Goal: Task Accomplishment & Management: Use online tool/utility

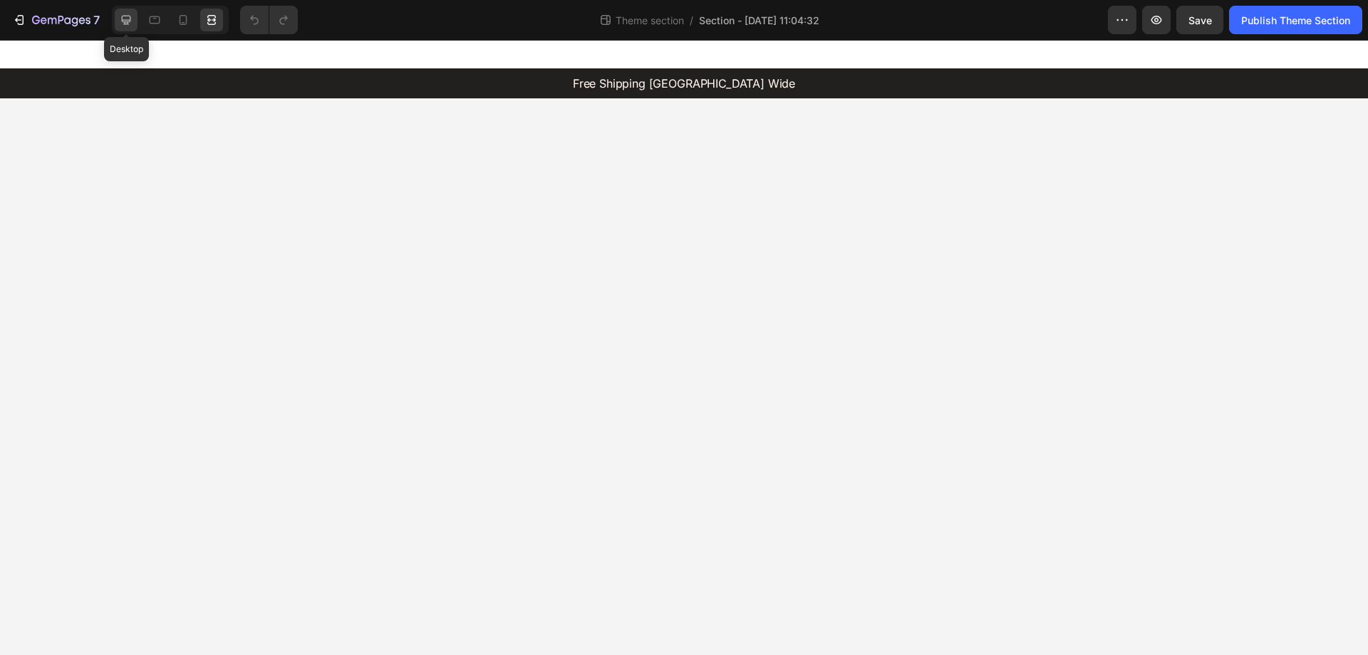
click at [124, 22] on icon at bounding box center [126, 20] width 9 height 9
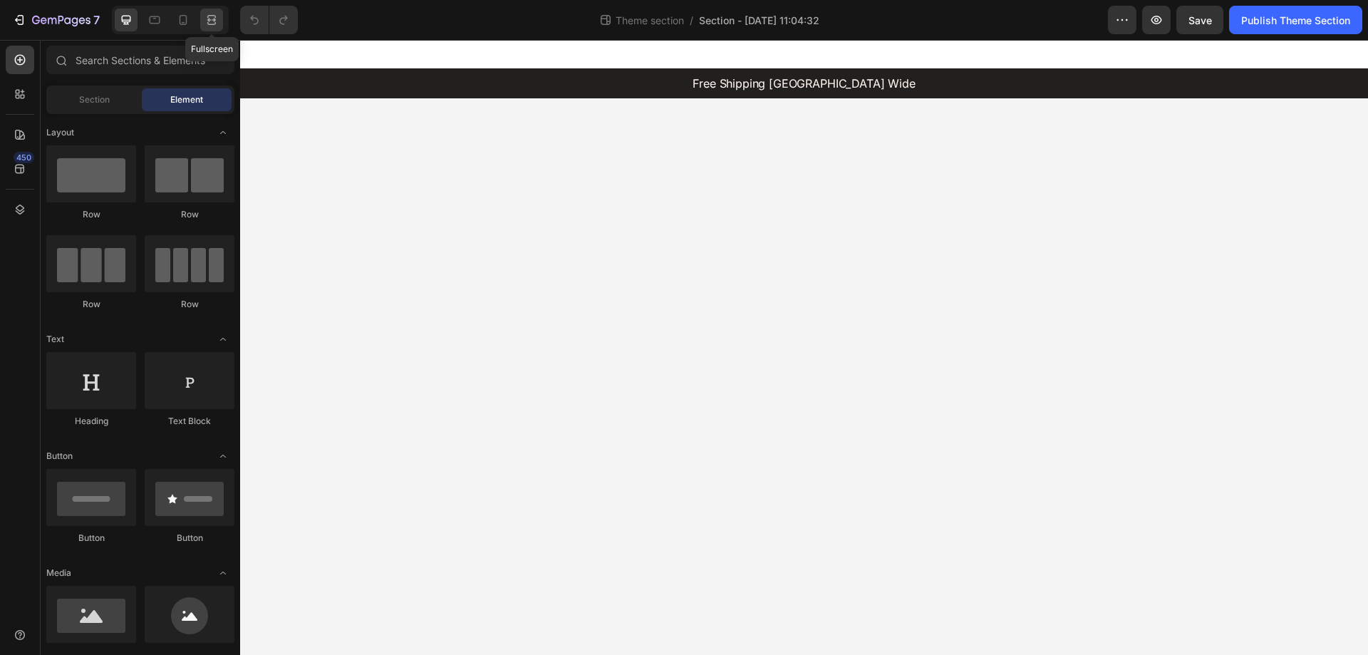
click at [212, 19] on icon at bounding box center [212, 20] width 14 height 14
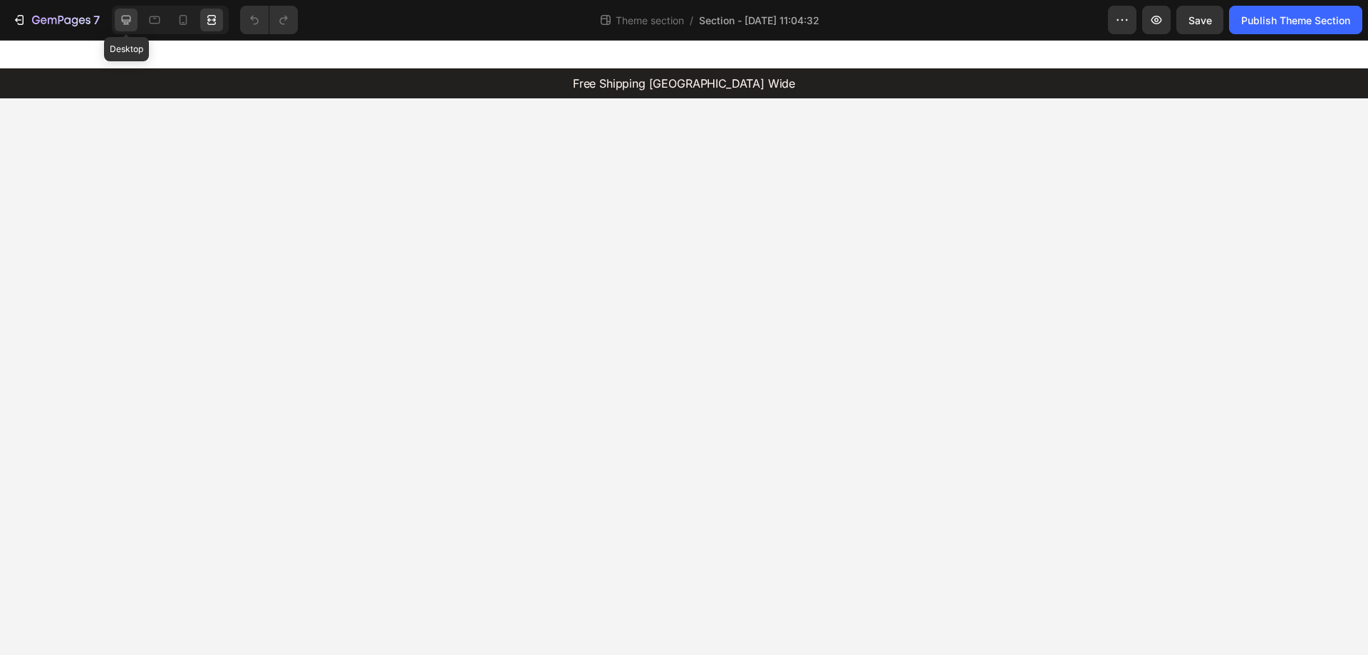
click at [123, 16] on icon at bounding box center [126, 20] width 9 height 9
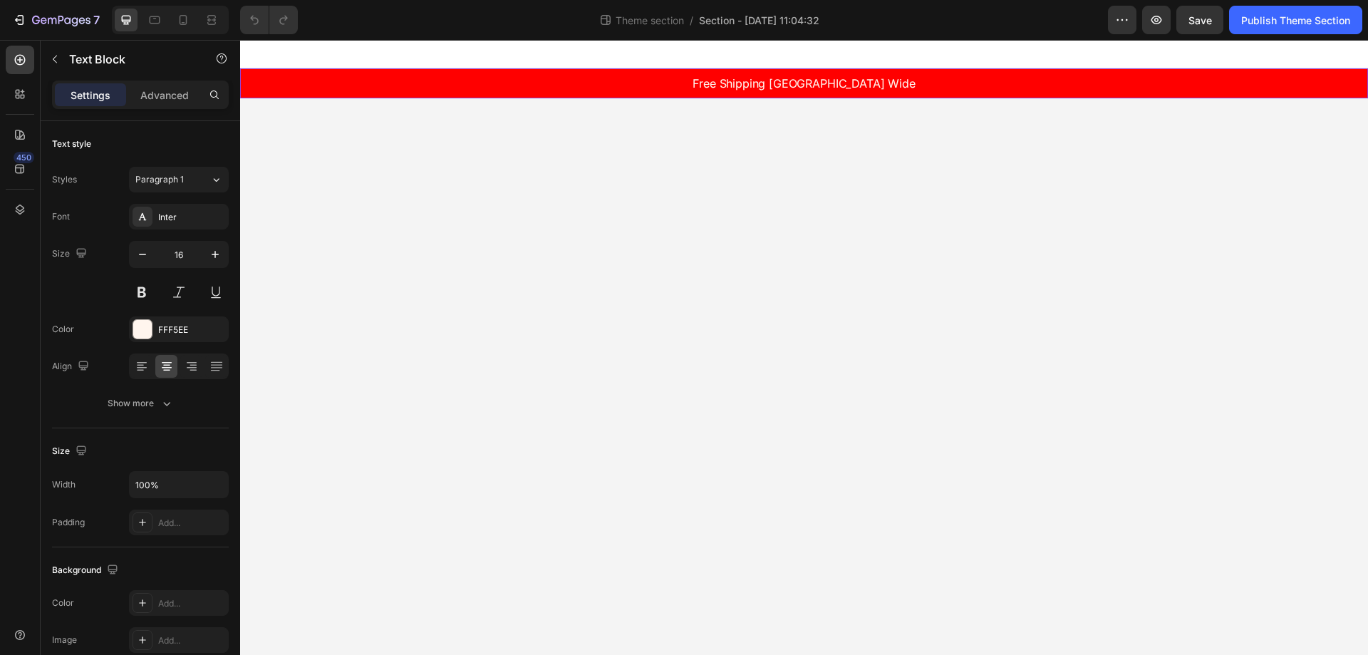
click at [775, 86] on p "Free Shipping [GEOGRAPHIC_DATA] Wide" at bounding box center [804, 84] width 1125 height 16
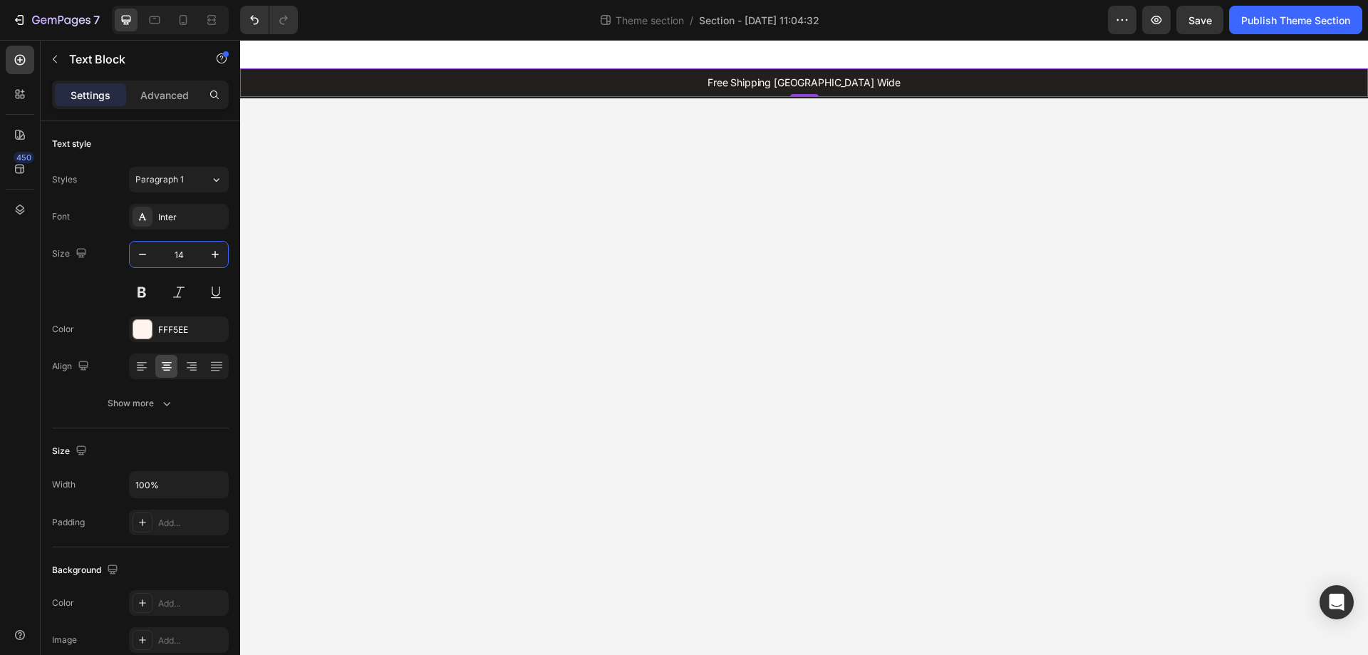
type input "14"
click at [16, 172] on icon at bounding box center [20, 169] width 14 height 14
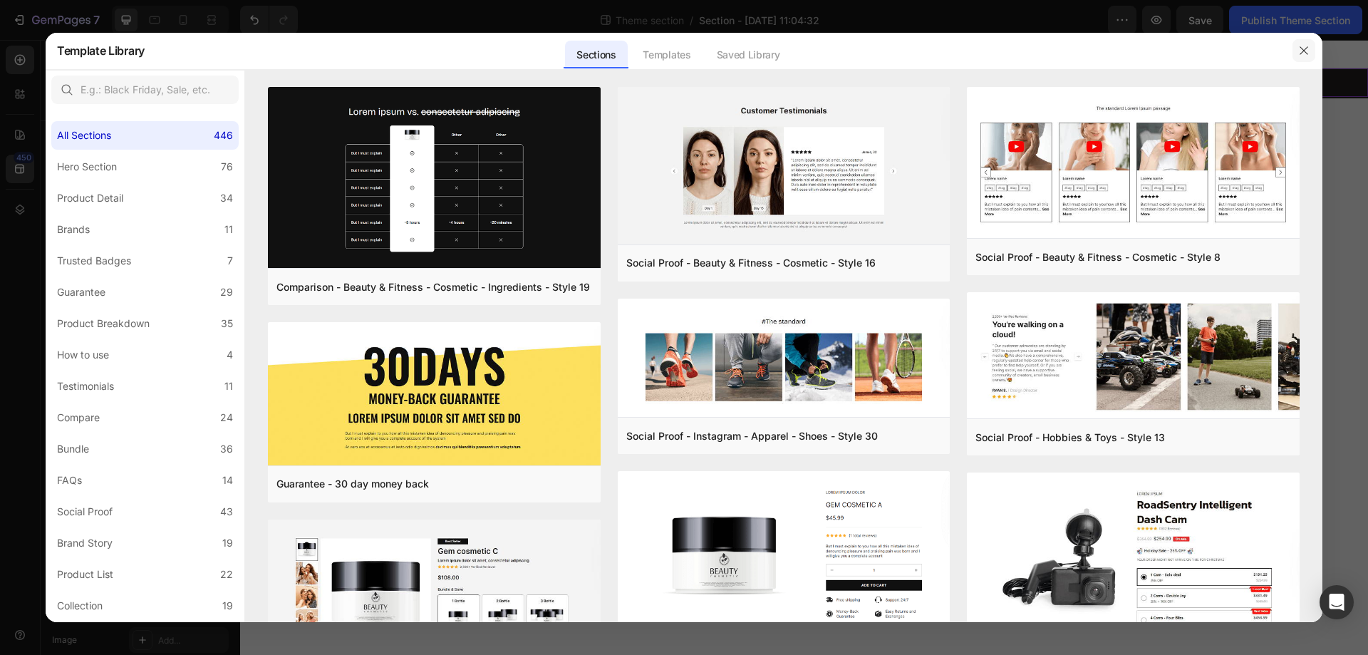
click at [1303, 44] on button "button" at bounding box center [1304, 50] width 23 height 23
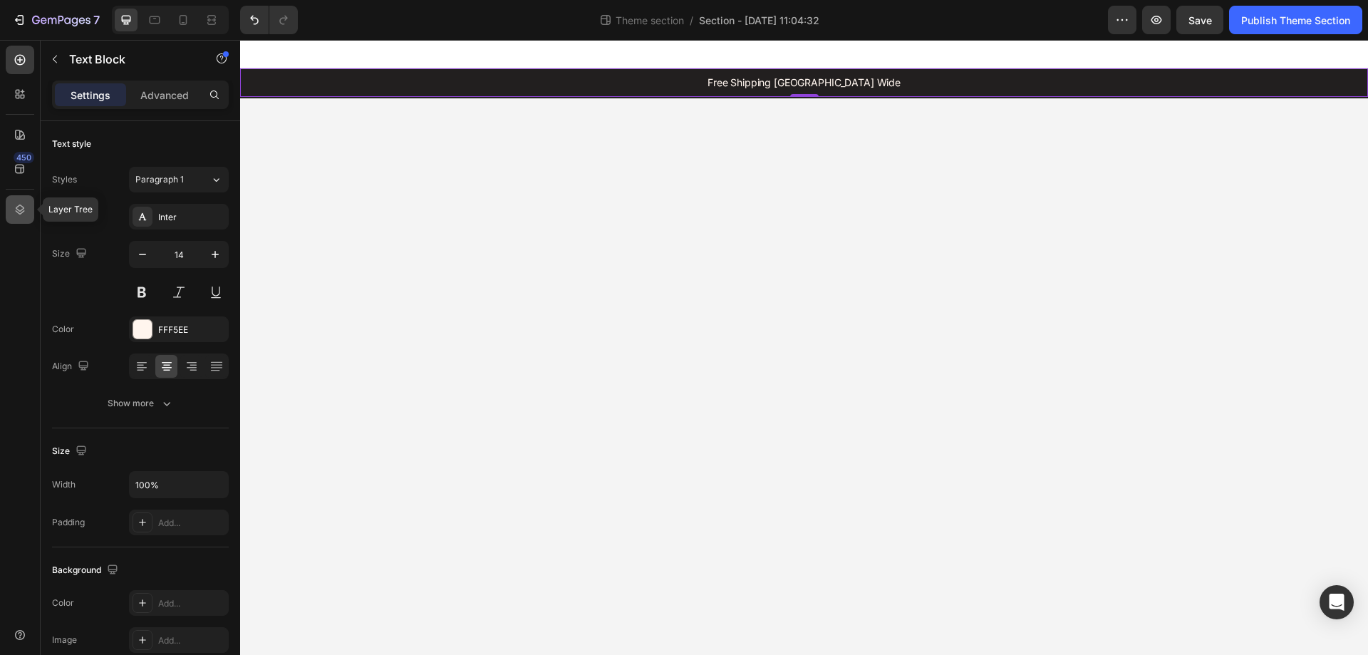
click at [21, 211] on icon at bounding box center [20, 210] width 9 height 10
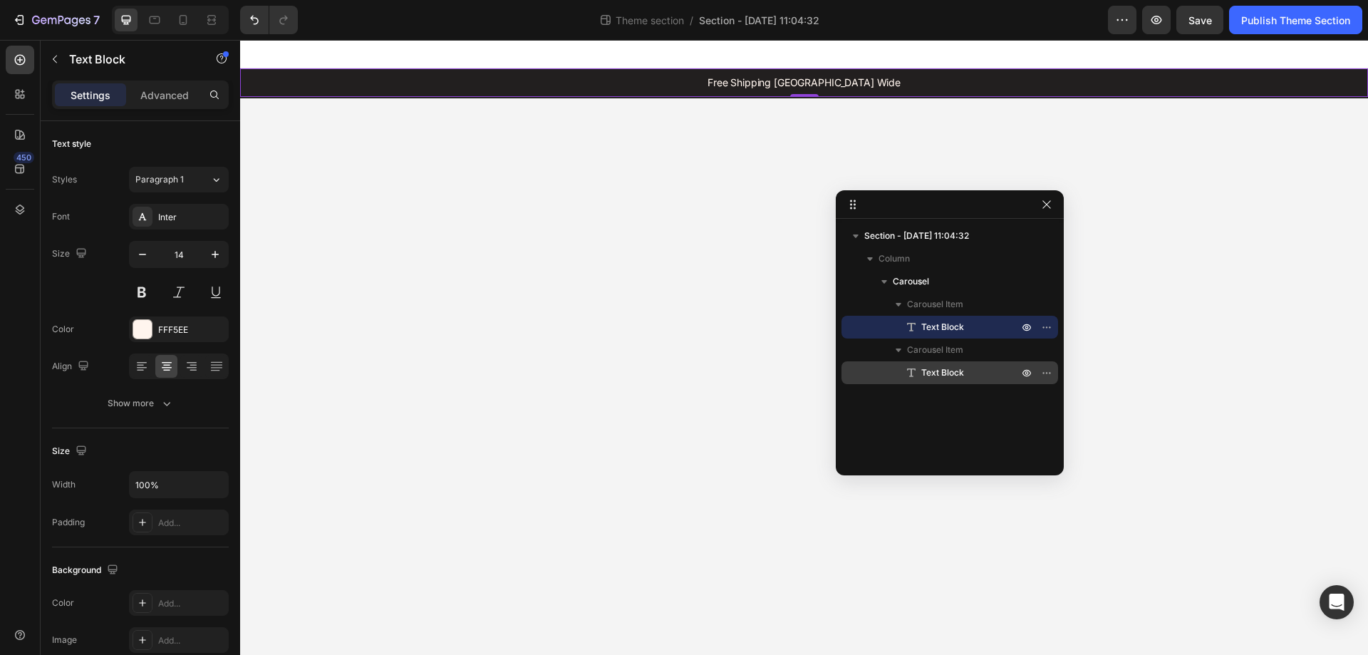
click at [953, 368] on span "Text Block" at bounding box center [942, 373] width 43 height 14
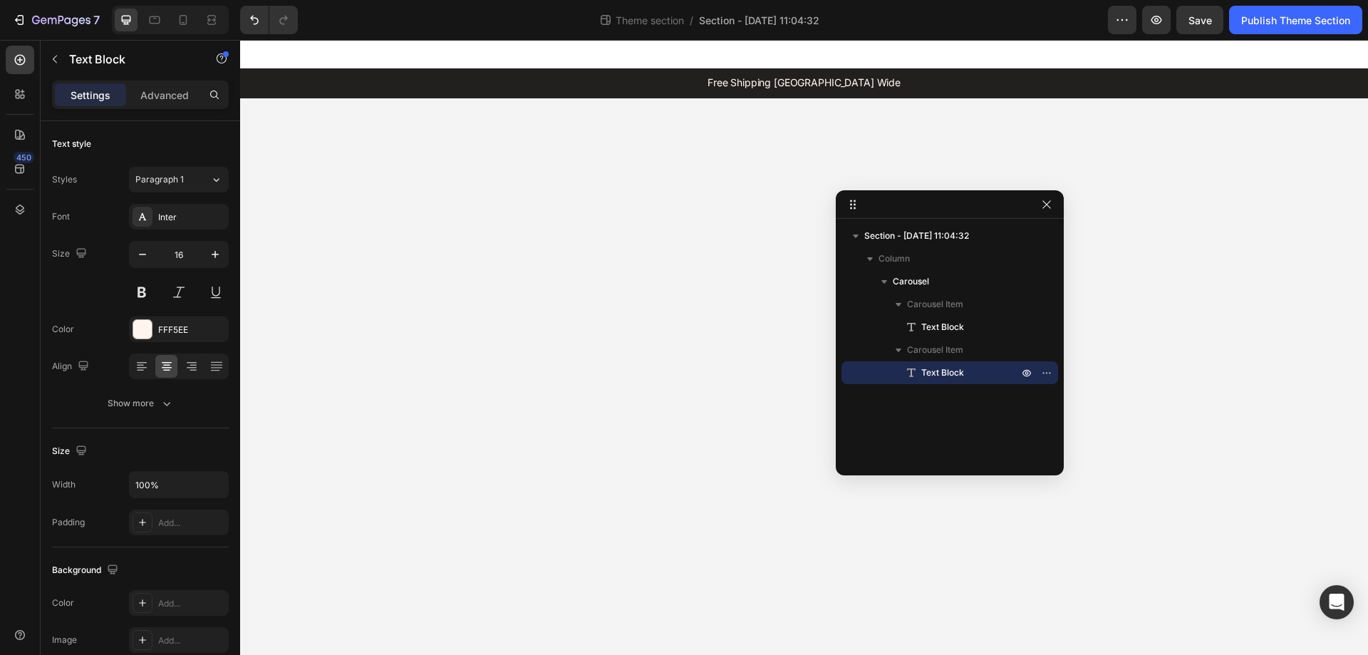
click at [951, 371] on span "Text Block" at bounding box center [942, 373] width 43 height 14
click at [191, 259] on input "16" at bounding box center [178, 255] width 47 height 26
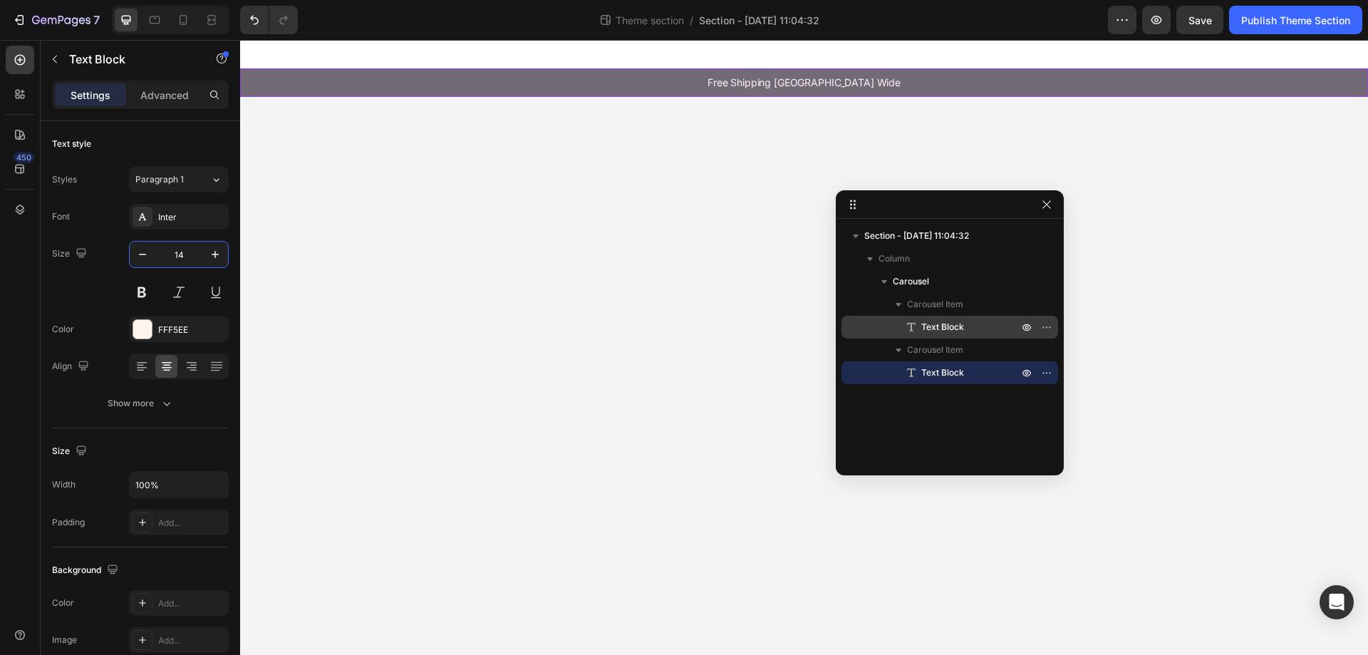
type input "14"
click at [984, 327] on p "Text Block" at bounding box center [954, 327] width 100 height 14
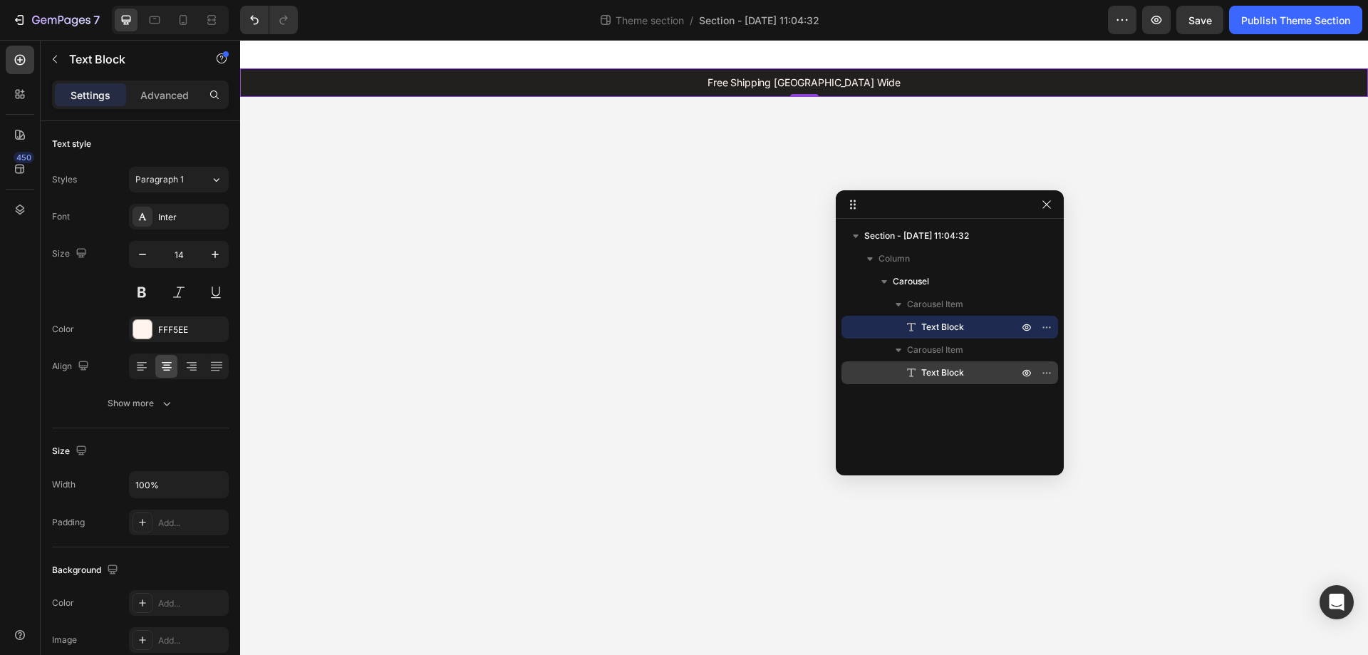
click at [968, 365] on div "Text Block" at bounding box center [949, 372] width 205 height 23
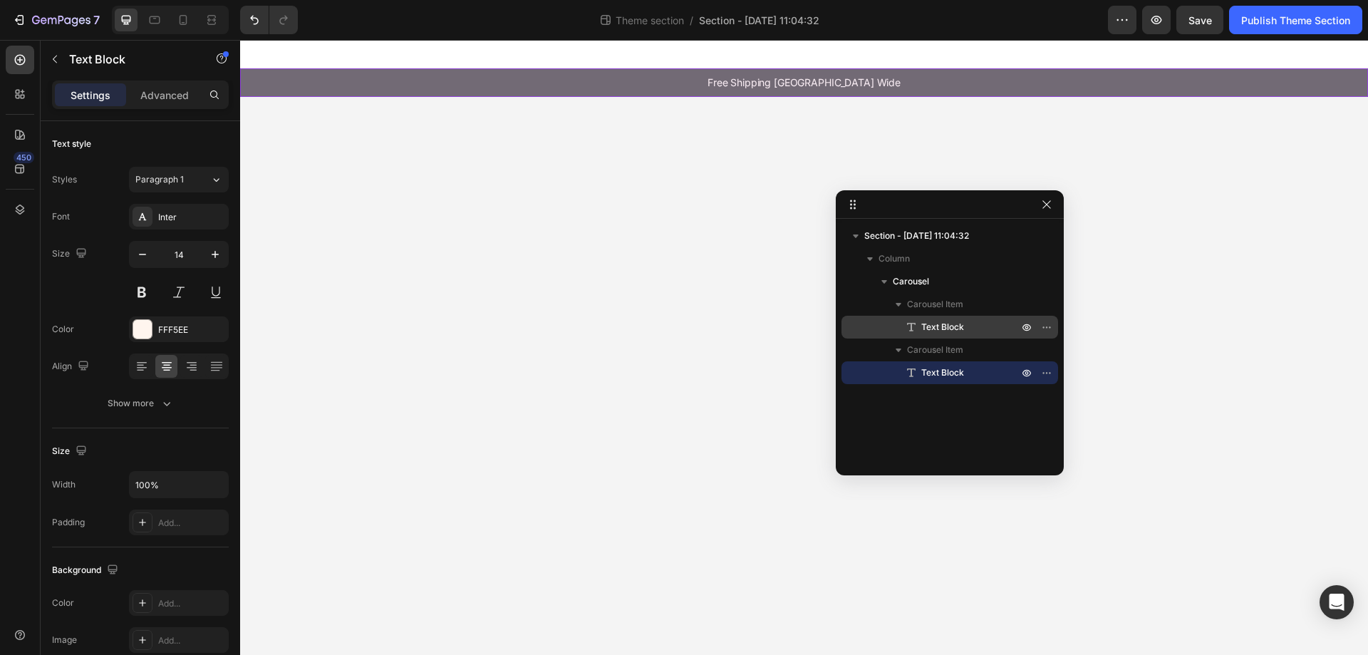
click at [969, 329] on p "Text Block" at bounding box center [954, 327] width 100 height 14
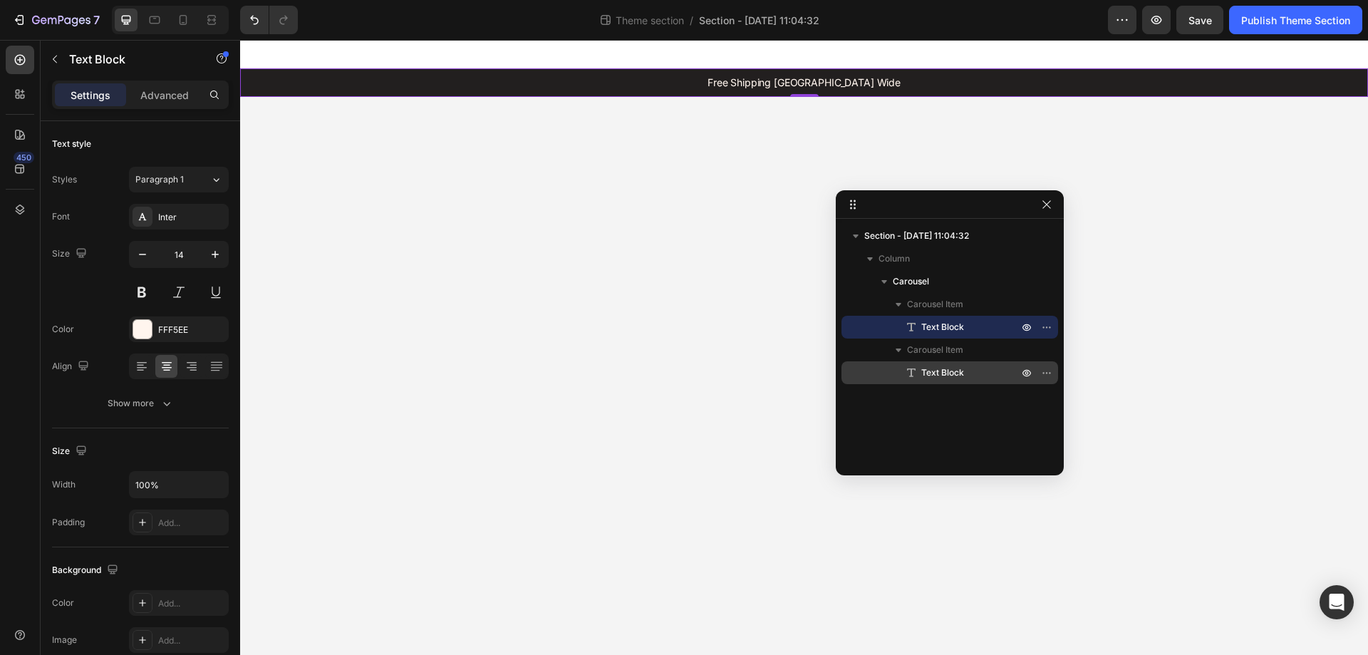
click at [964, 375] on p "Text Block" at bounding box center [954, 373] width 100 height 14
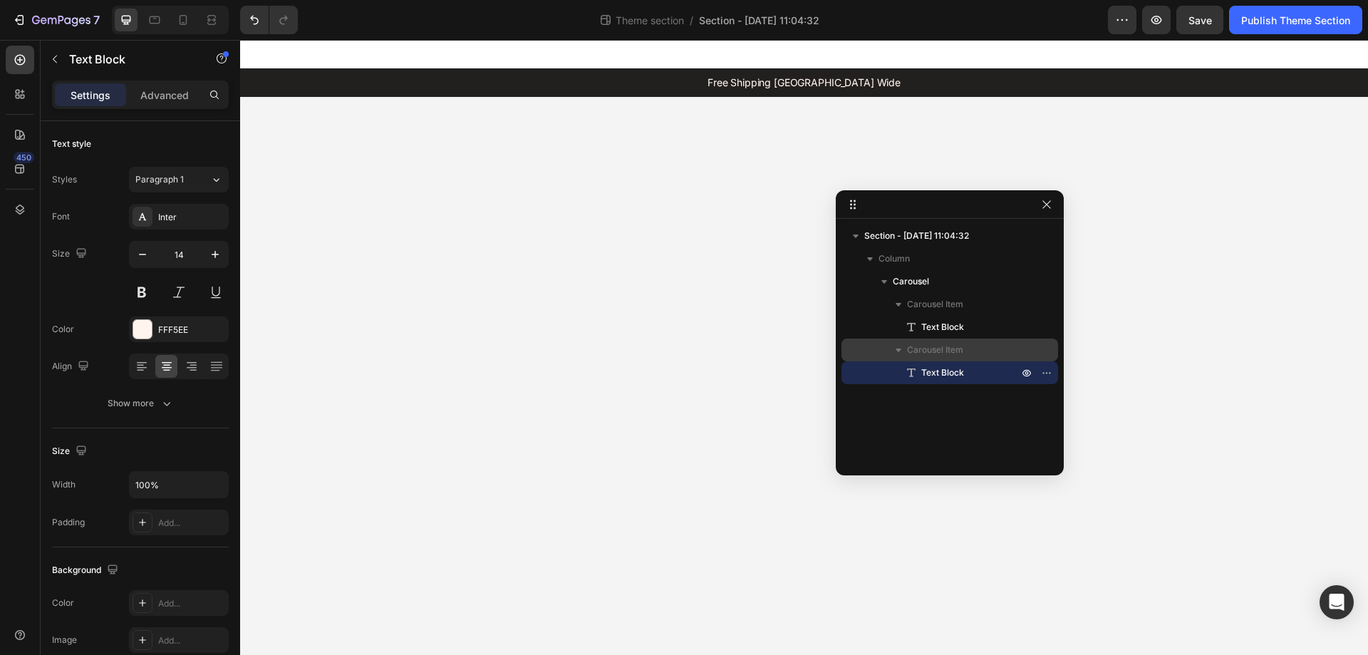
click at [969, 338] on div "Carousel Item" at bounding box center [949, 349] width 205 height 23
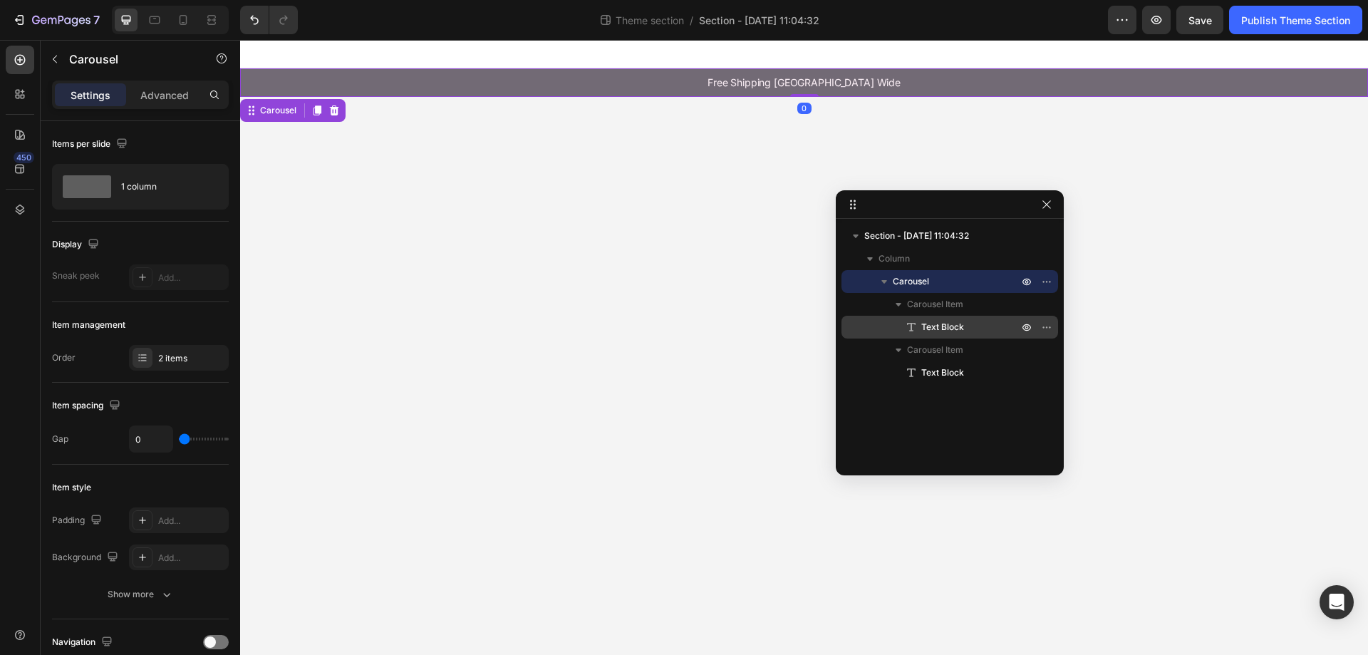
click at [966, 322] on p "Text Block" at bounding box center [954, 327] width 100 height 14
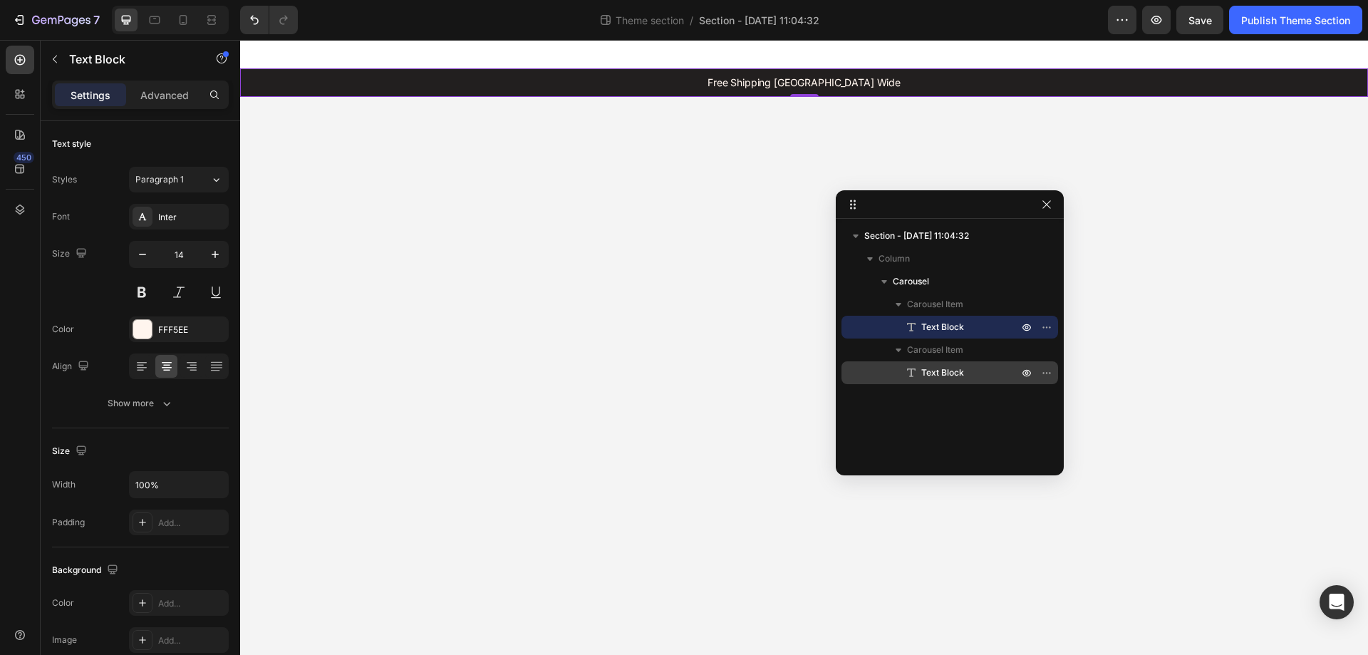
click at [956, 369] on span "Text Block" at bounding box center [942, 373] width 43 height 14
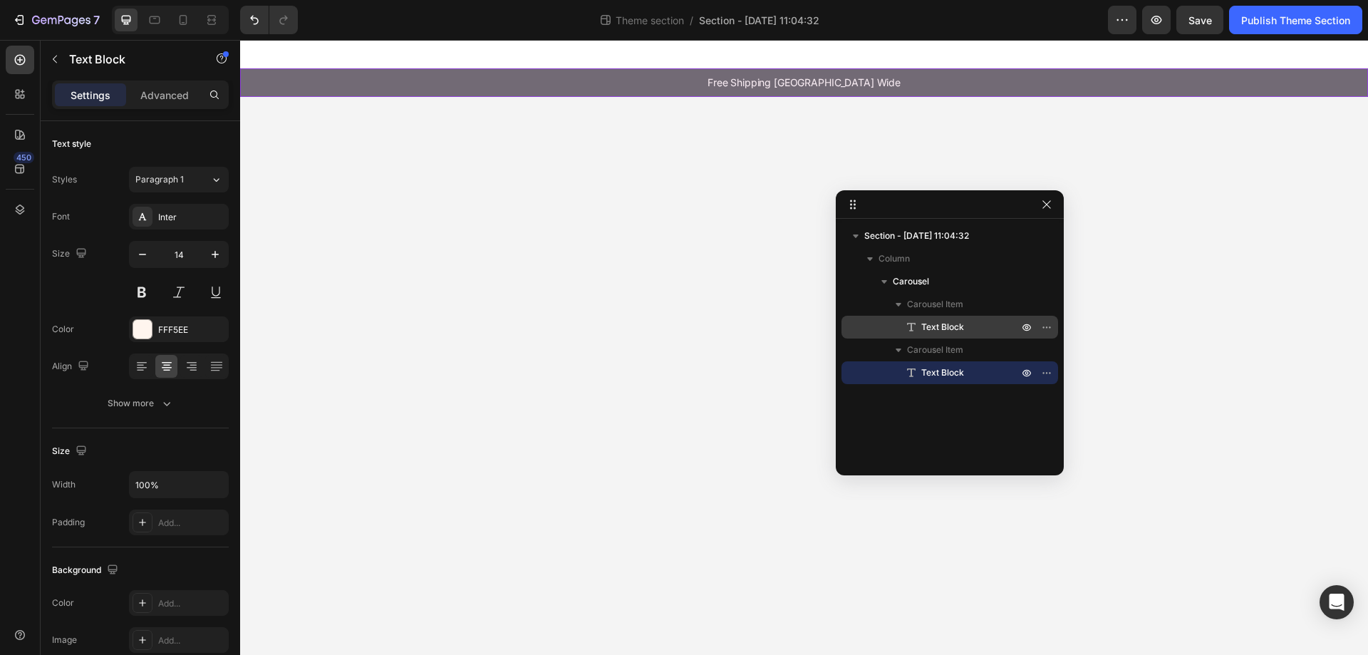
click at [959, 329] on span "Text Block" at bounding box center [942, 327] width 43 height 14
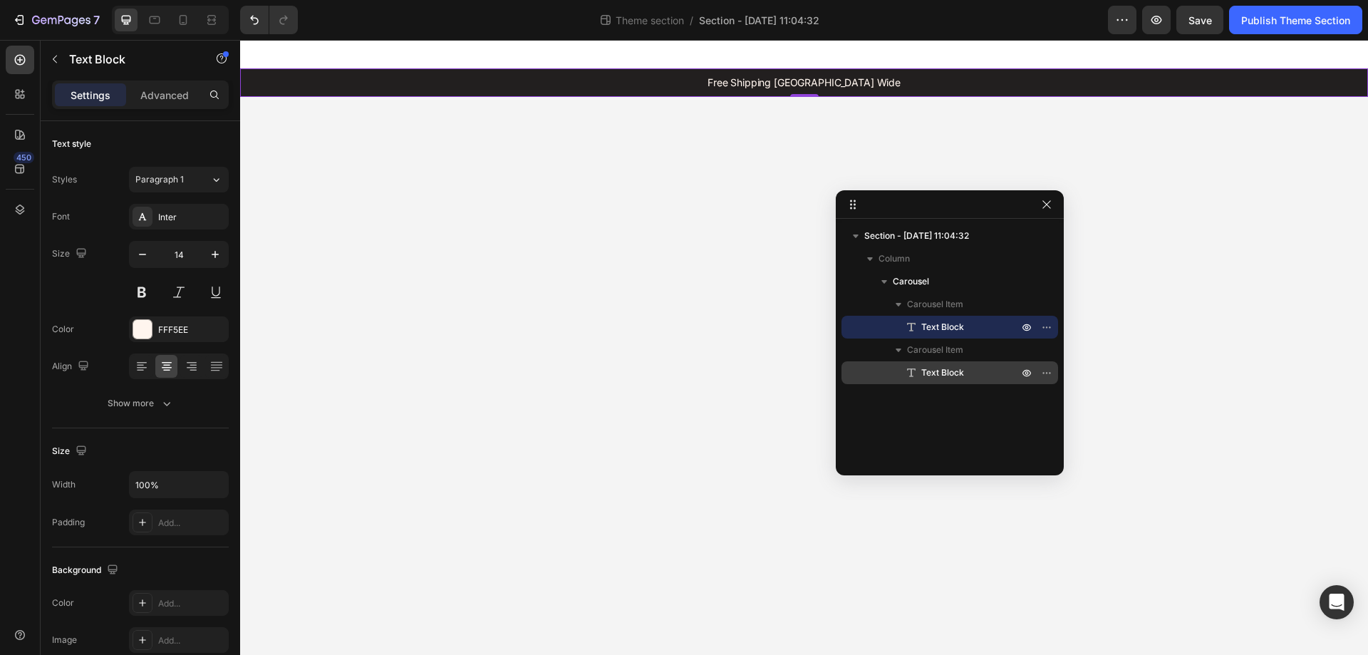
click at [956, 368] on span "Text Block" at bounding box center [942, 373] width 43 height 14
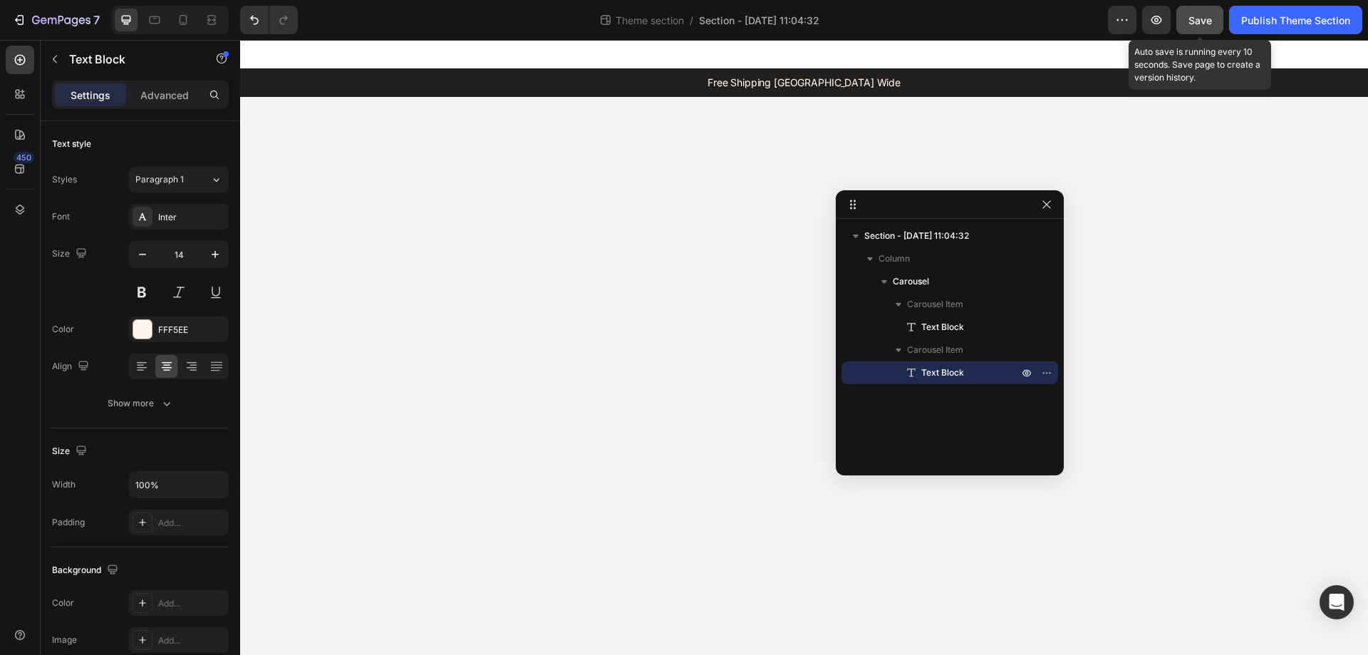
click at [1190, 14] on span "Save" at bounding box center [1201, 20] width 24 height 12
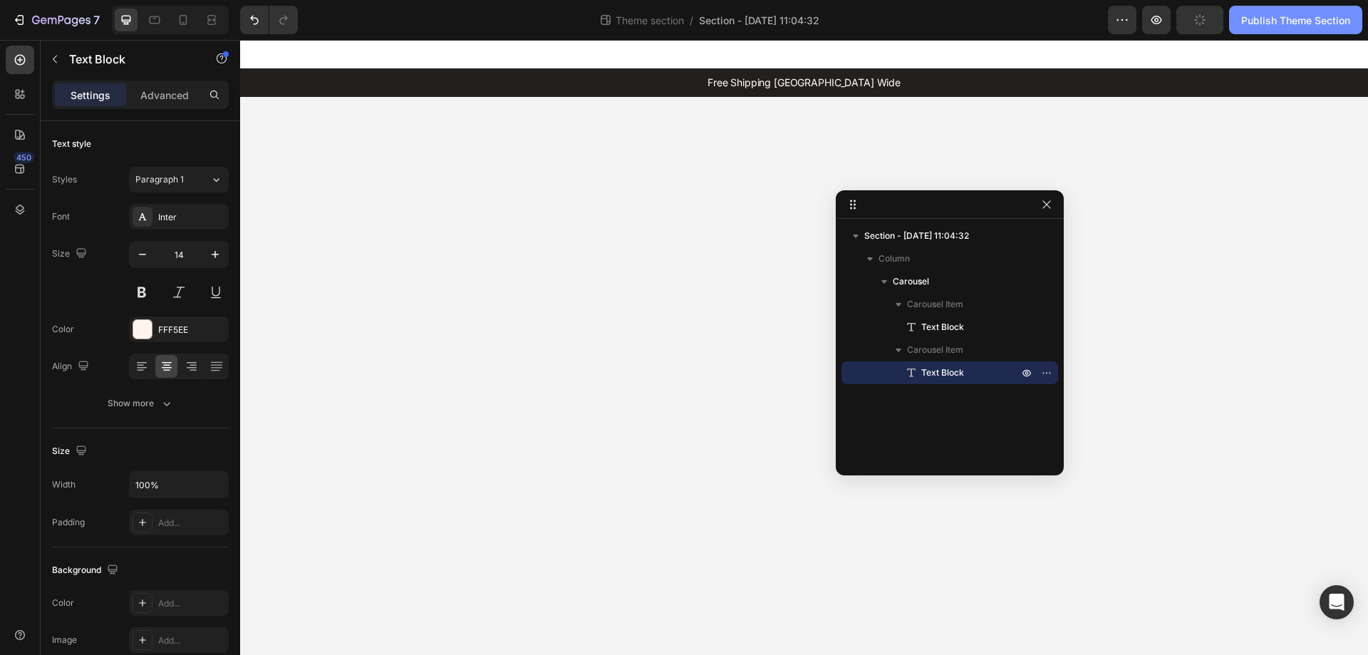
click at [1275, 21] on div "Publish Theme Section" at bounding box center [1295, 20] width 109 height 15
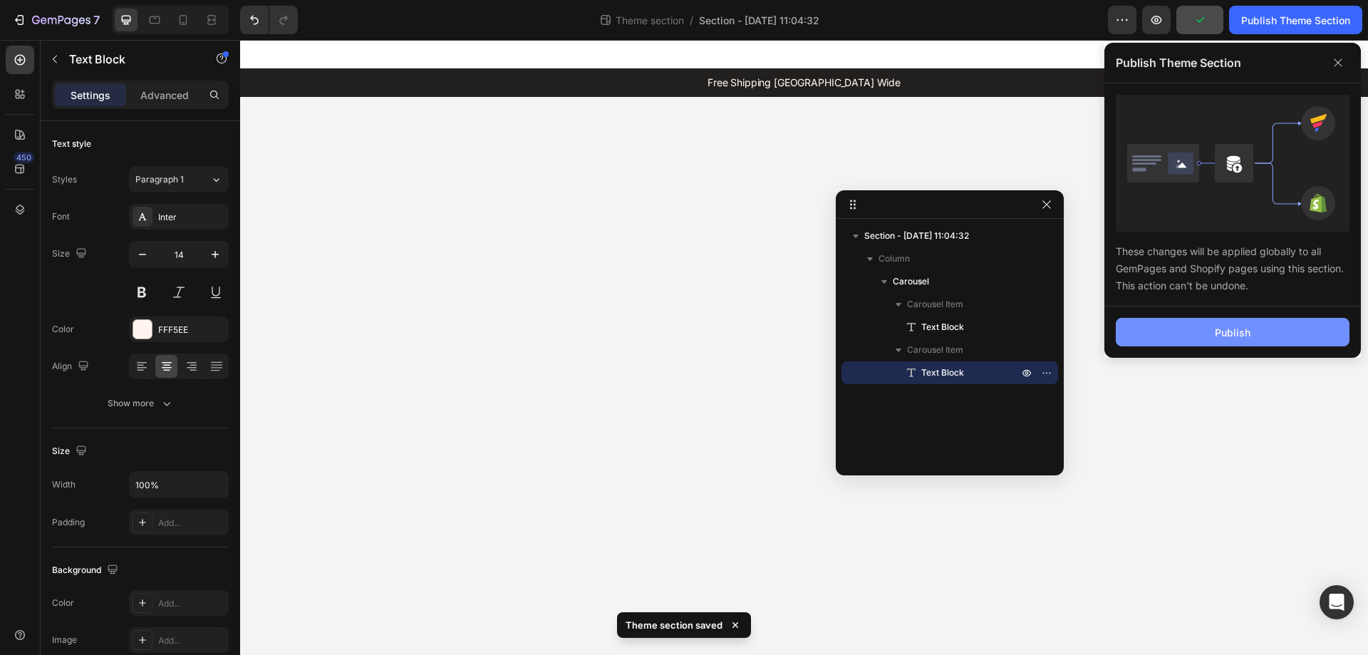
drag, startPoint x: 1261, startPoint y: 331, endPoint x: 1242, endPoint y: 352, distance: 28.2
click at [1260, 331] on button "Publish" at bounding box center [1233, 332] width 234 height 29
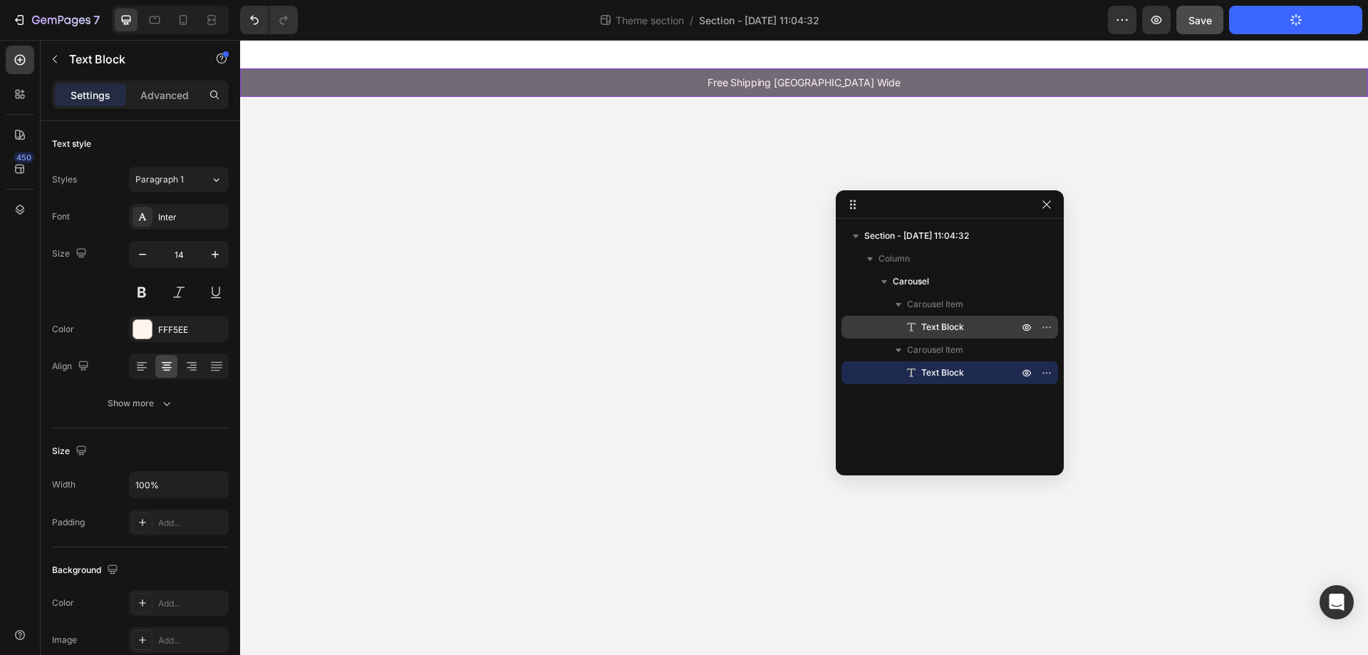
click at [944, 330] on span "Text Block" at bounding box center [942, 327] width 43 height 14
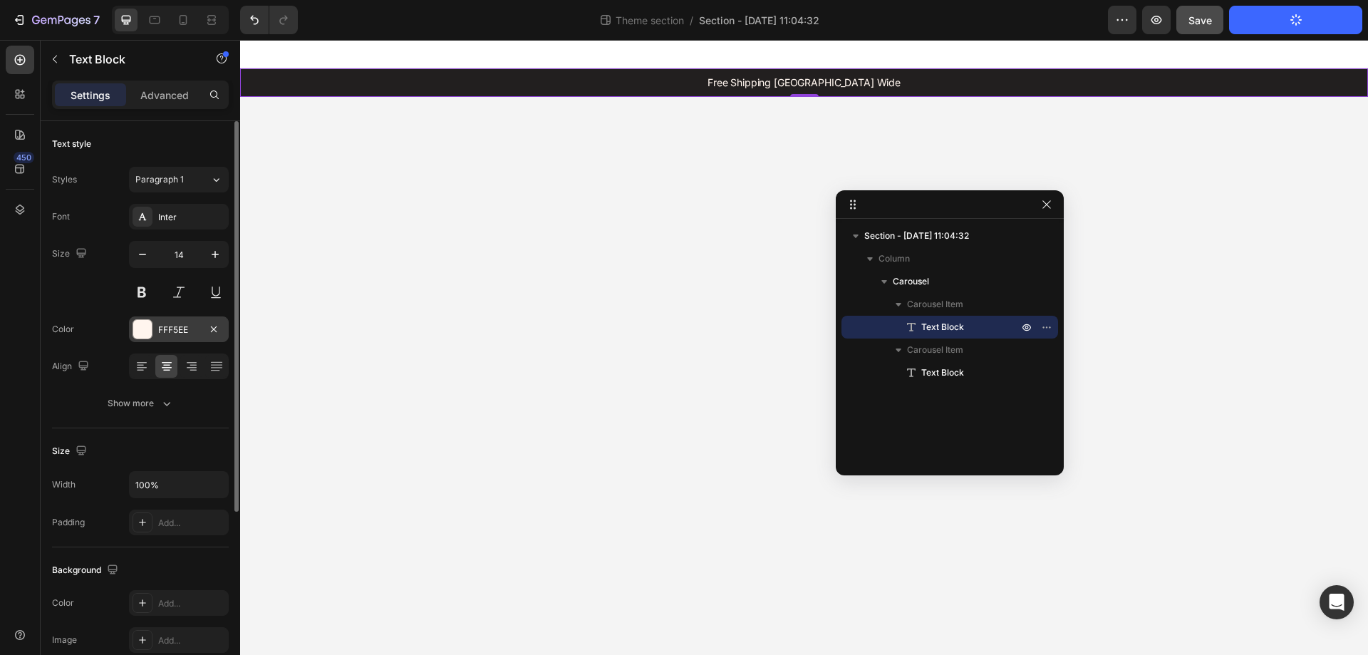
click at [182, 329] on div "FFF5EE" at bounding box center [178, 330] width 41 height 13
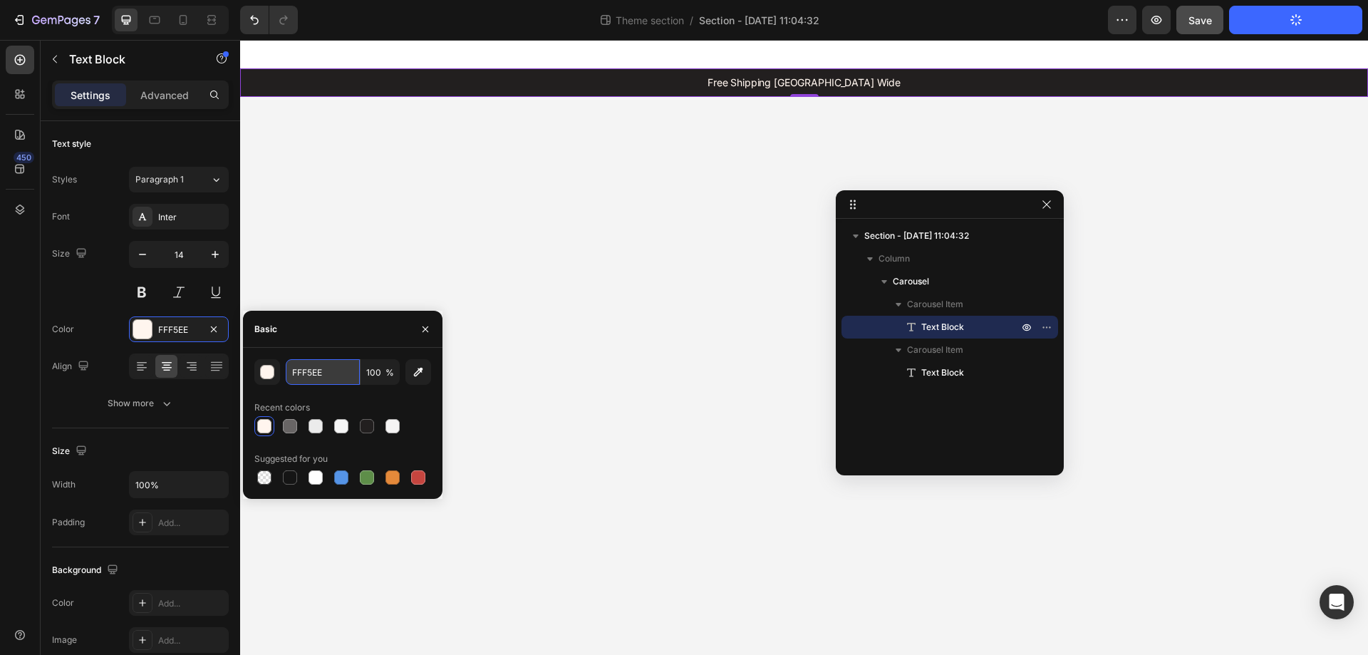
click at [332, 376] on input "FFF5EE" at bounding box center [323, 372] width 74 height 26
paste input "DCF5F5"
type input "DCF5F5"
click at [933, 376] on span "Text Block" at bounding box center [942, 373] width 43 height 14
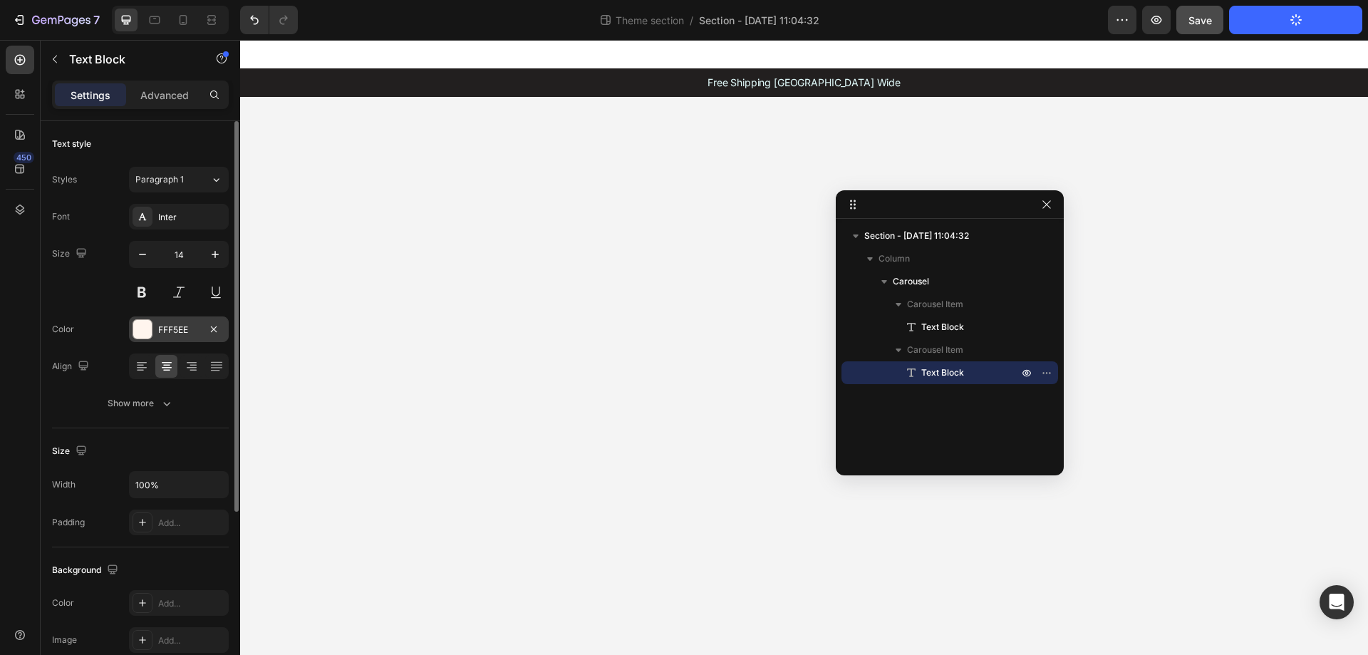
click at [168, 333] on div "FFF5EE" at bounding box center [178, 330] width 41 height 13
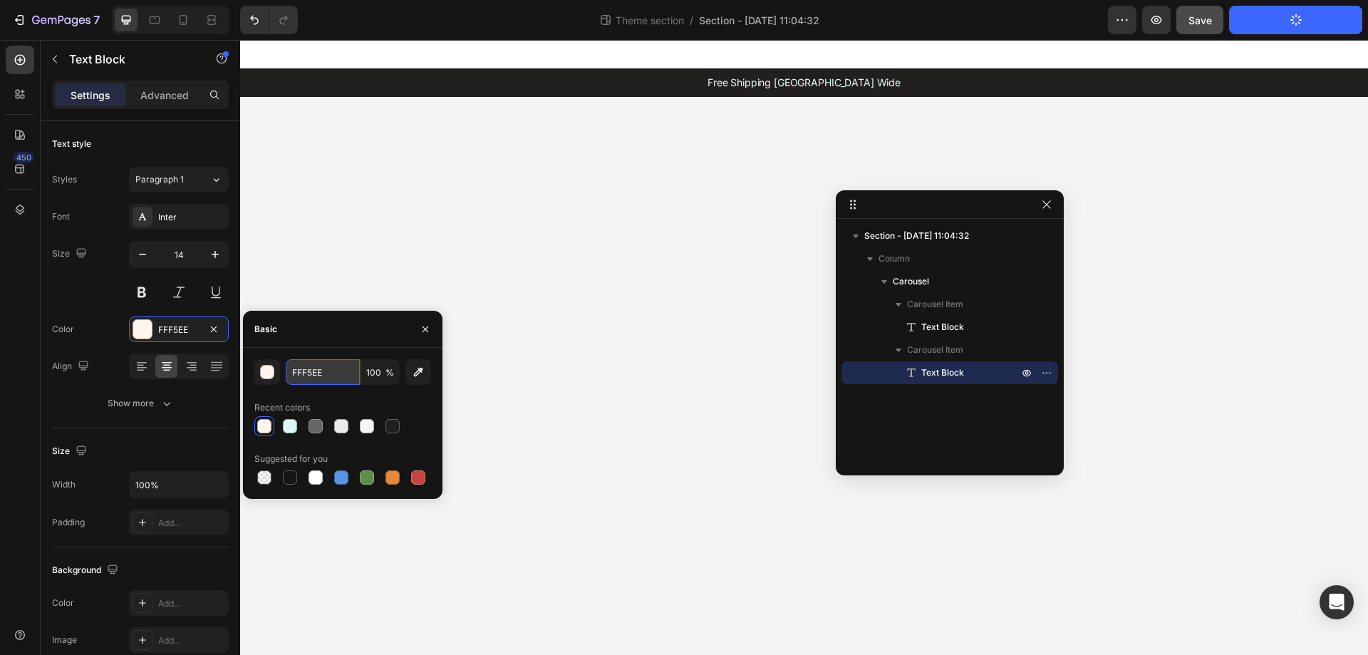
click at [321, 372] on input "FFF5EE" at bounding box center [323, 372] width 74 height 26
paste input "DCF5F5"
type input "DCF5F5"
click at [519, 395] on body "Free Shipping Australia Wide Text Block Get 20% OFF Your First Purchase Text Bl…" at bounding box center [804, 347] width 1128 height 615
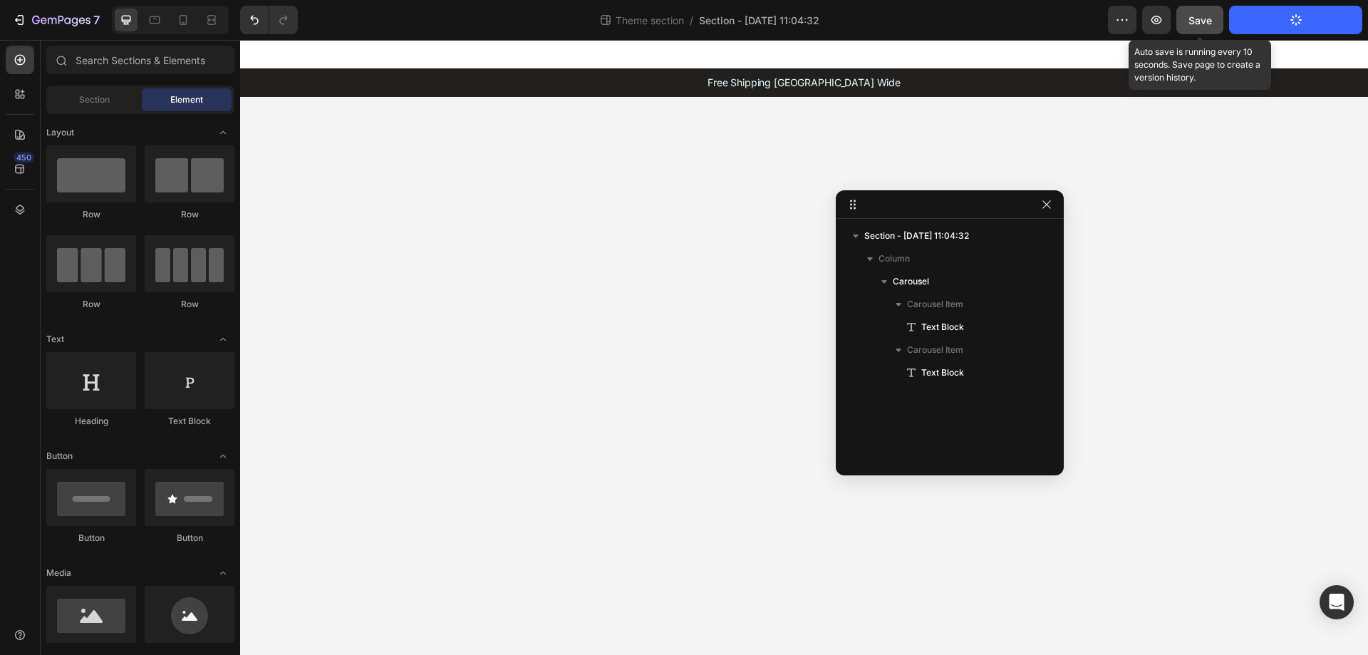
click at [1195, 14] on span "Save" at bounding box center [1201, 20] width 24 height 12
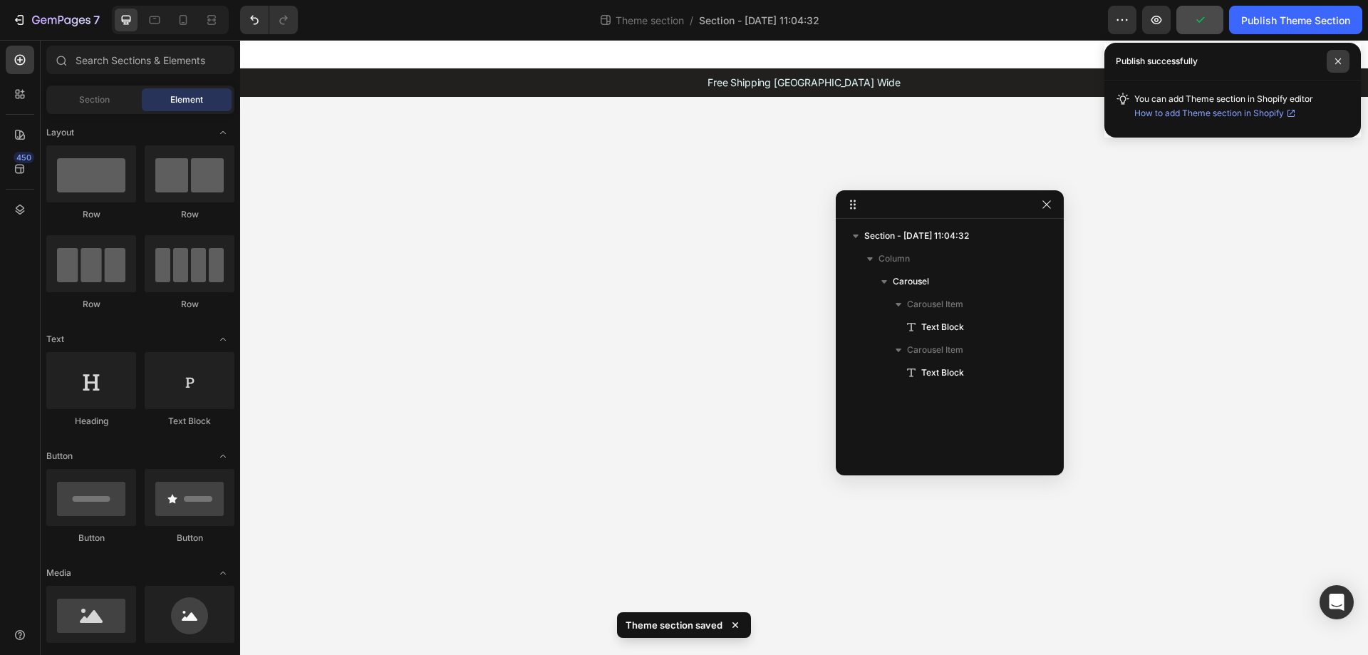
click at [1340, 60] on icon at bounding box center [1338, 61] width 7 height 7
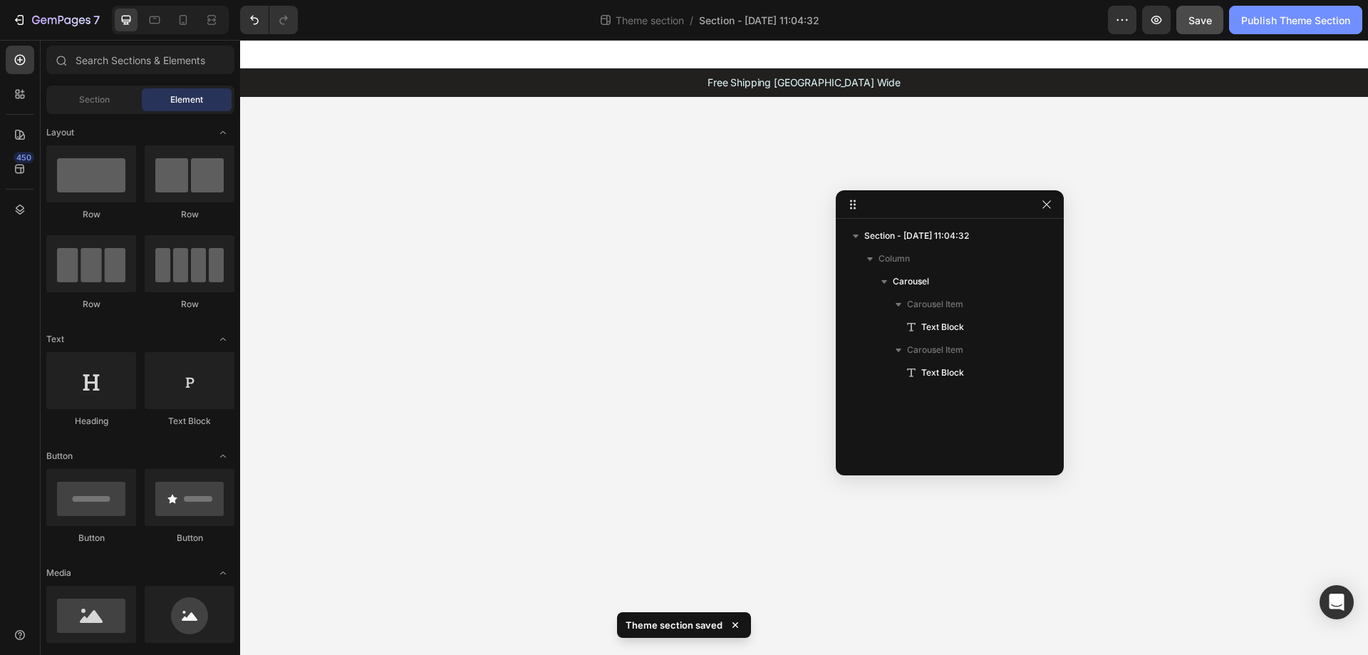
click at [1292, 20] on div "Publish Theme Section" at bounding box center [1295, 20] width 109 height 15
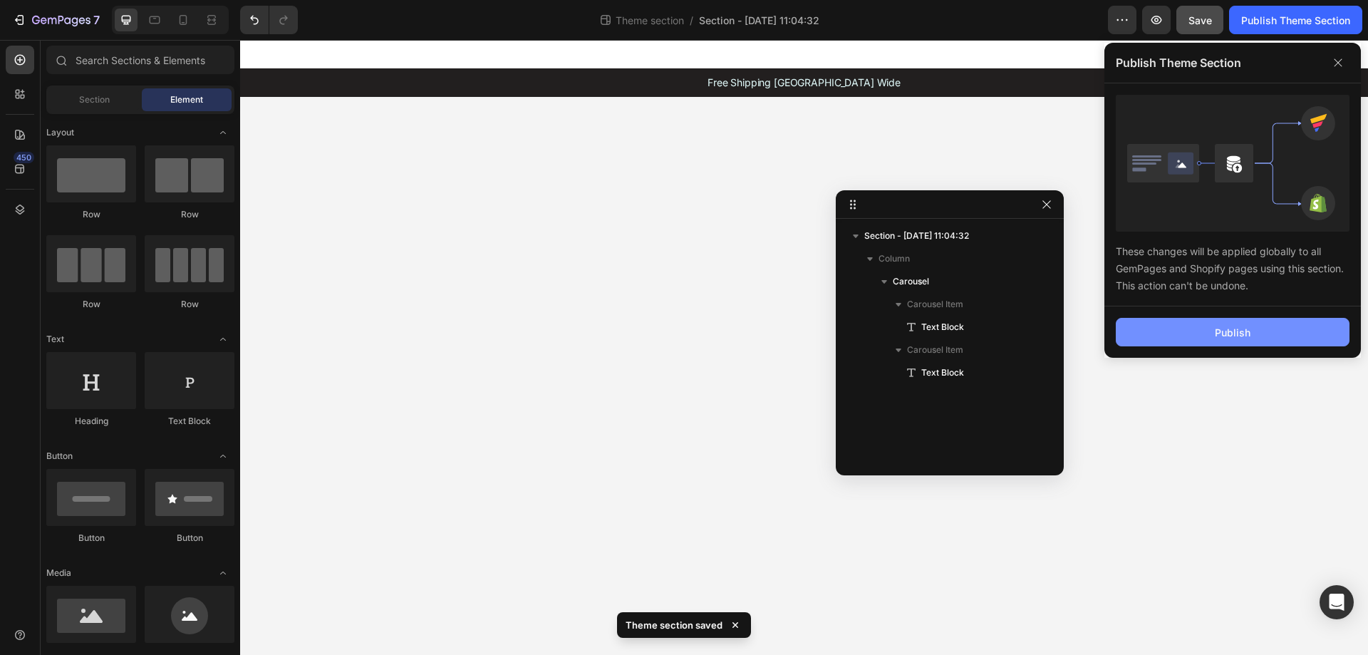
click at [1226, 329] on div "Publish" at bounding box center [1233, 332] width 36 height 15
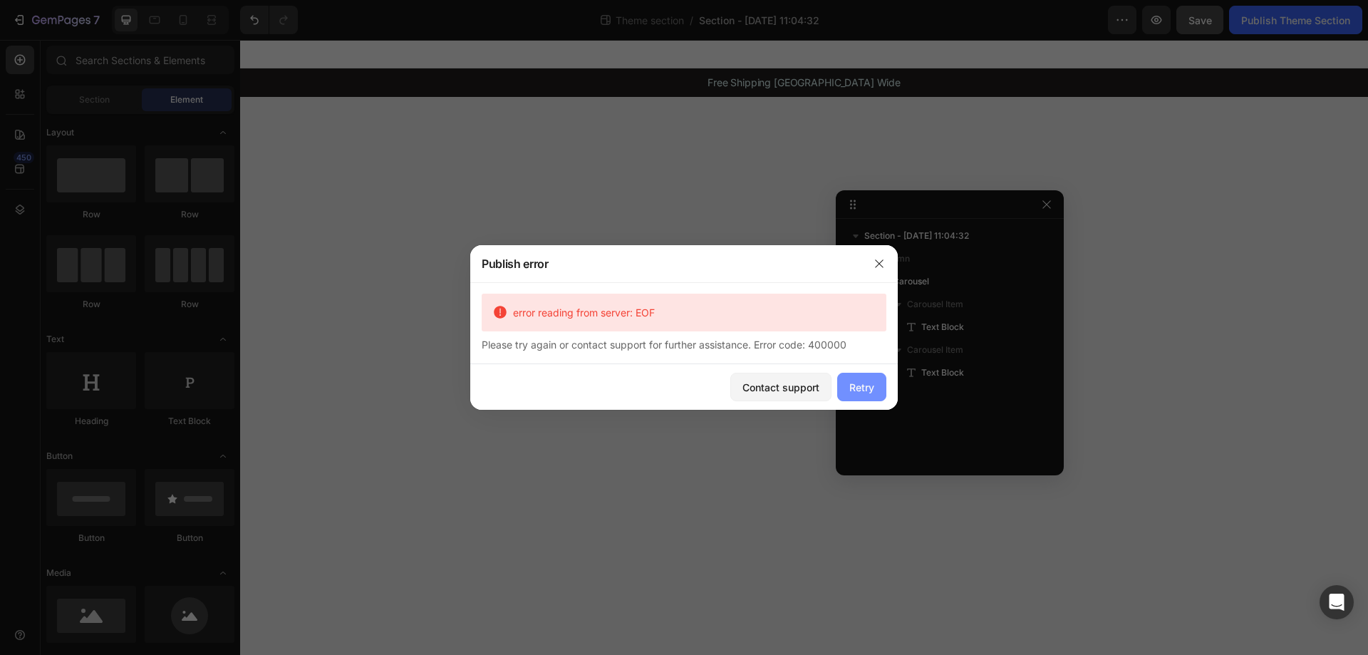
click at [867, 392] on div "Retry" at bounding box center [861, 387] width 25 height 15
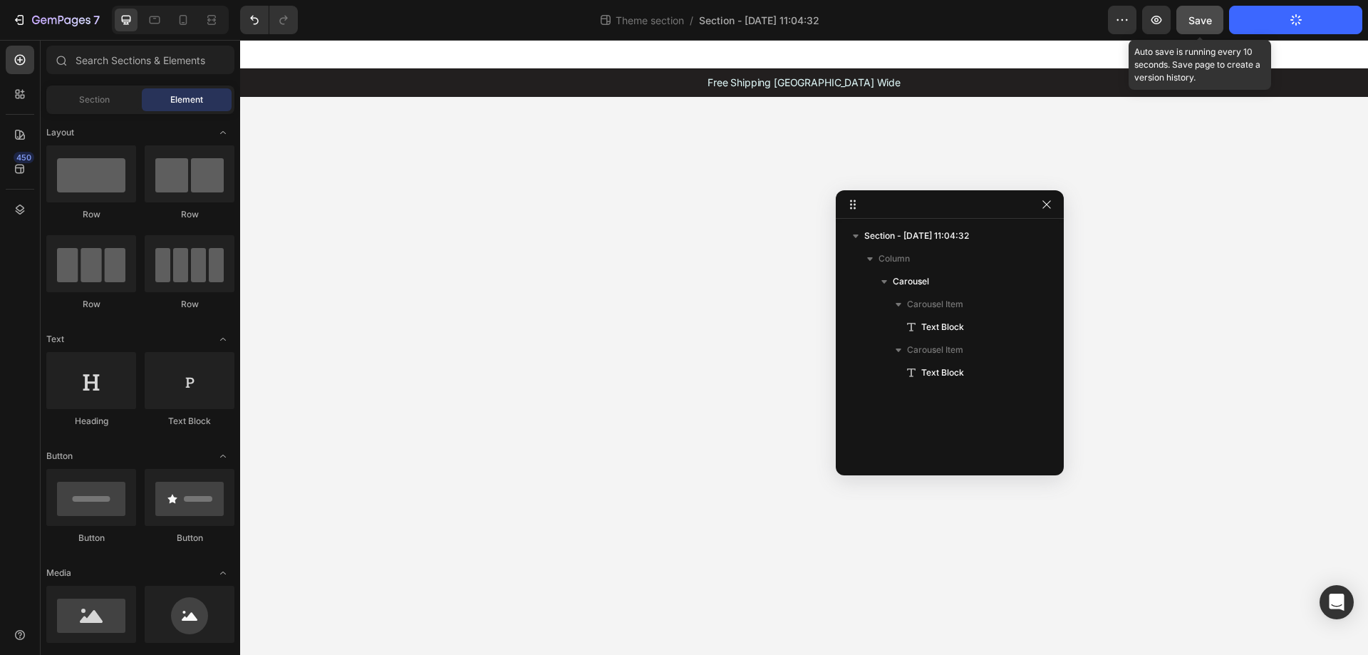
drag, startPoint x: 1206, startPoint y: 13, endPoint x: 981, endPoint y: 37, distance: 225.8
click at [1206, 13] on div "Save" at bounding box center [1201, 20] width 24 height 15
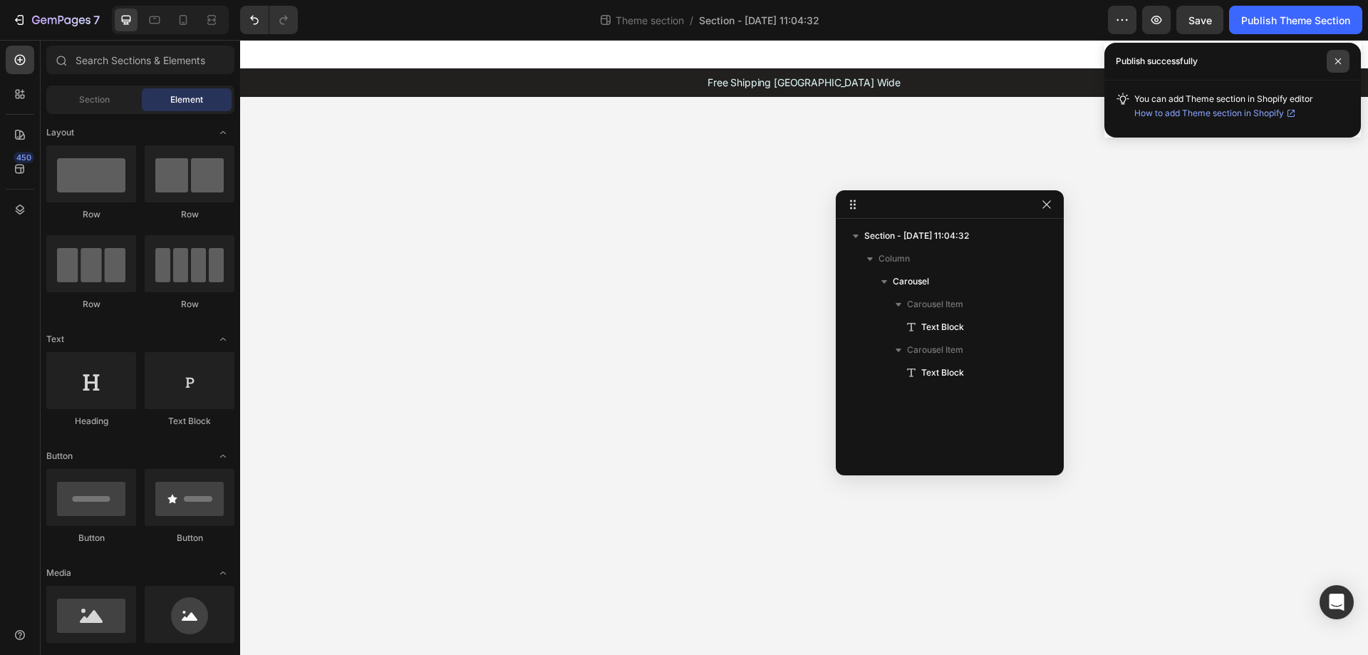
click at [1345, 59] on span at bounding box center [1338, 61] width 23 height 23
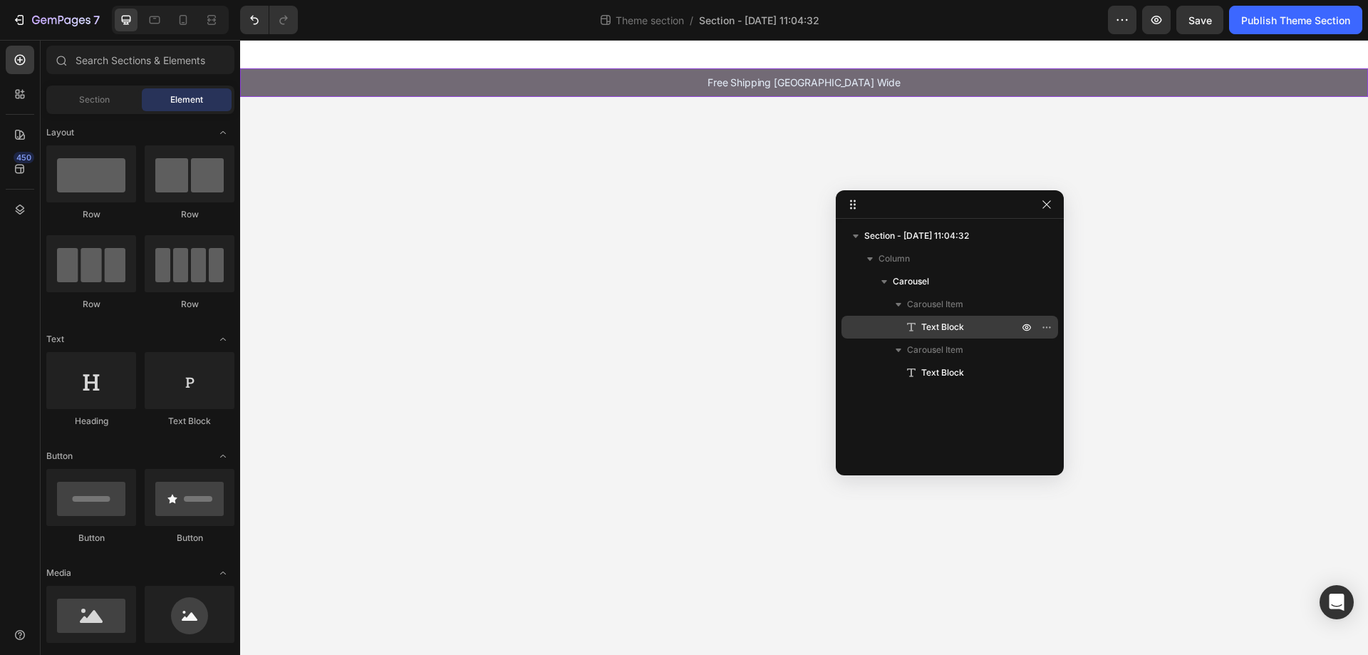
click at [951, 321] on span "Text Block" at bounding box center [942, 327] width 43 height 14
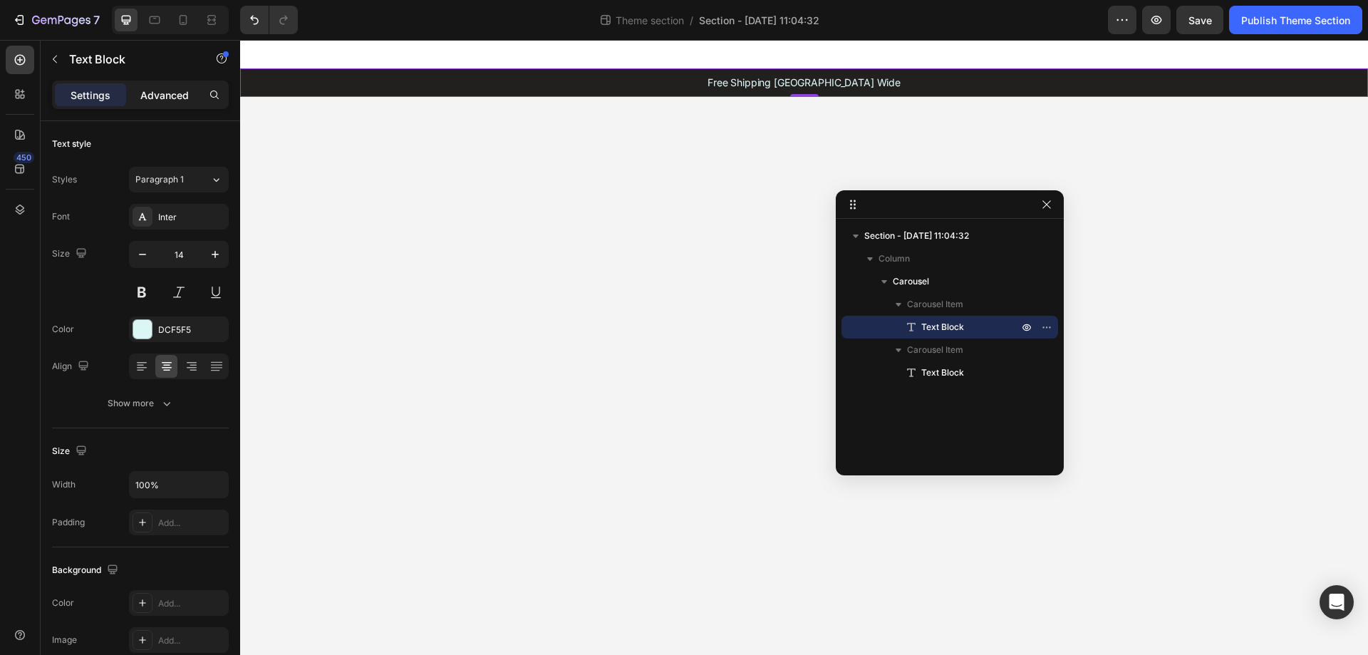
click at [153, 103] on div "Advanced" at bounding box center [164, 94] width 71 height 23
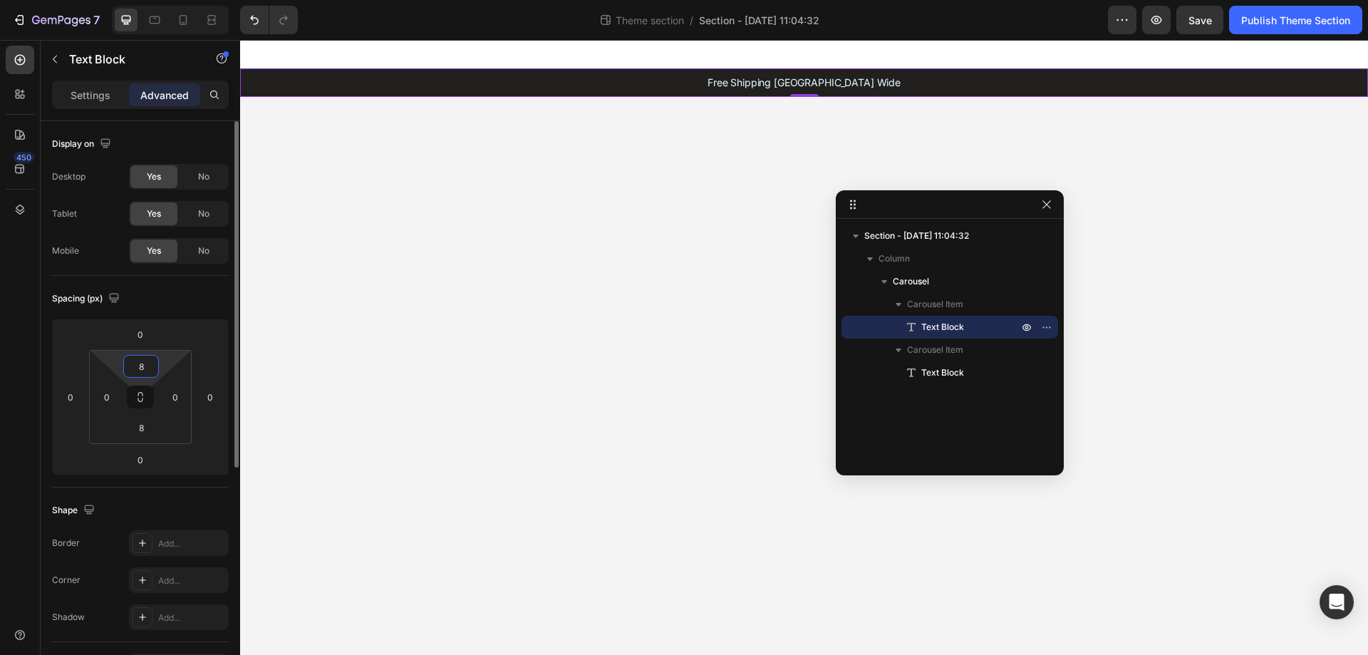
click at [147, 361] on input "8" at bounding box center [141, 366] width 29 height 21
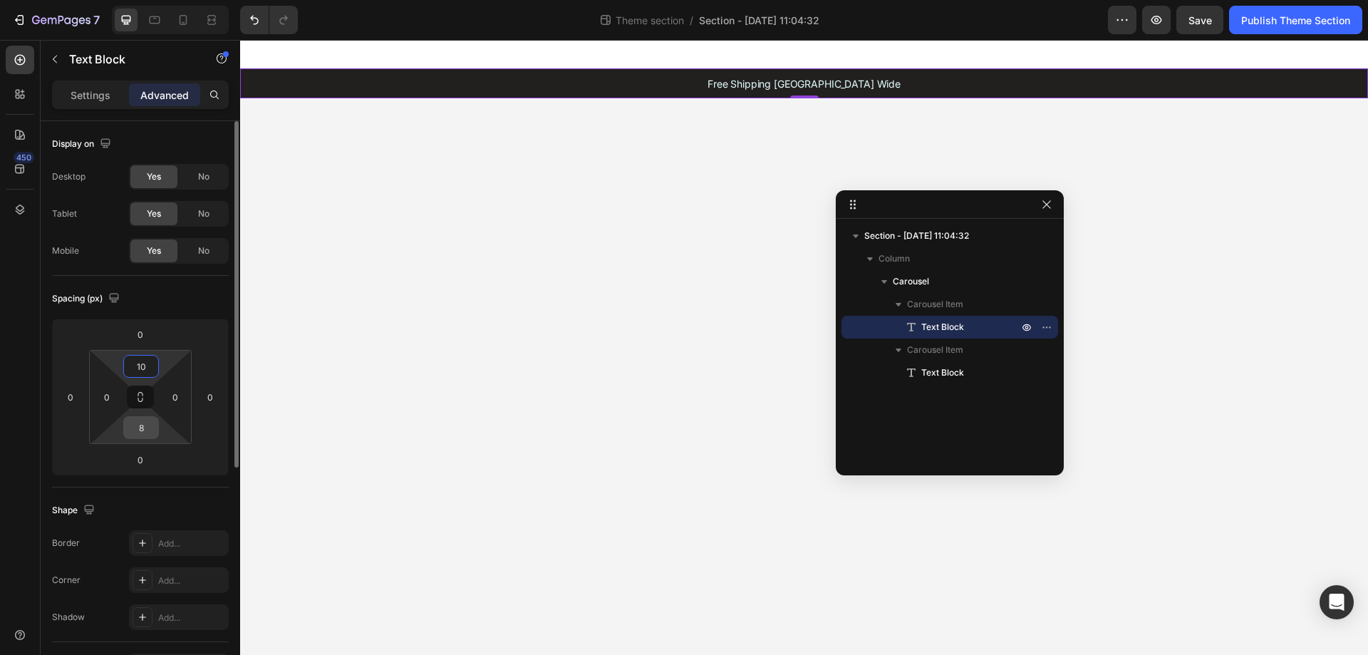
type input "10"
click at [147, 433] on input "8" at bounding box center [141, 427] width 29 height 21
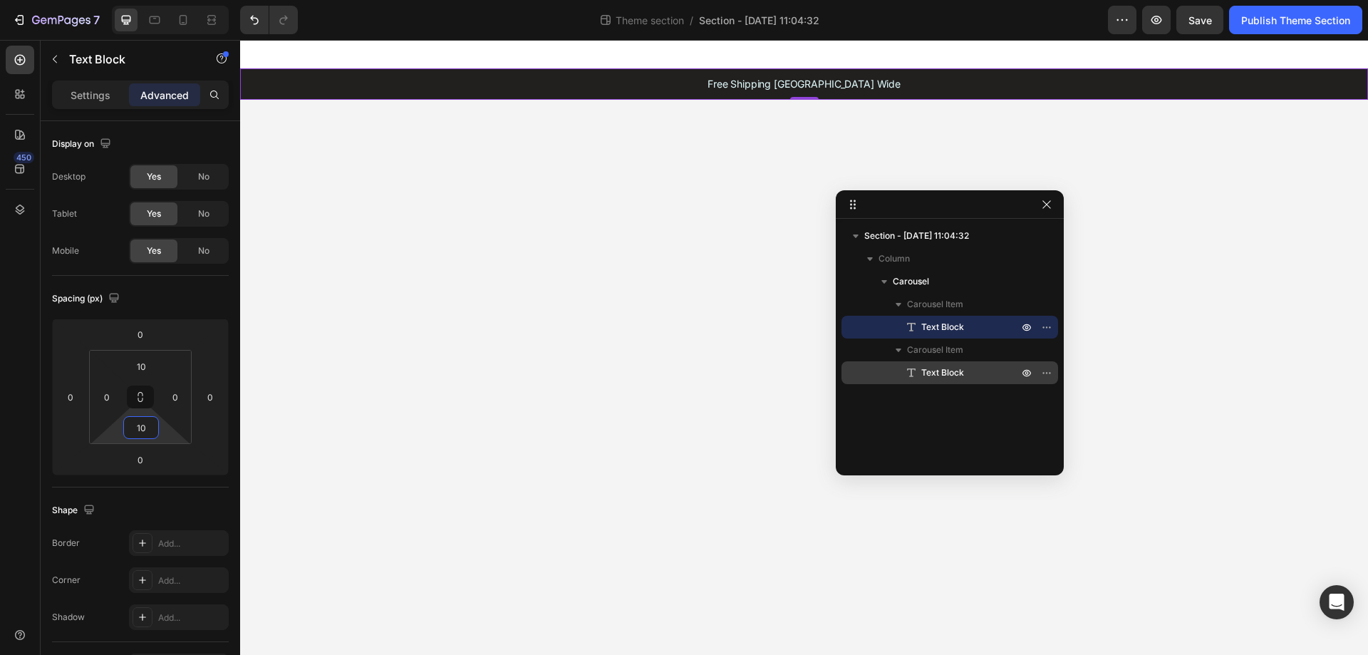
type input "10"
click at [931, 376] on span "Text Block" at bounding box center [942, 373] width 43 height 14
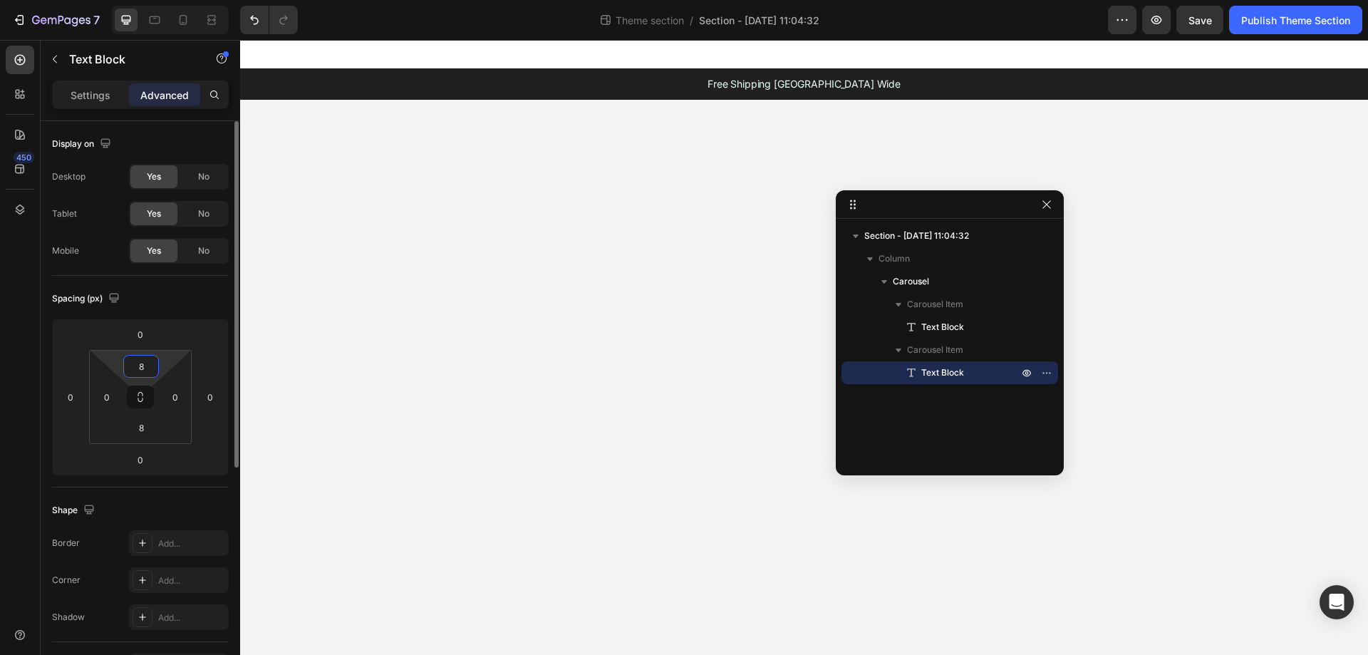
click at [136, 361] on input "8" at bounding box center [141, 366] width 29 height 21
type input "10"
click at [137, 427] on input "8" at bounding box center [141, 427] width 29 height 21
type input "10"
click at [501, 248] on body "Free Shipping Australia Wide Text Block Get 20% OFF Your First Purchase Text Bl…" at bounding box center [804, 347] width 1128 height 615
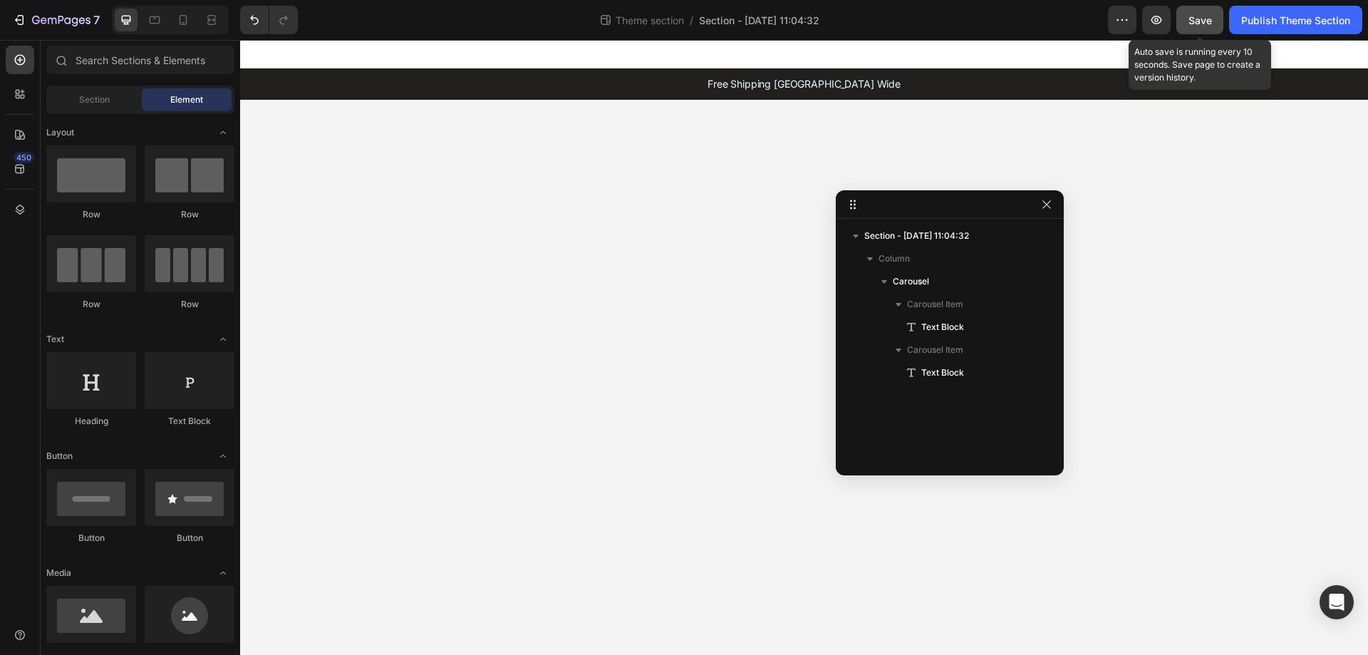
drag, startPoint x: 1206, startPoint y: 13, endPoint x: 1262, endPoint y: 37, distance: 60.6
click at [1206, 14] on div "Save" at bounding box center [1201, 20] width 24 height 15
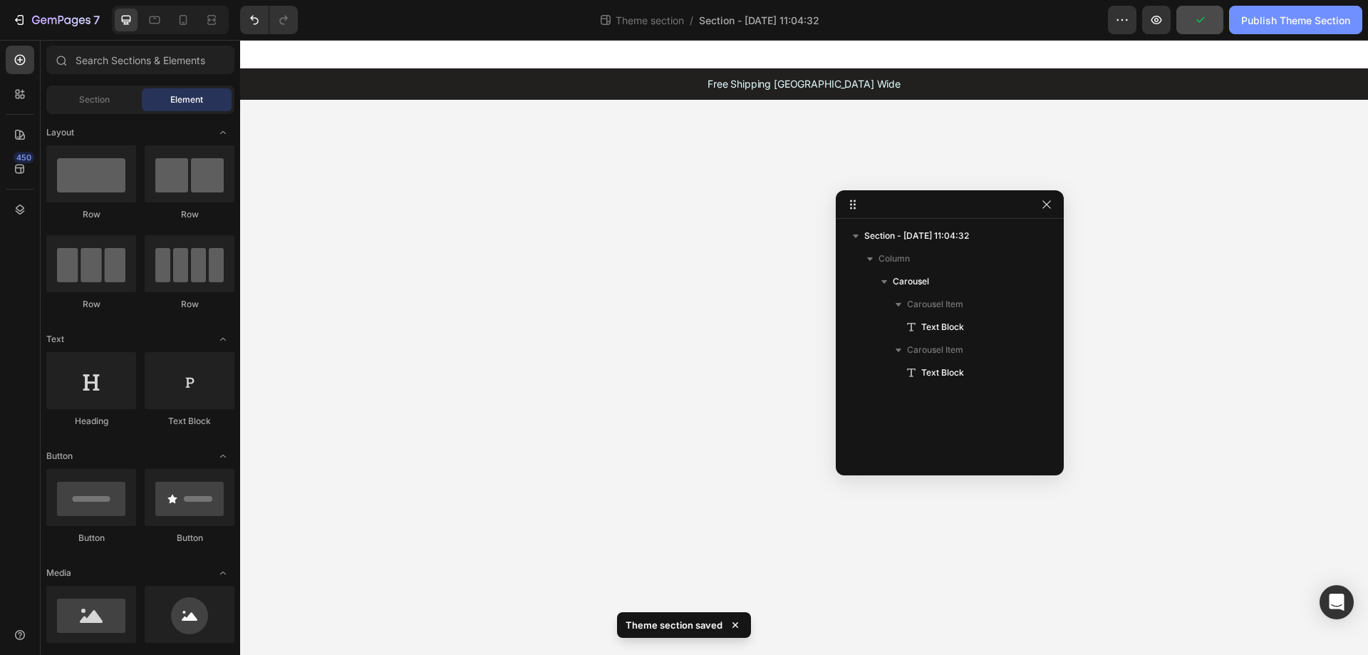
click at [1273, 13] on div "Publish Theme Section" at bounding box center [1295, 20] width 109 height 15
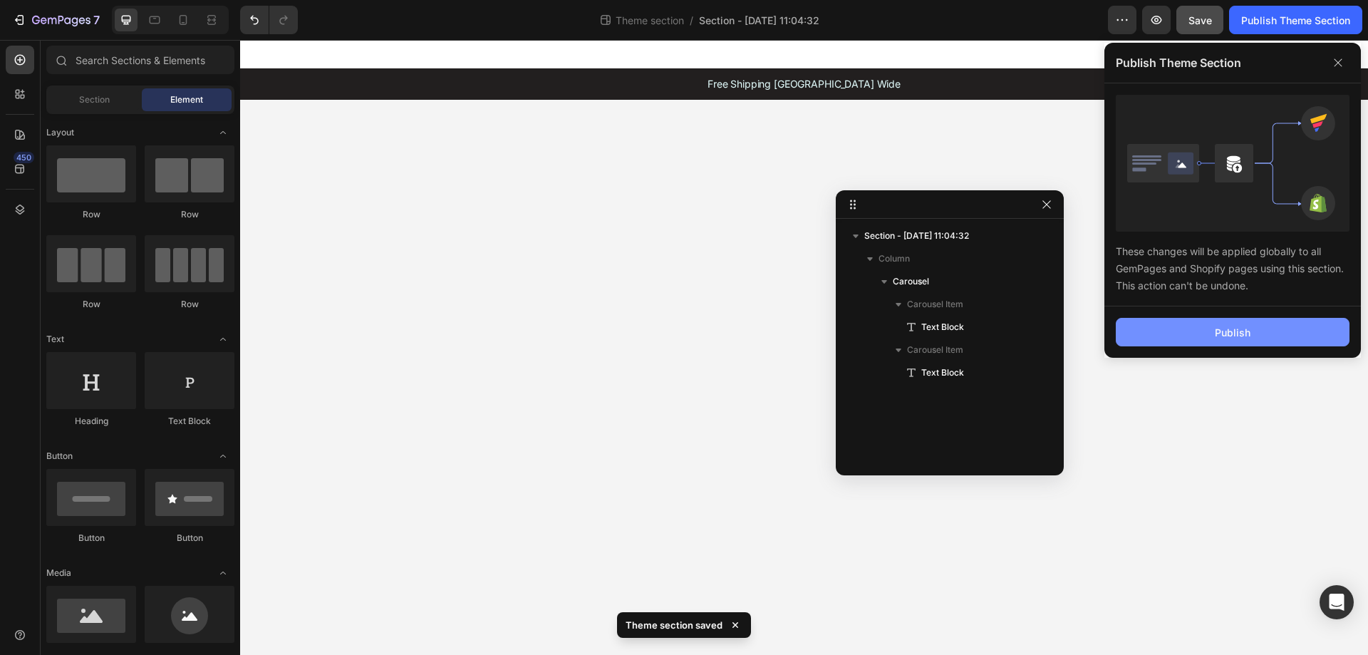
click at [1208, 325] on button "Publish" at bounding box center [1233, 332] width 234 height 29
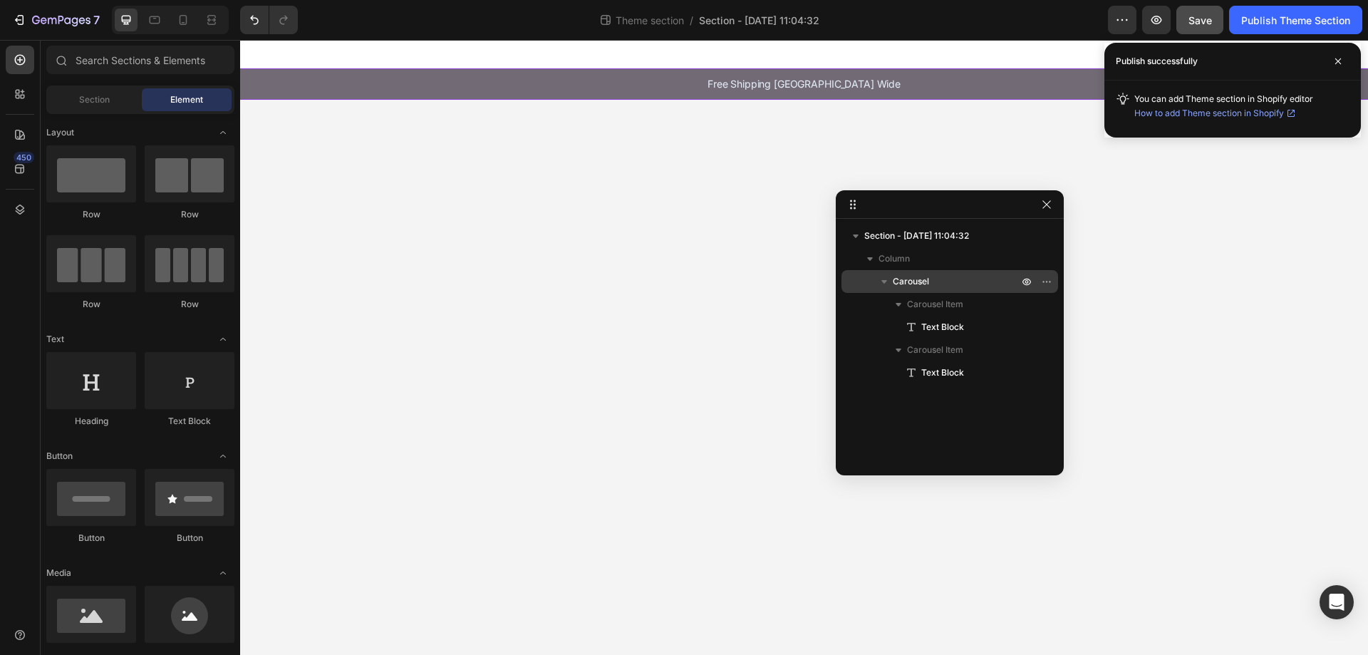
click at [922, 274] on div "Carousel" at bounding box center [949, 281] width 205 height 23
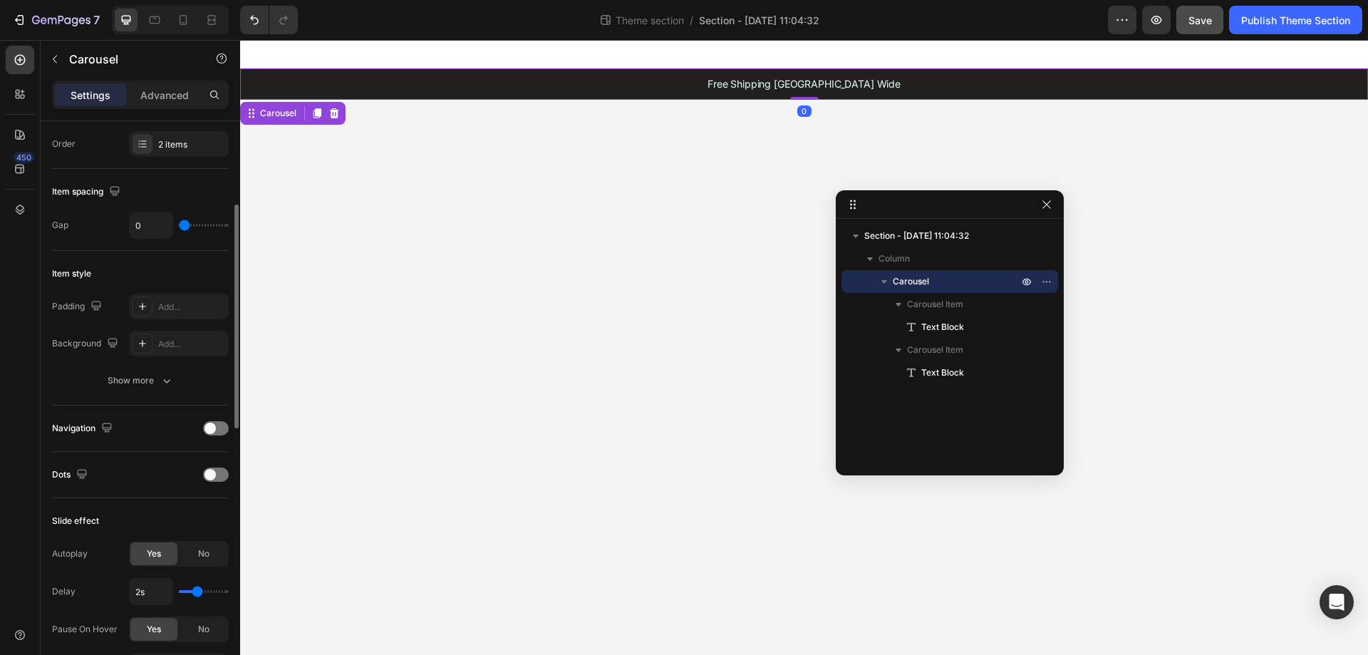
scroll to position [356, 0]
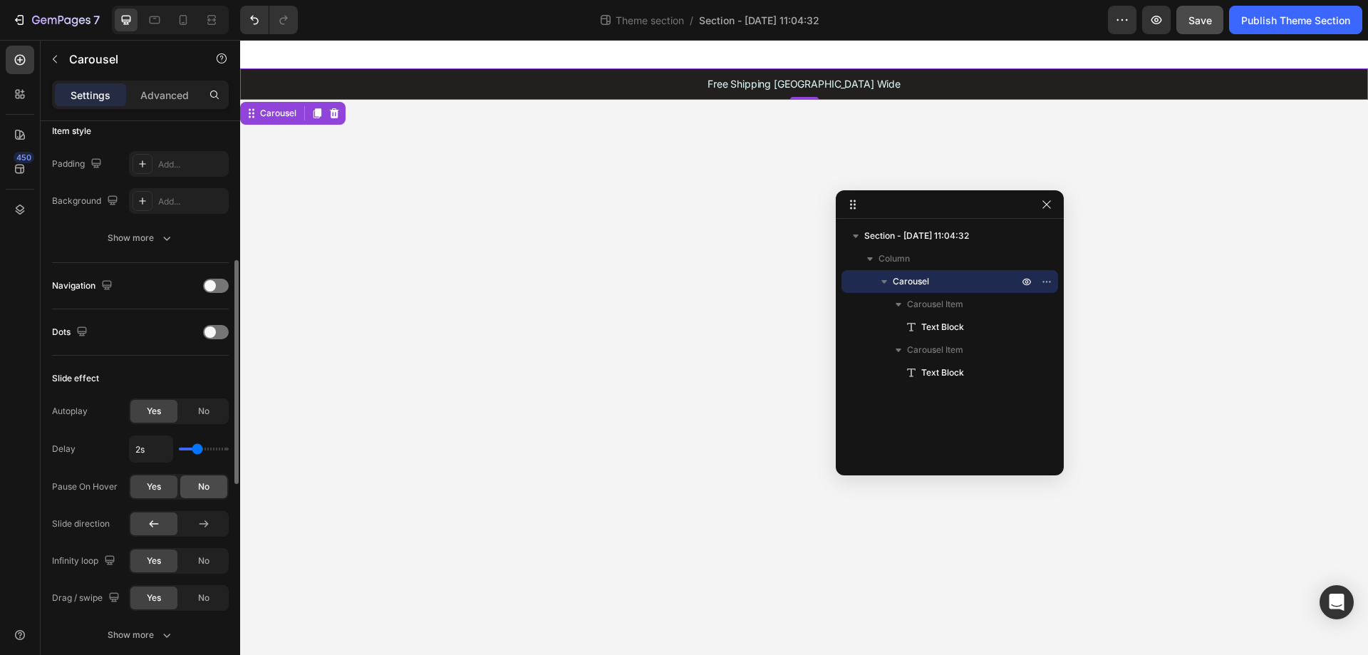
click at [202, 490] on span "No" at bounding box center [203, 486] width 11 height 13
click at [1202, 13] on div "Save" at bounding box center [1201, 20] width 24 height 15
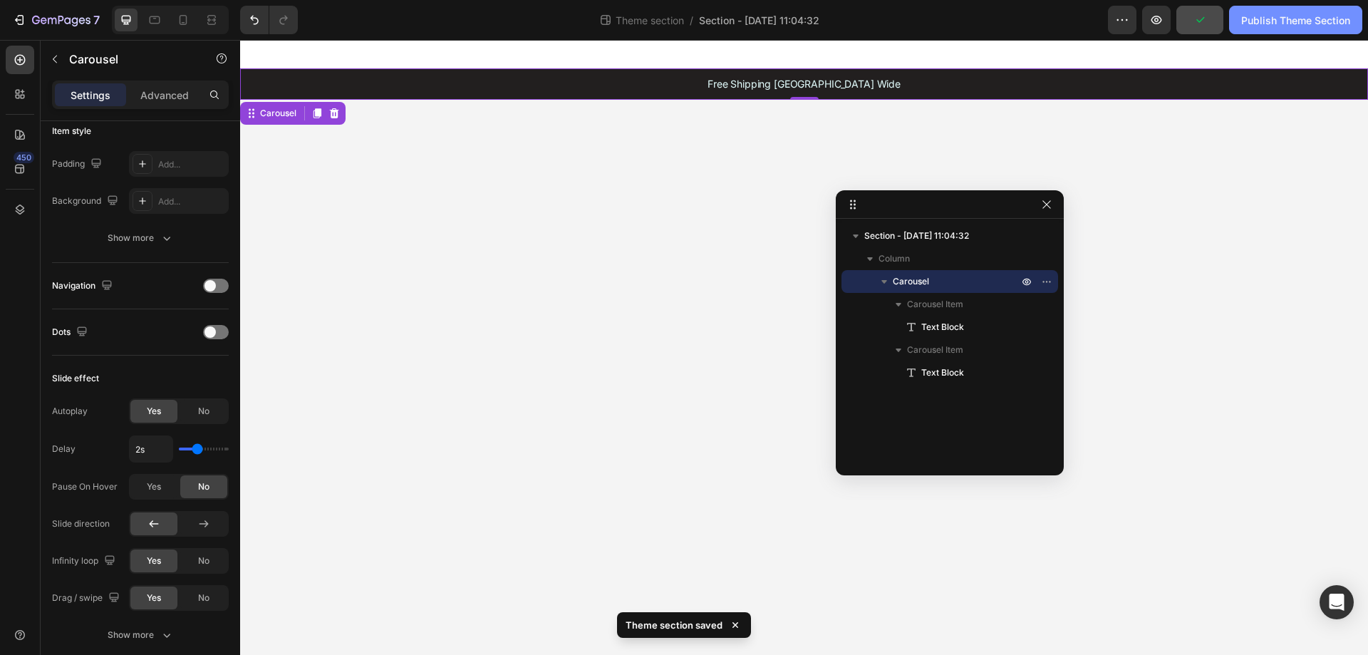
click at [1271, 20] on div "Publish Theme Section" at bounding box center [1295, 20] width 109 height 15
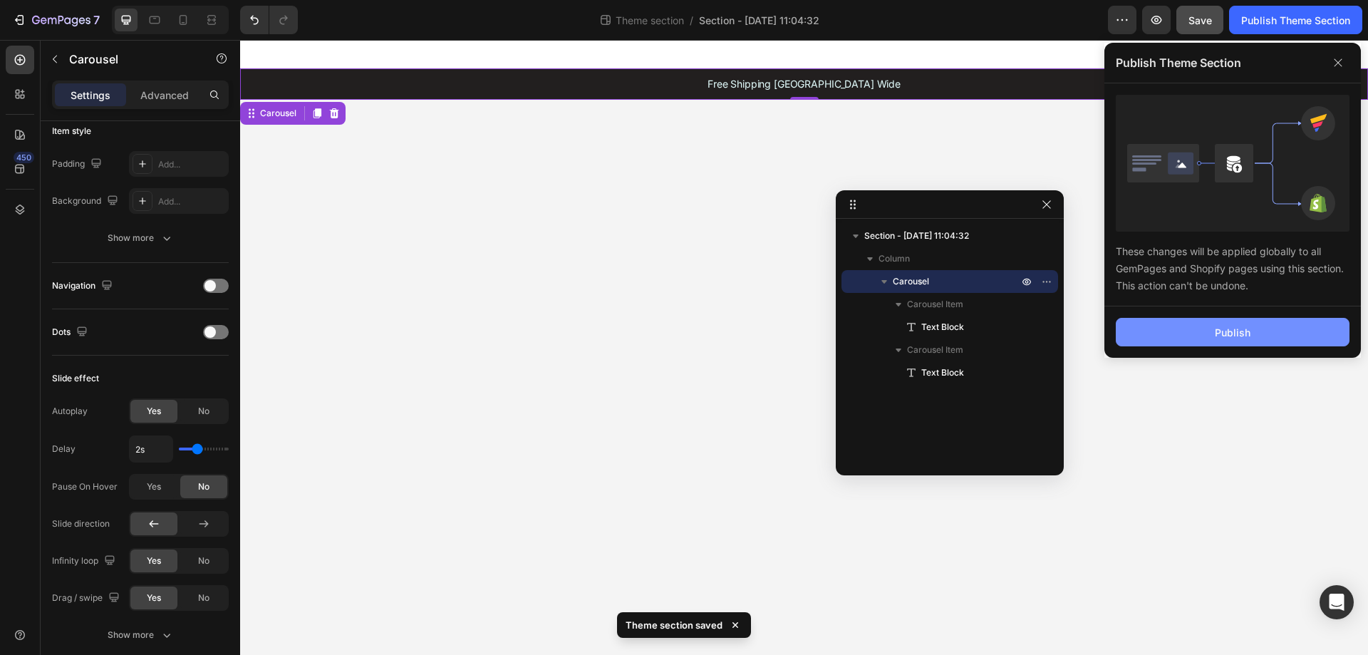
click at [1228, 331] on div "Publish" at bounding box center [1233, 332] width 36 height 15
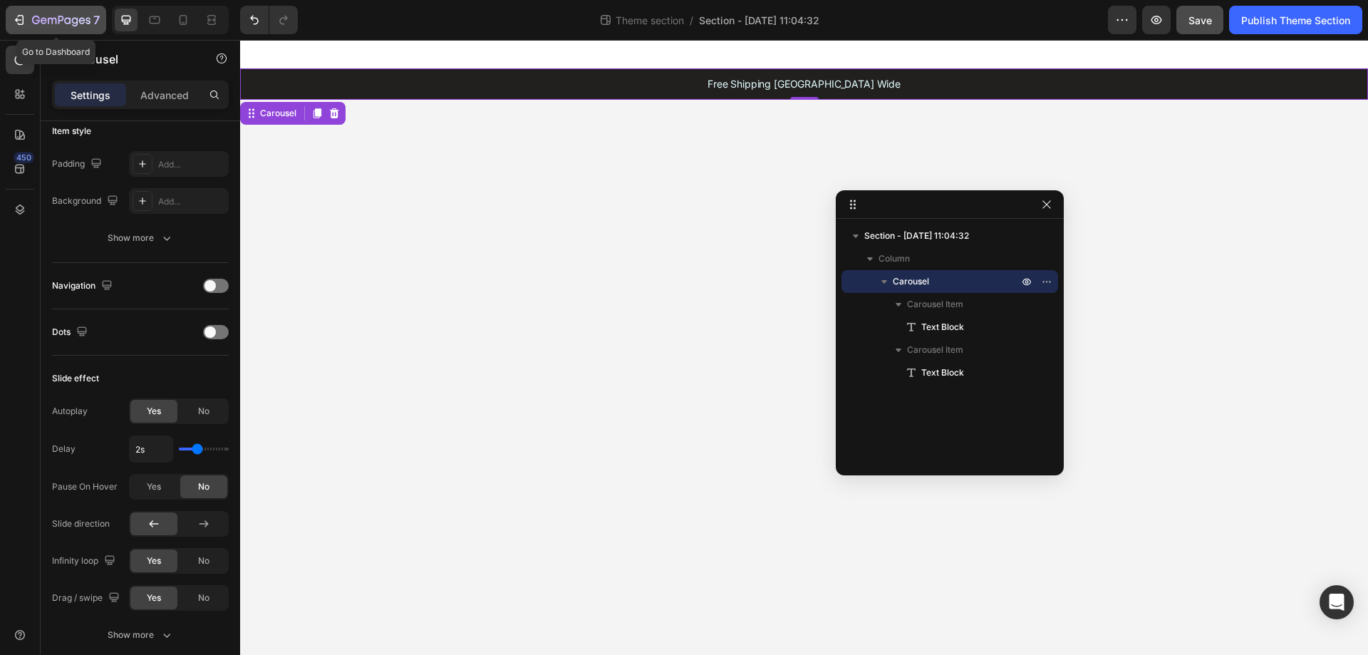
click at [19, 21] on icon "button" at bounding box center [19, 20] width 14 height 14
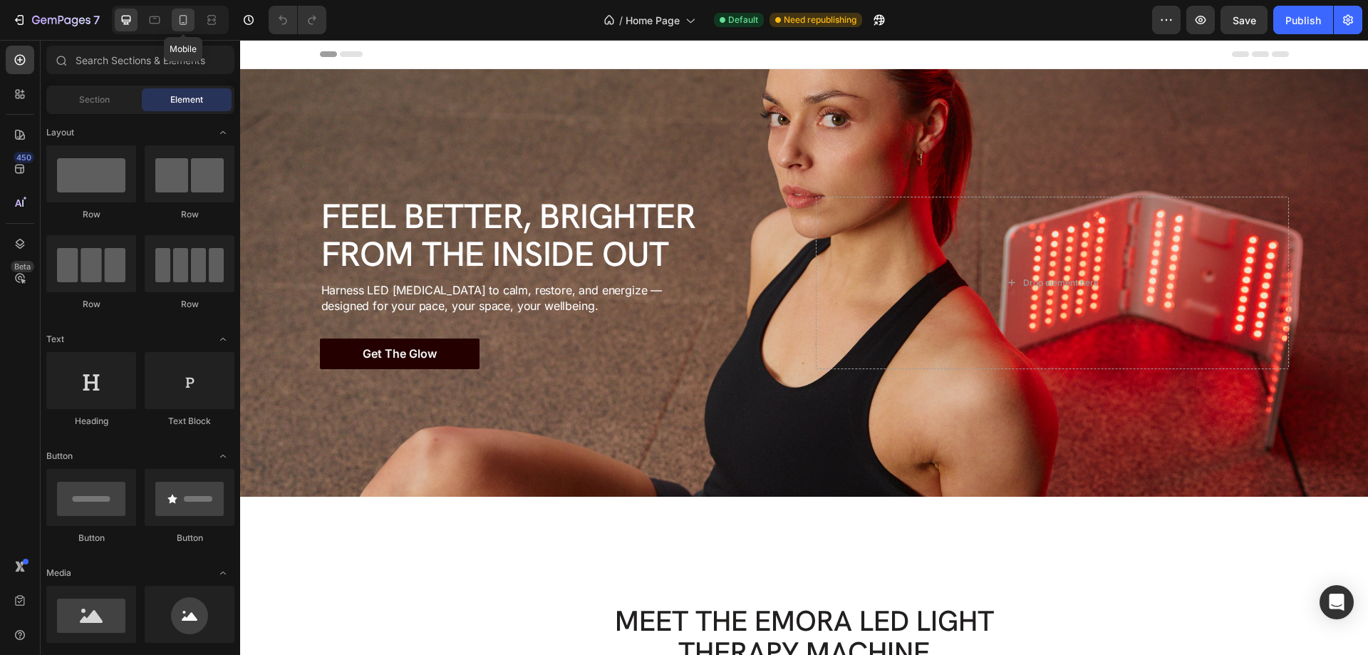
click at [184, 15] on icon at bounding box center [183, 20] width 14 height 14
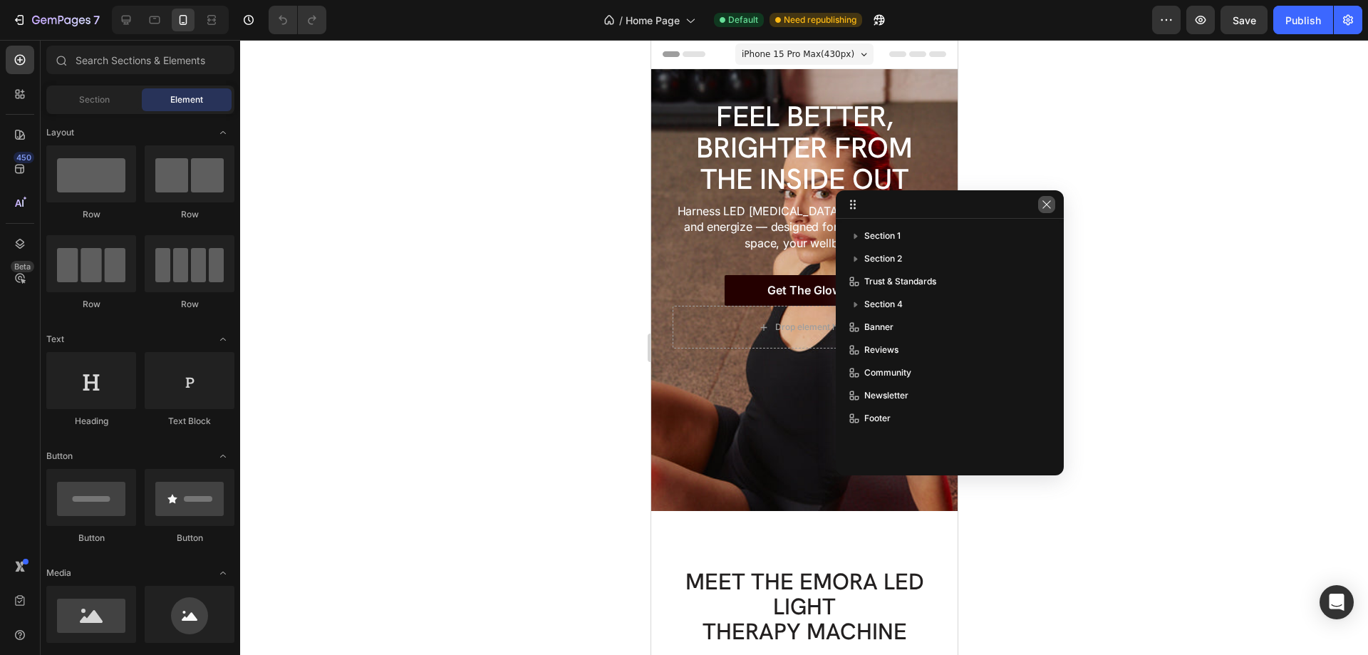
click at [1043, 201] on icon "button" at bounding box center [1046, 204] width 11 height 11
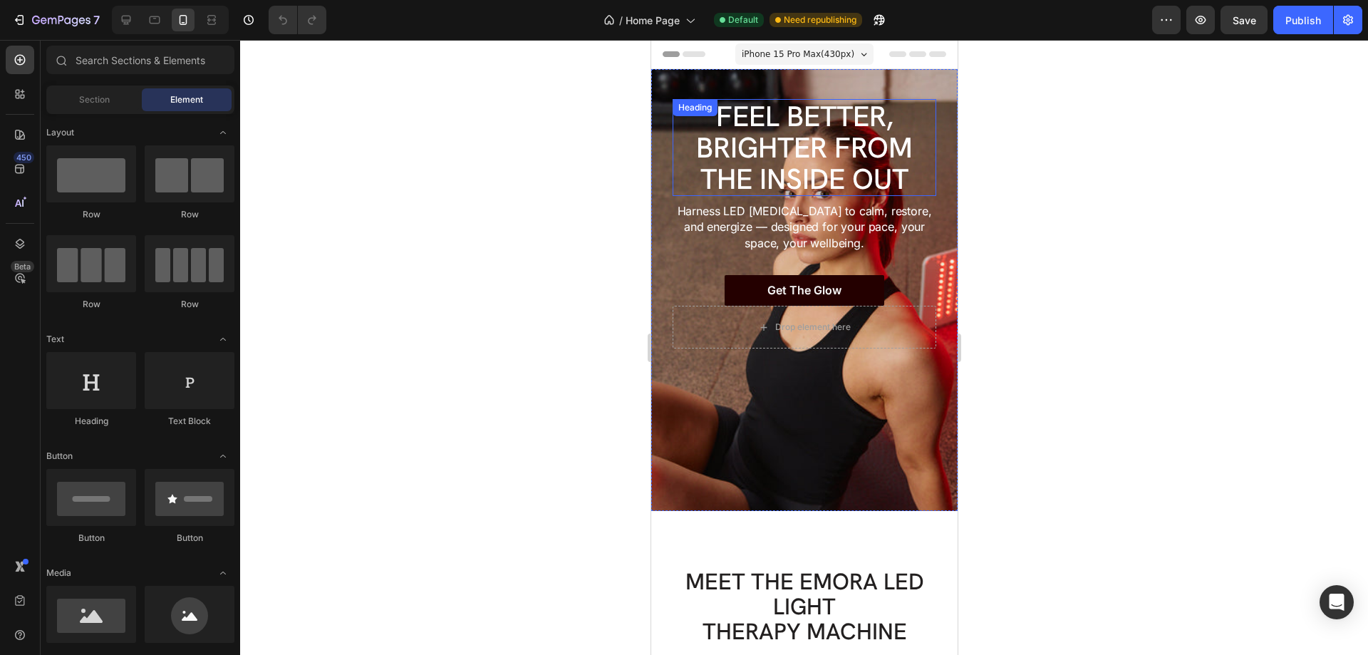
click at [909, 155] on h2 "FEEL BETTER, BRIGHTER FROM THE INSIDE OUT" at bounding box center [804, 147] width 264 height 97
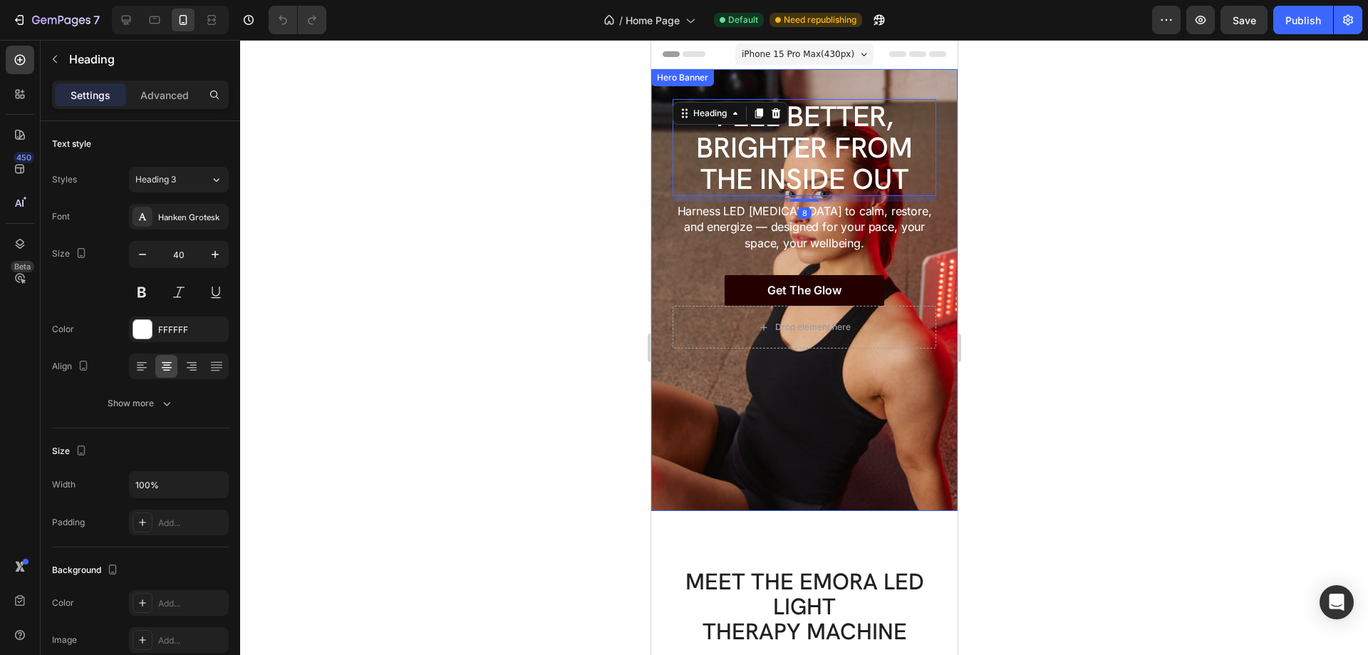
click at [929, 211] on div "FEEL BETTER, BRIGHTER FROM THE INSIDE OUT Heading 8 Harness LED light therapy t…" at bounding box center [804, 214] width 306 height 291
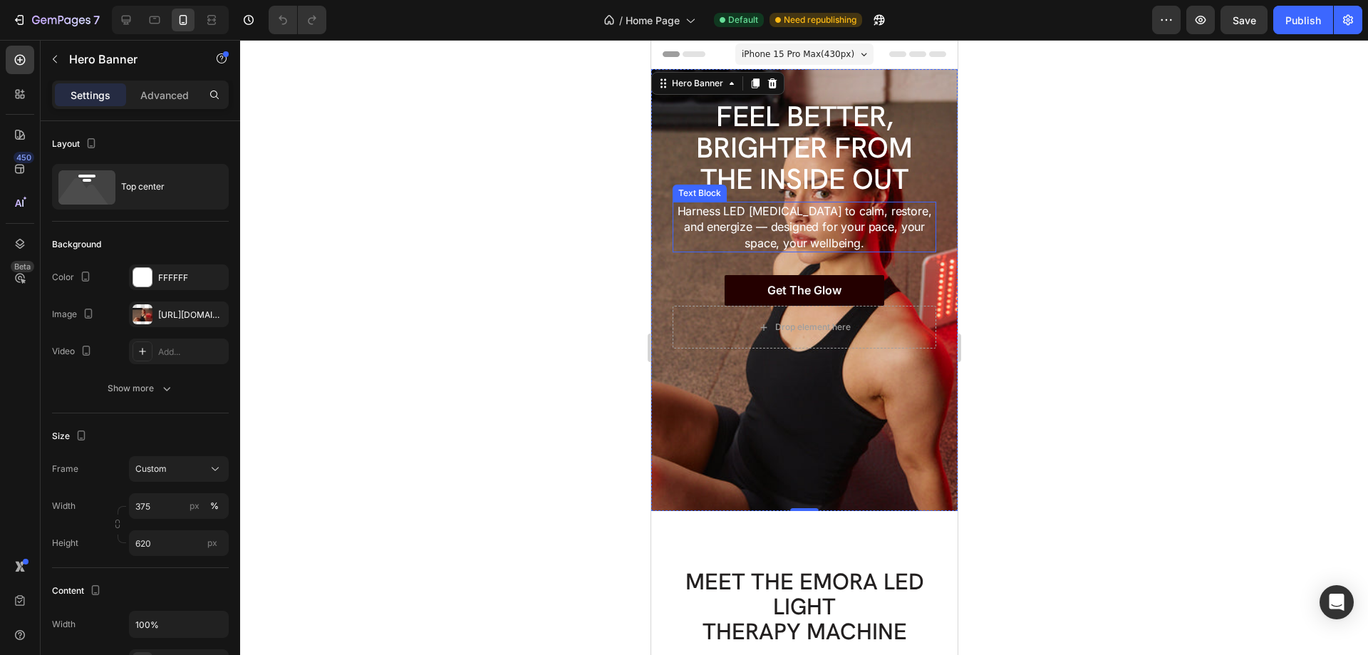
click at [889, 247] on p "Harness LED [MEDICAL_DATA] to calm, restore, and energize — designed for your p…" at bounding box center [803, 227] width 261 height 48
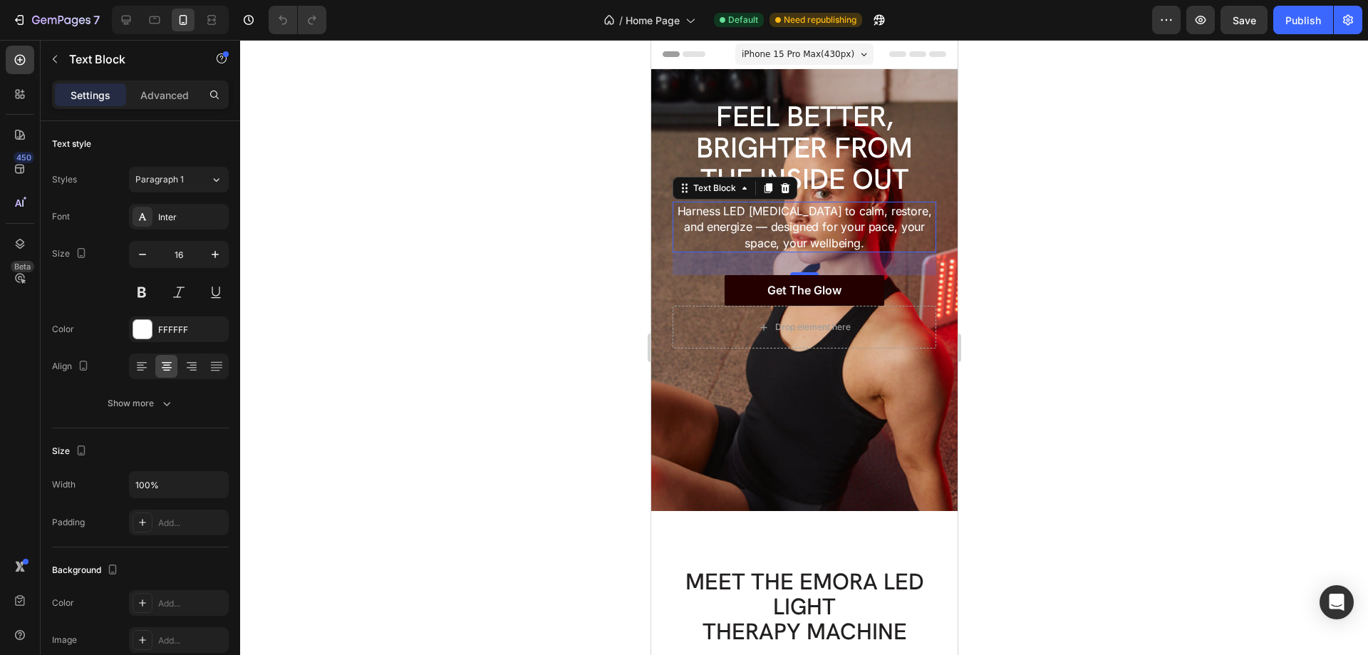
click at [668, 281] on div "FEEL BETTER, BRIGHTER FROM THE INSIDE OUT Heading Harness LED light therapy to …" at bounding box center [804, 214] width 306 height 291
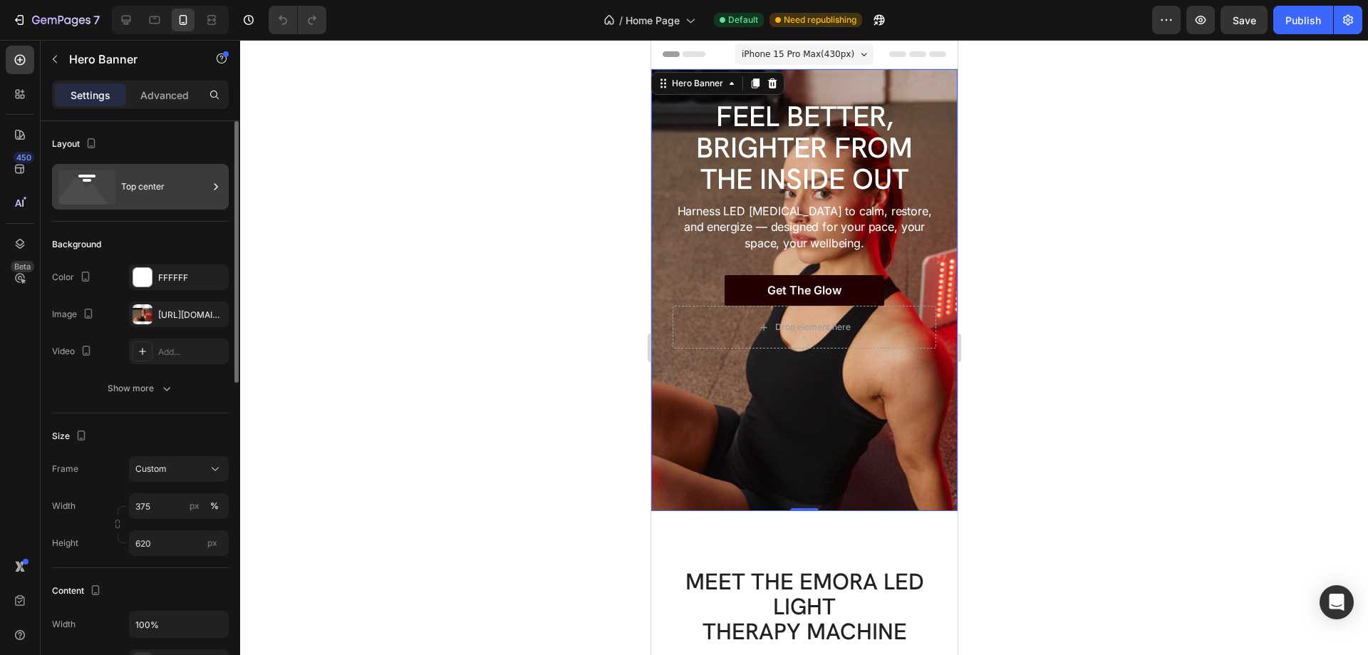
click at [91, 185] on icon at bounding box center [86, 187] width 57 height 34
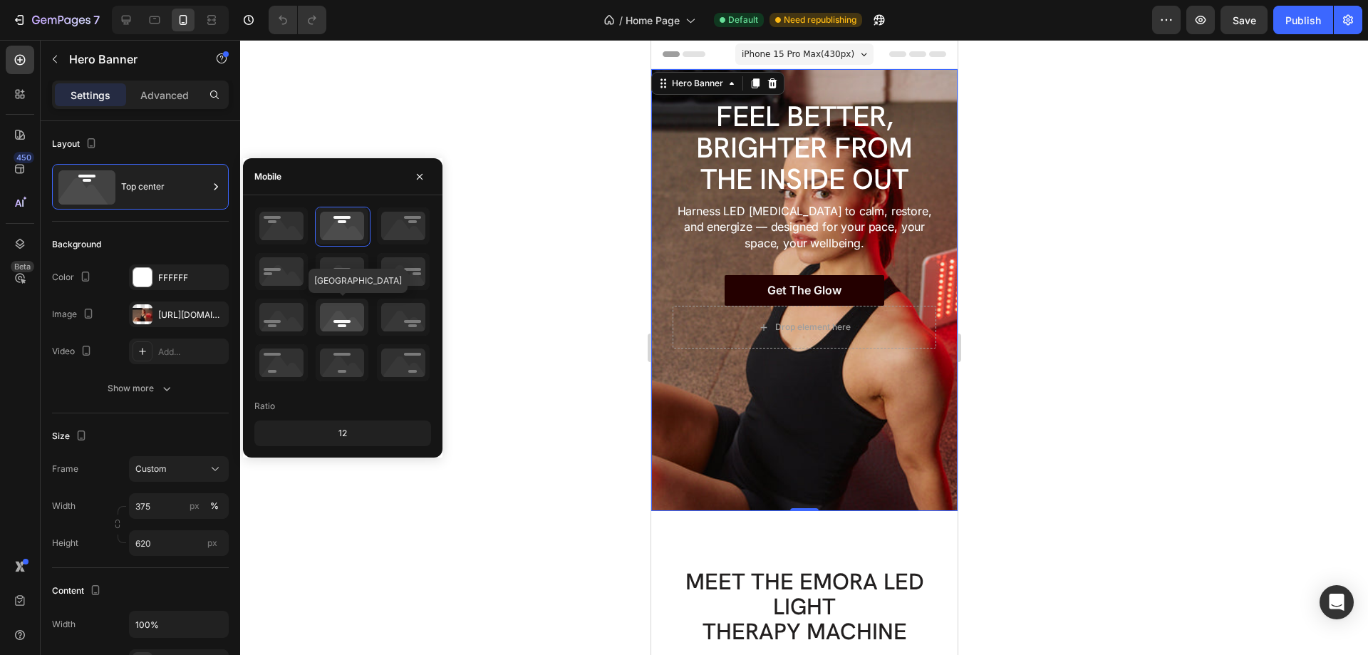
click at [335, 326] on icon at bounding box center [342, 317] width 53 height 37
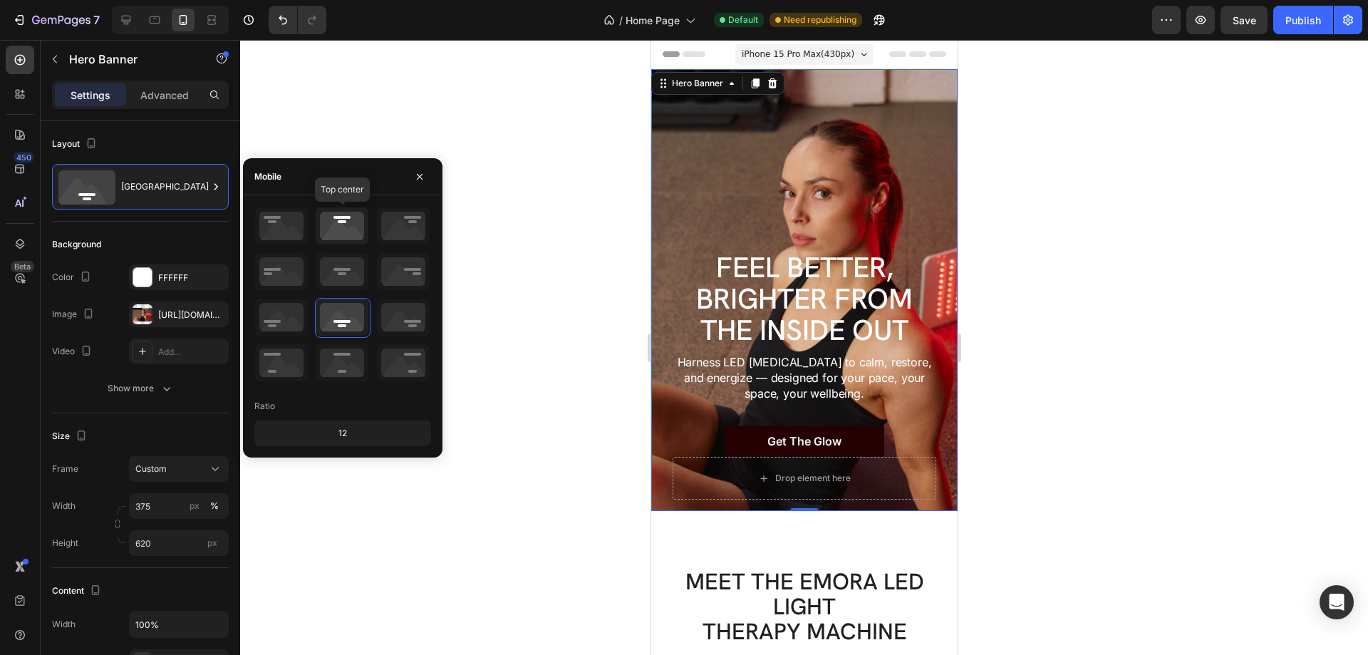
click at [337, 242] on icon at bounding box center [342, 225] width 53 height 37
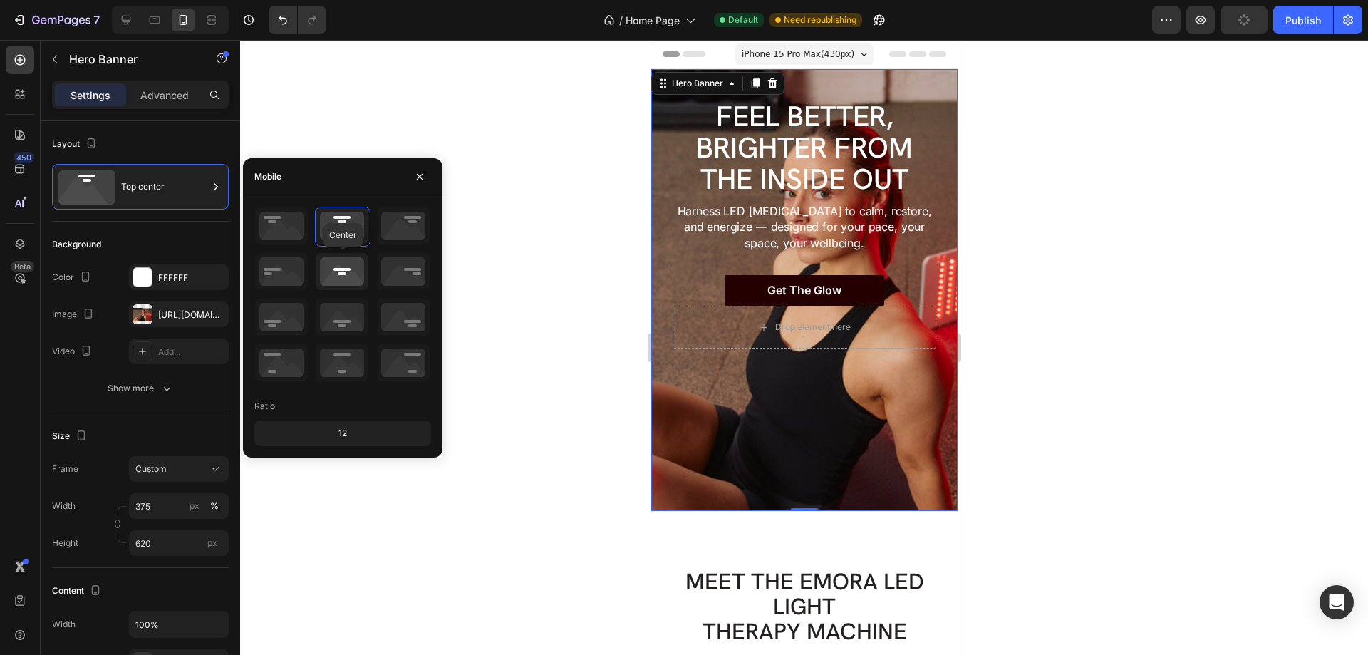
click at [355, 274] on icon at bounding box center [342, 271] width 53 height 37
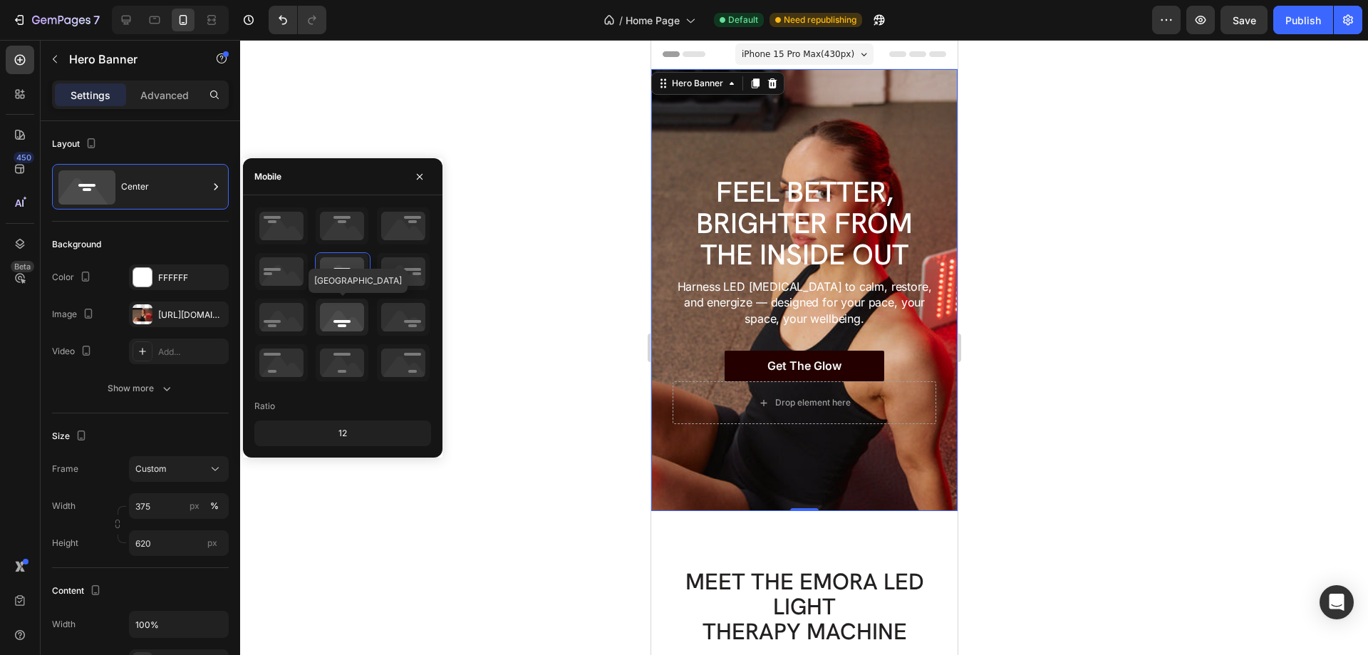
click at [350, 321] on icon at bounding box center [342, 317] width 53 height 37
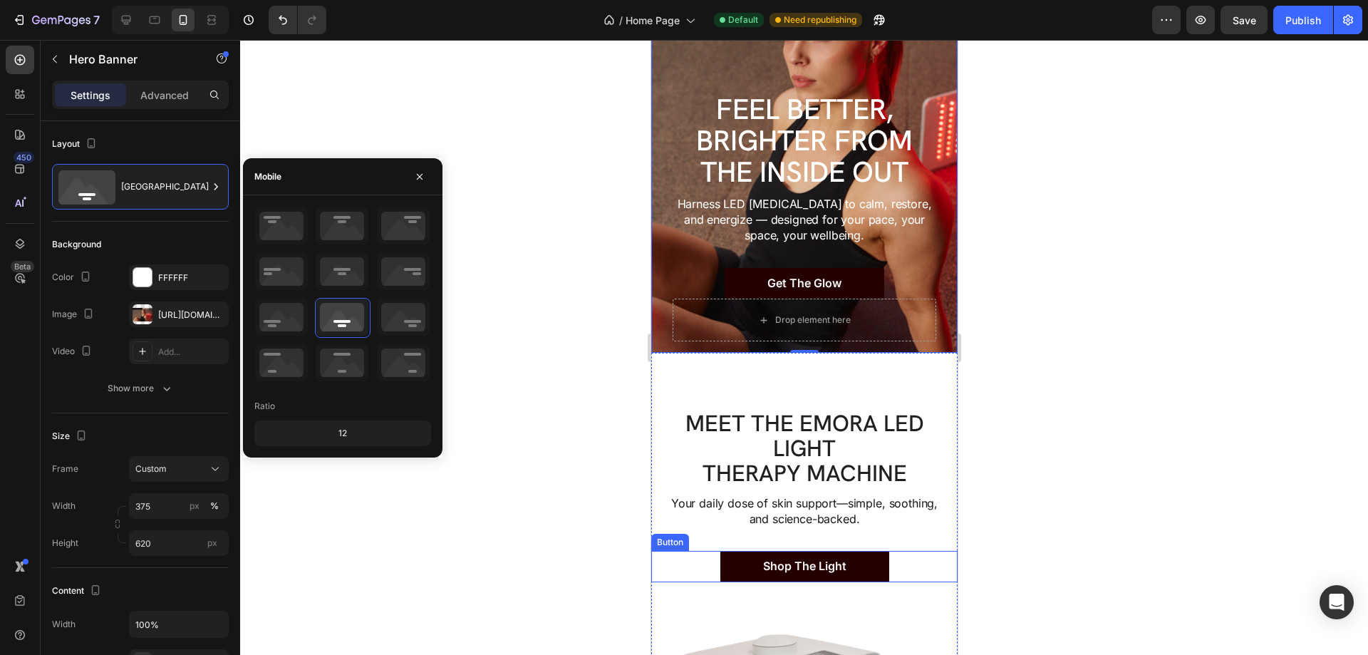
scroll to position [143, 0]
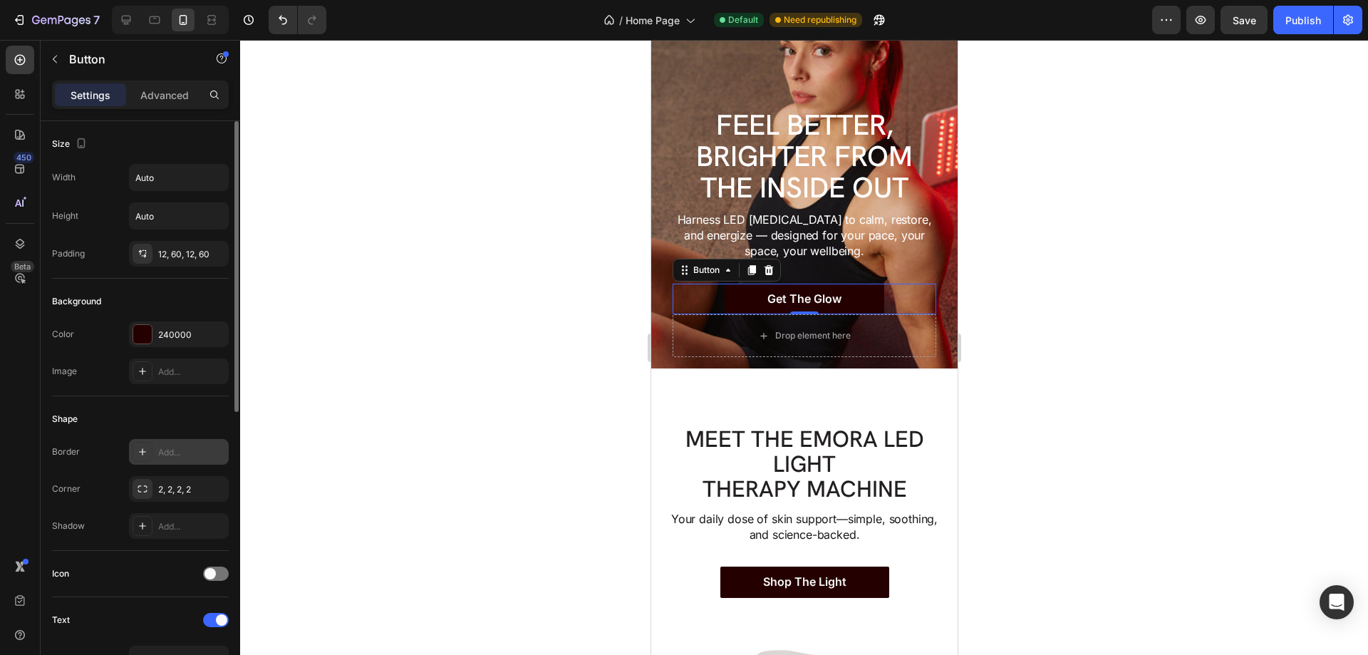
click at [133, 452] on div at bounding box center [143, 452] width 20 height 20
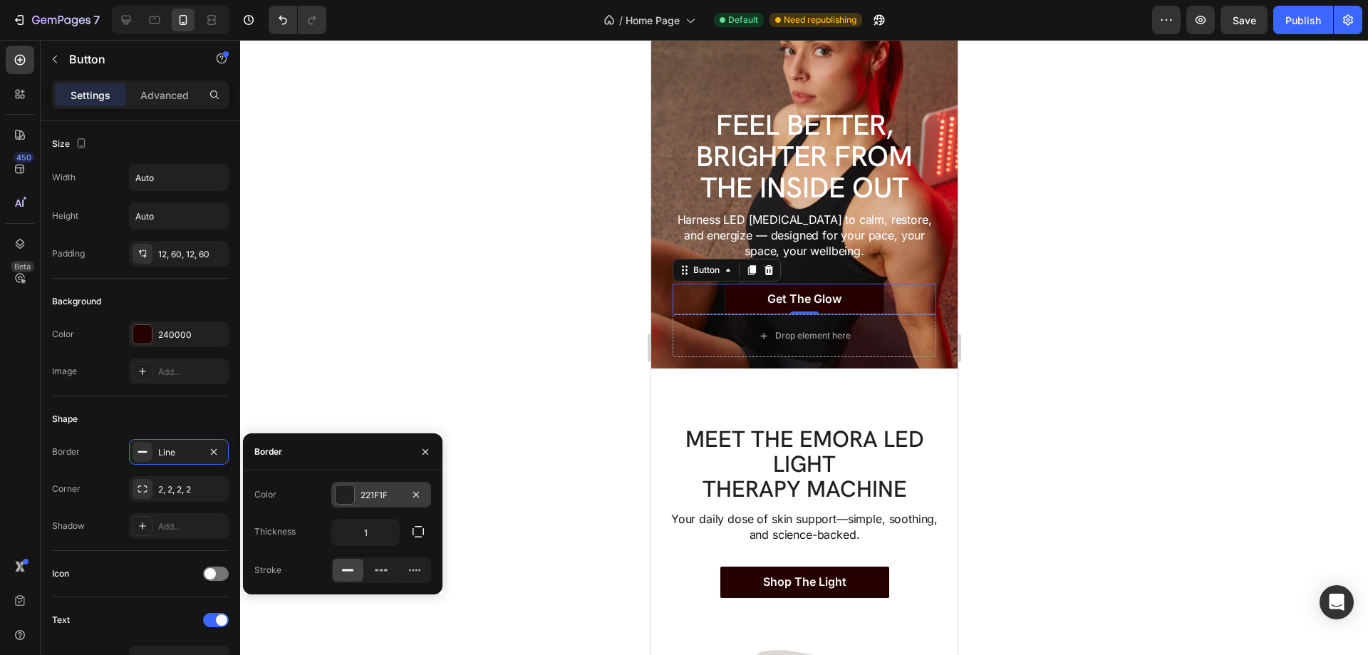
click at [340, 496] on div at bounding box center [345, 494] width 19 height 19
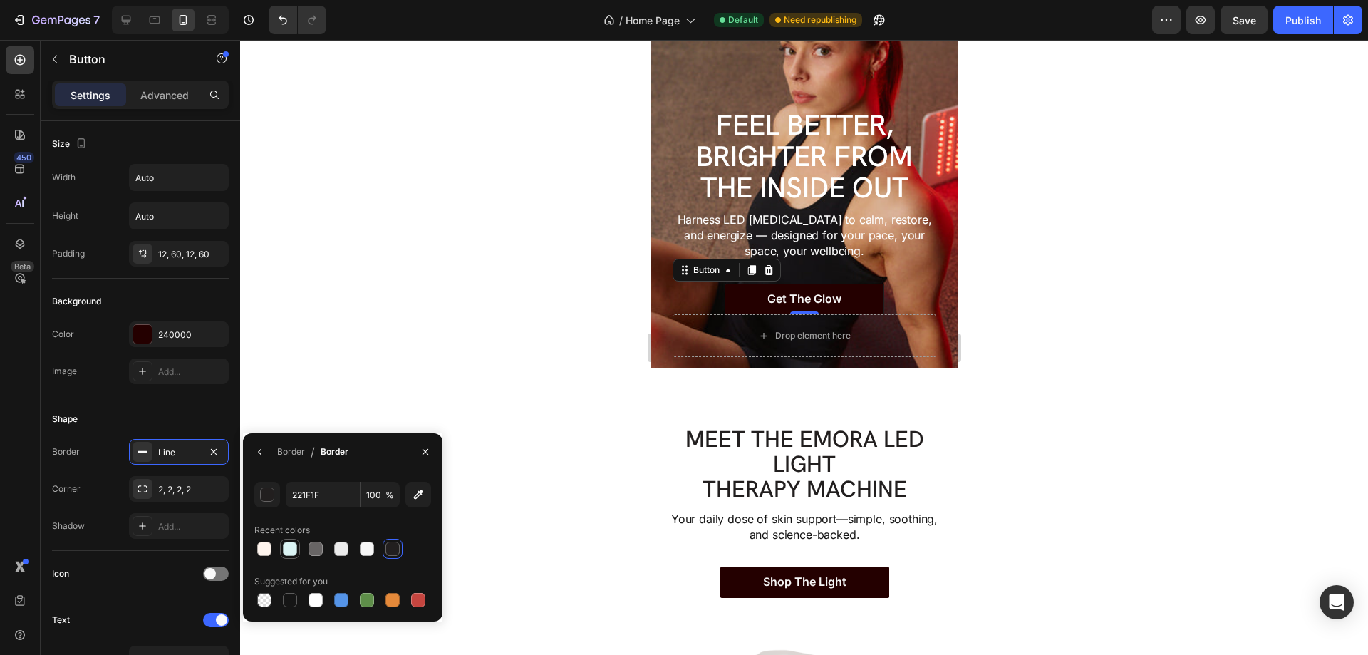
click at [283, 547] on div at bounding box center [290, 549] width 14 height 14
type input "DCF5F5"
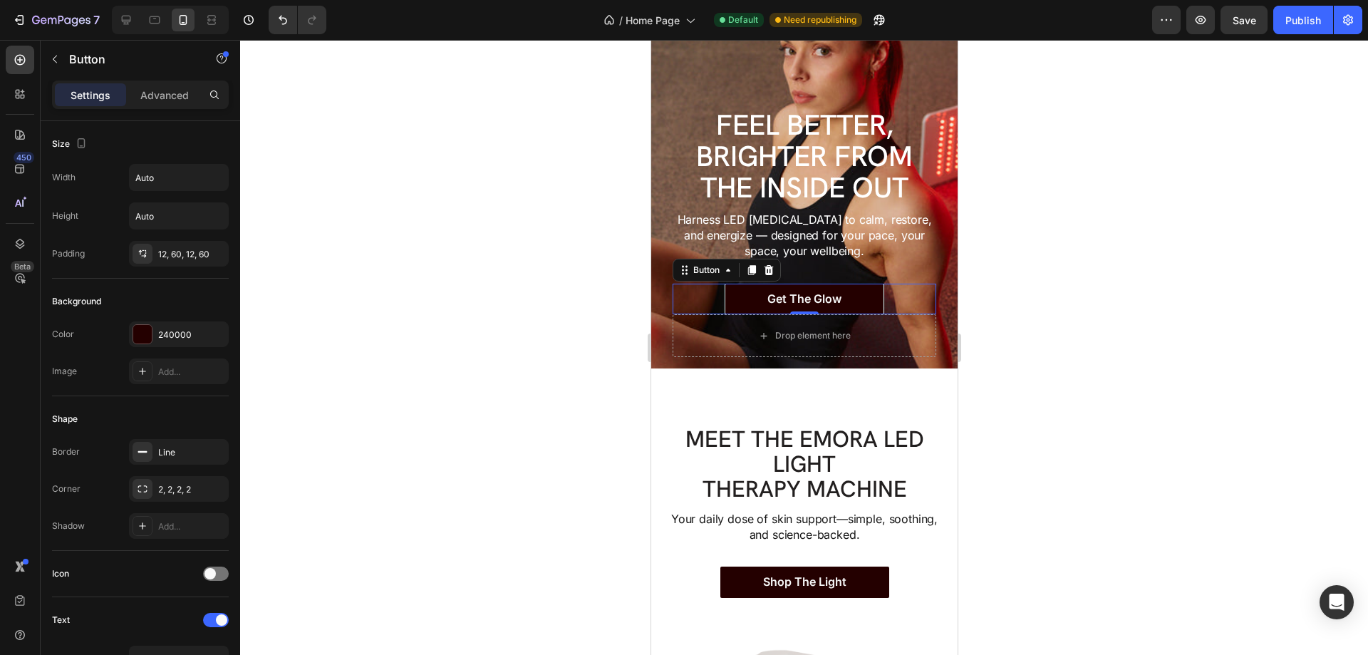
click at [1178, 448] on div at bounding box center [804, 347] width 1128 height 615
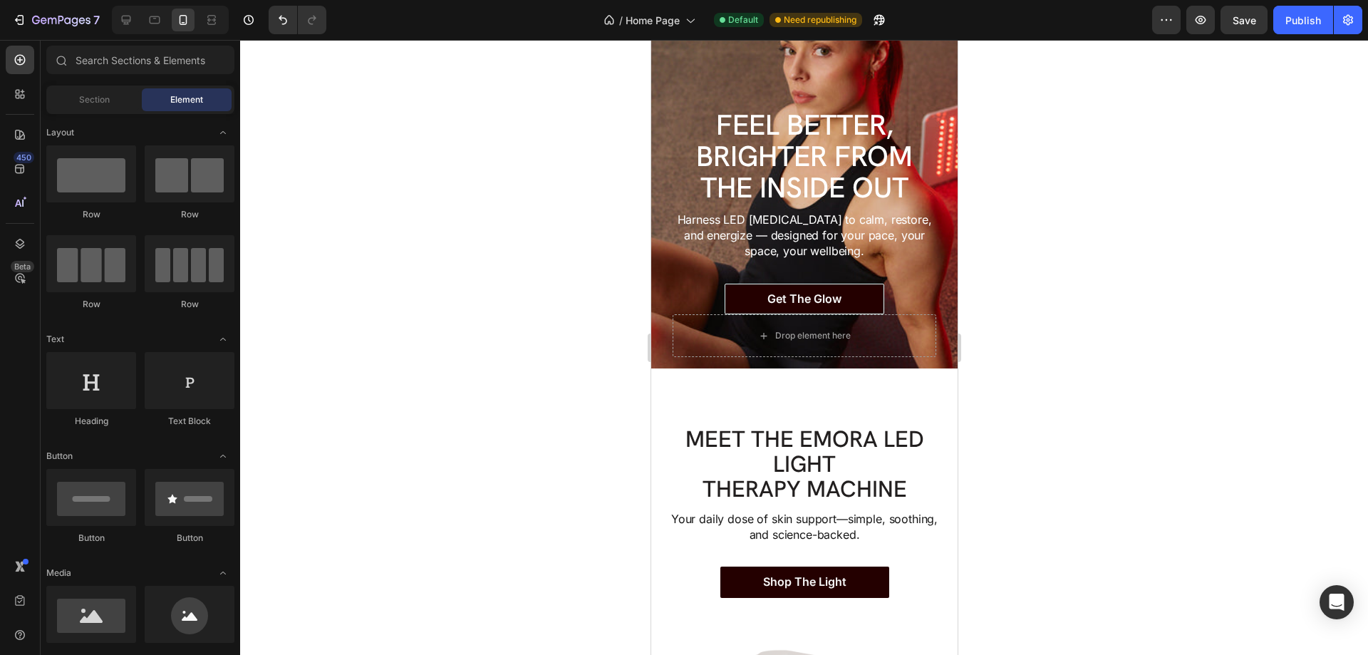
click at [1175, 448] on div at bounding box center [804, 347] width 1128 height 615
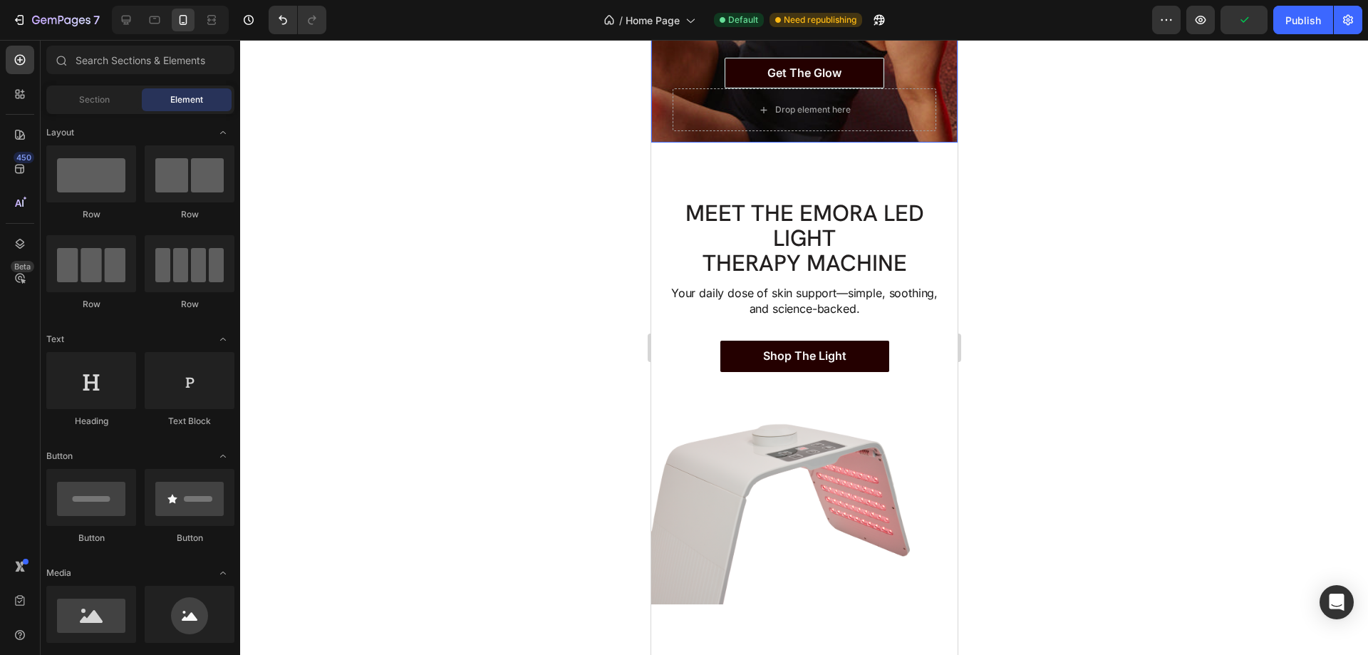
scroll to position [428, 0]
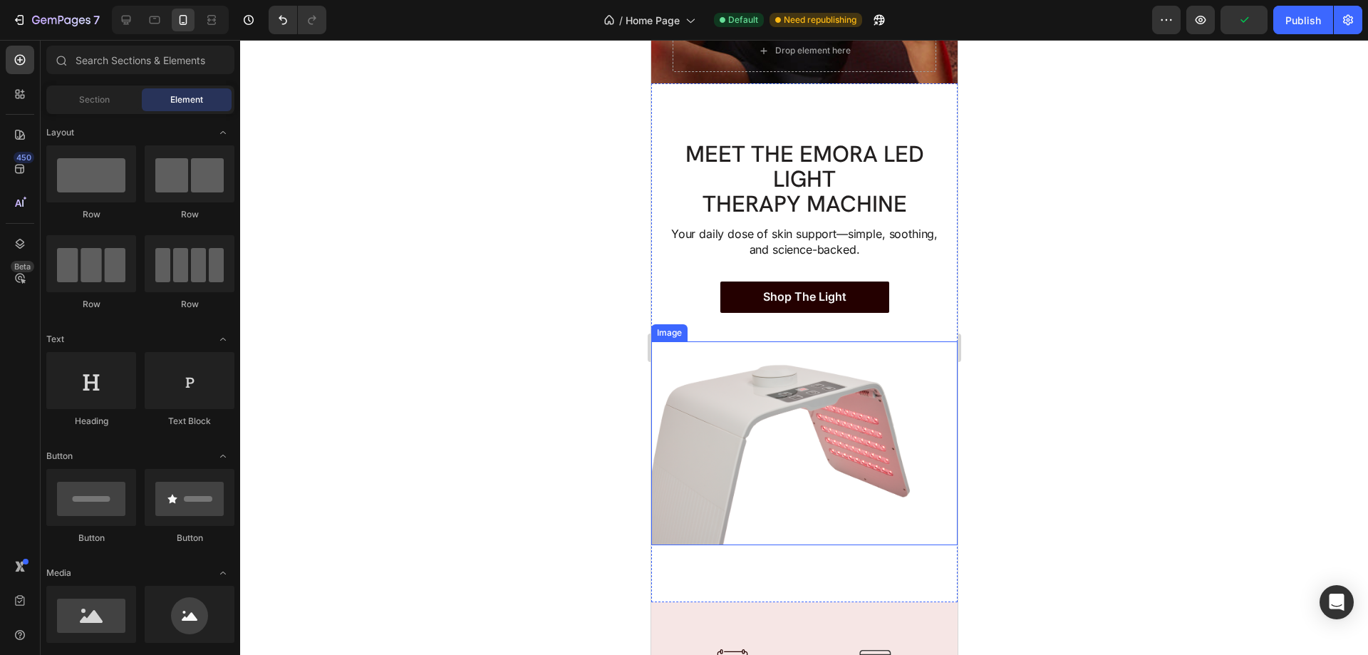
click at [835, 426] on img at bounding box center [804, 443] width 306 height 205
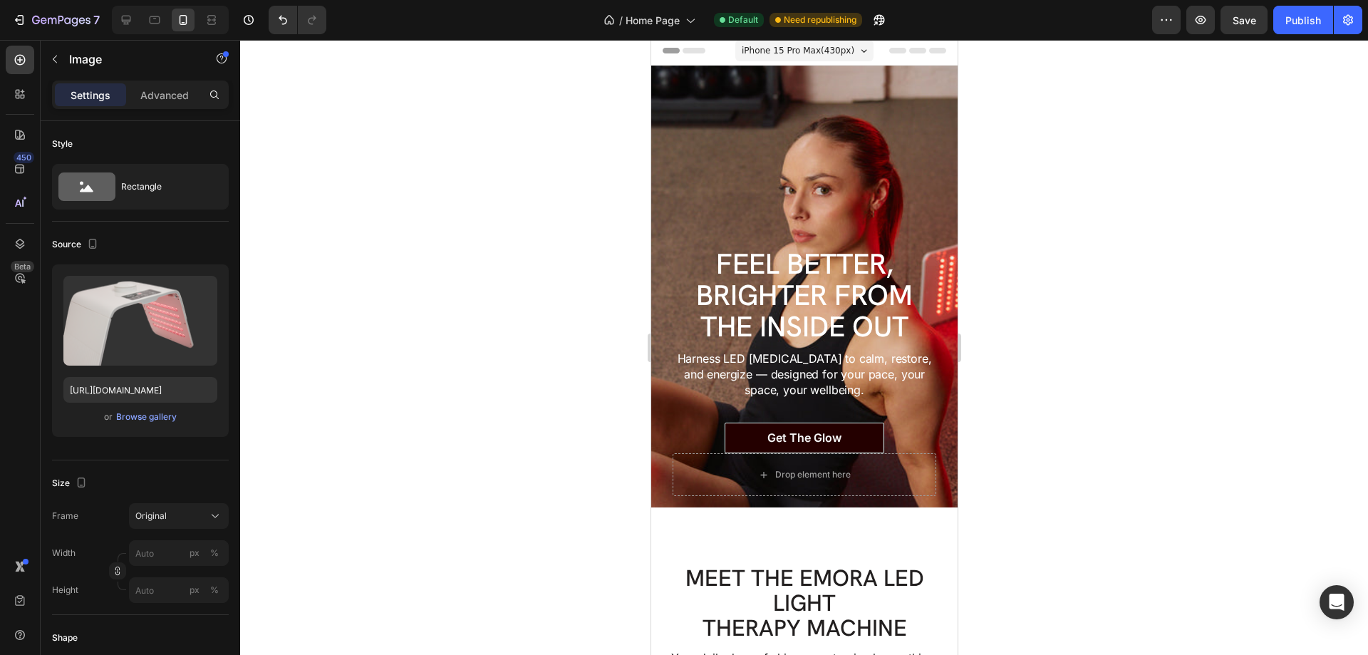
scroll to position [0, 0]
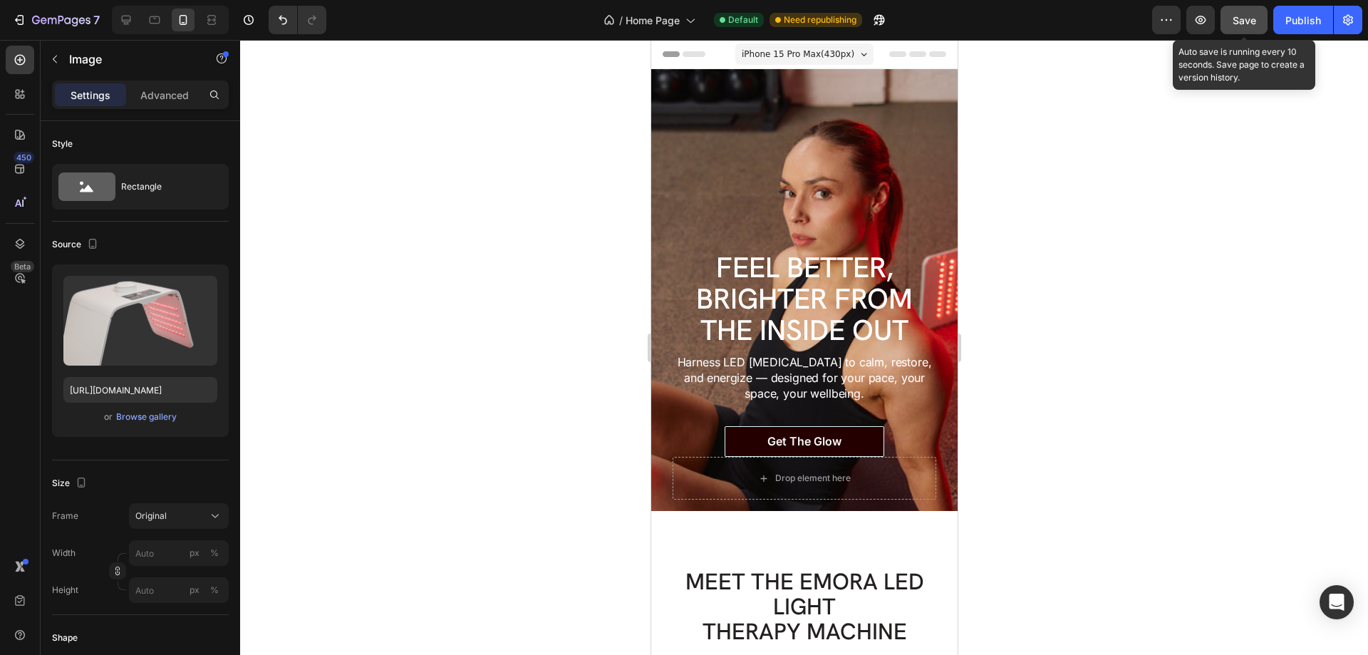
click at [1239, 19] on span "Save" at bounding box center [1245, 20] width 24 height 12
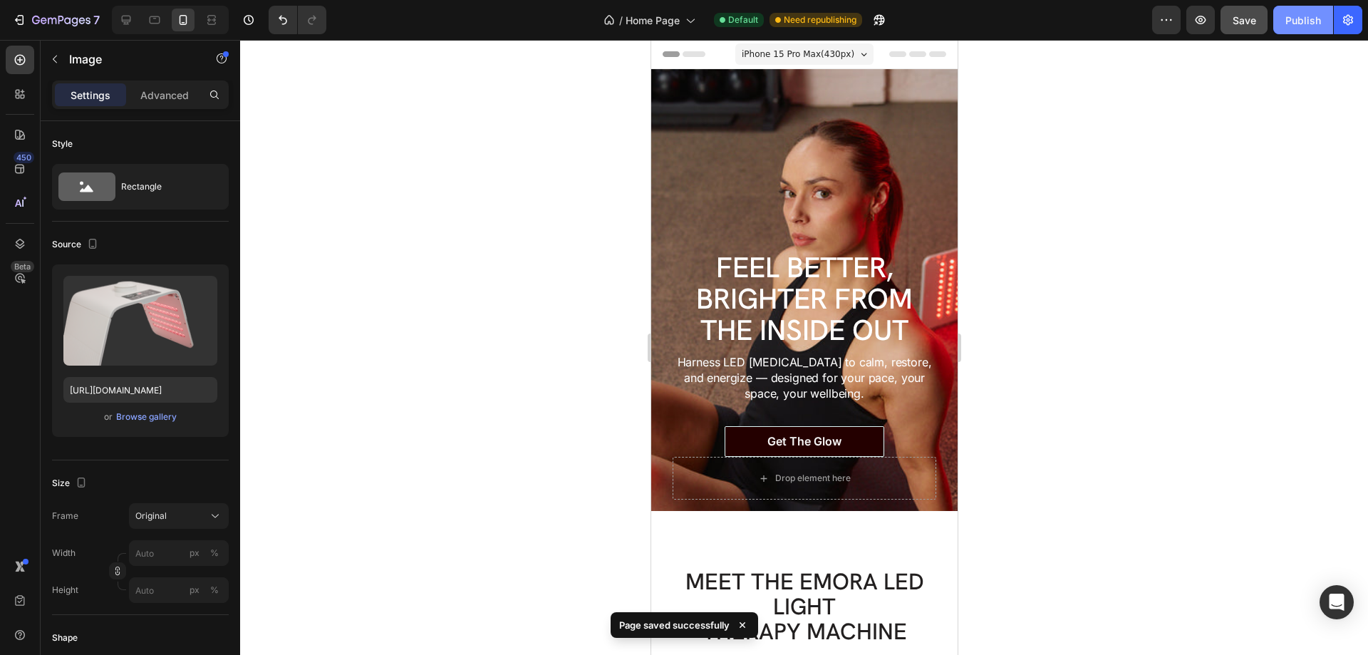
click at [1296, 21] on div "Publish" at bounding box center [1304, 20] width 36 height 15
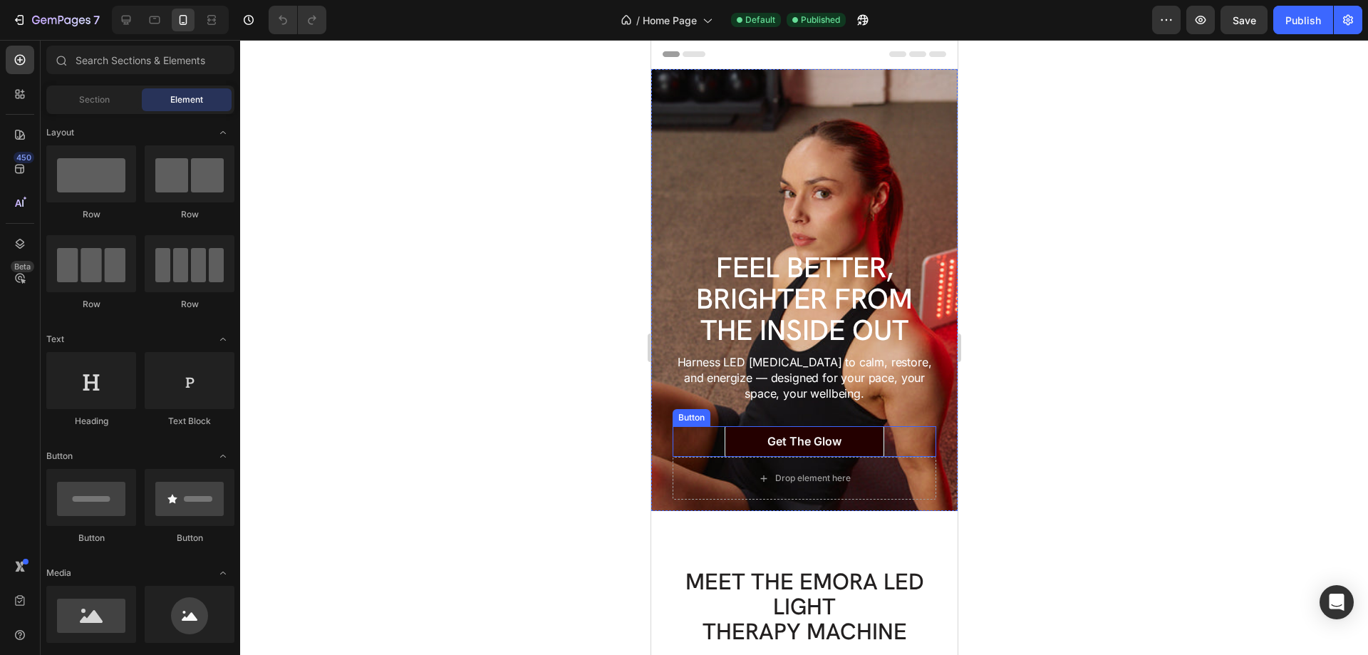
click at [914, 443] on div "Get the glow Button" at bounding box center [804, 441] width 264 height 31
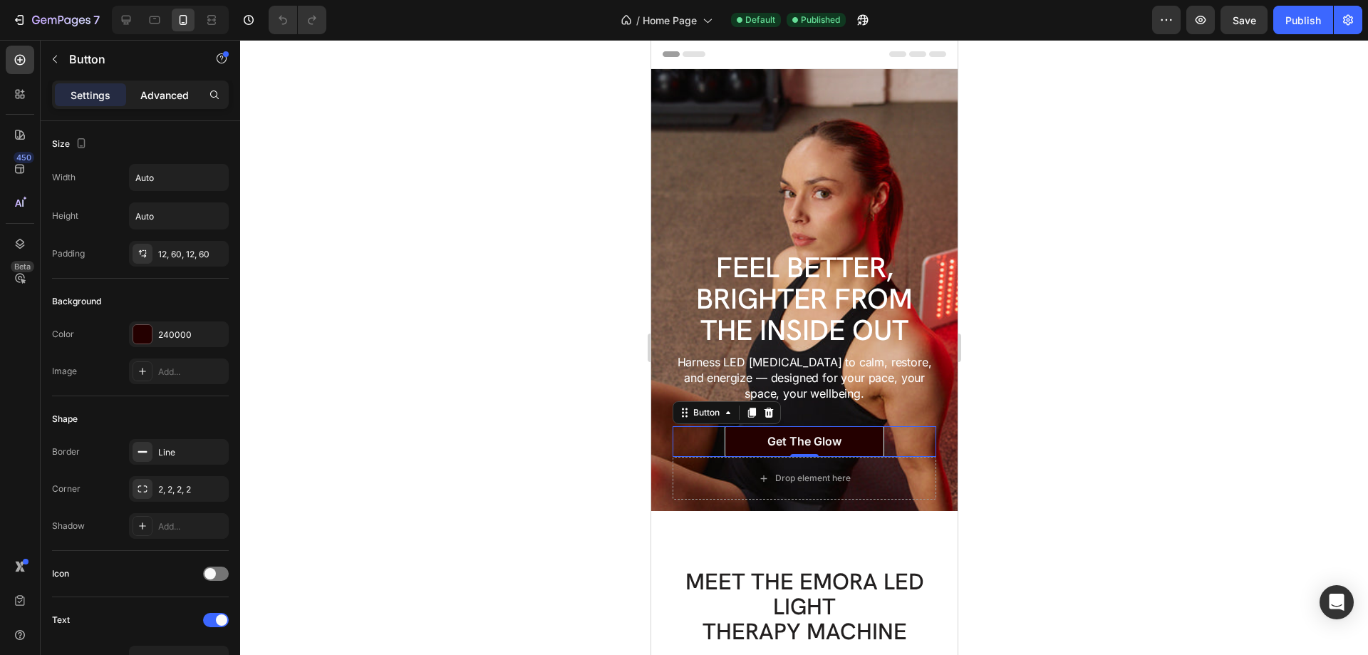
click at [150, 91] on p "Advanced" at bounding box center [164, 95] width 48 height 15
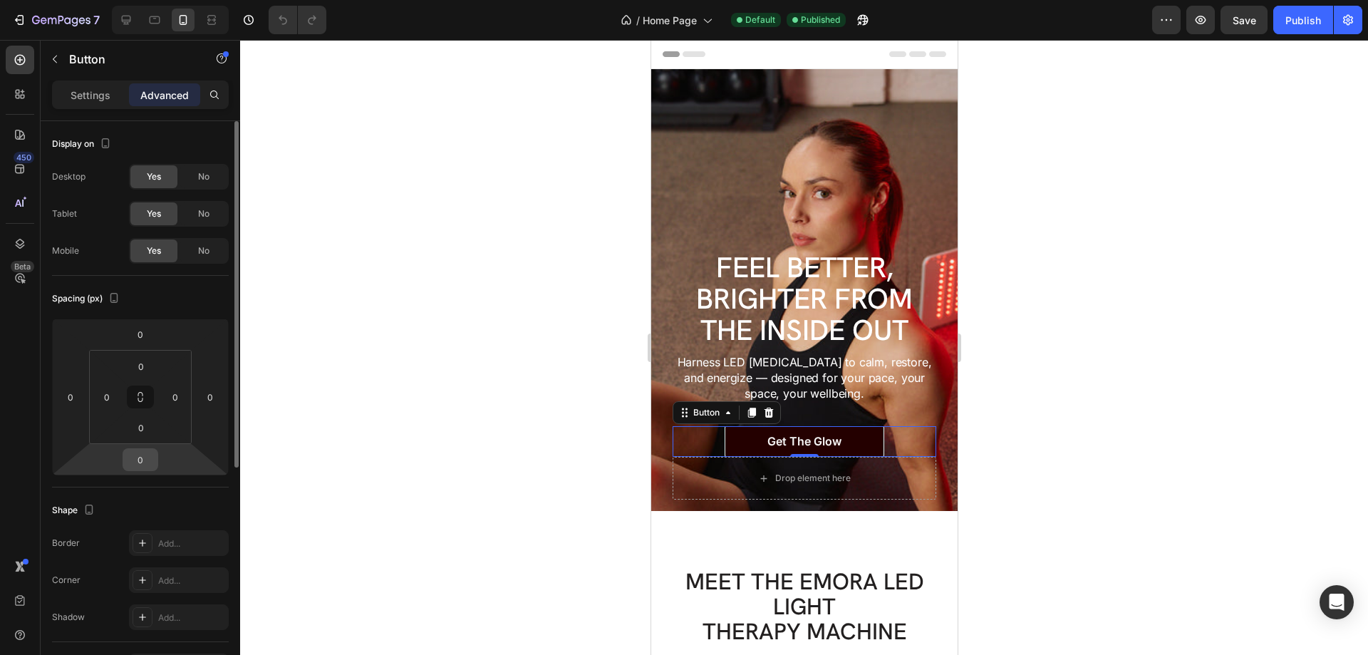
click at [139, 456] on input "0" at bounding box center [140, 459] width 29 height 21
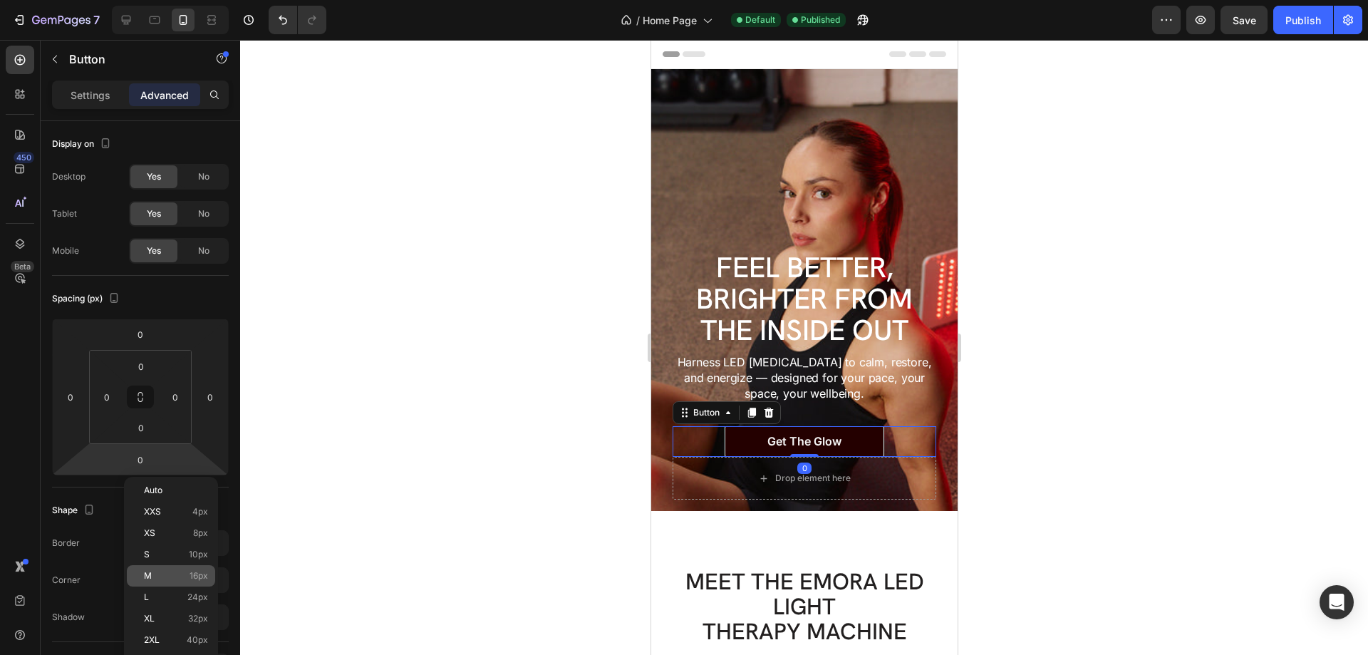
click at [172, 574] on p "M 16px" at bounding box center [176, 576] width 64 height 10
type input "16"
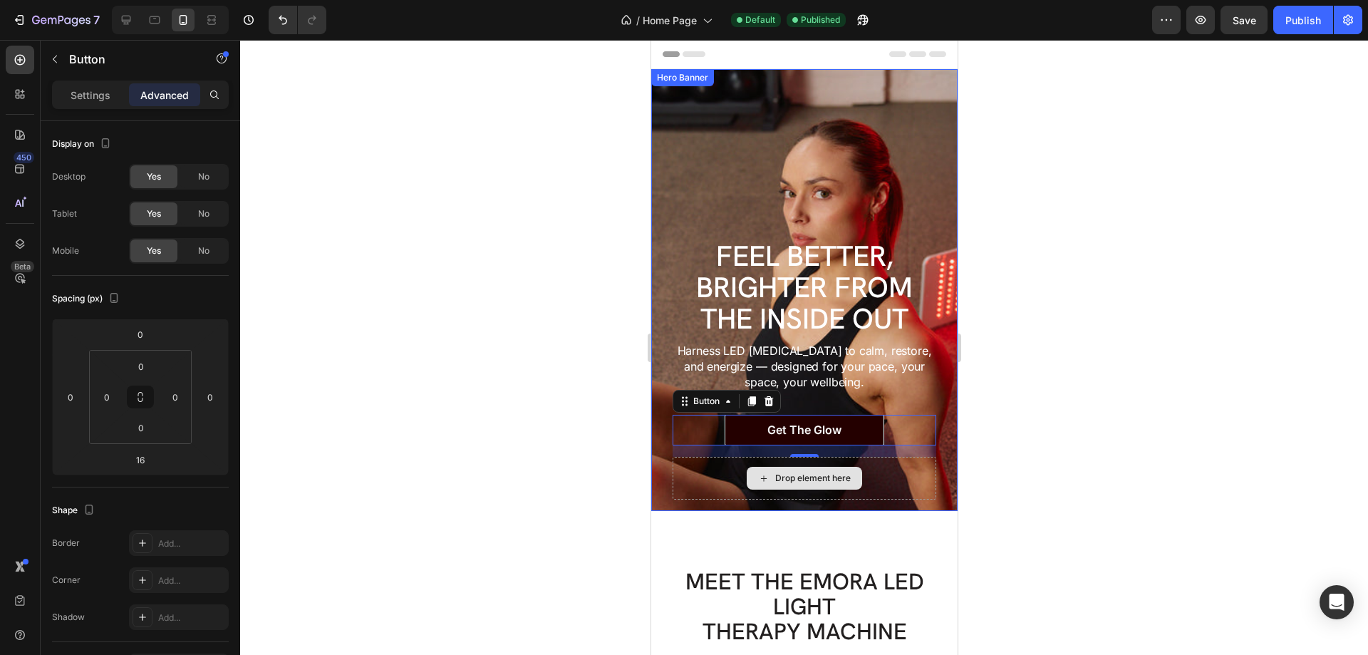
click at [864, 482] on div "Drop element here" at bounding box center [804, 478] width 264 height 43
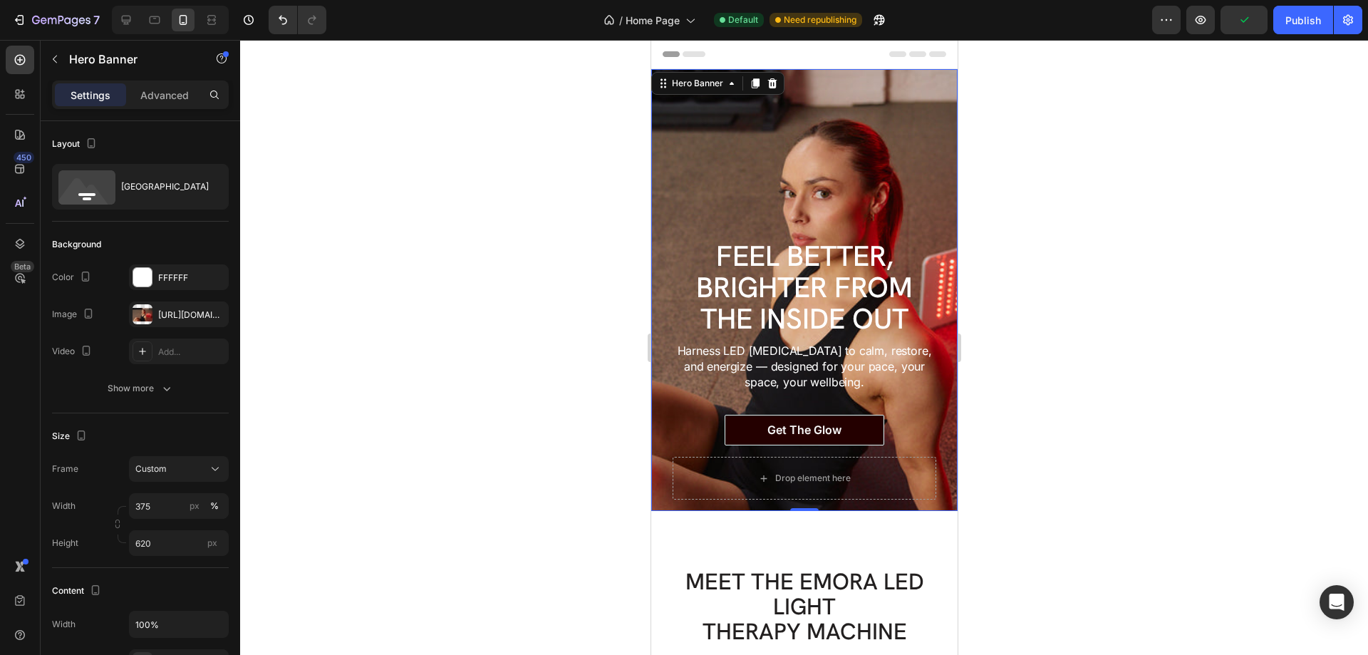
click at [928, 449] on div "FEEL BETTER, BRIGHTER FROM THE INSIDE OUT Heading Harness LED light therapy to …" at bounding box center [804, 360] width 306 height 302
click at [56, 56] on icon "button" at bounding box center [55, 60] width 4 height 8
click at [698, 470] on div "Drop element here" at bounding box center [804, 478] width 264 height 43
click at [77, 194] on icon at bounding box center [83, 195] width 51 height 34
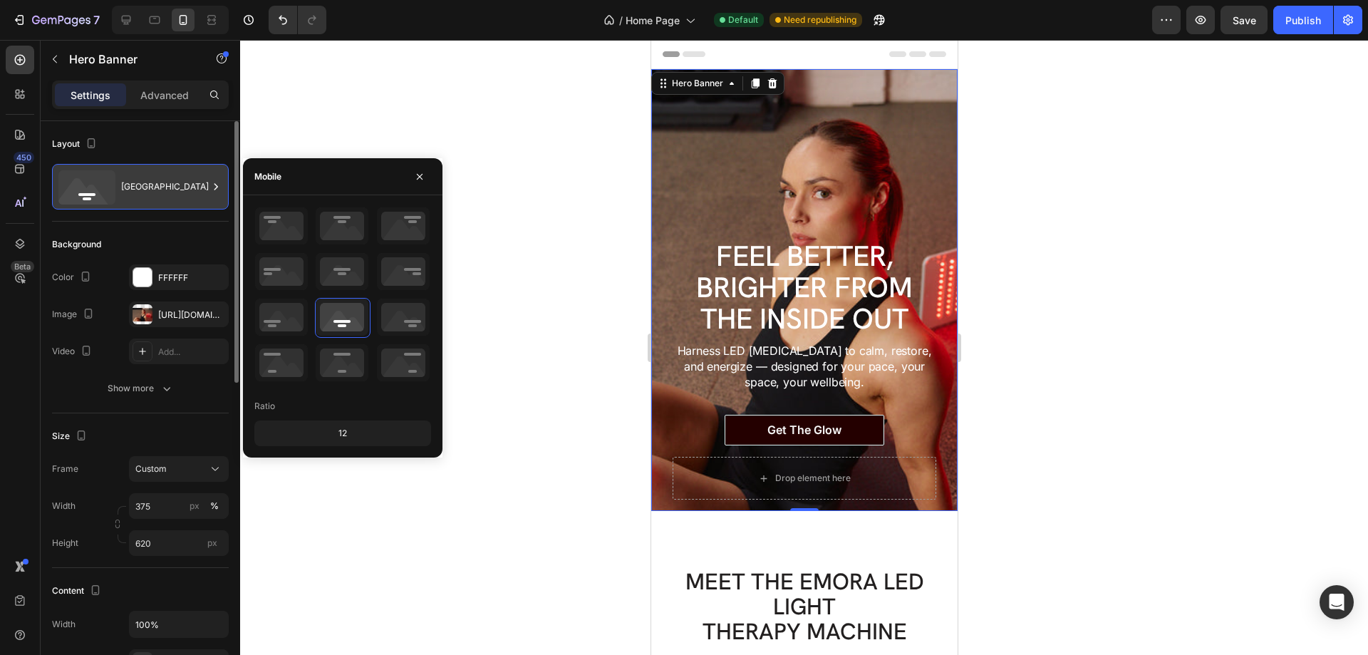
click at [77, 194] on icon at bounding box center [83, 195] width 51 height 34
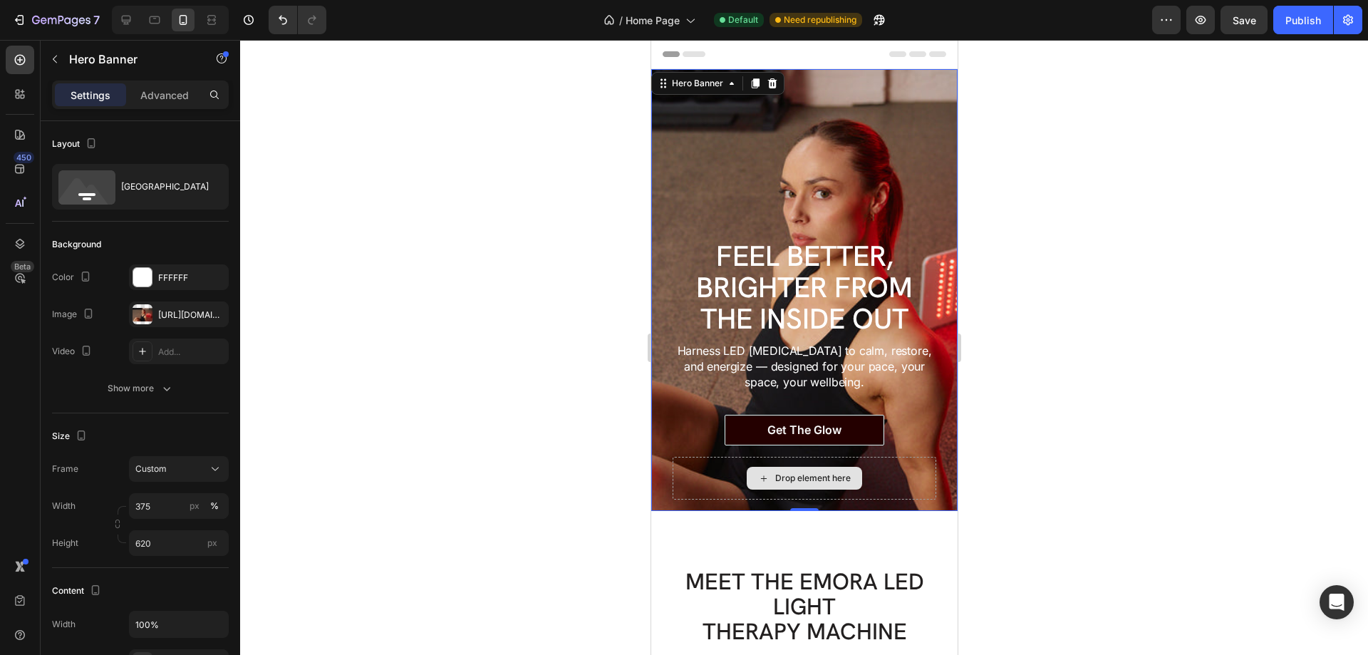
click at [862, 490] on div "Drop element here" at bounding box center [804, 478] width 264 height 43
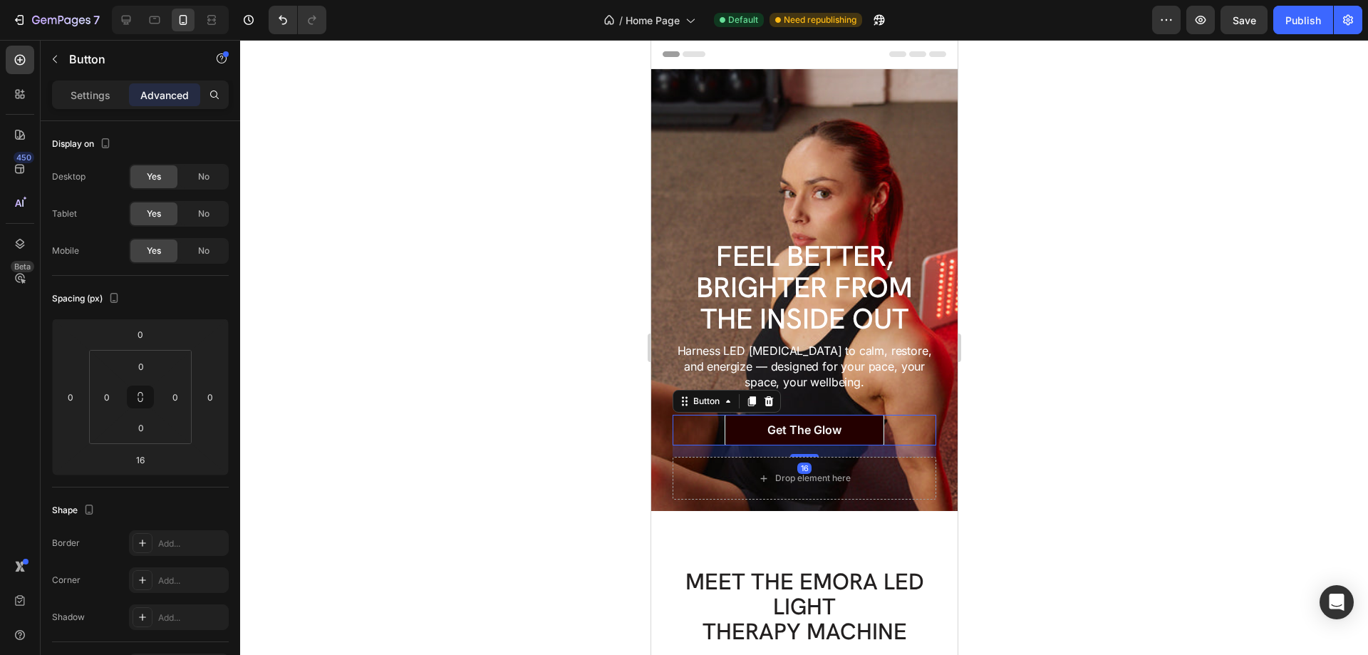
click at [887, 435] on div "Get the glow Button 16" at bounding box center [804, 430] width 264 height 31
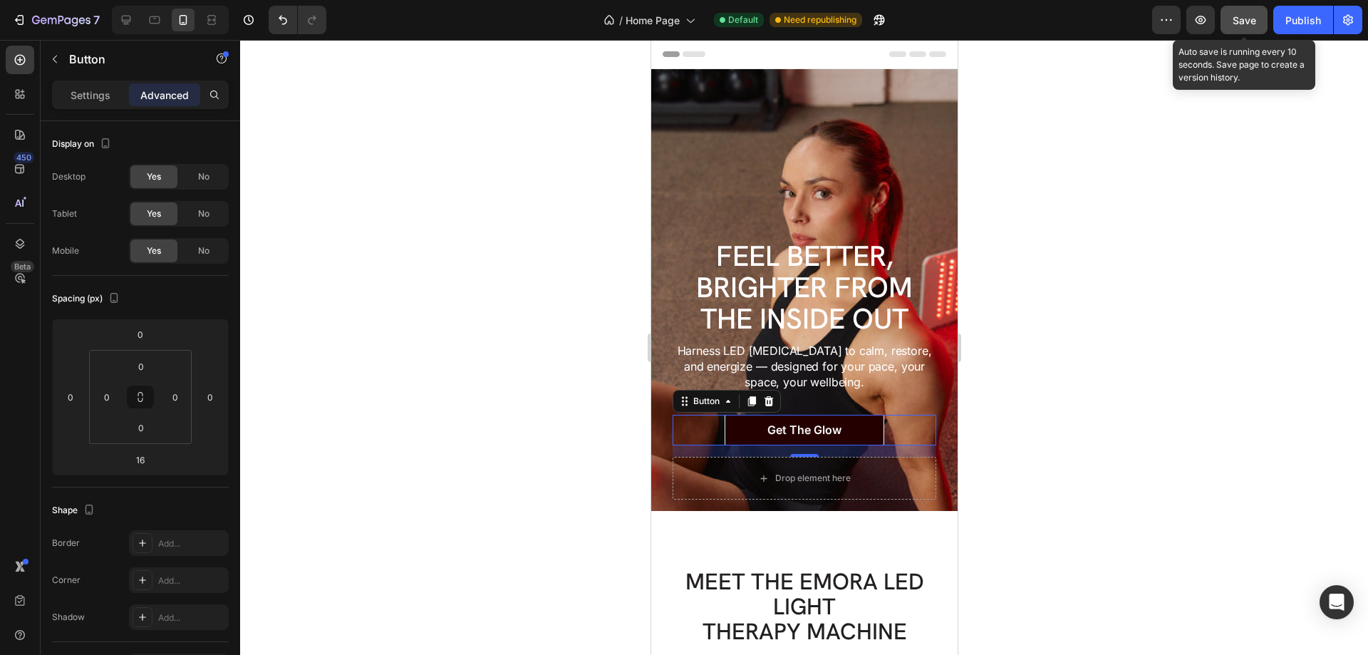
click at [1243, 23] on span "Save" at bounding box center [1245, 20] width 24 height 12
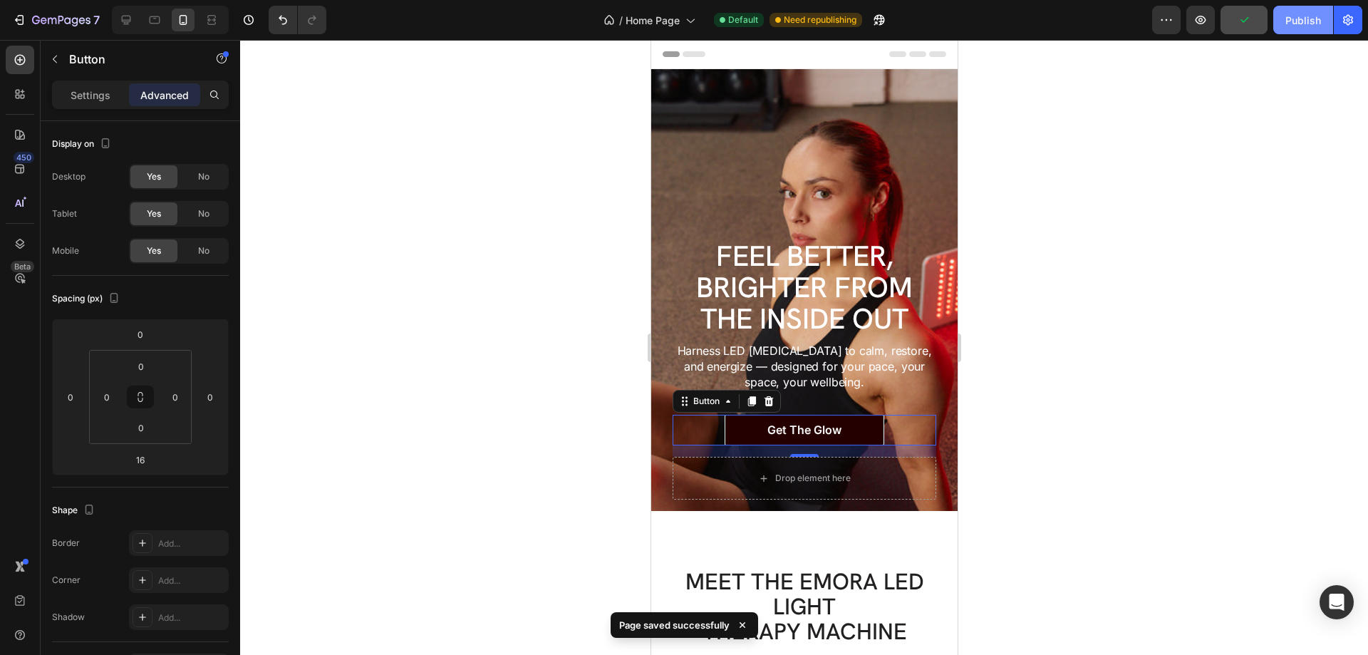
click at [1291, 20] on div "Publish" at bounding box center [1304, 20] width 36 height 15
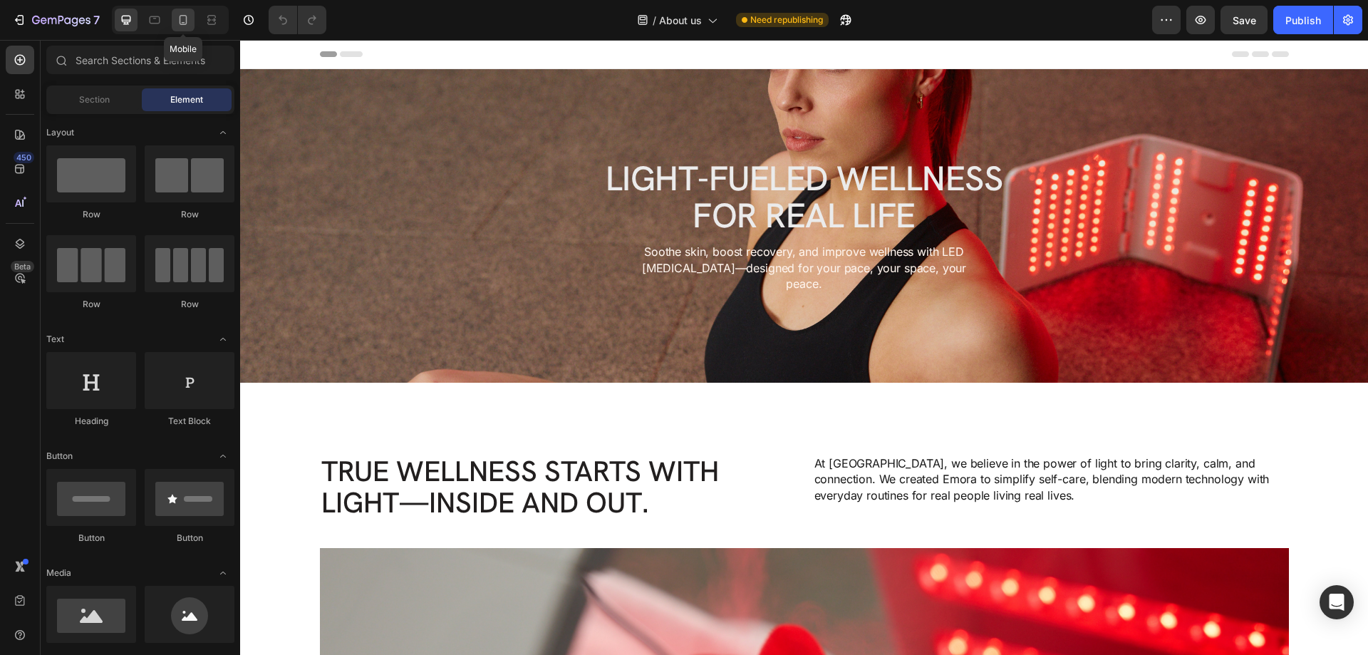
click at [182, 14] on icon at bounding box center [183, 20] width 14 height 14
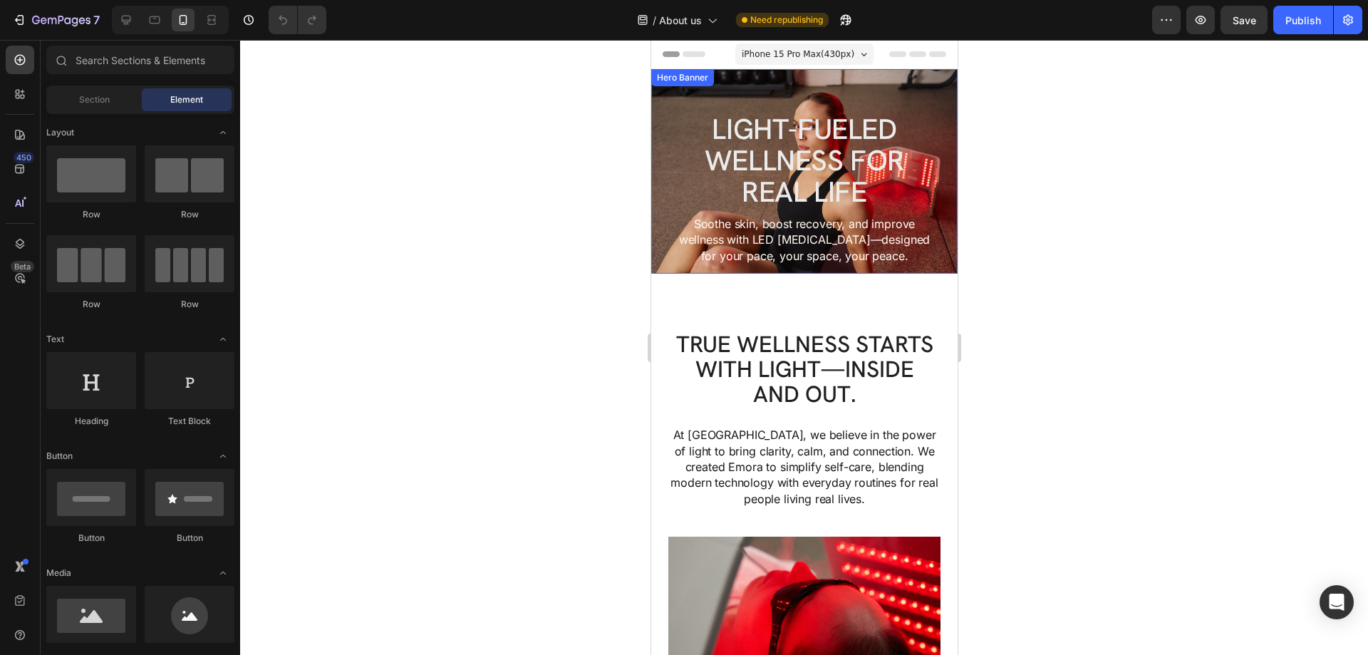
click at [922, 105] on div "Light-Fueled Wellness for Real Life Heading Soothe skin, boost recovery, and im…" at bounding box center [804, 172] width 306 height 207
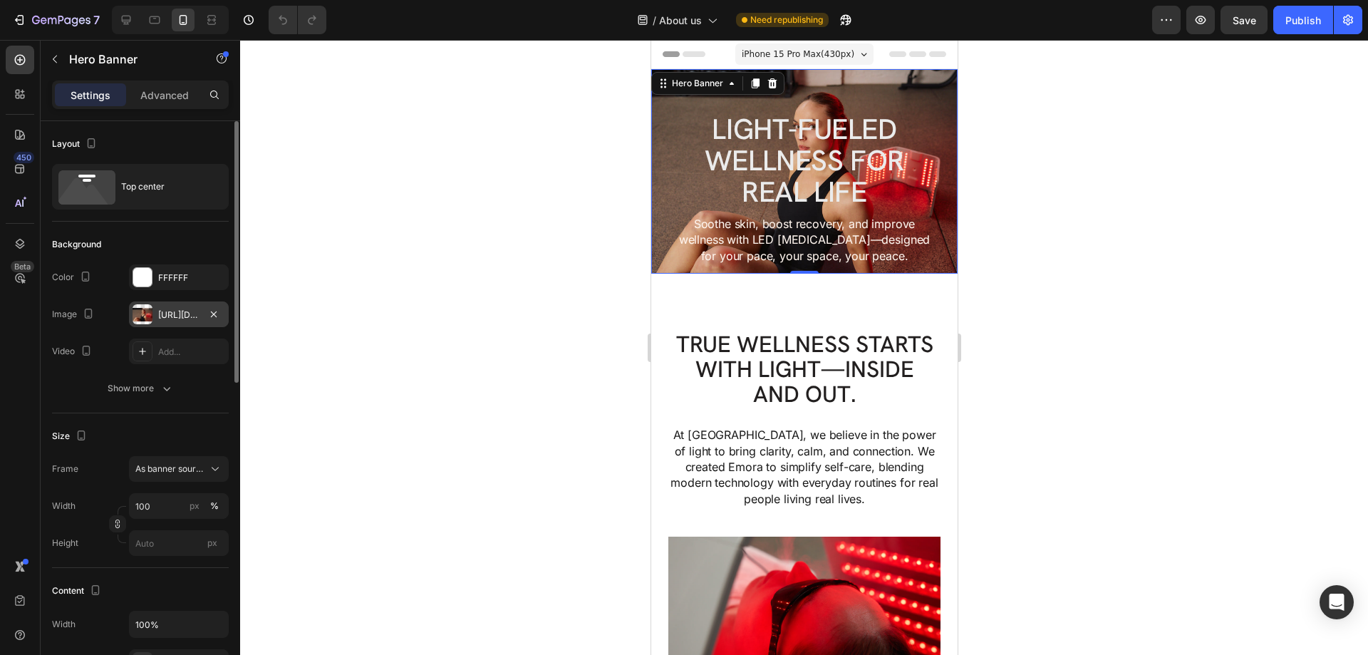
click at [175, 315] on div "[URL][DOMAIN_NAME]" at bounding box center [178, 315] width 41 height 13
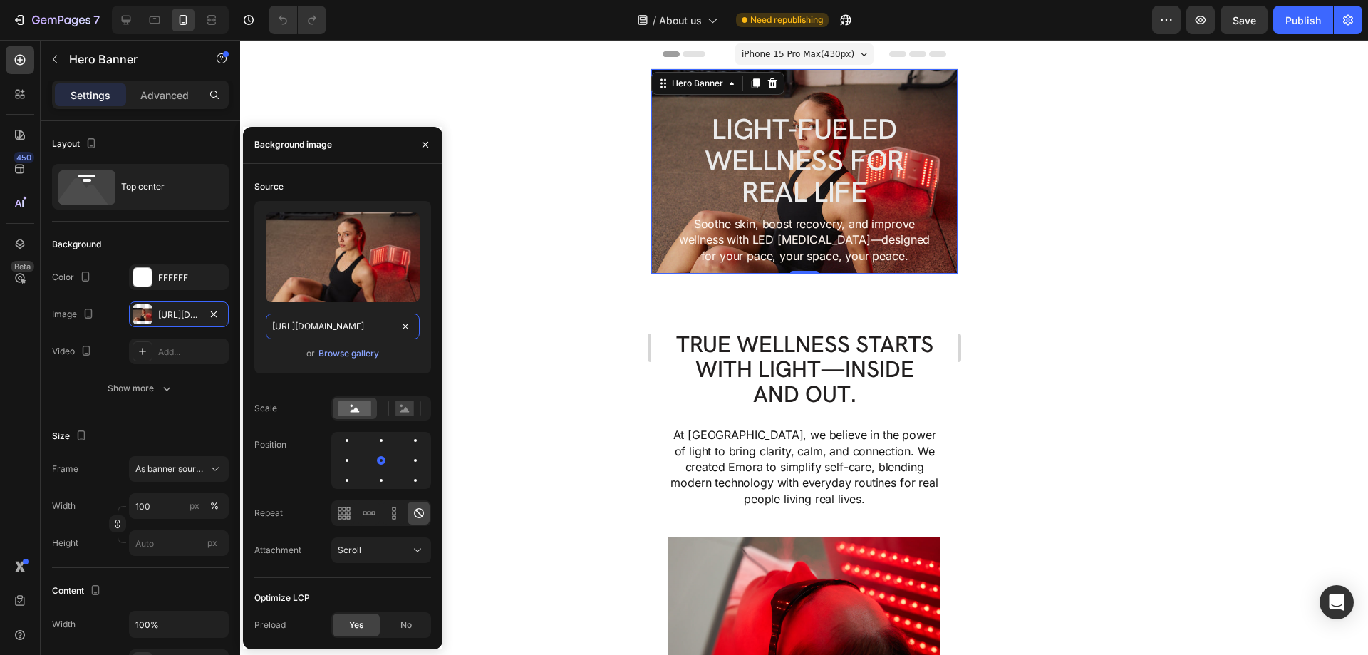
click at [363, 330] on input "[URL][DOMAIN_NAME]" at bounding box center [343, 327] width 154 height 26
click at [400, 408] on rect at bounding box center [404, 408] width 19 height 14
click at [362, 411] on rect at bounding box center [354, 408] width 33 height 16
click at [169, 465] on span "As banner source" at bounding box center [170, 468] width 70 height 13
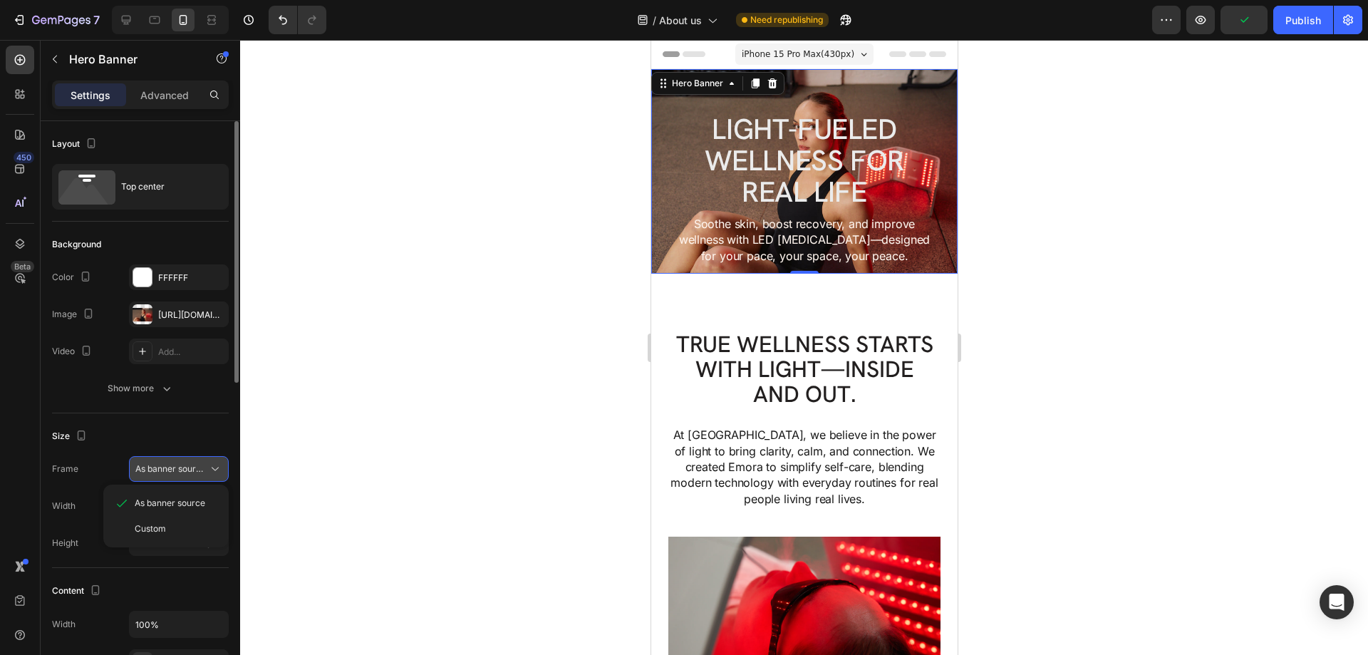
click at [172, 465] on span "As banner source" at bounding box center [170, 468] width 70 height 13
click at [855, 58] on div "iPhone 15 Pro Max ( 430 px)" at bounding box center [804, 53] width 138 height 21
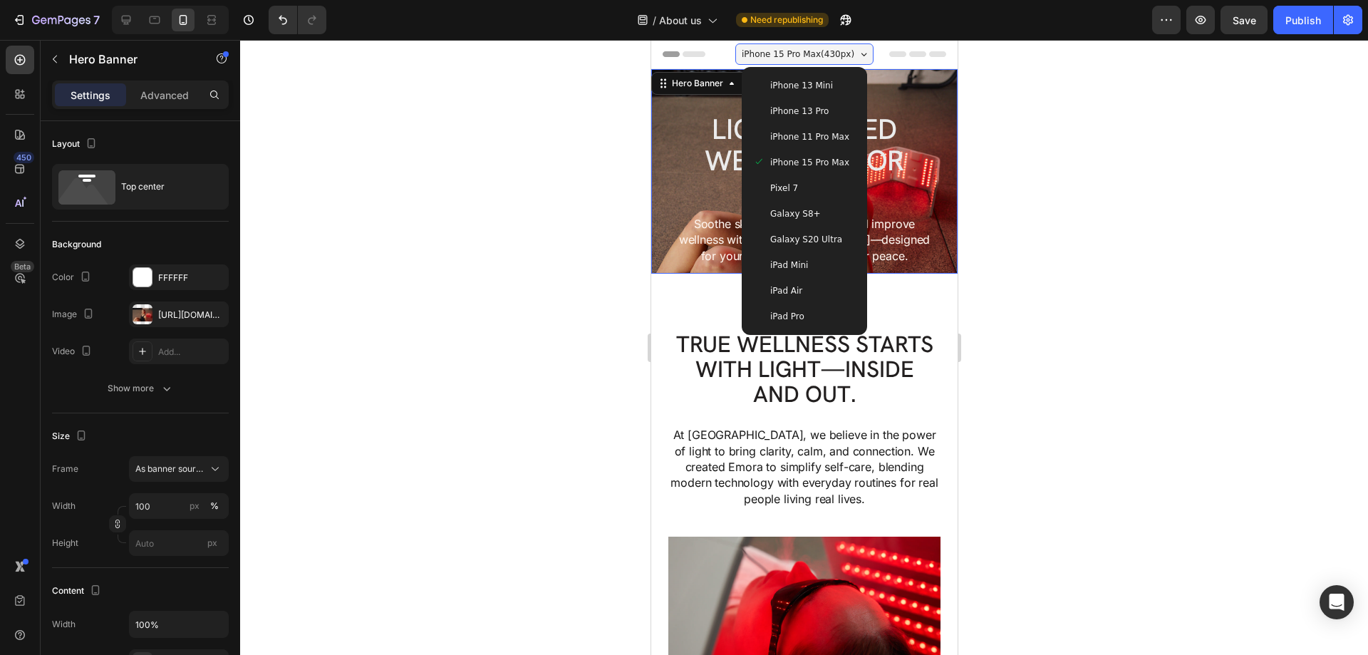
drag, startPoint x: 820, startPoint y: 136, endPoint x: 860, endPoint y: 151, distance: 42.6
click at [819, 136] on span "iPhone 11 Pro Max" at bounding box center [809, 137] width 79 height 14
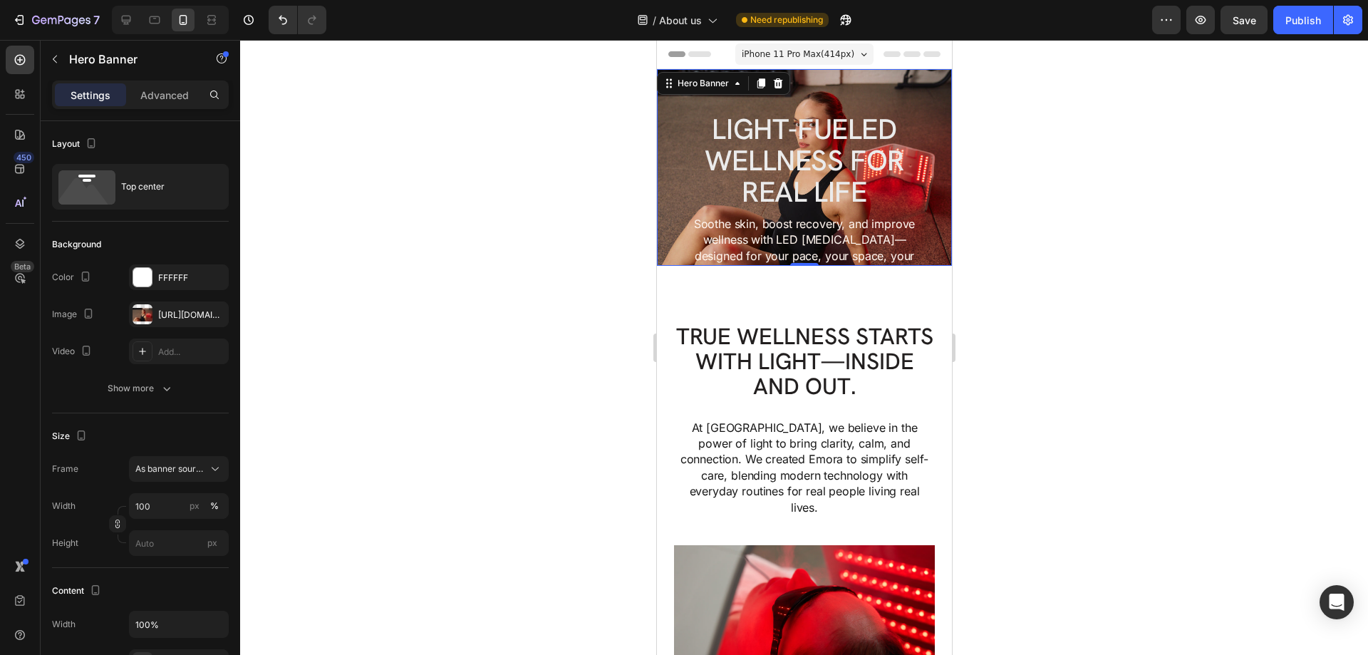
click at [849, 55] on div "iPhone 11 Pro Max ( 414 px)" at bounding box center [804, 53] width 138 height 21
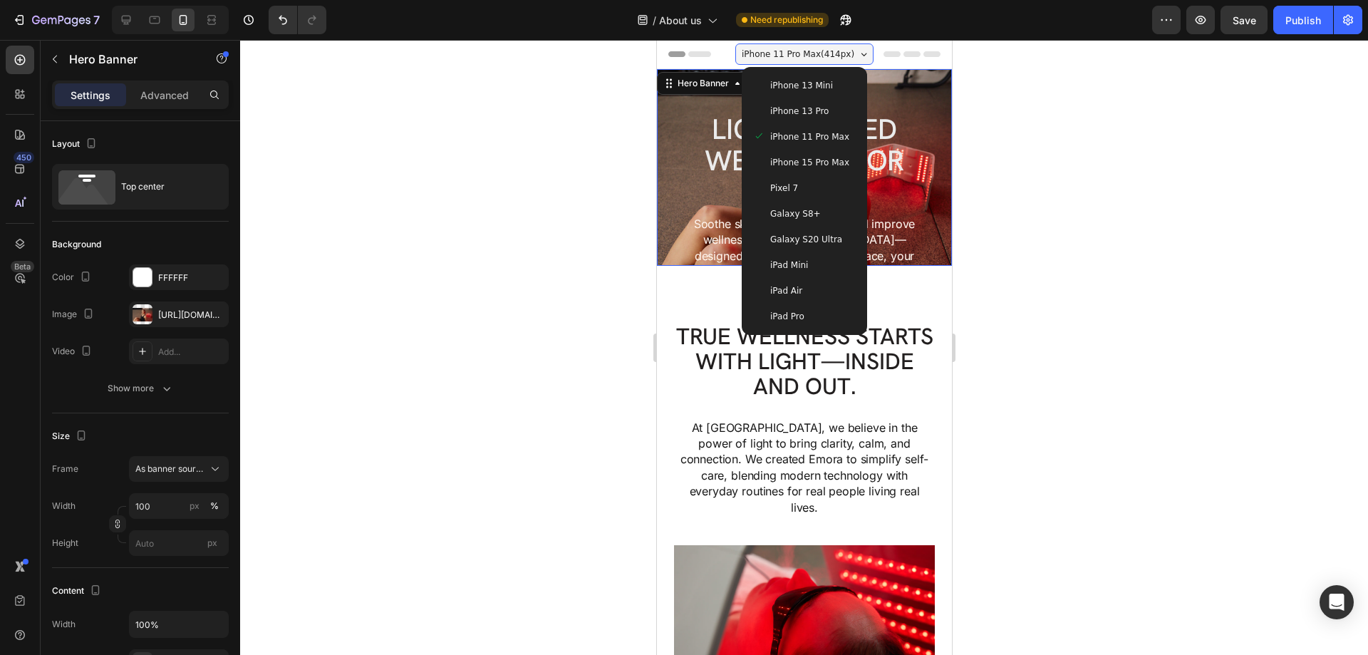
click at [824, 86] on div "iPhone 13 Mini" at bounding box center [804, 85] width 103 height 14
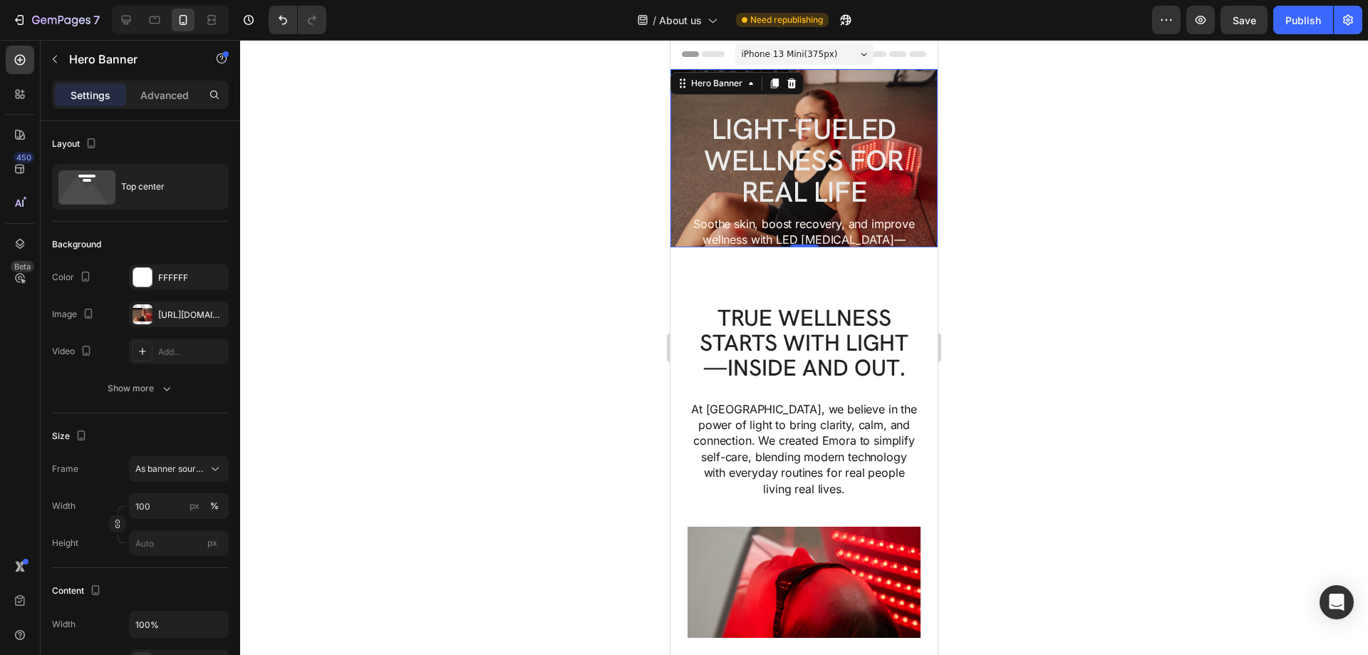
click at [843, 56] on div "iPhone 13 Mini ( 375 px)" at bounding box center [804, 53] width 138 height 21
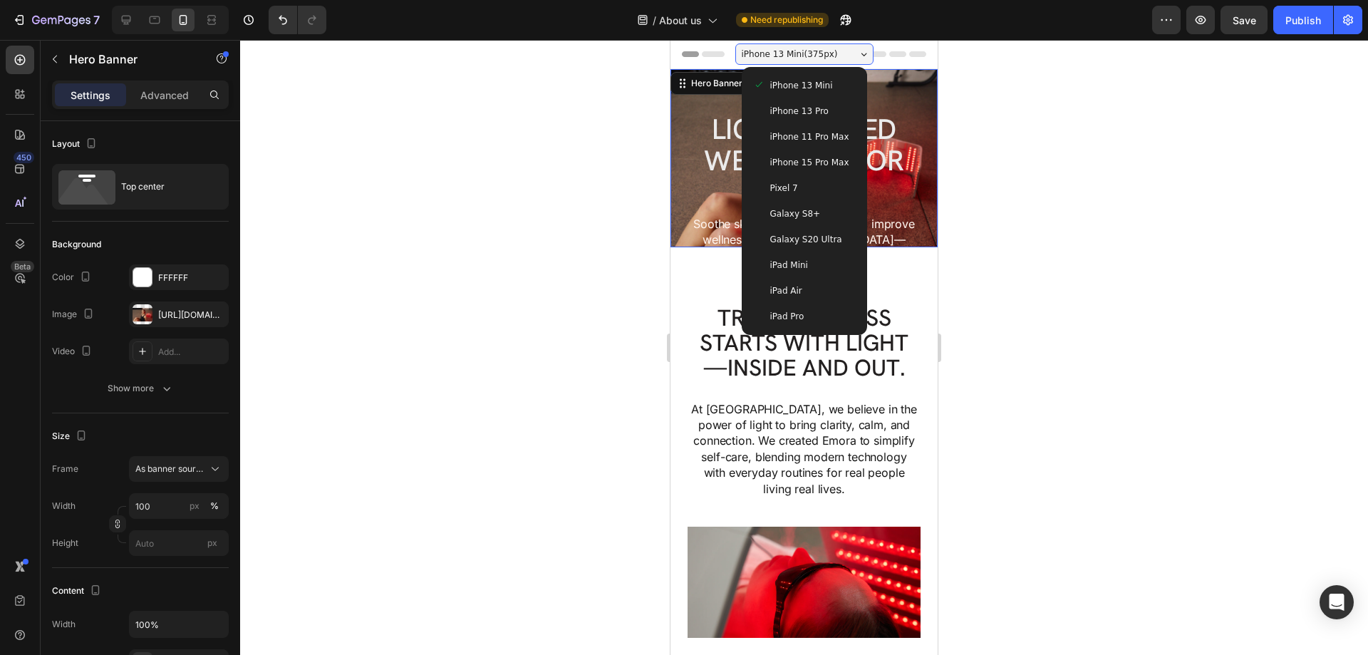
click at [807, 105] on span "iPhone 13 Pro" at bounding box center [799, 111] width 58 height 14
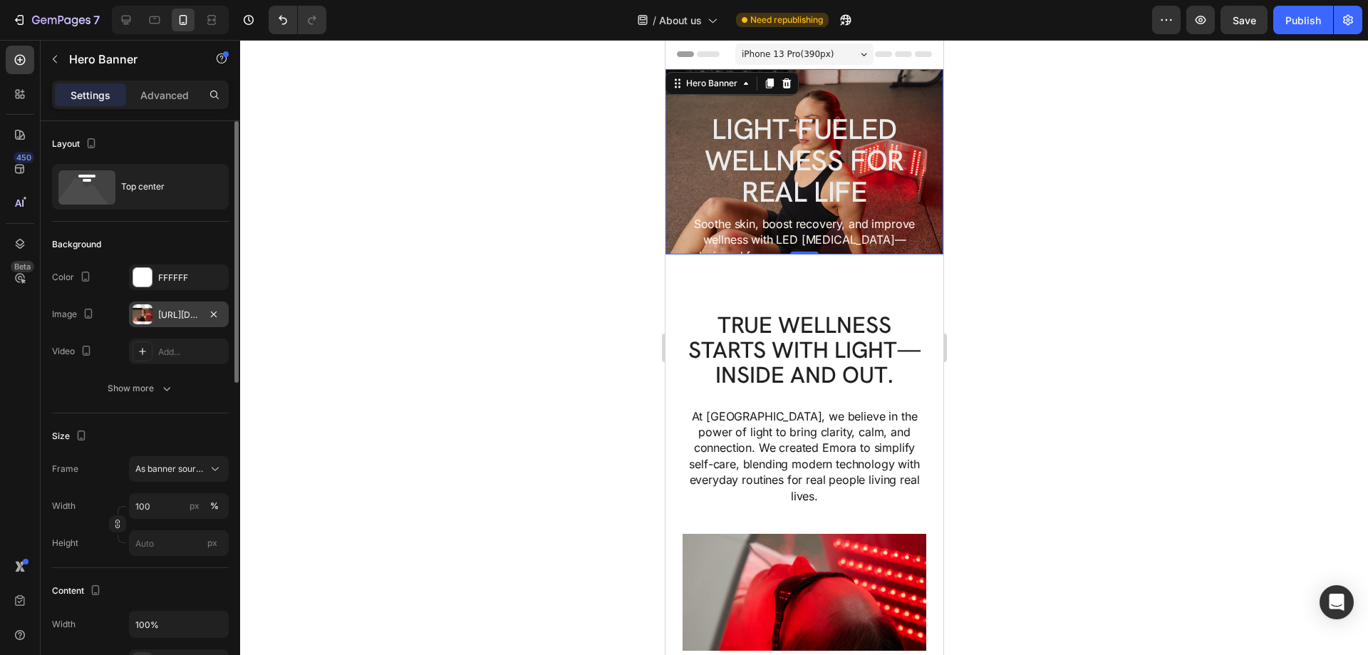
click at [176, 306] on div "[URL][DOMAIN_NAME]" at bounding box center [179, 314] width 100 height 26
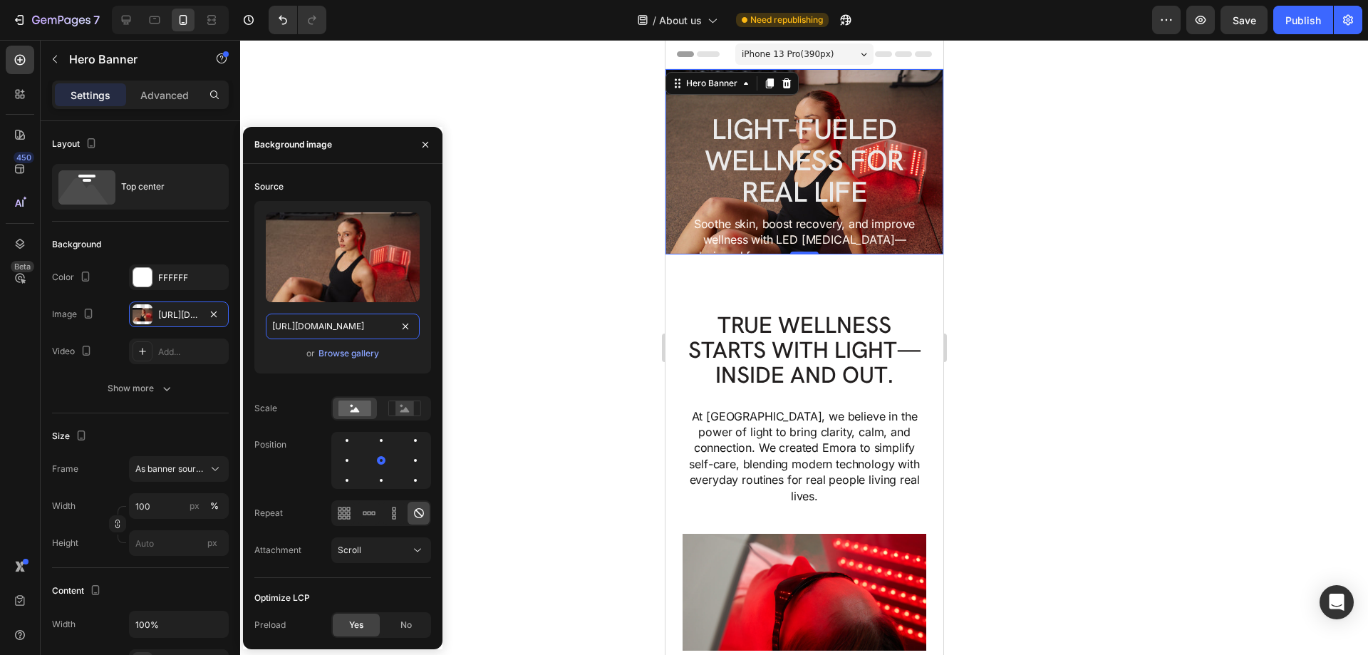
click at [316, 317] on input "[URL][DOMAIN_NAME]" at bounding box center [343, 327] width 154 height 26
click at [211, 467] on icon at bounding box center [215, 469] width 14 height 14
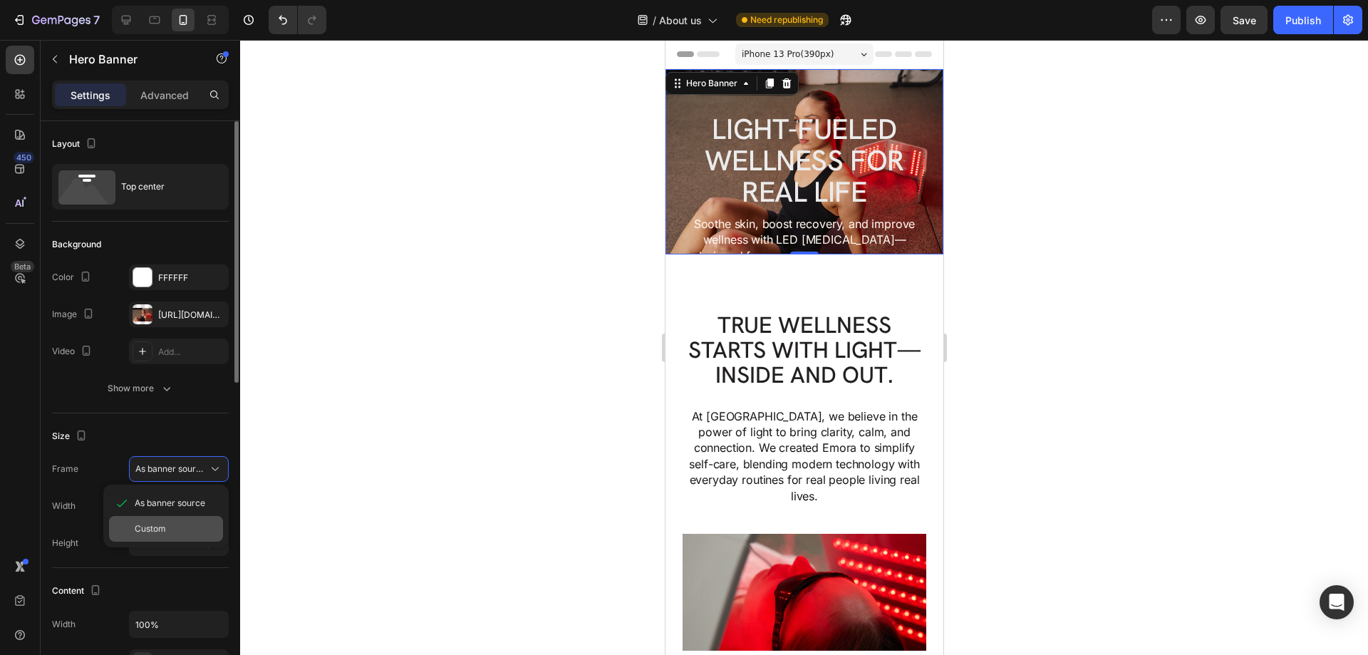
click at [177, 532] on div "Custom" at bounding box center [176, 528] width 83 height 13
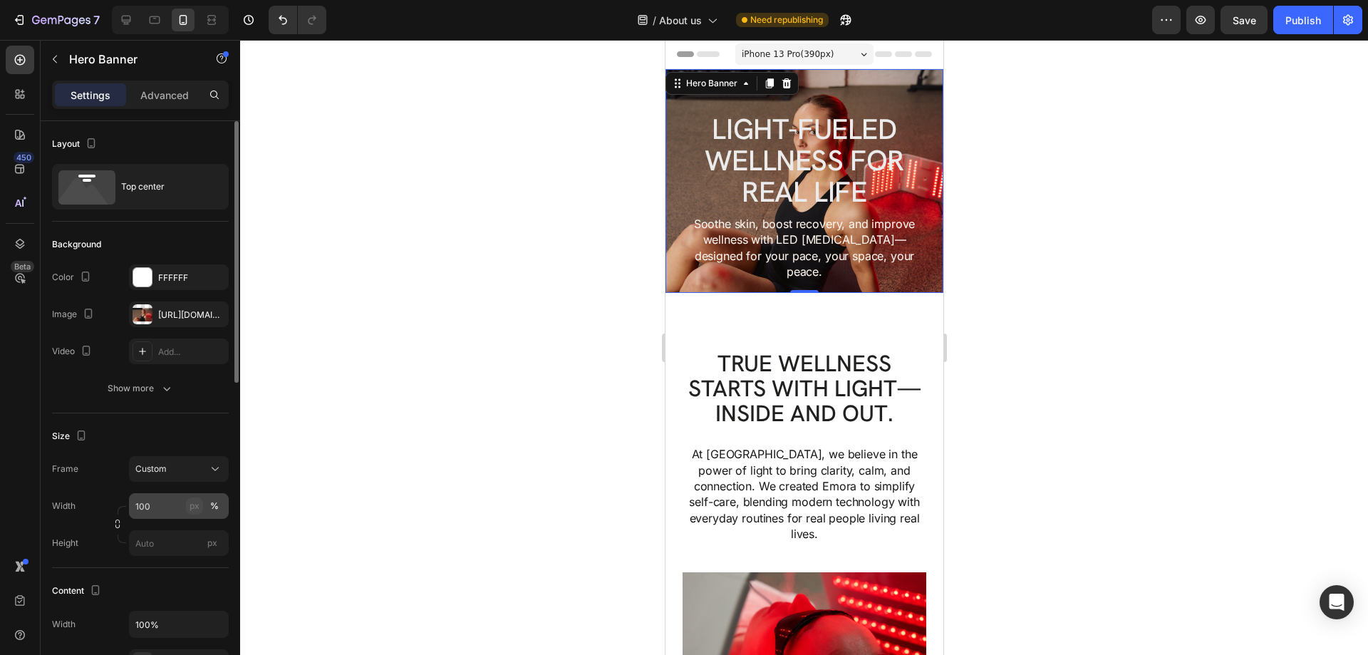
click at [195, 504] on div "px" at bounding box center [195, 506] width 10 height 13
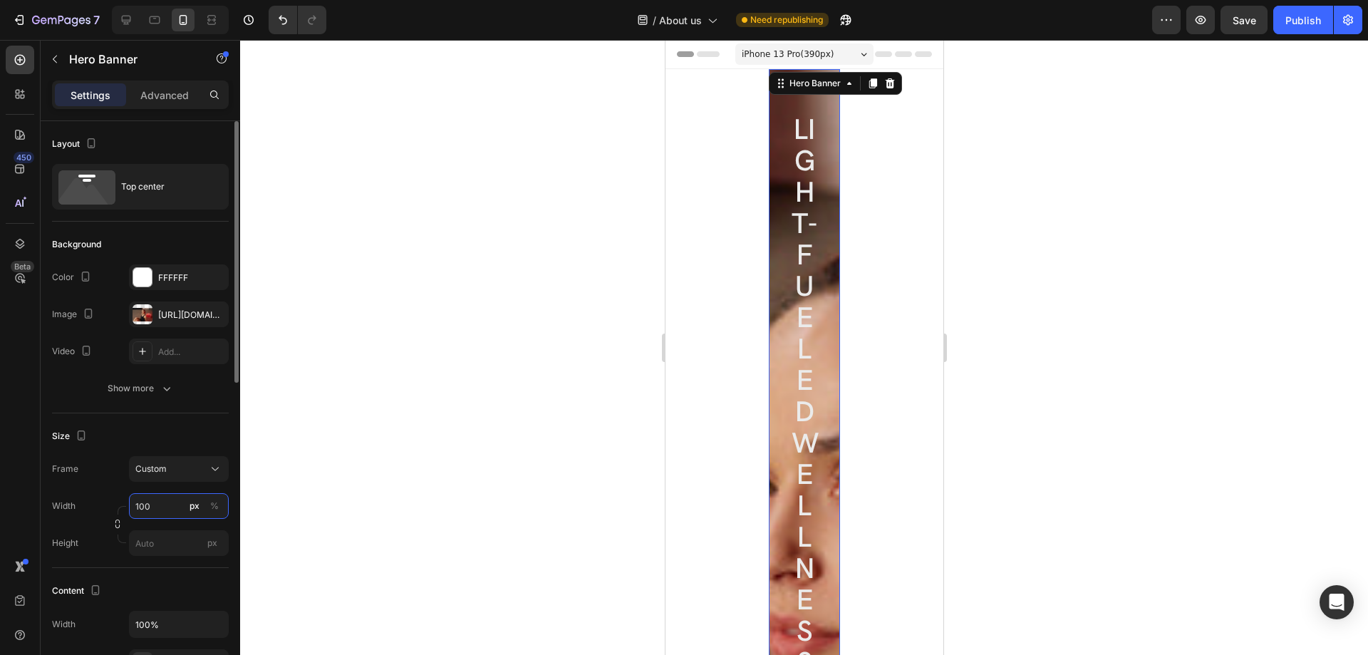
click at [159, 507] on input "100" at bounding box center [179, 506] width 100 height 26
drag, startPoint x: 160, startPoint y: 507, endPoint x: 68, endPoint y: 503, distance: 92.0
click at [68, 503] on div "Width 100 px %" at bounding box center [140, 506] width 177 height 26
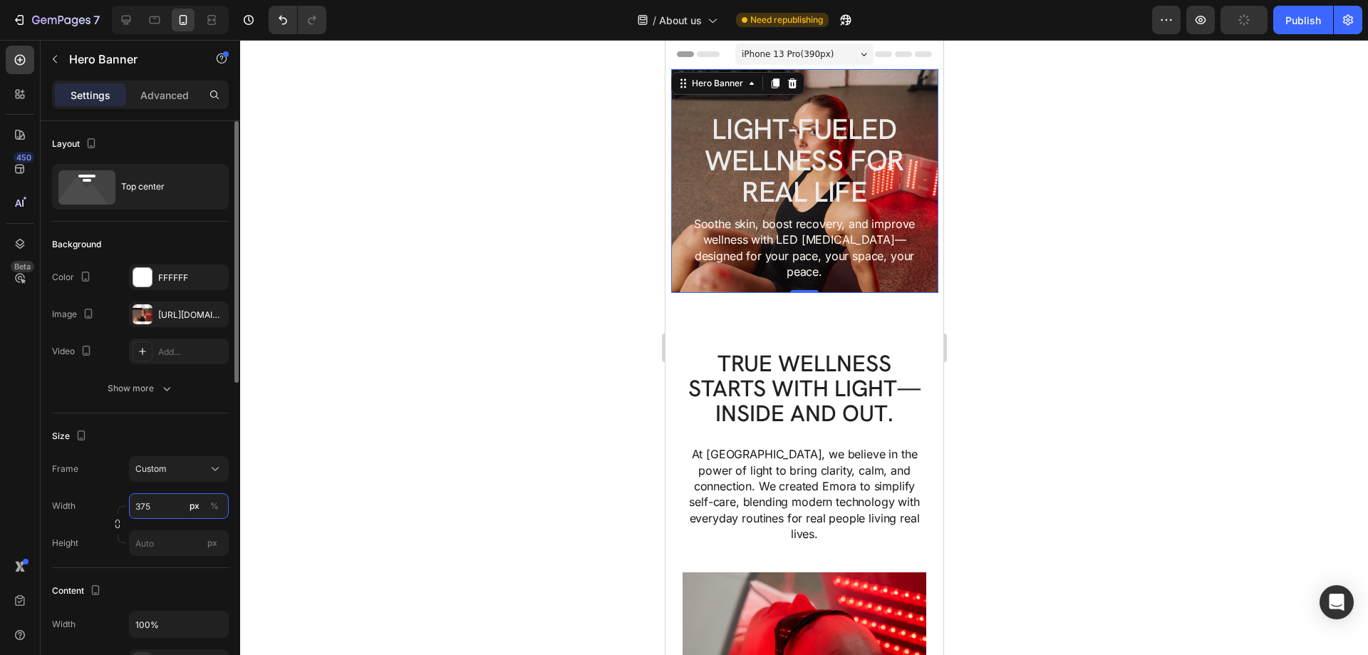
drag, startPoint x: 157, startPoint y: 501, endPoint x: 143, endPoint y: 501, distance: 15.0
click at [143, 501] on input "375" at bounding box center [179, 506] width 100 height 26
type input "375"
click at [148, 542] on input "px" at bounding box center [179, 543] width 100 height 26
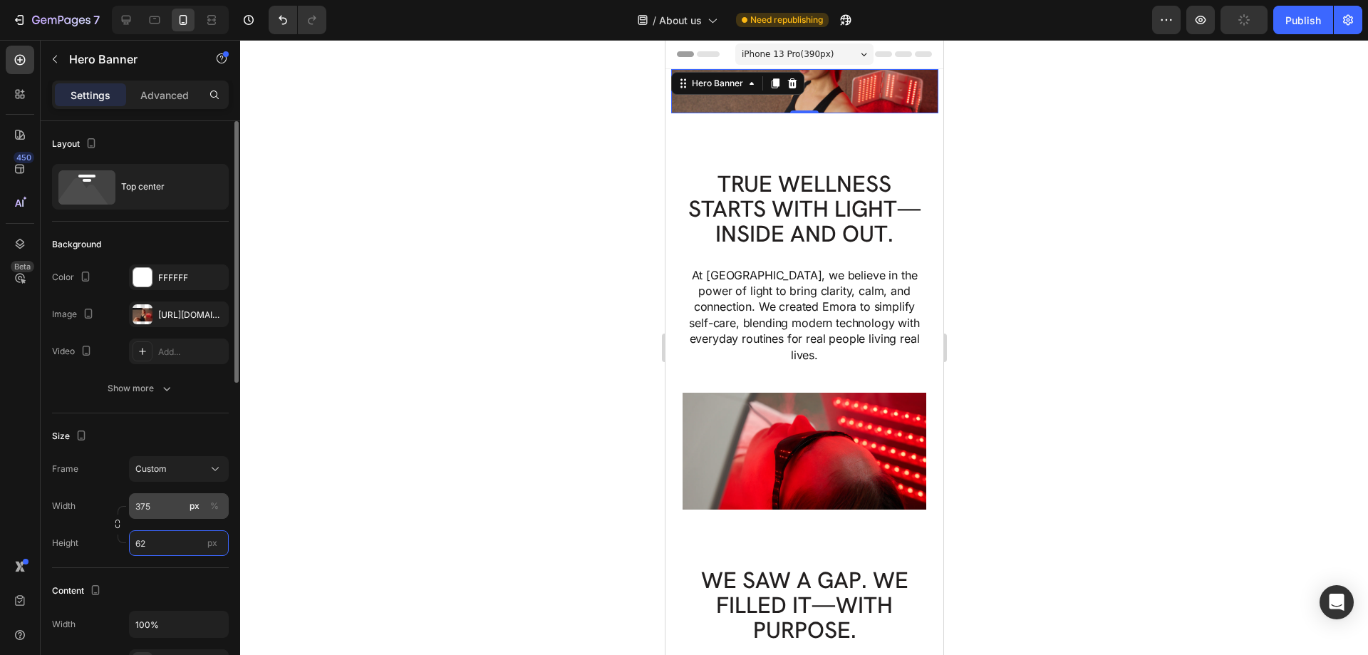
type input "620"
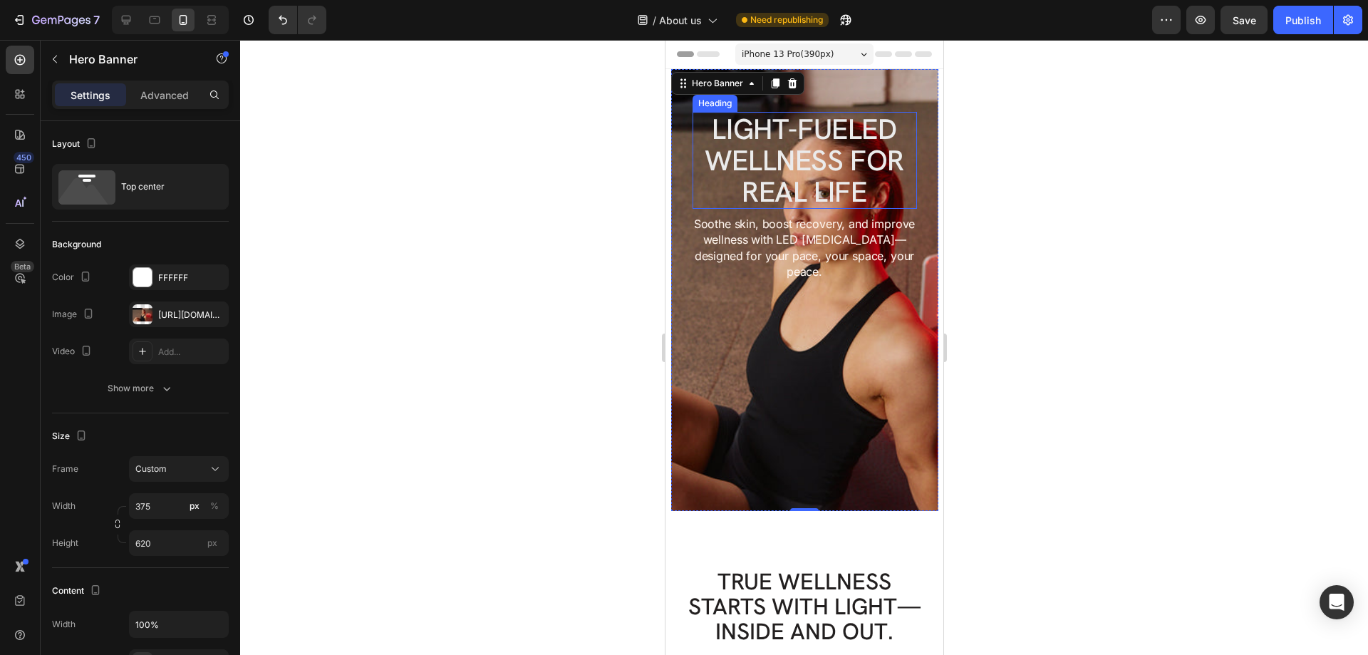
click at [896, 179] on h2 "Light-Fueled Wellness for Real Life" at bounding box center [804, 160] width 224 height 97
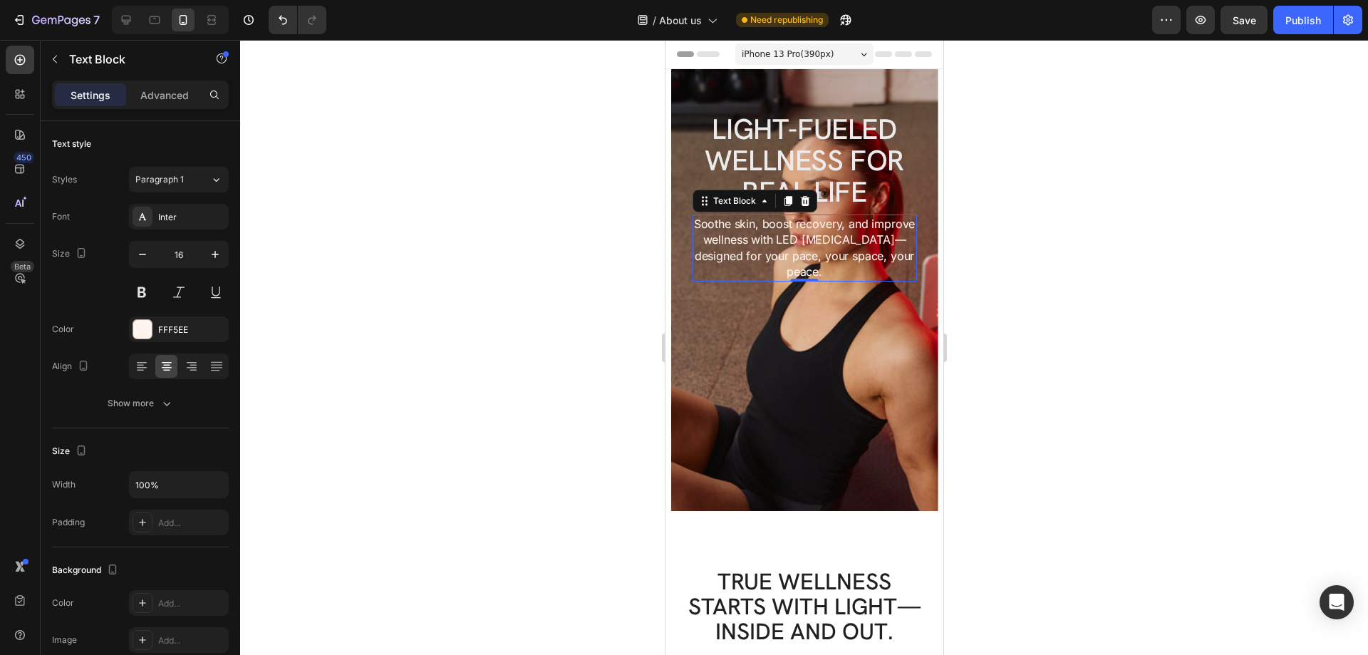
click at [906, 238] on p "Soothe skin, boost recovery, and improve wellness with LED light therapy—design…" at bounding box center [804, 248] width 222 height 64
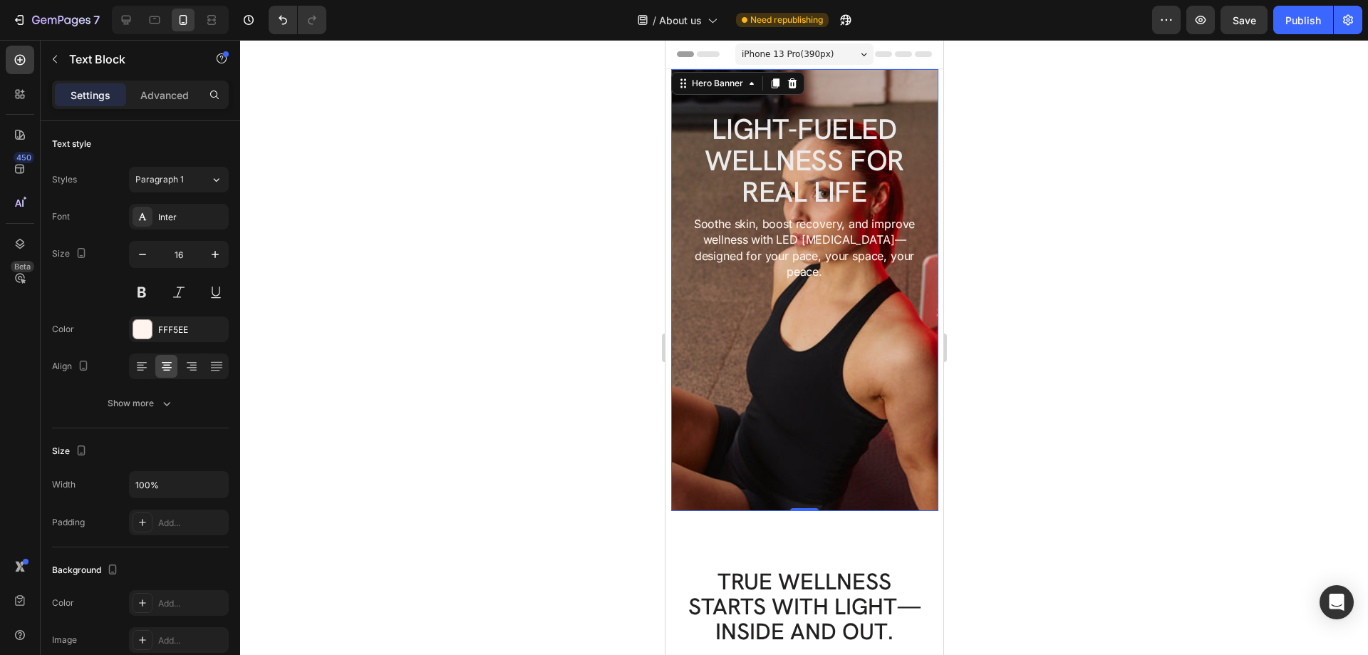
click at [918, 193] on div "Light-Fueled Wellness for Real Life Heading Soothe skin, boost recovery, and im…" at bounding box center [804, 181] width 267 height 224
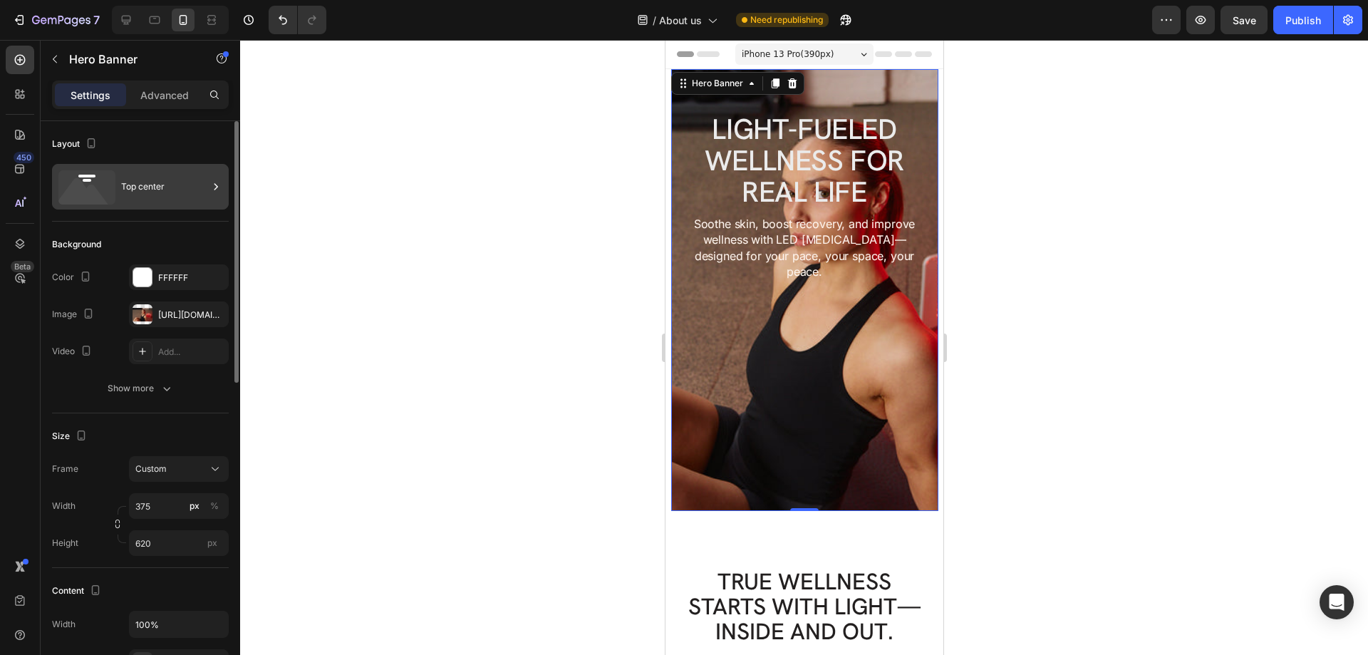
click at [87, 177] on rect at bounding box center [86, 176] width 17 height 3
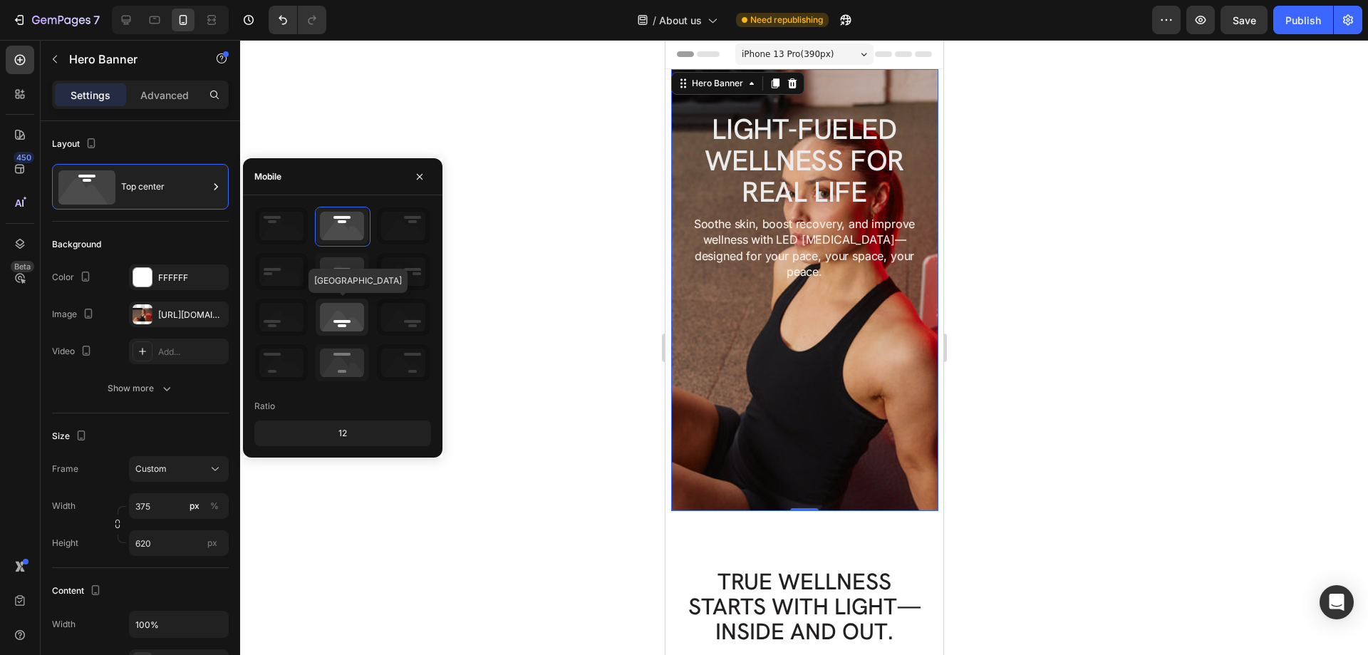
click at [341, 321] on icon at bounding box center [342, 317] width 53 height 37
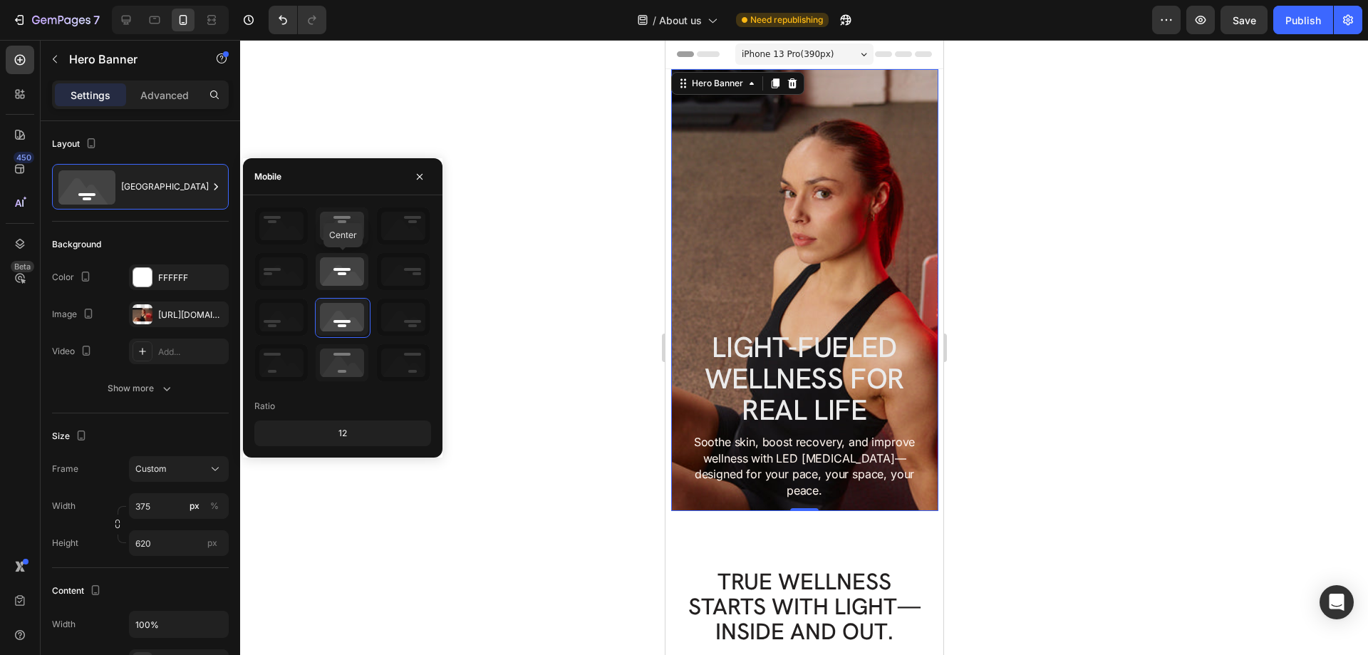
click at [352, 267] on icon at bounding box center [342, 271] width 53 height 37
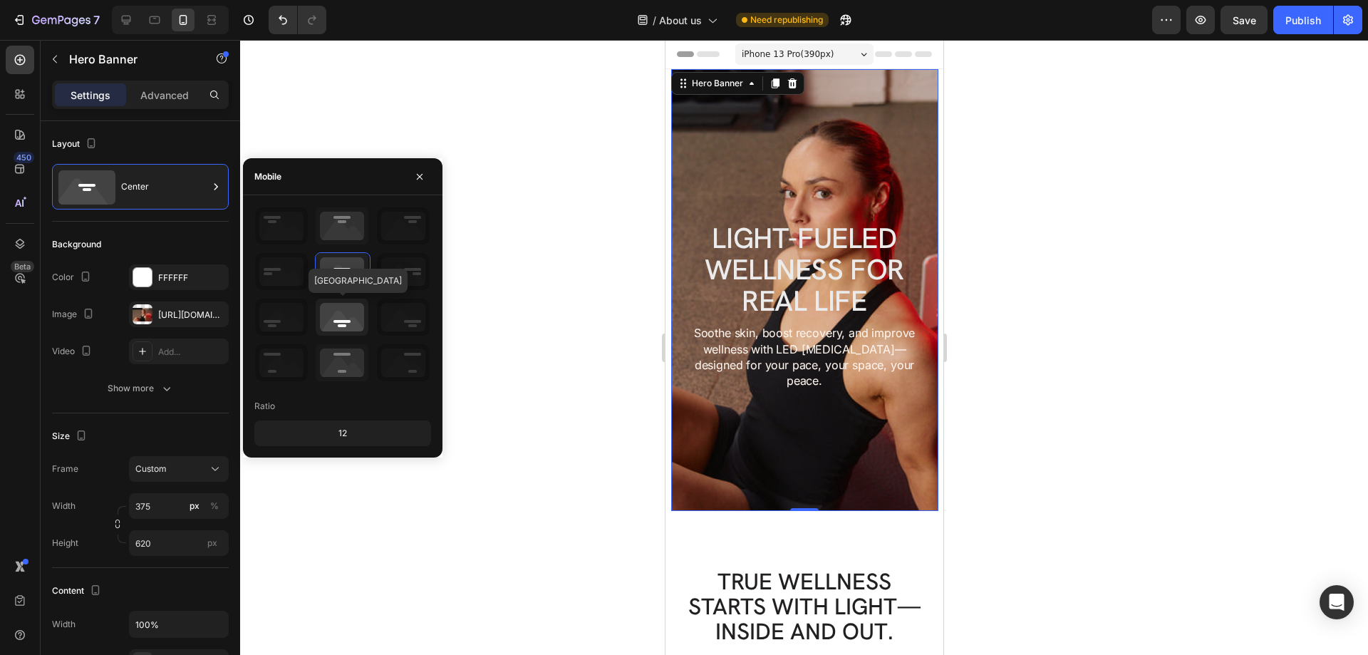
click at [353, 332] on icon at bounding box center [342, 317] width 53 height 37
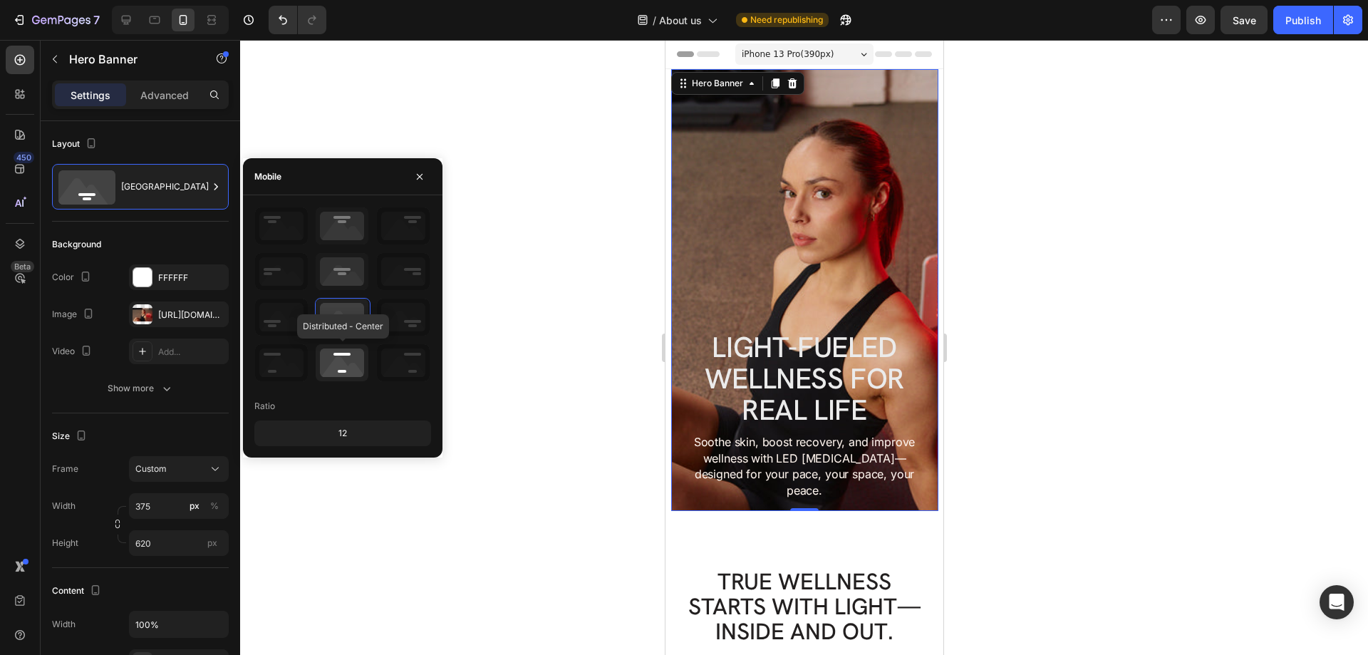
click at [348, 357] on icon at bounding box center [342, 362] width 53 height 37
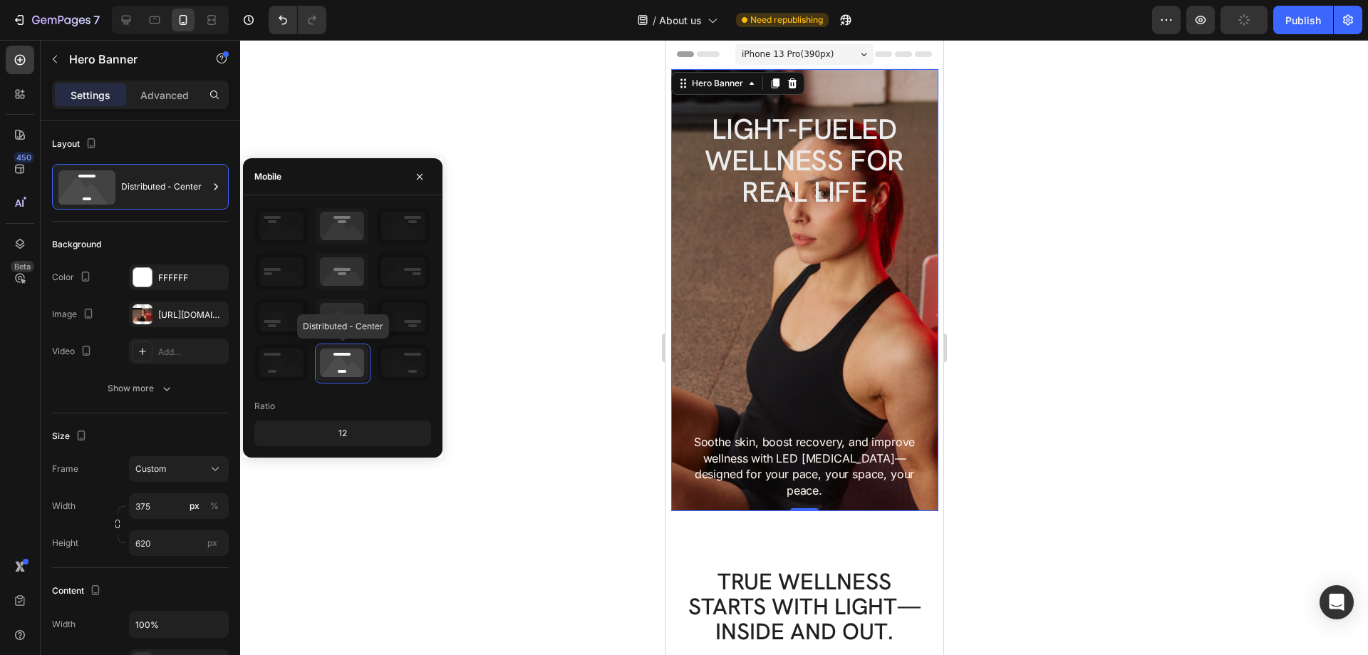
click at [348, 357] on icon at bounding box center [342, 362] width 53 height 37
click at [348, 306] on icon at bounding box center [342, 317] width 53 height 37
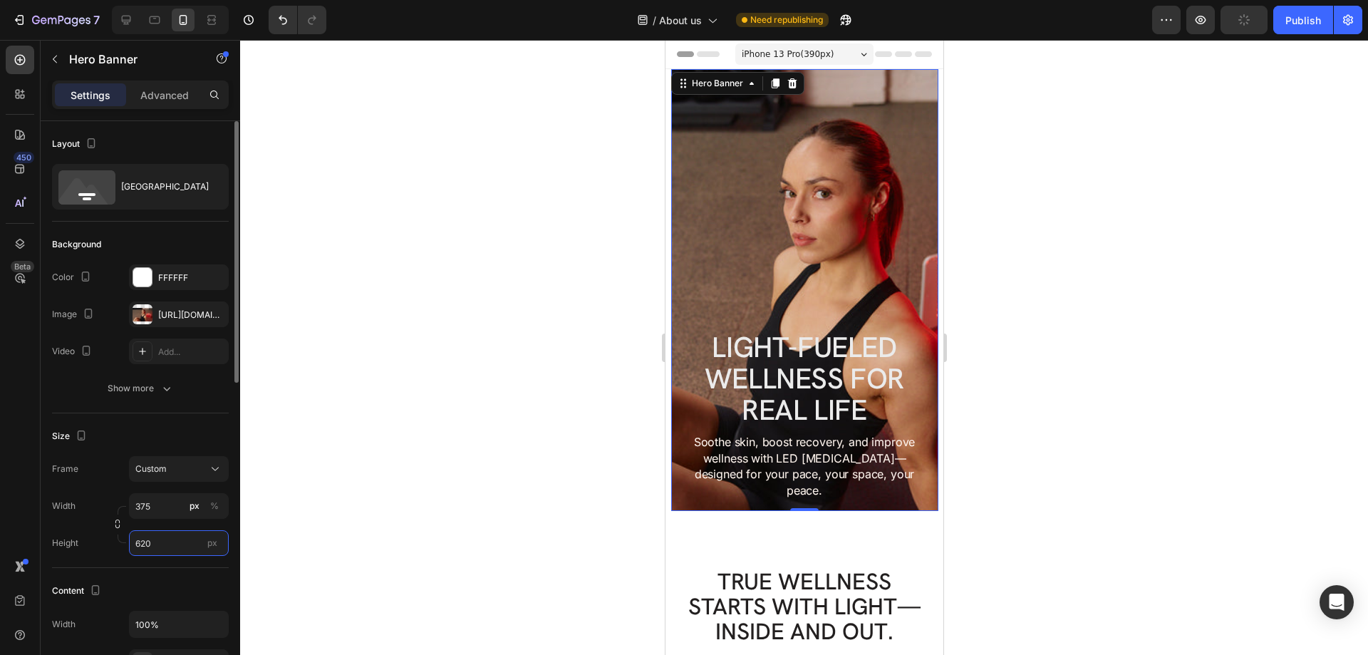
click at [153, 538] on input "620" at bounding box center [179, 543] width 100 height 26
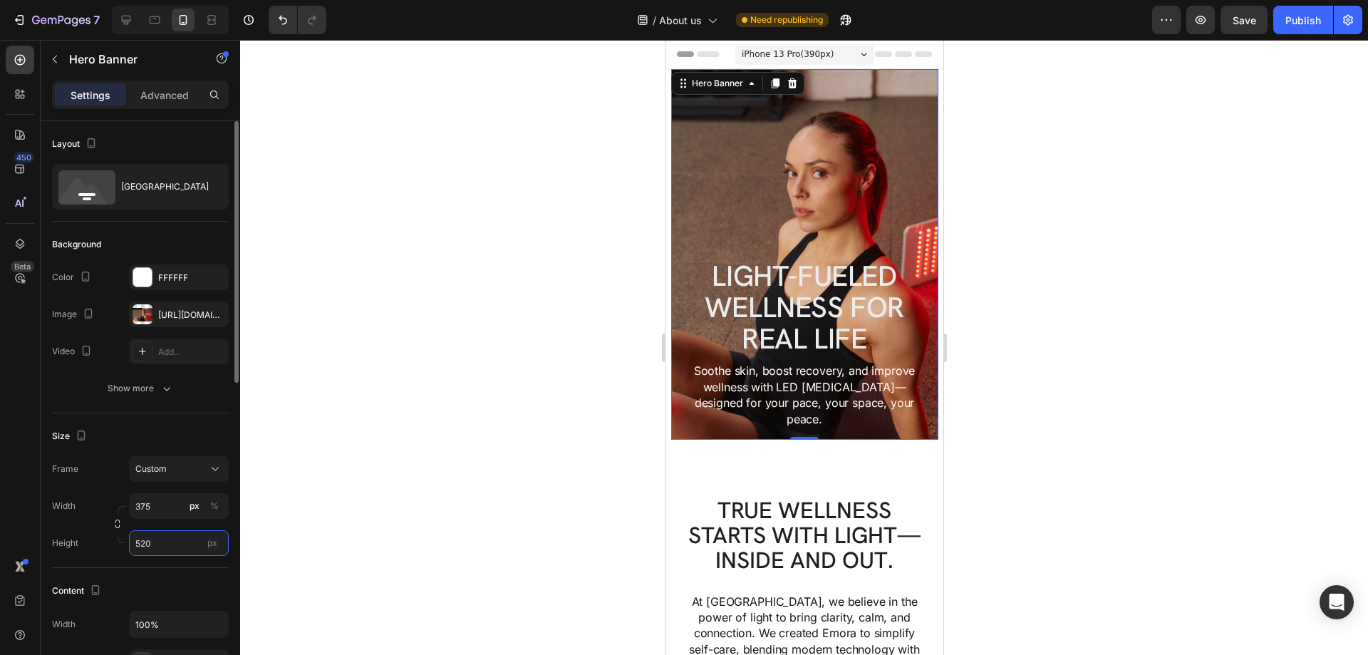
drag, startPoint x: 158, startPoint y: 545, endPoint x: 120, endPoint y: 539, distance: 38.9
click at [120, 539] on div "Width 375 px % Height 520 px" at bounding box center [140, 524] width 177 height 63
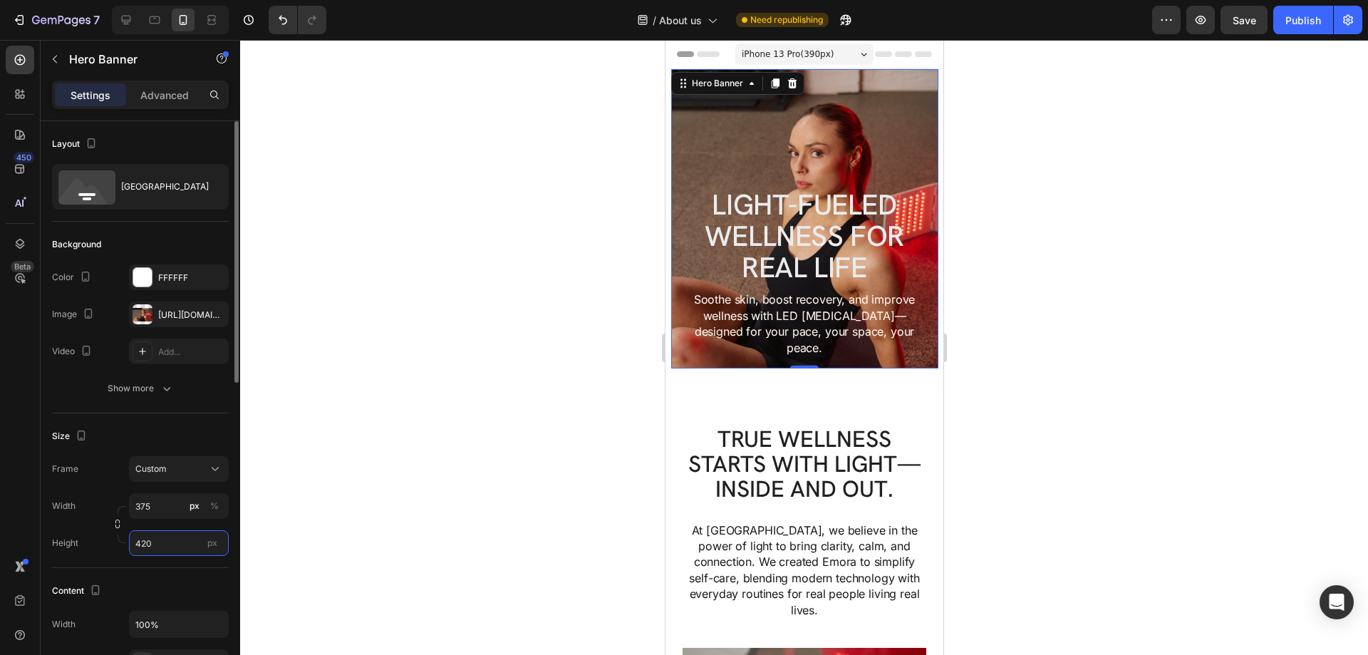
drag, startPoint x: 157, startPoint y: 542, endPoint x: 94, endPoint y: 542, distance: 63.4
click at [91, 545] on div "Height 420 px" at bounding box center [140, 543] width 177 height 26
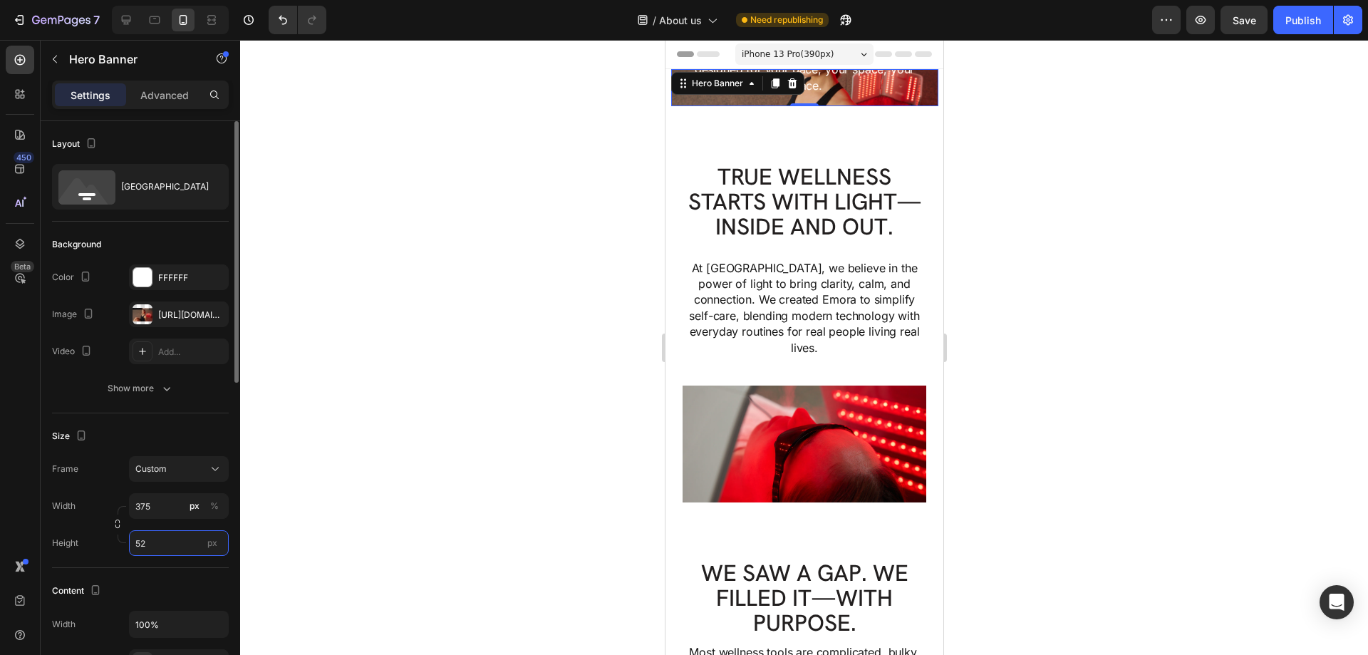
type input "520"
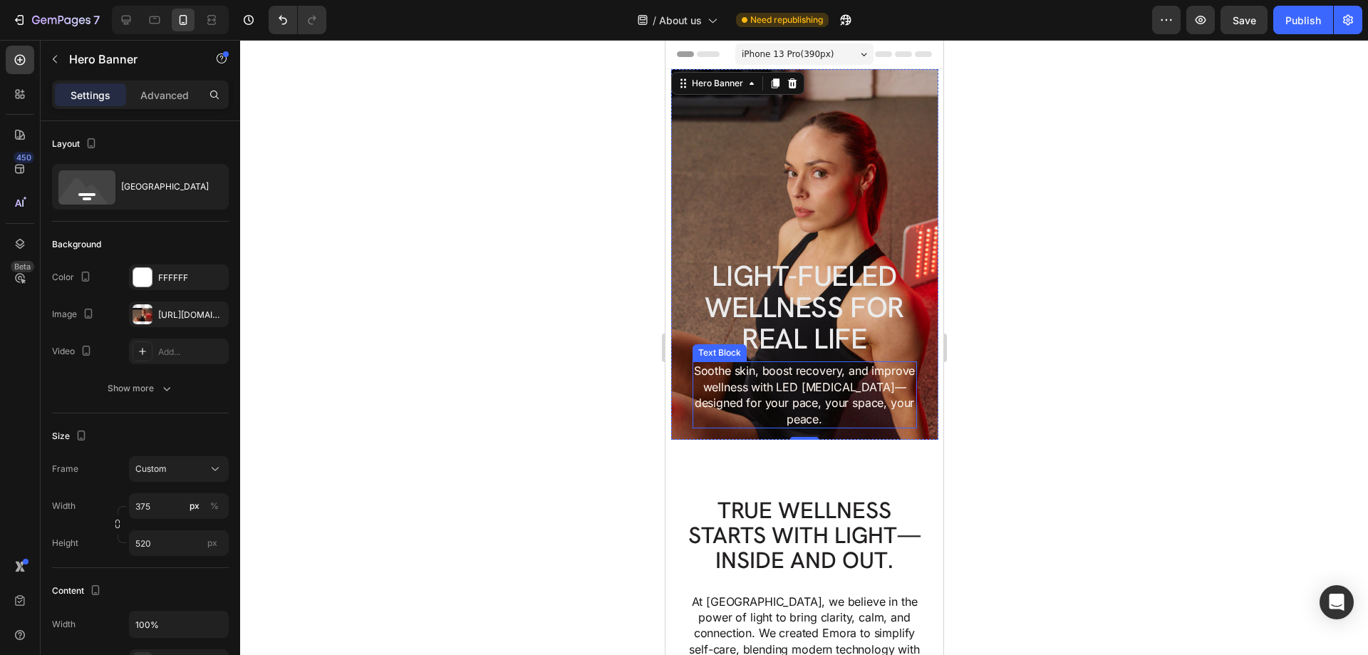
click at [902, 400] on p "Soothe skin, boost recovery, and improve wellness with LED light therapy—design…" at bounding box center [804, 395] width 222 height 64
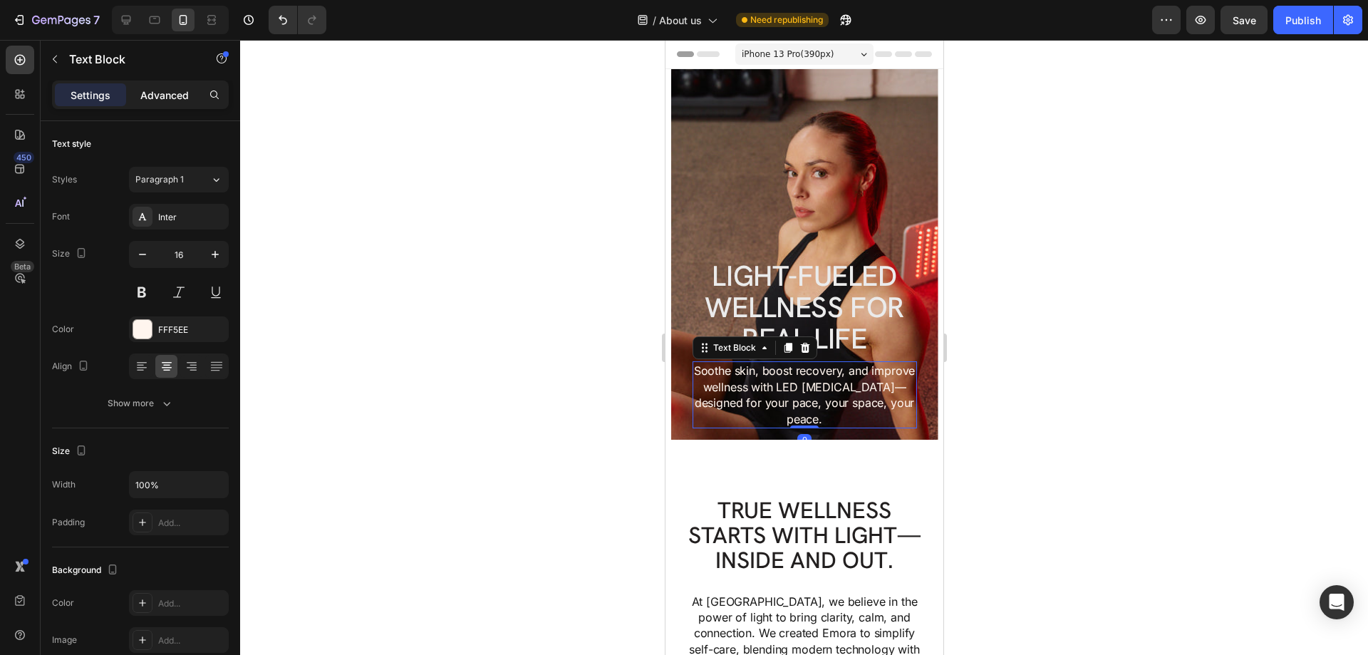
click at [160, 94] on p "Advanced" at bounding box center [164, 95] width 48 height 15
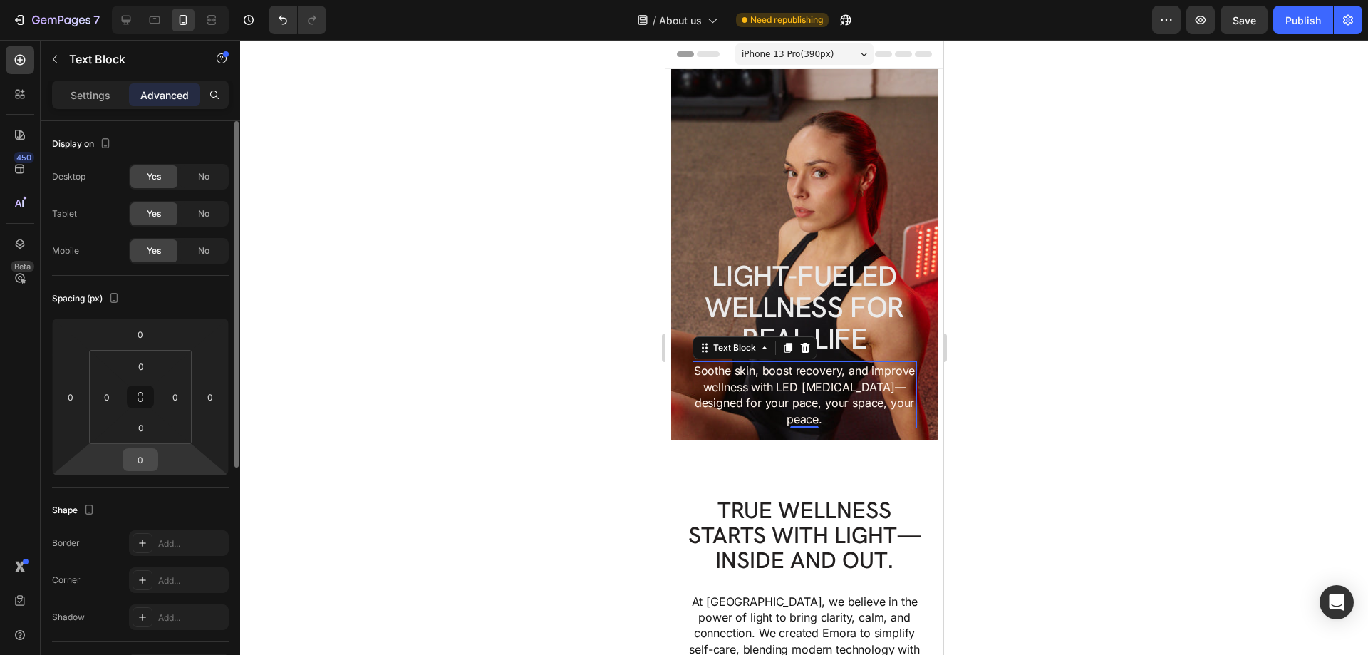
click at [140, 457] on input "0" at bounding box center [140, 459] width 29 height 21
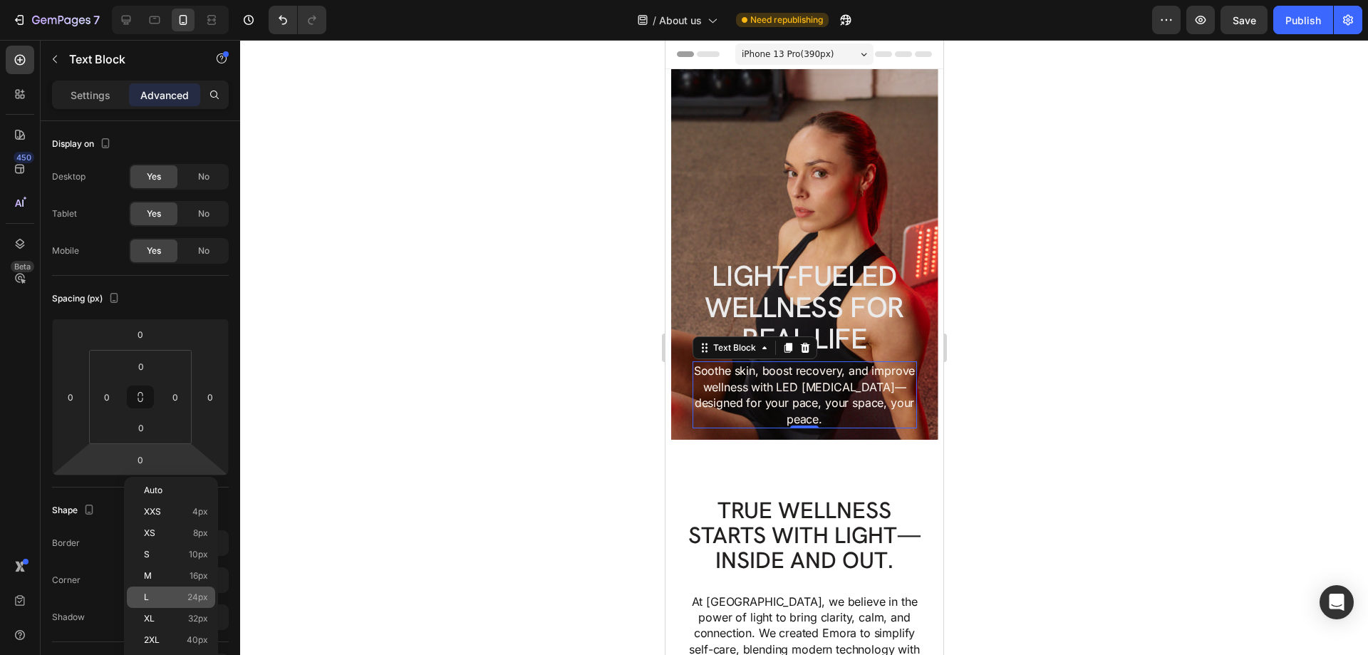
click at [174, 591] on div "L 24px" at bounding box center [171, 596] width 88 height 21
type input "24"
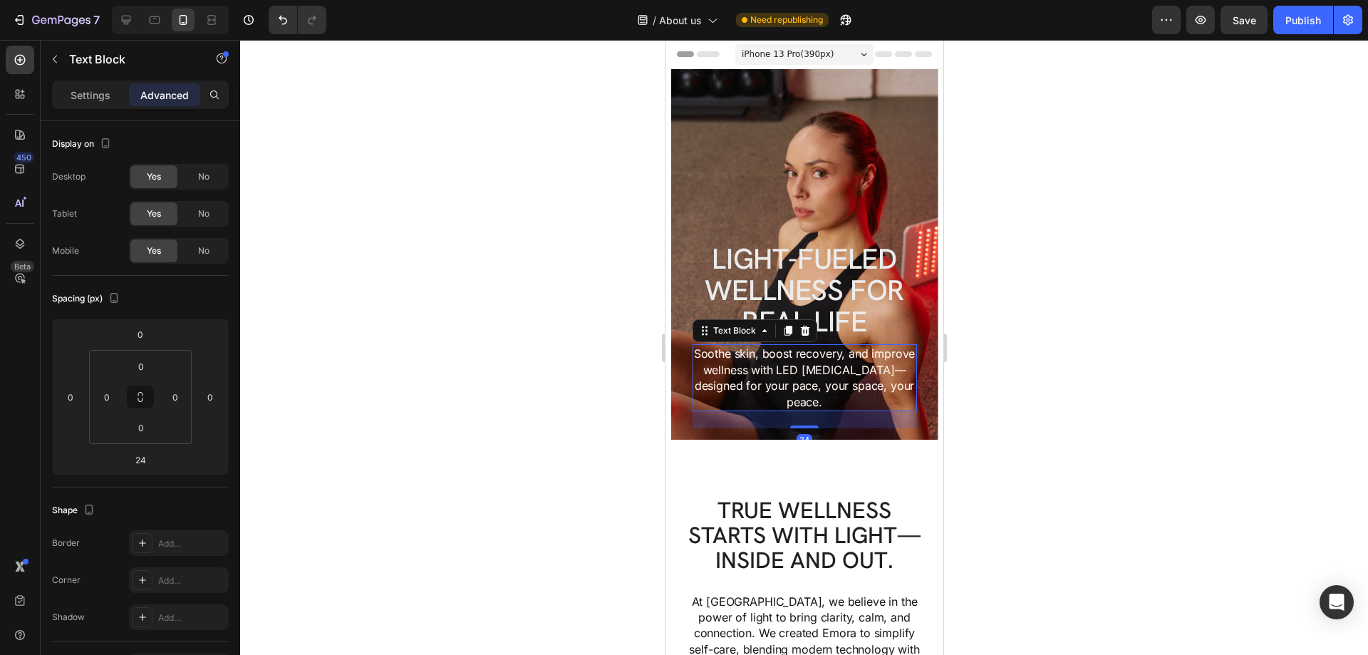
click at [1015, 366] on div at bounding box center [804, 347] width 1128 height 615
click at [862, 407] on p "Soothe skin, boost recovery, and improve wellness with LED light therapy—design…" at bounding box center [804, 378] width 222 height 64
click at [145, 465] on input "24" at bounding box center [140, 459] width 29 height 21
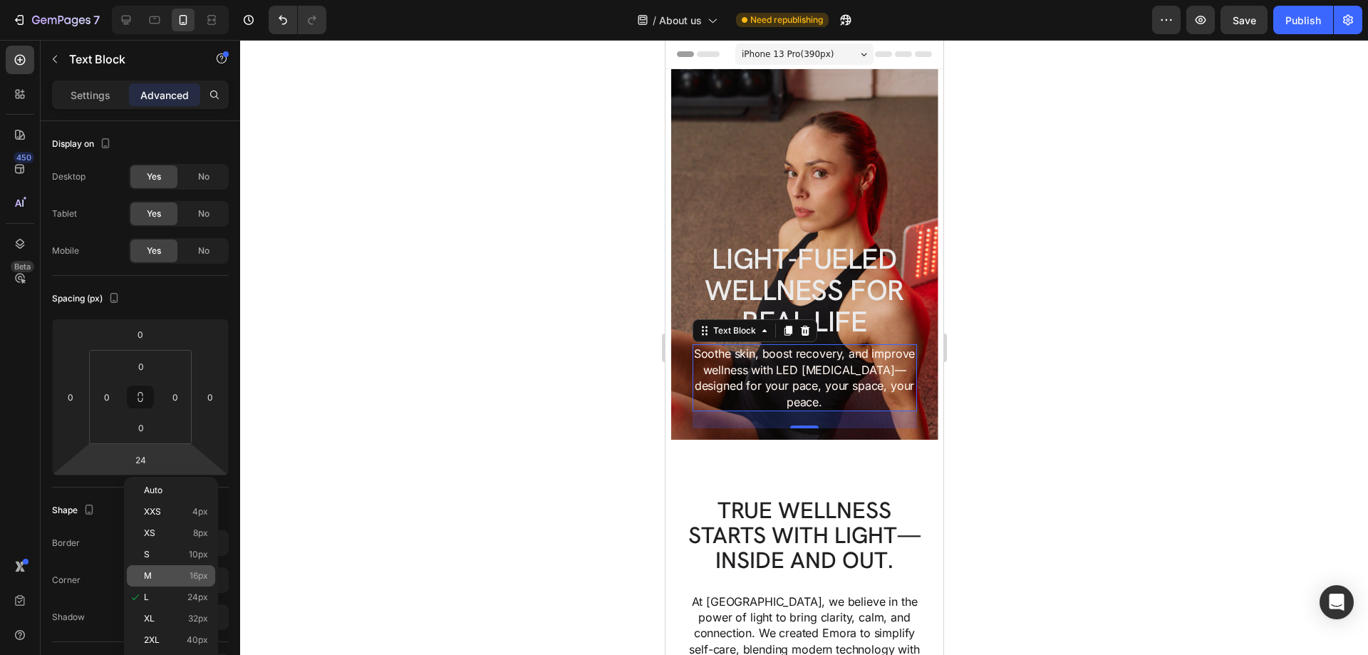
click at [200, 575] on span "16px" at bounding box center [199, 576] width 19 height 10
type input "16"
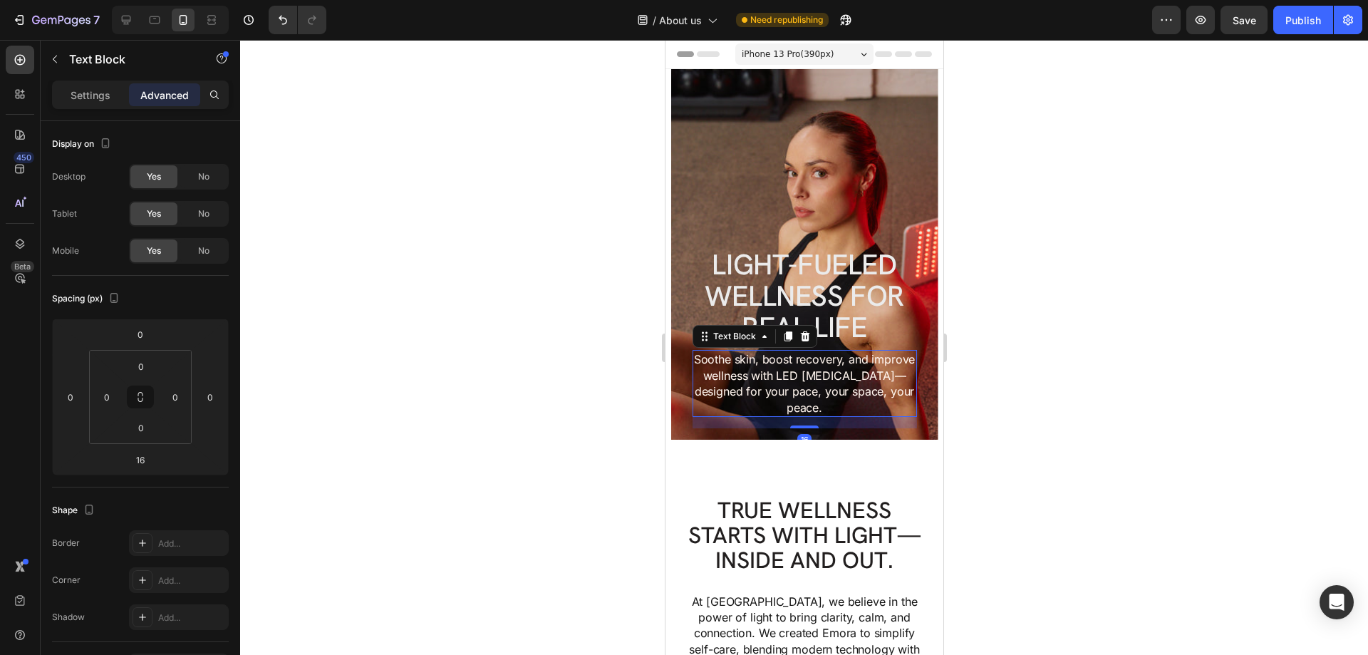
click at [1157, 267] on div at bounding box center [804, 347] width 1128 height 615
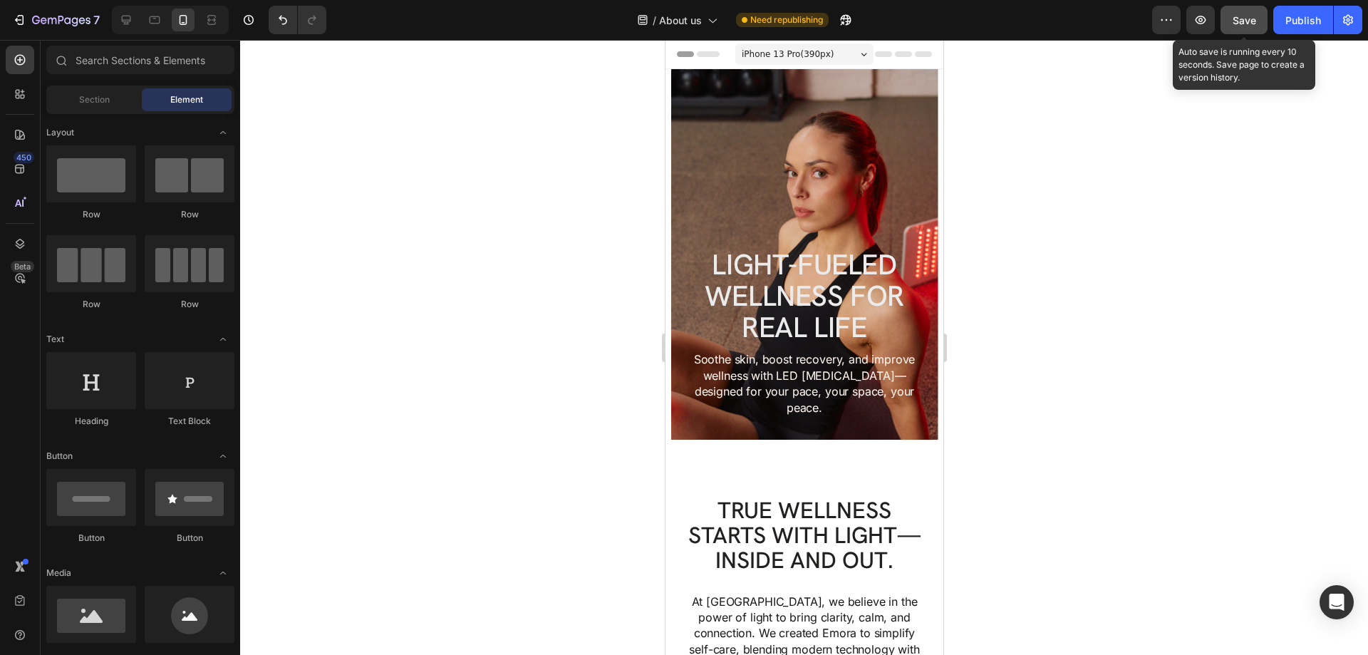
click at [1241, 11] on button "Save" at bounding box center [1244, 20] width 47 height 29
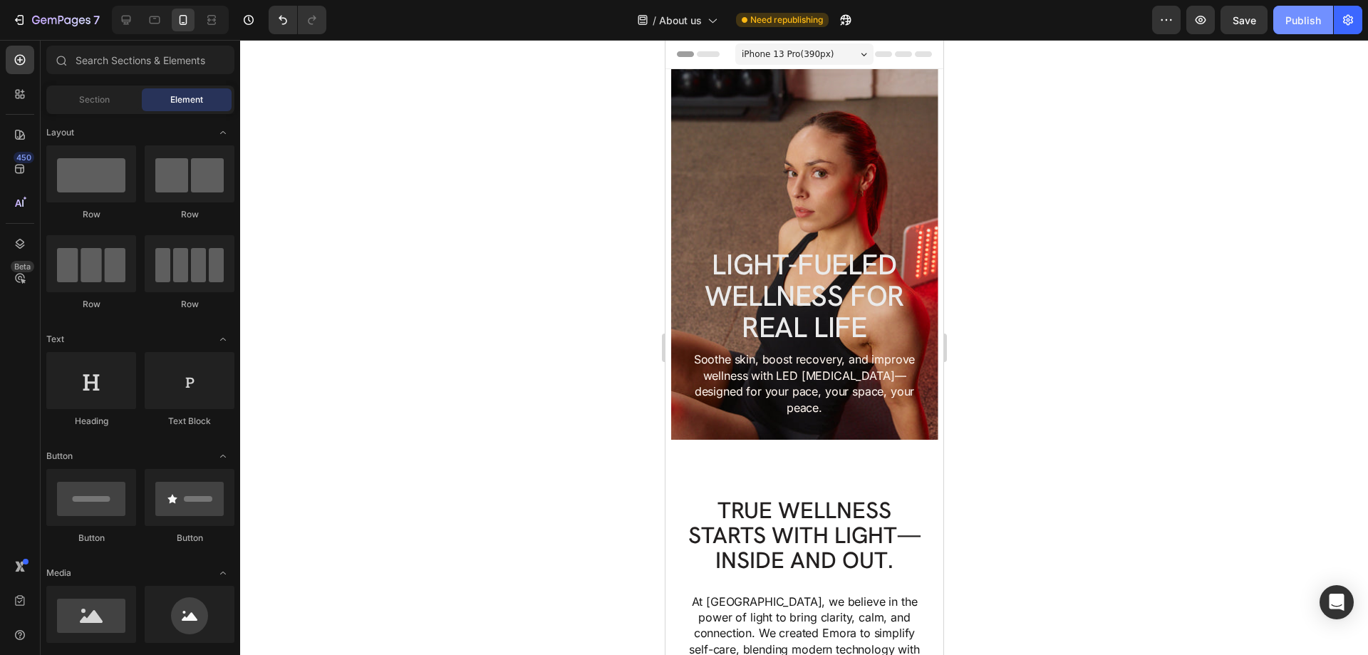
click at [1297, 13] on div "Publish" at bounding box center [1304, 20] width 36 height 15
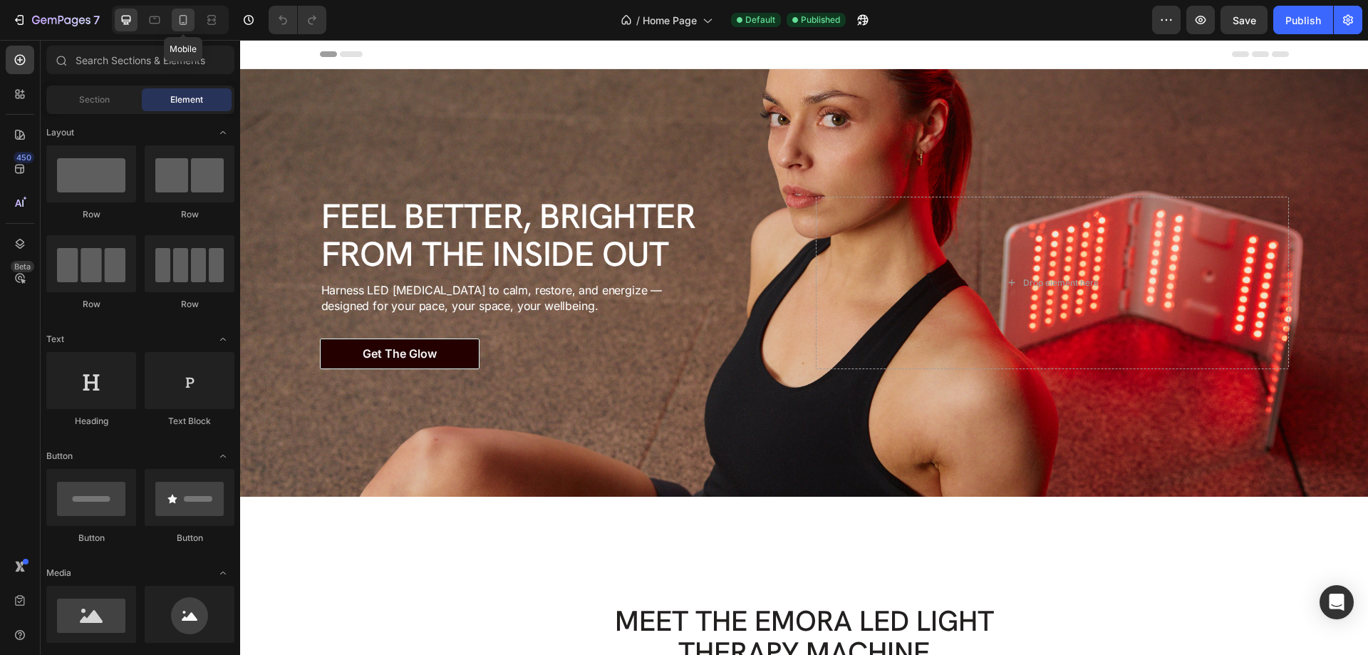
click at [192, 19] on div at bounding box center [183, 20] width 23 height 23
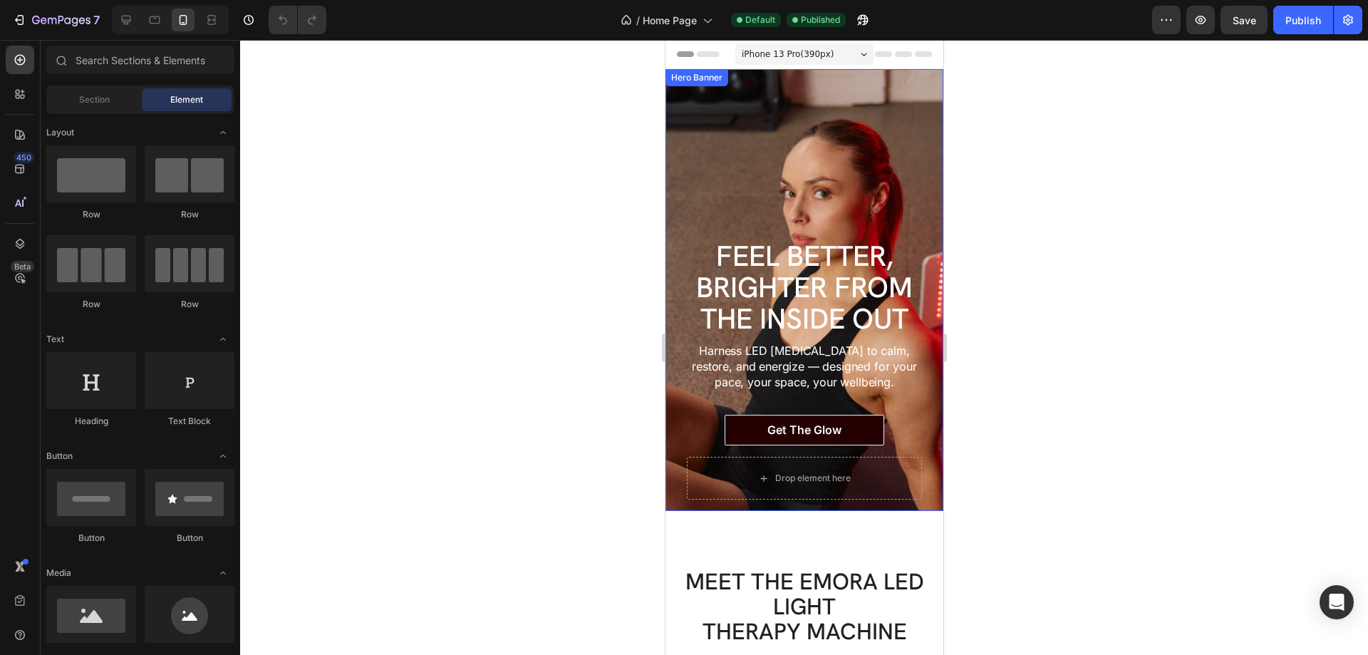
click at [719, 129] on div "Background Image" at bounding box center [804, 290] width 278 height 442
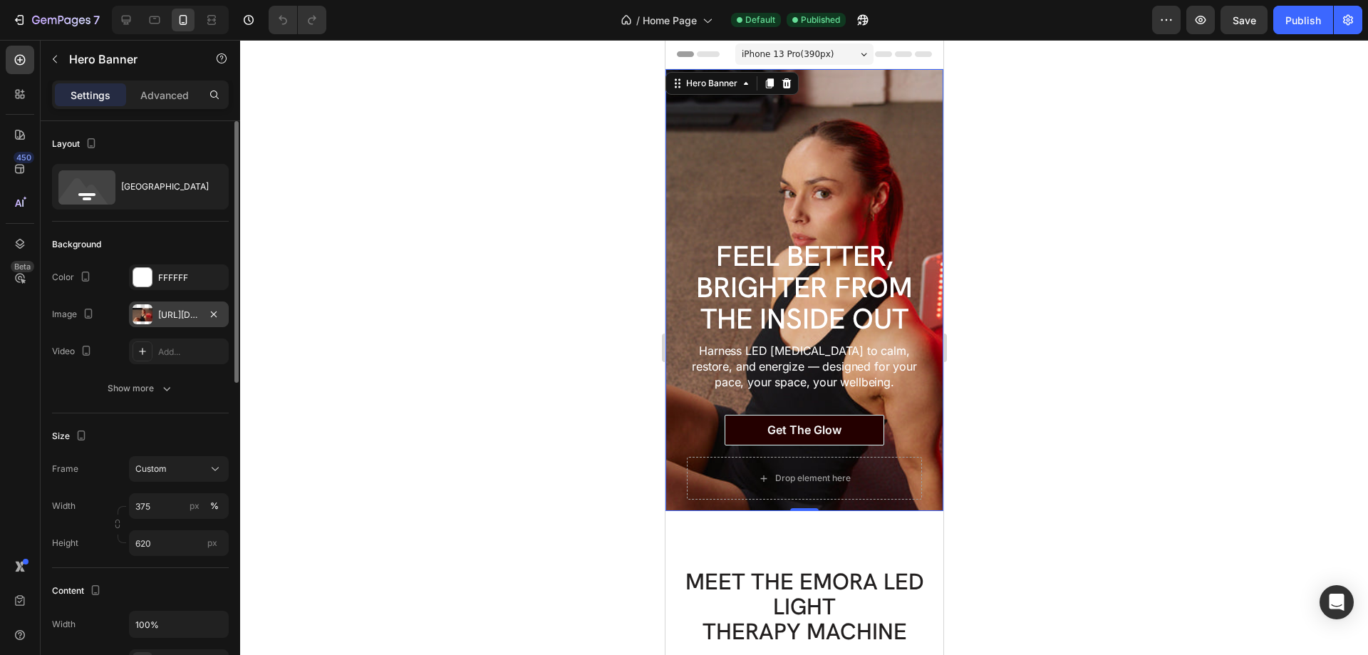
click at [180, 319] on div "[URL][DOMAIN_NAME]" at bounding box center [178, 315] width 41 height 13
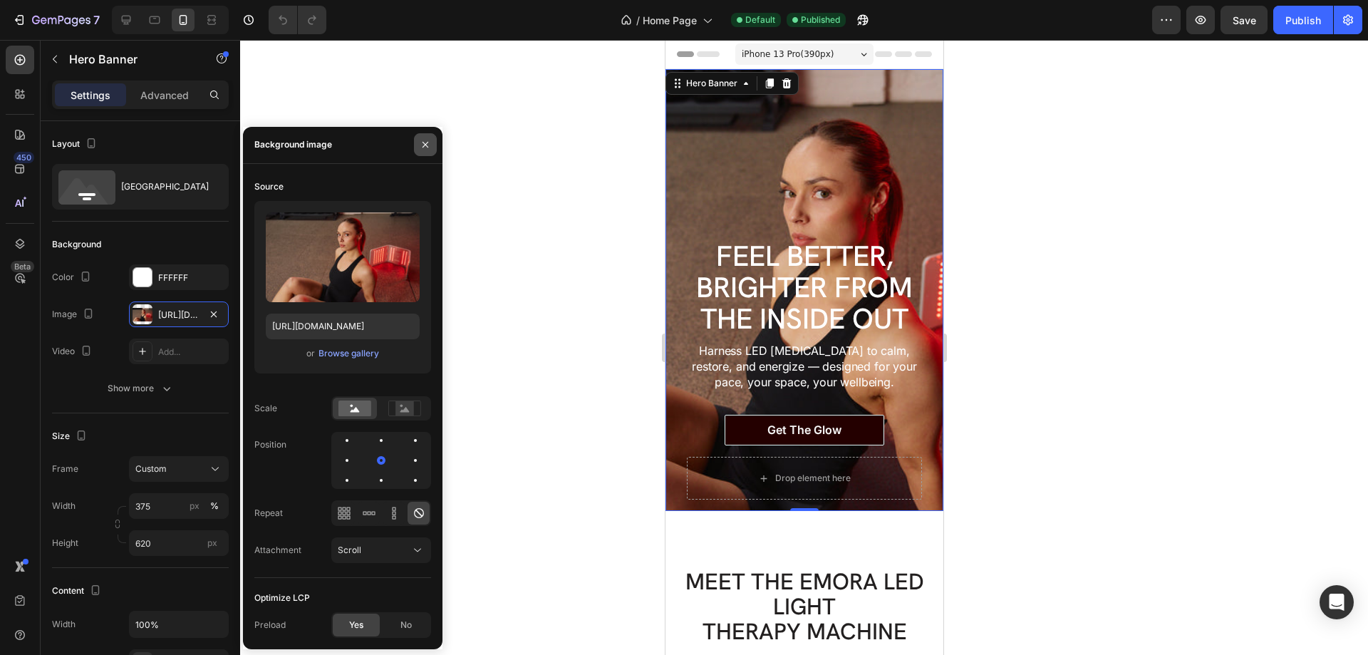
click at [422, 141] on icon "button" at bounding box center [425, 144] width 11 height 11
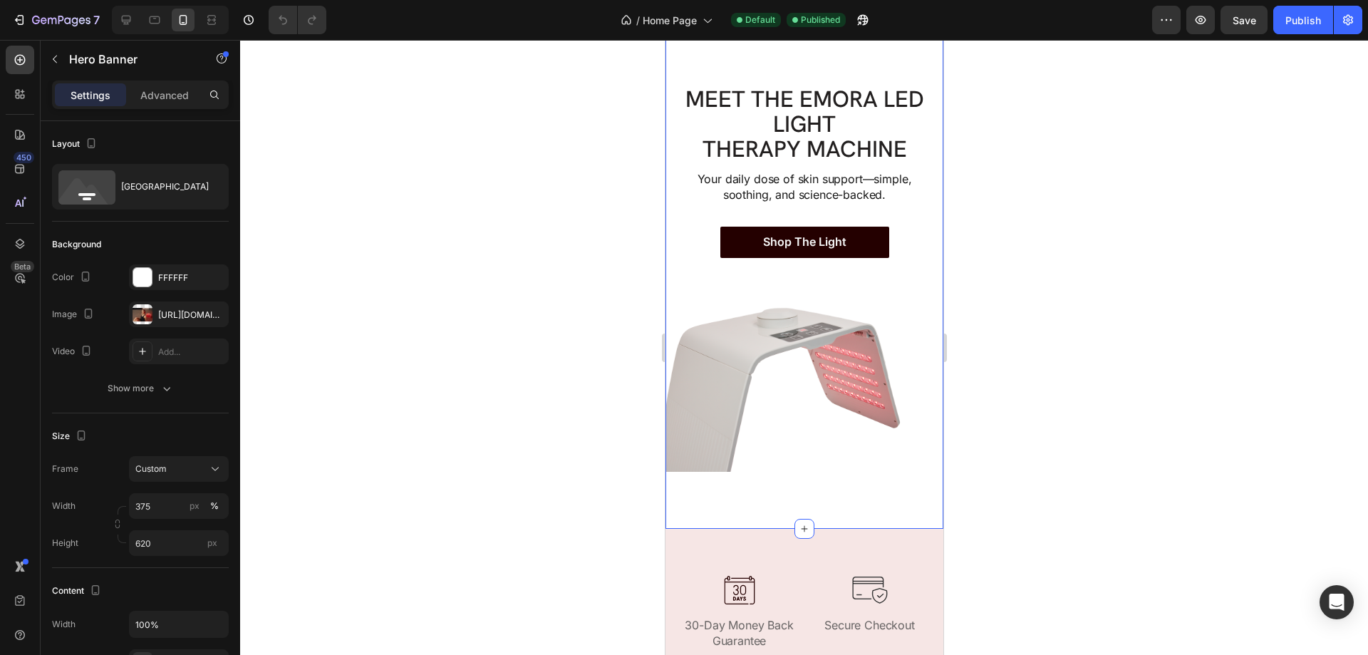
scroll to position [485, 0]
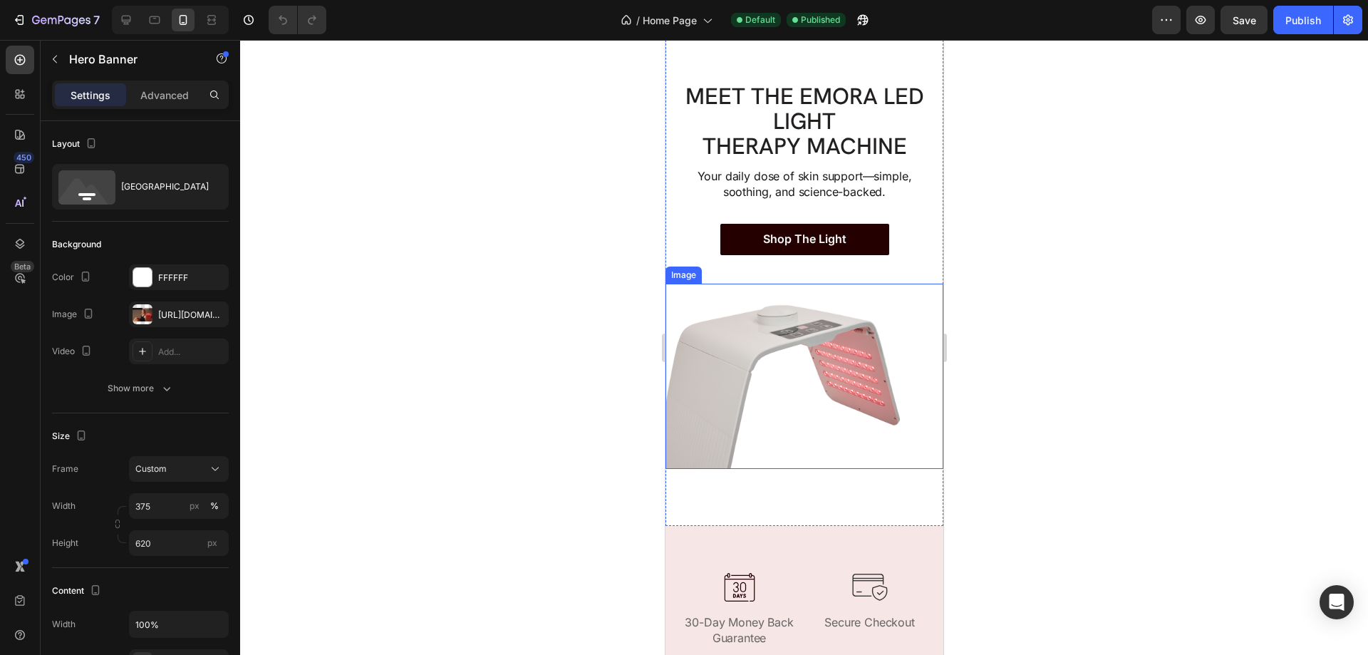
click at [825, 350] on img at bounding box center [804, 376] width 278 height 185
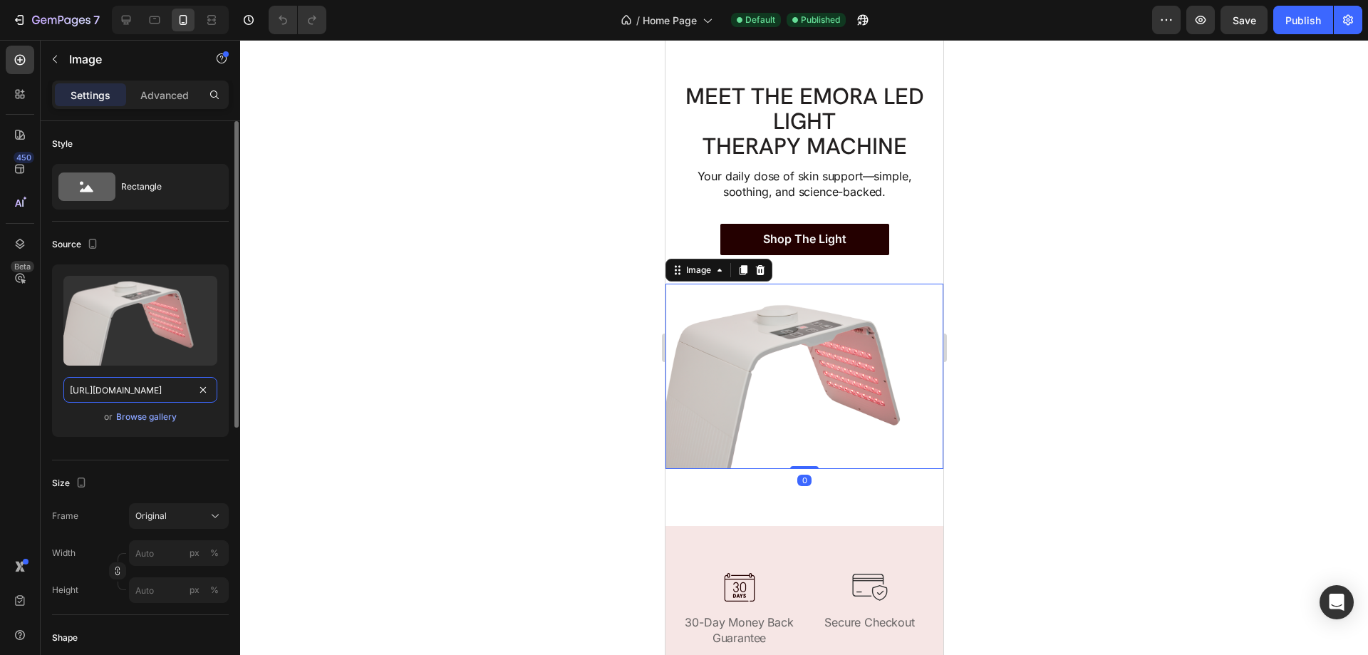
click at [128, 395] on input "[URL][DOMAIN_NAME]" at bounding box center [140, 390] width 154 height 26
click at [135, 415] on div "Browse gallery" at bounding box center [146, 416] width 61 height 13
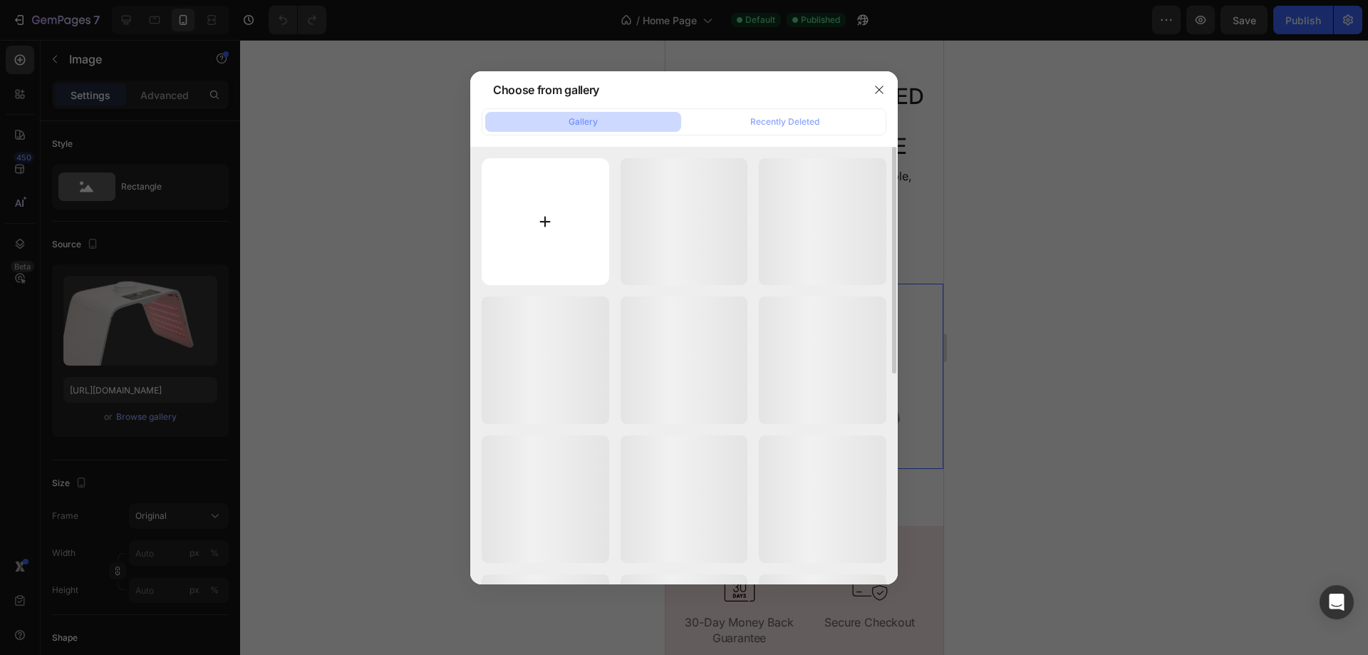
click at [540, 221] on input "file" at bounding box center [546, 222] width 128 height 128
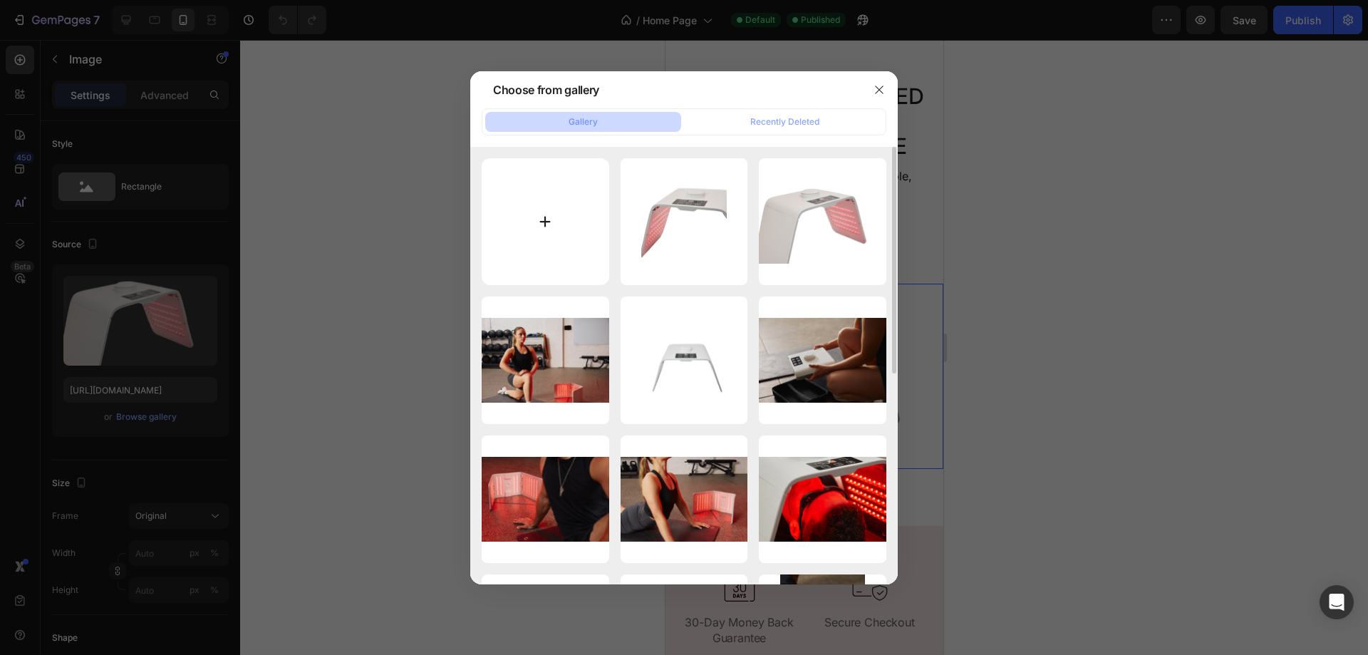
click at [552, 224] on input "file" at bounding box center [546, 222] width 128 height 128
type input "C:\fakepath\gempages_570706506870162304-63af9441-2309-4961-823e-45559a7e898d-ez…"
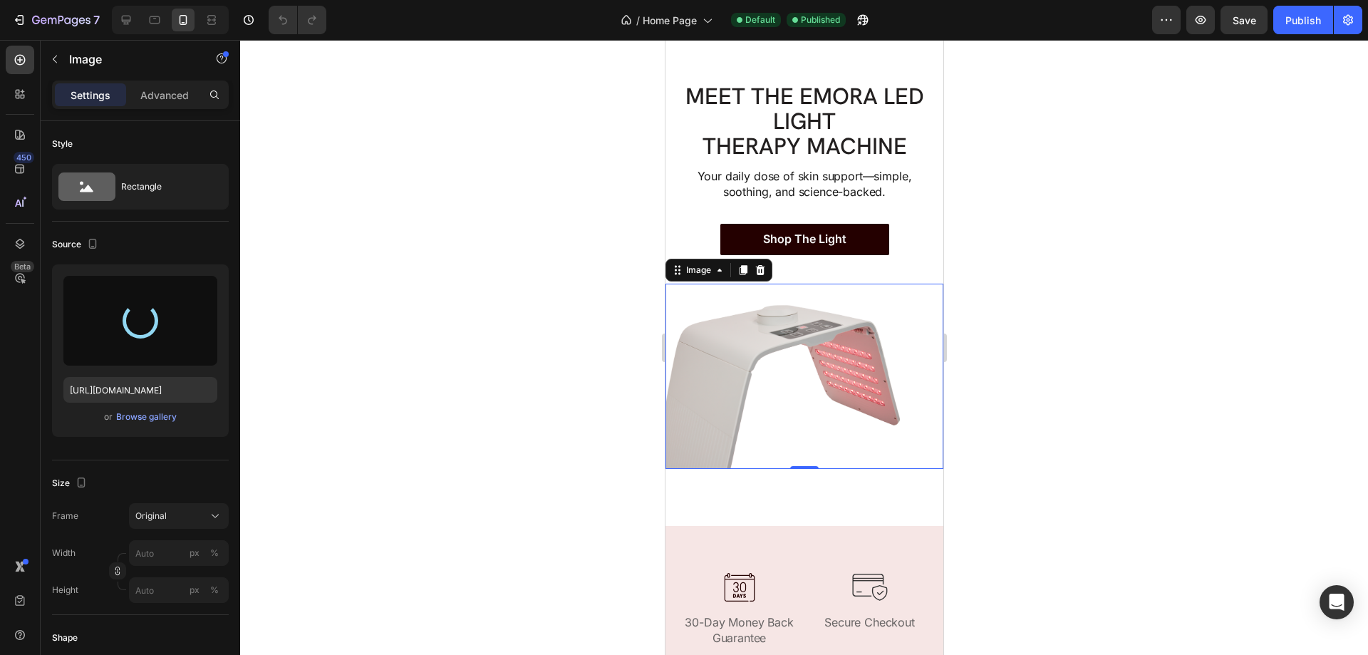
type input "https://cdn.shopify.com/s/files/1/0949/0015/8747/files/gempages_570706506870162…"
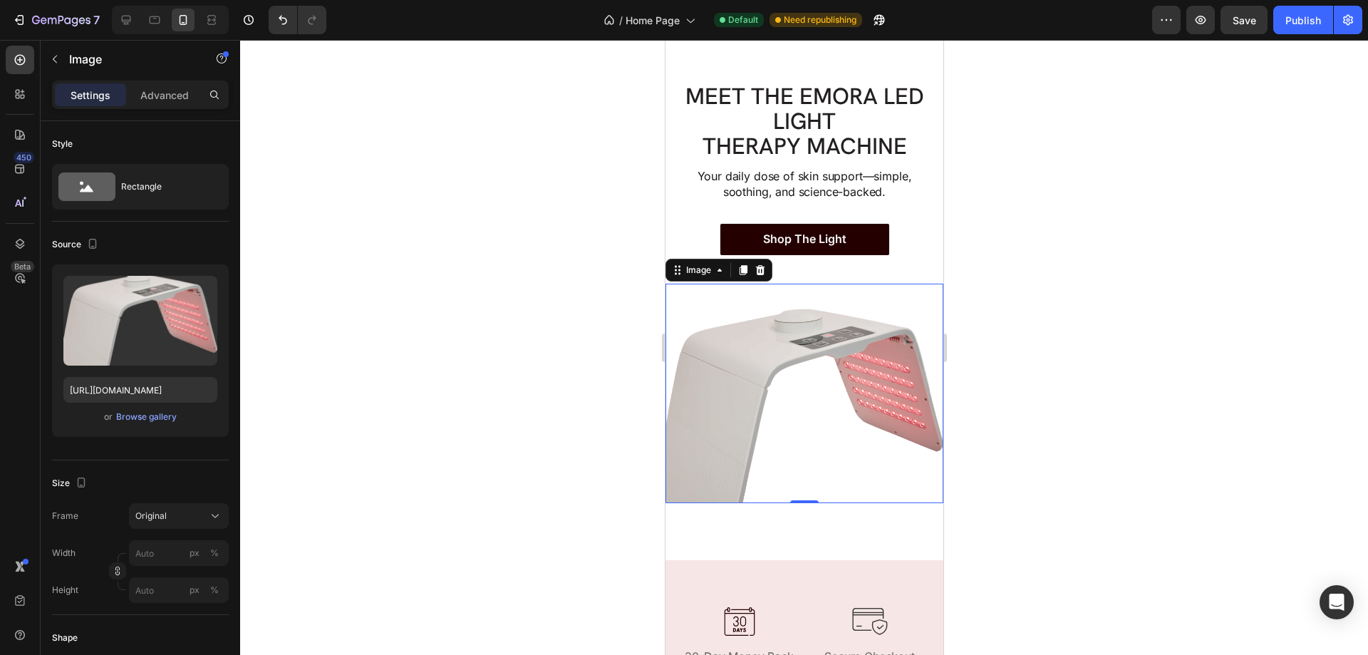
click at [1023, 373] on div at bounding box center [804, 347] width 1128 height 615
click at [879, 398] on img at bounding box center [804, 393] width 278 height 219
click at [1071, 495] on div at bounding box center [804, 347] width 1128 height 615
click at [873, 440] on img at bounding box center [804, 393] width 278 height 219
click at [1111, 433] on div at bounding box center [804, 347] width 1128 height 615
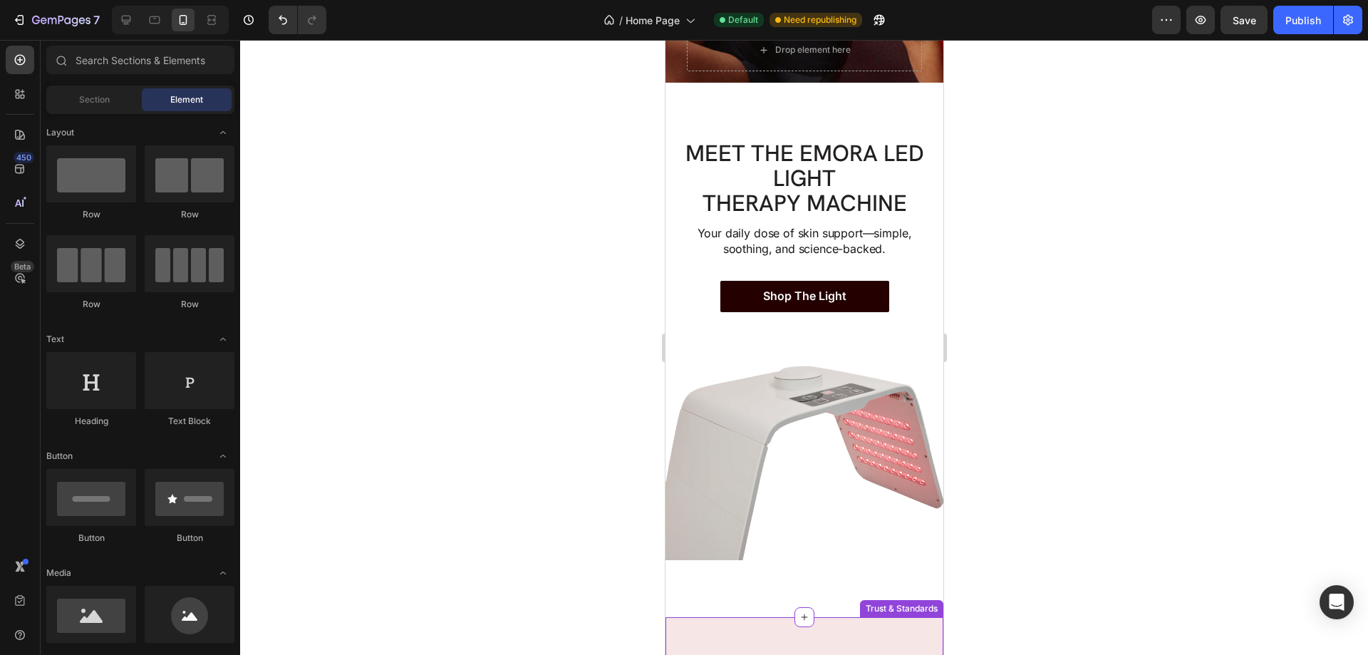
scroll to position [428, 0]
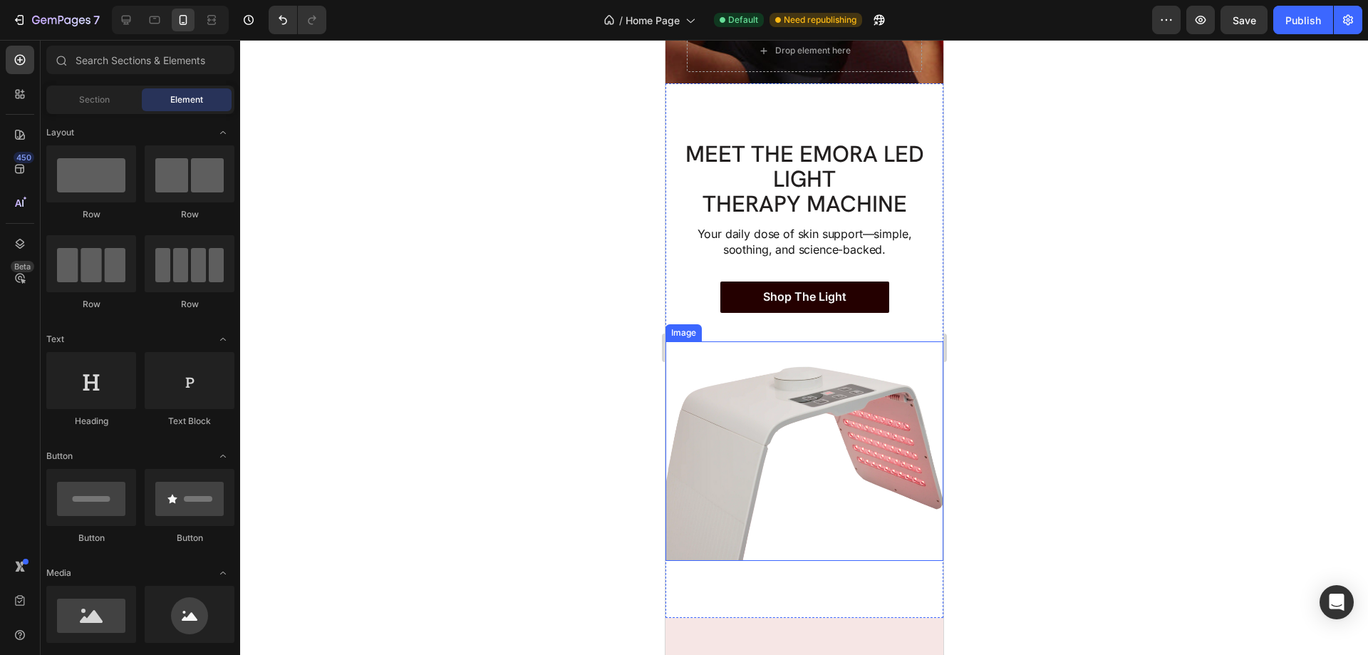
click at [740, 445] on img at bounding box center [804, 450] width 278 height 219
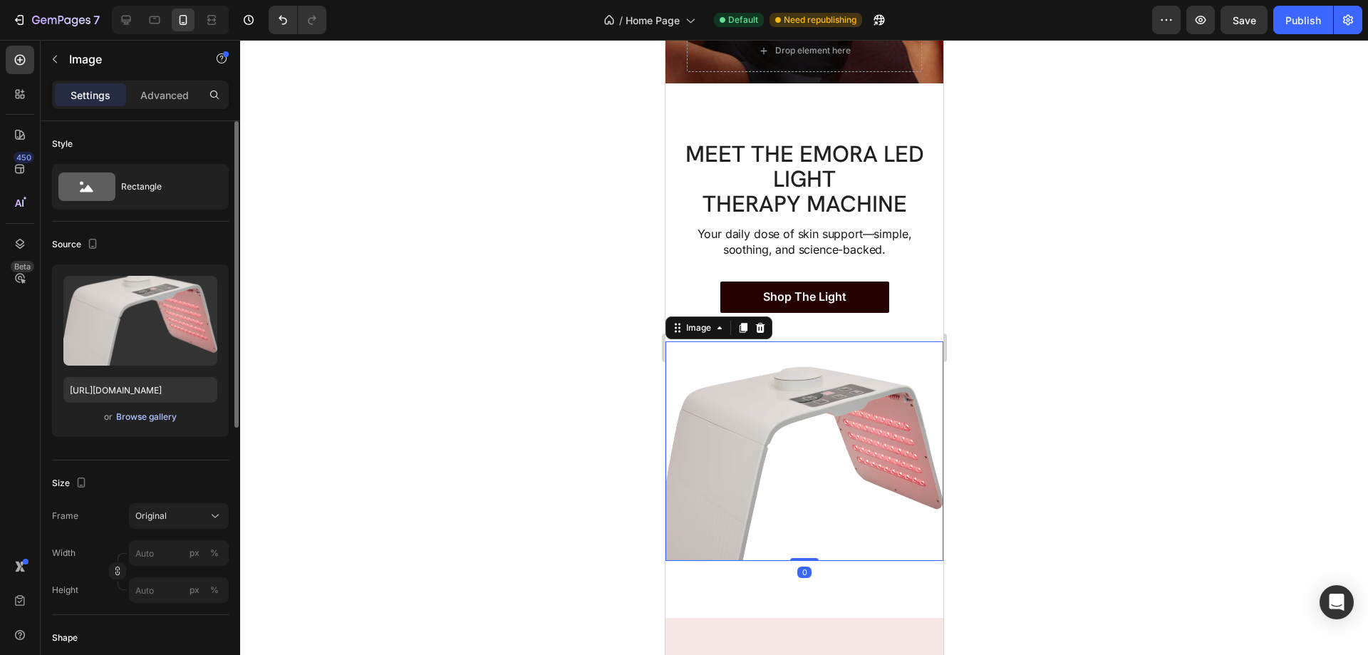
click at [135, 420] on div "Browse gallery" at bounding box center [146, 416] width 61 height 13
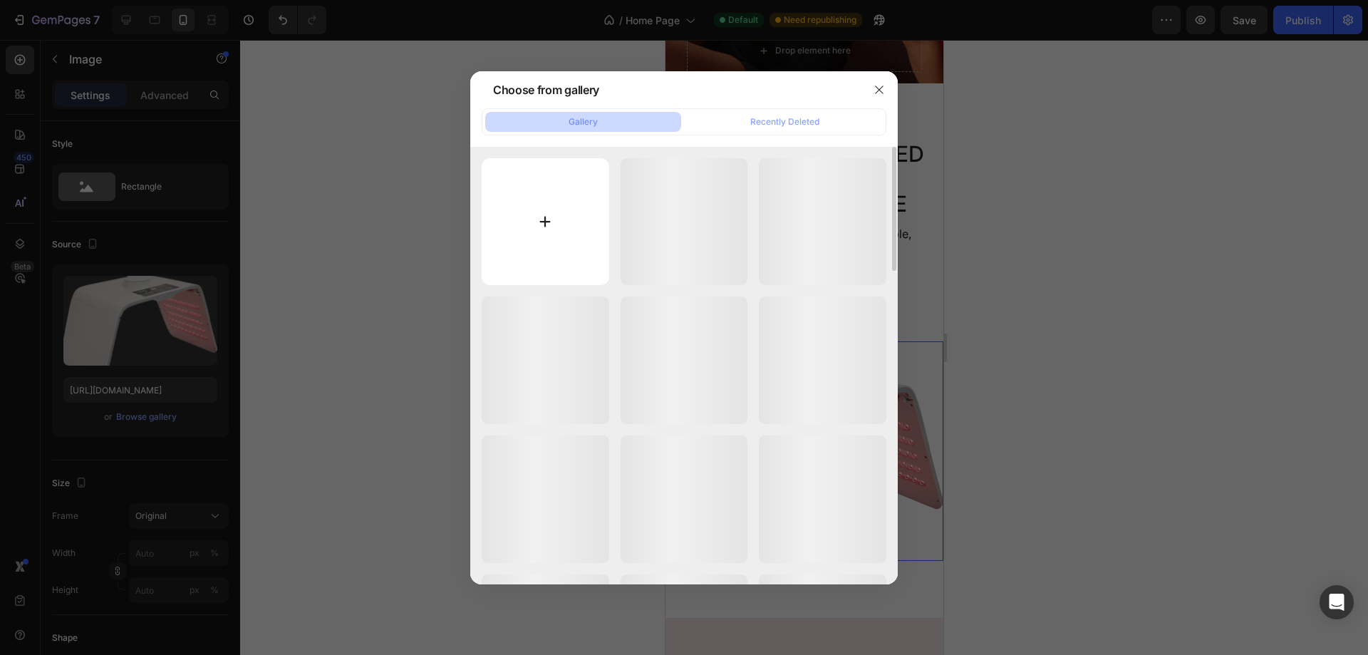
click at [524, 217] on input "file" at bounding box center [546, 222] width 128 height 128
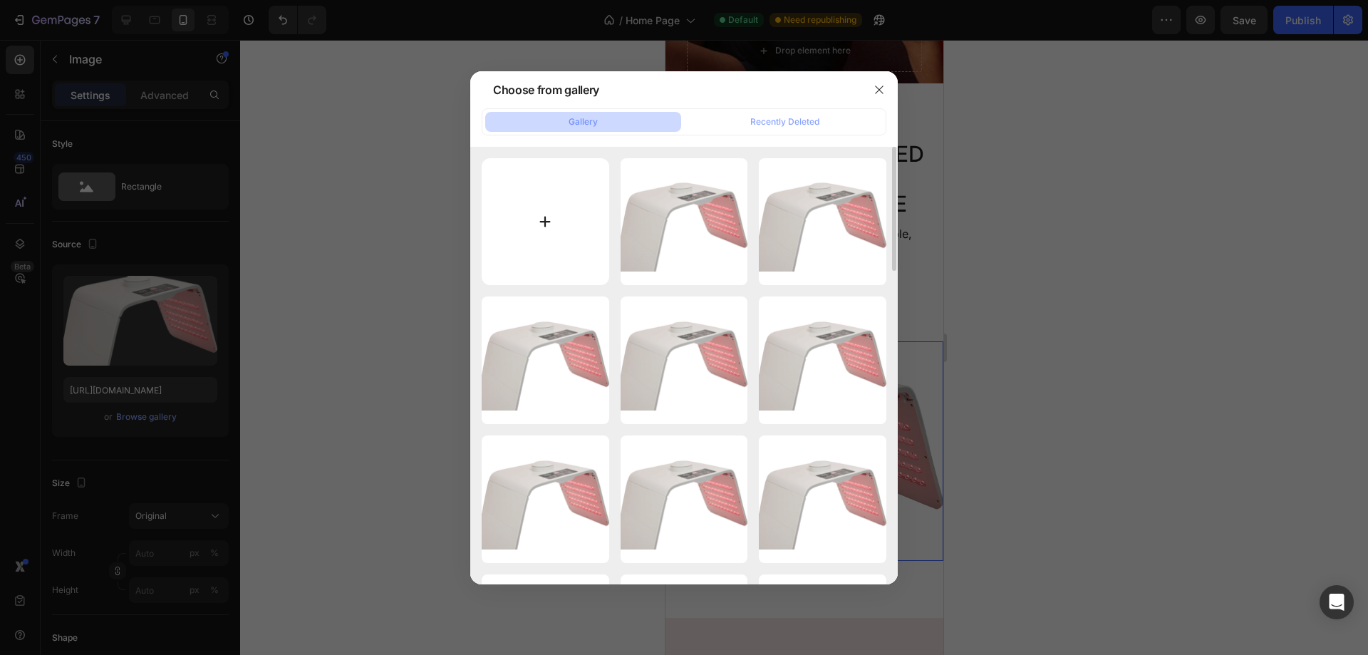
type input "C:\fakepath\1gempages_570706506870162304-63af9441-2309-4961-823e-45559a7e898d-e…"
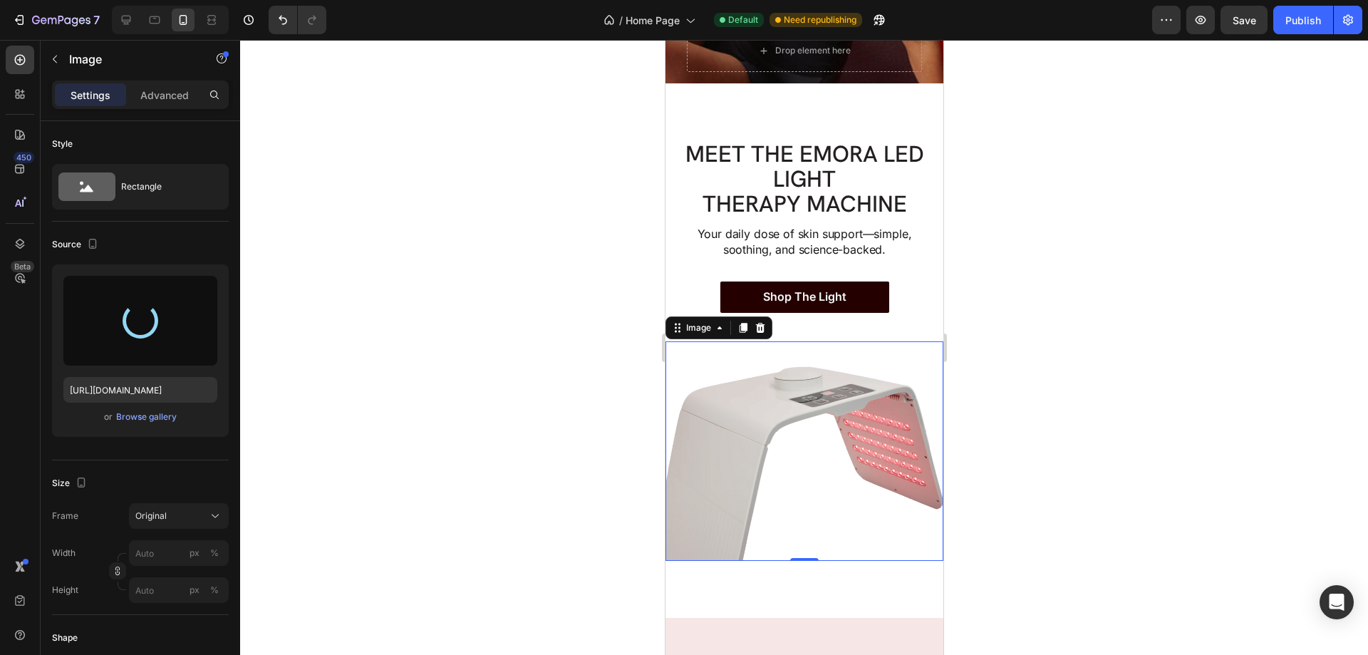
type input "https://cdn.shopify.com/s/files/1/0949/0015/8747/files/gempages_570706506870162…"
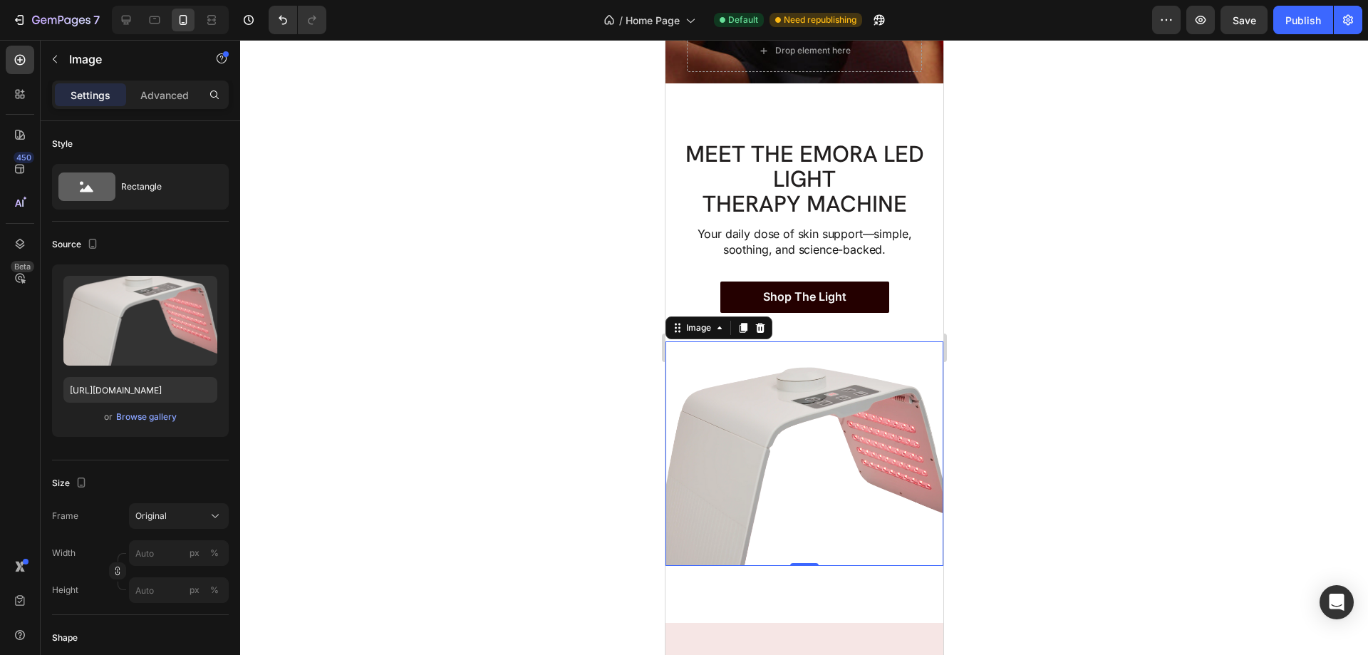
click at [1080, 379] on div at bounding box center [804, 347] width 1128 height 615
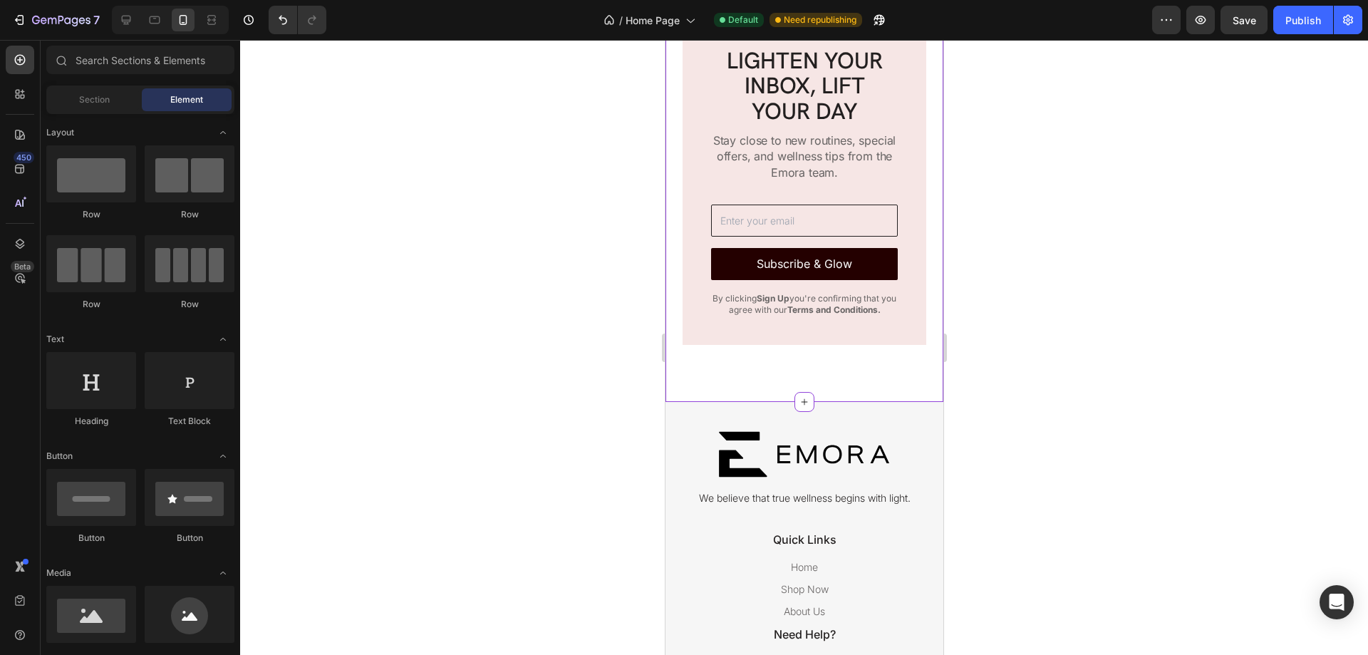
scroll to position [4418, 0]
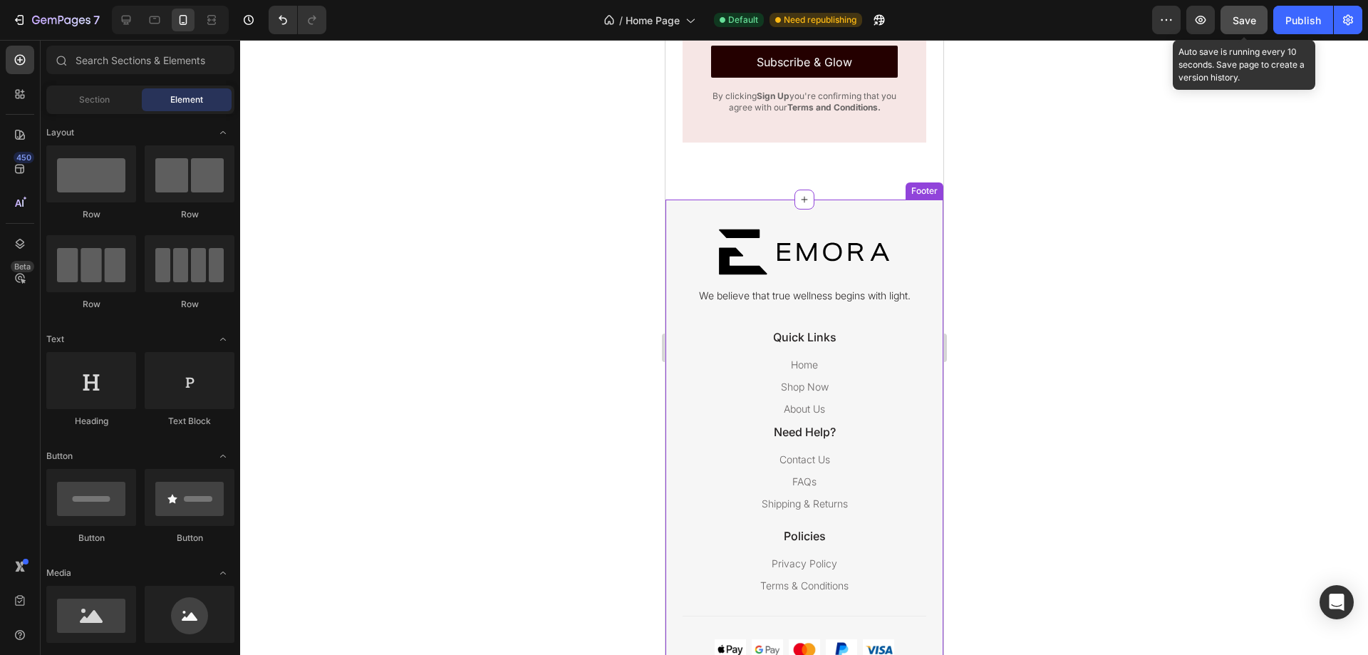
click at [1247, 23] on span "Save" at bounding box center [1245, 20] width 24 height 12
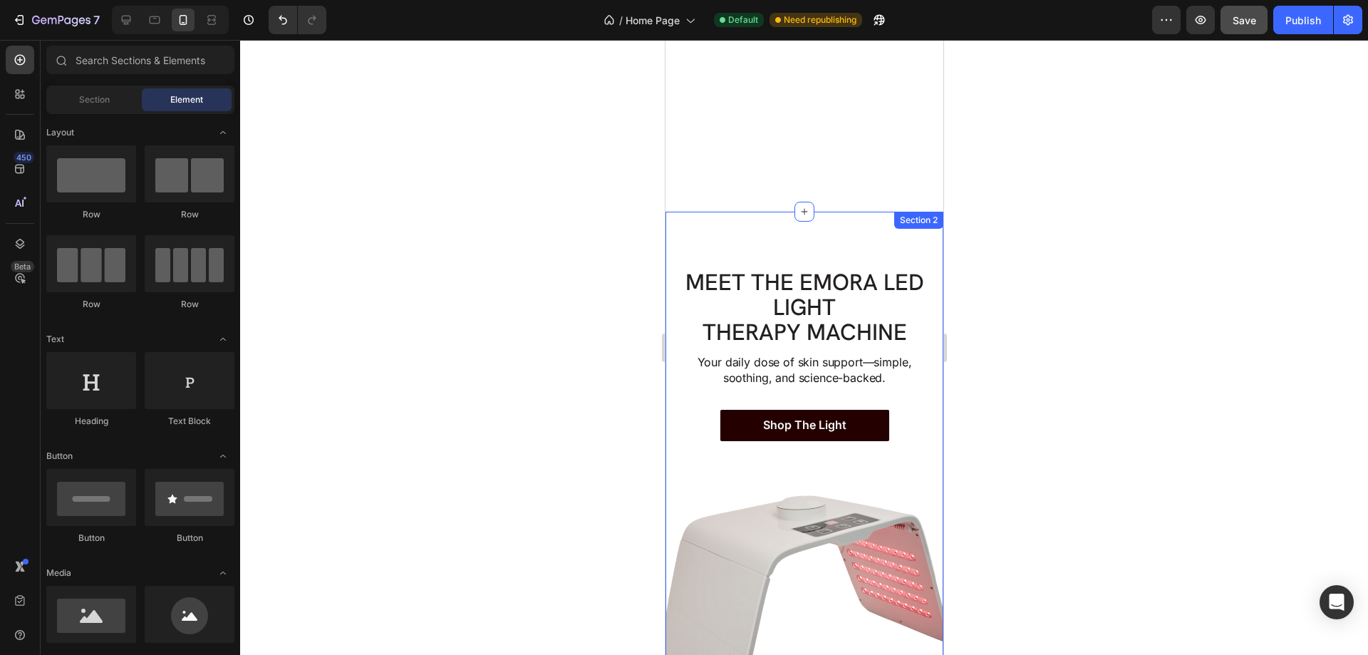
scroll to position [485, 0]
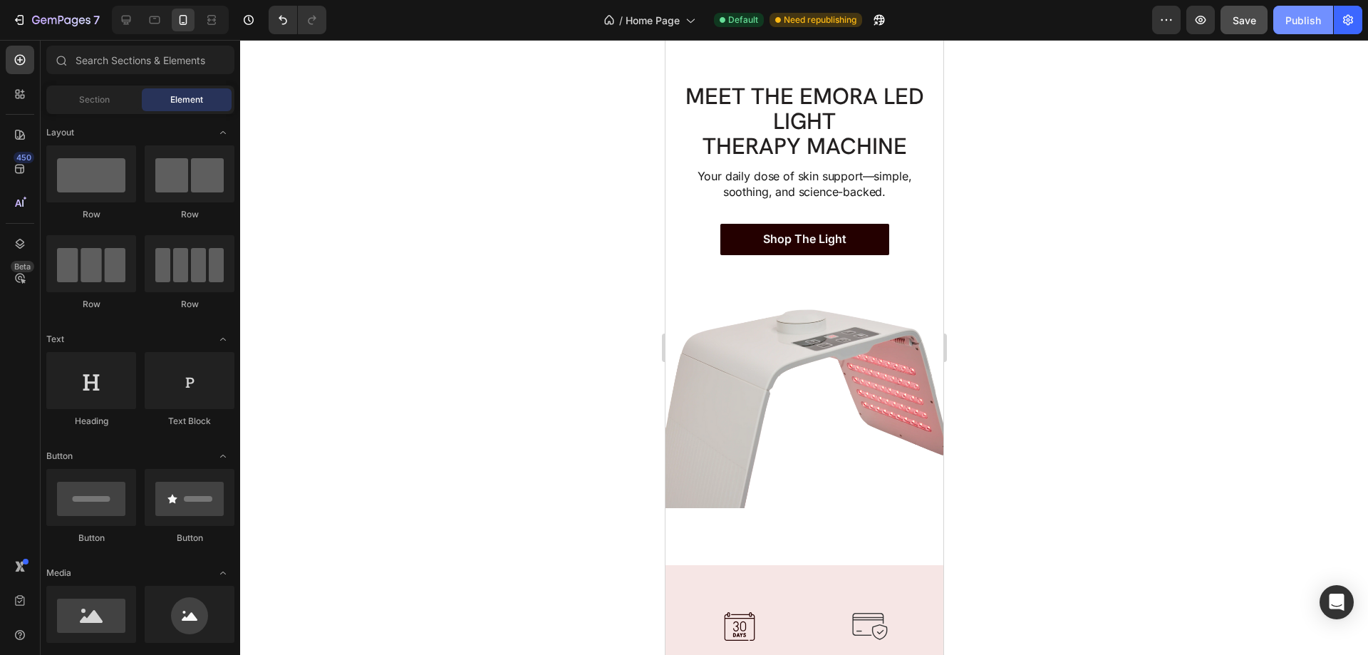
click at [1303, 11] on button "Publish" at bounding box center [1303, 20] width 60 height 29
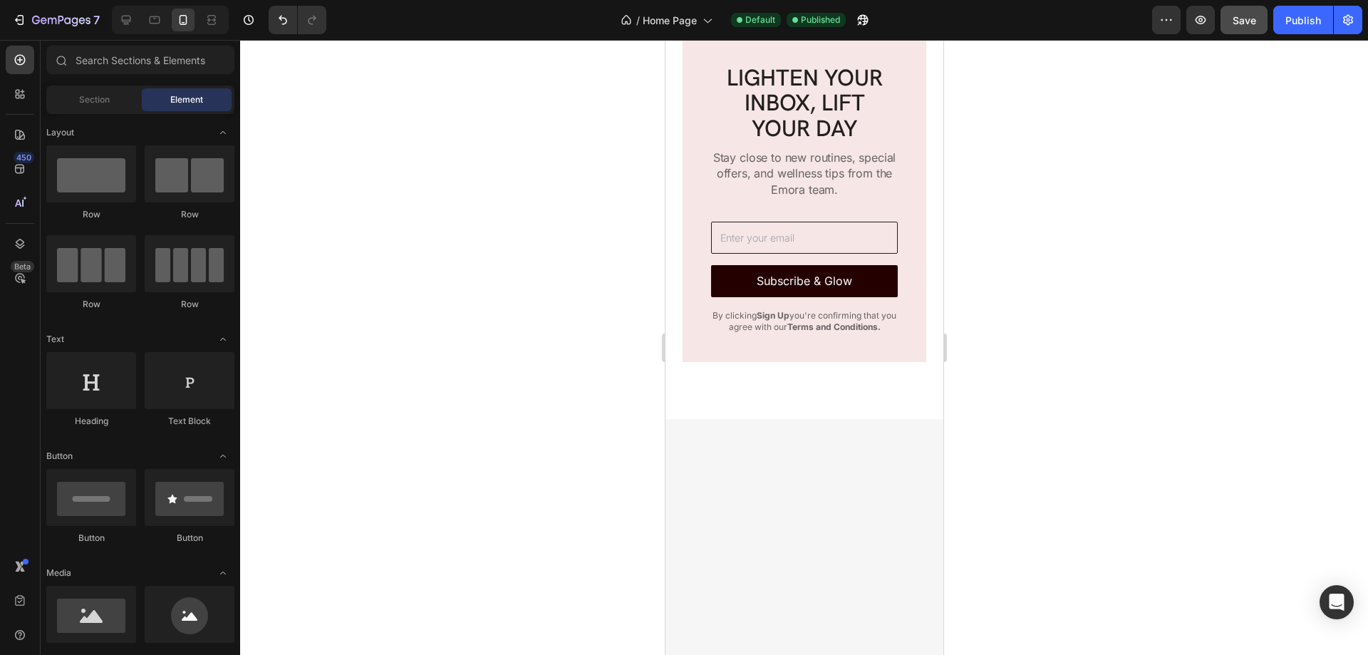
scroll to position [3906, 0]
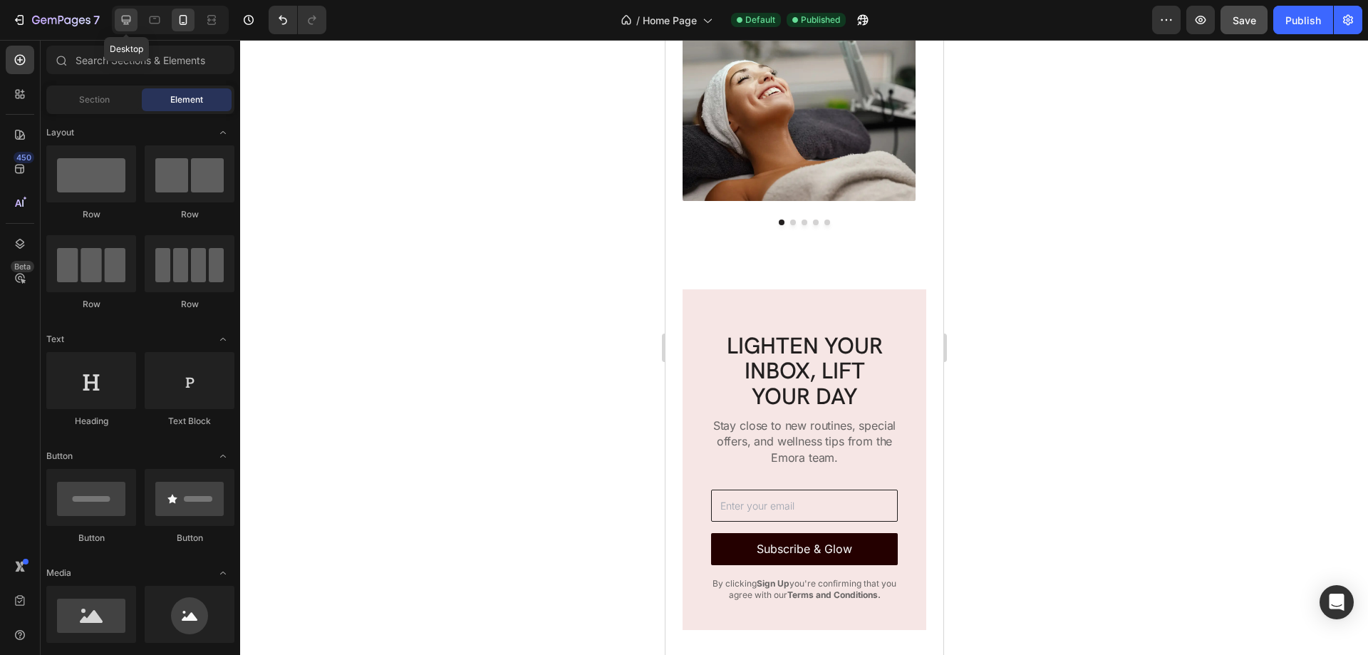
click at [126, 16] on icon at bounding box center [126, 20] width 9 height 9
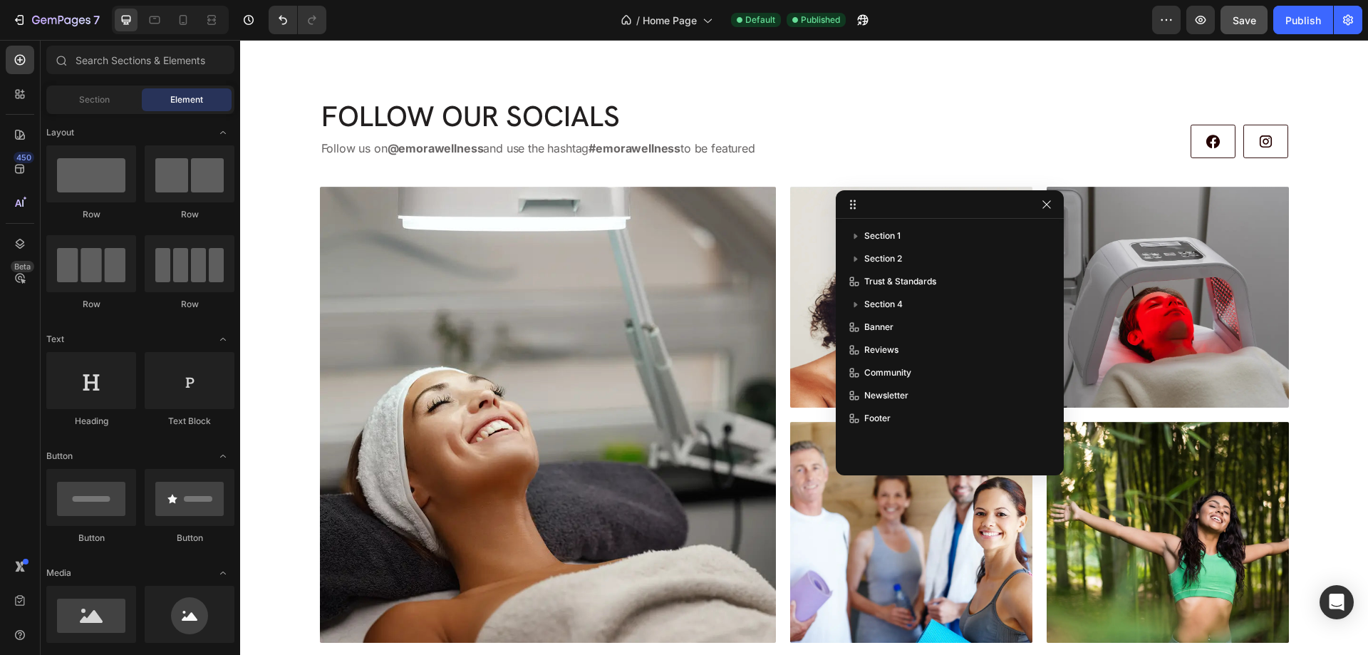
scroll to position [3881, 0]
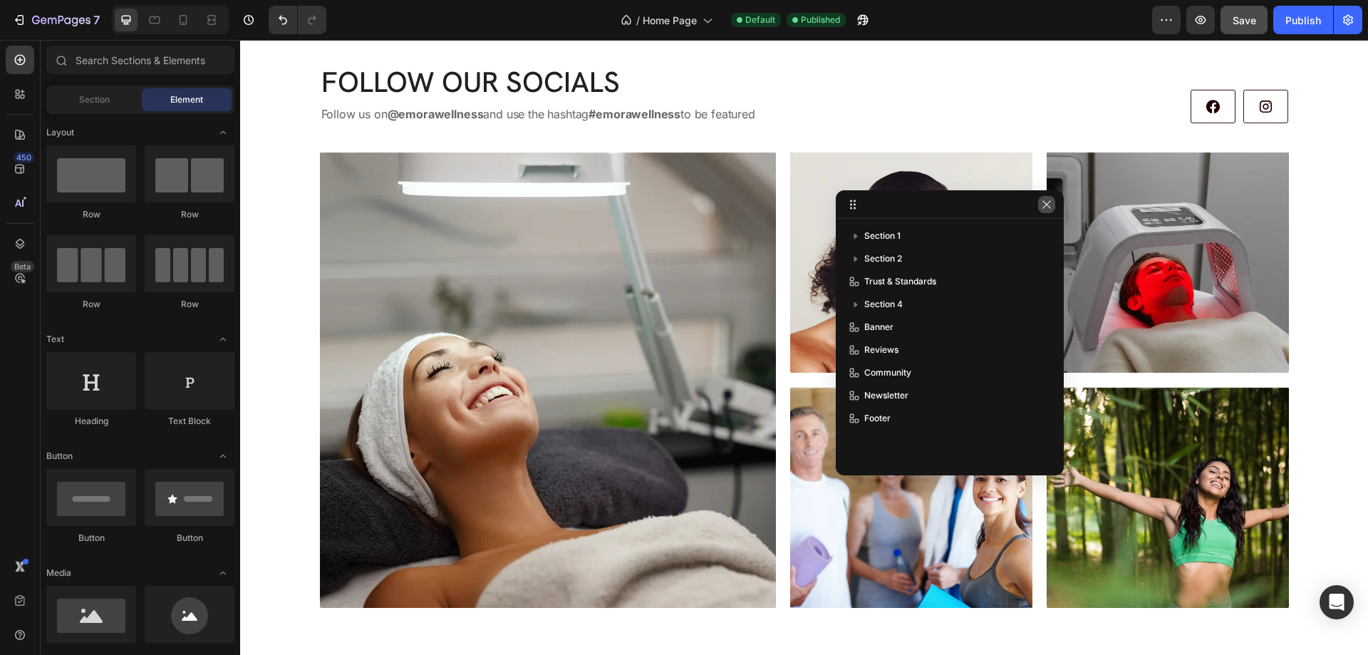
click at [1050, 202] on icon "button" at bounding box center [1046, 204] width 11 height 11
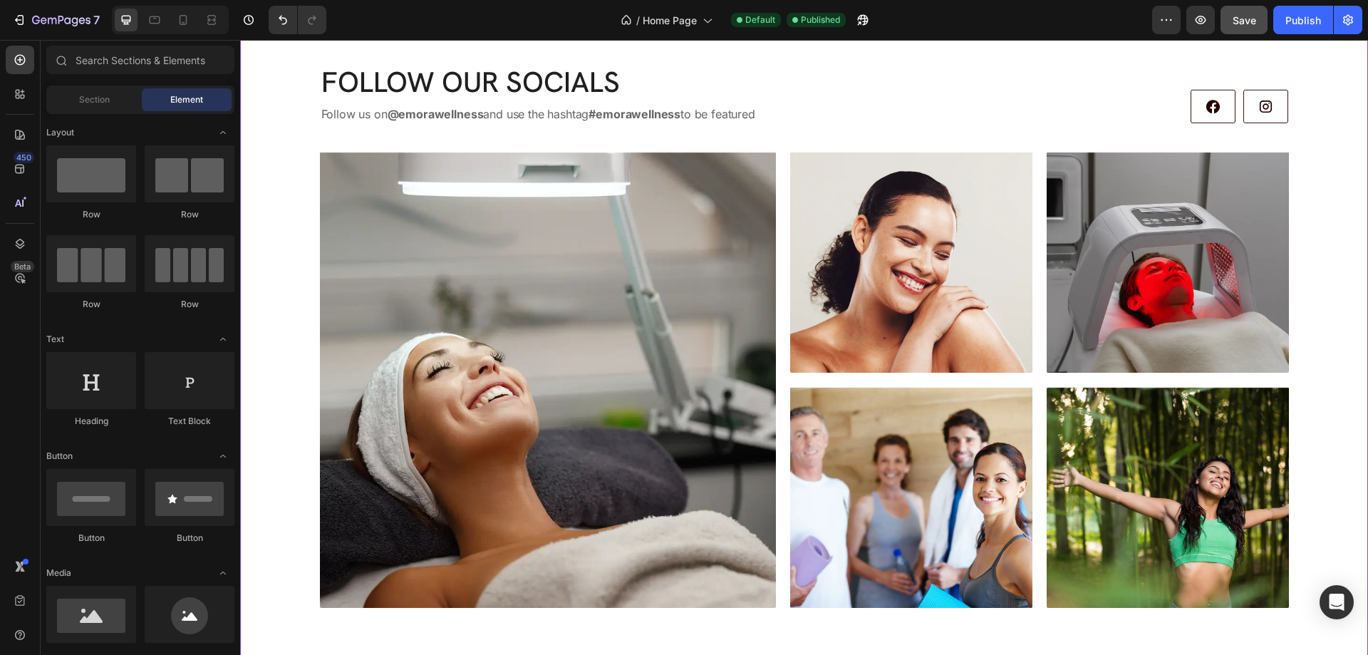
click at [1029, 113] on div "Image Image Row" at bounding box center [1025, 106] width 527 height 34
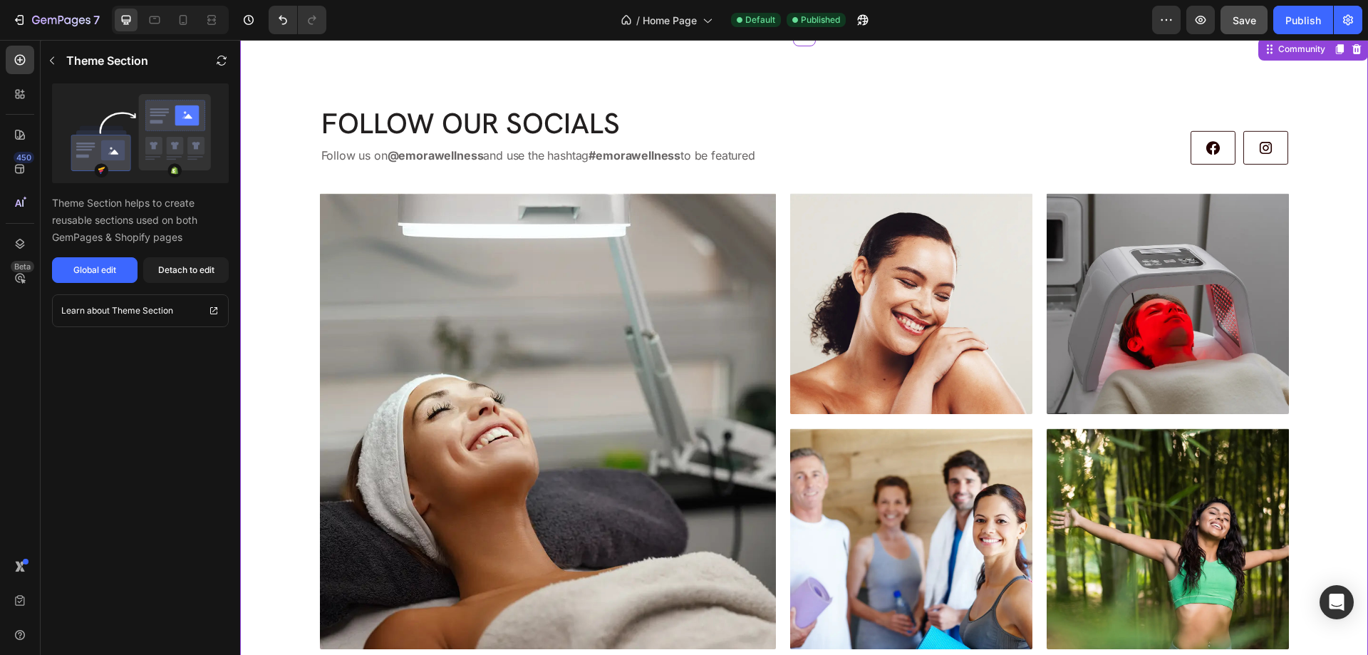
scroll to position [3667, 0]
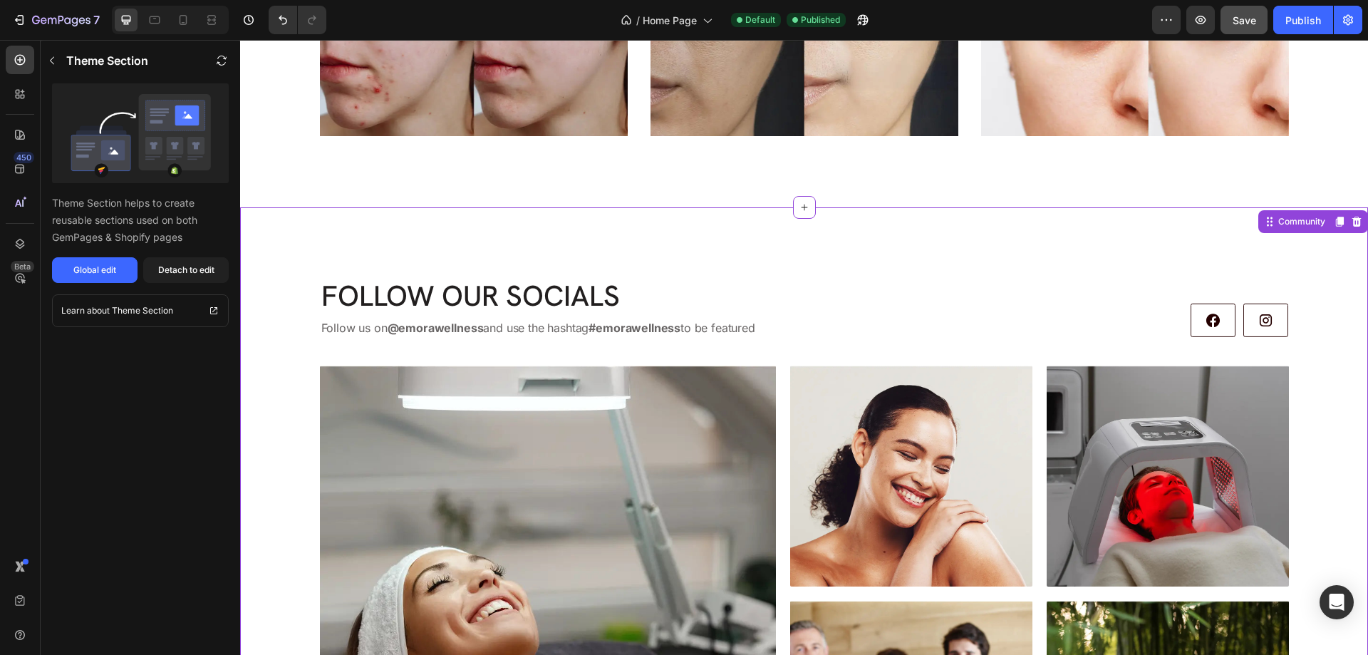
click at [976, 255] on div "Follow our Socials Heading Follow us on @emorawellness and use the hashtag #emo…" at bounding box center [804, 550] width 1128 height 686
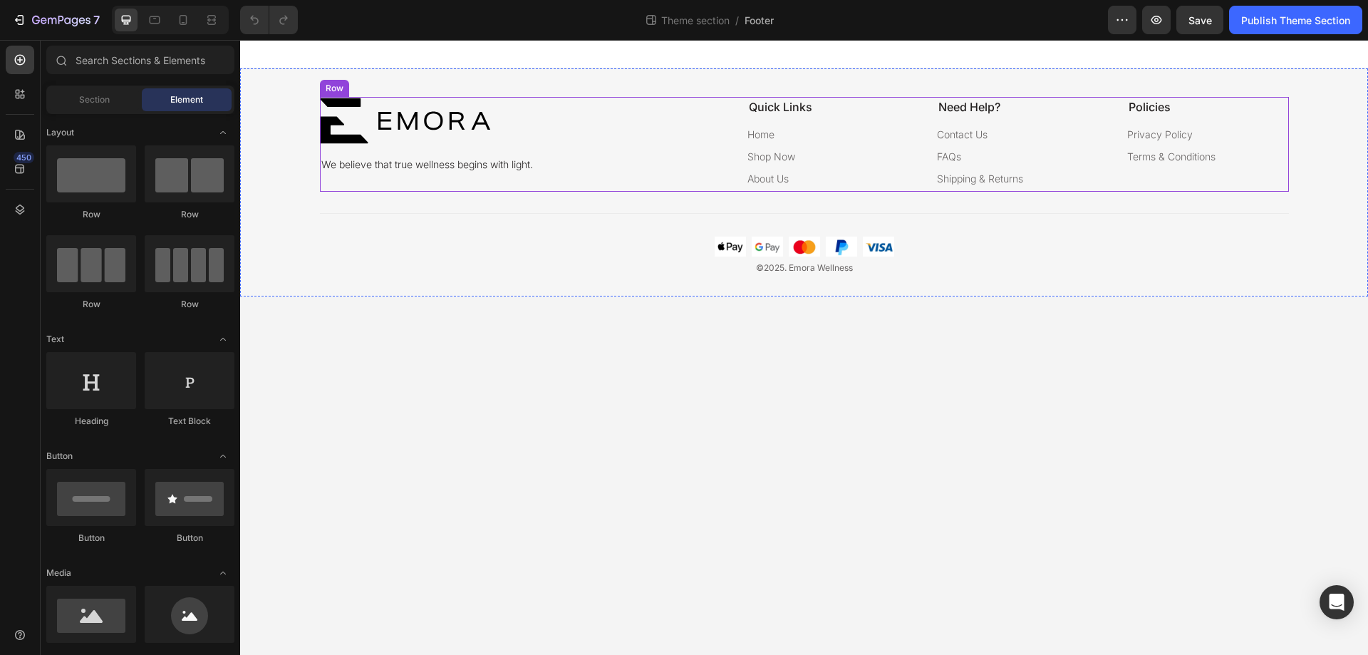
click at [544, 185] on div "Image We believe that true wellness begins with light. Text Block quick links T…" at bounding box center [804, 144] width 969 height 95
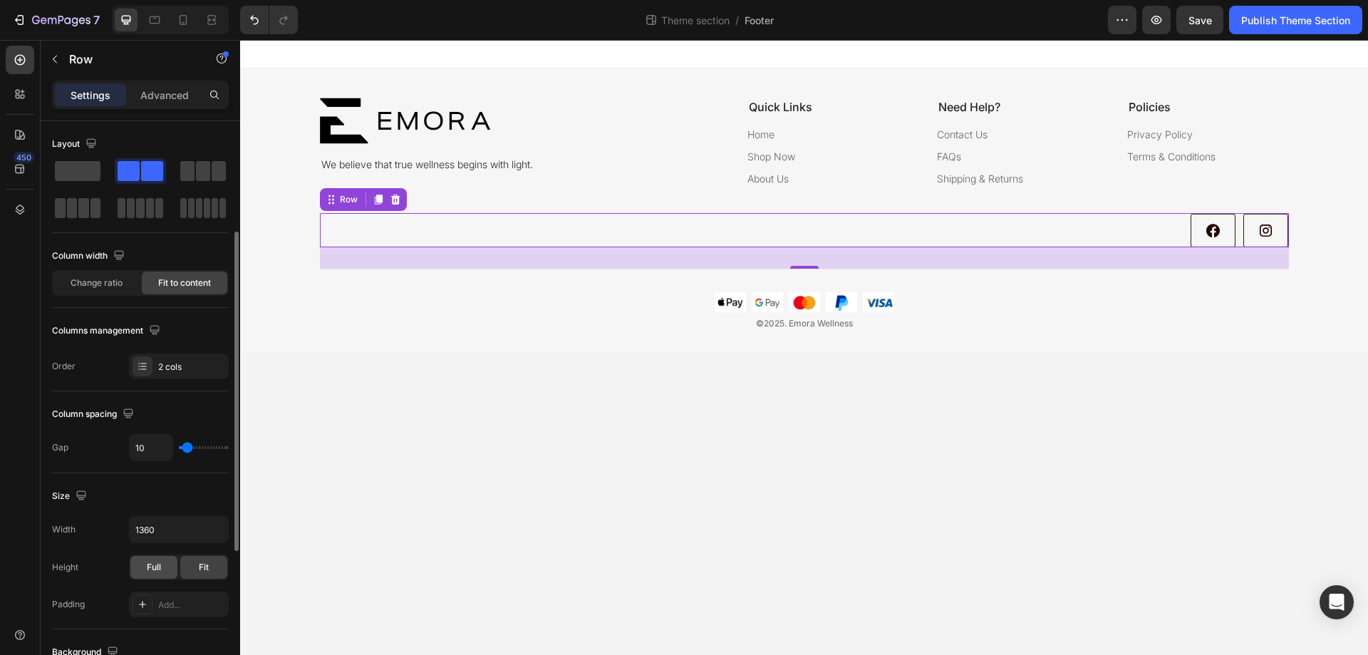
scroll to position [428, 0]
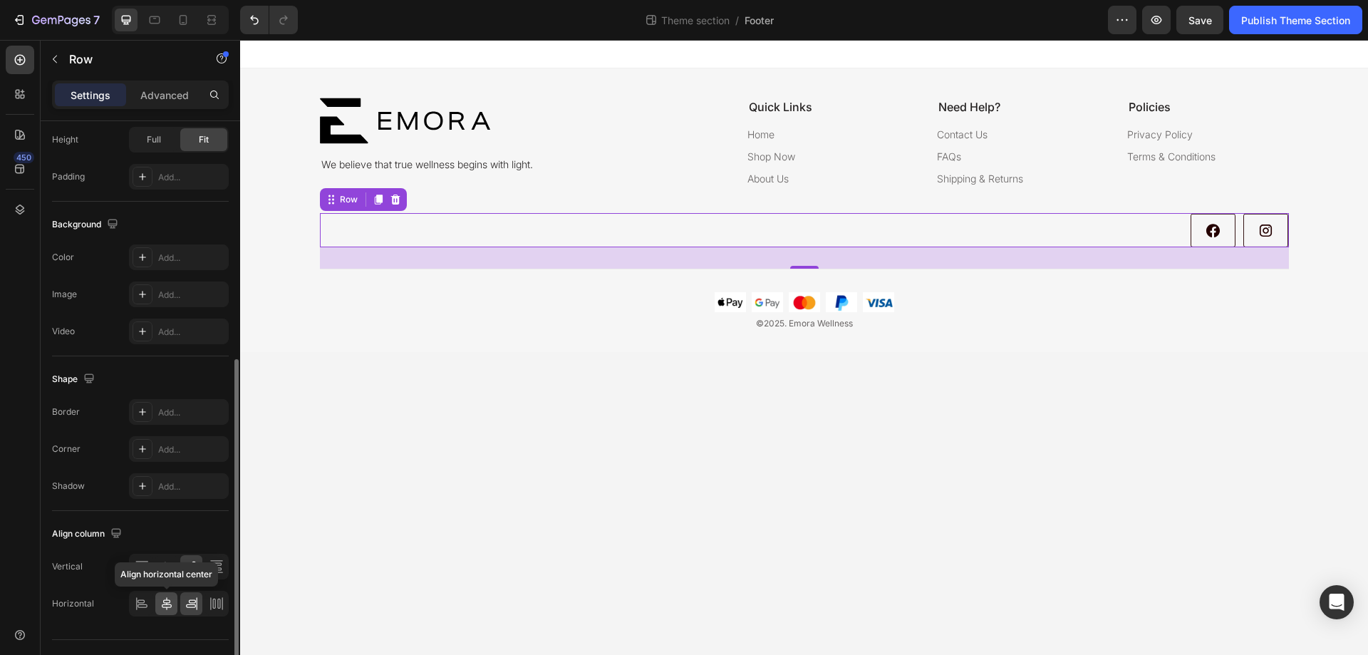
click at [170, 601] on icon at bounding box center [167, 603] width 10 height 13
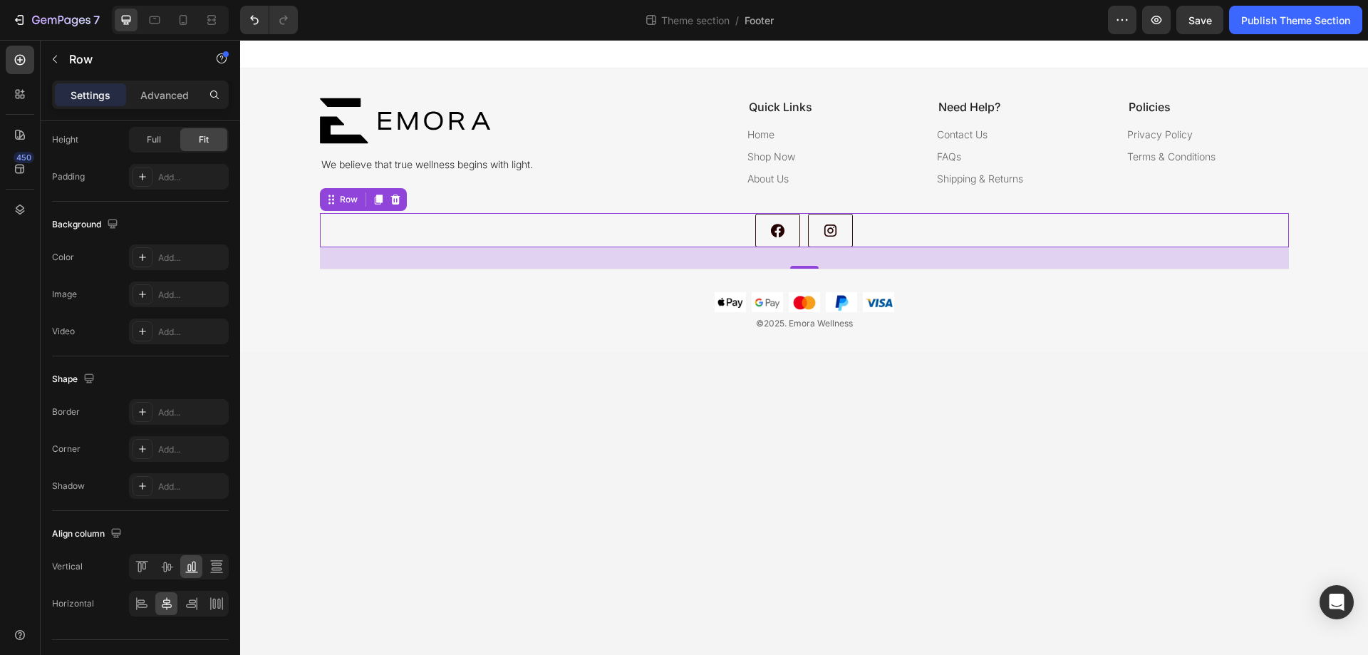
click at [652, 462] on body "Image We believe that true wellness begins with light. Text Block quick links T…" at bounding box center [804, 347] width 1128 height 615
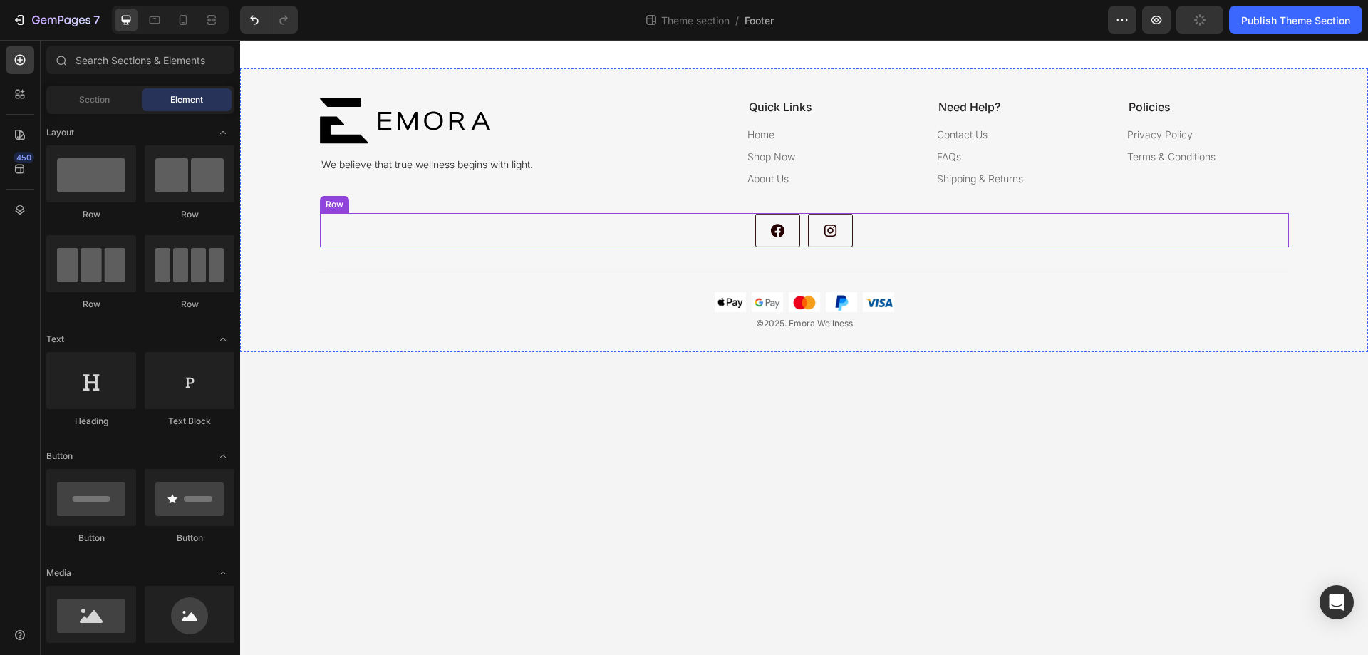
click at [657, 242] on div "Image Image Row" at bounding box center [804, 230] width 969 height 34
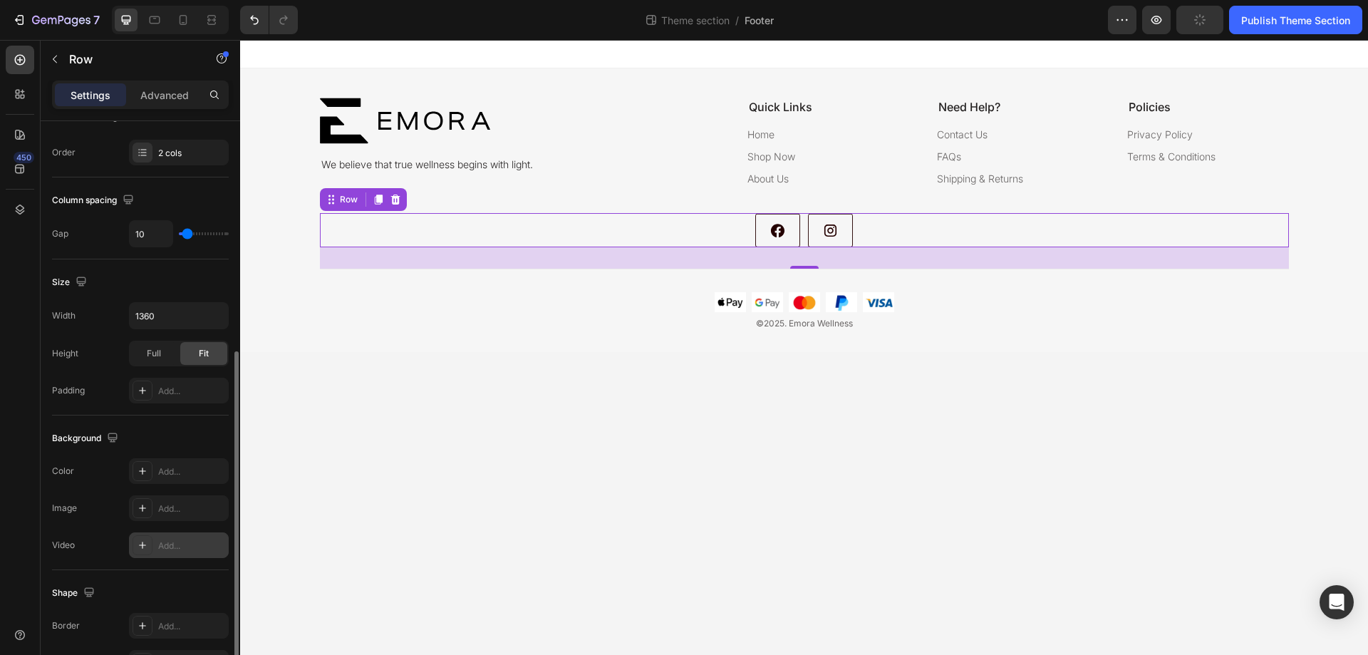
scroll to position [457, 0]
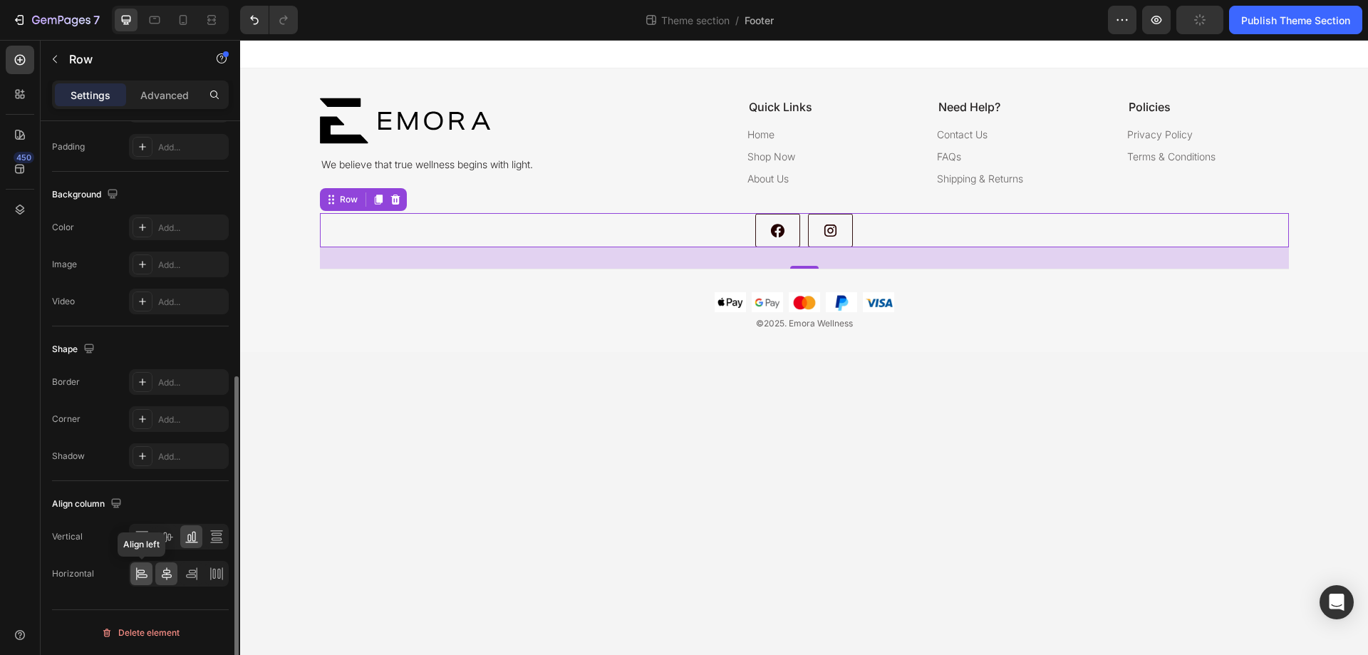
click at [138, 571] on icon at bounding box center [142, 574] width 14 height 14
click at [412, 443] on body "Image We believe that true wellness begins with light. Text Block quick links T…" at bounding box center [804, 347] width 1128 height 615
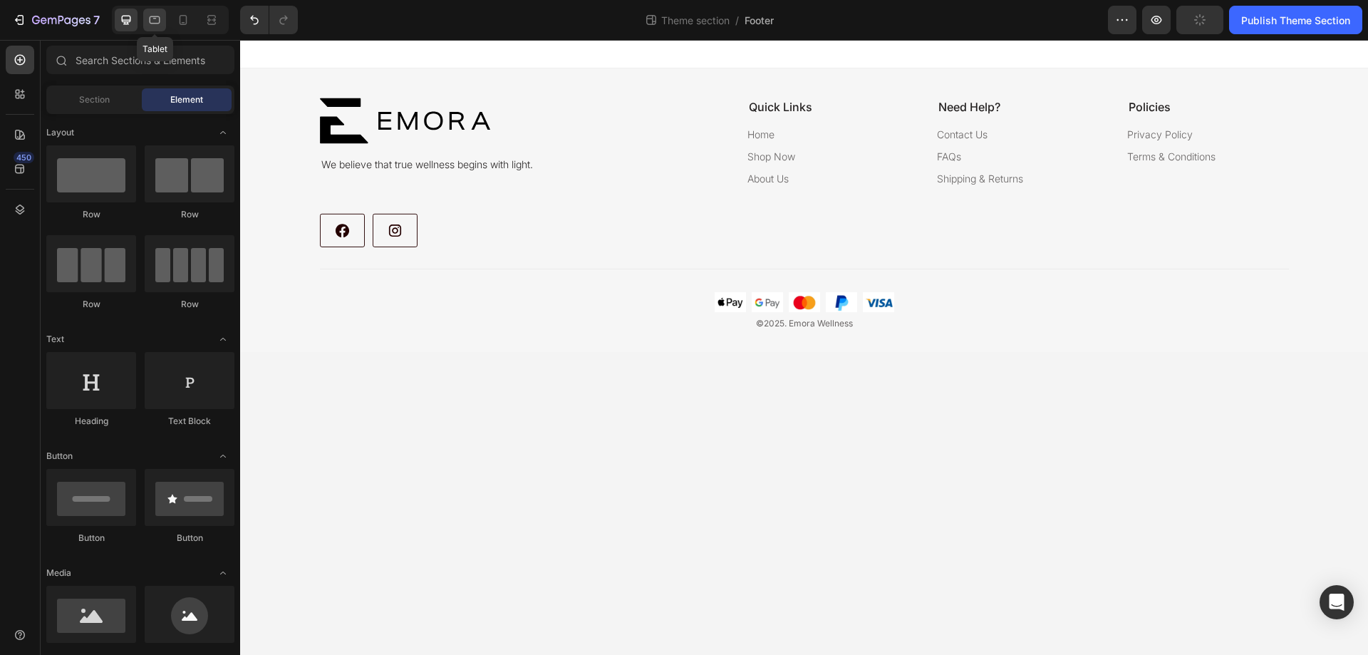
click at [150, 16] on icon at bounding box center [155, 20] width 14 height 14
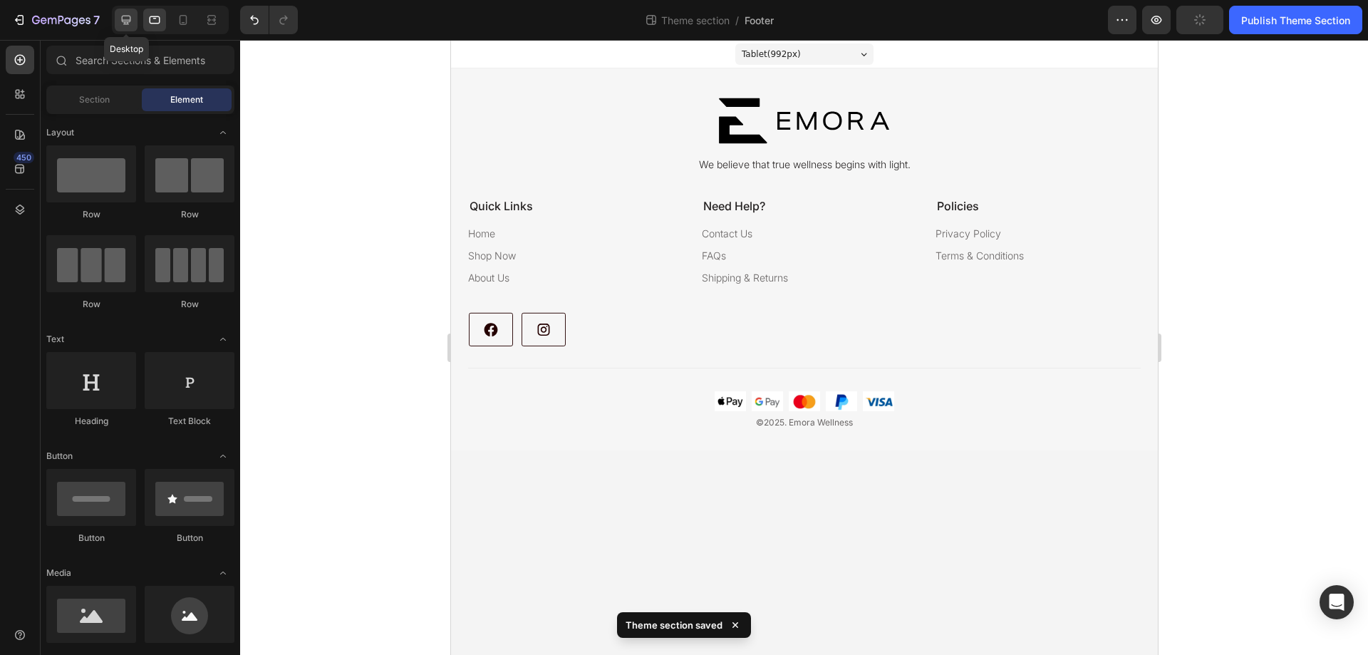
click at [121, 16] on icon at bounding box center [126, 20] width 14 height 14
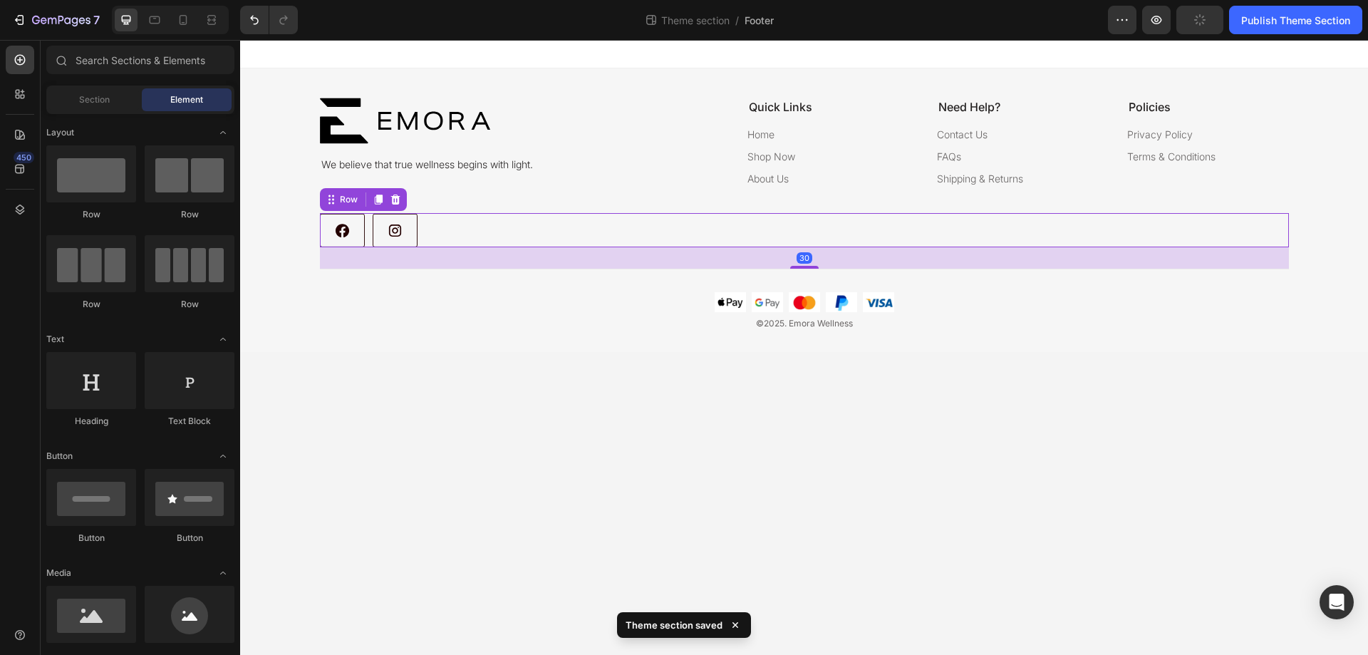
click at [697, 237] on div "Image Image Row 30" at bounding box center [804, 230] width 969 height 34
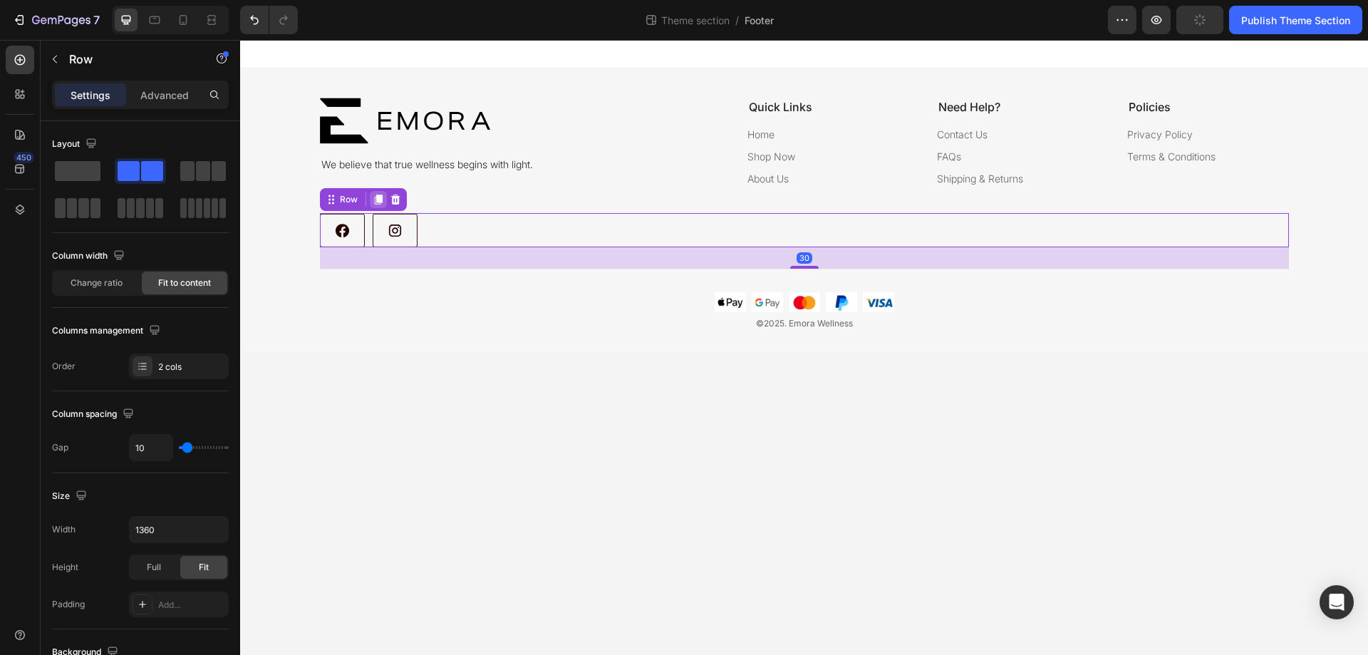
click at [378, 204] on icon at bounding box center [378, 200] width 8 height 10
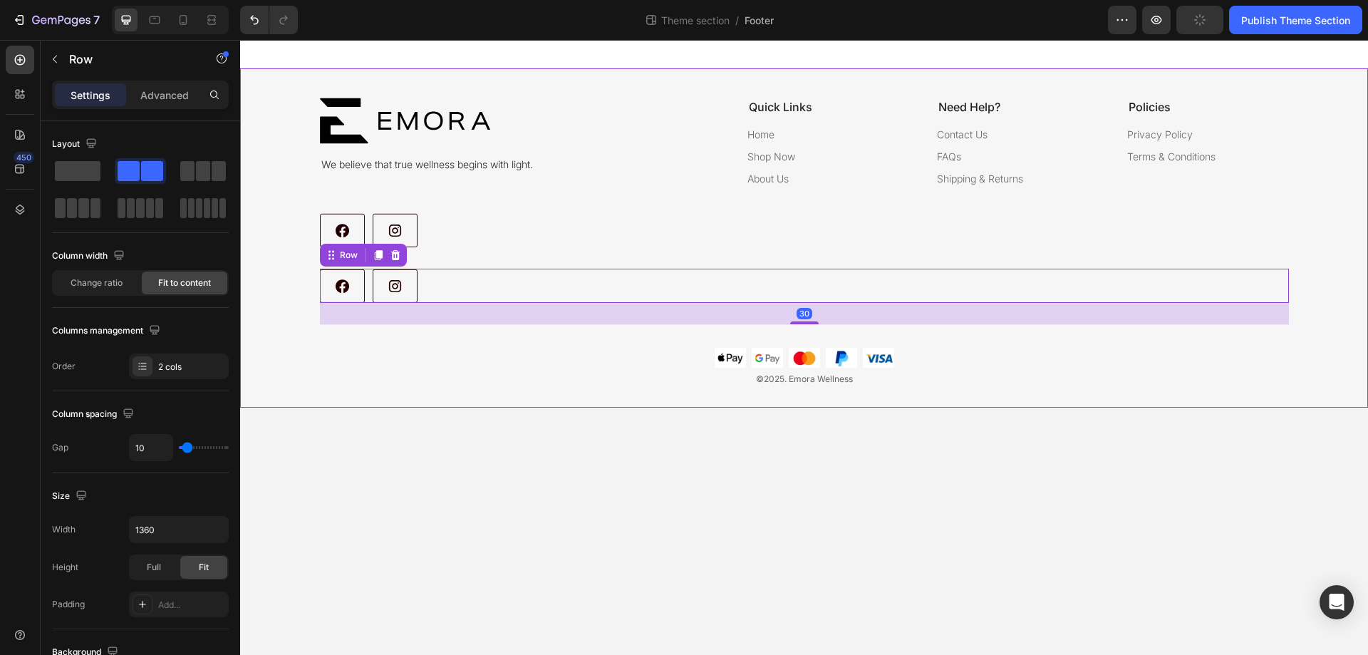
scroll to position [457, 0]
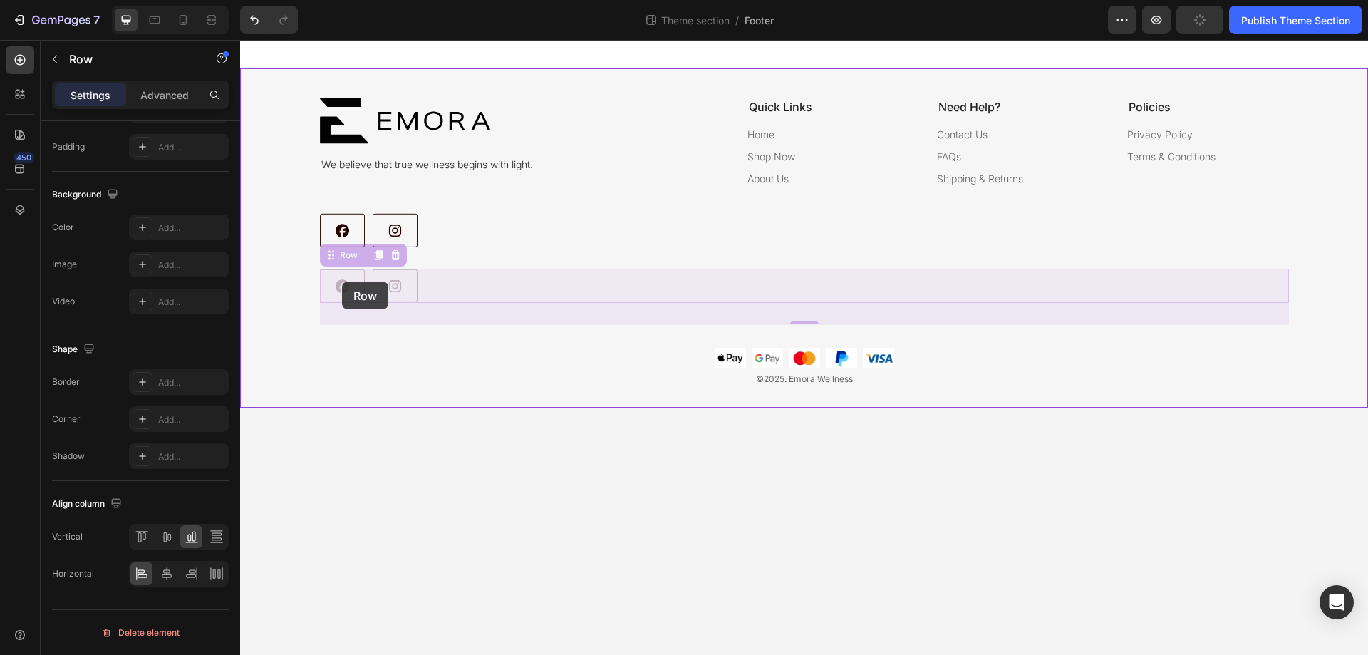
drag, startPoint x: 327, startPoint y: 260, endPoint x: 342, endPoint y: 281, distance: 26.1
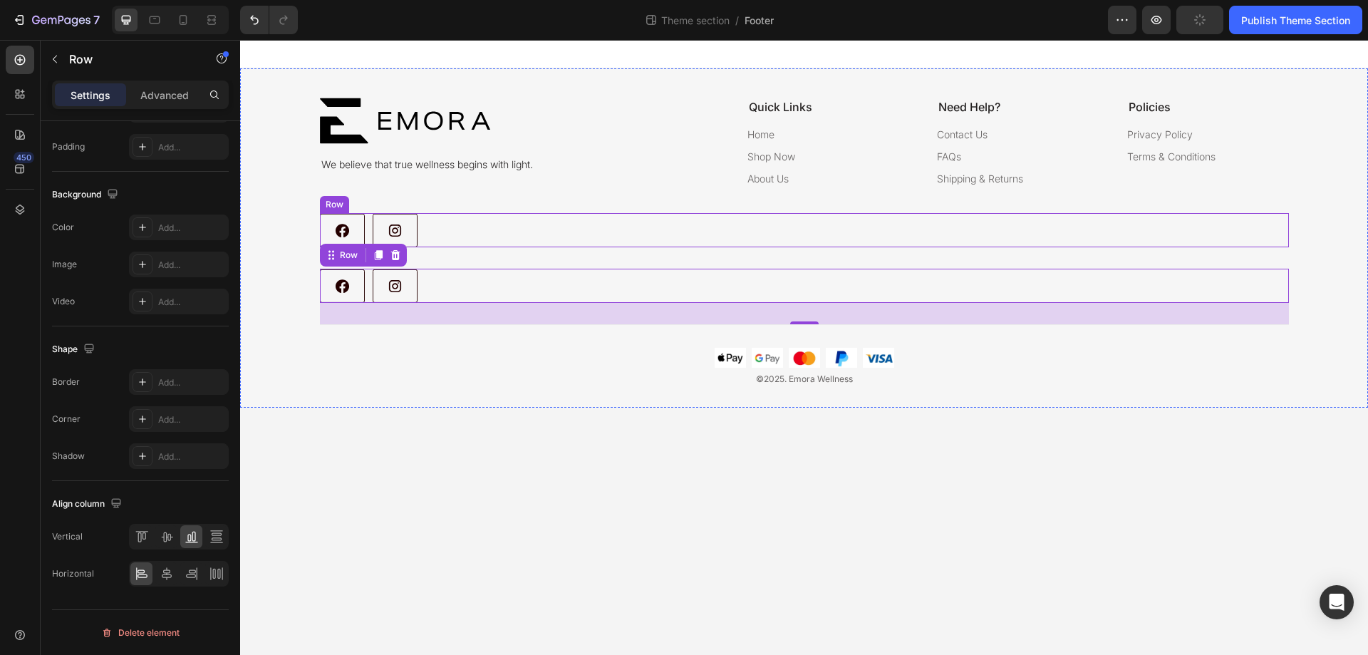
click at [485, 236] on div "Image Image Row" at bounding box center [804, 230] width 969 height 34
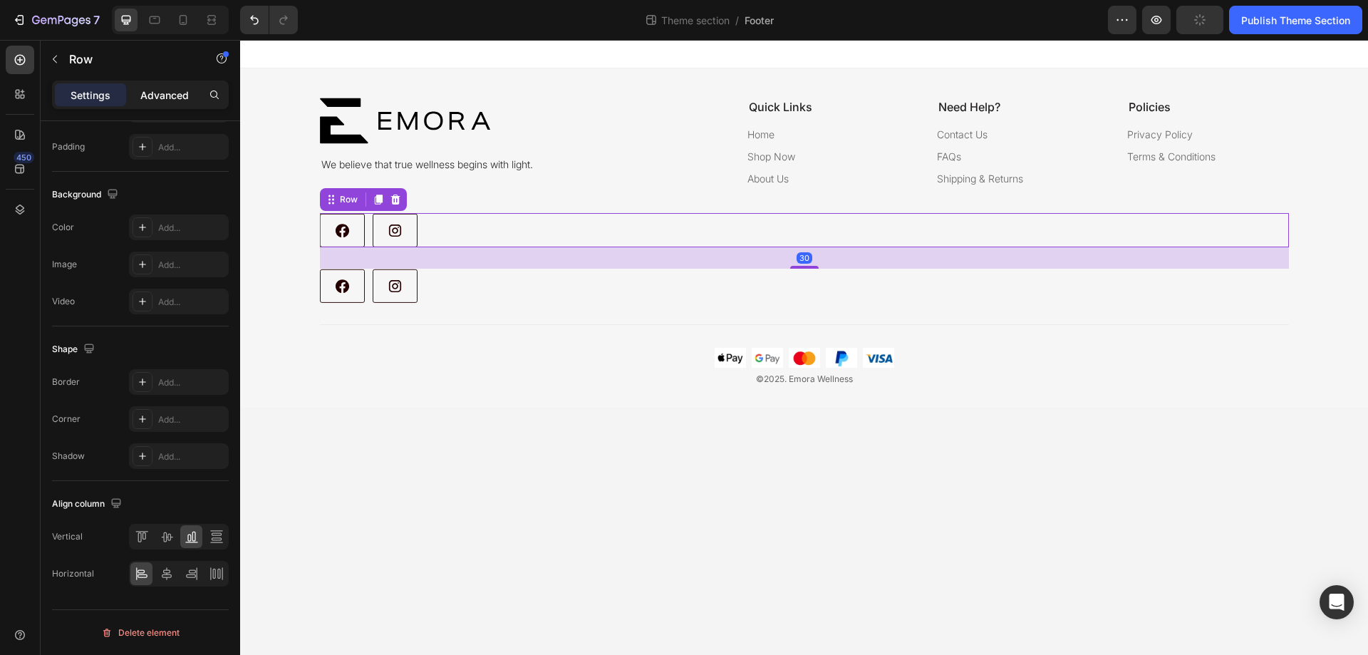
drag, startPoint x: 163, startPoint y: 91, endPoint x: 161, endPoint y: 119, distance: 28.6
click at [163, 91] on p "Advanced" at bounding box center [164, 95] width 48 height 15
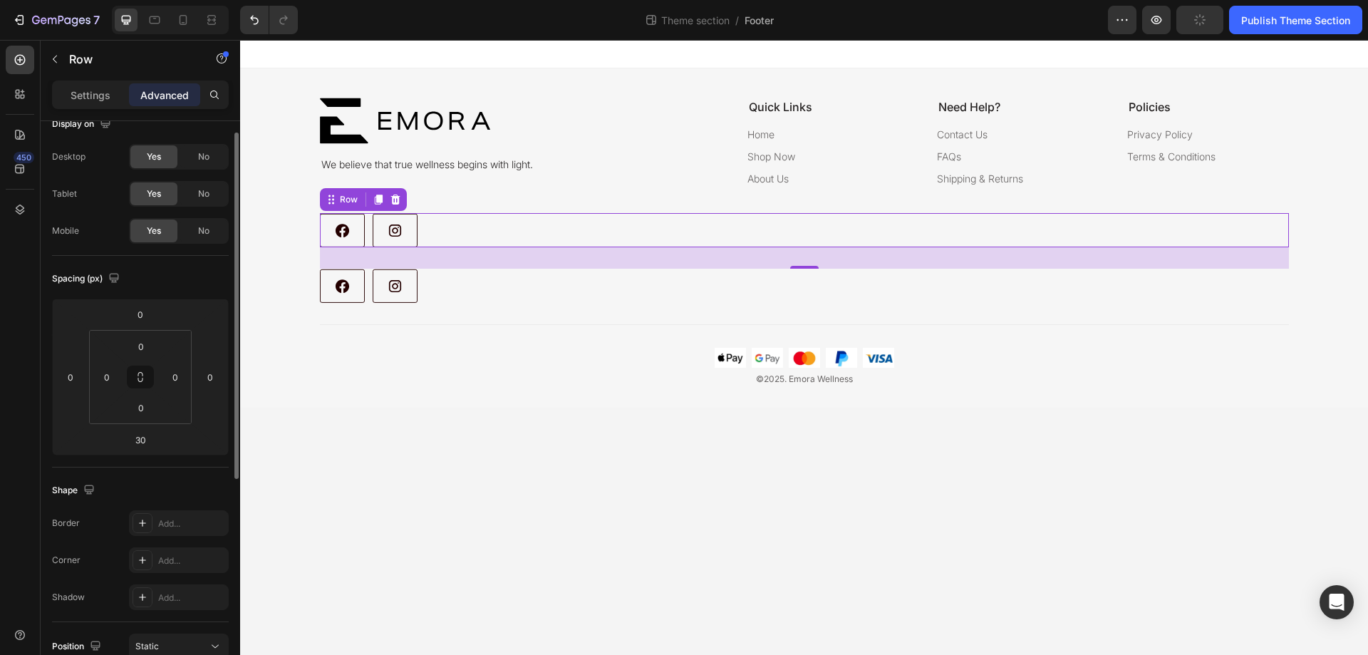
scroll to position [0, 0]
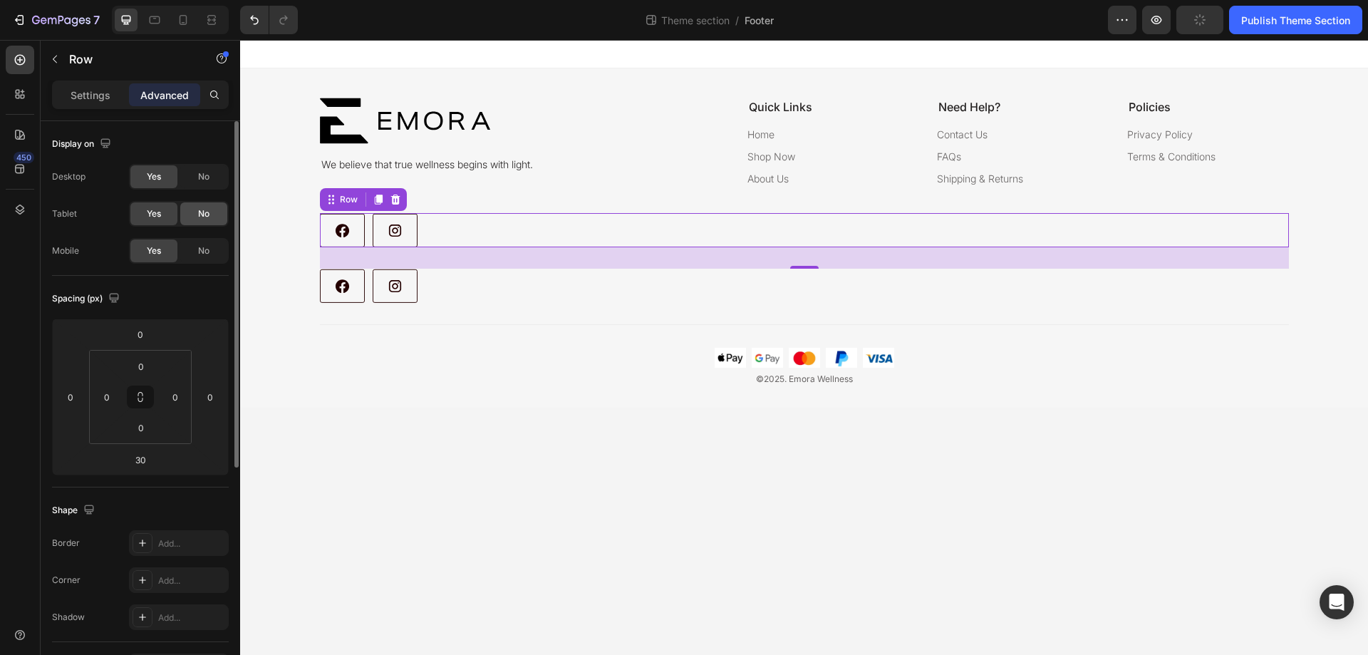
click at [197, 212] on div "No" at bounding box center [203, 213] width 47 height 23
drag, startPoint x: 200, startPoint y: 244, endPoint x: 70, endPoint y: 214, distance: 133.1
click at [200, 244] on div "No" at bounding box center [203, 250] width 47 height 23
click at [482, 292] on div "Image Image Row" at bounding box center [804, 286] width 969 height 34
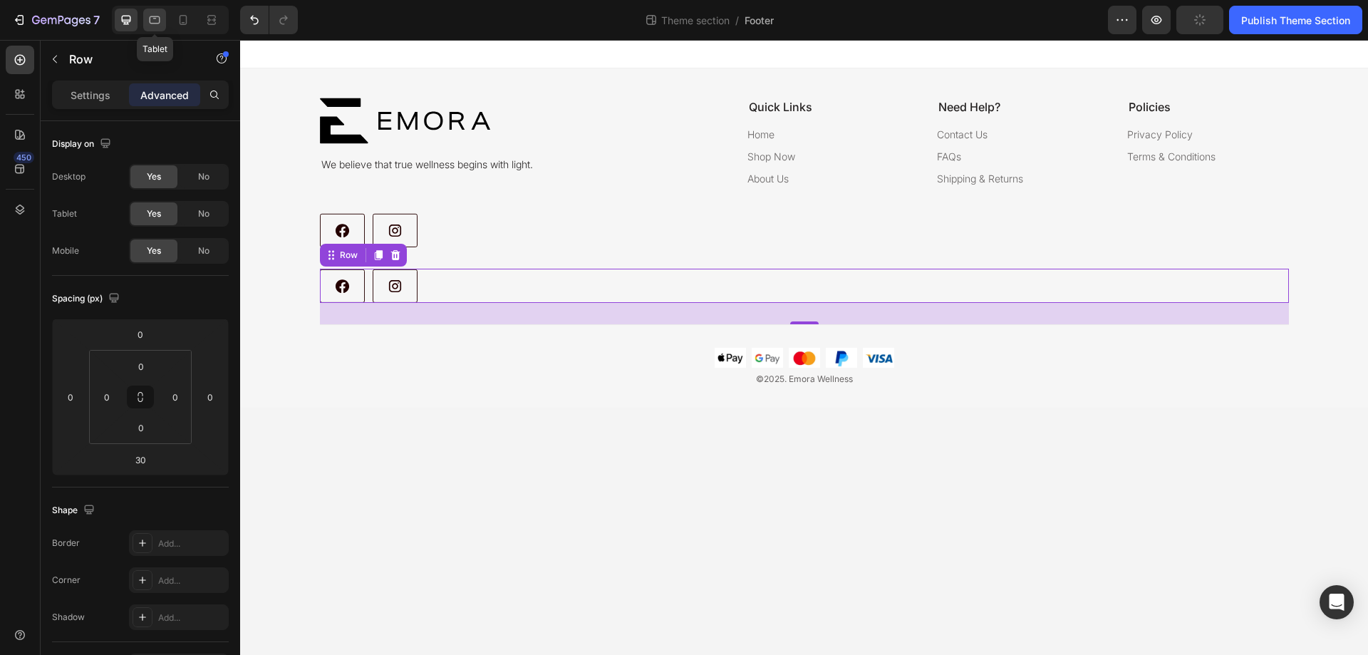
click at [154, 20] on icon at bounding box center [155, 20] width 14 height 14
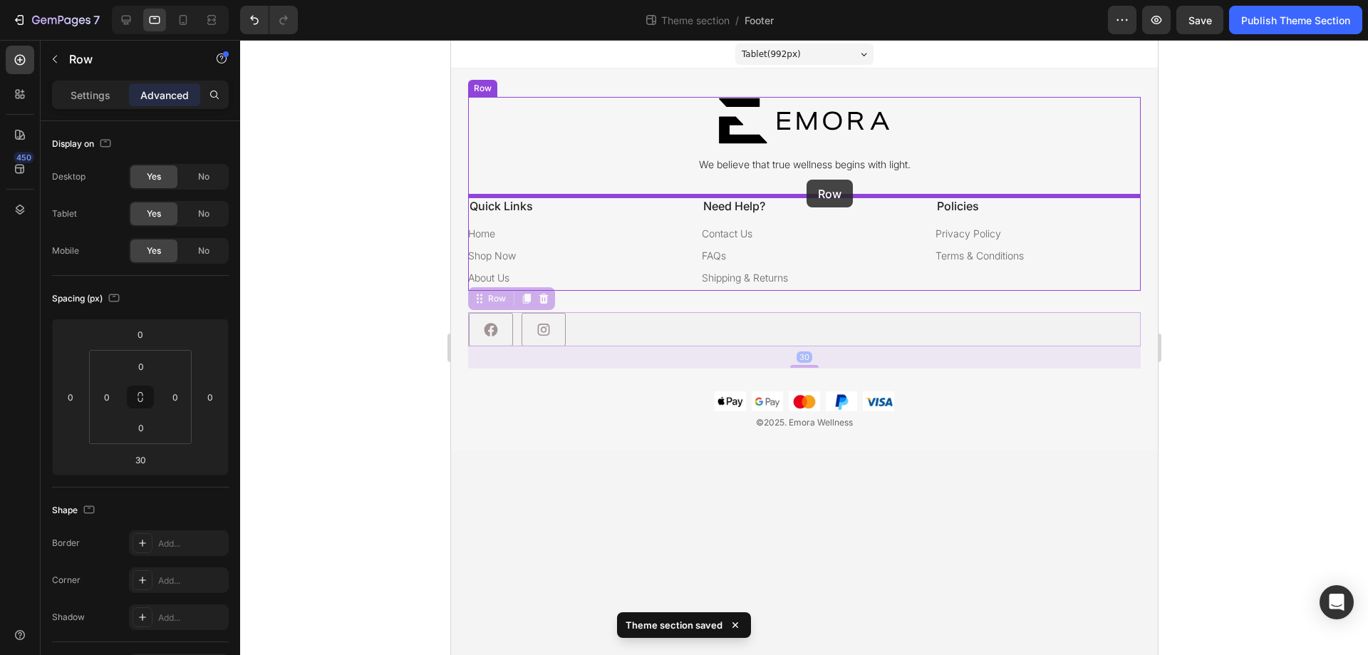
drag, startPoint x: 477, startPoint y: 303, endPoint x: 806, endPoint y: 180, distance: 351.5
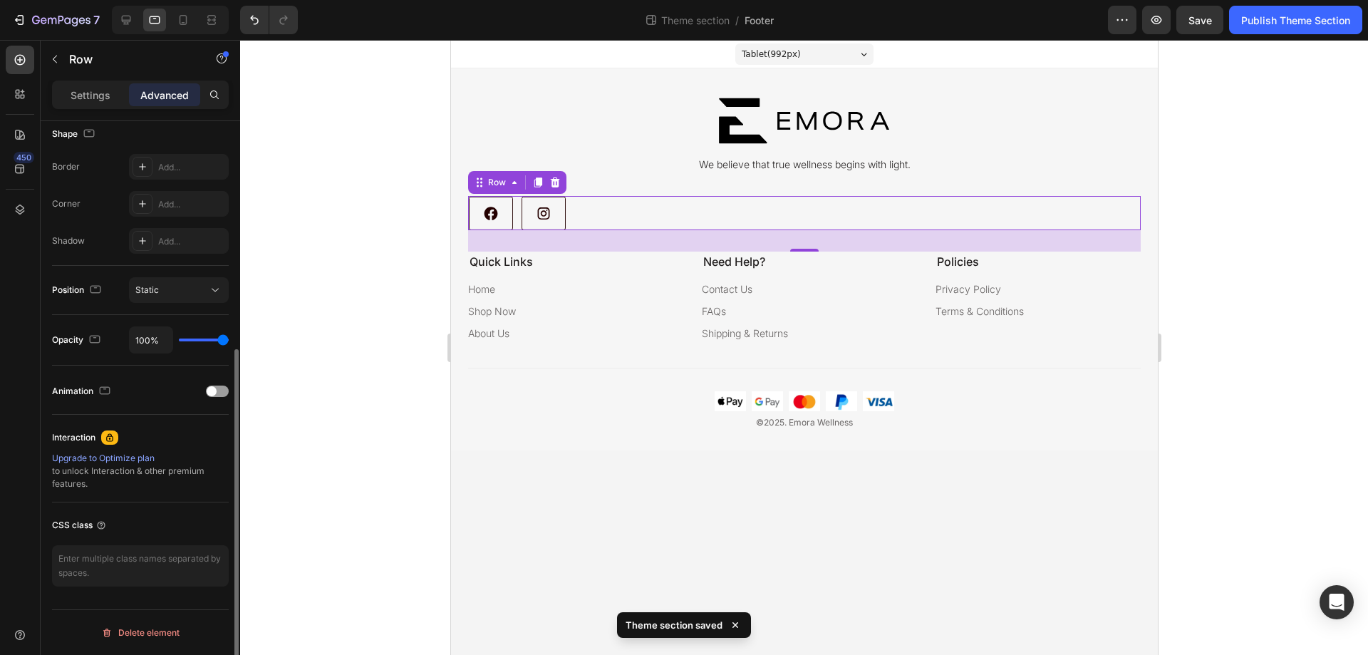
scroll to position [162, 0]
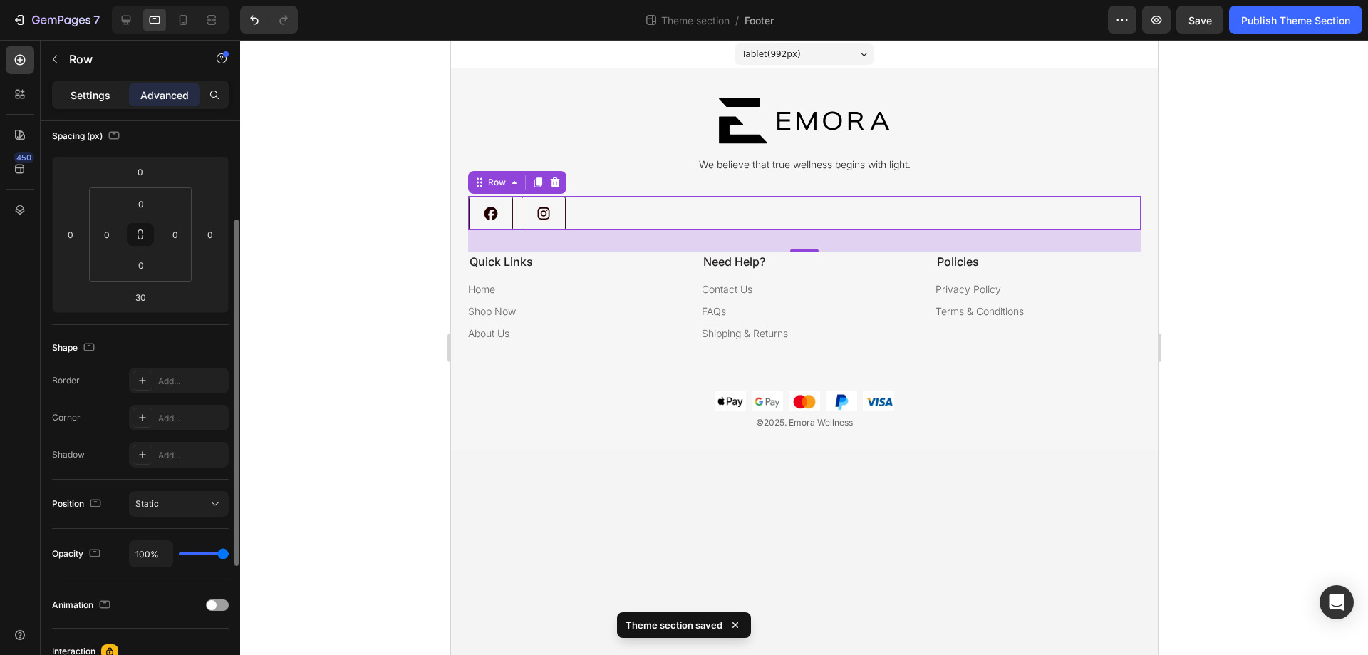
click at [84, 101] on p "Settings" at bounding box center [91, 95] width 40 height 15
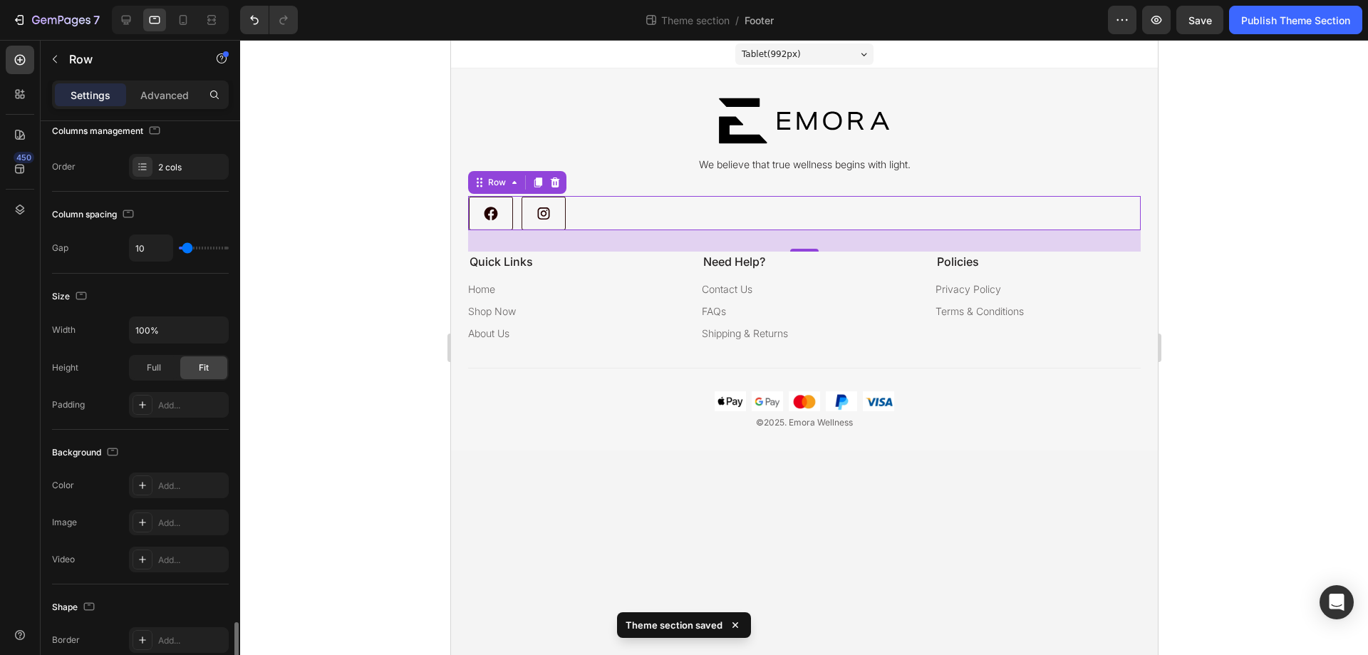
scroll to position [420, 0]
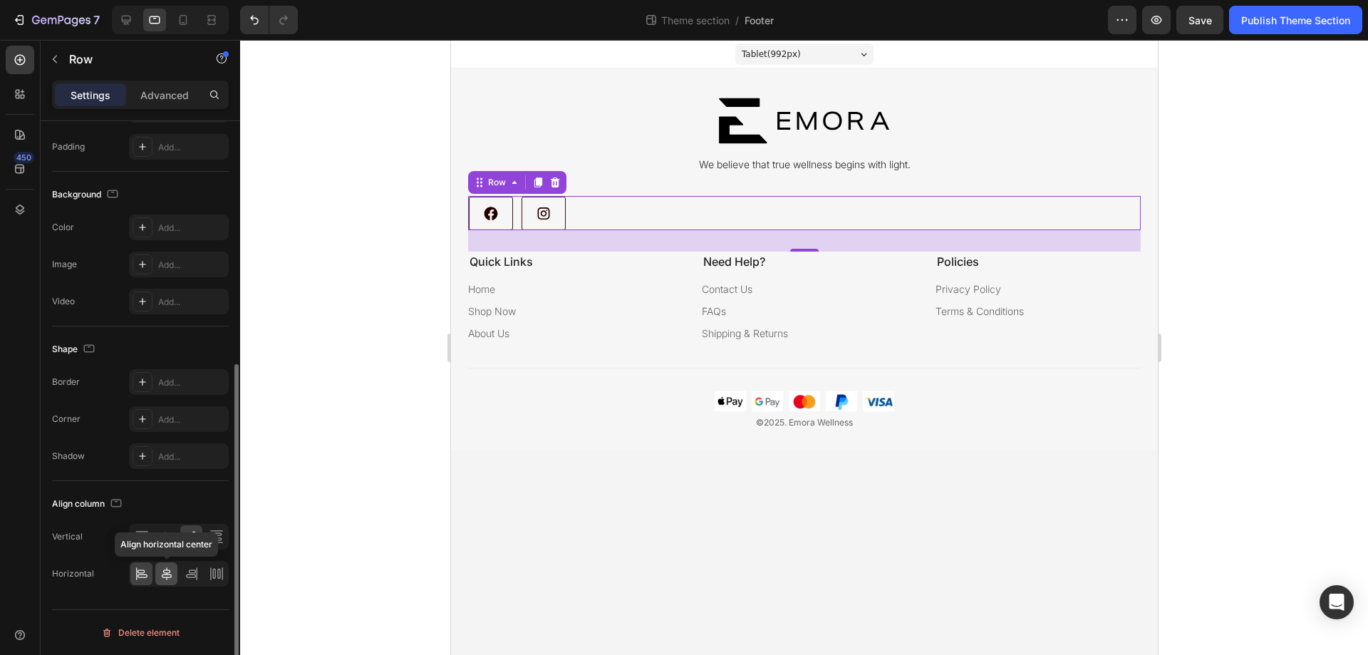
click at [164, 569] on icon at bounding box center [167, 574] width 14 height 14
click at [1213, 276] on div at bounding box center [804, 347] width 1128 height 615
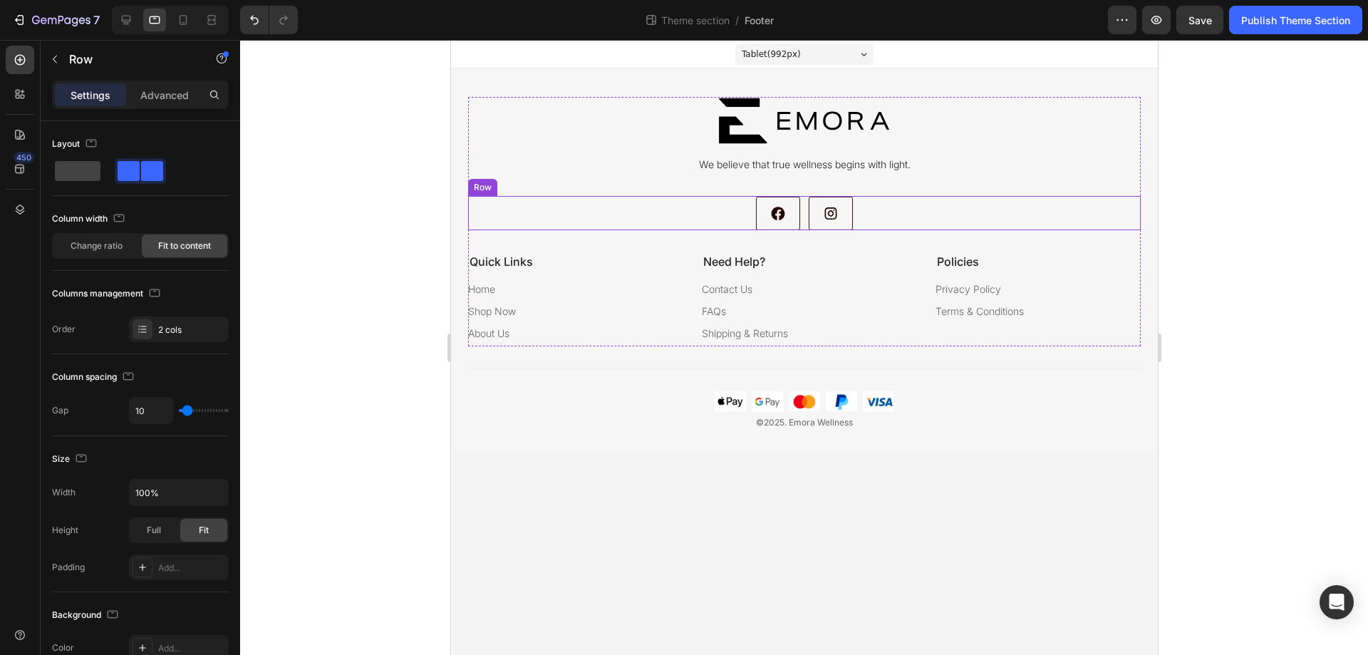
click at [929, 214] on div "Image Image Row" at bounding box center [803, 213] width 673 height 34
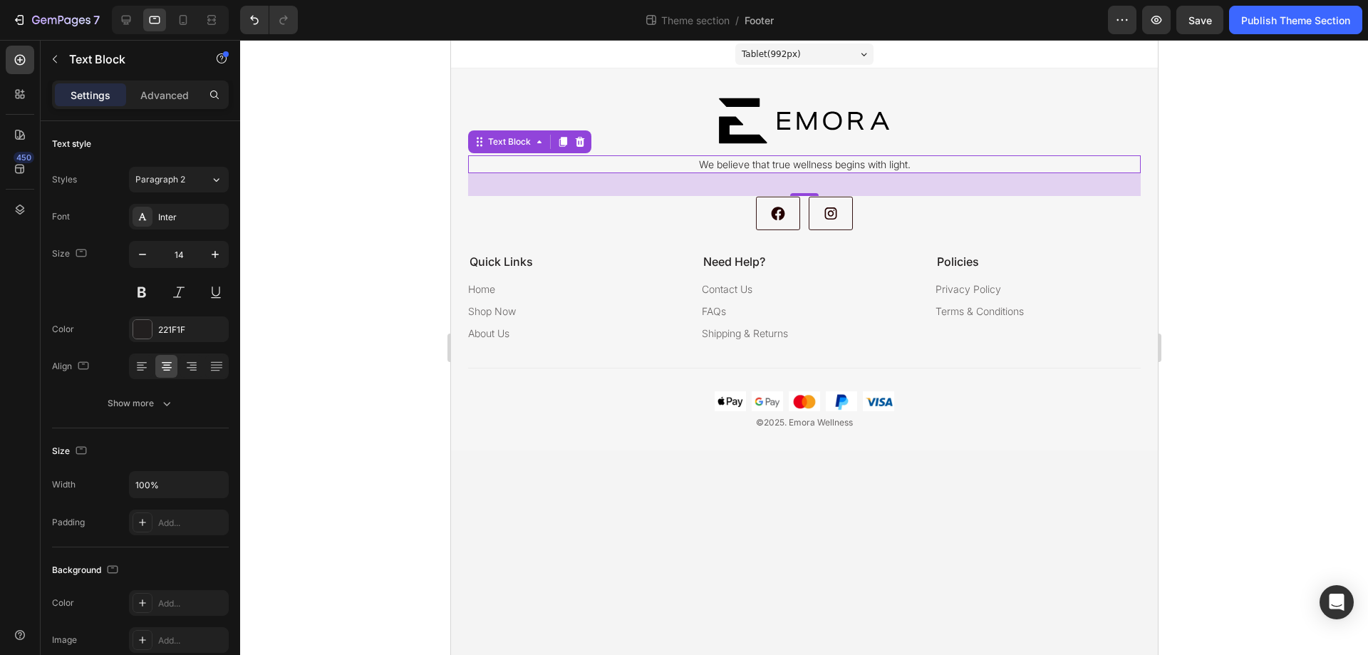
click at [904, 160] on p "We believe that true wellness begins with light." at bounding box center [804, 164] width 670 height 15
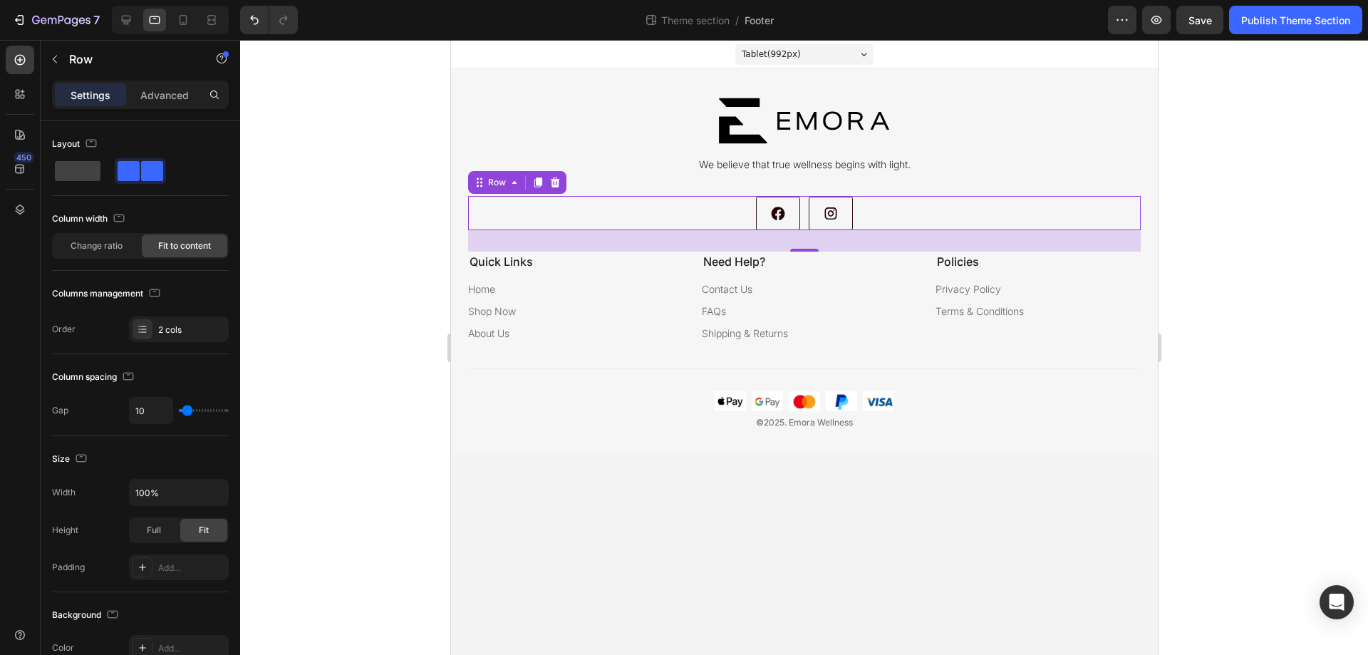
click at [911, 214] on div "Image Image Row 0" at bounding box center [803, 213] width 673 height 34
click at [161, 96] on p "Advanced" at bounding box center [164, 95] width 48 height 15
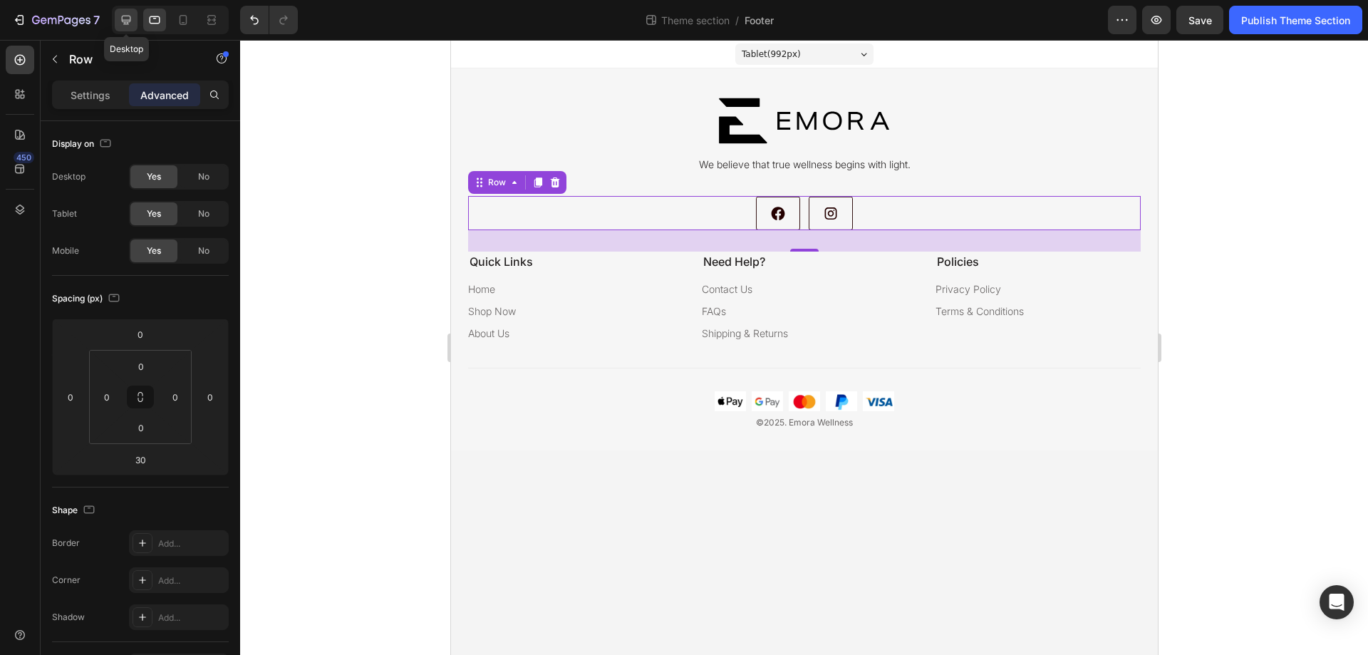
click at [132, 20] on icon at bounding box center [126, 20] width 14 height 14
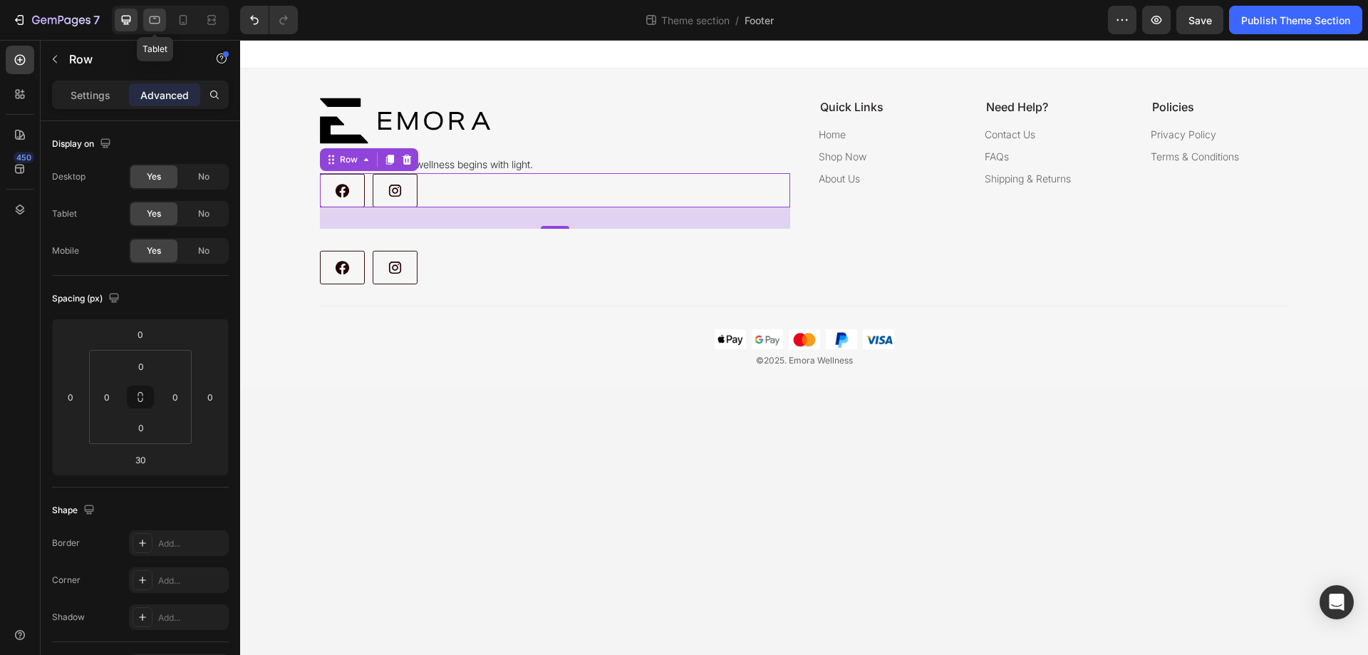
click at [159, 23] on icon at bounding box center [155, 20] width 11 height 8
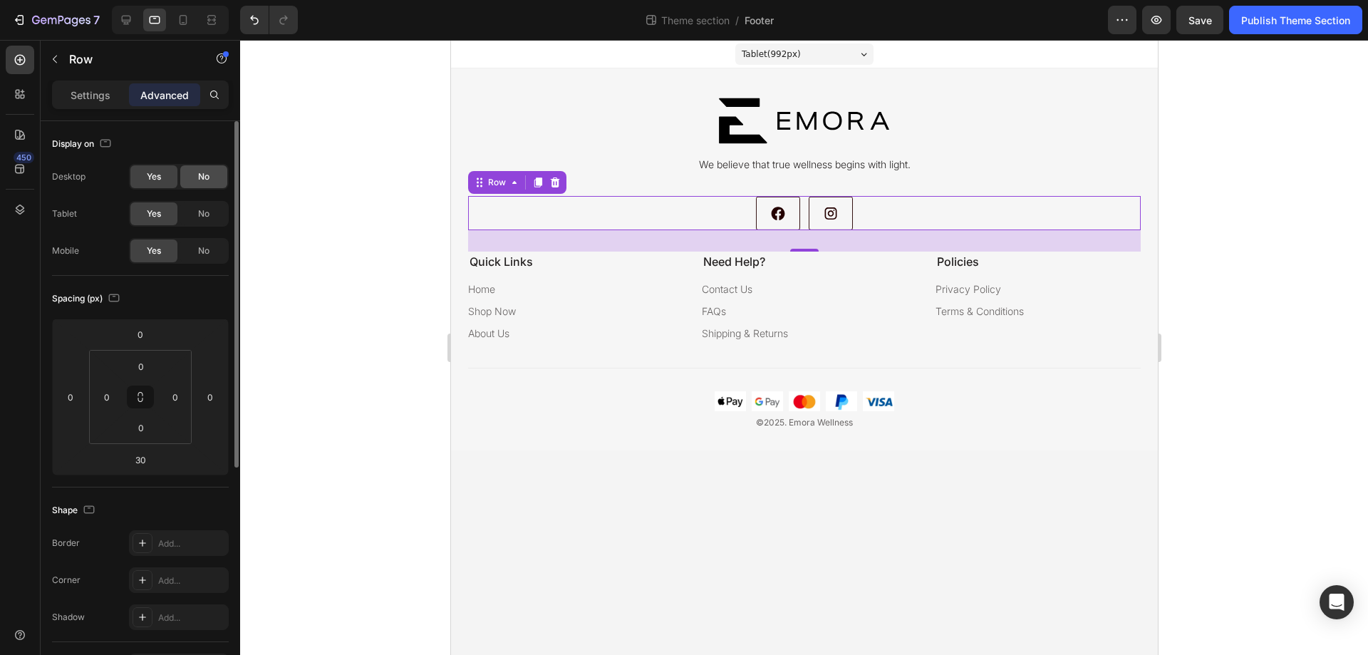
click at [210, 180] on div "No" at bounding box center [203, 176] width 47 height 23
click at [204, 255] on span "No" at bounding box center [203, 250] width 11 height 13
drag, startPoint x: 183, startPoint y: 22, endPoint x: 173, endPoint y: 39, distance: 19.8
click at [173, 39] on div "7 Theme section / Footer Preview Save Publish Theme Section" at bounding box center [684, 20] width 1368 height 41
click at [538, 185] on icon at bounding box center [538, 182] width 8 height 10
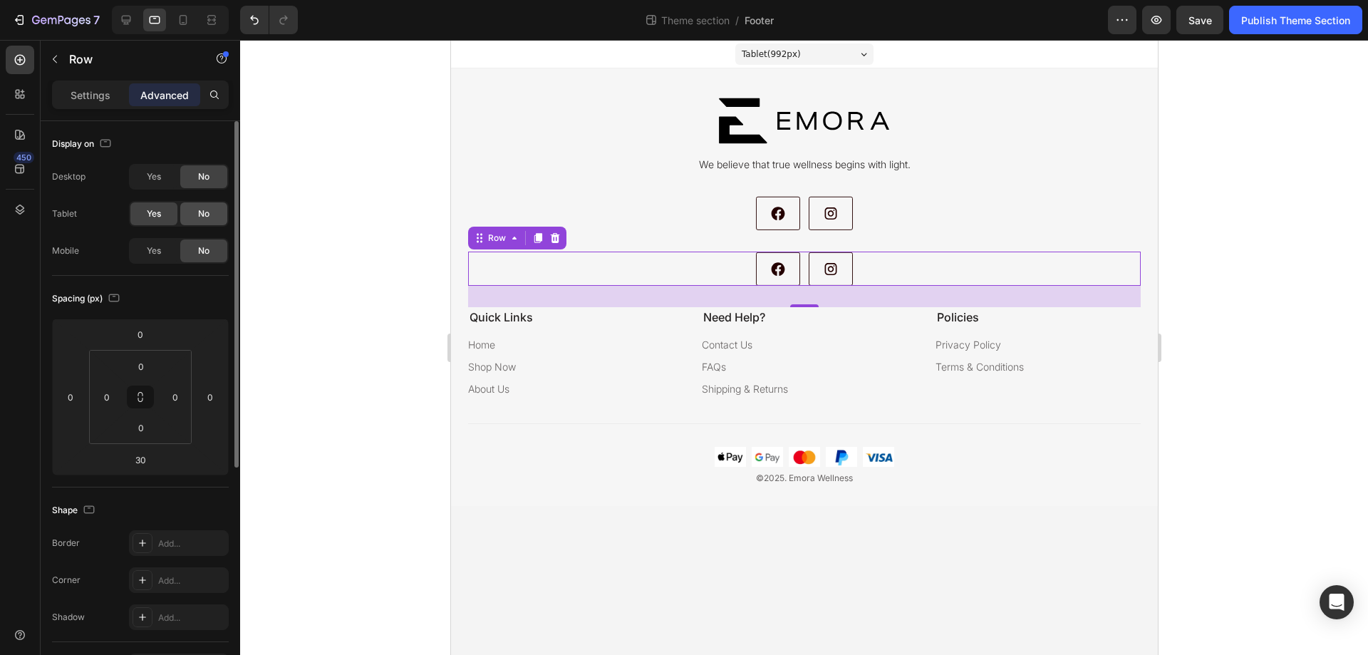
click at [205, 219] on span "No" at bounding box center [203, 213] width 11 height 13
click at [151, 259] on div "Yes" at bounding box center [153, 250] width 47 height 23
click at [214, 221] on div "No" at bounding box center [203, 213] width 47 height 23
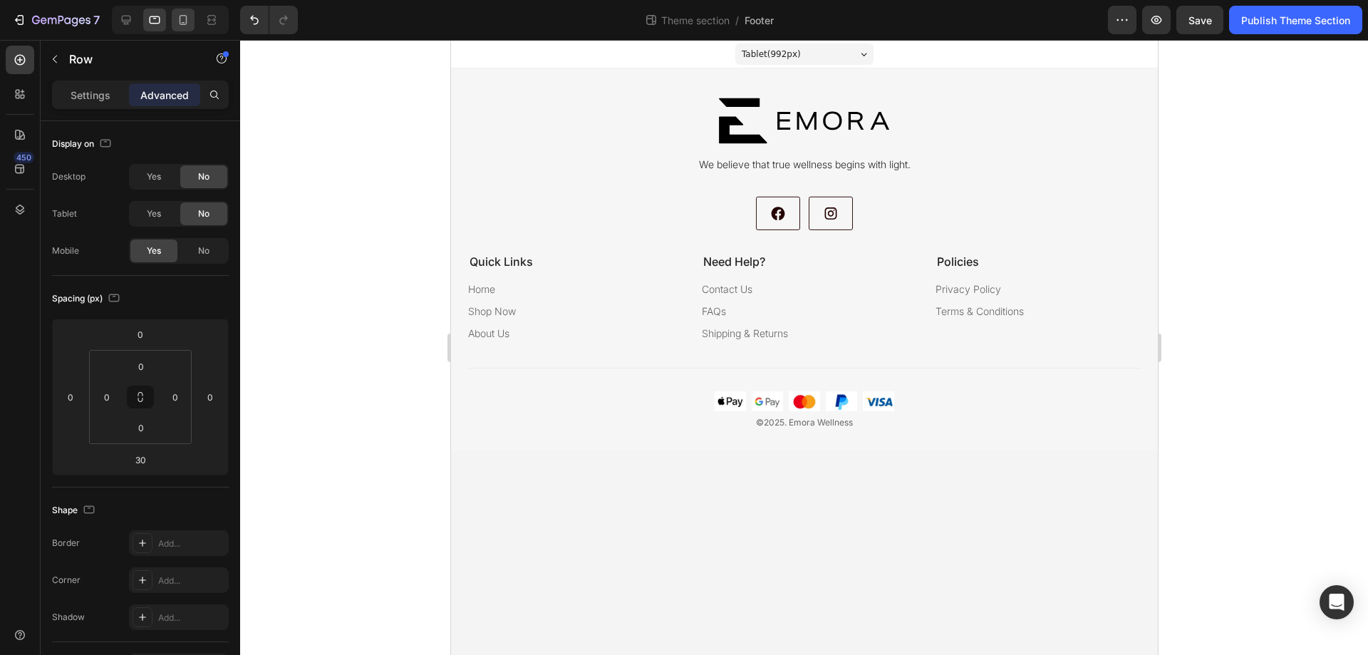
click at [195, 18] on div at bounding box center [183, 20] width 23 height 23
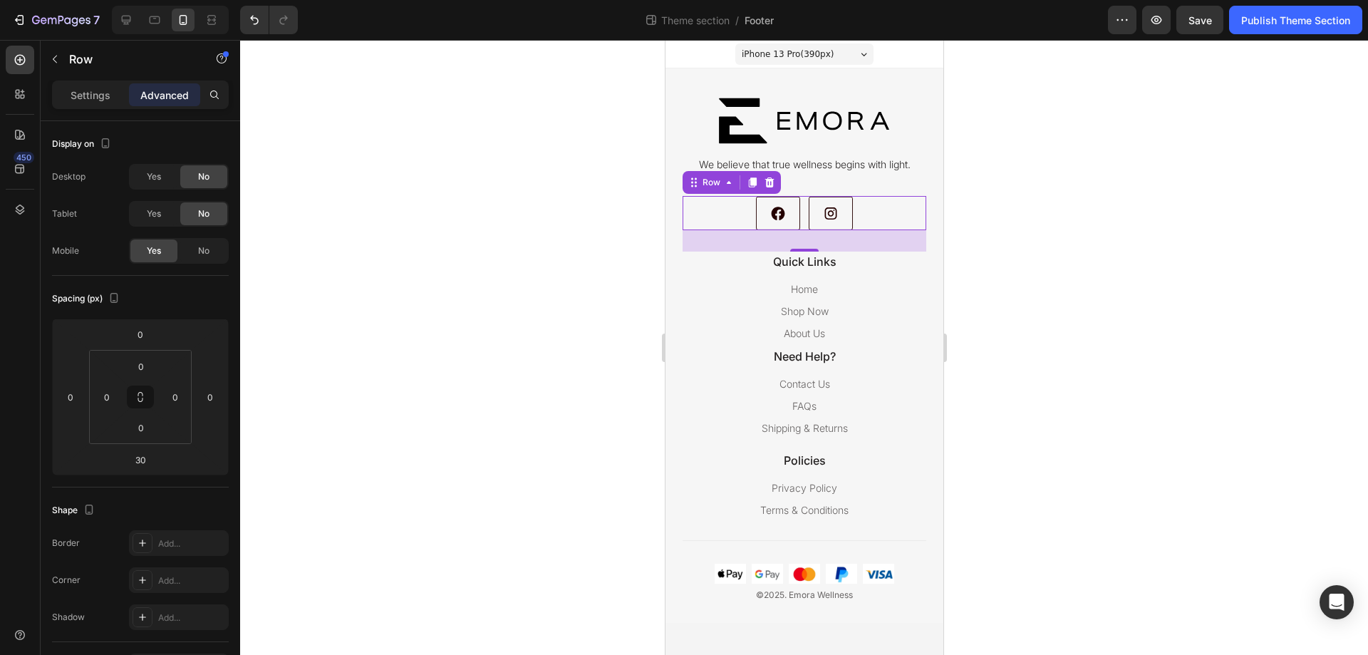
click at [1018, 319] on div at bounding box center [804, 347] width 1128 height 615
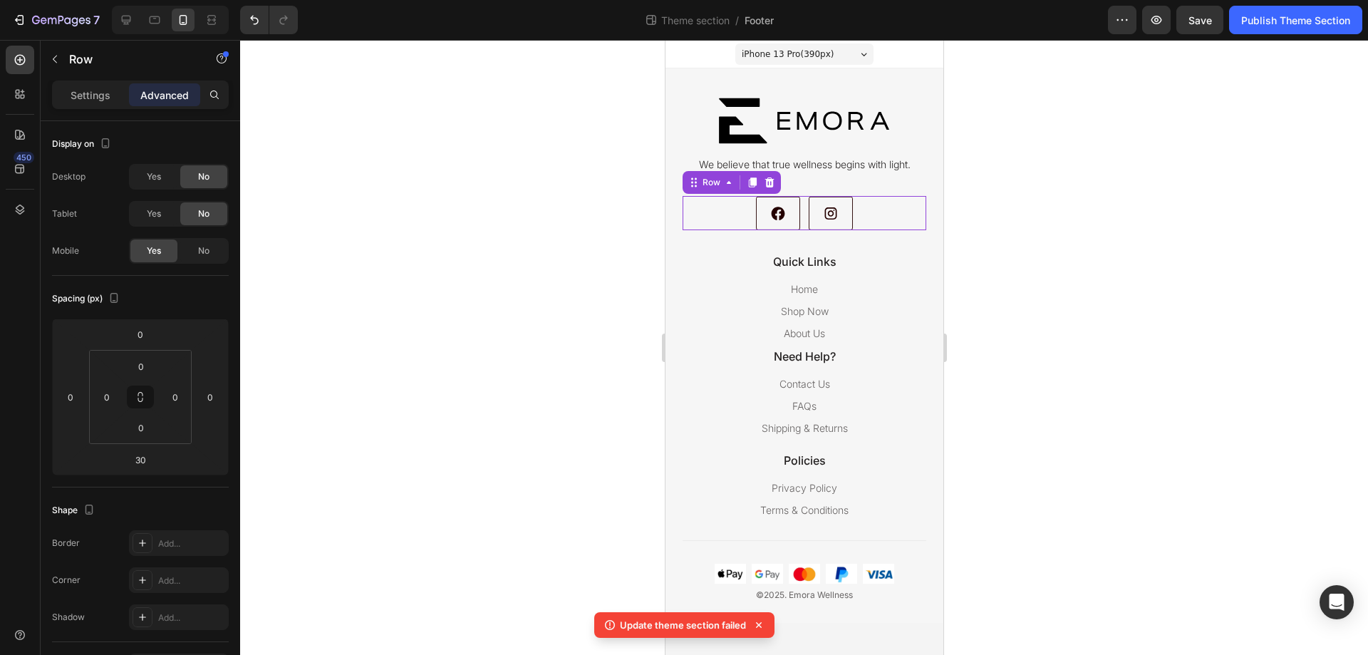
click at [727, 219] on div "Image Image Row 0" at bounding box center [804, 213] width 244 height 34
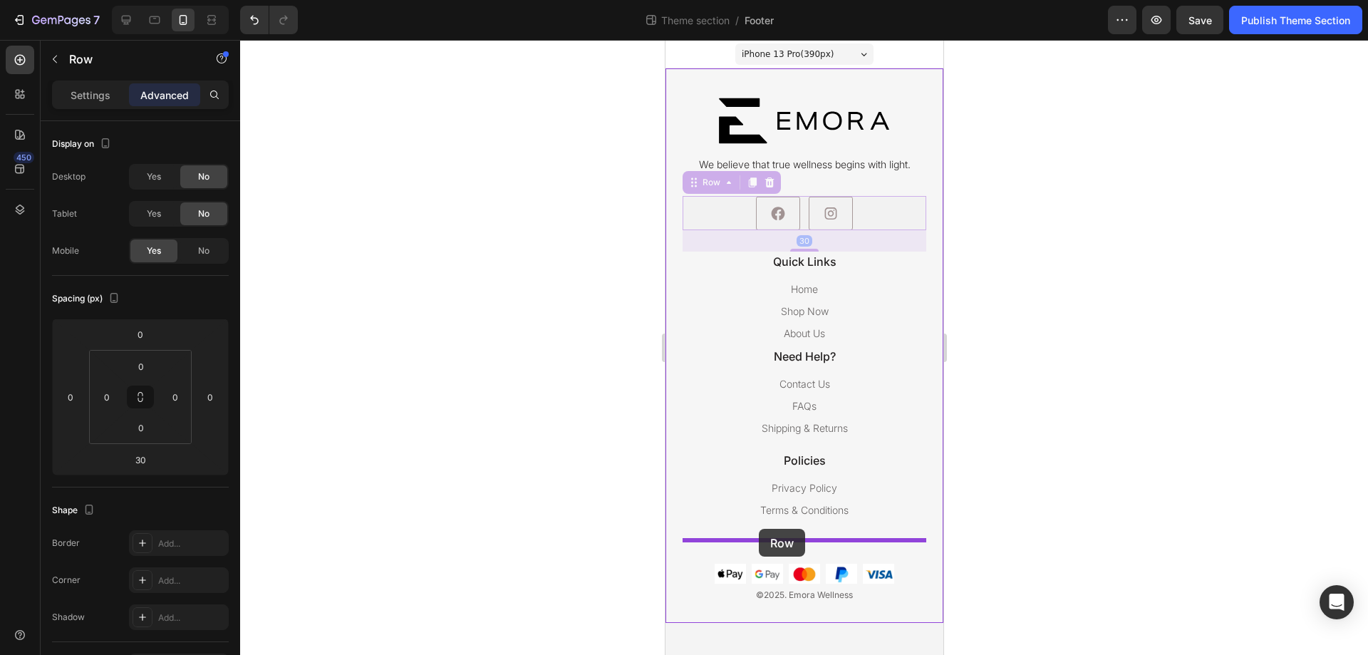
drag, startPoint x: 688, startPoint y: 185, endPoint x: 758, endPoint y: 529, distance: 350.5
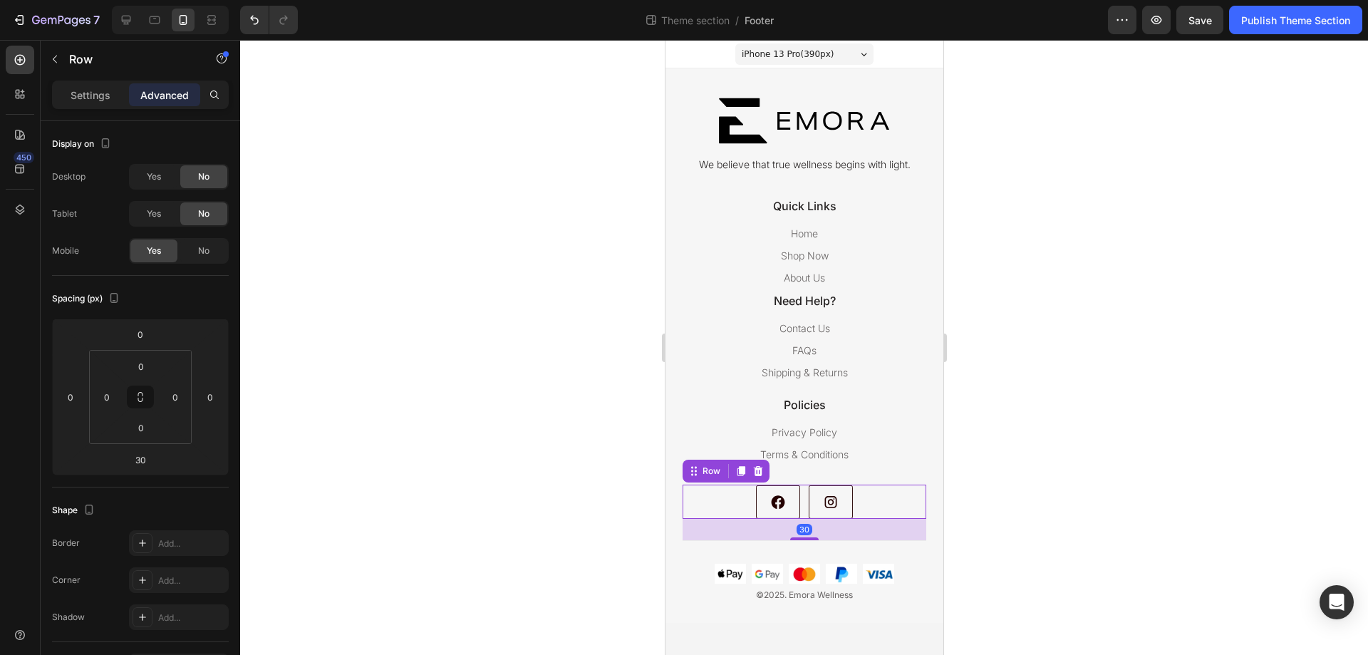
click at [1092, 443] on div at bounding box center [804, 347] width 1128 height 615
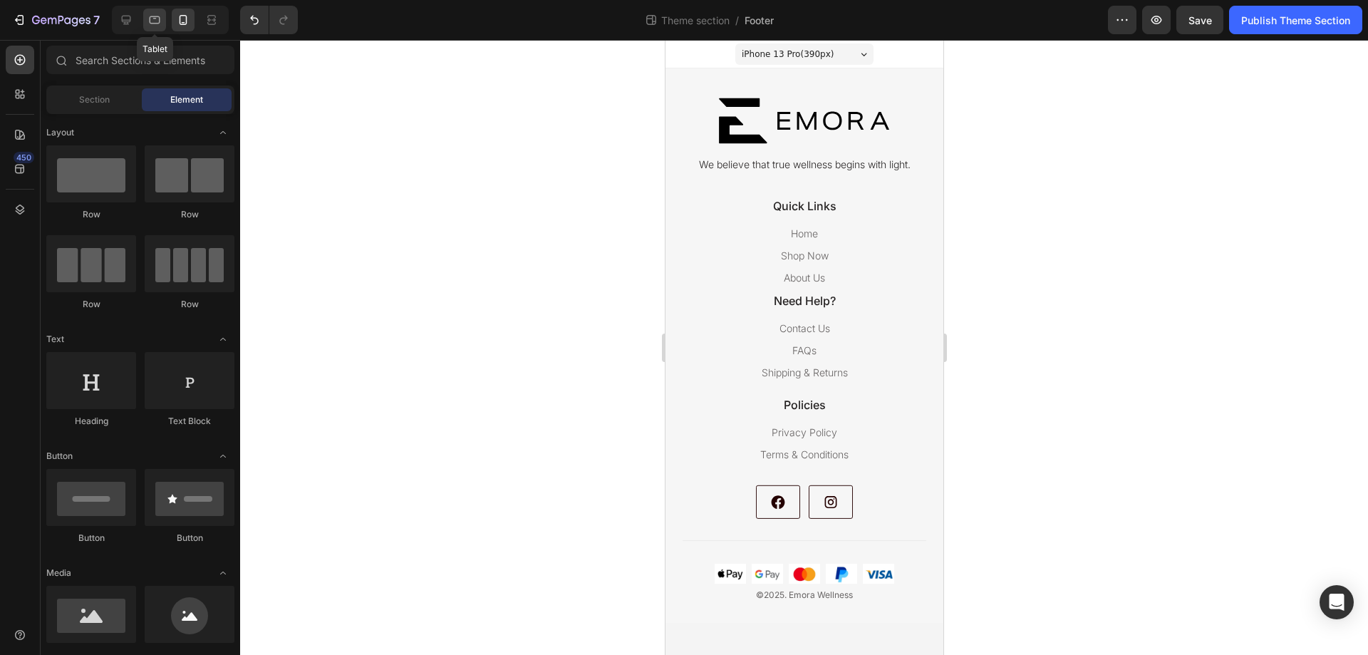
click at [165, 18] on div at bounding box center [154, 20] width 23 height 23
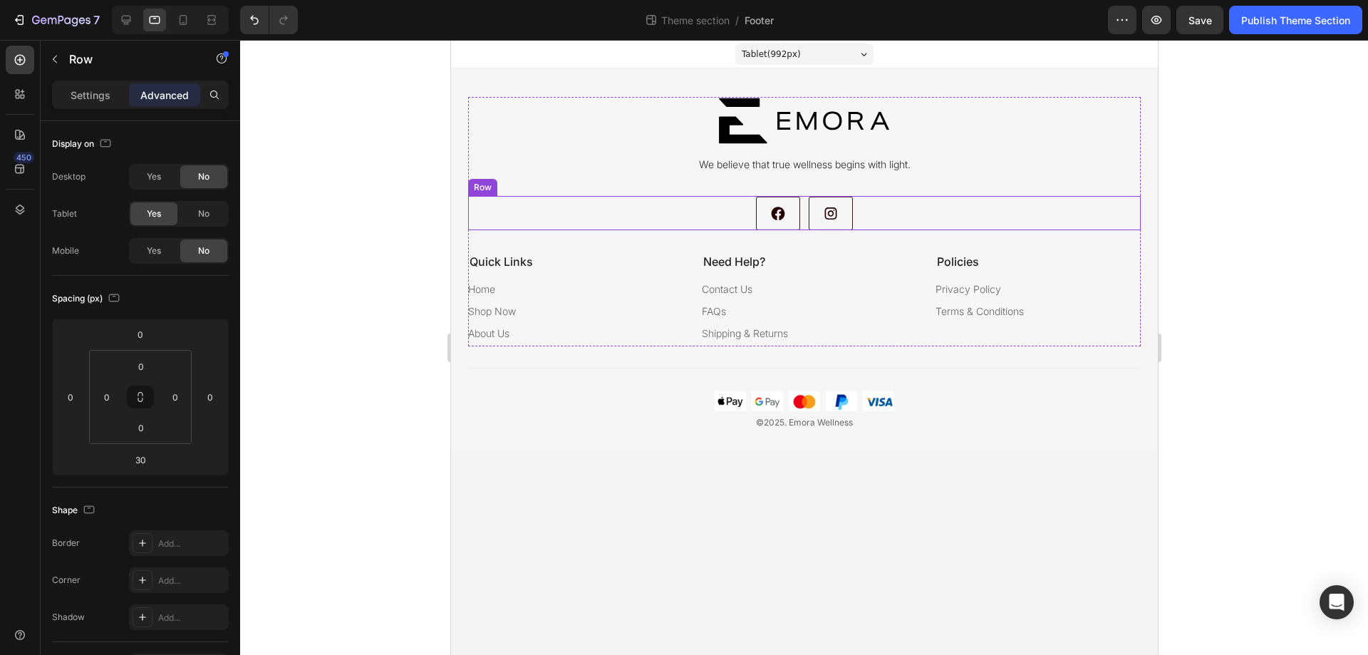
click at [706, 225] on div "Image Image Row" at bounding box center [803, 213] width 673 height 34
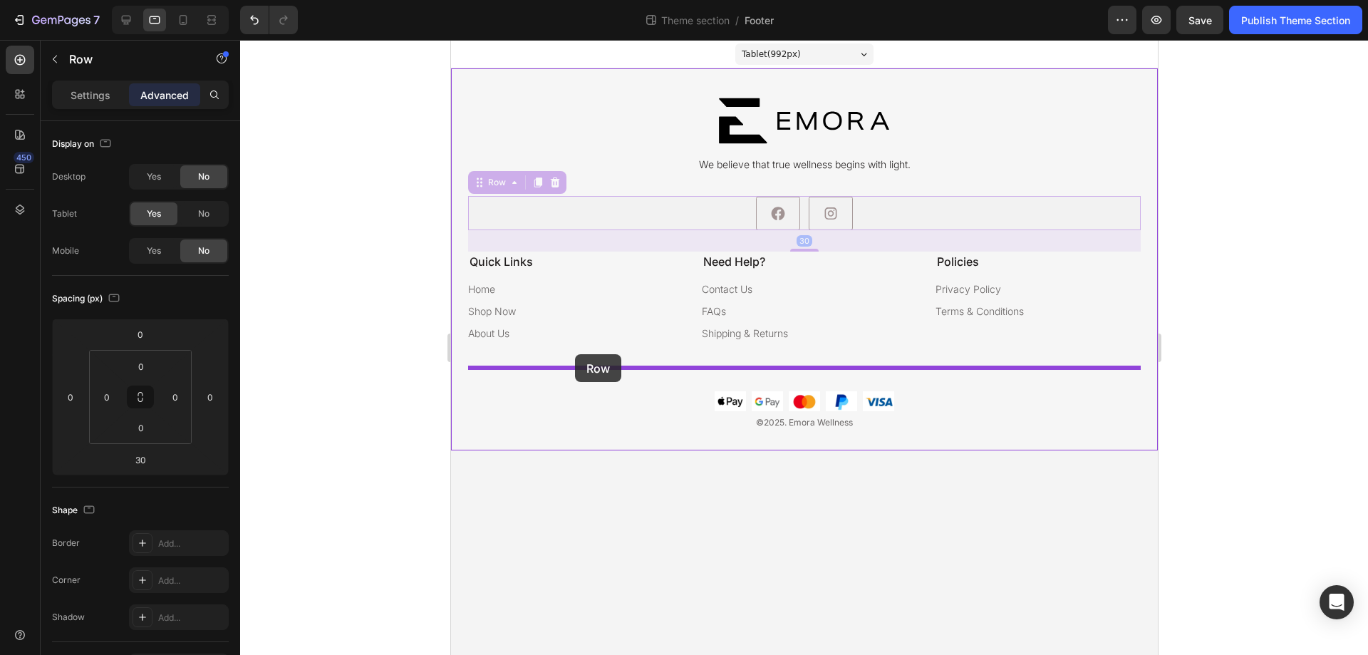
drag, startPoint x: 476, startPoint y: 185, endPoint x: 579, endPoint y: 347, distance: 192.5
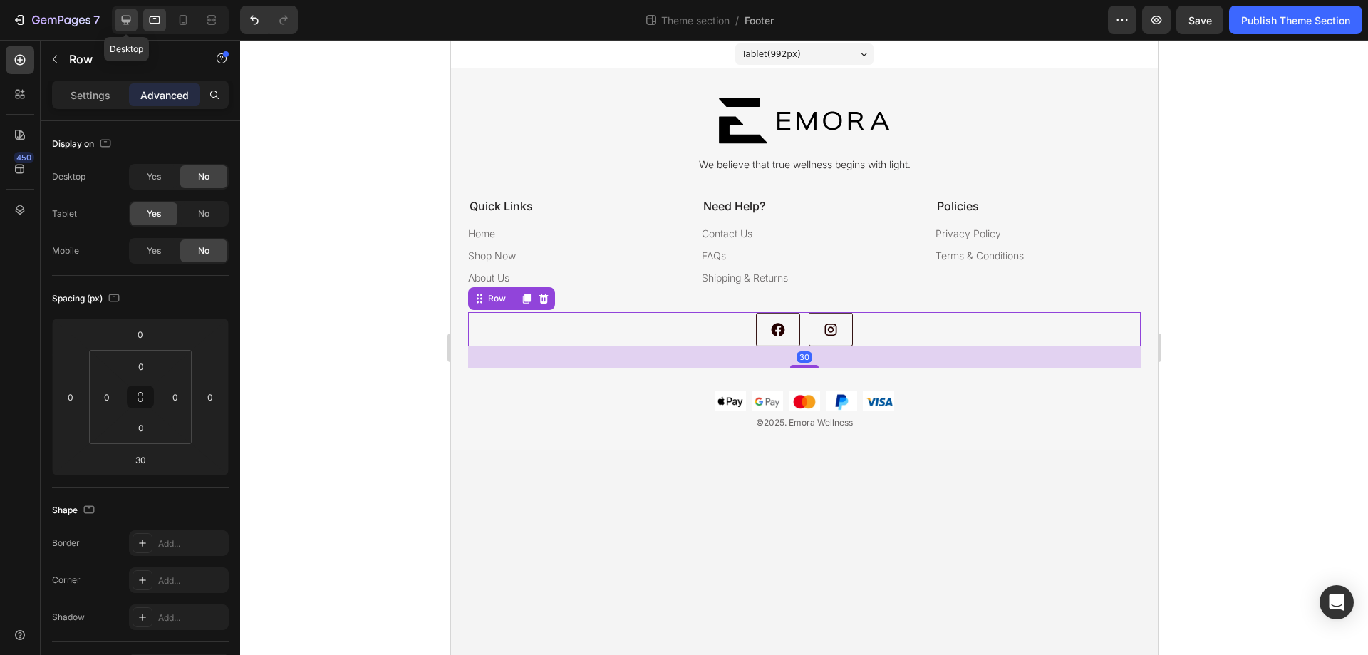
click at [129, 16] on icon at bounding box center [126, 20] width 9 height 9
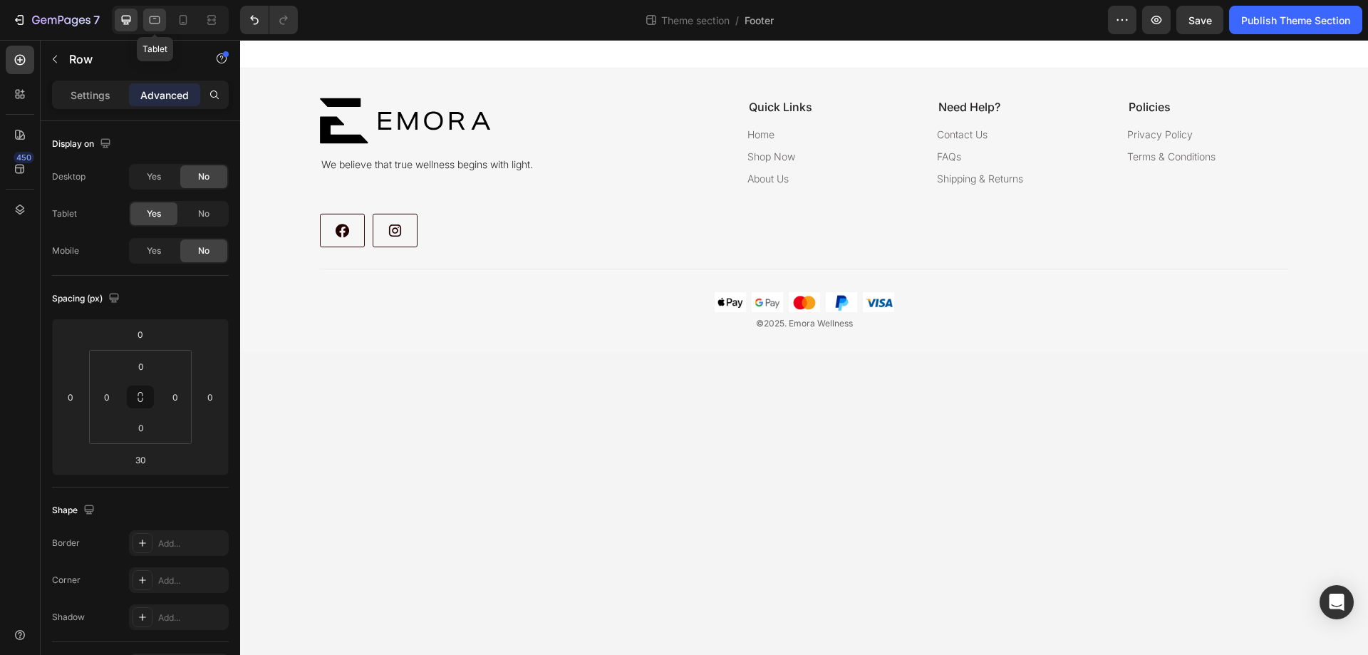
click at [157, 19] on icon at bounding box center [155, 20] width 14 height 14
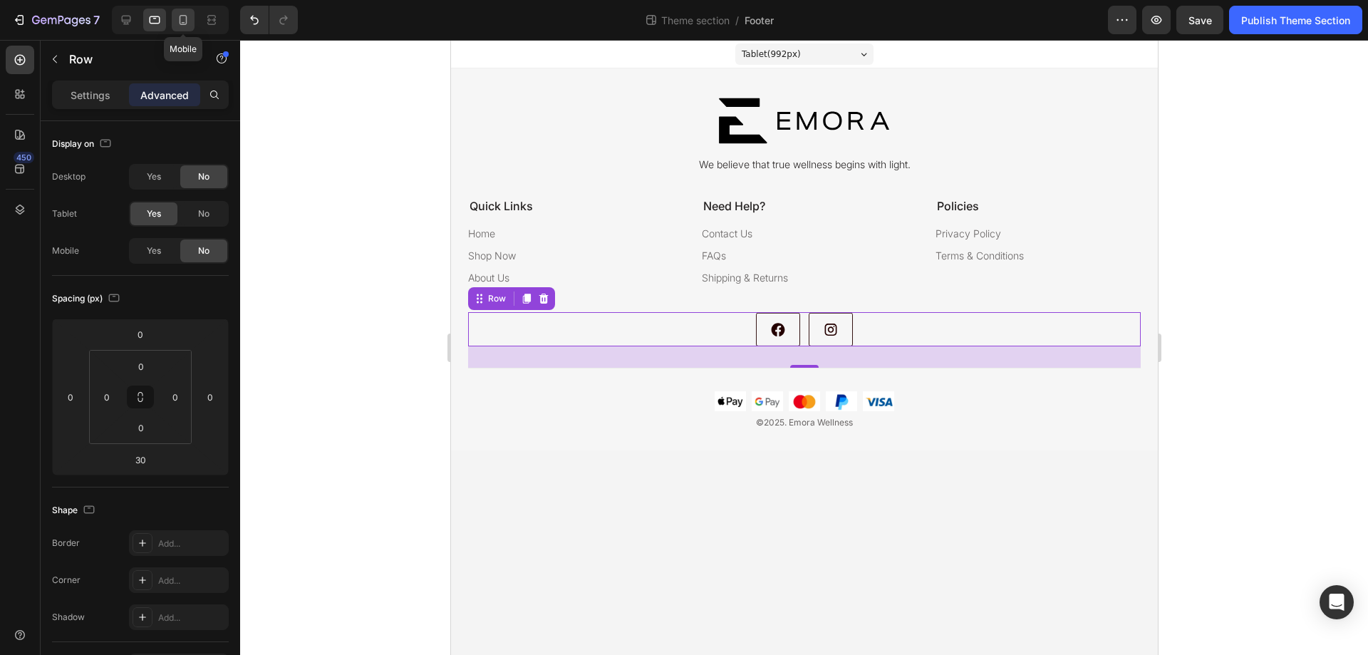
click at [181, 24] on icon at bounding box center [184, 20] width 8 height 10
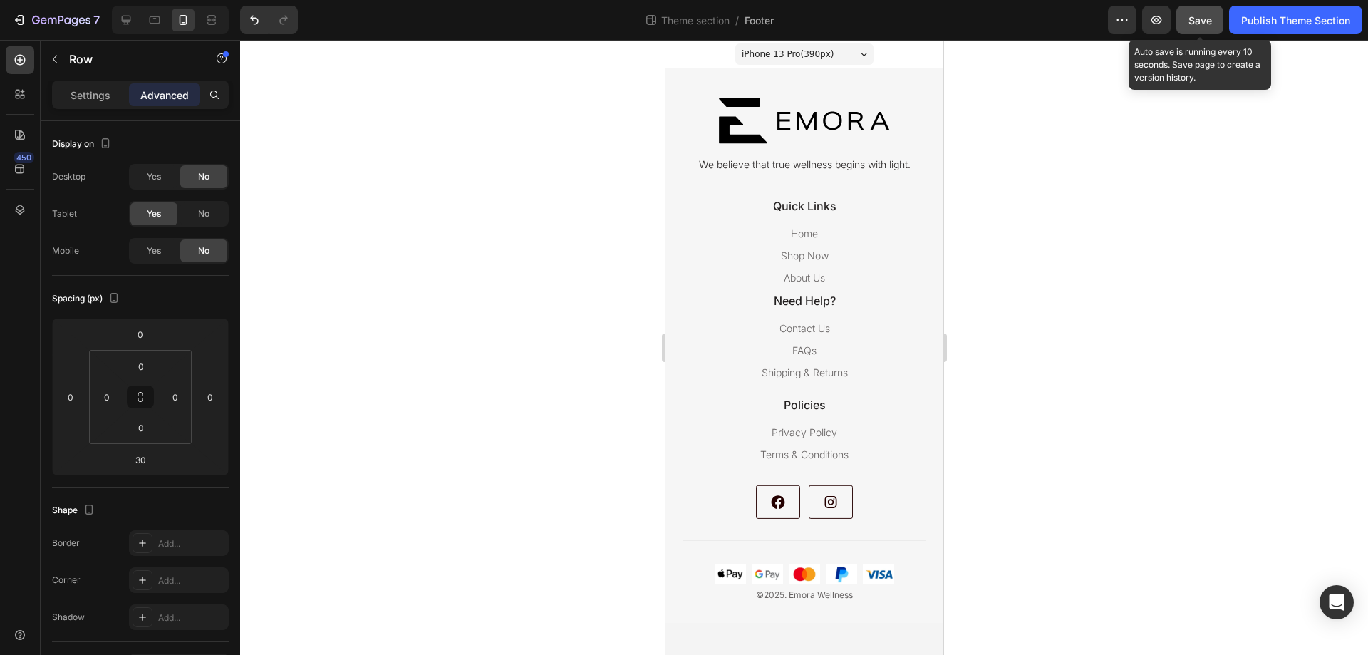
click at [1196, 18] on span "Save" at bounding box center [1201, 20] width 24 height 12
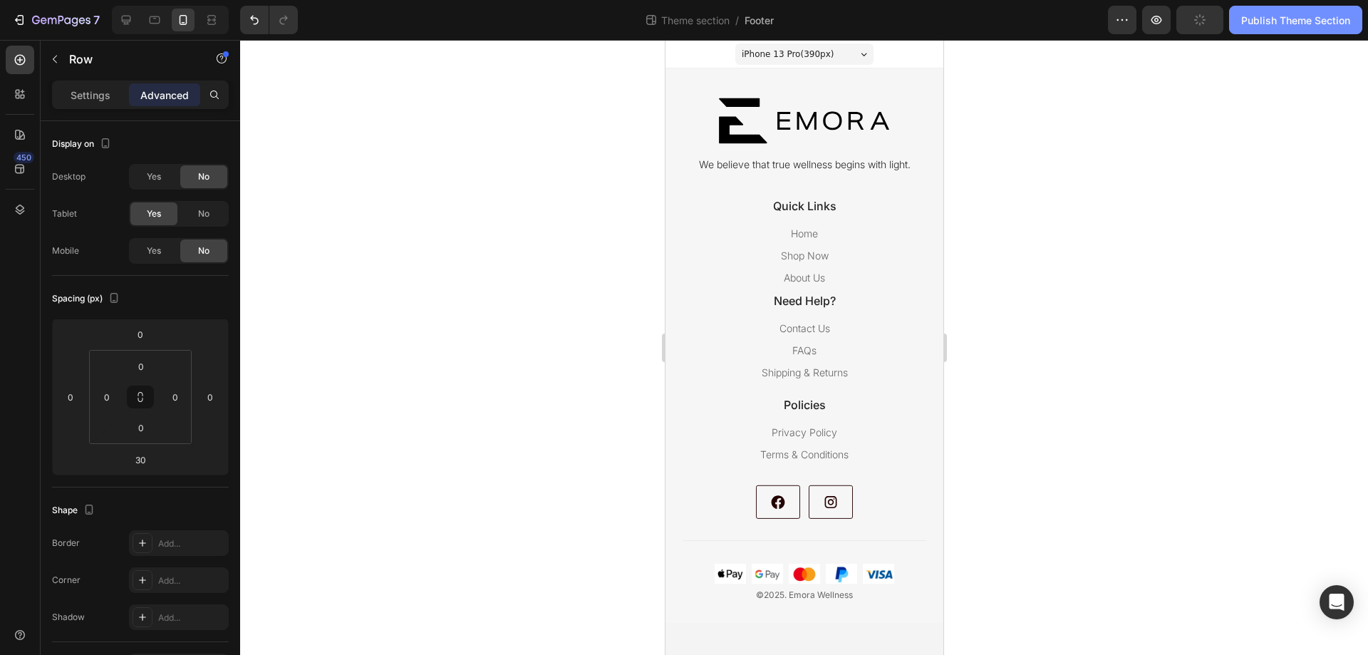
click at [1288, 23] on div "Publish Theme Section" at bounding box center [1295, 20] width 109 height 15
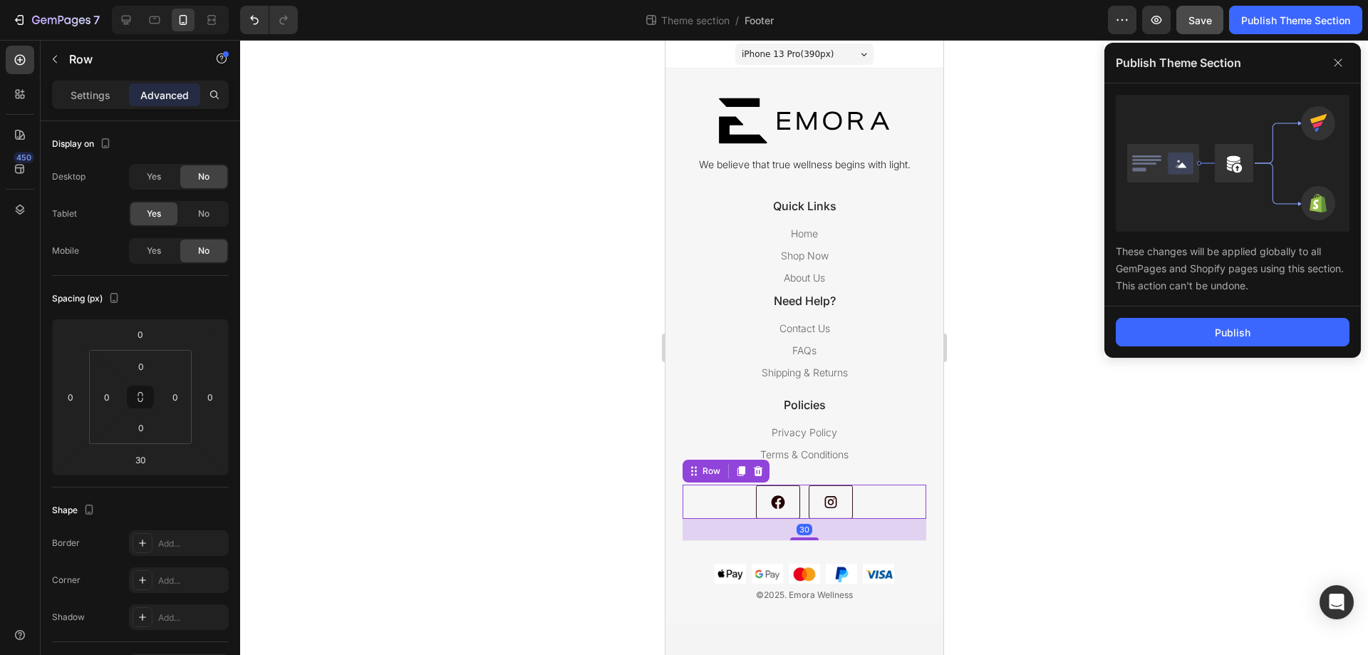
click at [867, 510] on div "Image Image Row 30" at bounding box center [804, 502] width 244 height 34
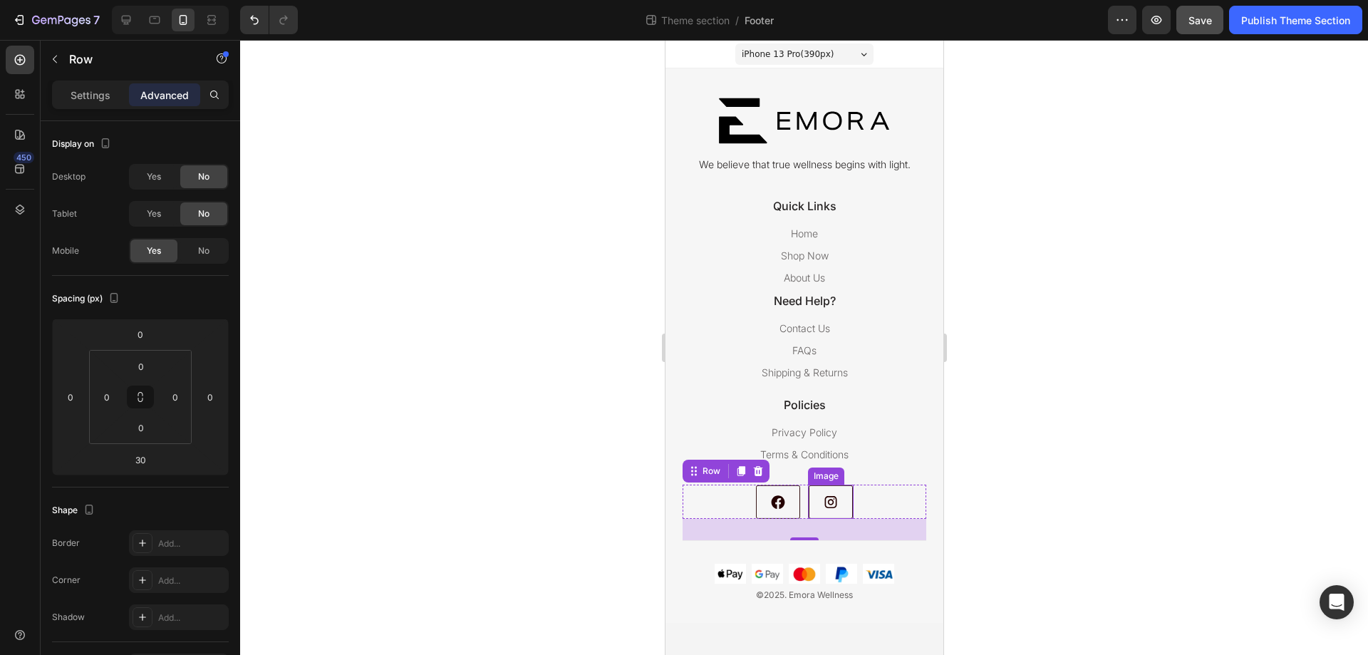
click at [842, 507] on img at bounding box center [830, 502] width 46 height 34
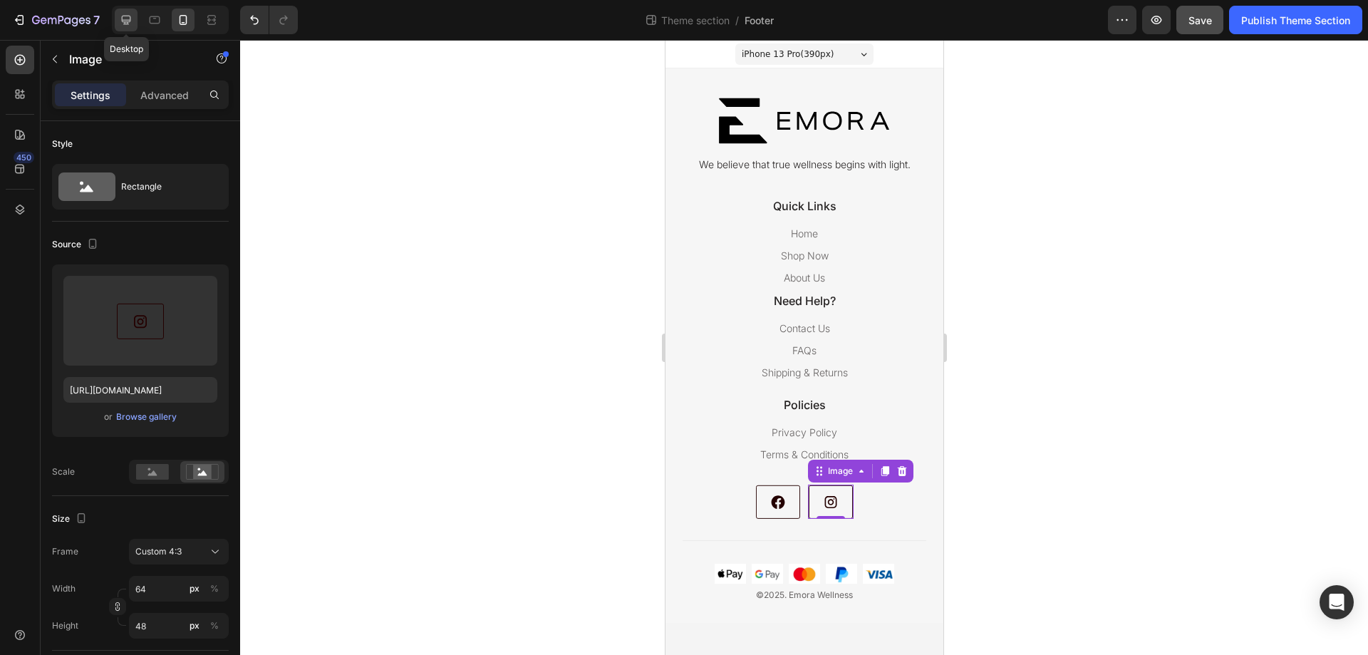
click at [127, 18] on icon at bounding box center [126, 20] width 14 height 14
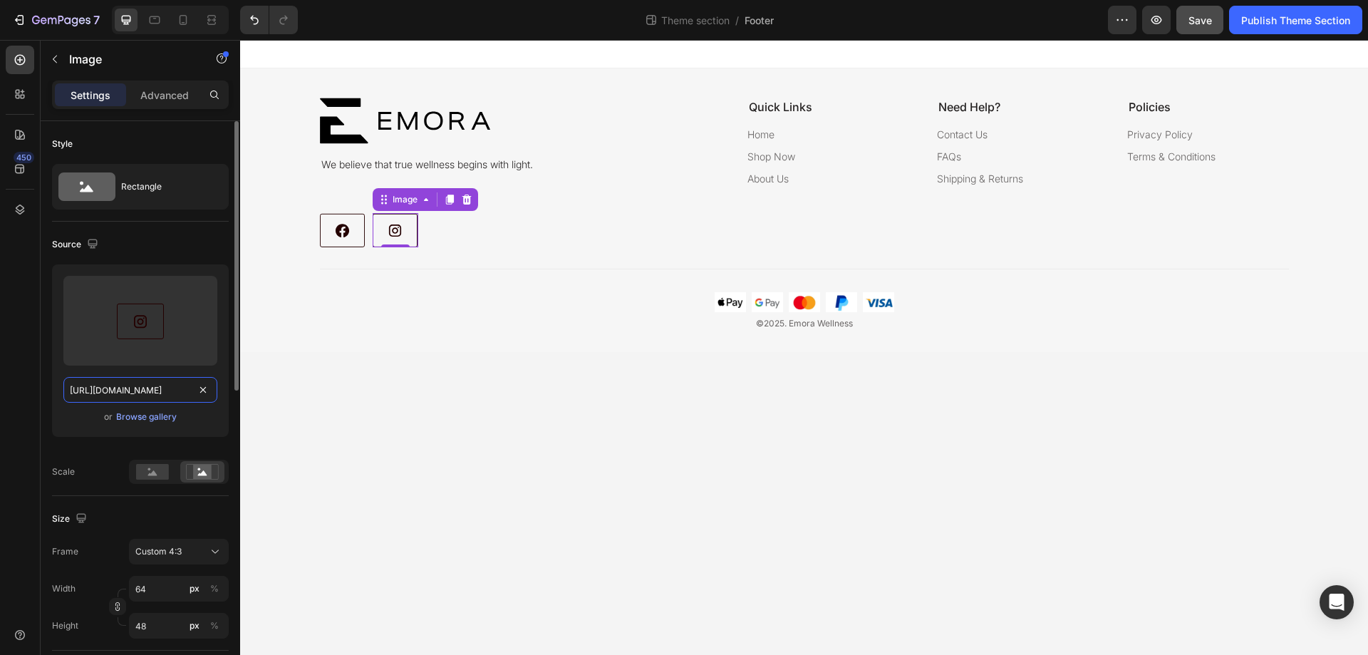
click at [151, 393] on input "[URL][DOMAIN_NAME]" at bounding box center [140, 390] width 154 height 26
click at [448, 202] on icon at bounding box center [449, 200] width 8 height 10
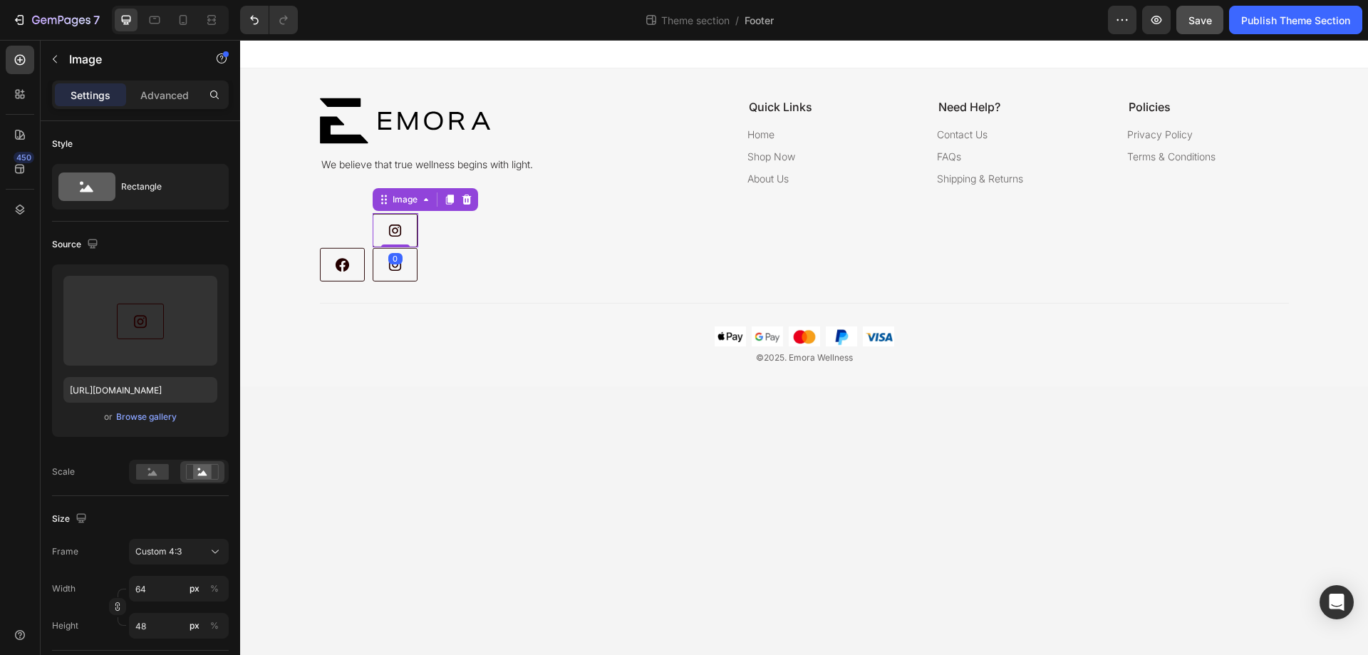
click at [413, 216] on img at bounding box center [396, 230] width 46 height 34
drag, startPoint x: 386, startPoint y: 201, endPoint x: 417, endPoint y: 231, distance: 43.3
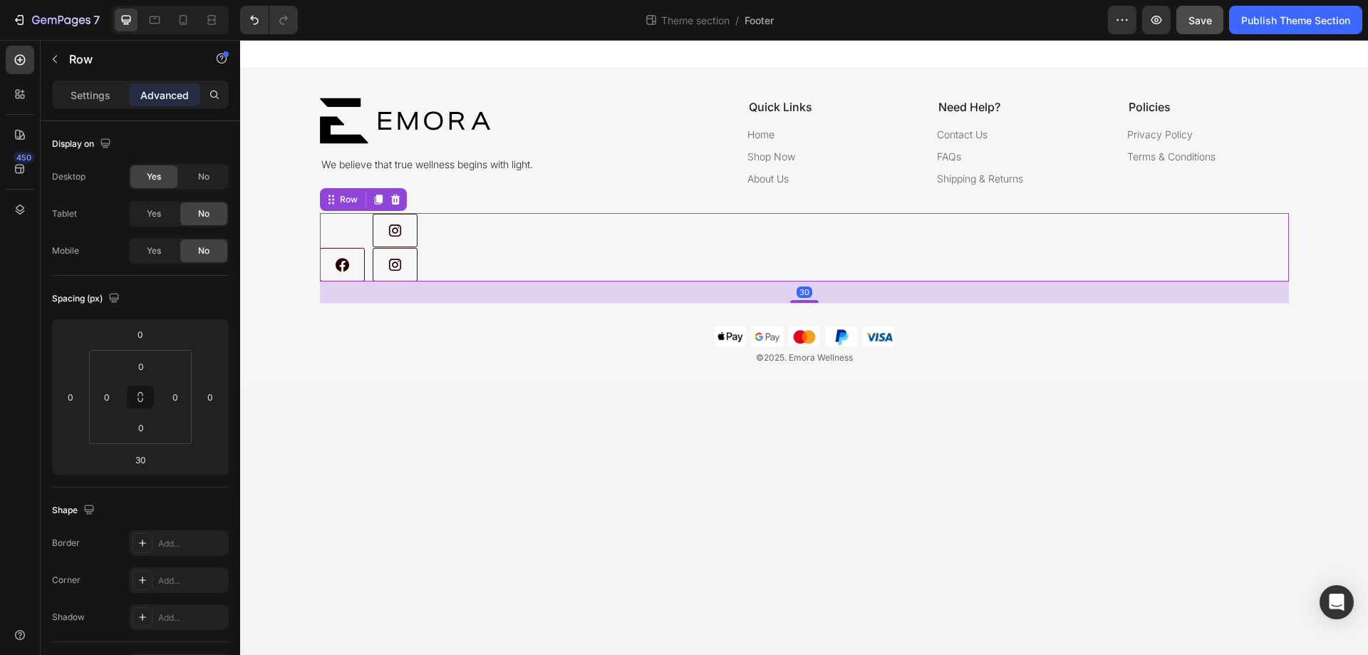
click at [436, 266] on div "Image Image Image Row 30" at bounding box center [804, 247] width 969 height 68
click at [79, 96] on p "Settings" at bounding box center [91, 95] width 40 height 15
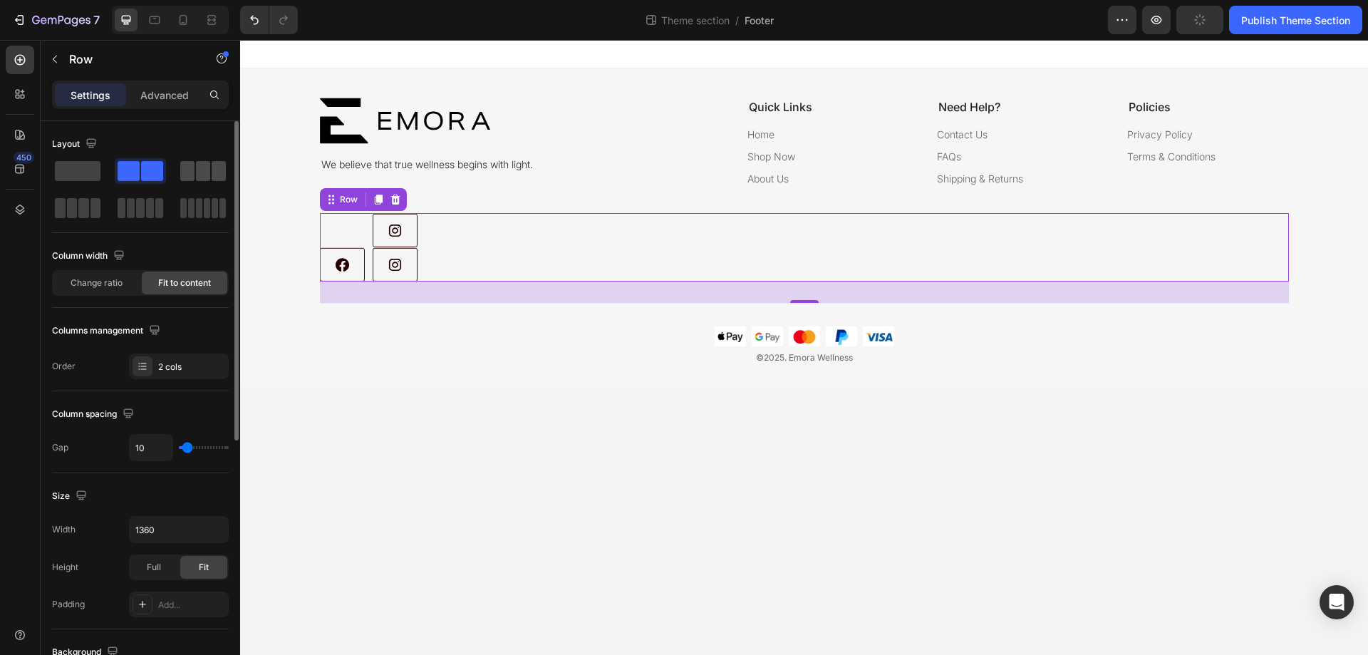
click at [210, 170] on span at bounding box center [203, 171] width 14 height 20
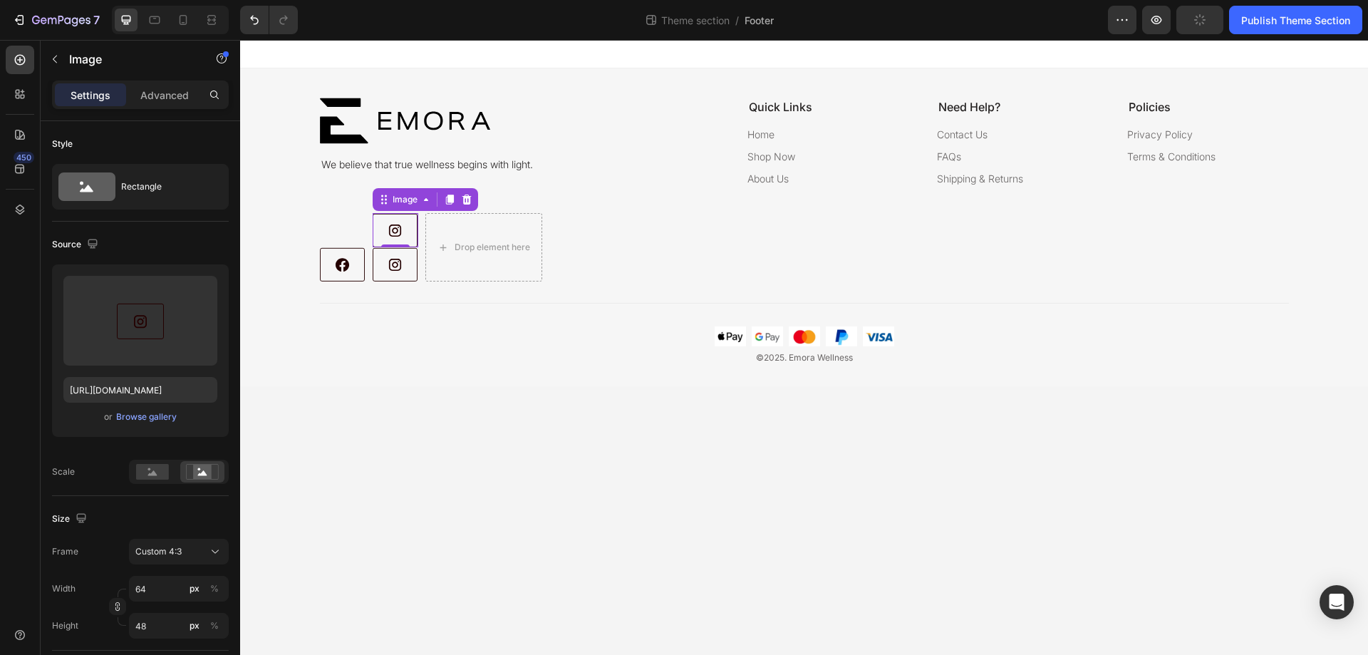
click at [410, 234] on img at bounding box center [396, 230] width 46 height 34
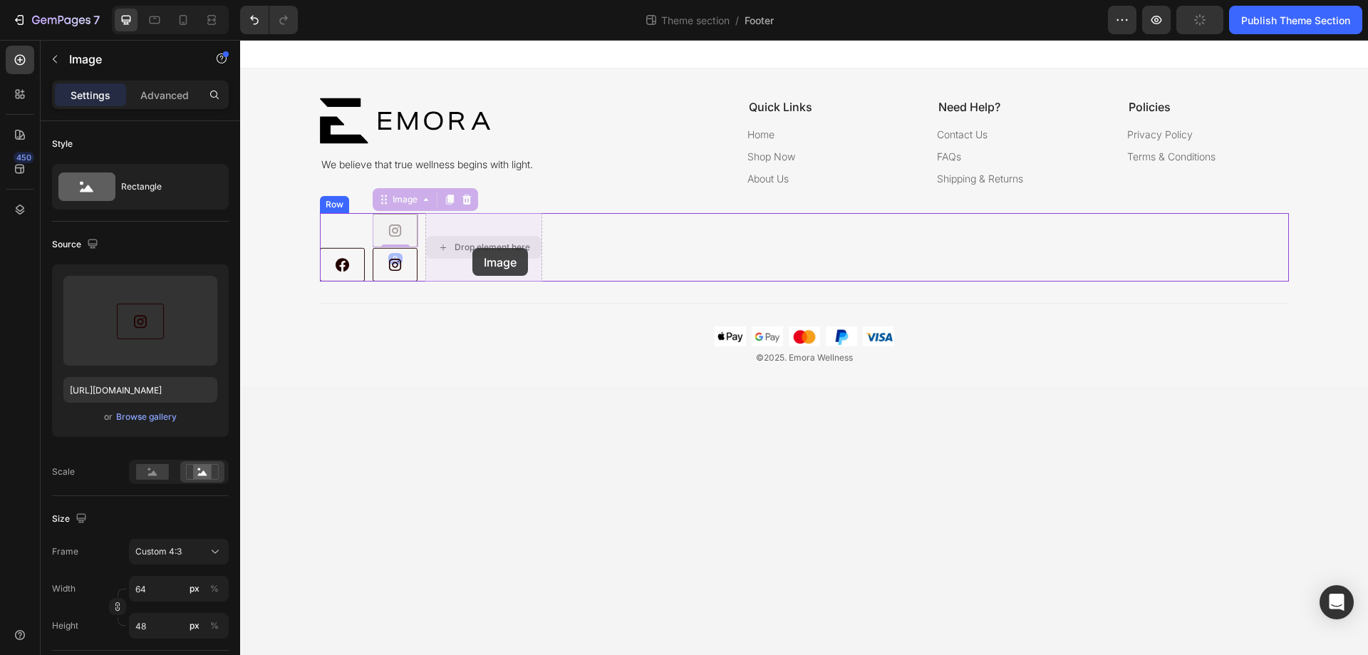
drag, startPoint x: 383, startPoint y: 201, endPoint x: 471, endPoint y: 247, distance: 99.1
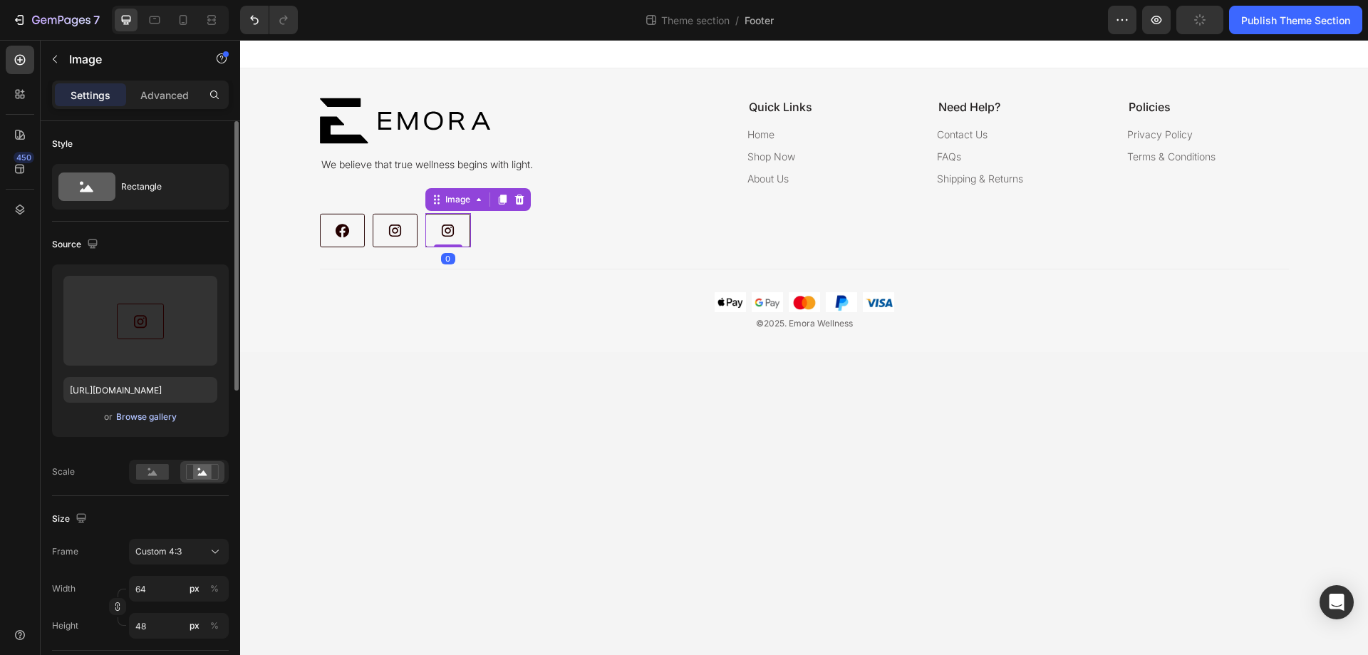
click at [126, 415] on div "Browse gallery" at bounding box center [146, 416] width 61 height 13
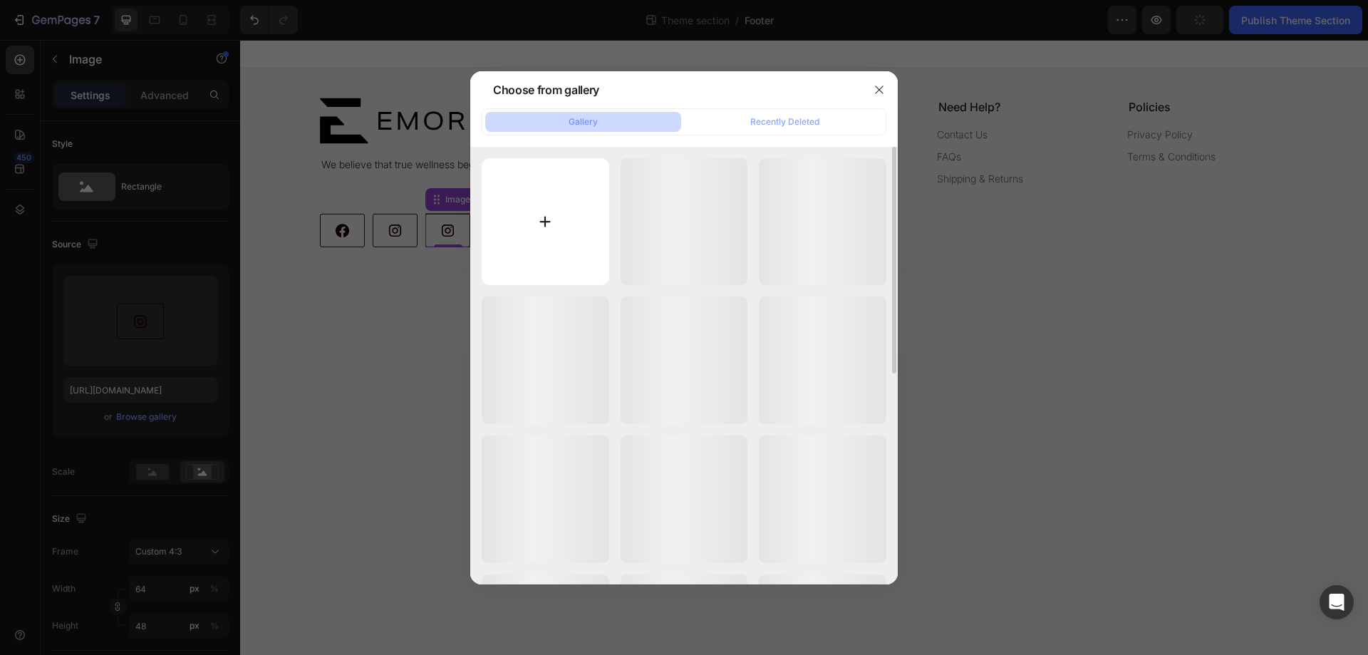
click at [519, 207] on input "file" at bounding box center [546, 222] width 128 height 128
type input "C:\fakepath\gempages_570706506870162304-f786acf6-7db4-4afd-b501-3e118a2086fc-ez…"
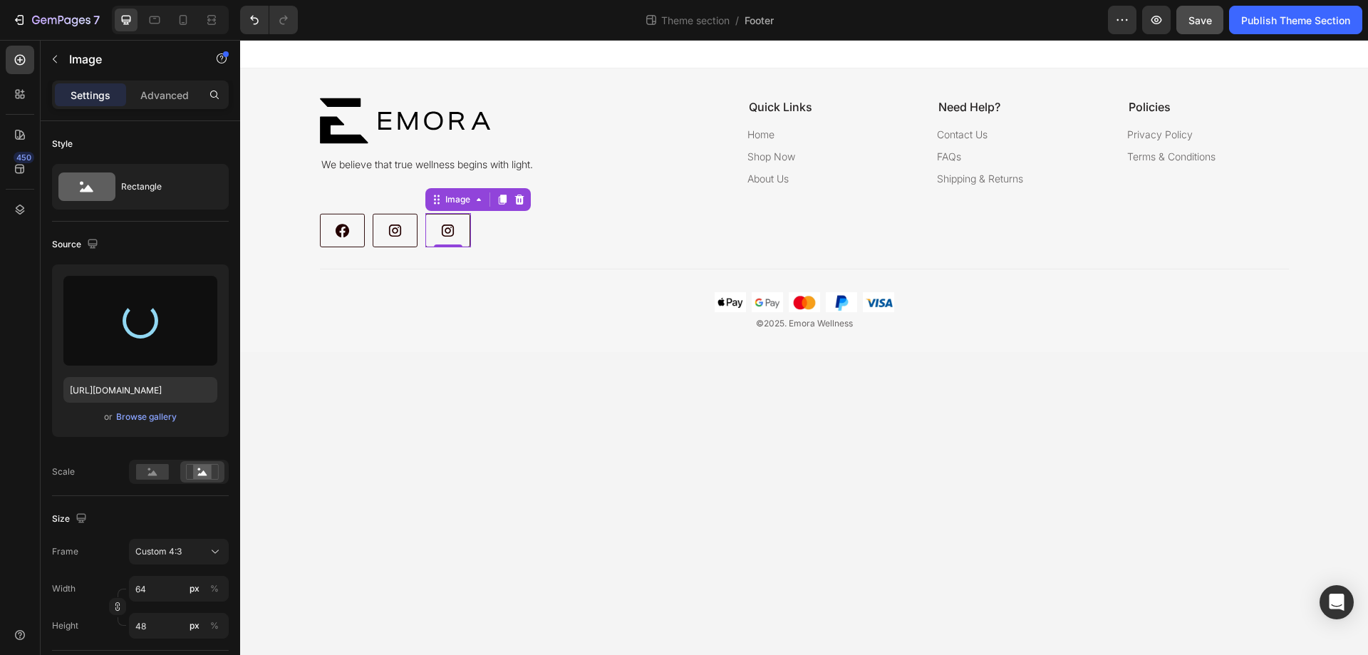
type input "[URL][DOMAIN_NAME]"
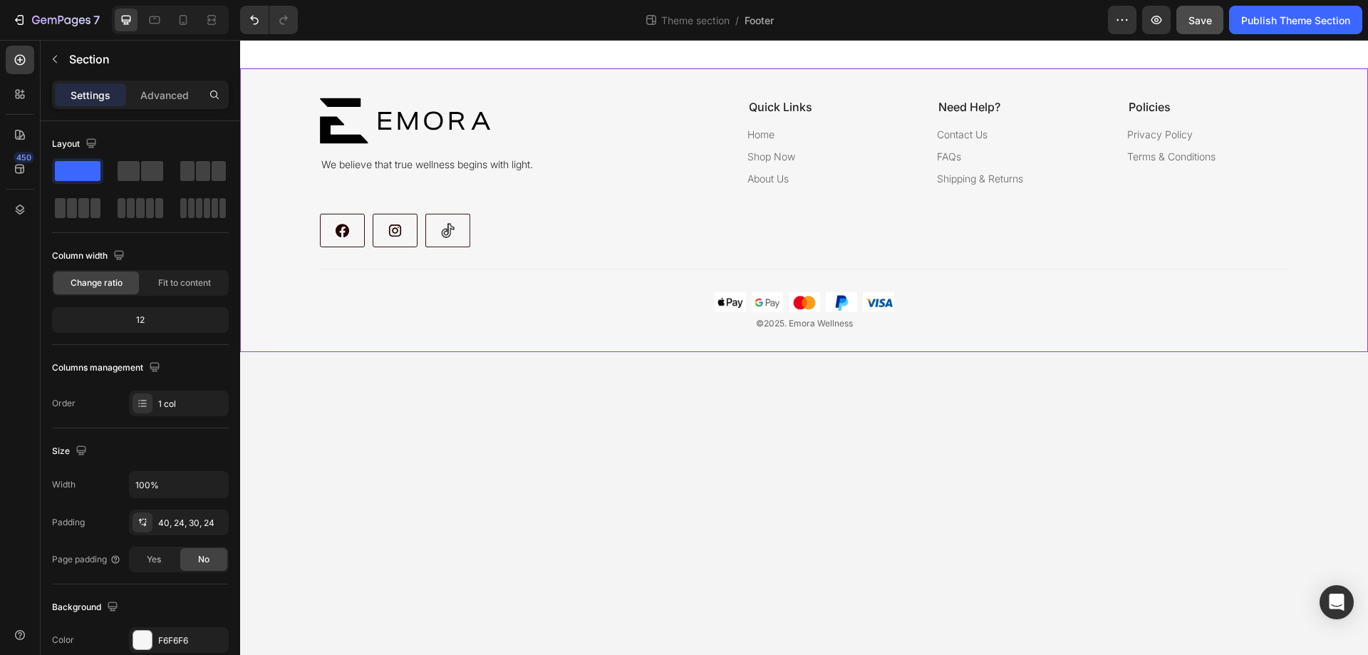
click at [537, 313] on div "Image We believe that true wellness begins with light. Text Block quick links T…" at bounding box center [804, 214] width 1094 height 234
click at [159, 18] on icon at bounding box center [155, 20] width 14 height 14
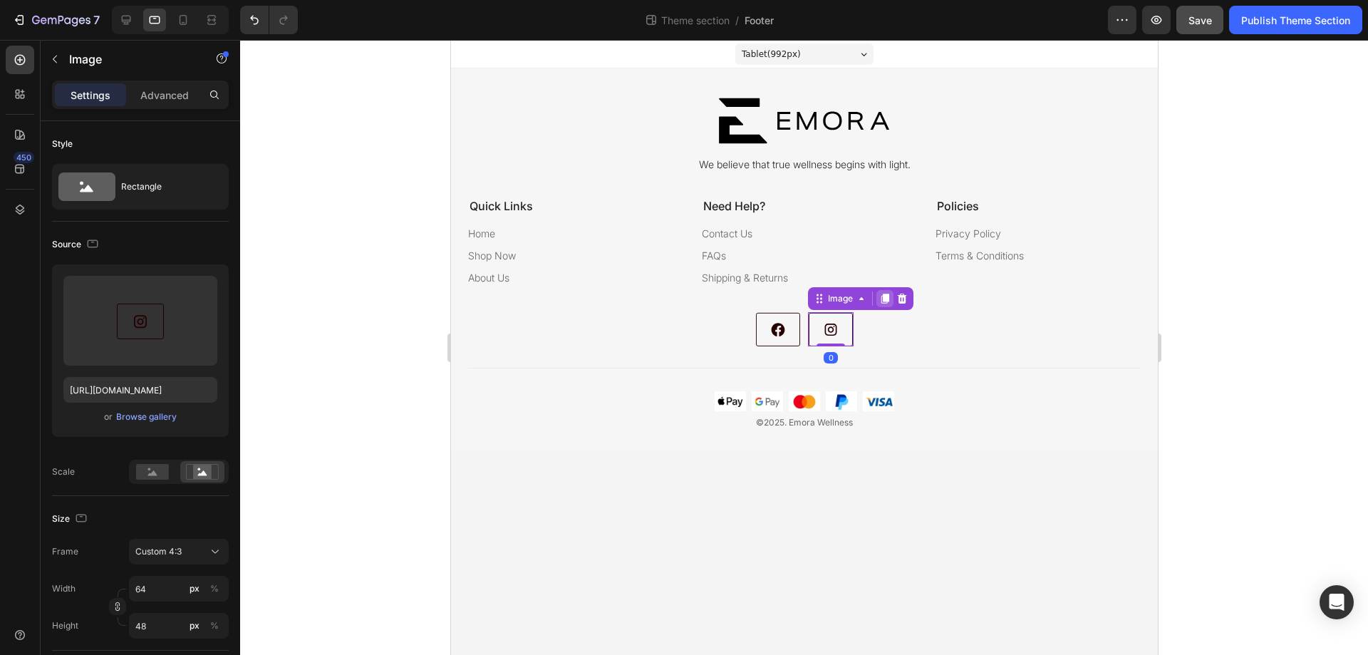
click at [882, 299] on icon at bounding box center [885, 299] width 8 height 10
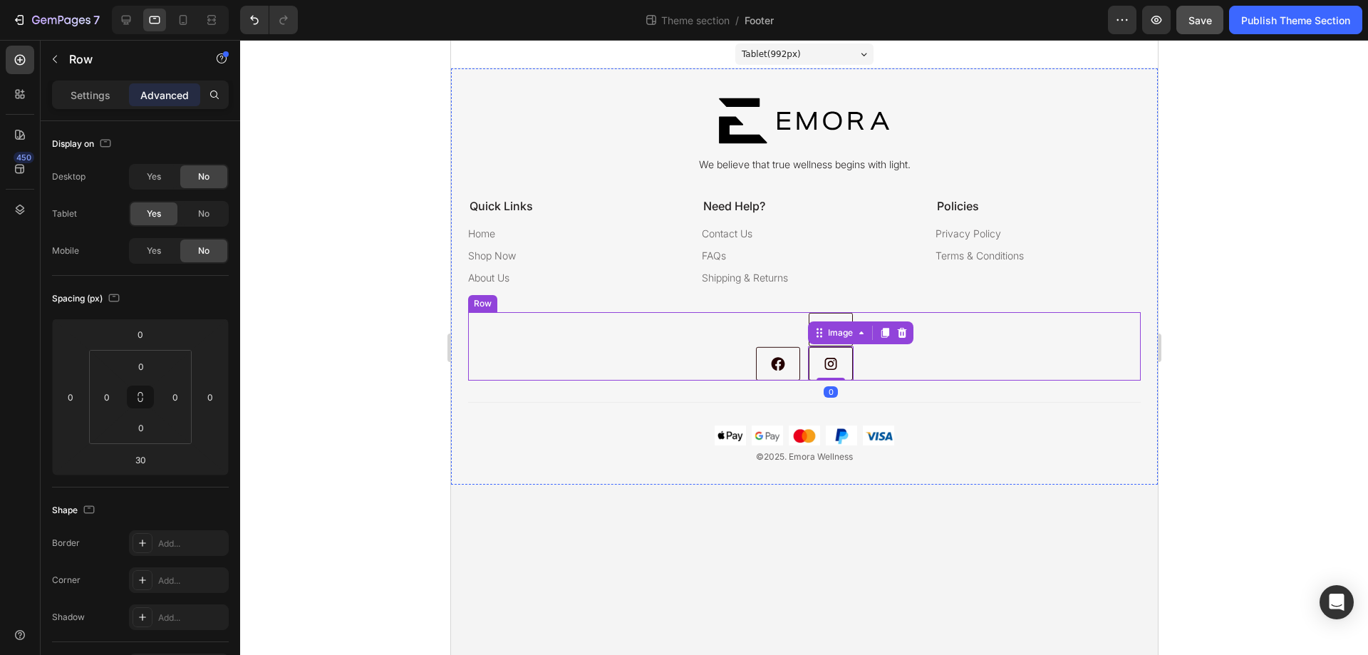
click at [894, 372] on div "Image Image Image 0 Row" at bounding box center [803, 346] width 673 height 68
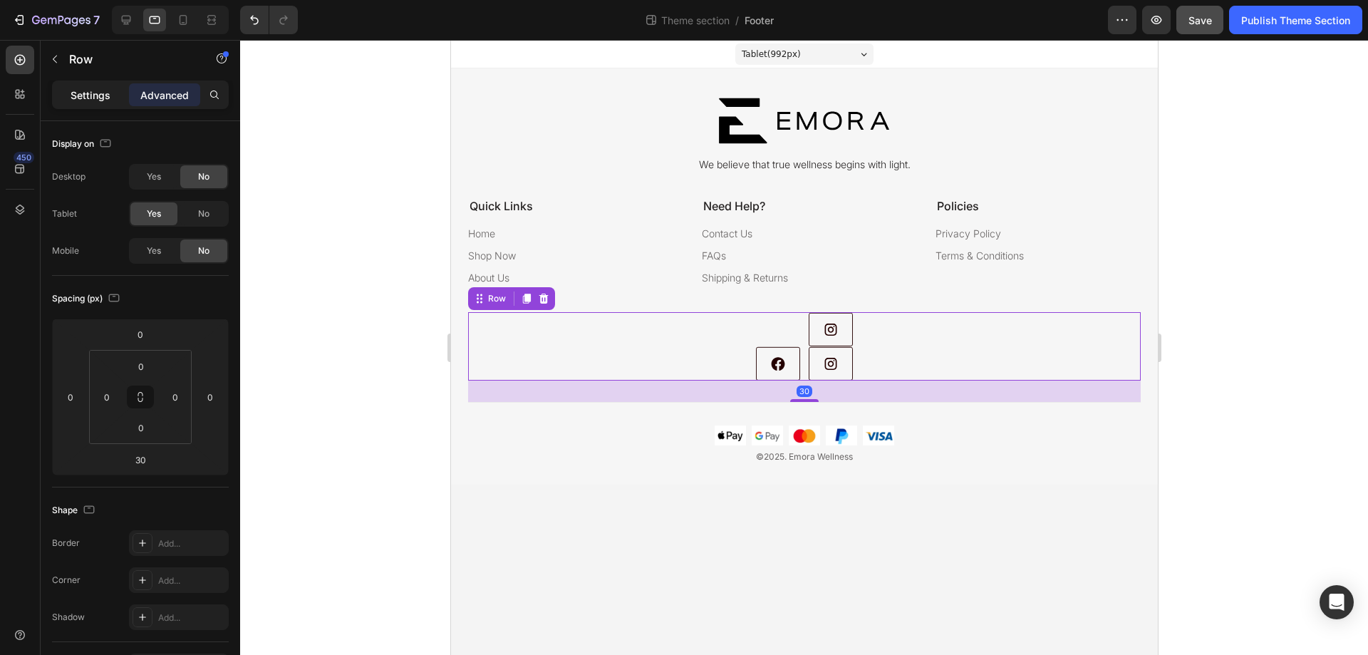
click at [71, 98] on p "Settings" at bounding box center [91, 95] width 40 height 15
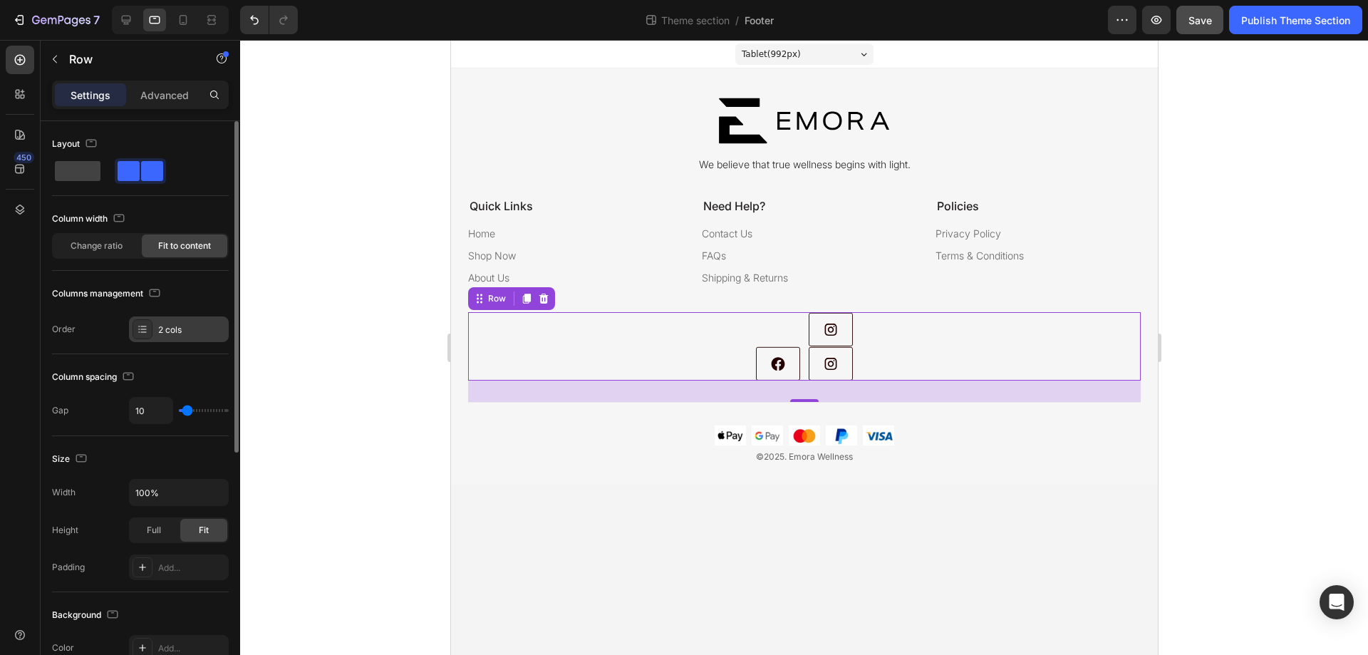
click at [143, 332] on icon at bounding box center [143, 331] width 6 height 1
click at [871, 348] on div "Image Image Image Row 30" at bounding box center [803, 346] width 673 height 68
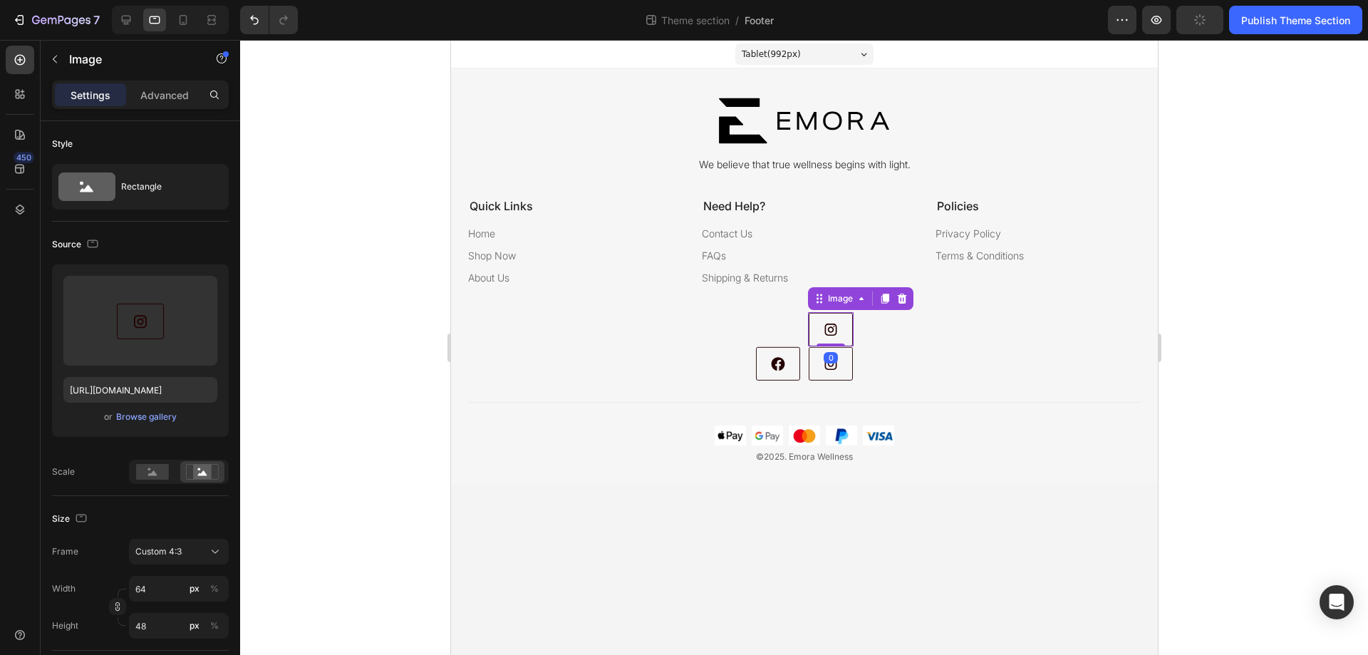
click at [849, 329] on img at bounding box center [830, 329] width 46 height 34
drag, startPoint x: 817, startPoint y: 300, endPoint x: 853, endPoint y: 359, distance: 69.4
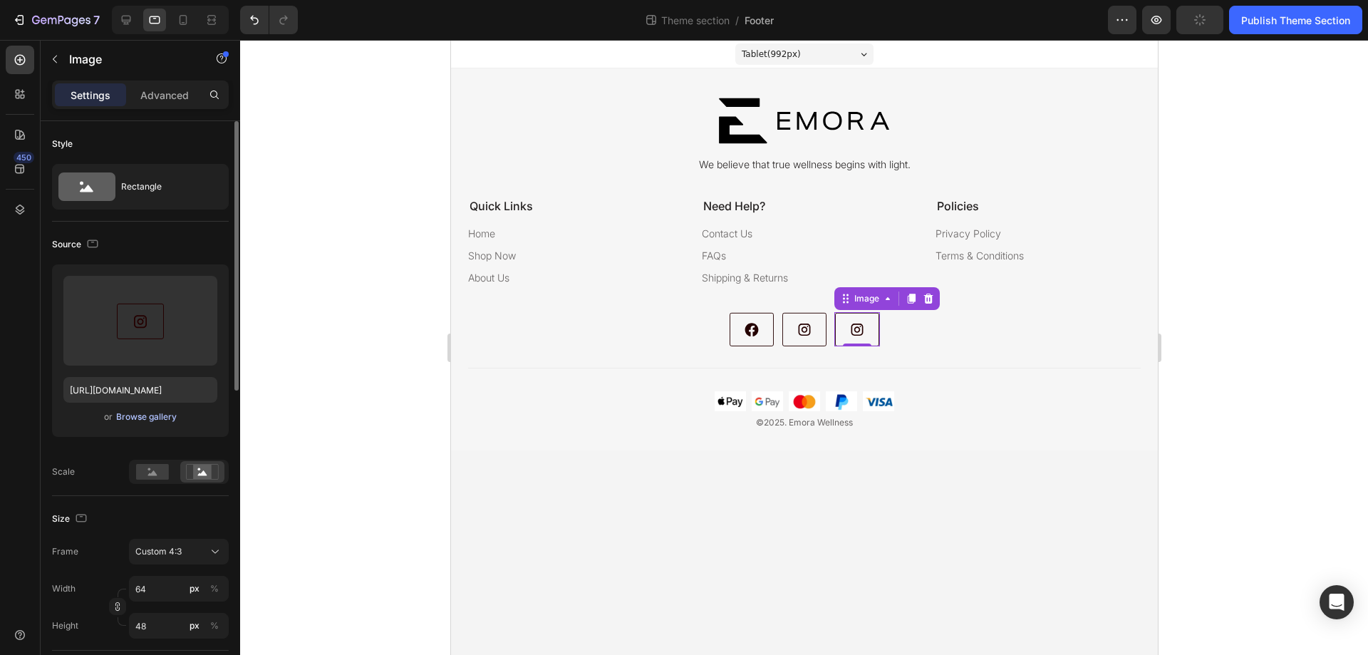
click at [134, 415] on div "Browse gallery" at bounding box center [146, 416] width 61 height 13
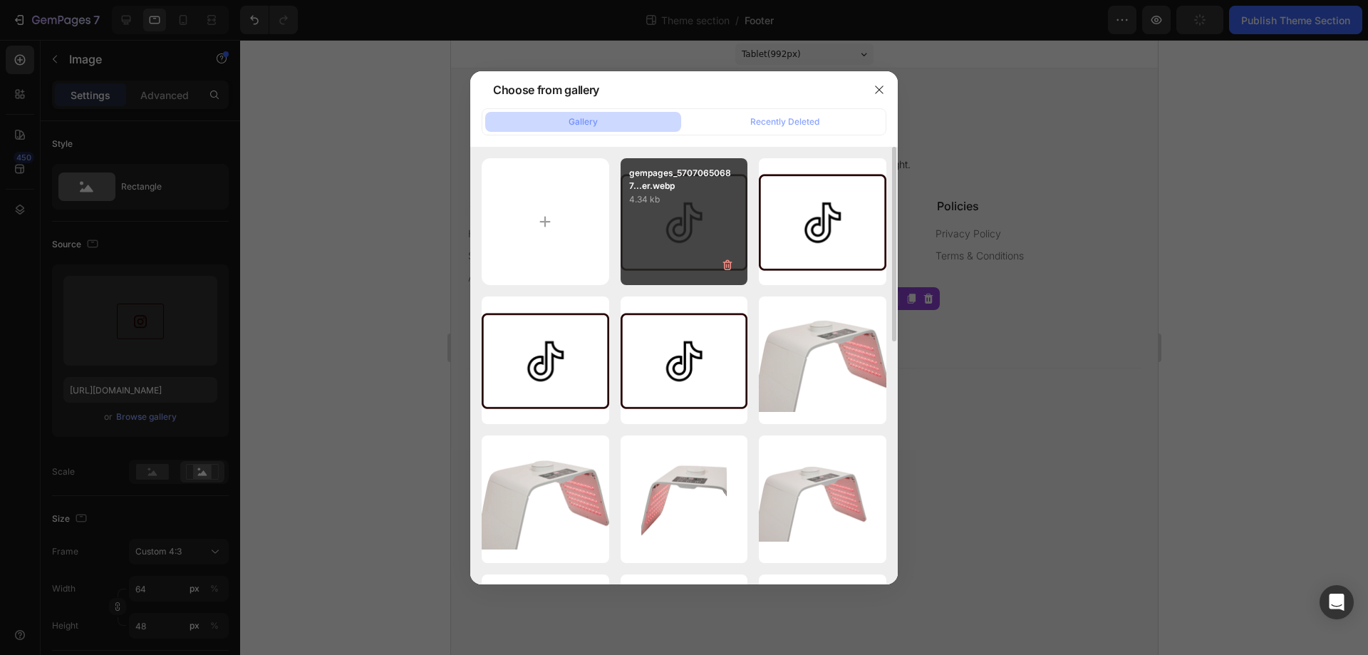
click at [673, 228] on div "gempages_57070650687...er.webp 4.34 kb" at bounding box center [685, 222] width 128 height 128
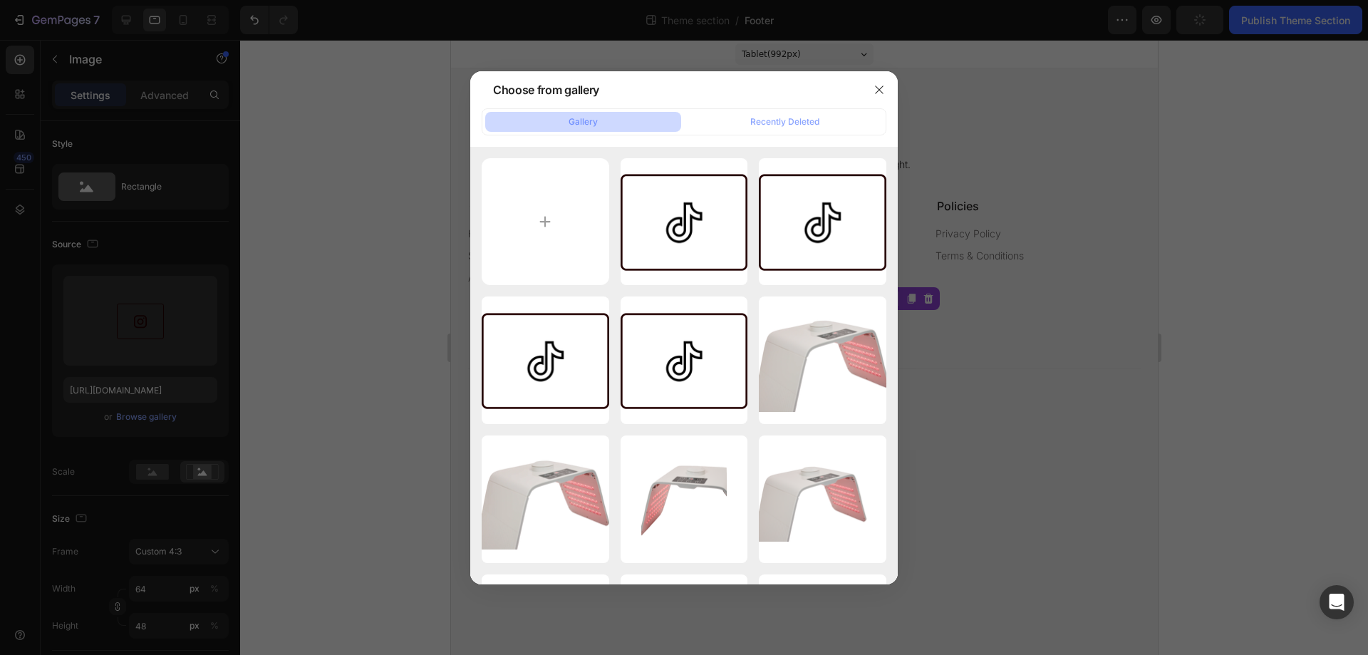
type input "[URL][DOMAIN_NAME]"
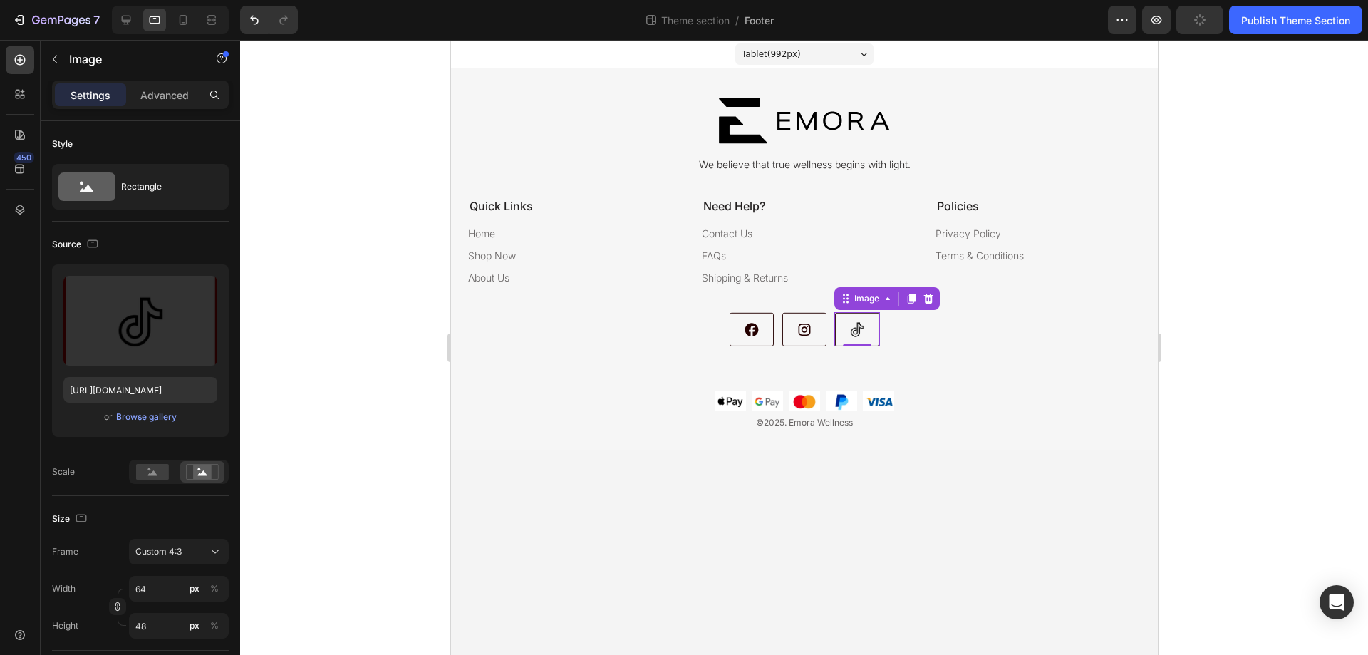
drag, startPoint x: 1292, startPoint y: 363, endPoint x: 672, endPoint y: 274, distance: 626.3
click at [1292, 363] on div at bounding box center [804, 347] width 1128 height 615
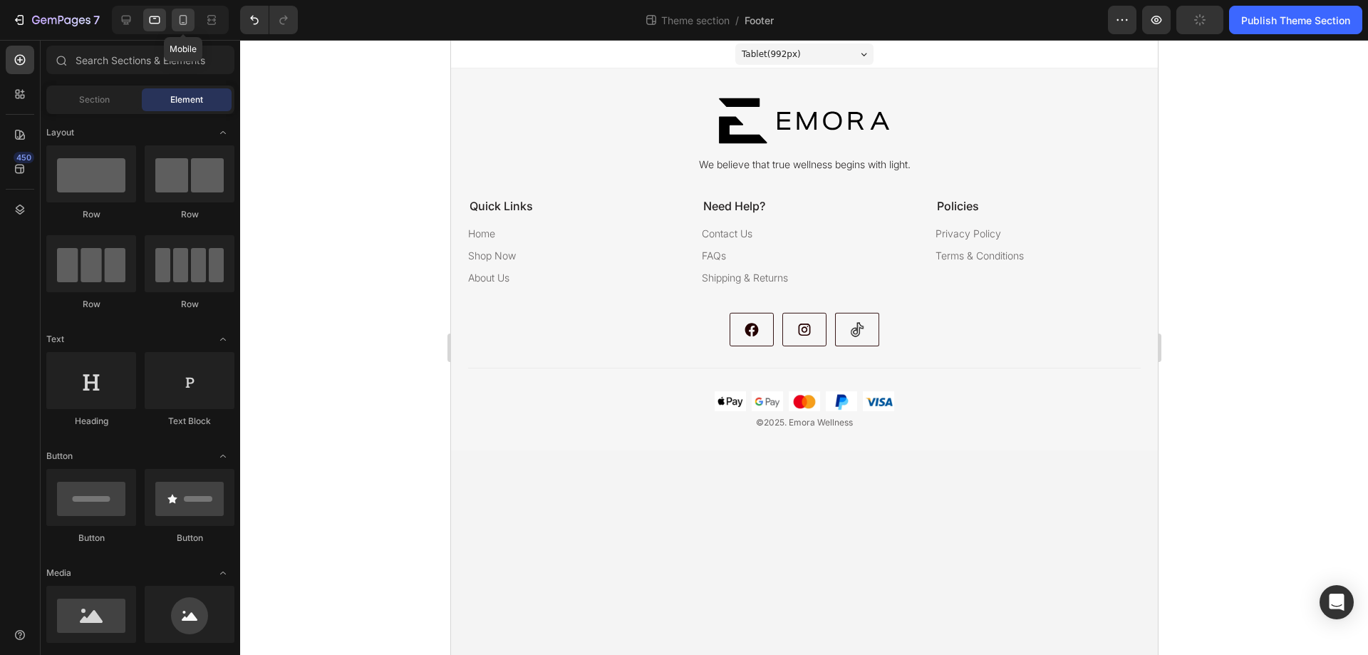
drag, startPoint x: 185, startPoint y: 24, endPoint x: 371, endPoint y: 187, distance: 248.0
click at [185, 24] on icon at bounding box center [183, 20] width 14 height 14
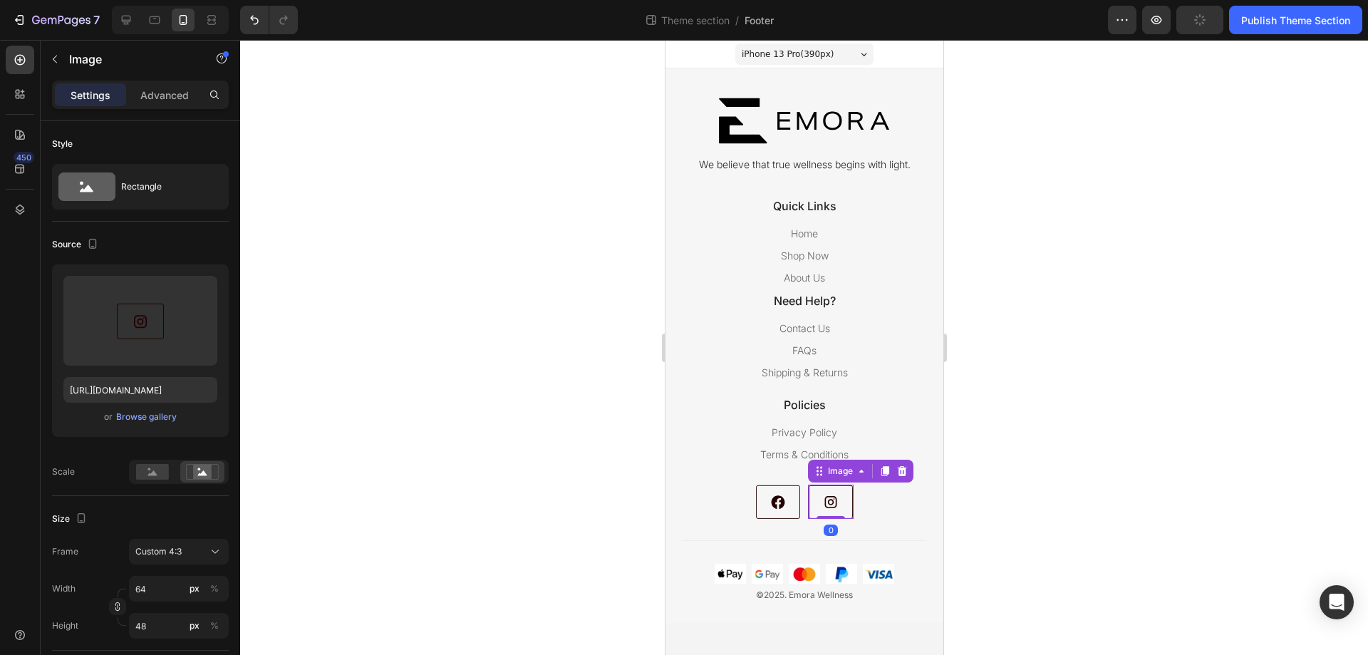
click at [848, 500] on img at bounding box center [830, 502] width 46 height 34
click at [886, 472] on icon at bounding box center [885, 471] width 8 height 10
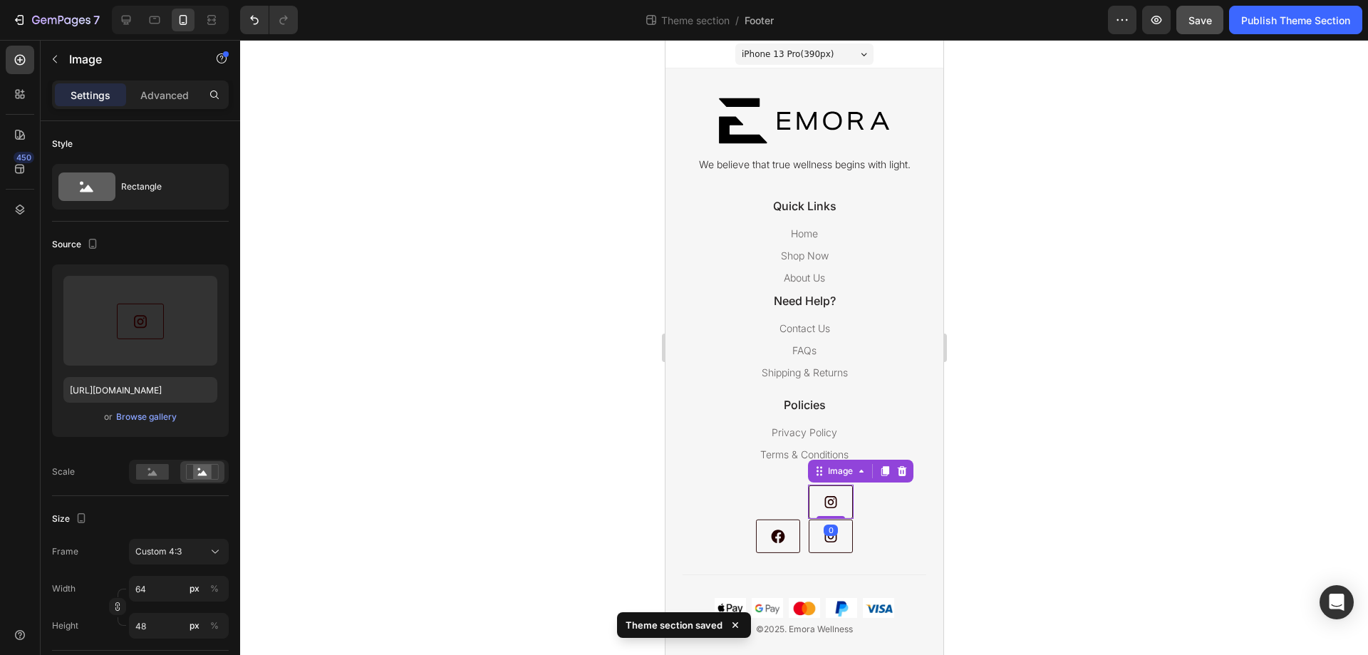
click at [834, 489] on img at bounding box center [830, 502] width 46 height 34
drag, startPoint x: 811, startPoint y: 472, endPoint x: 844, endPoint y: 532, distance: 69.2
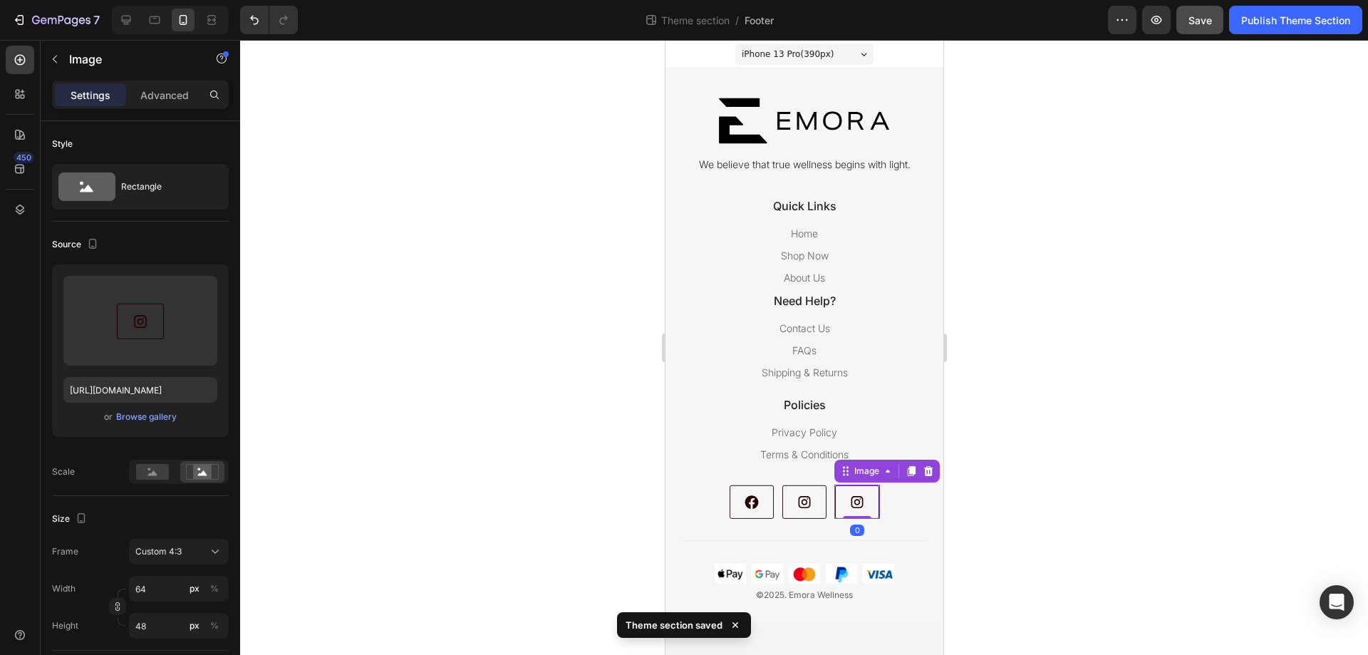
click at [874, 507] on img at bounding box center [857, 502] width 46 height 34
click at [139, 413] on div "Browse gallery" at bounding box center [146, 416] width 61 height 13
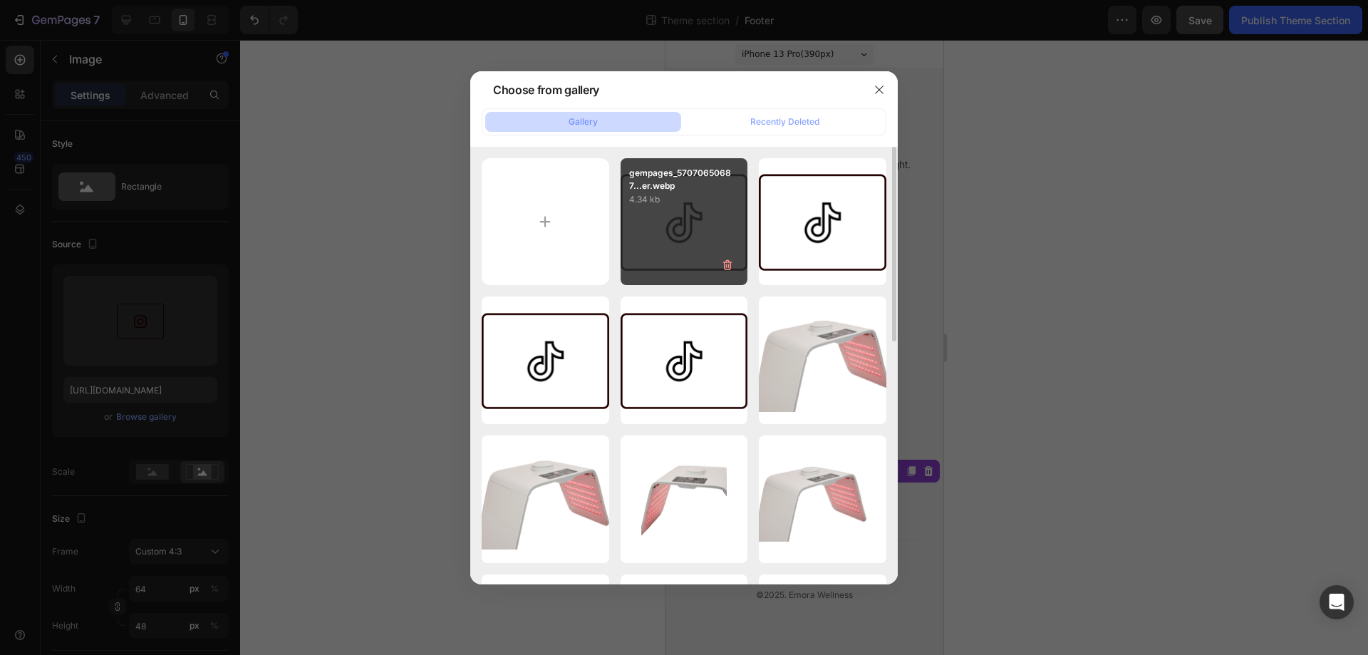
click at [639, 239] on div "gempages_57070650687...er.webp 4.34 kb" at bounding box center [685, 222] width 128 height 128
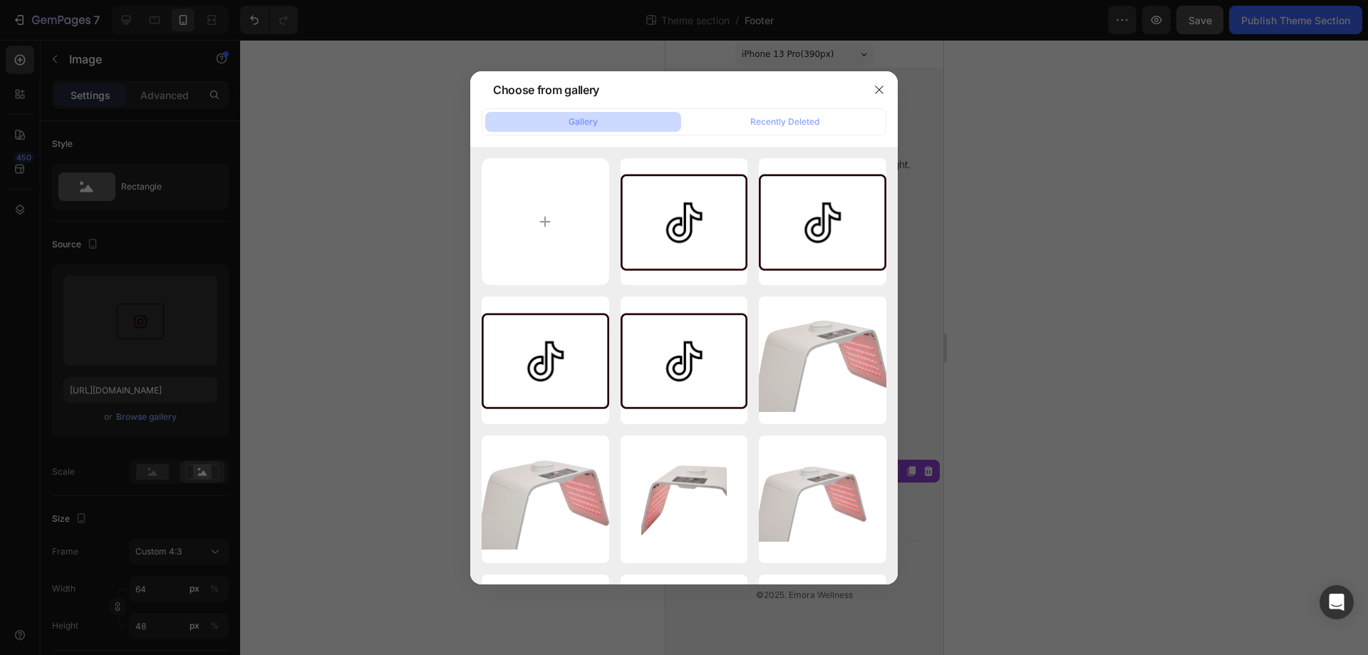
type input "[URL][DOMAIN_NAME]"
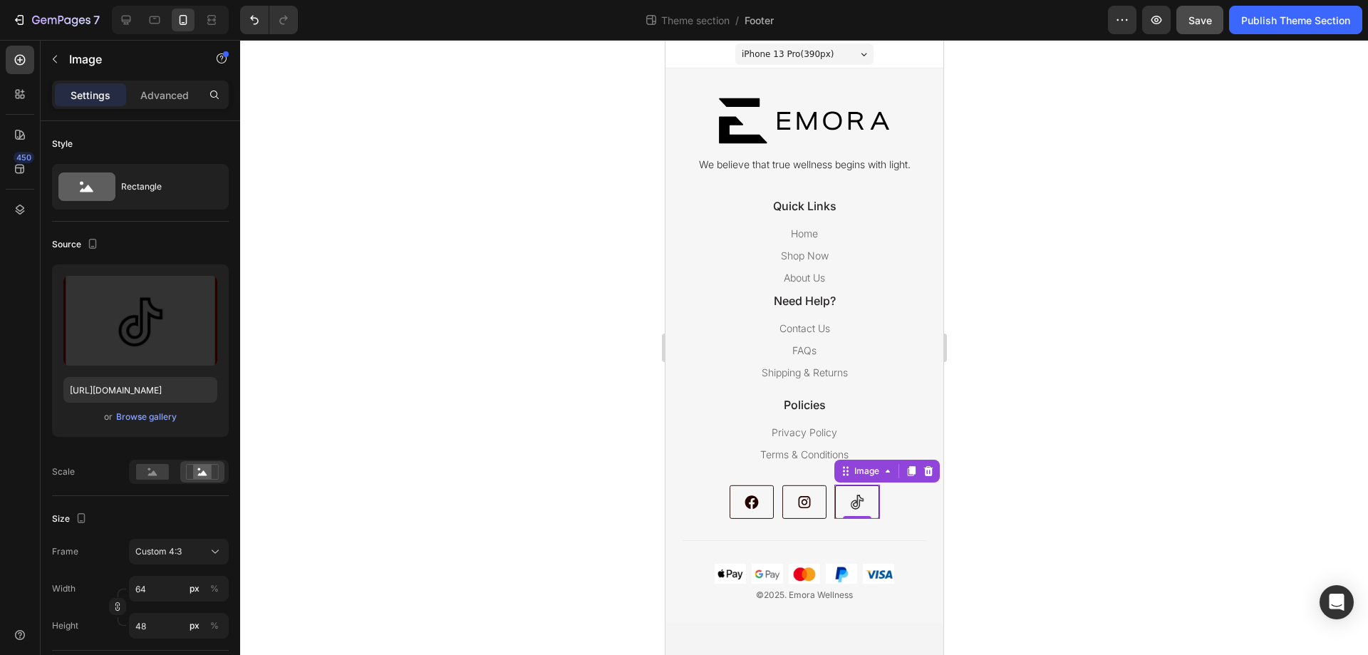
click at [1111, 379] on div at bounding box center [804, 347] width 1128 height 615
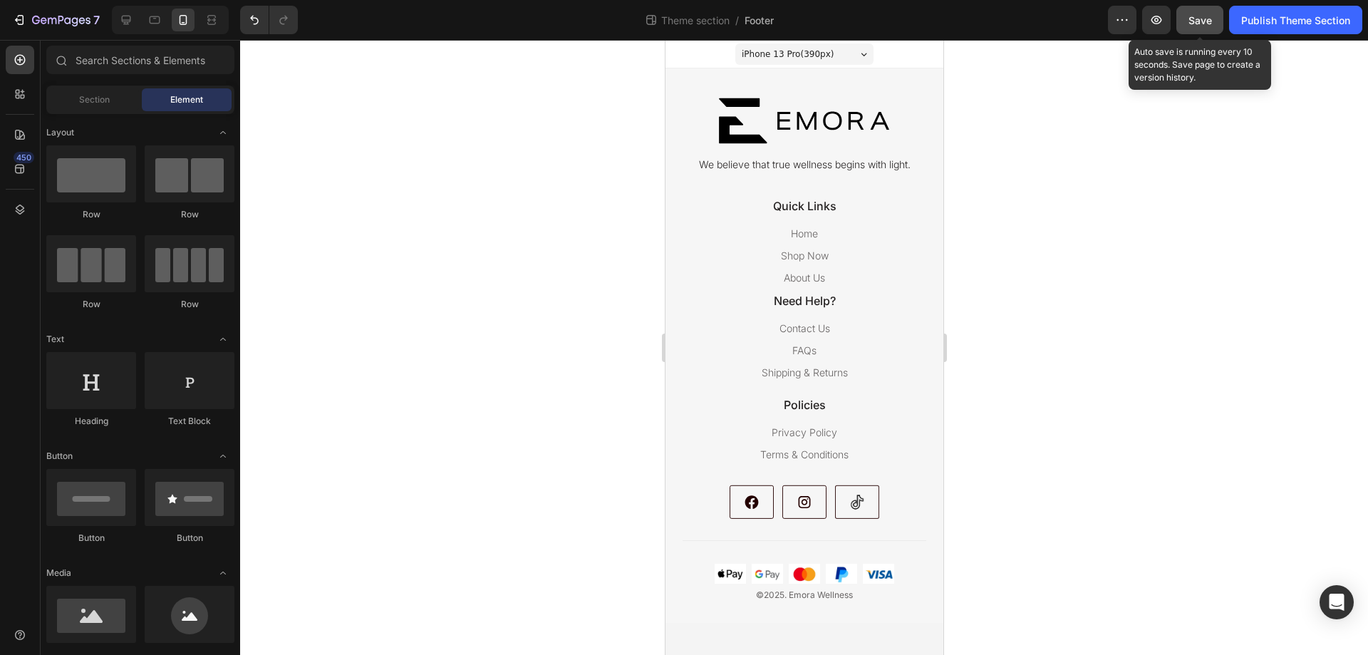
click at [1198, 26] on div "Save" at bounding box center [1201, 20] width 24 height 15
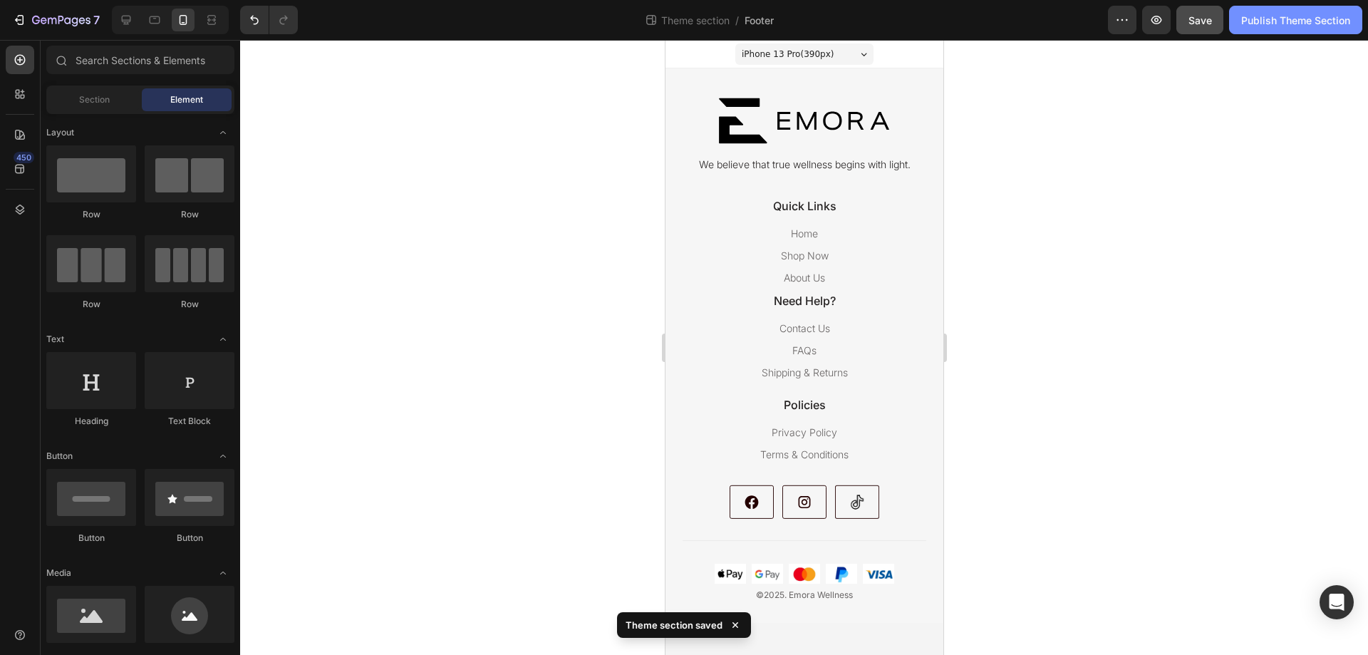
click at [1282, 19] on div "Publish Theme Section" at bounding box center [1295, 20] width 109 height 15
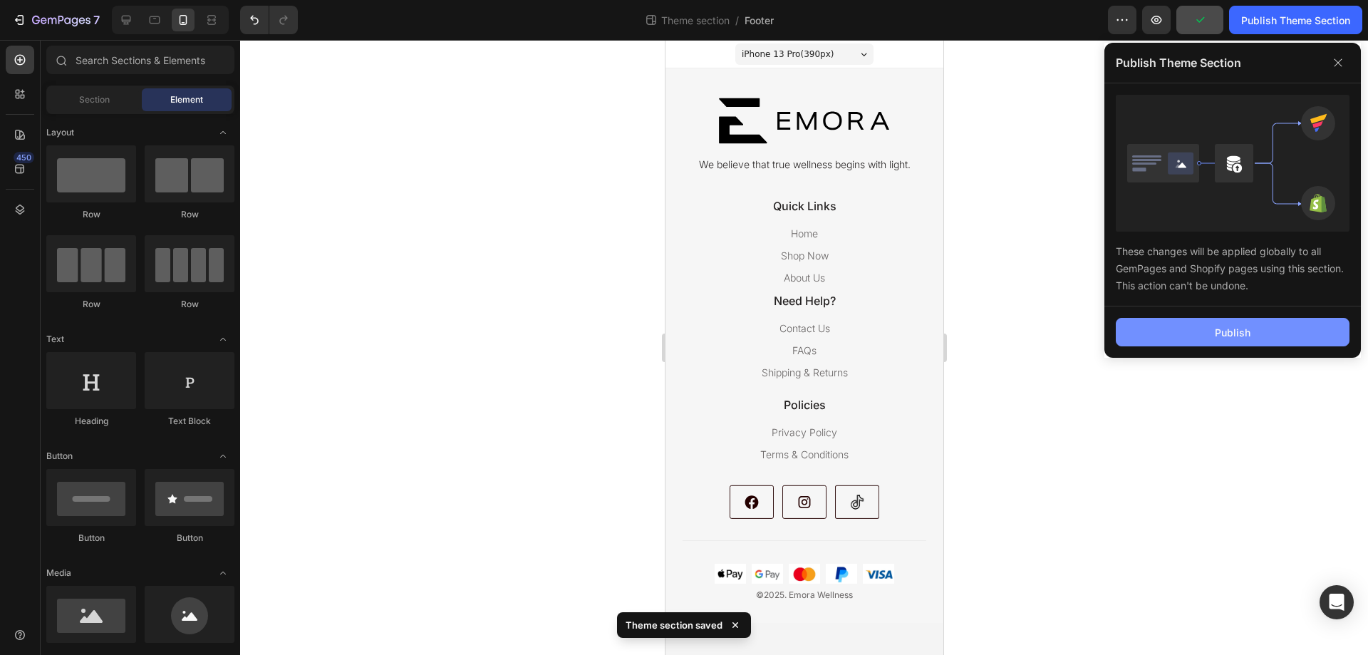
click at [1210, 333] on button "Publish" at bounding box center [1233, 332] width 234 height 29
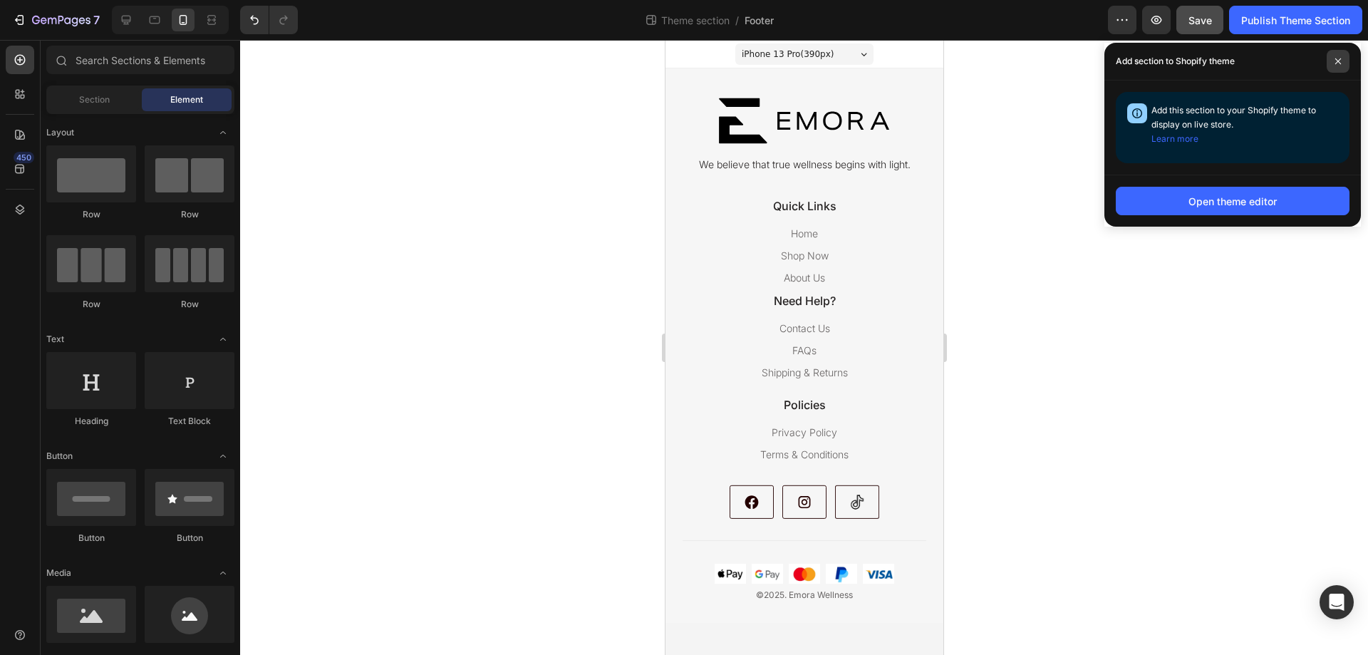
click at [1340, 59] on icon at bounding box center [1338, 61] width 6 height 6
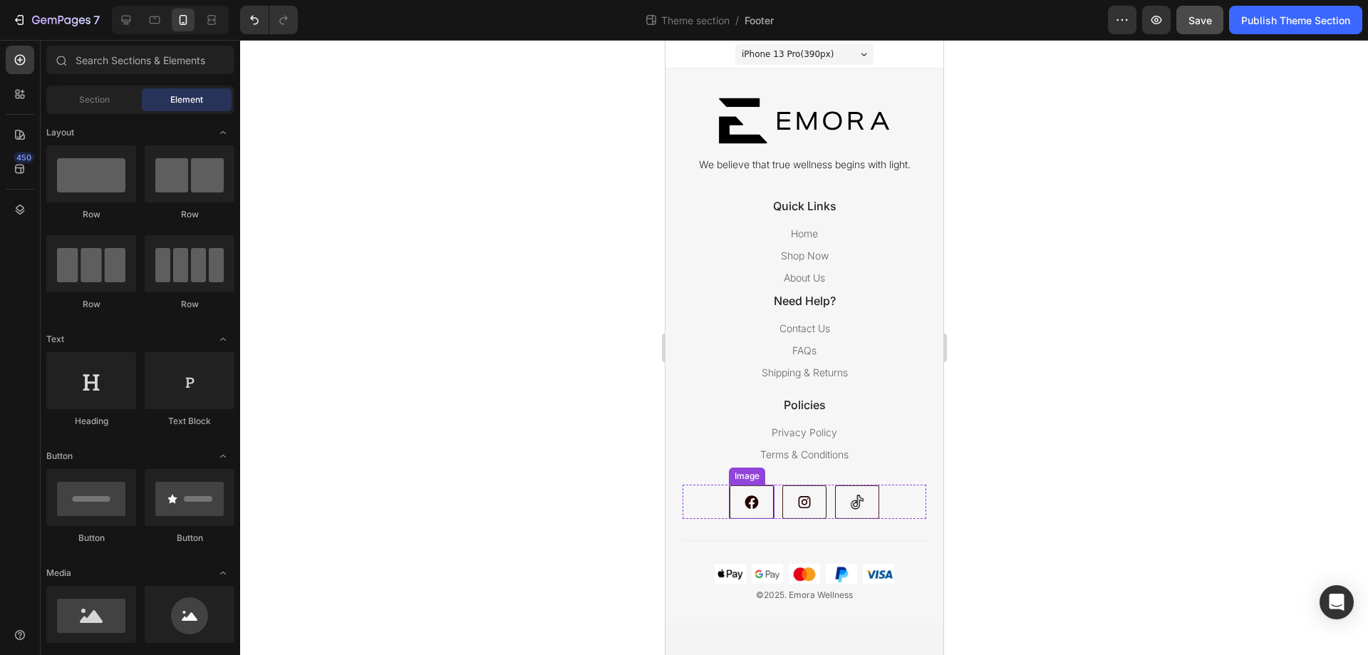
click at [760, 504] on img at bounding box center [751, 502] width 46 height 34
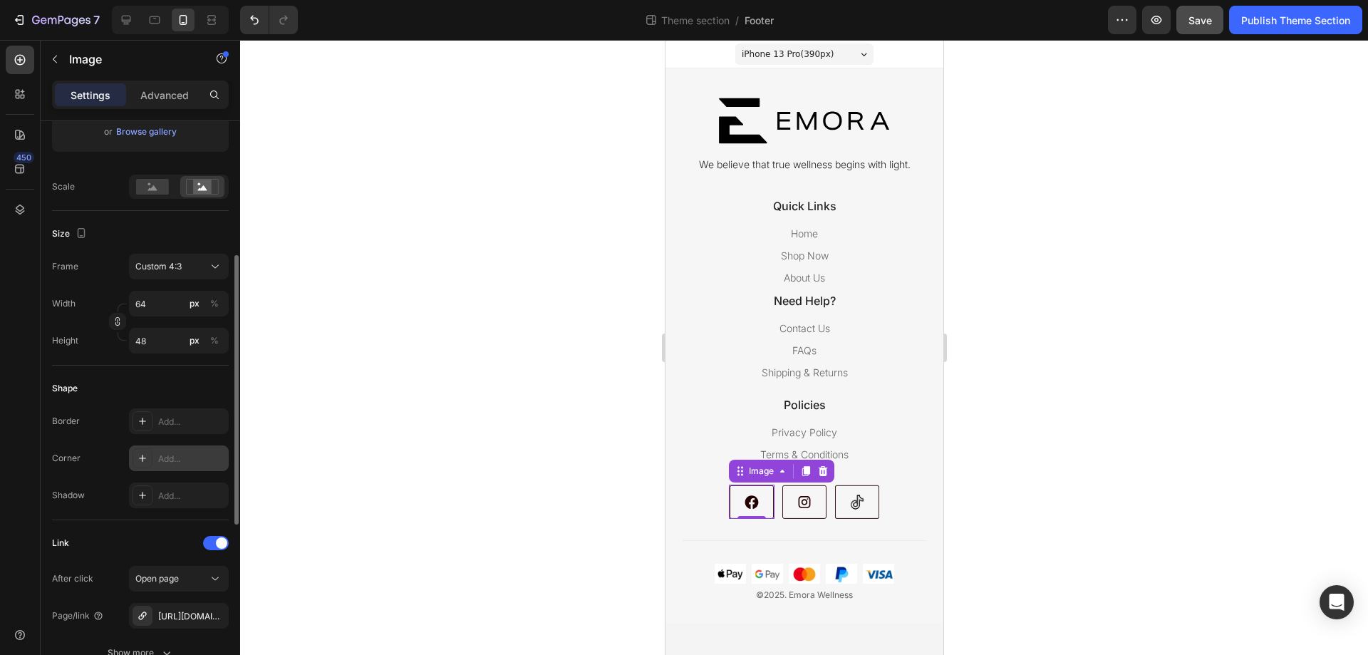
scroll to position [428, 0]
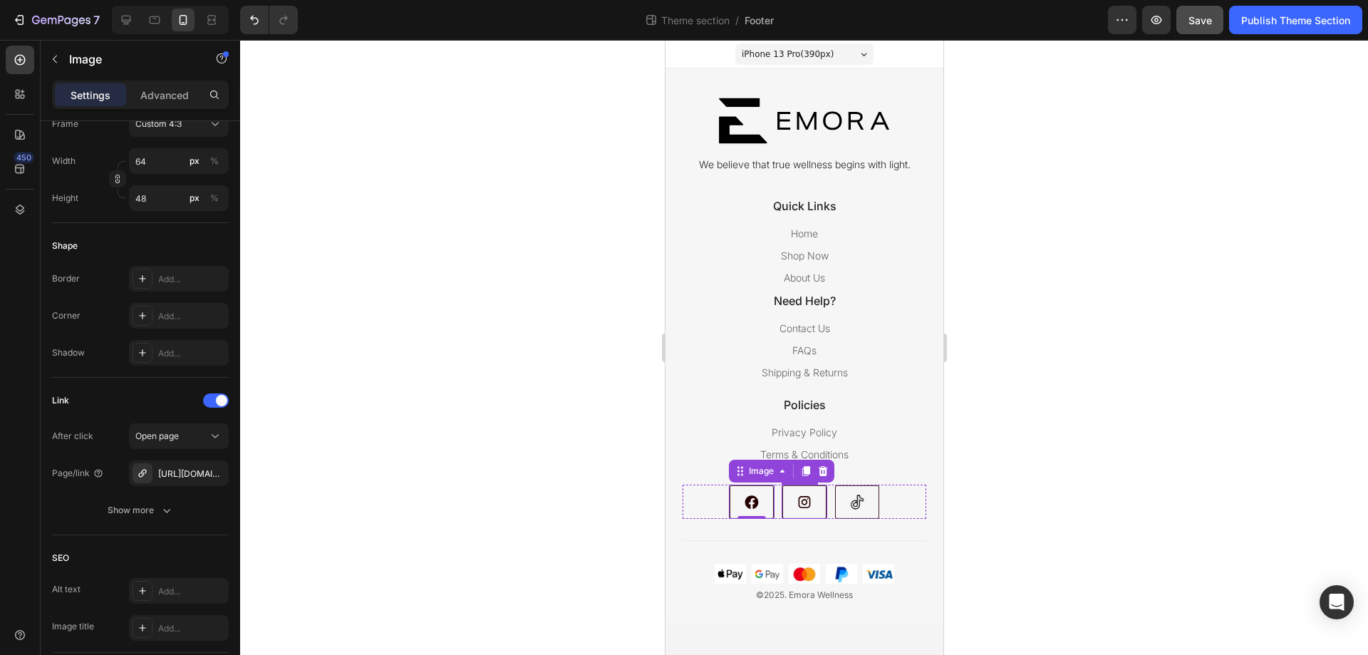
click at [812, 513] on img at bounding box center [804, 502] width 46 height 34
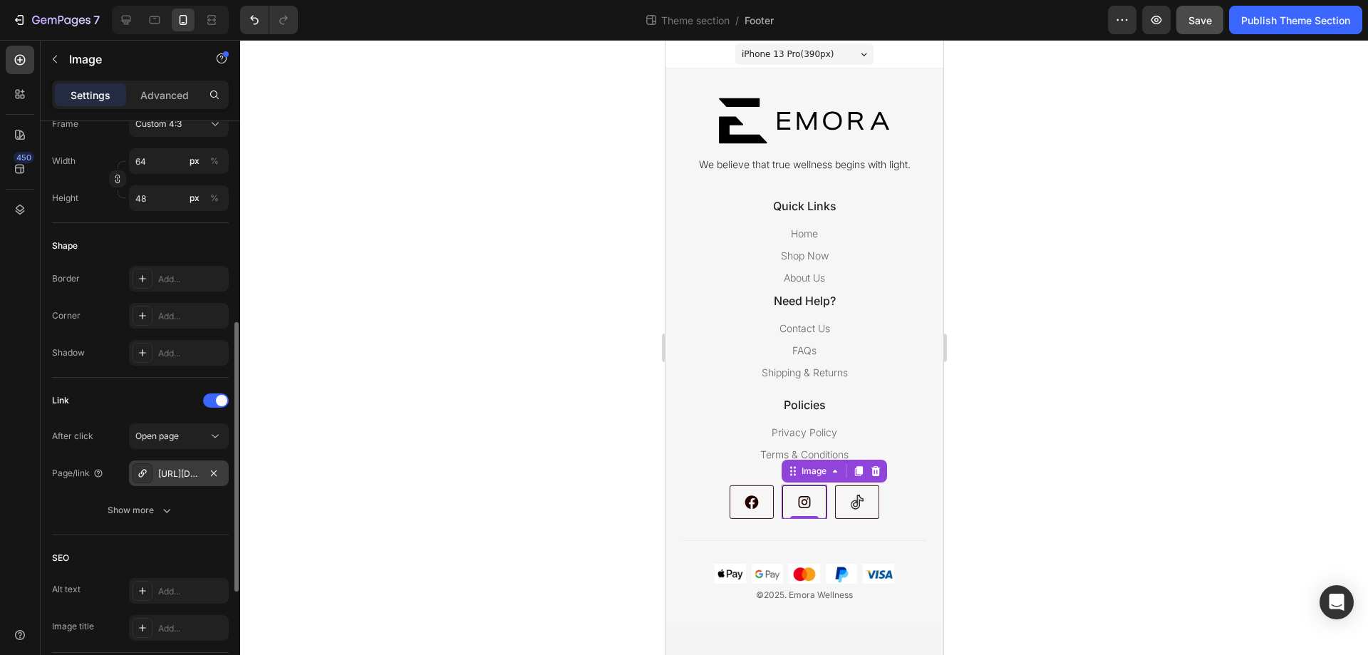
click at [175, 469] on div "[URL][DOMAIN_NAME]" at bounding box center [178, 473] width 41 height 13
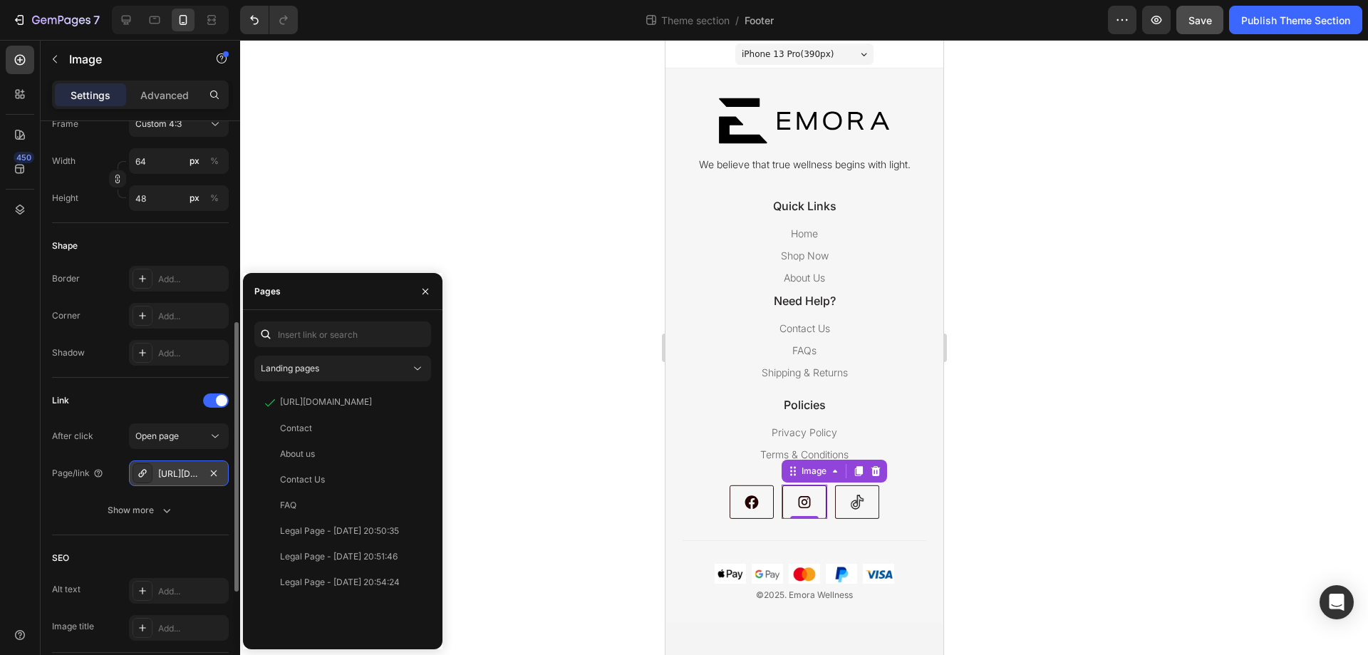
click at [175, 469] on div "[URL][DOMAIN_NAME]" at bounding box center [178, 473] width 41 height 13
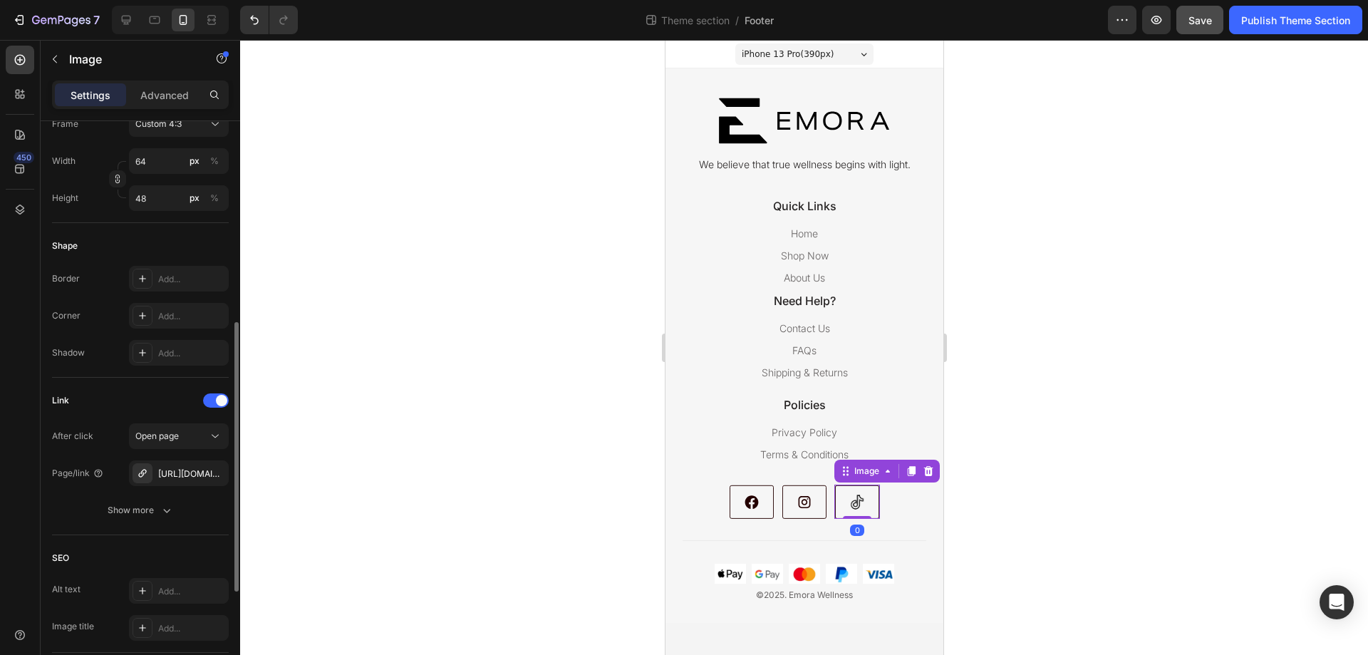
scroll to position [570, 0]
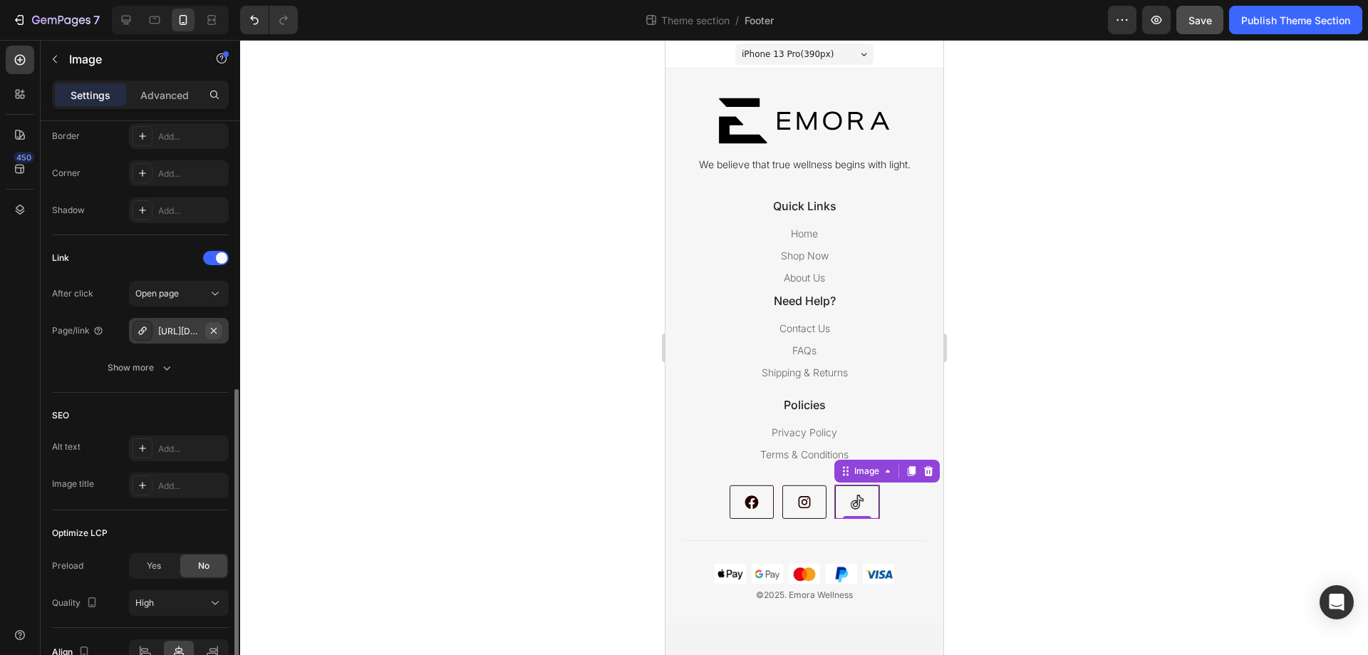
click at [214, 329] on icon "button" at bounding box center [213, 330] width 11 height 11
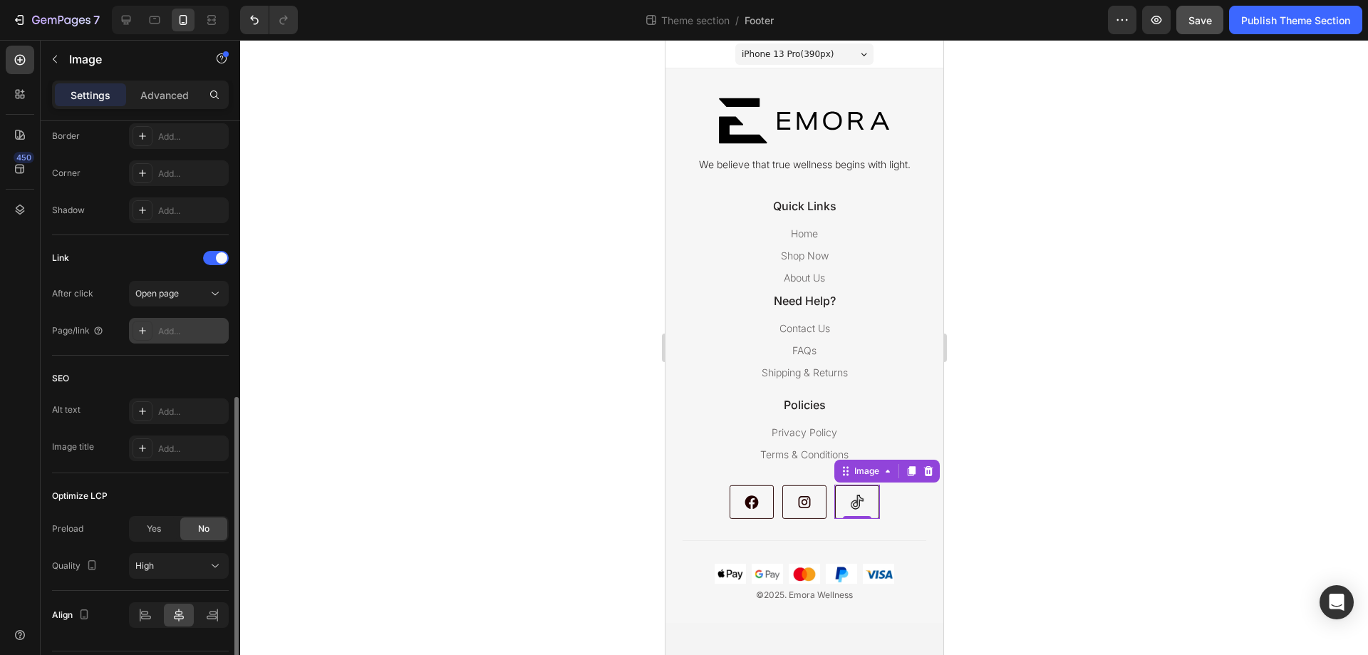
click at [161, 331] on div "Add..." at bounding box center [191, 331] width 67 height 13
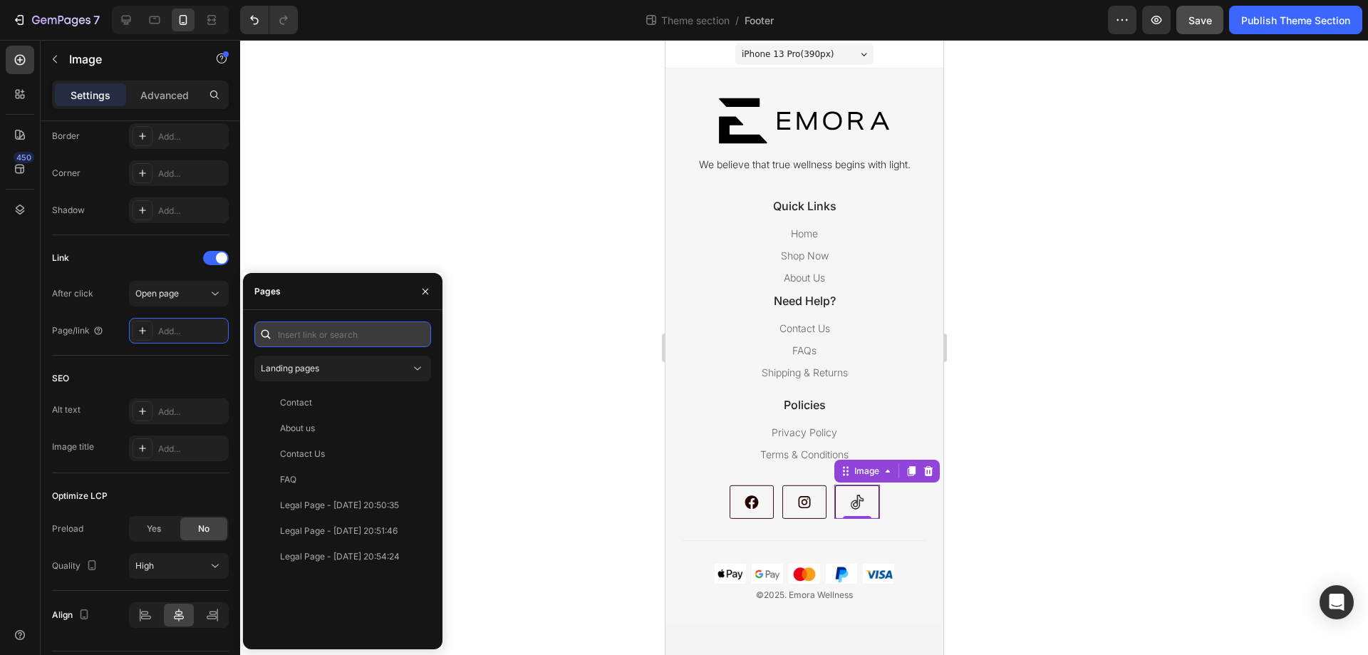
click at [305, 328] on input "text" at bounding box center [342, 334] width 177 height 26
paste input "[URL][DOMAIN_NAME]"
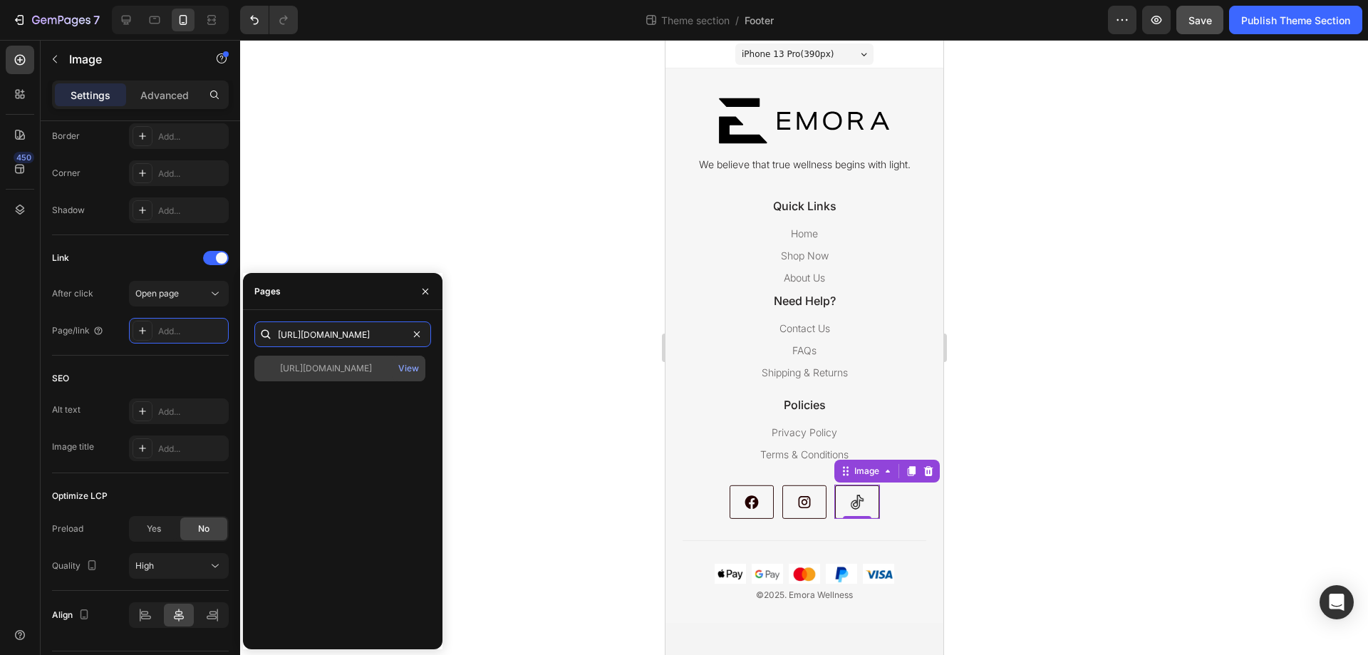
type input "[URL][DOMAIN_NAME]"
click at [331, 371] on div "[URL][DOMAIN_NAME]" at bounding box center [326, 368] width 92 height 13
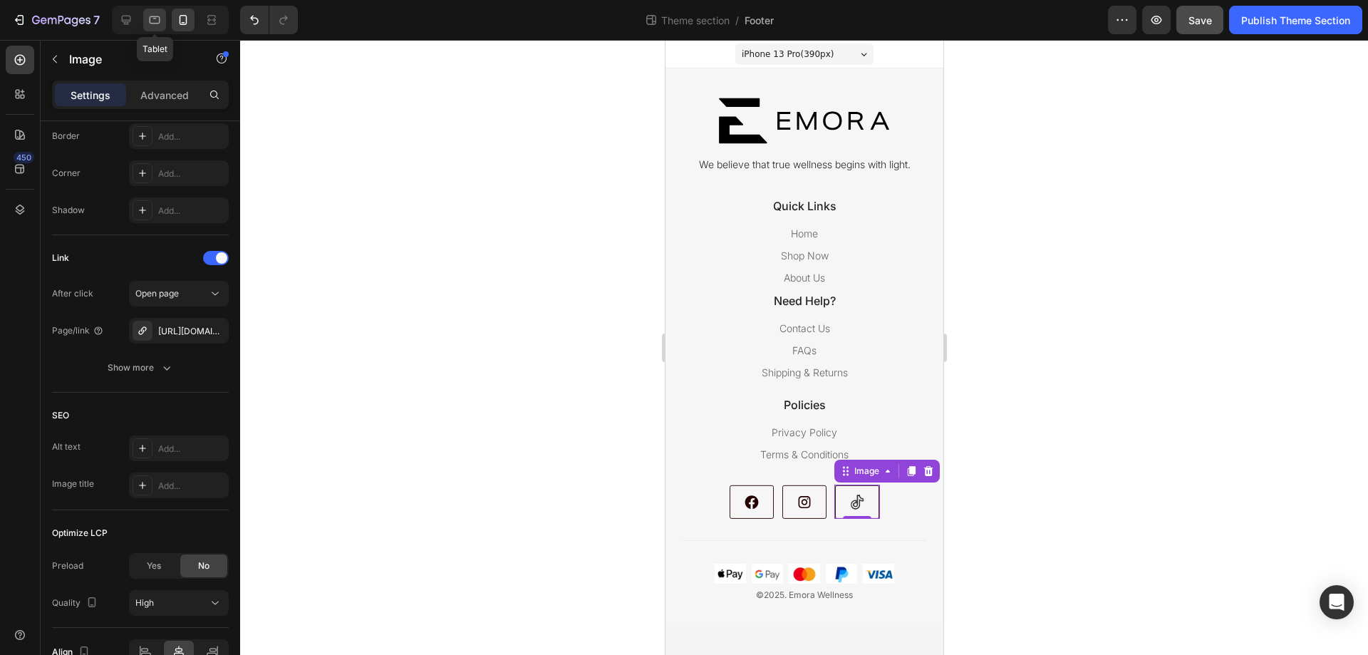
click at [155, 16] on icon at bounding box center [155, 20] width 11 height 8
type input "[URL][DOMAIN_NAME]"
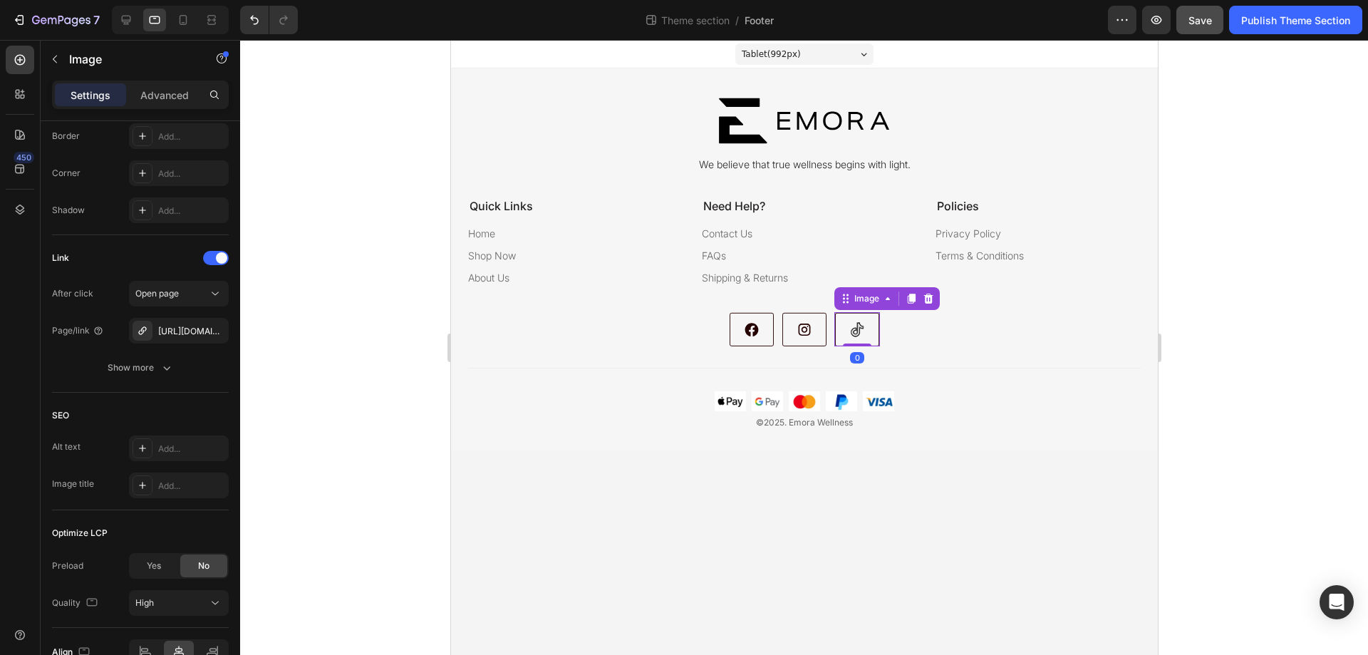
click at [875, 333] on img at bounding box center [857, 329] width 46 height 34
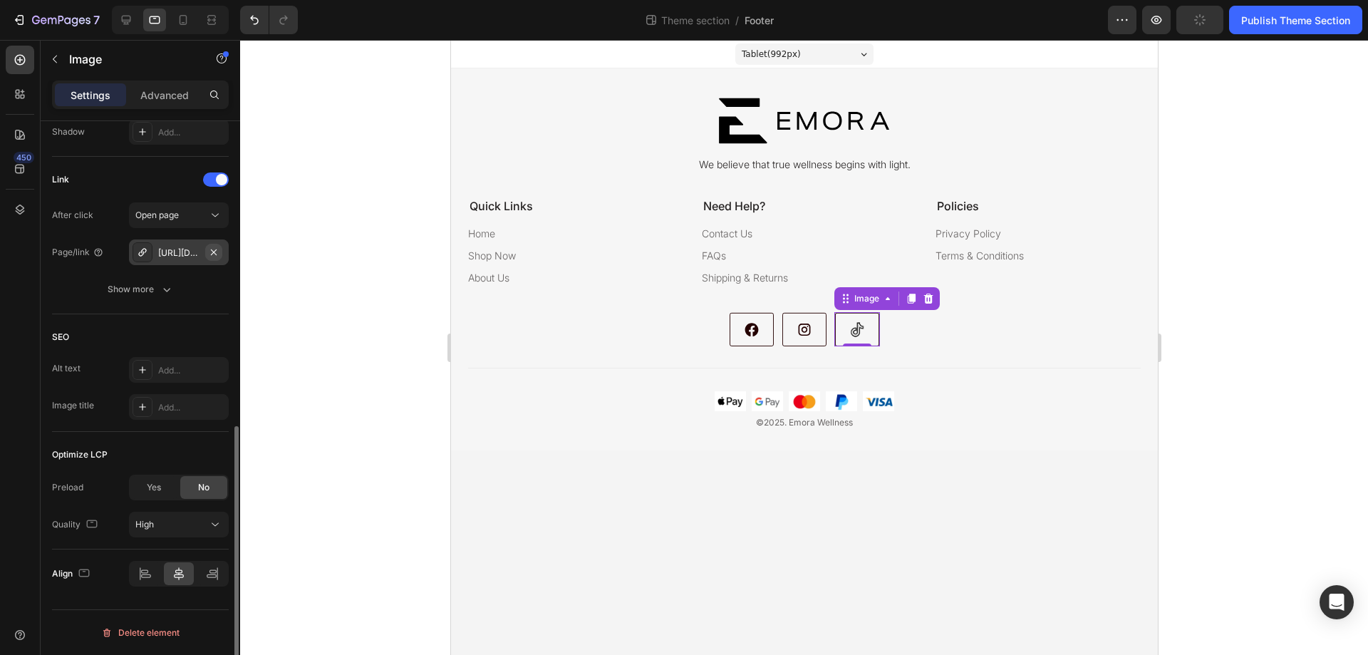
click at [212, 249] on icon "button" at bounding box center [214, 252] width 6 height 6
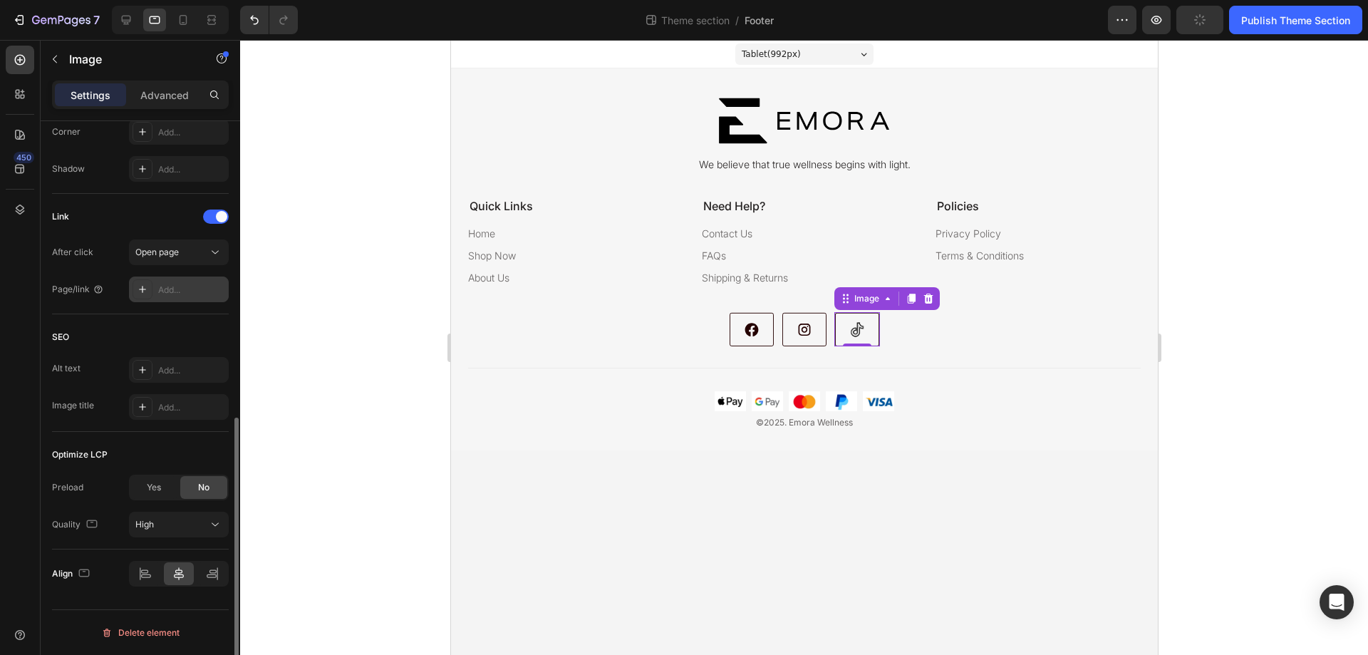
click at [173, 292] on div "Add..." at bounding box center [191, 290] width 67 height 13
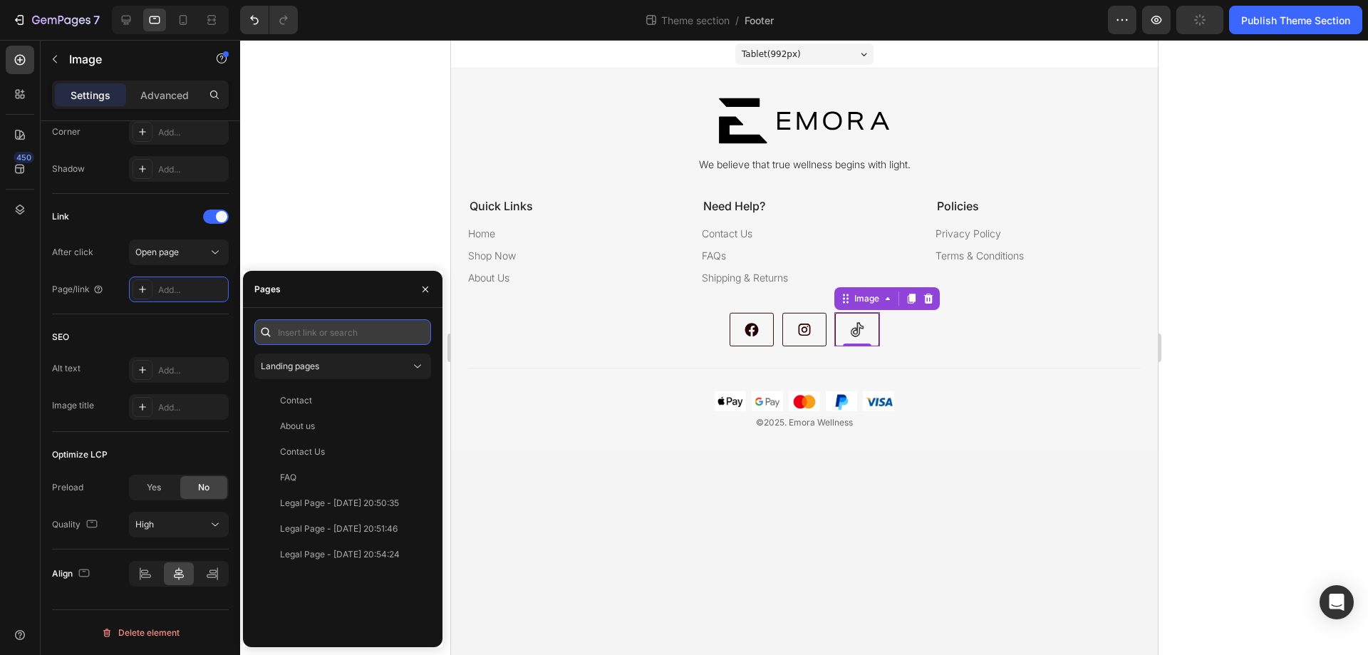
click at [304, 331] on input "text" at bounding box center [342, 332] width 177 height 26
paste input "[URL][DOMAIN_NAME]"
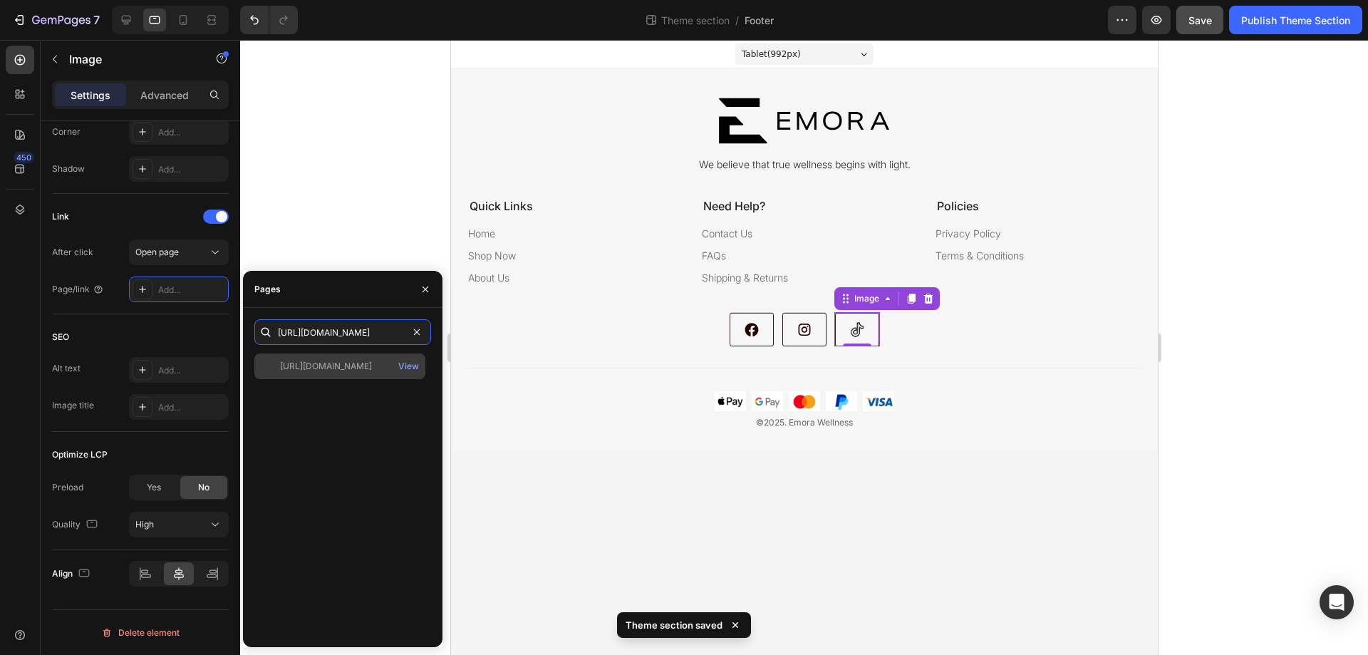
type input "[URL][DOMAIN_NAME]"
click at [367, 368] on div "[URL][DOMAIN_NAME]" at bounding box center [326, 366] width 92 height 13
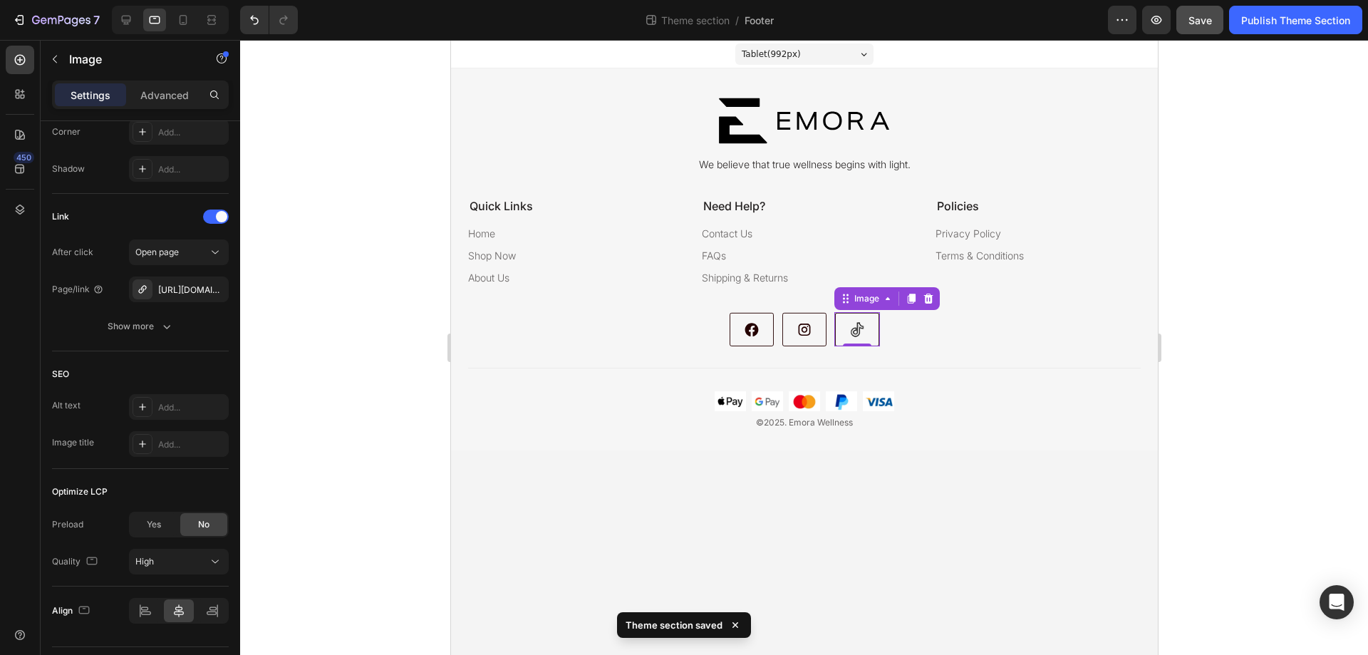
click at [340, 214] on div at bounding box center [804, 347] width 1128 height 615
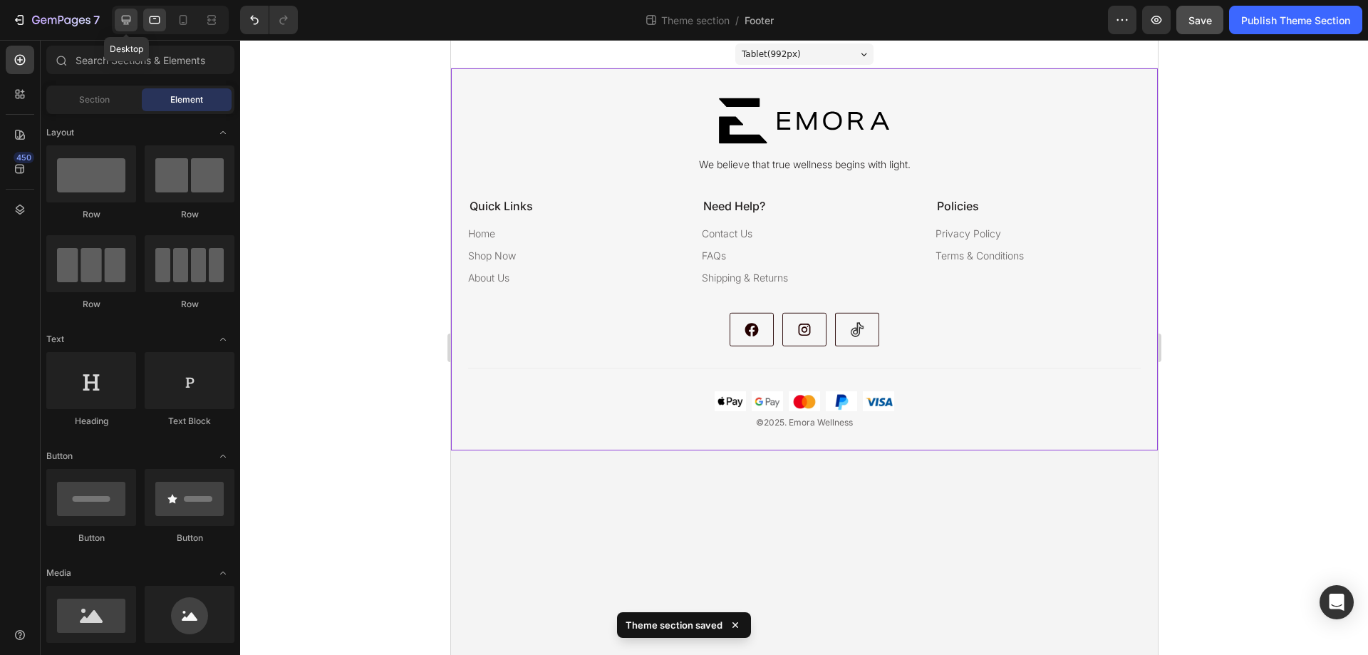
click at [123, 20] on icon at bounding box center [126, 20] width 9 height 9
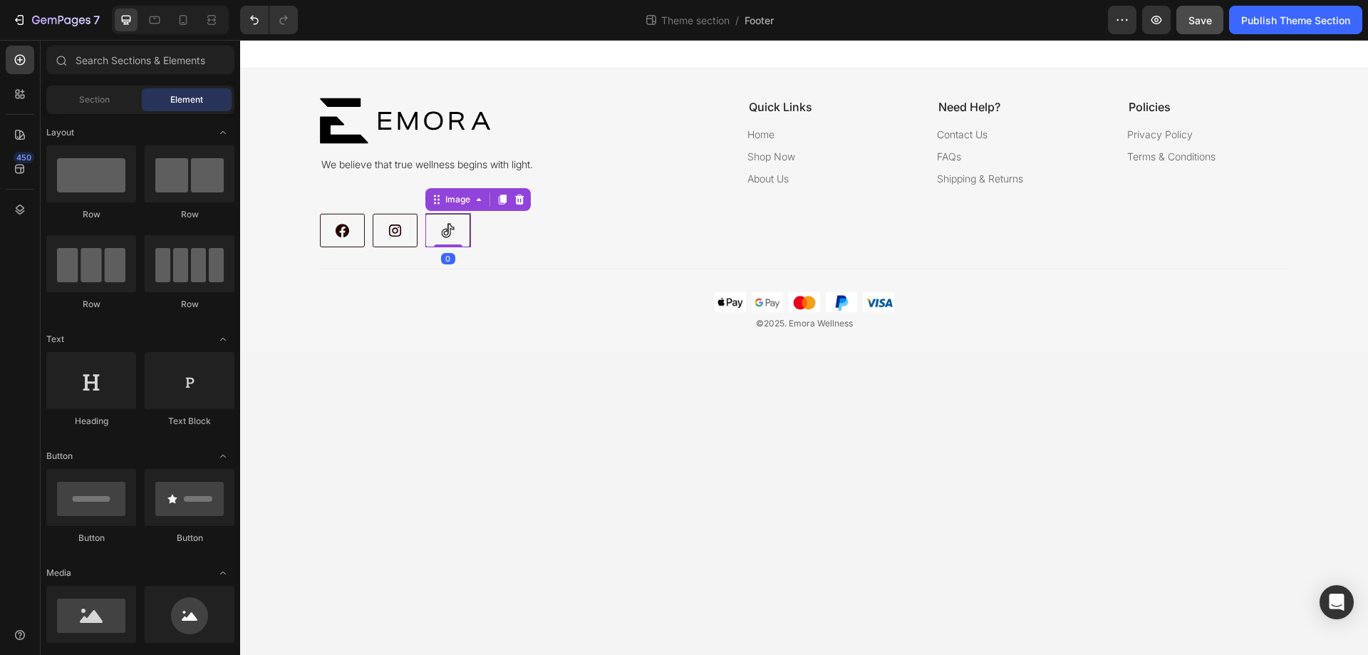
click at [465, 238] on img at bounding box center [448, 230] width 46 height 34
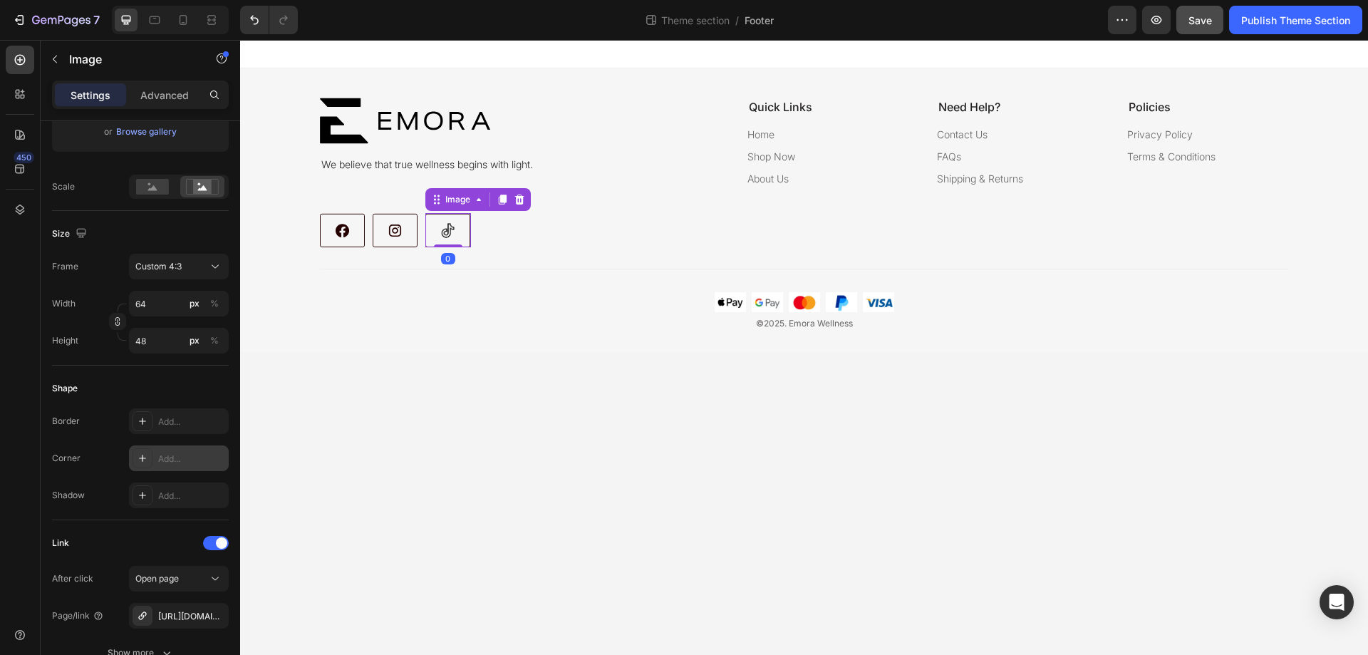
scroll to position [570, 0]
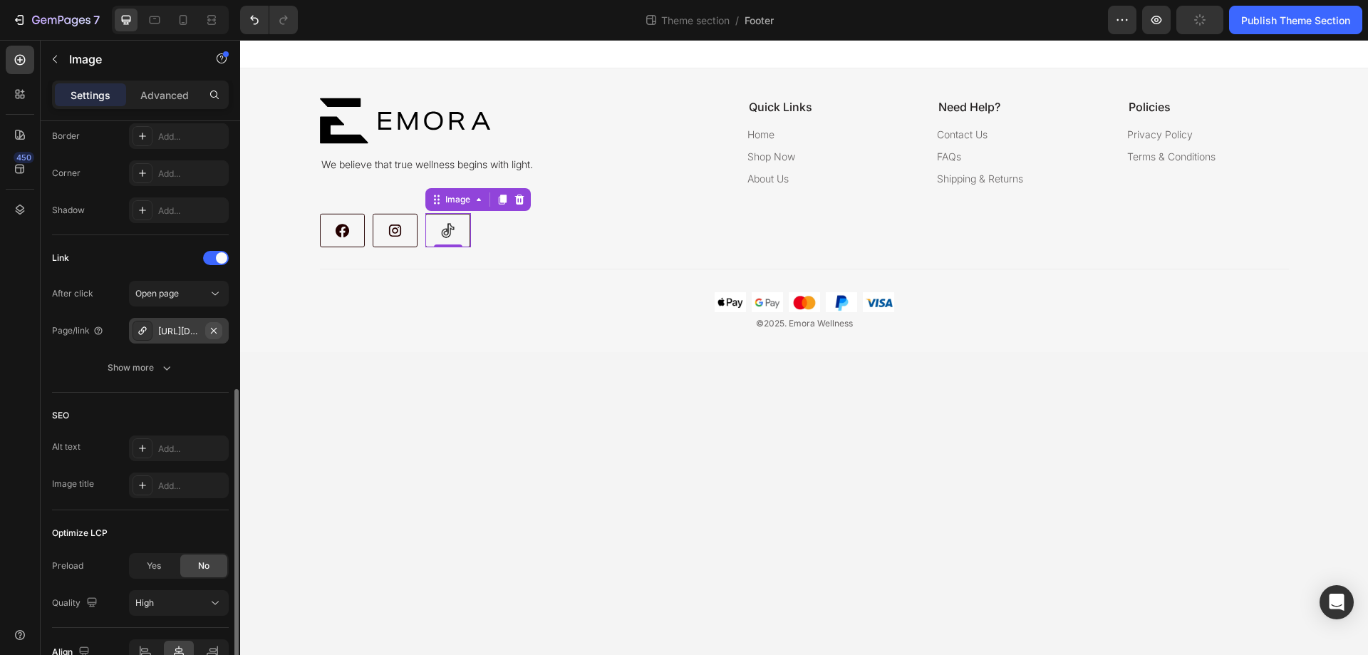
click at [208, 331] on icon "button" at bounding box center [213, 330] width 11 height 11
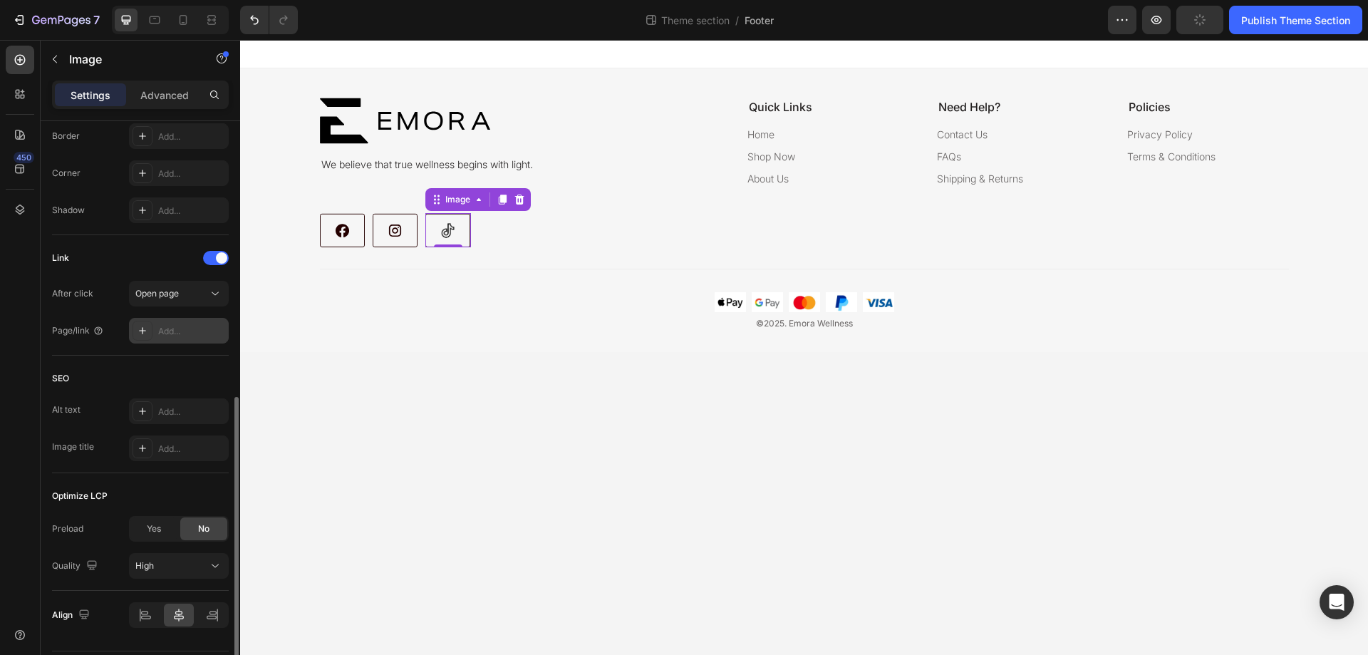
click at [184, 331] on div "Add..." at bounding box center [191, 331] width 67 height 13
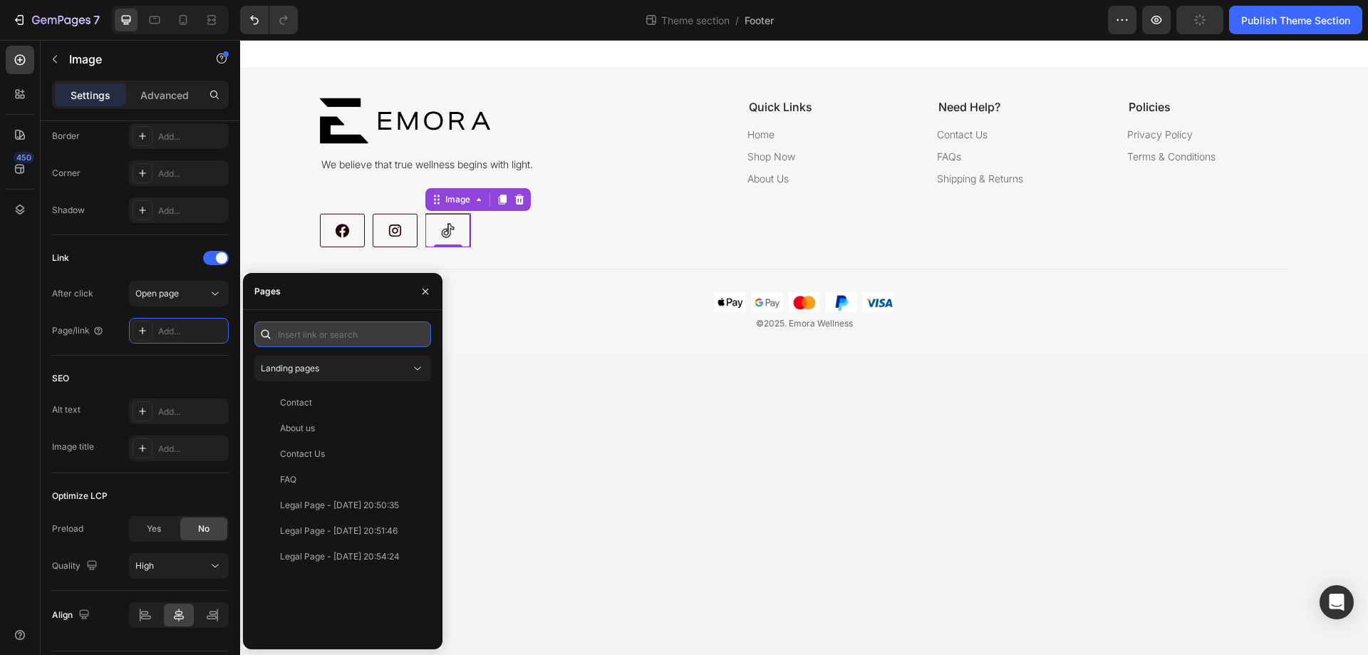
click at [332, 336] on input "text" at bounding box center [342, 334] width 177 height 26
paste input "https://www.tiktok.com/@emorawellness"
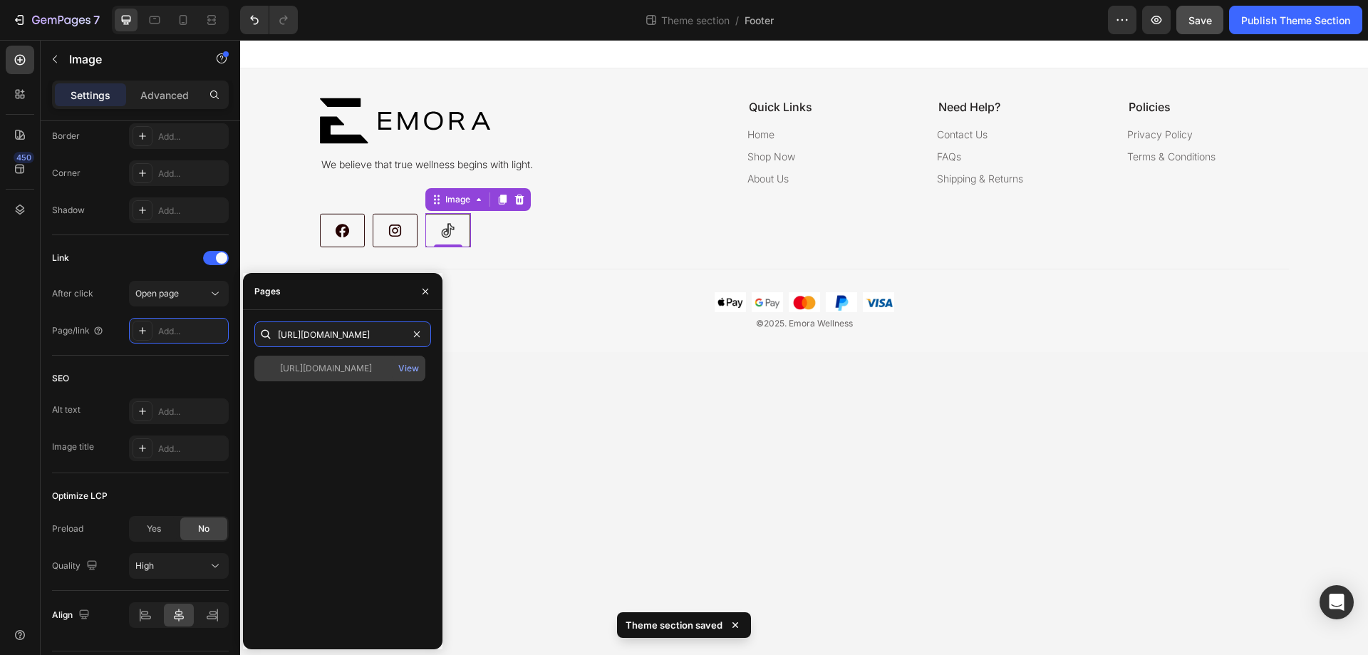
type input "https://www.tiktok.com/@emorawellness"
click at [333, 366] on div "https://www.tiktok.com/@emorawellness" at bounding box center [326, 368] width 92 height 13
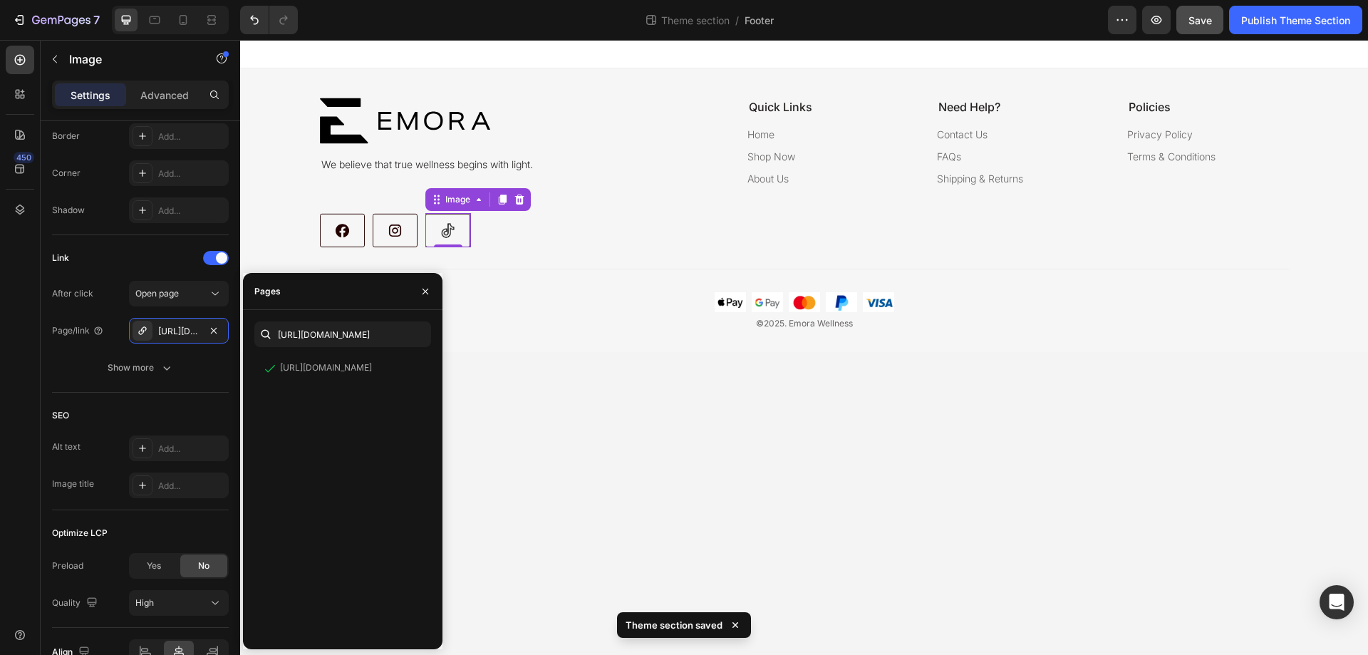
click at [560, 423] on body "Image We believe that true wellness begins with light. Text Block quick links T…" at bounding box center [804, 347] width 1128 height 615
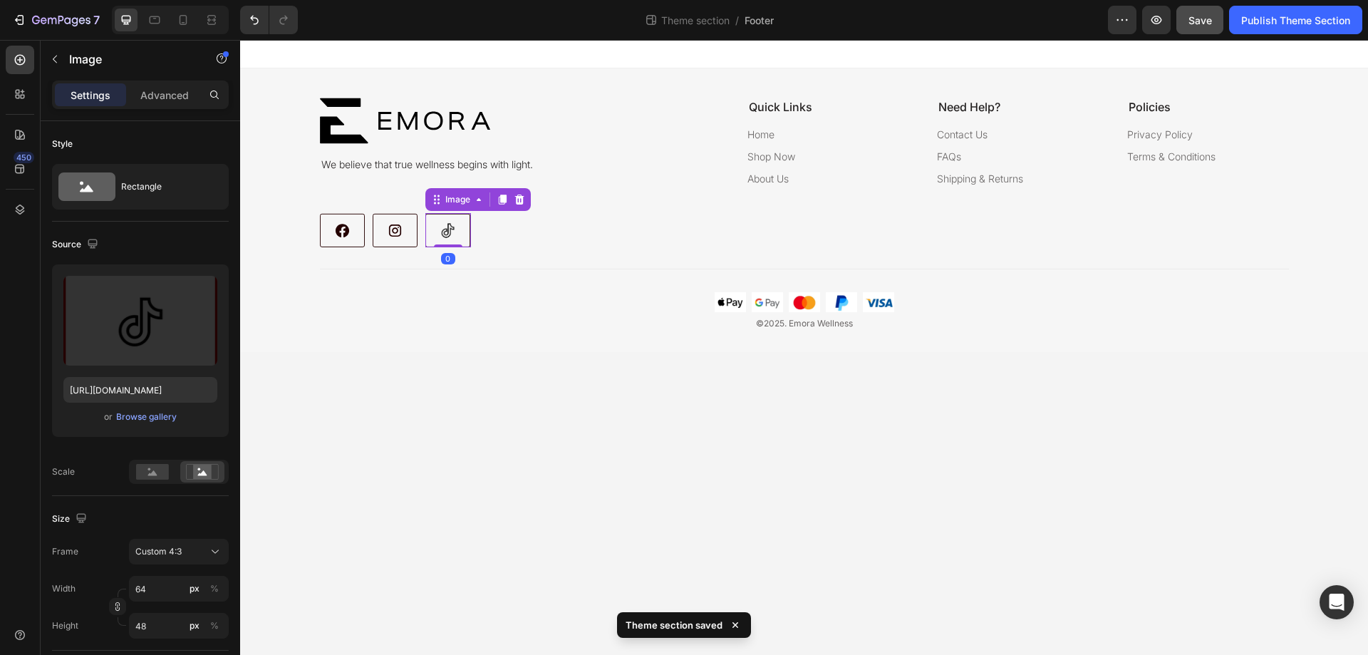
click at [440, 236] on img at bounding box center [448, 230] width 46 height 34
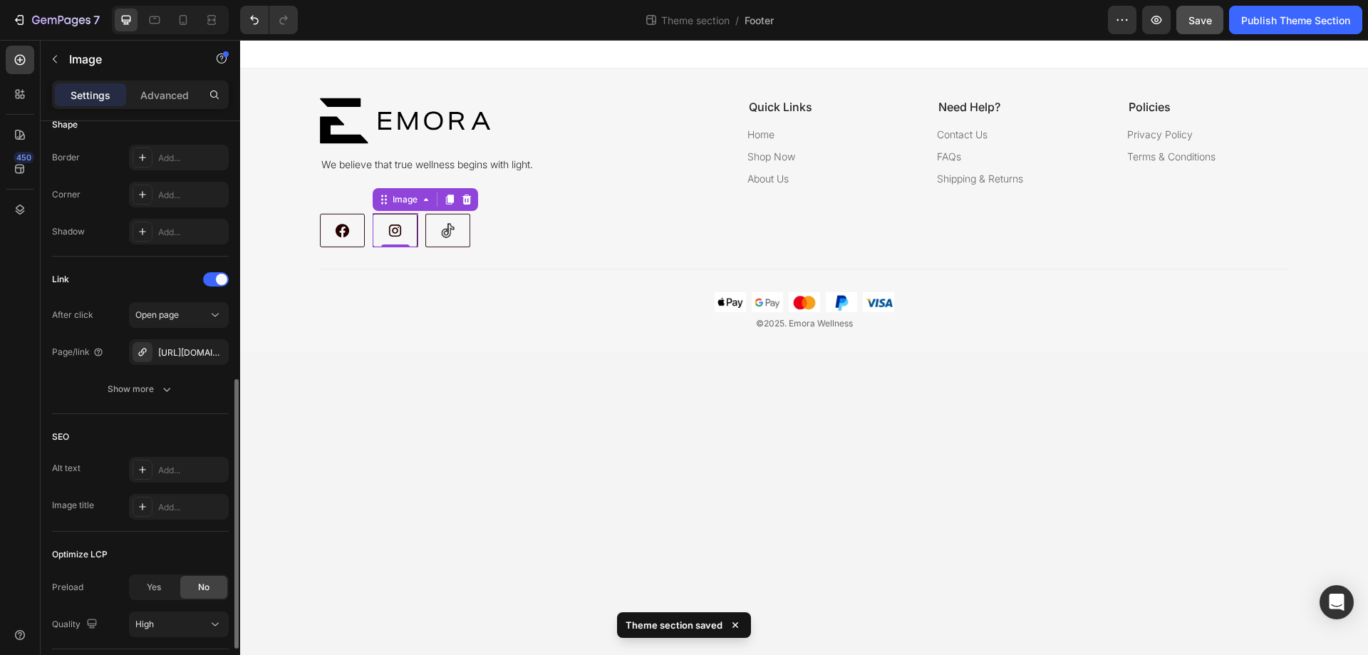
click at [402, 239] on img at bounding box center [396, 230] width 46 height 34
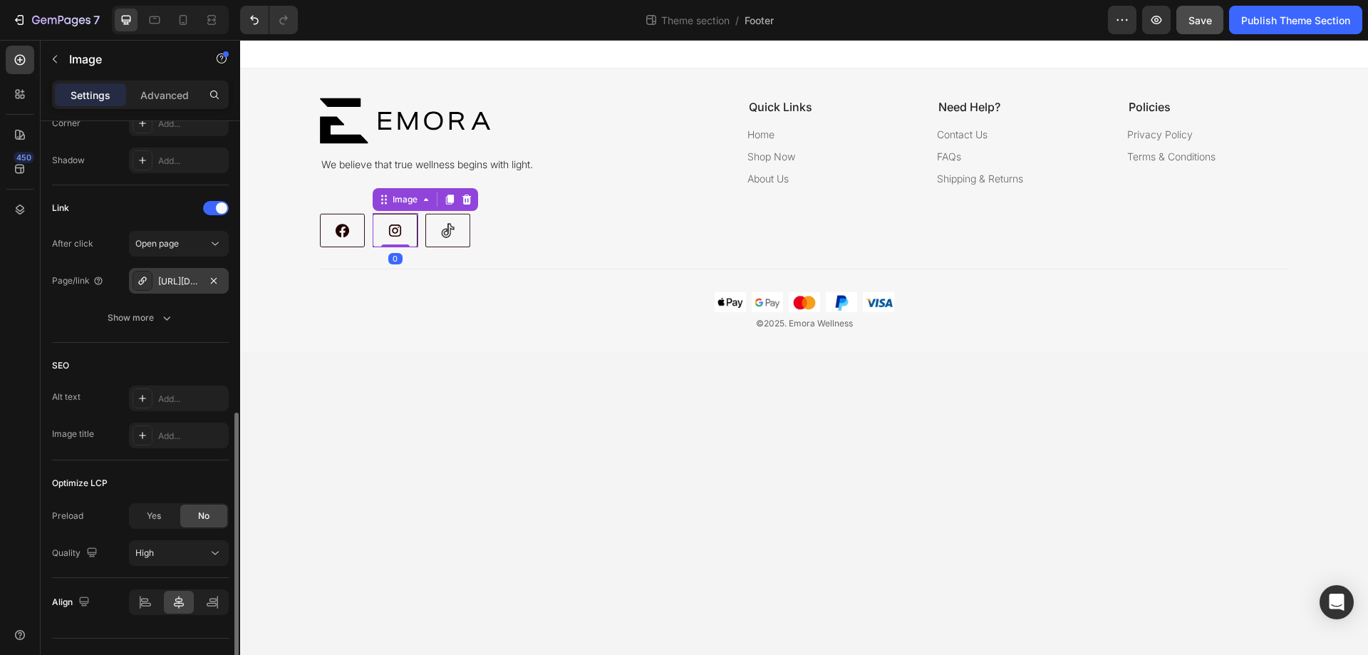
click at [172, 279] on div "[URL][DOMAIN_NAME]" at bounding box center [178, 281] width 41 height 13
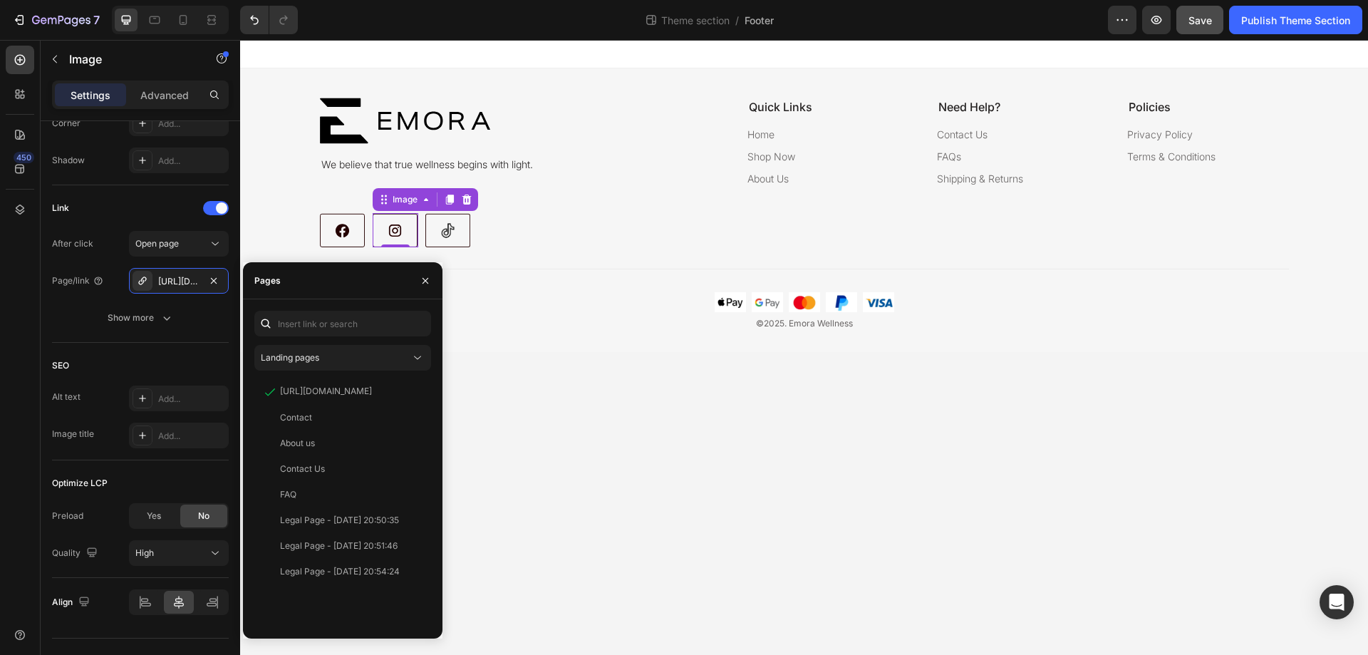
click at [591, 457] on body "Image We believe that true wellness begins with light. Text Block quick links T…" at bounding box center [804, 347] width 1128 height 615
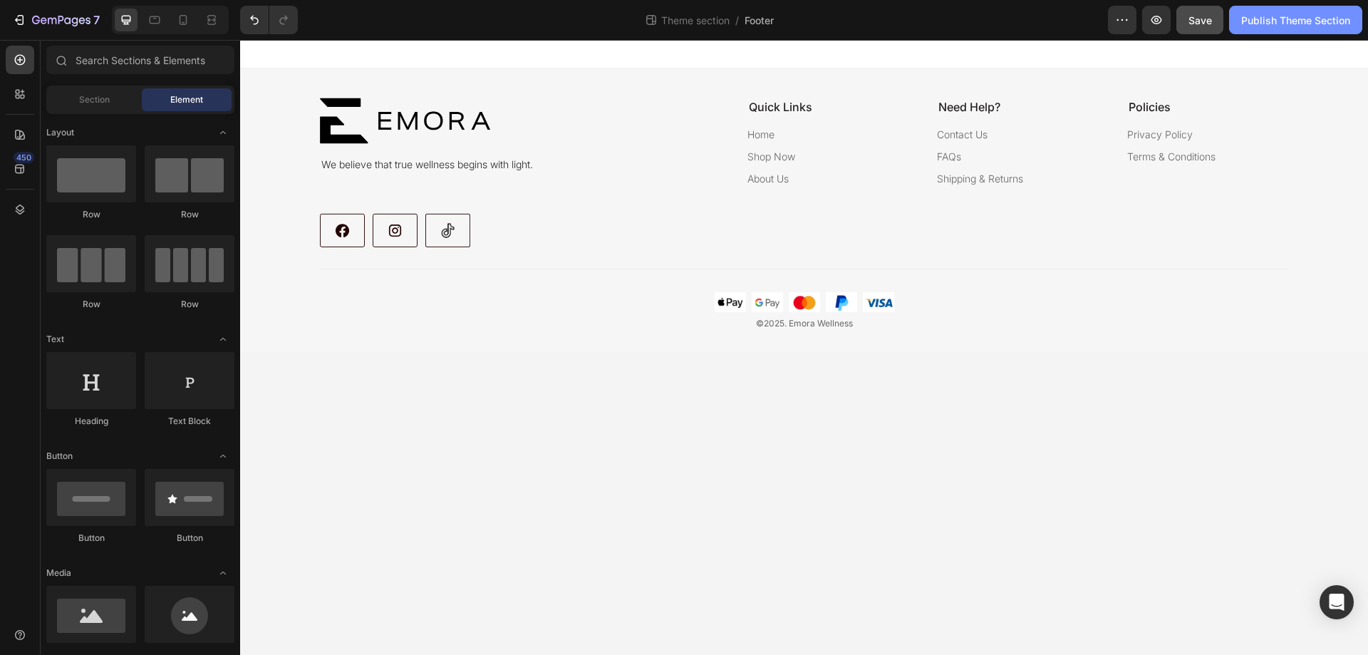
click at [1279, 27] on div "Publish Theme Section" at bounding box center [1295, 20] width 109 height 15
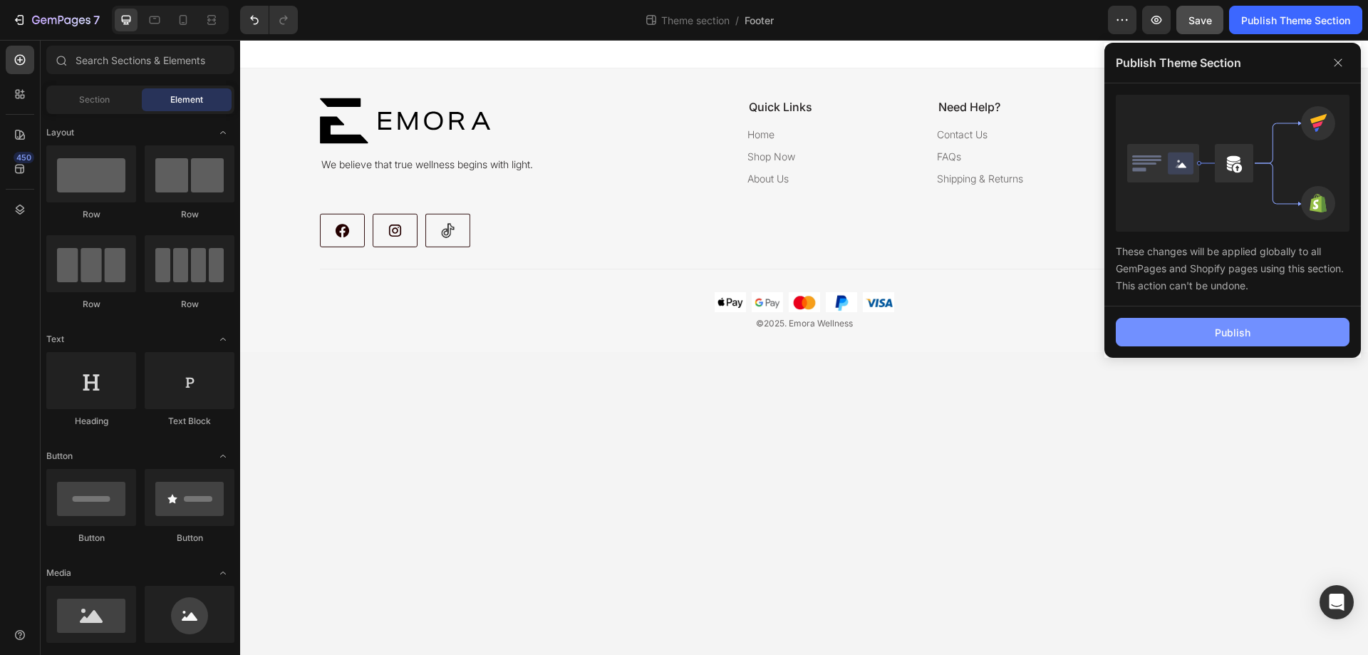
click at [1211, 339] on button "Publish" at bounding box center [1233, 332] width 234 height 29
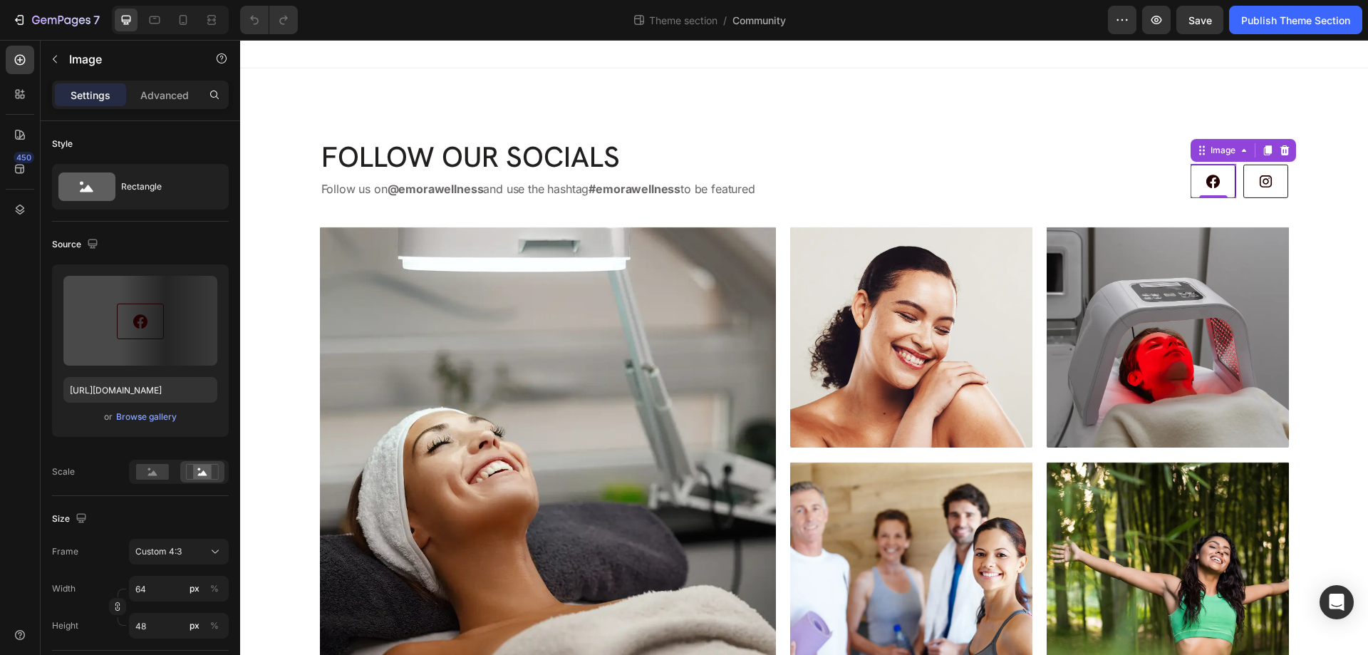
click at [1214, 187] on img at bounding box center [1214, 181] width 46 height 34
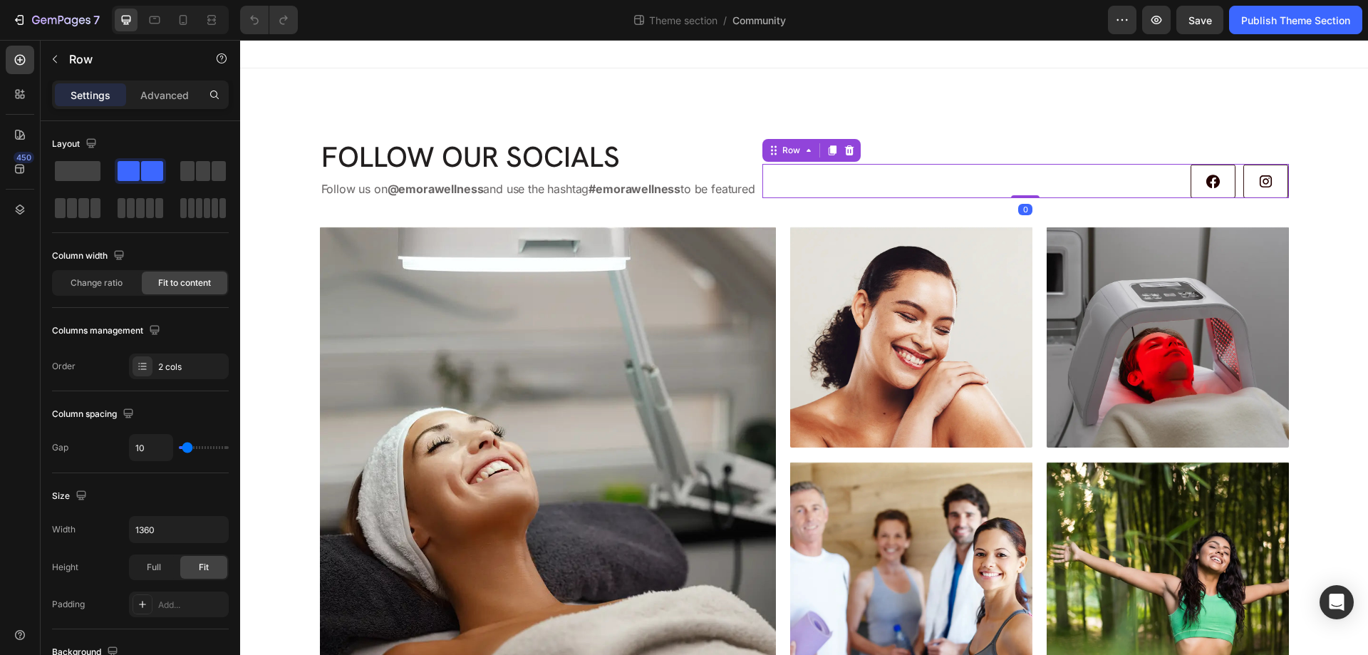
click at [1083, 191] on div "Image Image Row 0" at bounding box center [1025, 181] width 527 height 34
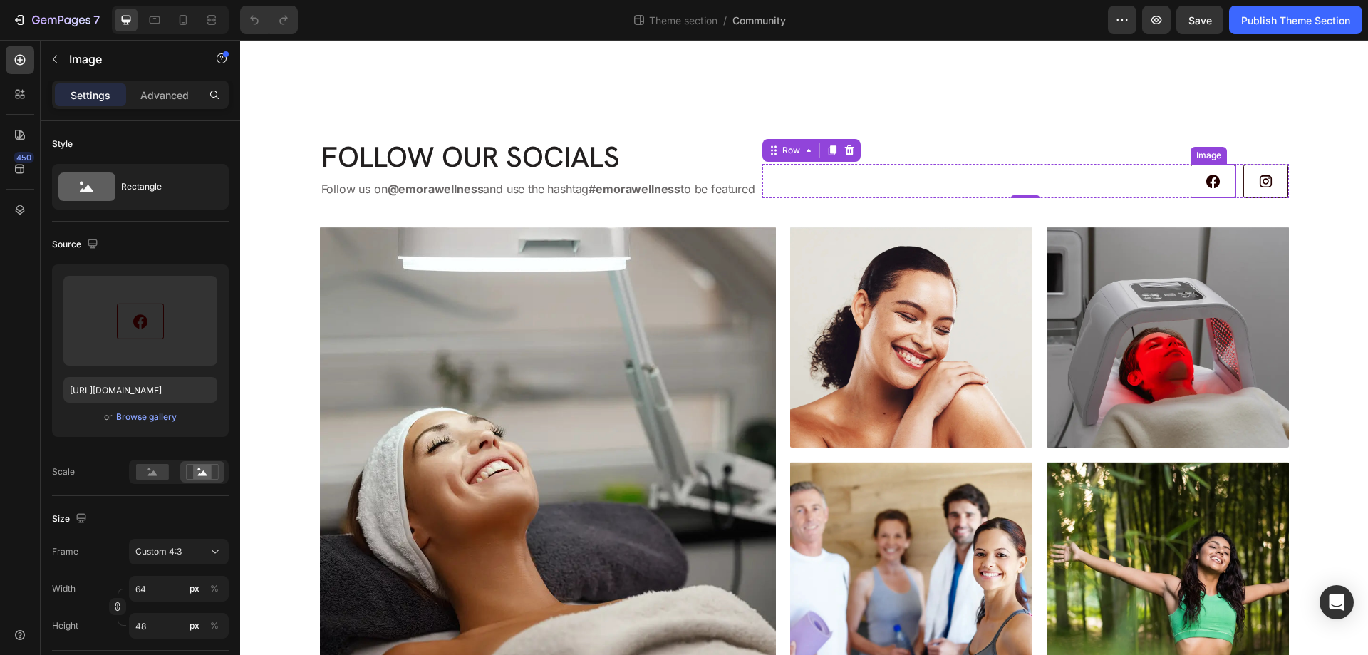
click at [1191, 191] on img at bounding box center [1214, 181] width 46 height 34
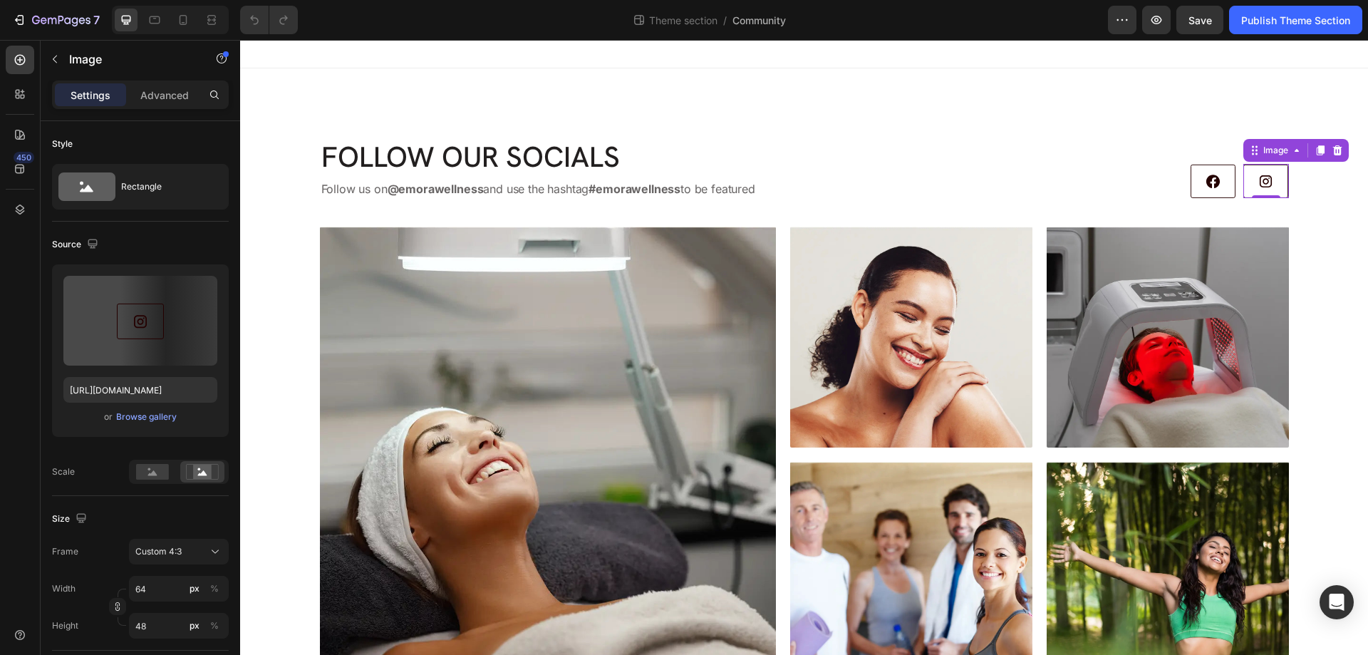
click at [1245, 185] on img at bounding box center [1266, 181] width 46 height 34
click at [1316, 152] on icon at bounding box center [1320, 151] width 8 height 10
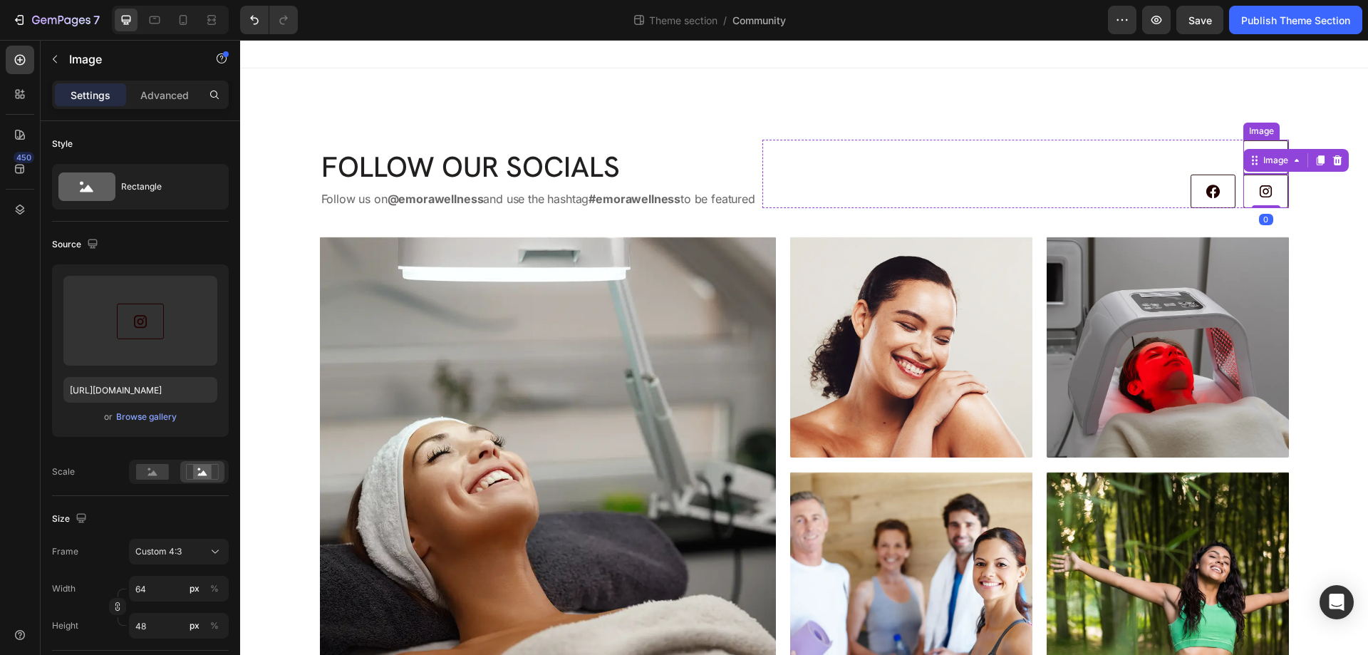
click at [1245, 146] on img at bounding box center [1266, 157] width 46 height 34
drag, startPoint x: 1243, startPoint y: 131, endPoint x: 1288, endPoint y: 242, distance: 119.6
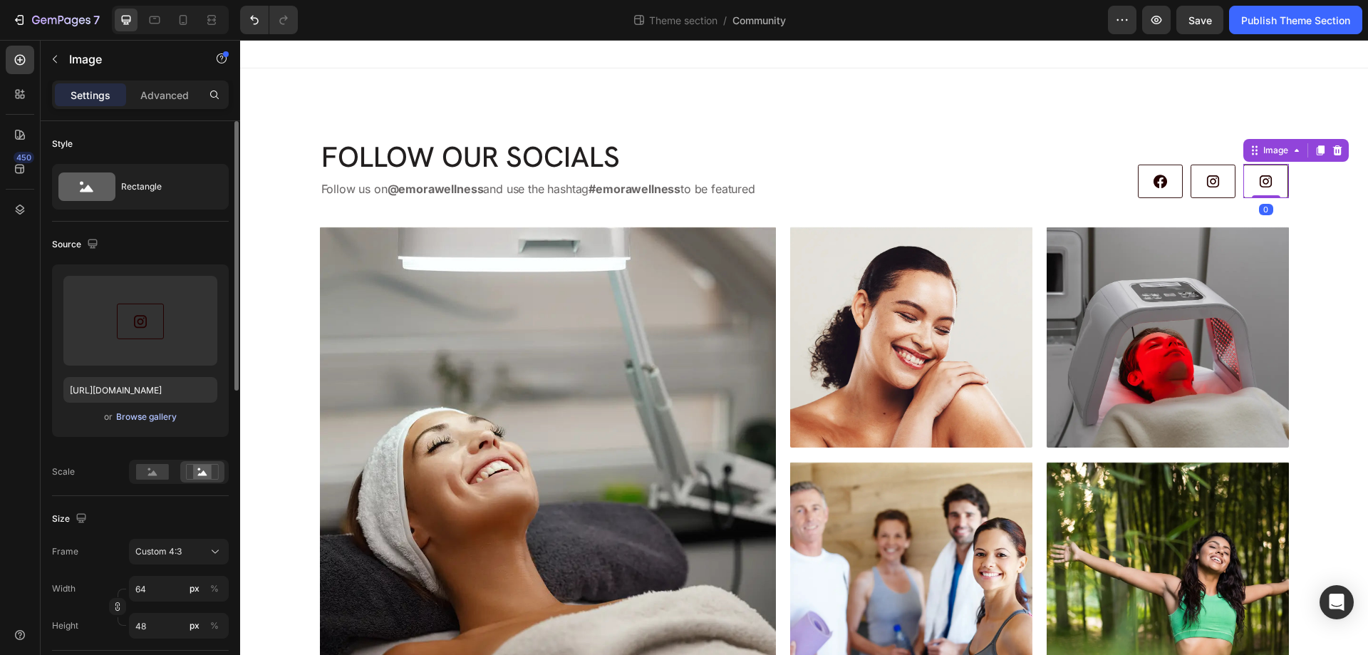
click at [135, 420] on div "Browse gallery" at bounding box center [146, 416] width 61 height 13
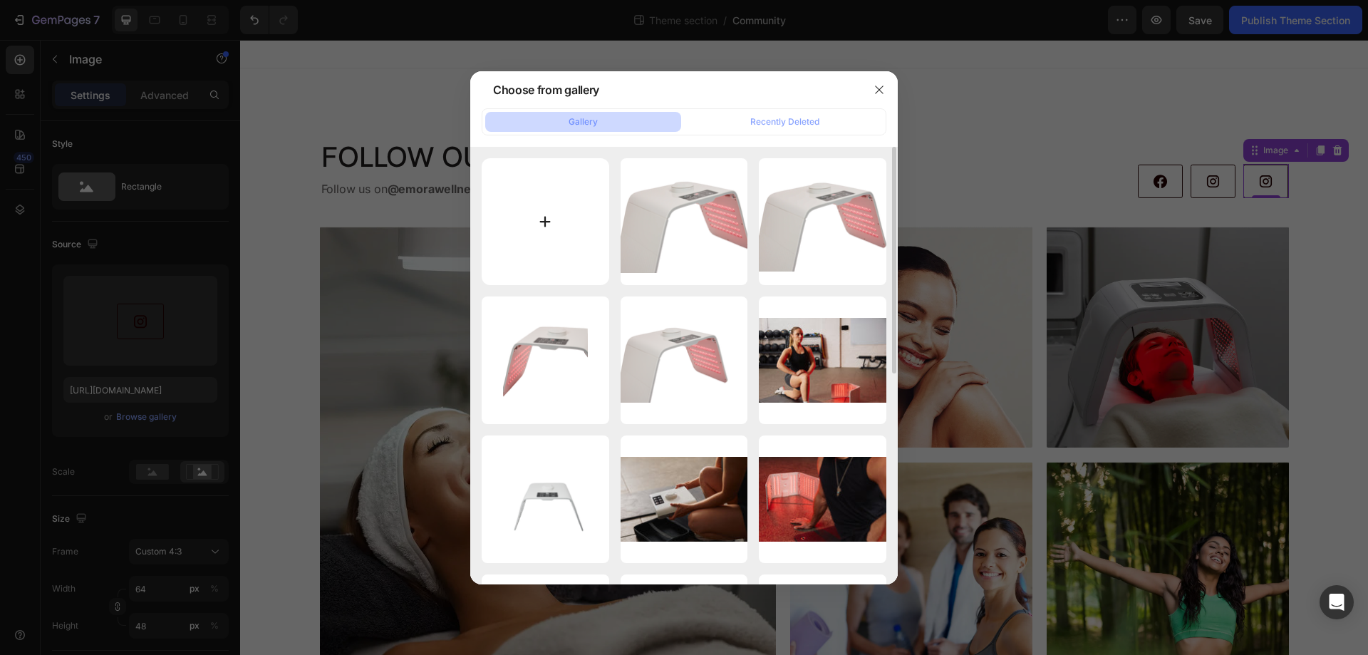
click at [540, 230] on input "file" at bounding box center [546, 222] width 128 height 128
click at [877, 82] on button "button" at bounding box center [879, 89] width 23 height 23
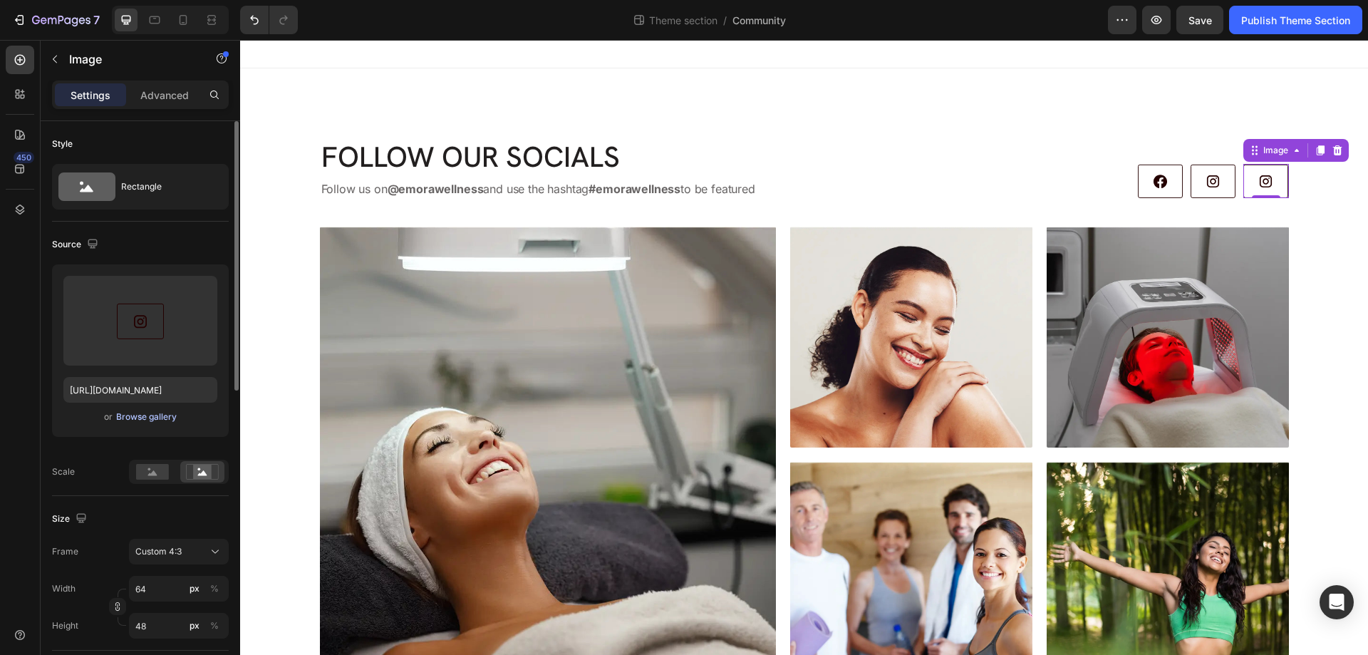
click at [140, 418] on div "Browse gallery" at bounding box center [146, 416] width 61 height 13
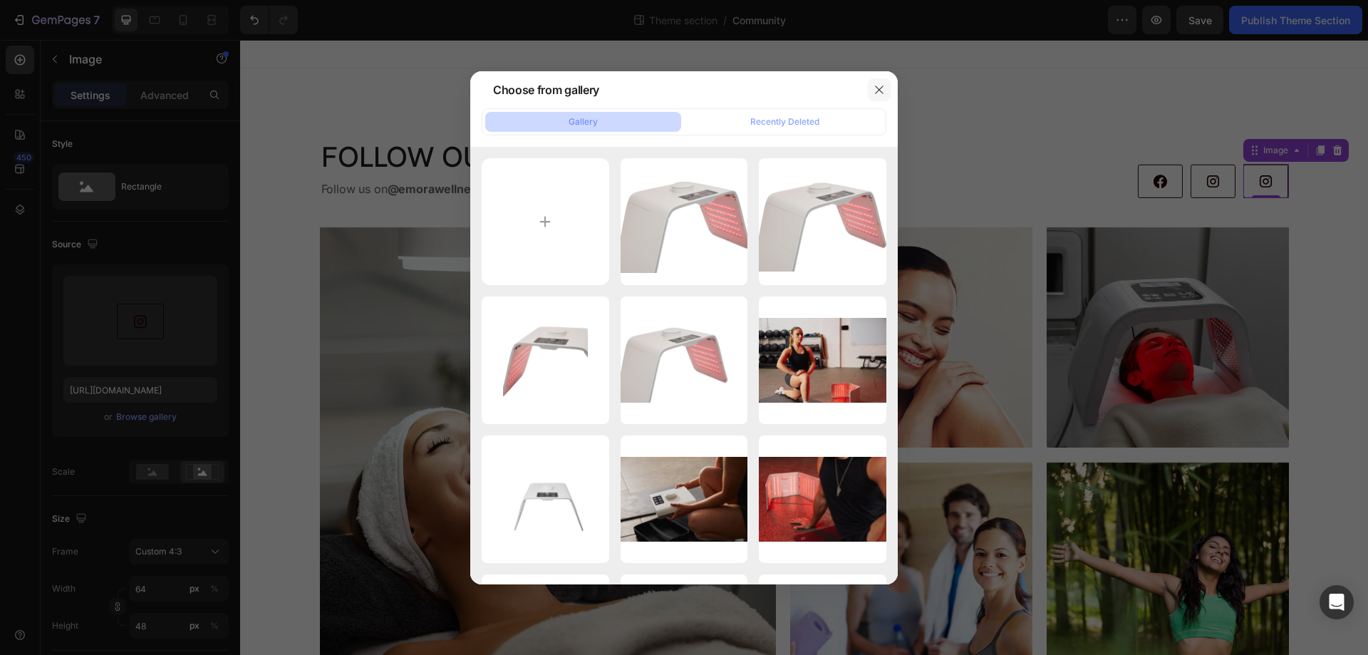
click at [877, 89] on icon "button" at bounding box center [879, 89] width 11 height 11
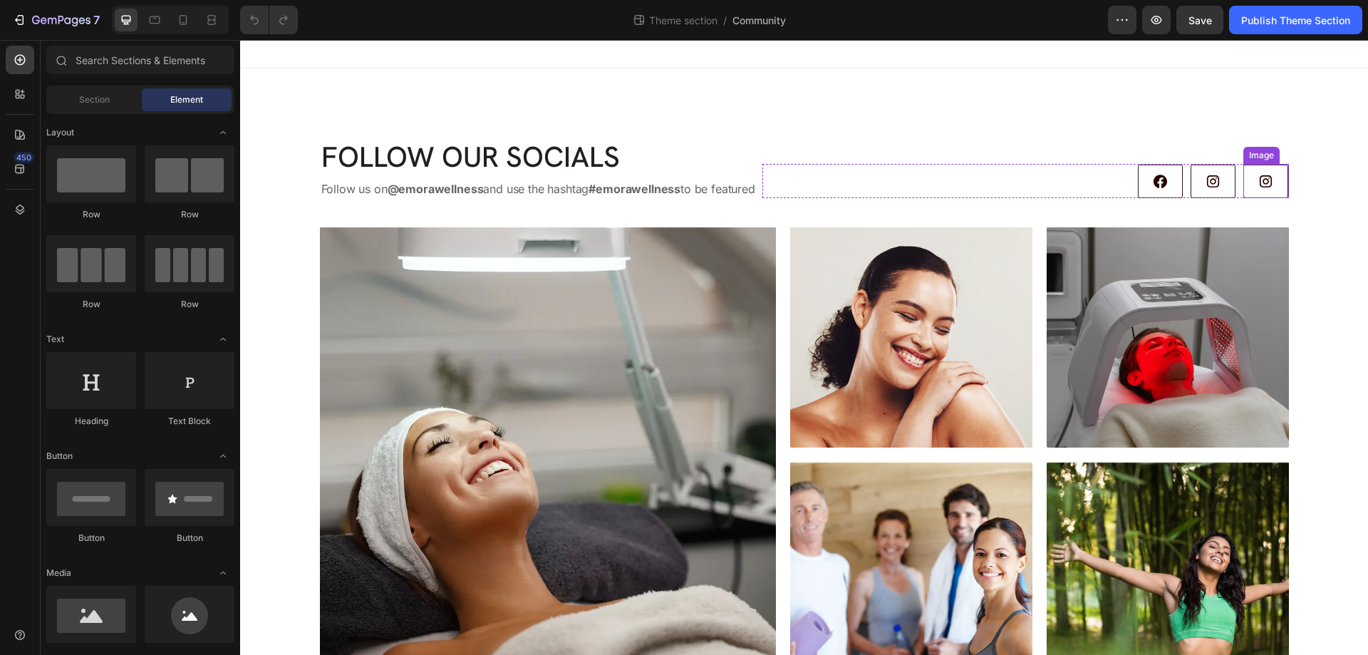
click at [1263, 183] on img at bounding box center [1266, 181] width 46 height 34
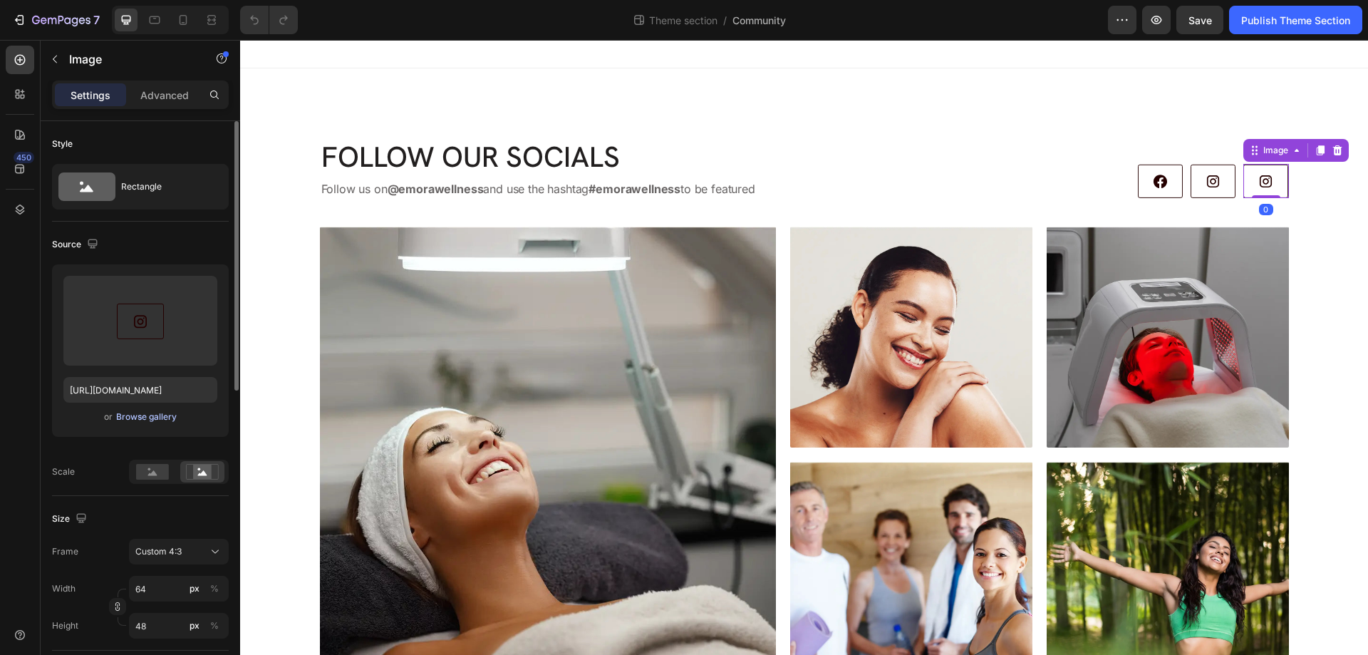
click at [150, 410] on button "Browse gallery" at bounding box center [146, 417] width 62 height 14
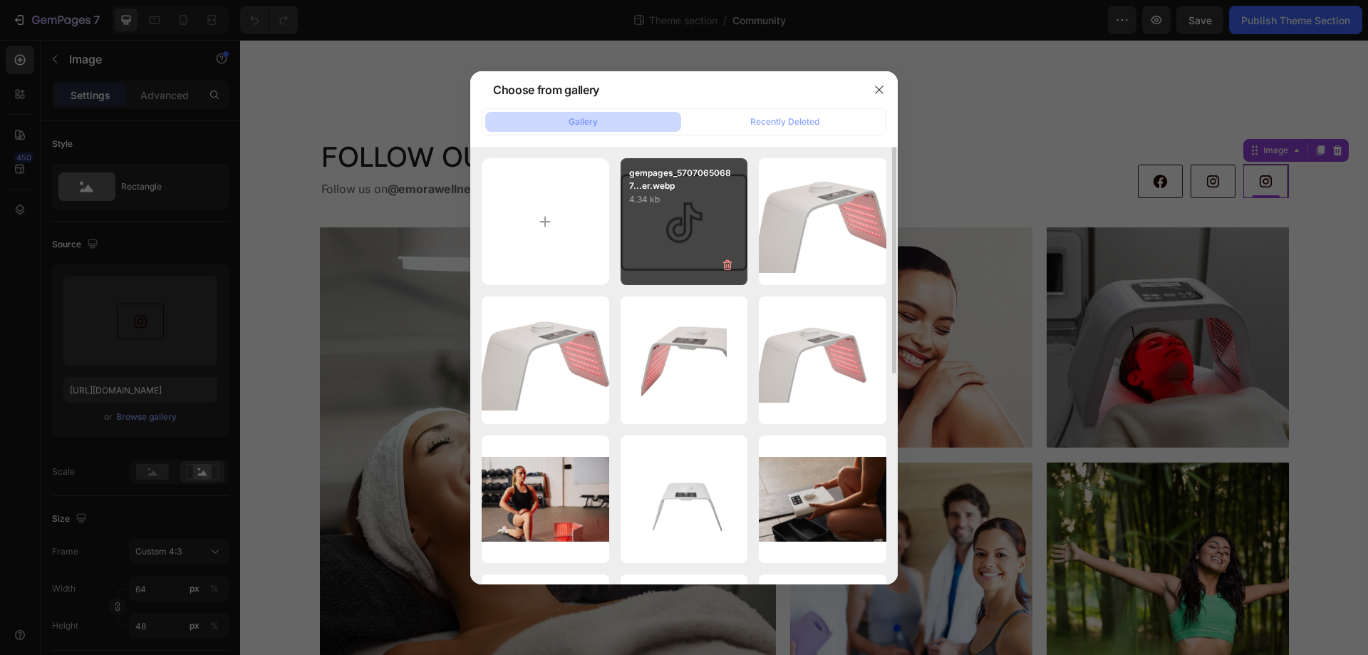
click at [689, 194] on p "4.34 kb" at bounding box center [684, 199] width 110 height 14
type input "[URL][DOMAIN_NAME]"
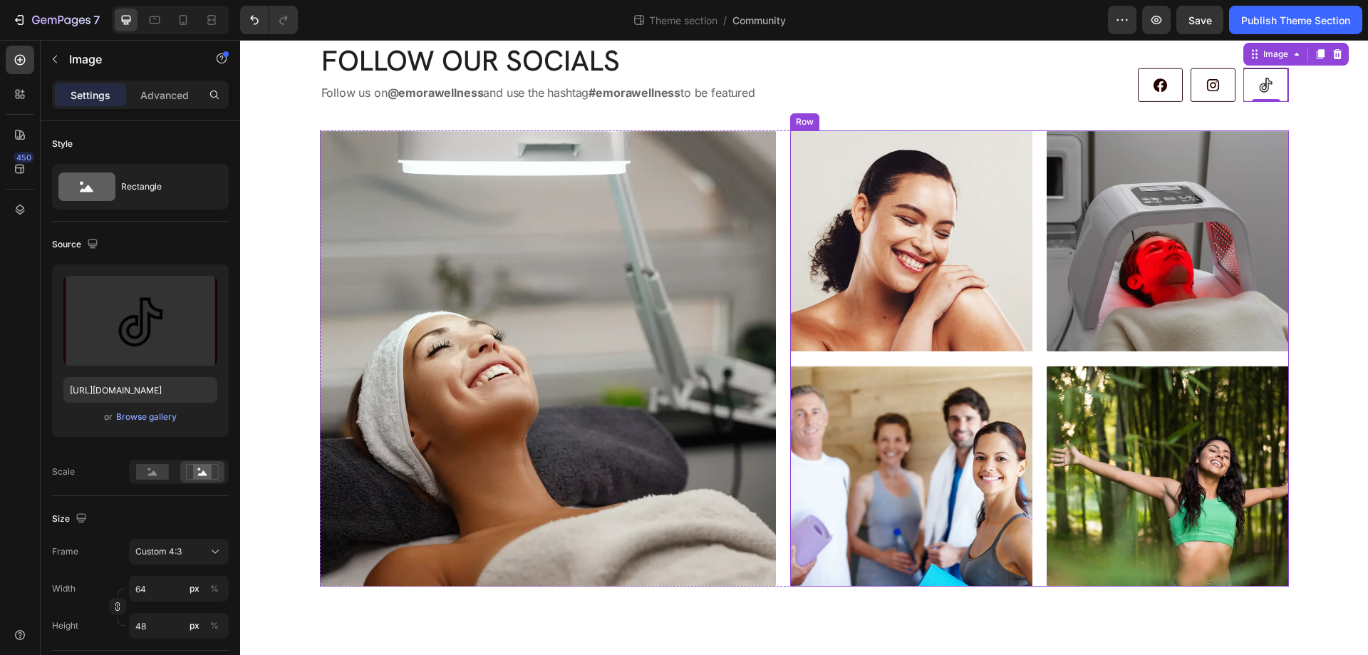
scroll to position [99, 0]
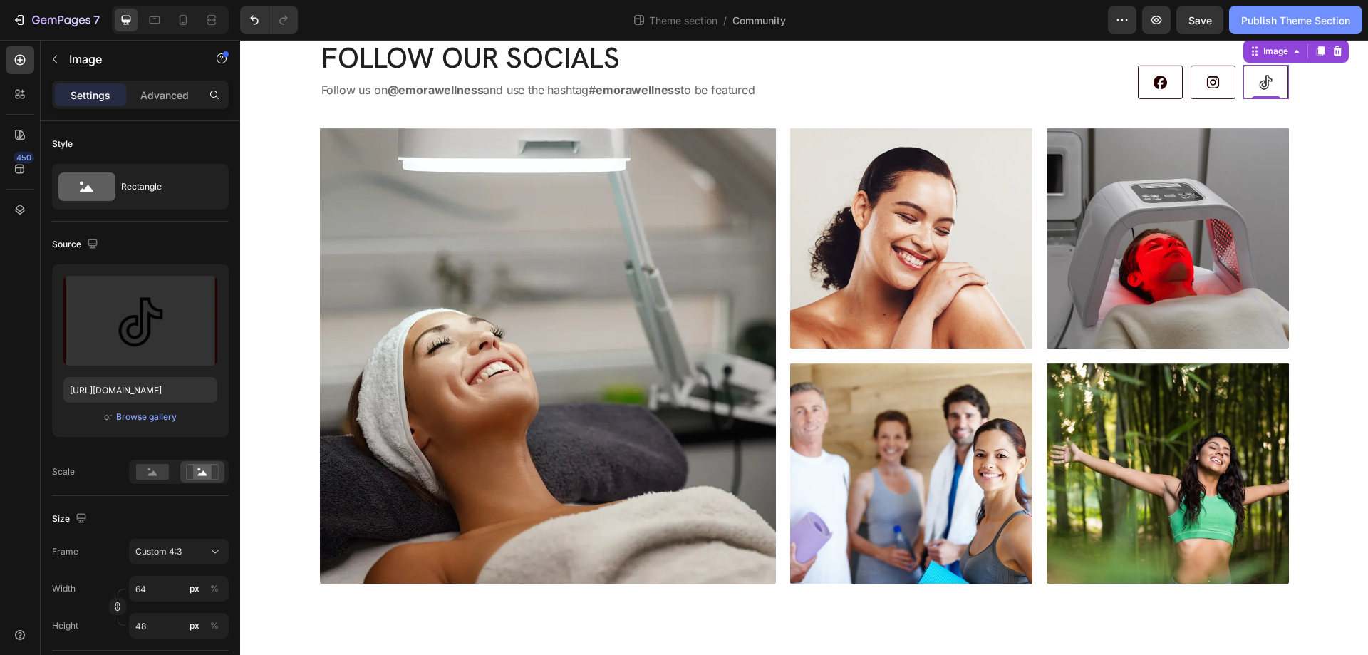
click at [1250, 25] on div "Publish Theme Section" at bounding box center [1295, 20] width 109 height 15
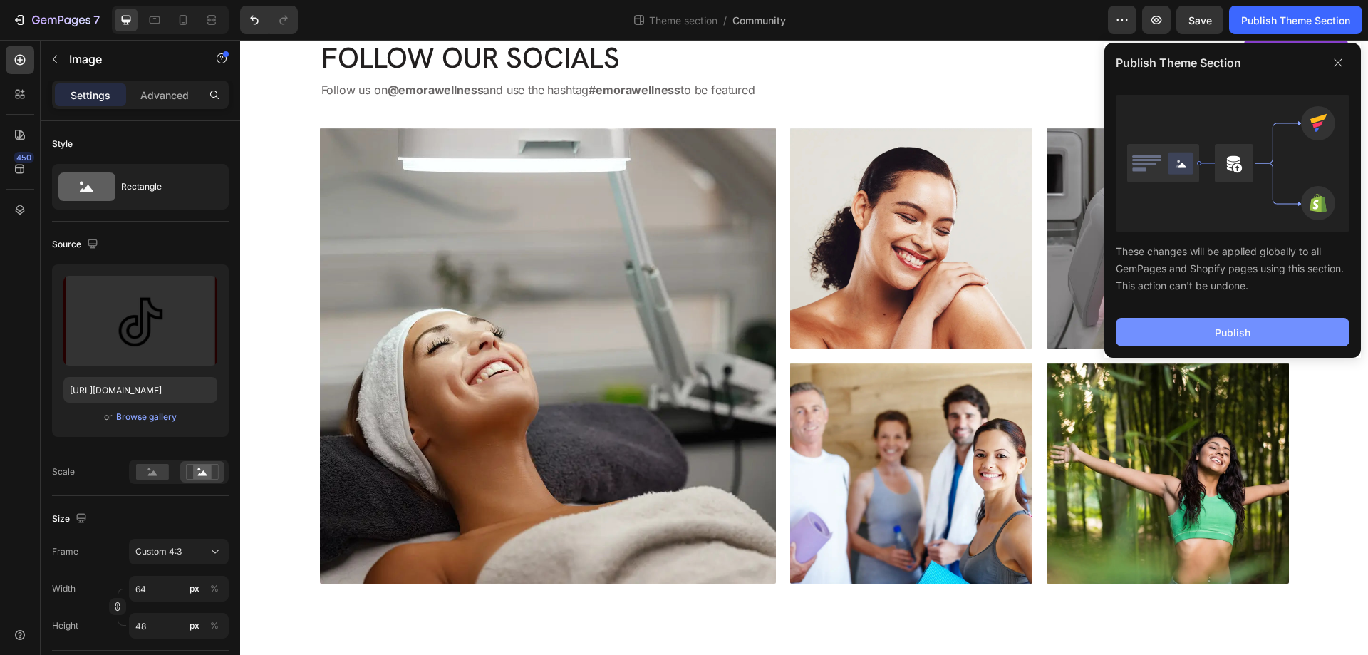
click at [1219, 330] on div "Publish" at bounding box center [1233, 332] width 36 height 15
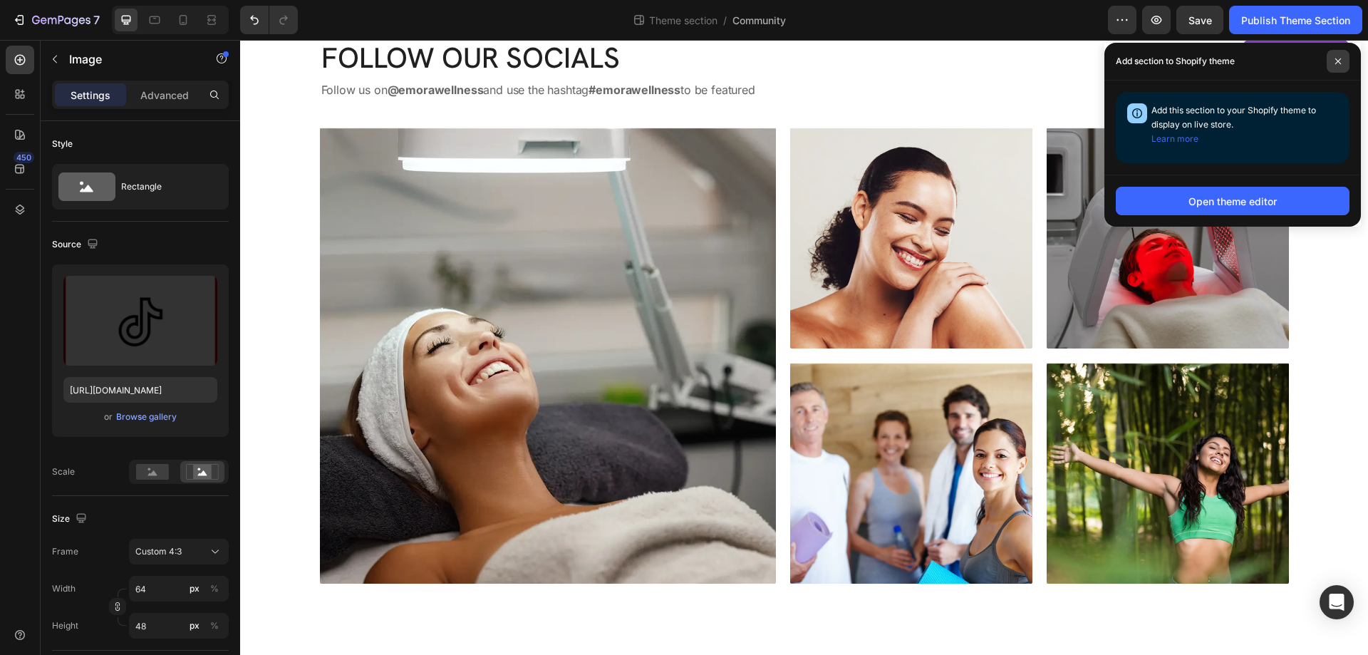
click at [1340, 66] on span at bounding box center [1338, 61] width 23 height 23
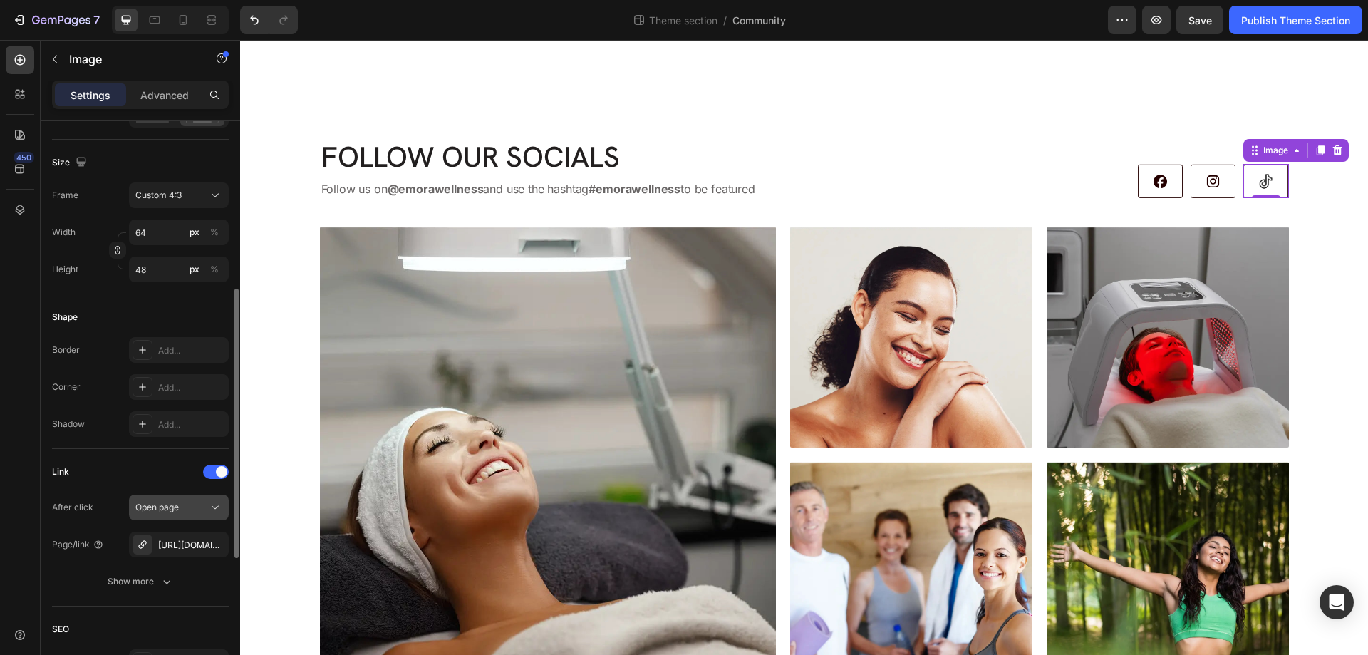
scroll to position [570, 0]
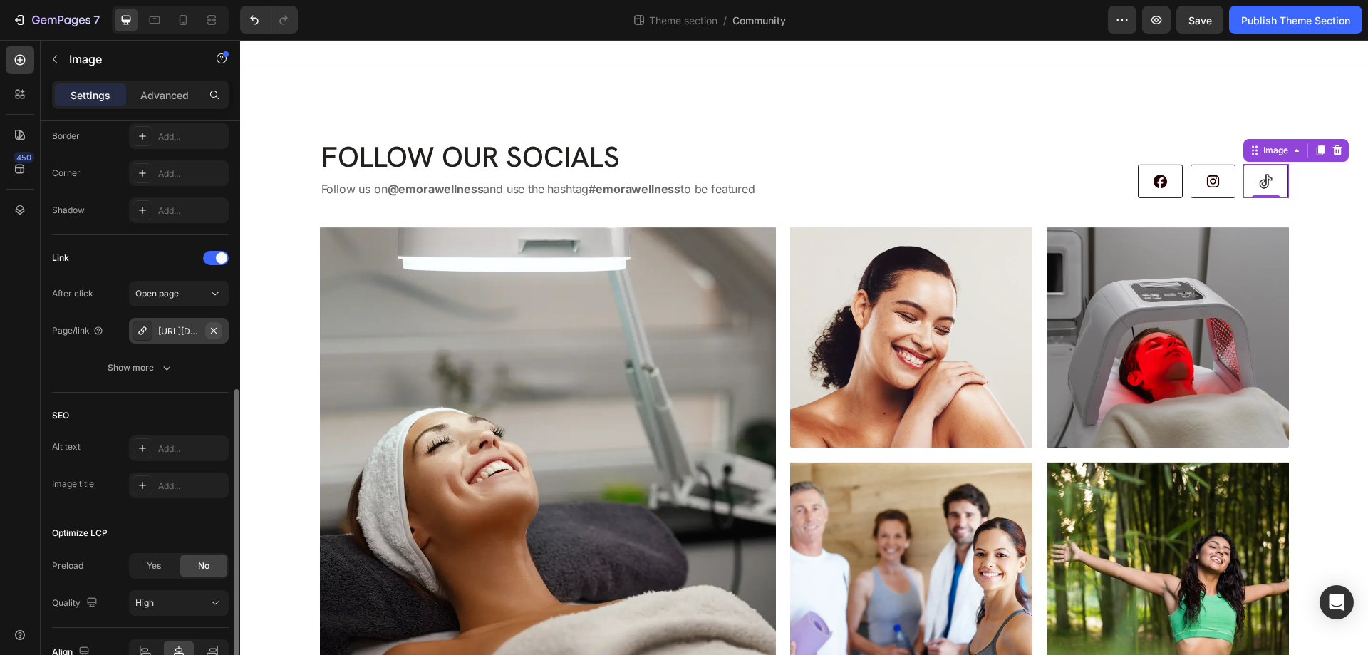
click at [210, 330] on icon "button" at bounding box center [213, 330] width 11 height 11
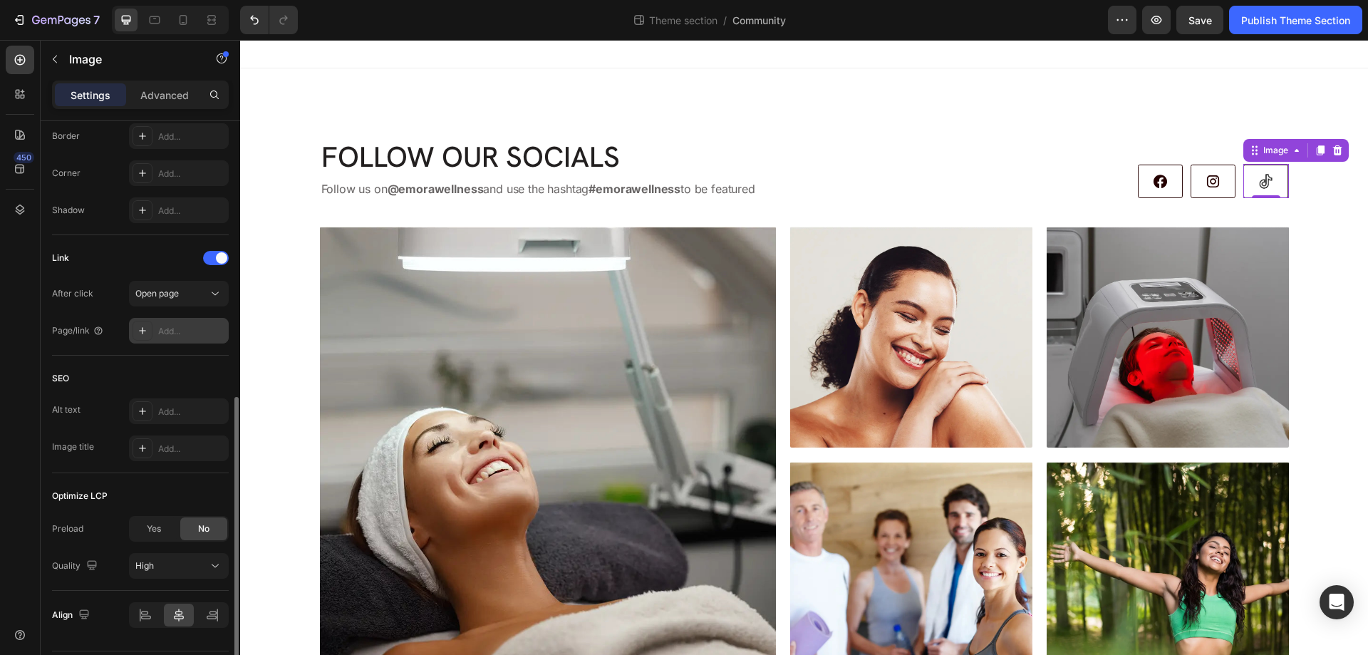
click at [177, 333] on div "Add..." at bounding box center [191, 331] width 67 height 13
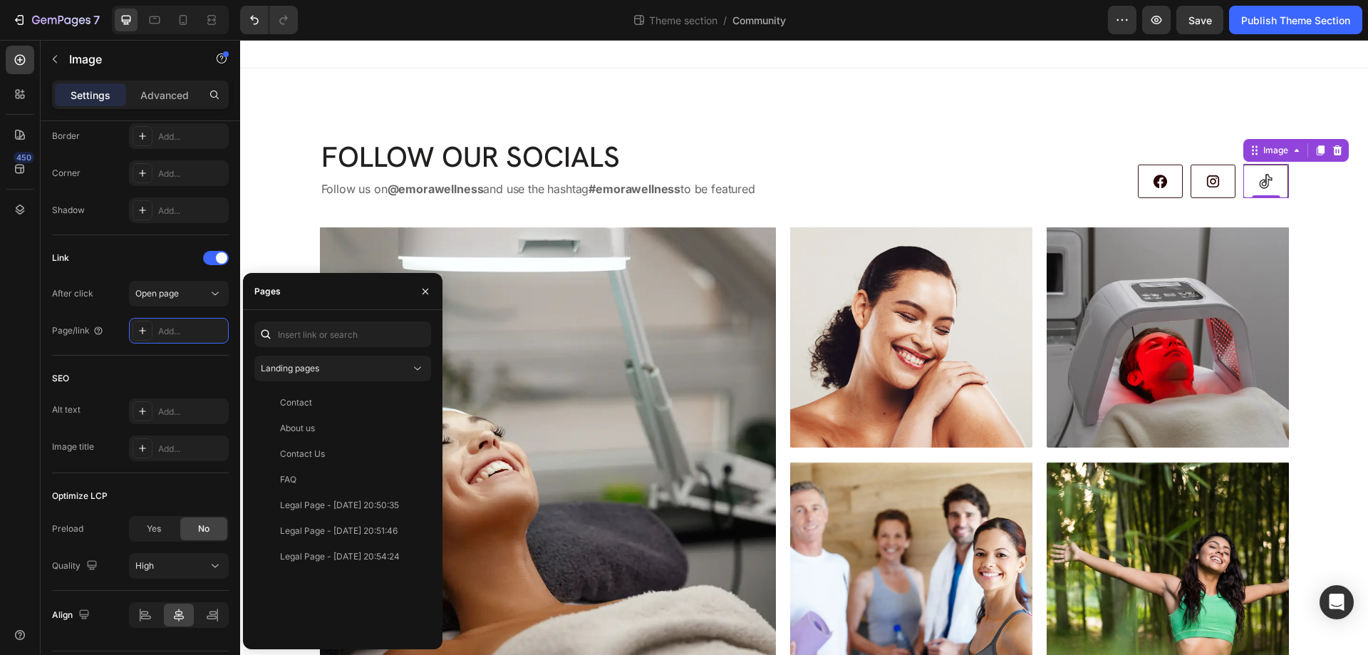
click at [299, 319] on div "Landing pages Contact View About us View Contact Us View FAQ View Legal Page - …" at bounding box center [343, 479] width 200 height 339
click at [299, 333] on input "text" at bounding box center [342, 334] width 177 height 26
paste input "https://www.tiktok.com/@emorawellness"
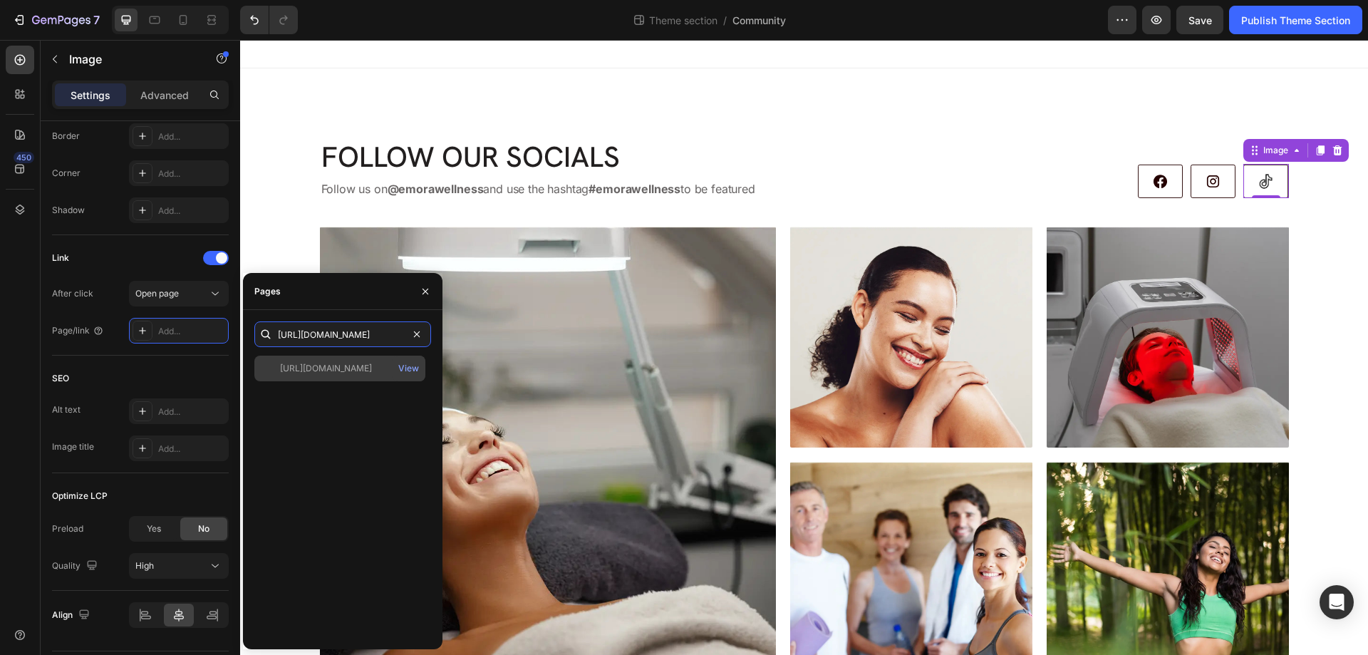
type input "https://www.tiktok.com/@emorawellness"
click at [333, 369] on div "https://www.tiktok.com/@emorawellness" at bounding box center [326, 368] width 92 height 13
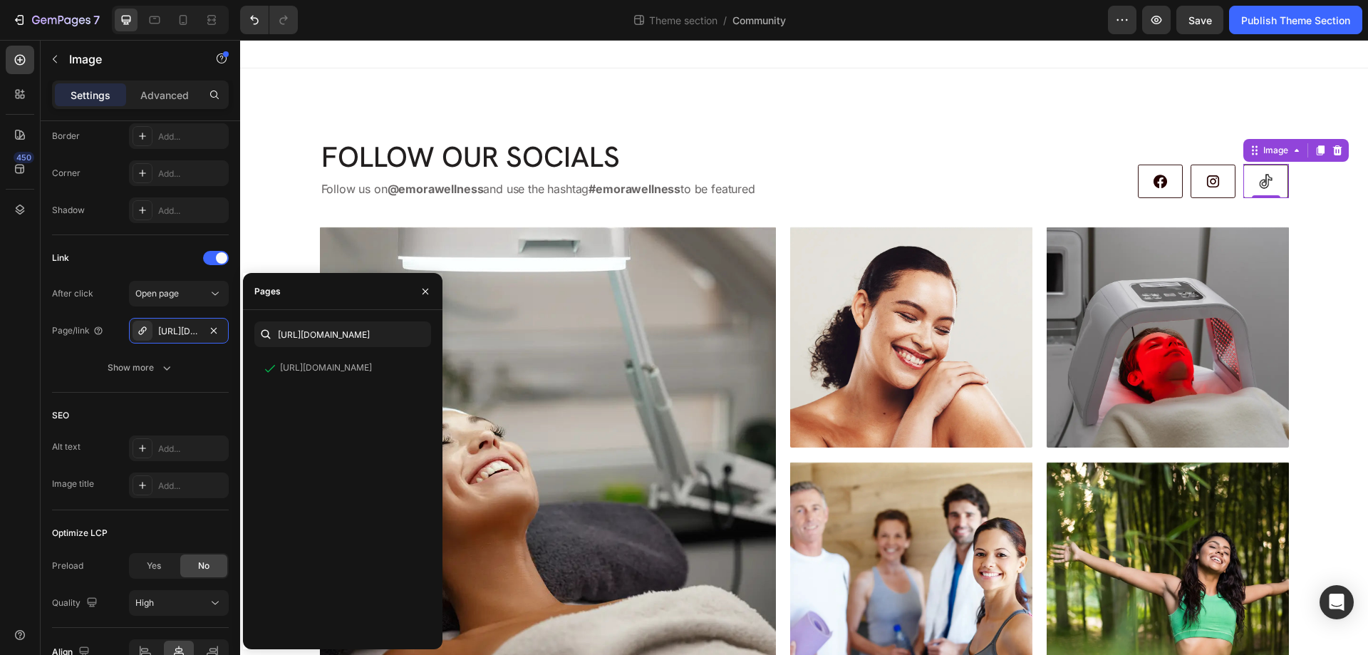
drag, startPoint x: 0, startPoint y: 487, endPoint x: 26, endPoint y: 460, distance: 37.3
click at [0, 486] on div "450" at bounding box center [20, 347] width 41 height 615
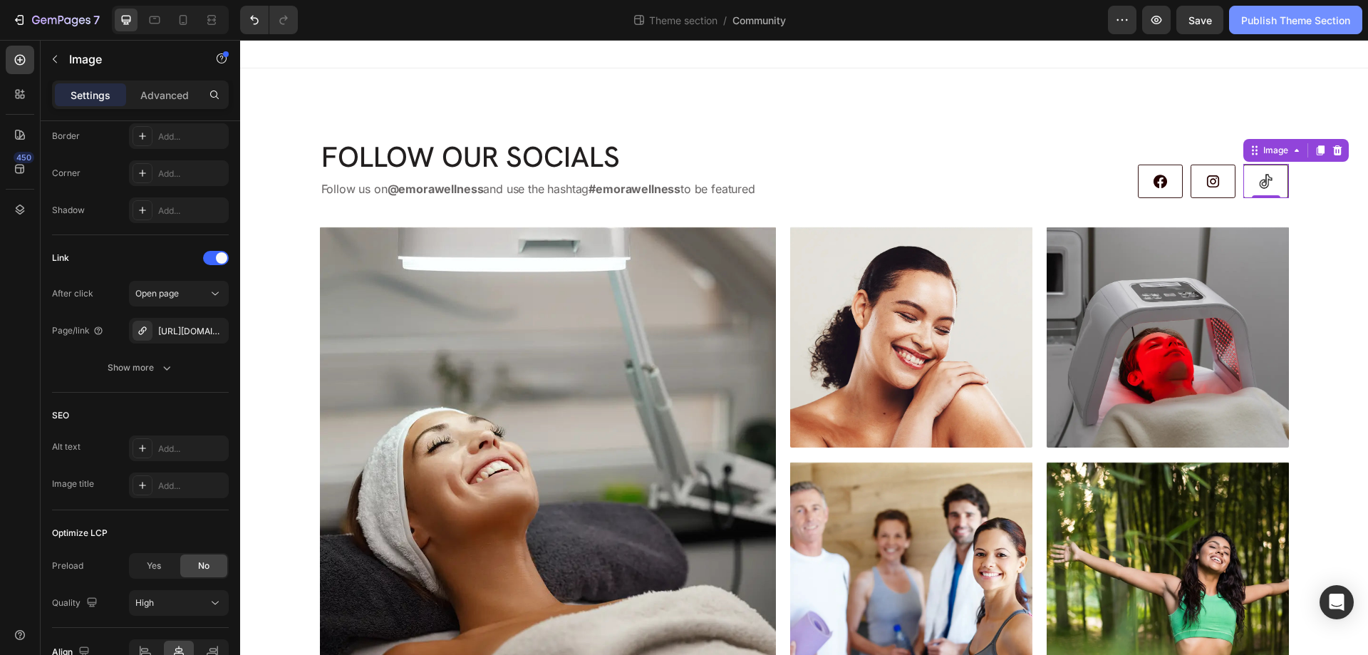
click at [1256, 19] on div "Publish Theme Section" at bounding box center [1295, 20] width 109 height 15
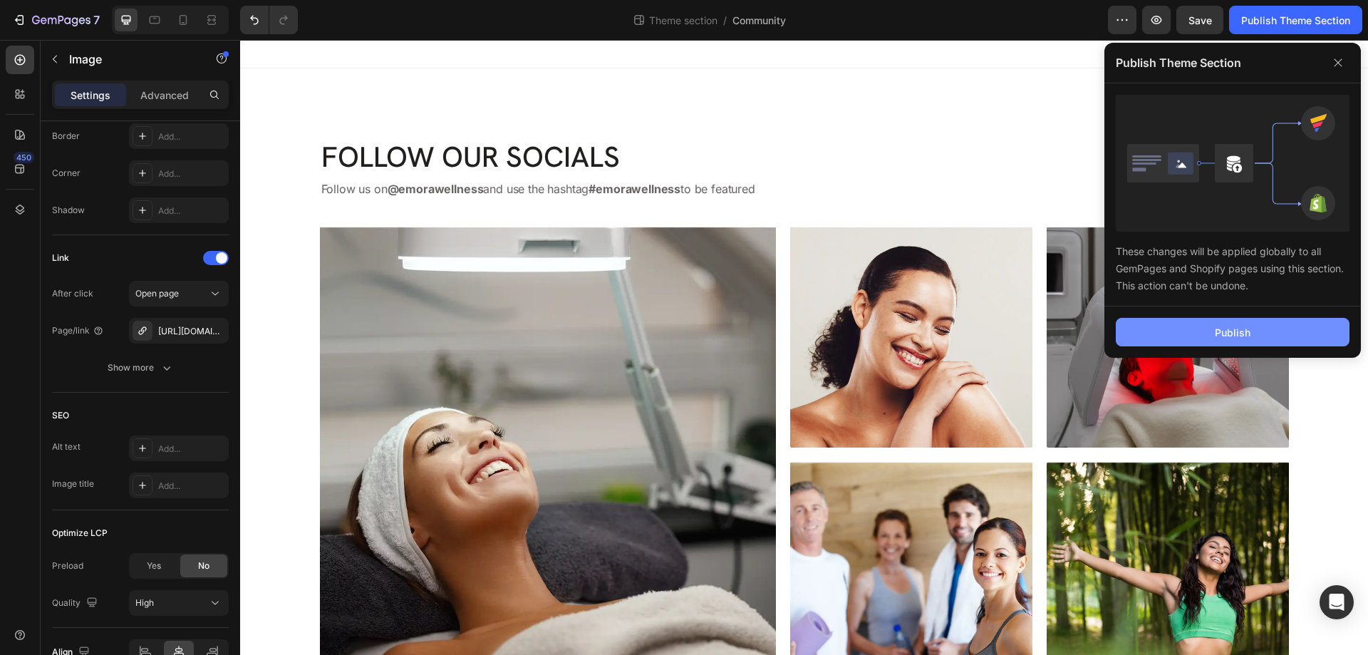
click at [1191, 330] on button "Publish" at bounding box center [1233, 332] width 234 height 29
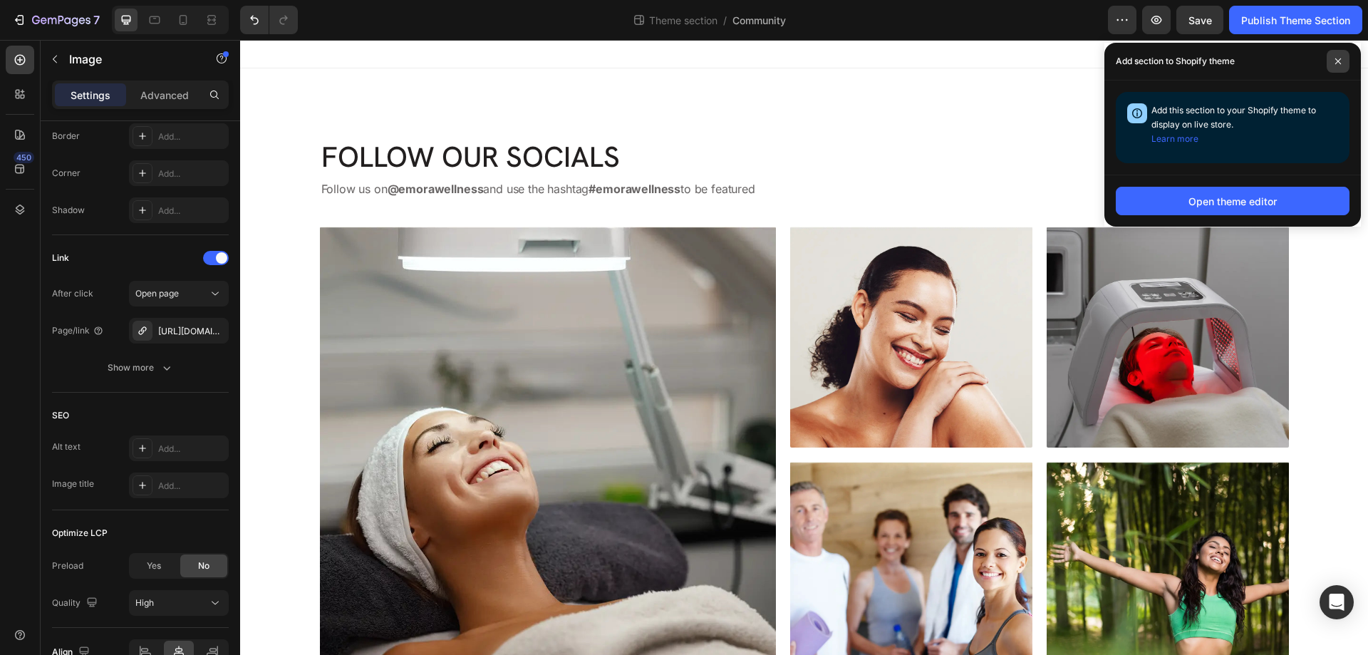
click at [1335, 60] on icon at bounding box center [1338, 61] width 7 height 7
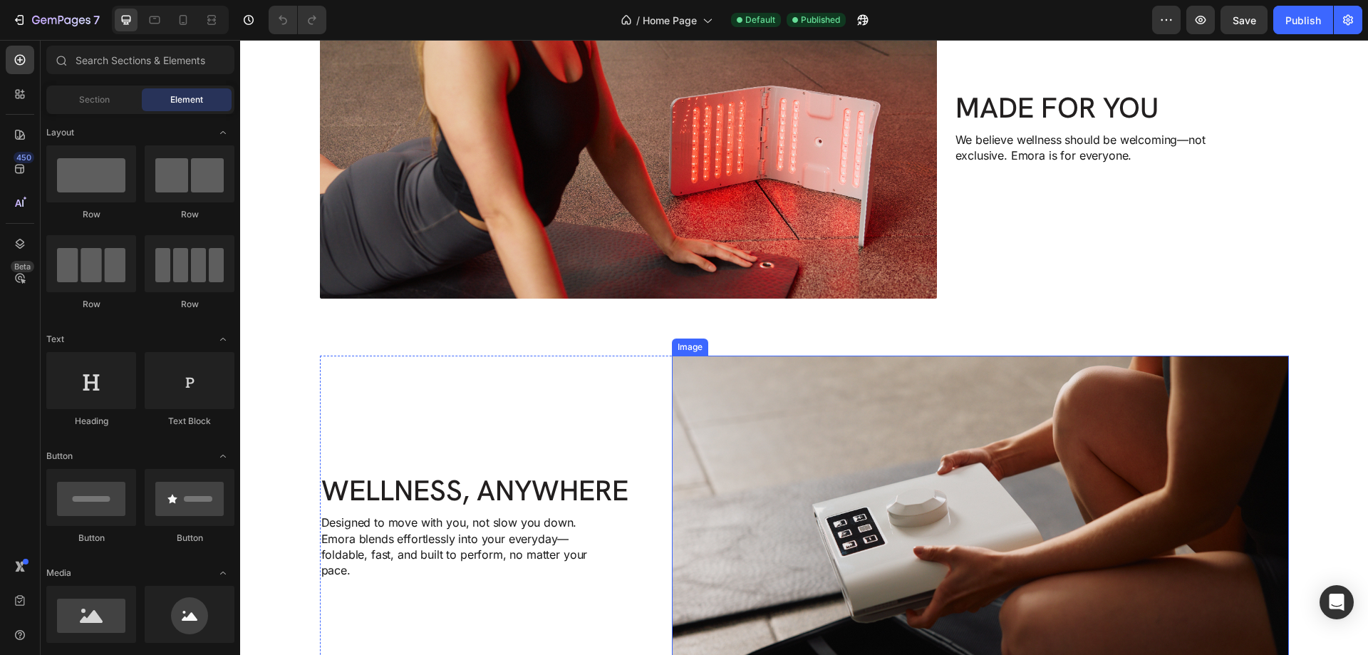
scroll to position [2681, 0]
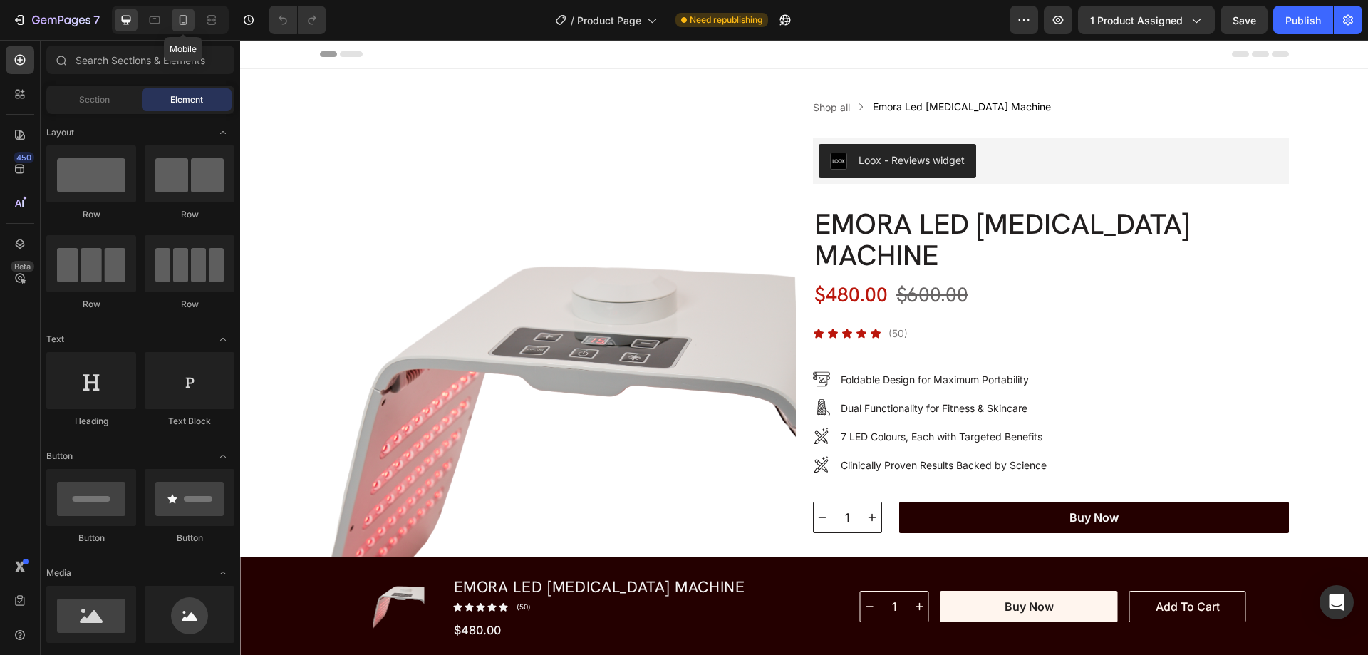
click at [176, 17] on icon at bounding box center [183, 20] width 14 height 14
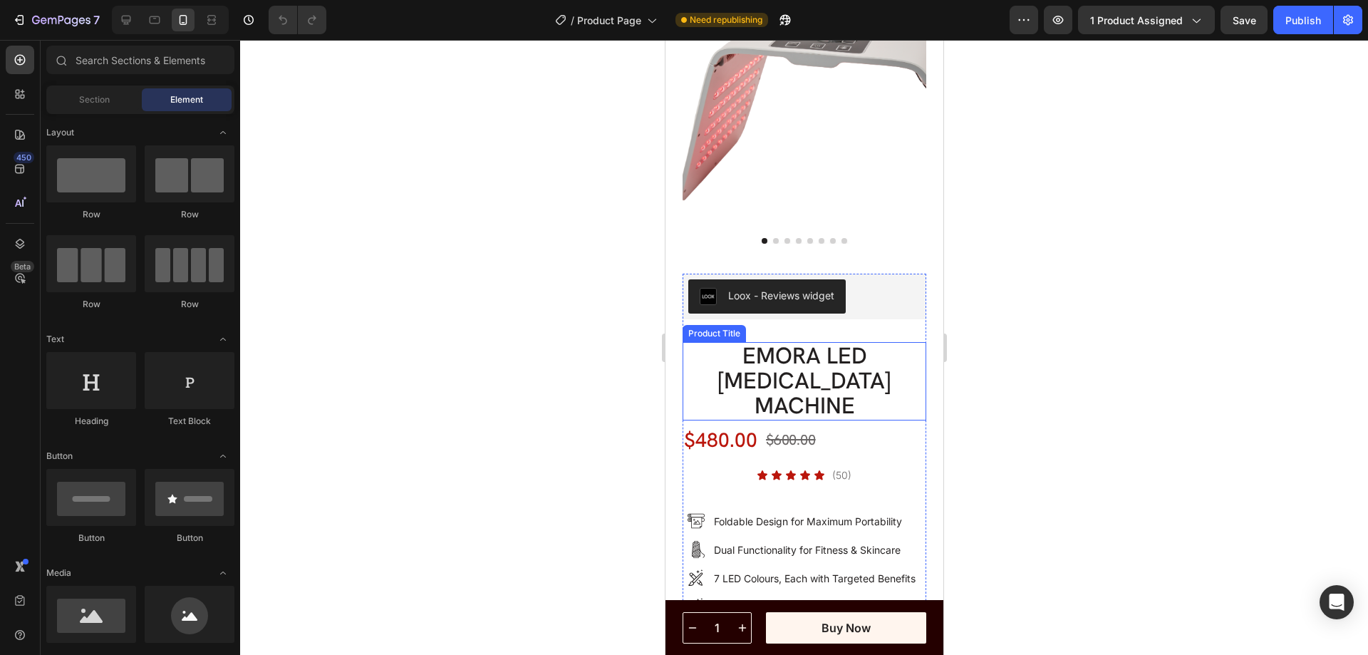
scroll to position [214, 0]
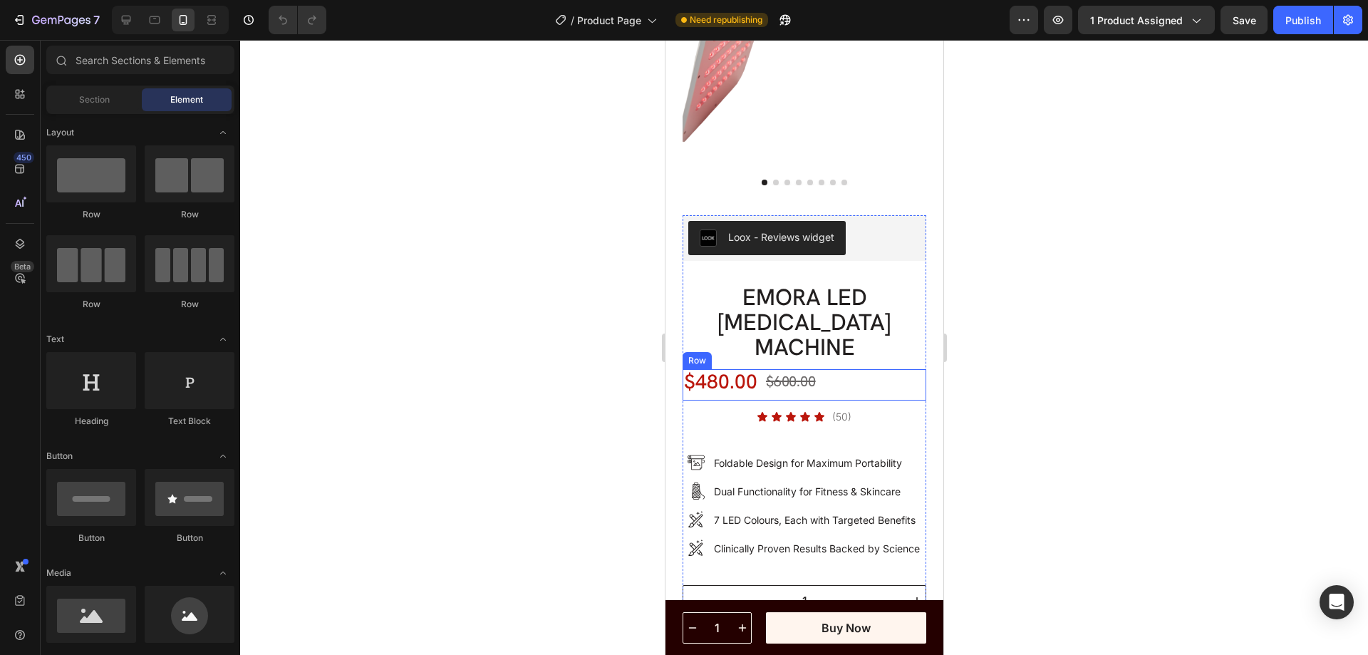
click at [846, 369] on div "$480.00 Product Price Product Price $600.00 Compare Price Compare Price Row" at bounding box center [804, 385] width 244 height 32
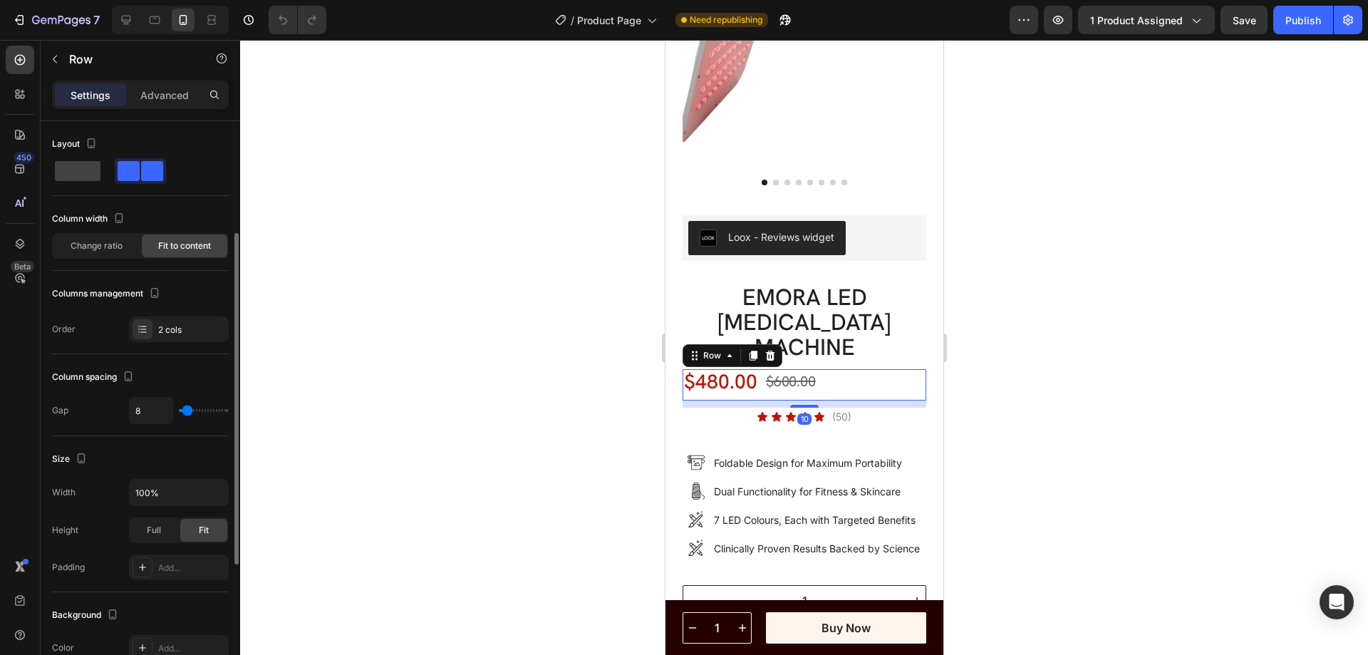
scroll to position [420, 0]
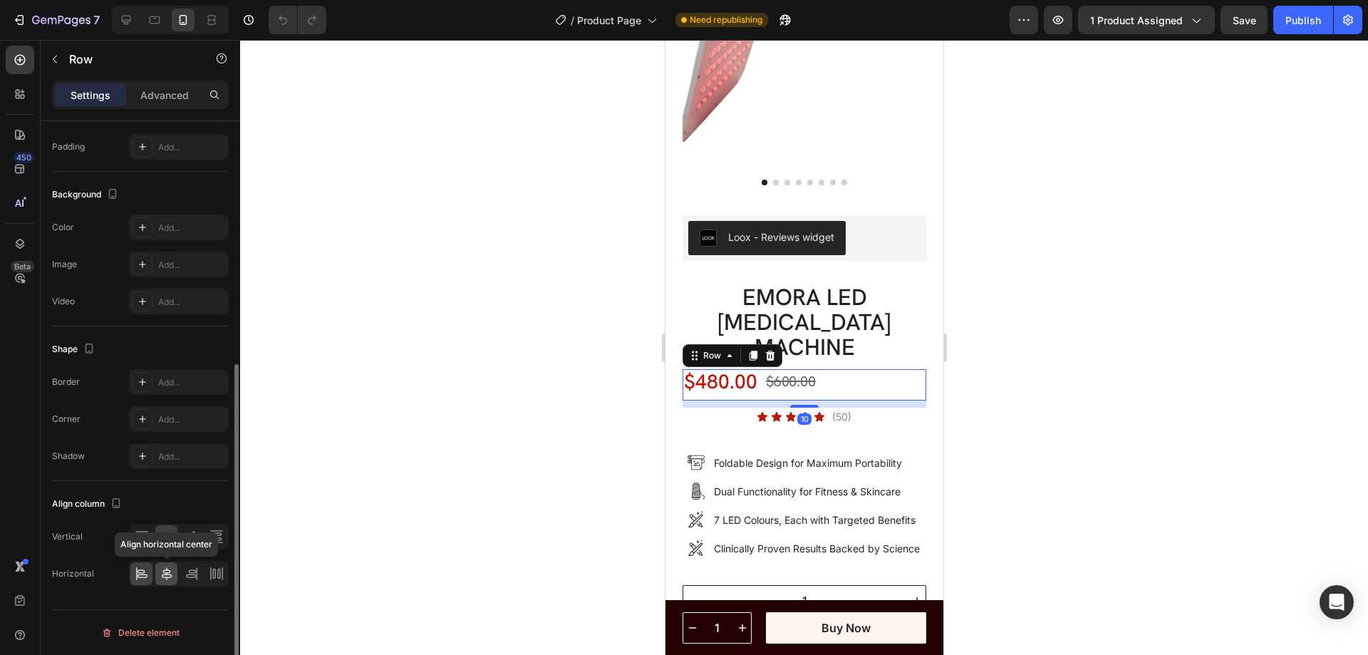
drag, startPoint x: 166, startPoint y: 574, endPoint x: 172, endPoint y: 569, distance: 7.7
click at [165, 574] on icon at bounding box center [167, 574] width 14 height 14
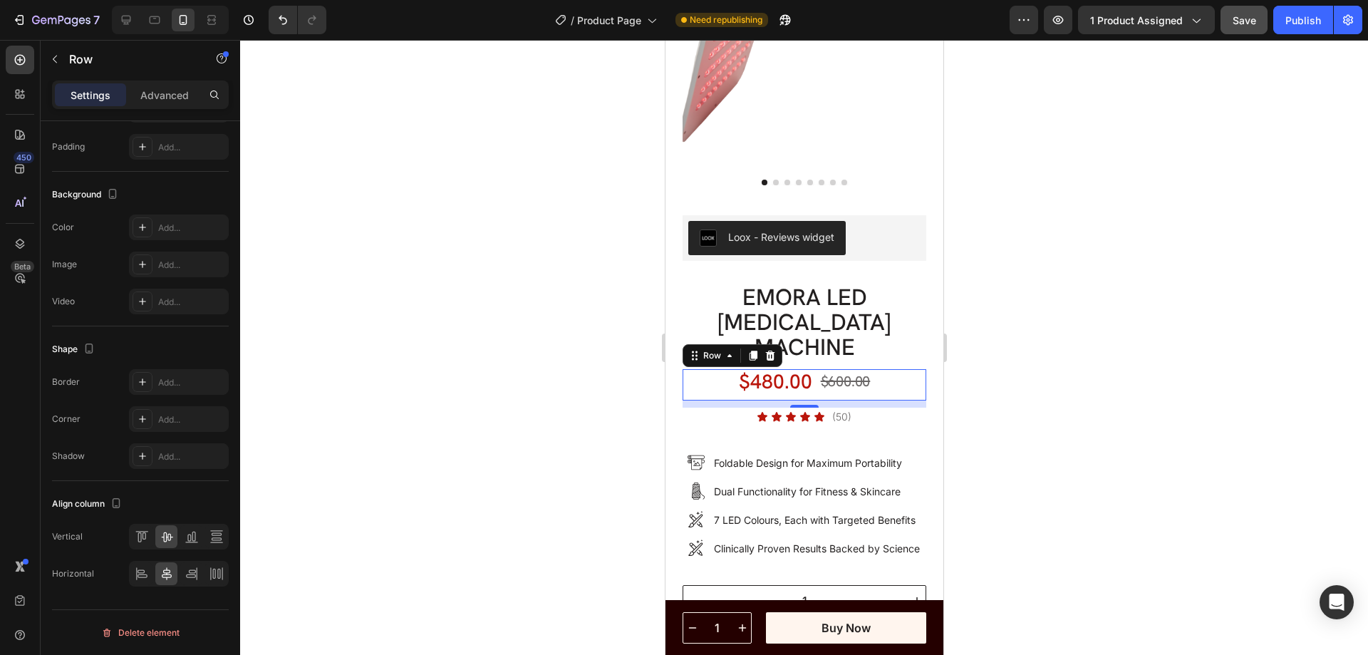
click at [1253, 19] on span "Save" at bounding box center [1245, 20] width 24 height 12
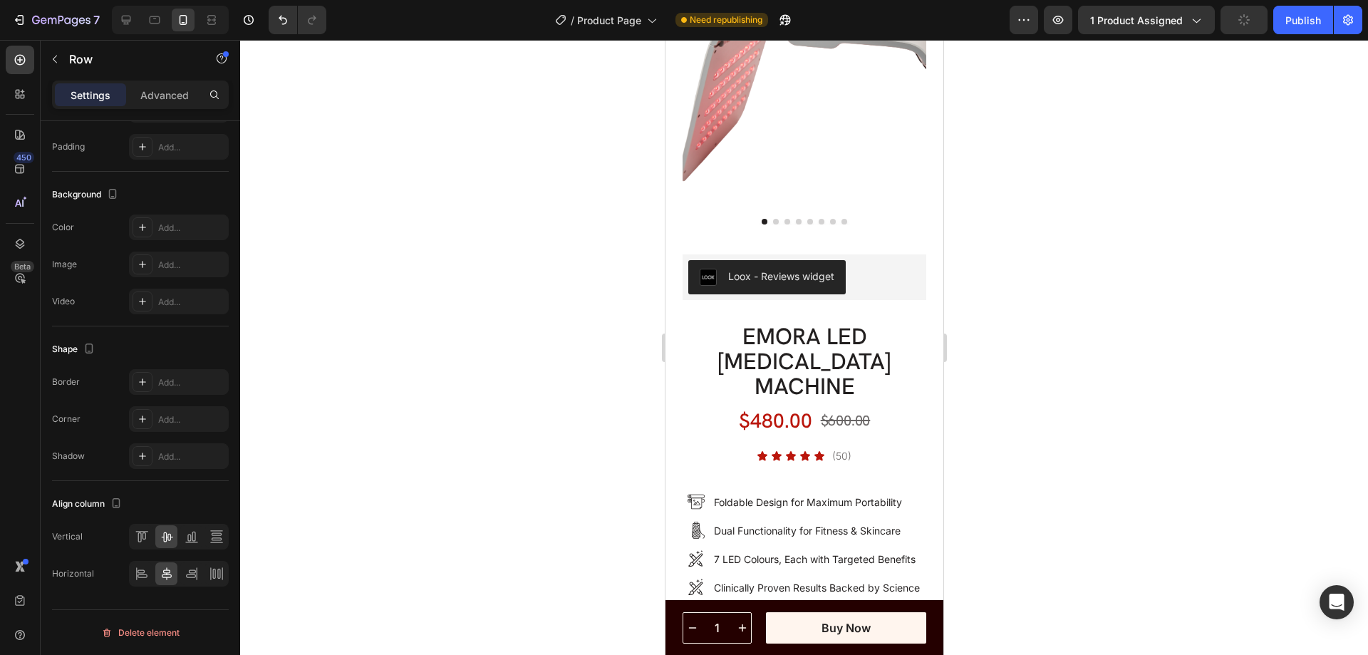
scroll to position [0, 0]
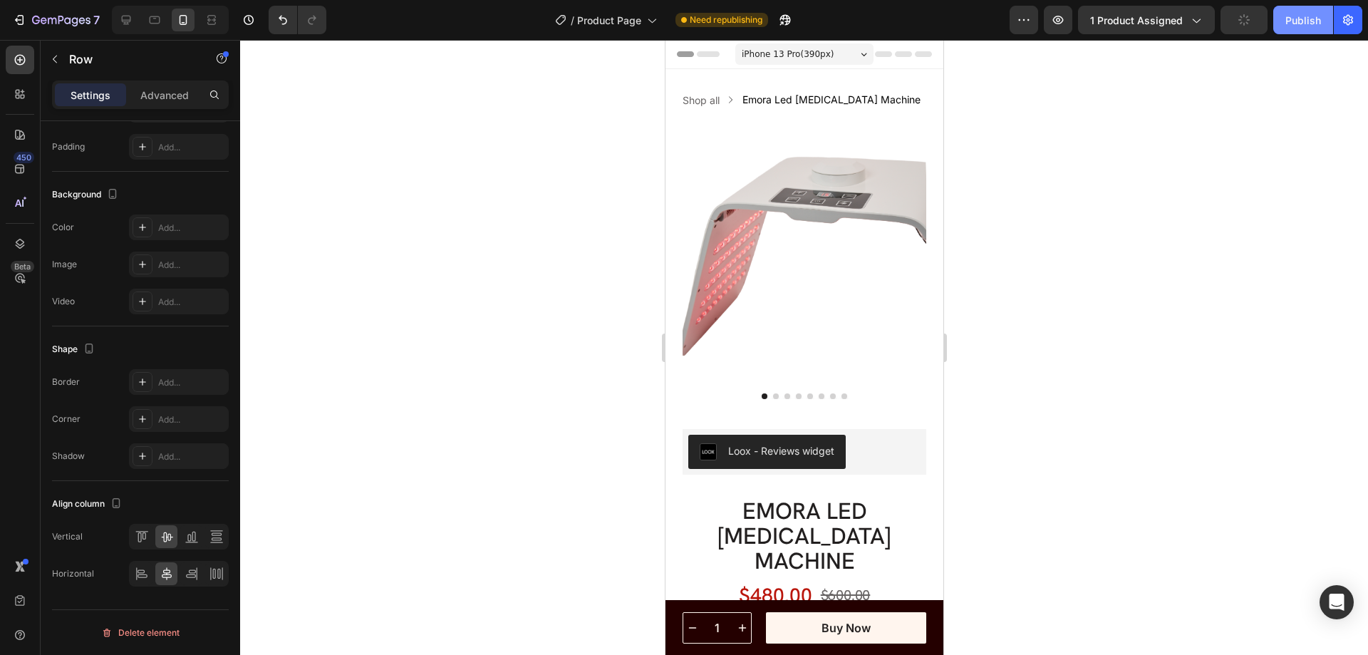
click at [1296, 22] on div "Publish" at bounding box center [1304, 20] width 36 height 15
click at [127, 20] on icon at bounding box center [126, 20] width 9 height 9
type input "1360"
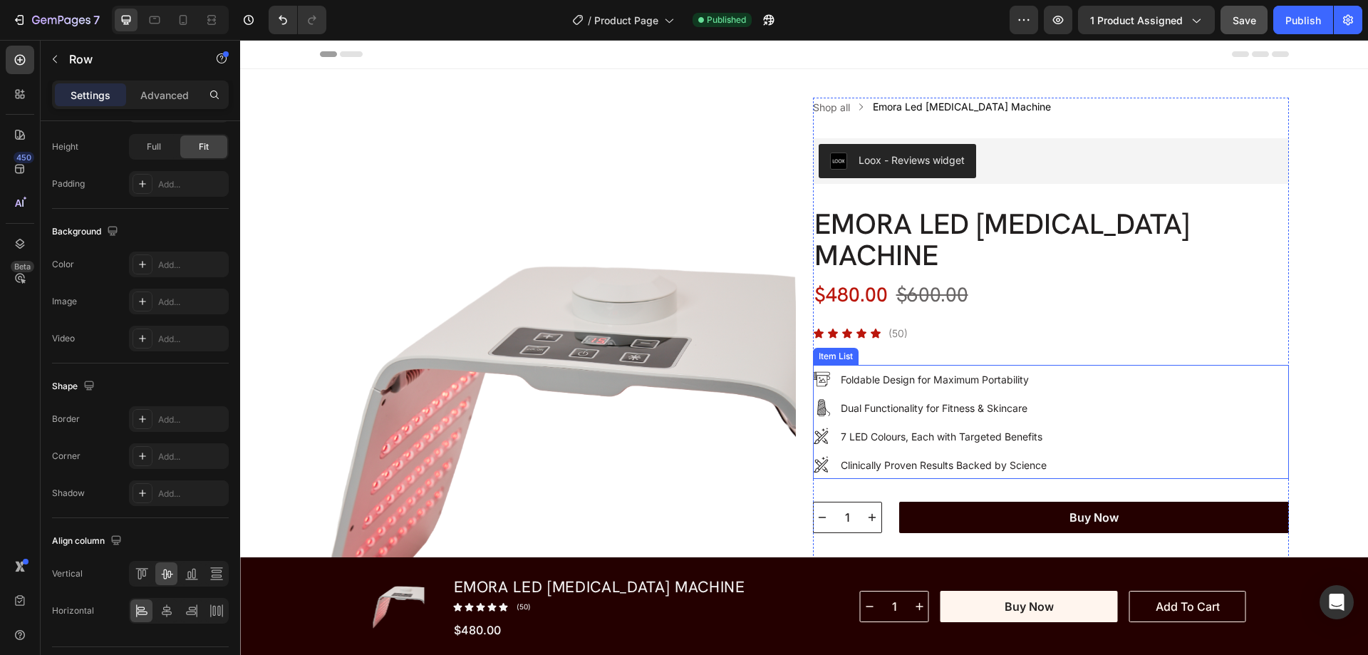
click at [847, 382] on strong "Foldable Design for Maximum Portability" at bounding box center [935, 379] width 188 height 12
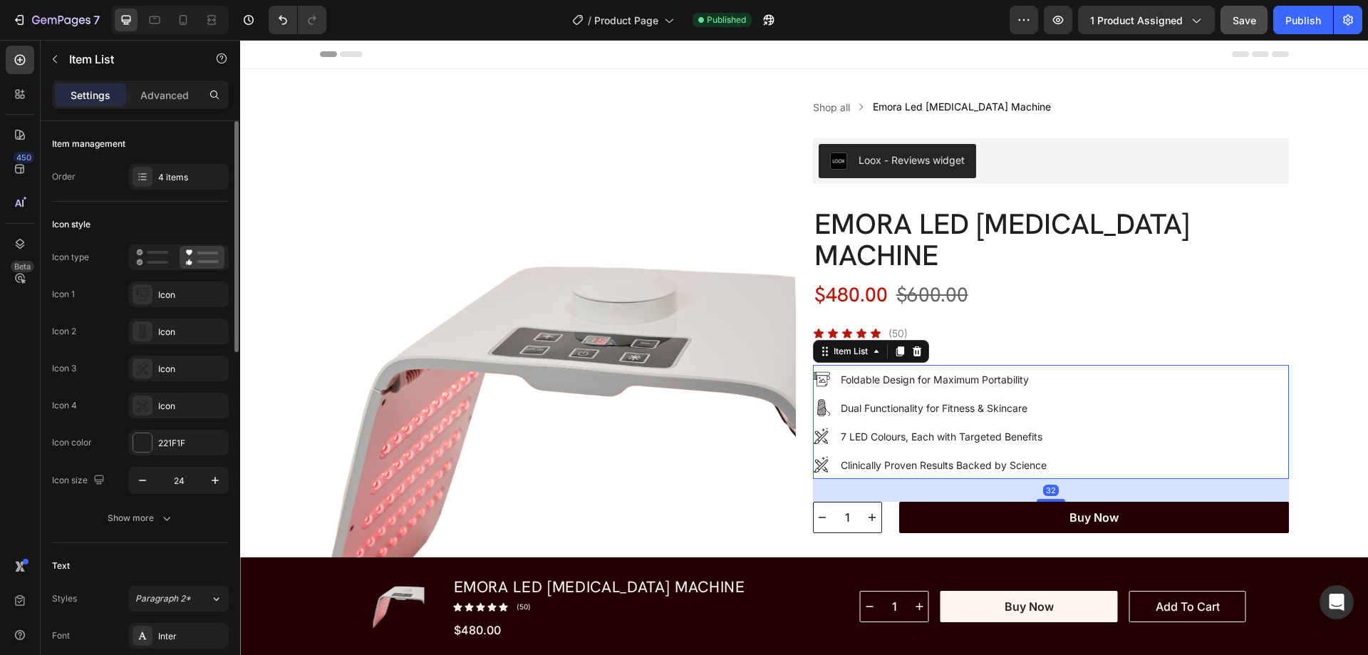
click at [815, 382] on icon at bounding box center [821, 379] width 17 height 17
click at [143, 291] on icon at bounding box center [142, 294] width 14 height 14
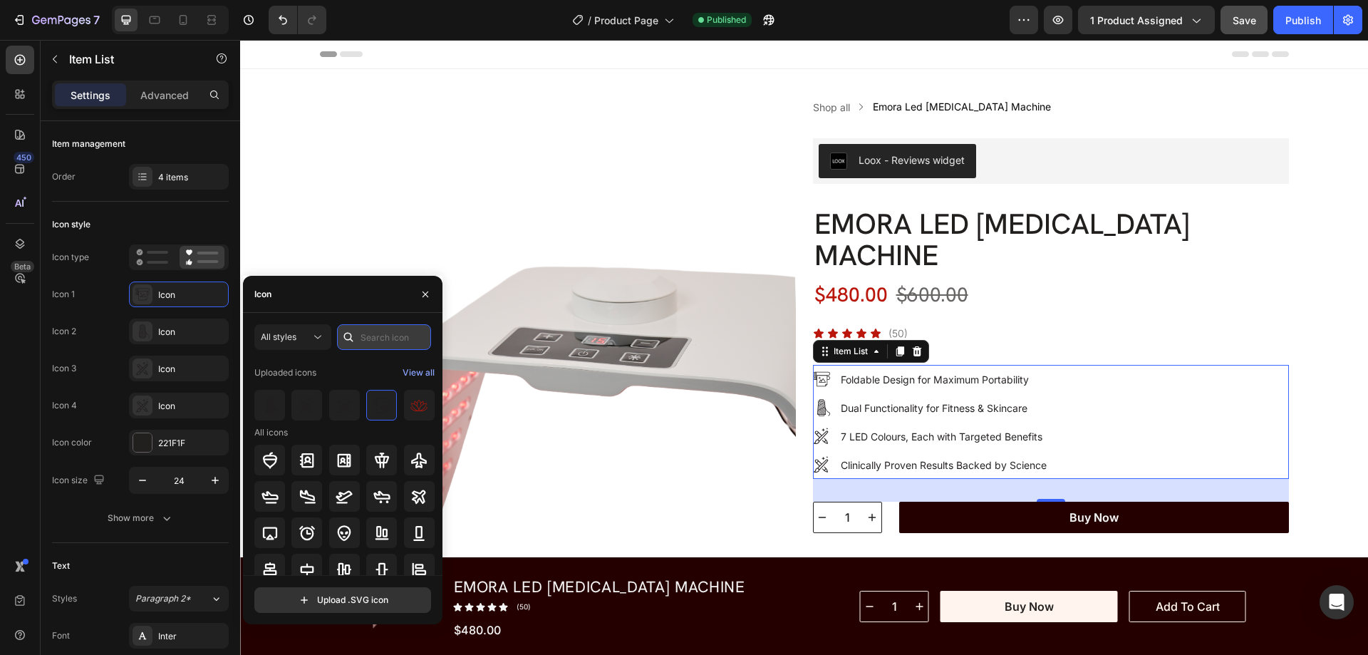
click at [385, 340] on input "text" at bounding box center [384, 337] width 94 height 26
click at [334, 601] on input "file" at bounding box center [342, 600] width 175 height 24
type input "C:\fakepath\suitcase-ezgif.com-gif-maker.svg"
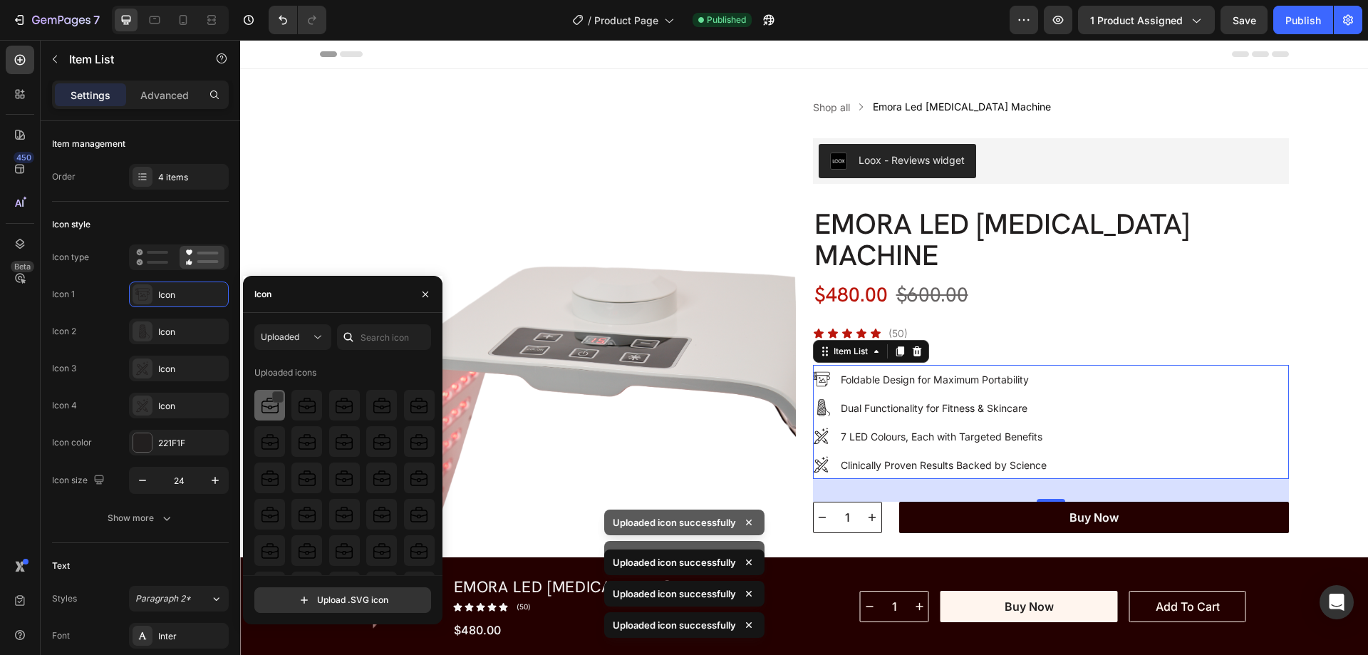
click at [264, 403] on img at bounding box center [270, 405] width 17 height 17
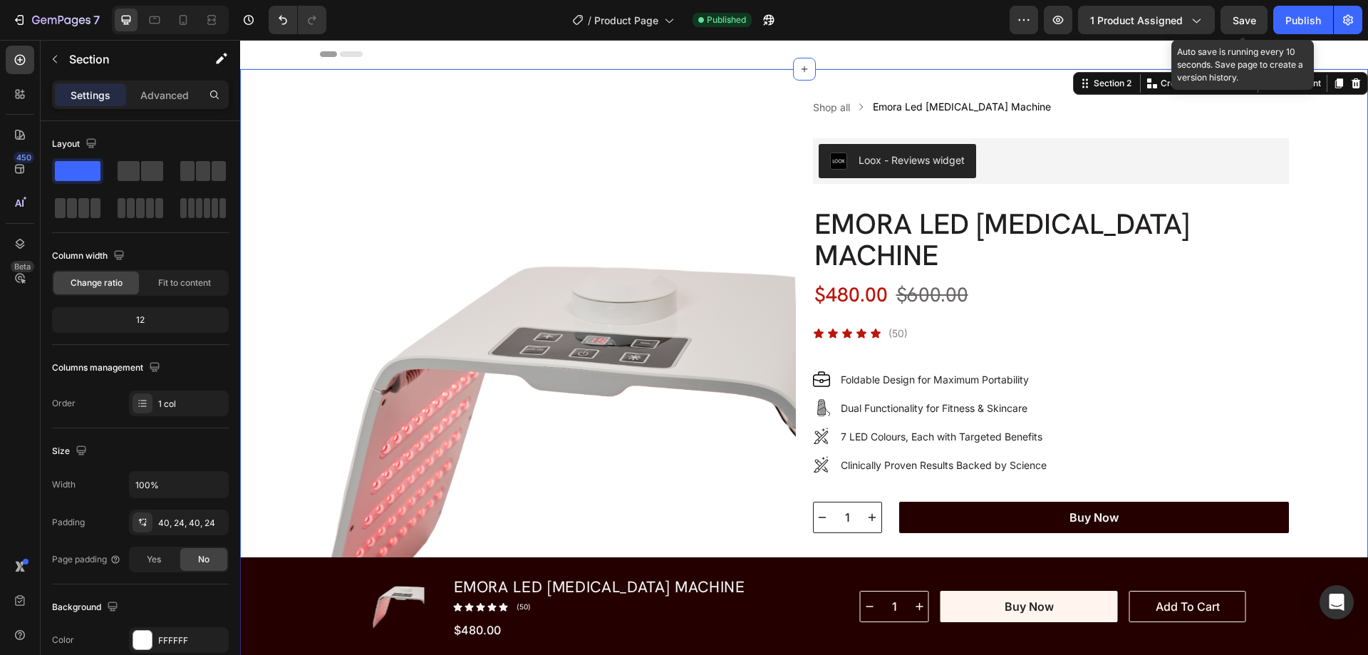
click at [1238, 19] on span "Save" at bounding box center [1245, 20] width 24 height 12
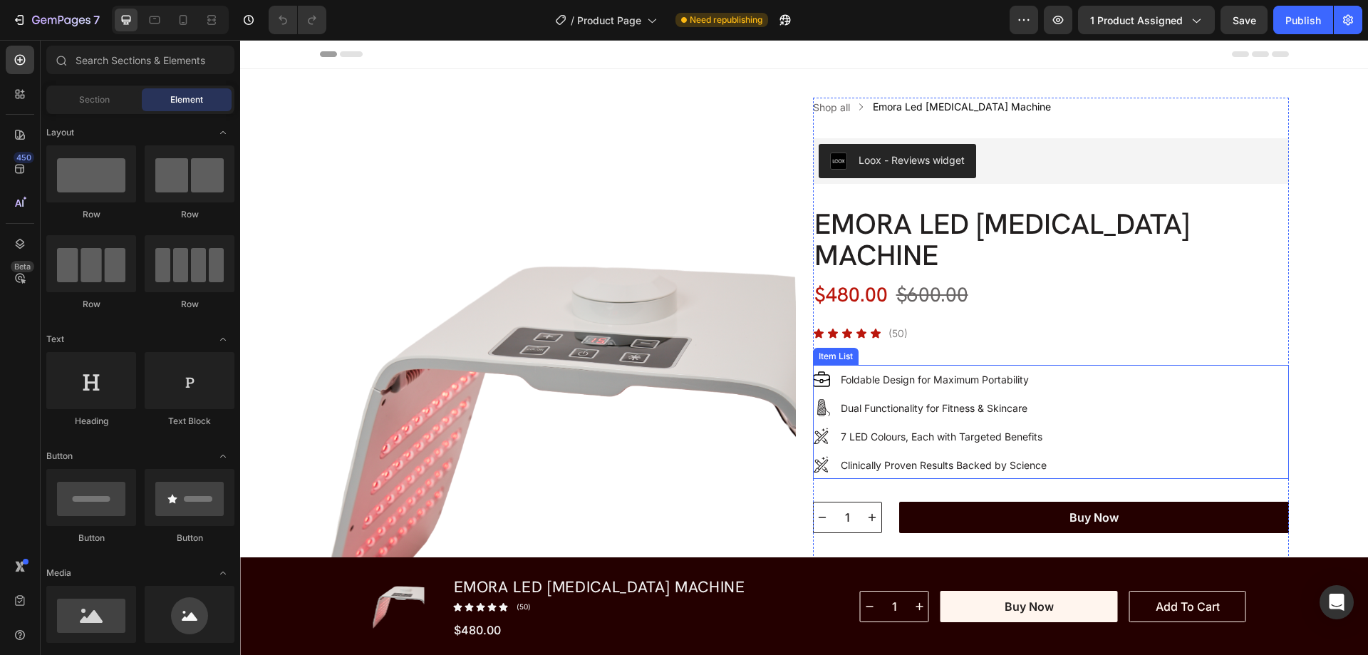
scroll to position [71, 0]
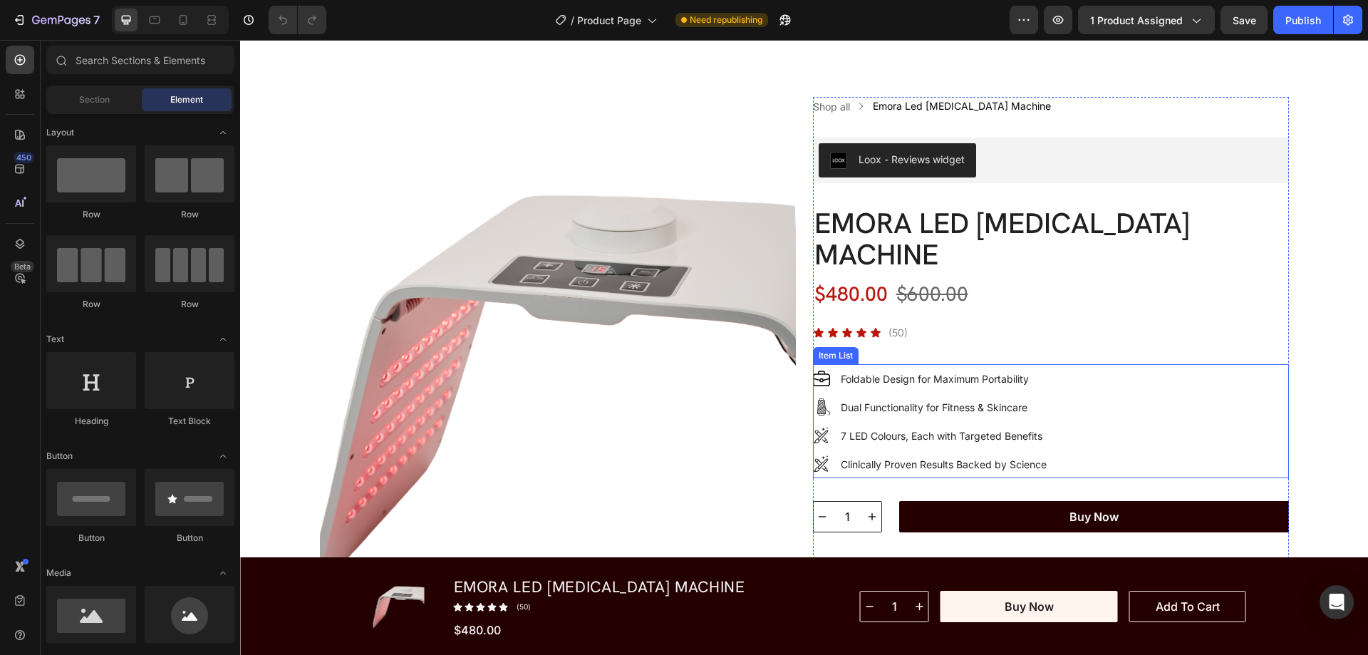
click at [817, 406] on icon at bounding box center [821, 406] width 17 height 17
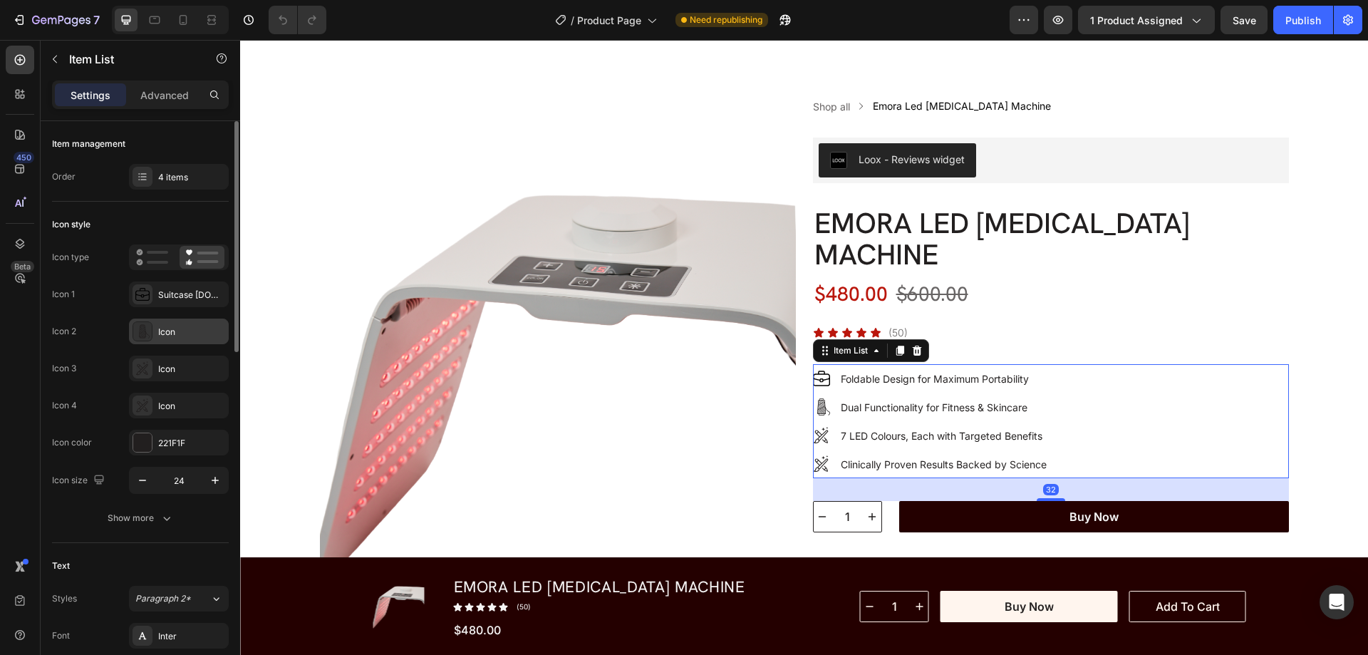
click at [143, 331] on icon at bounding box center [144, 331] width 11 height 14
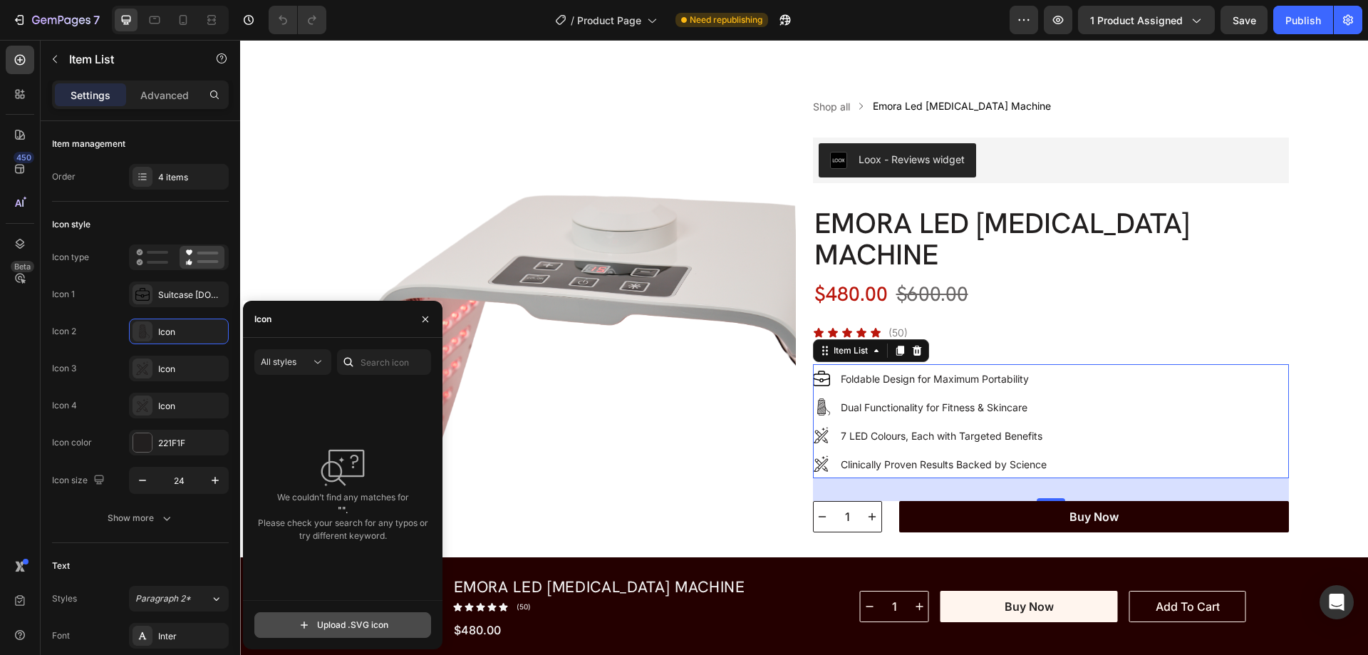
click at [331, 628] on input "file" at bounding box center [342, 625] width 175 height 24
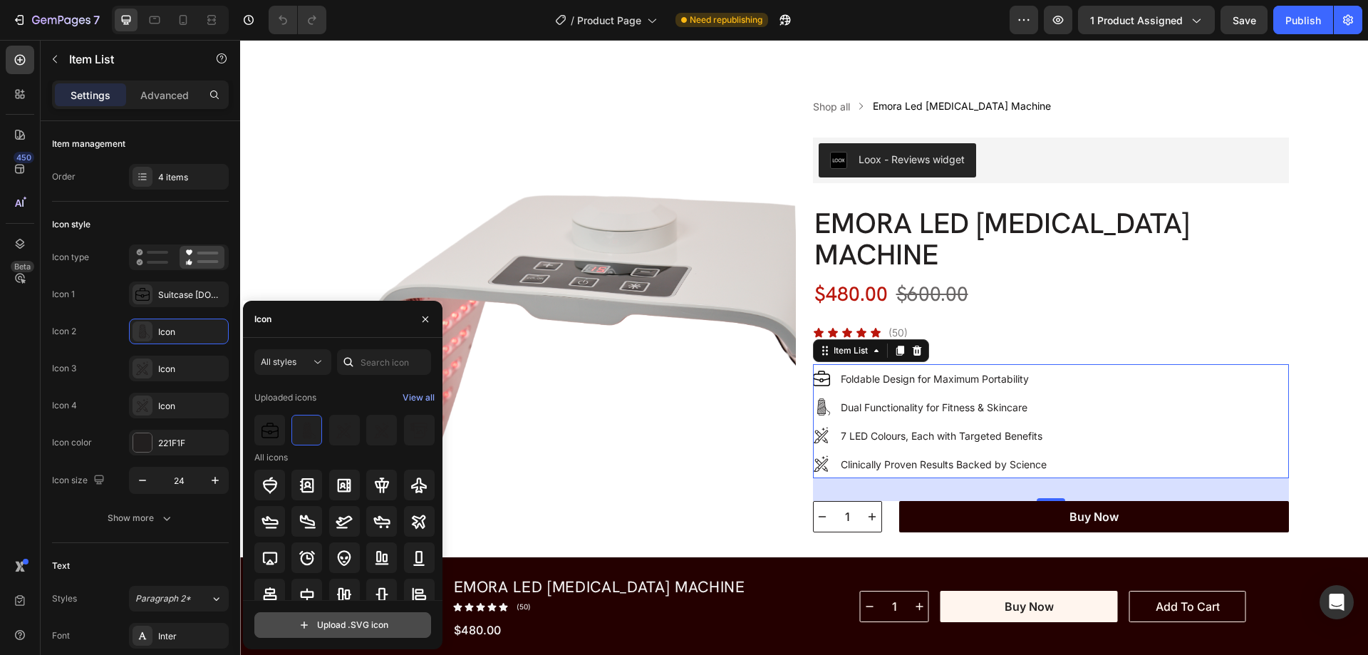
type input "C:\fakepath\loop1-ezgif.com-gif-maker.svg"
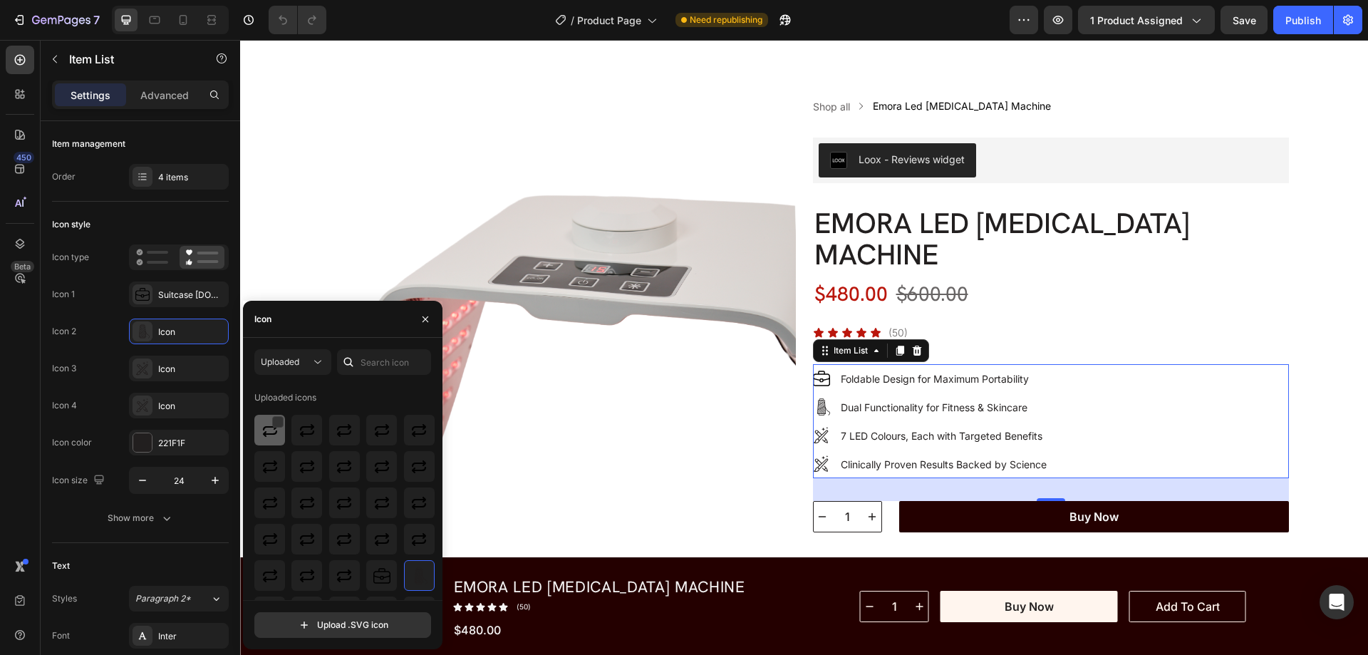
click at [269, 428] on img at bounding box center [270, 430] width 17 height 17
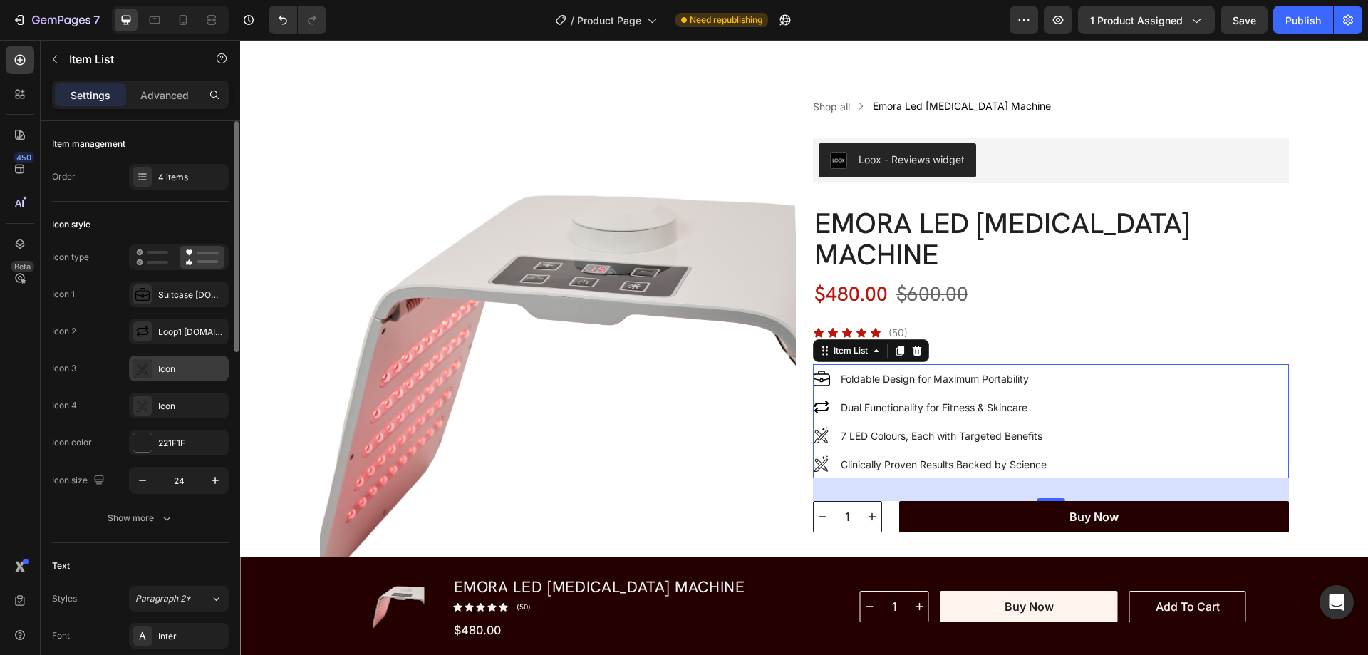
click at [137, 369] on icon at bounding box center [142, 368] width 14 height 14
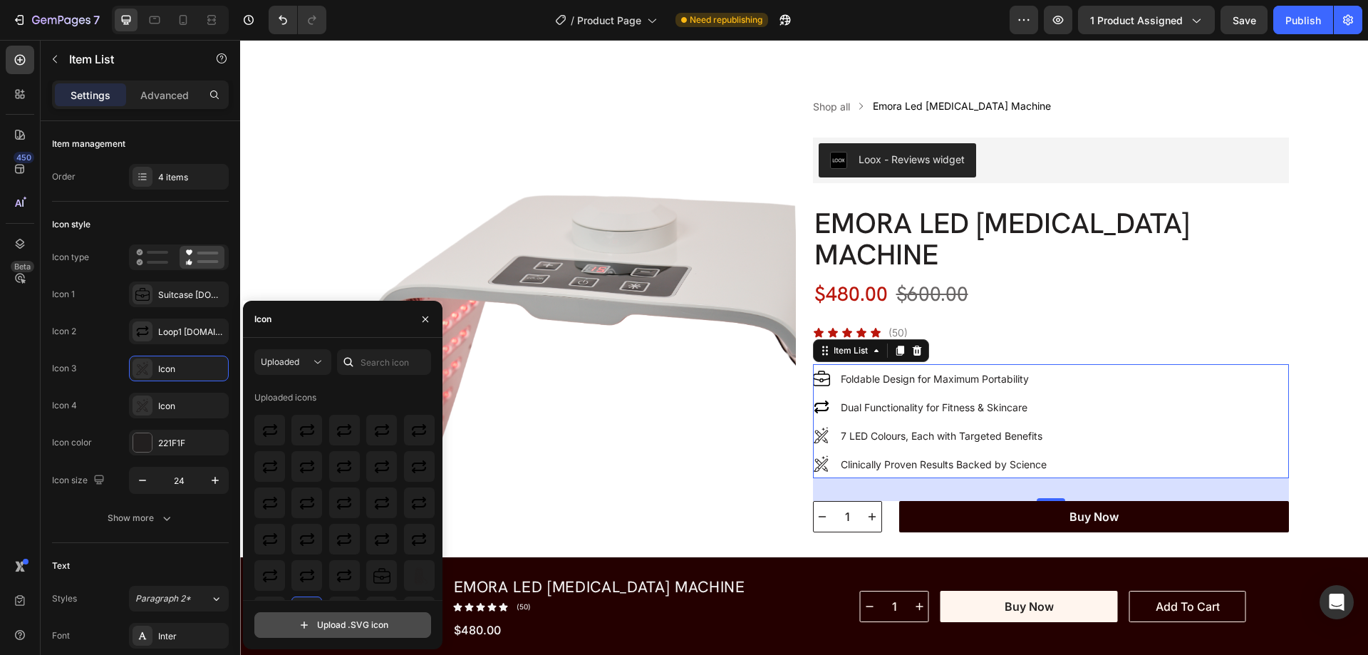
click at [352, 627] on input "file" at bounding box center [342, 625] width 175 height 24
type input "C:\fakepath\idea1-ezgif.com-gif-maker.svg"
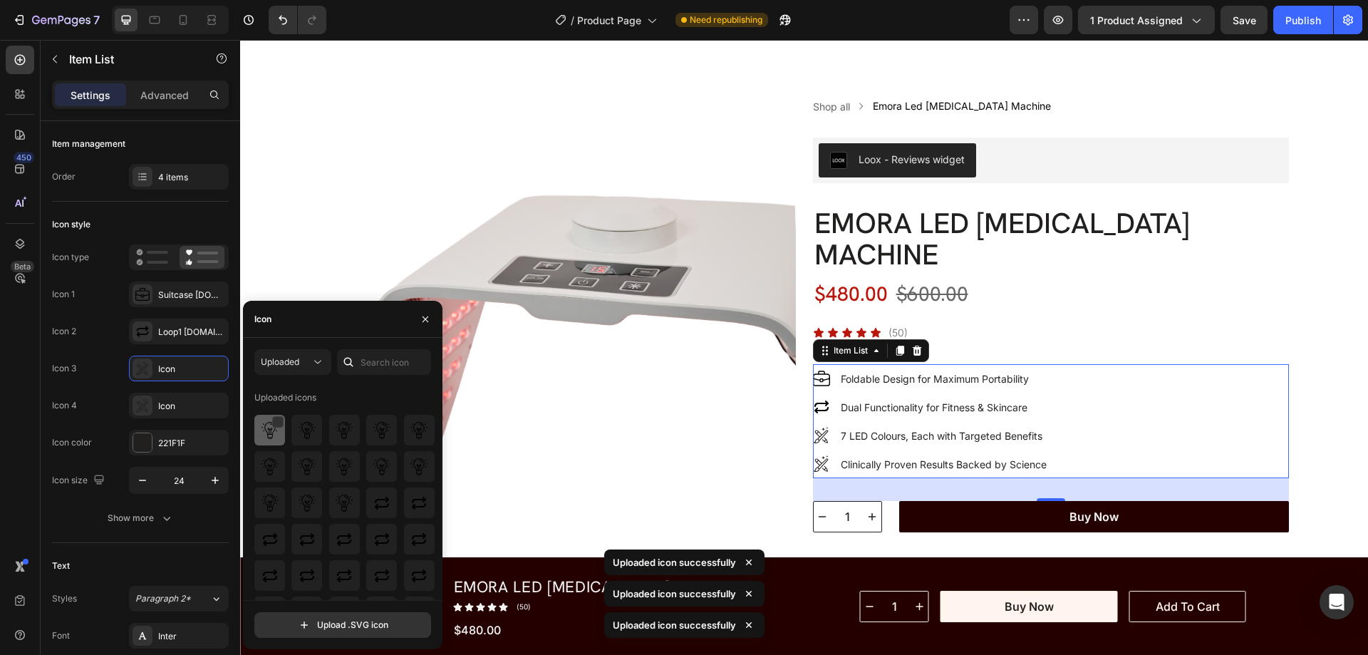
click at [268, 436] on img at bounding box center [270, 430] width 17 height 17
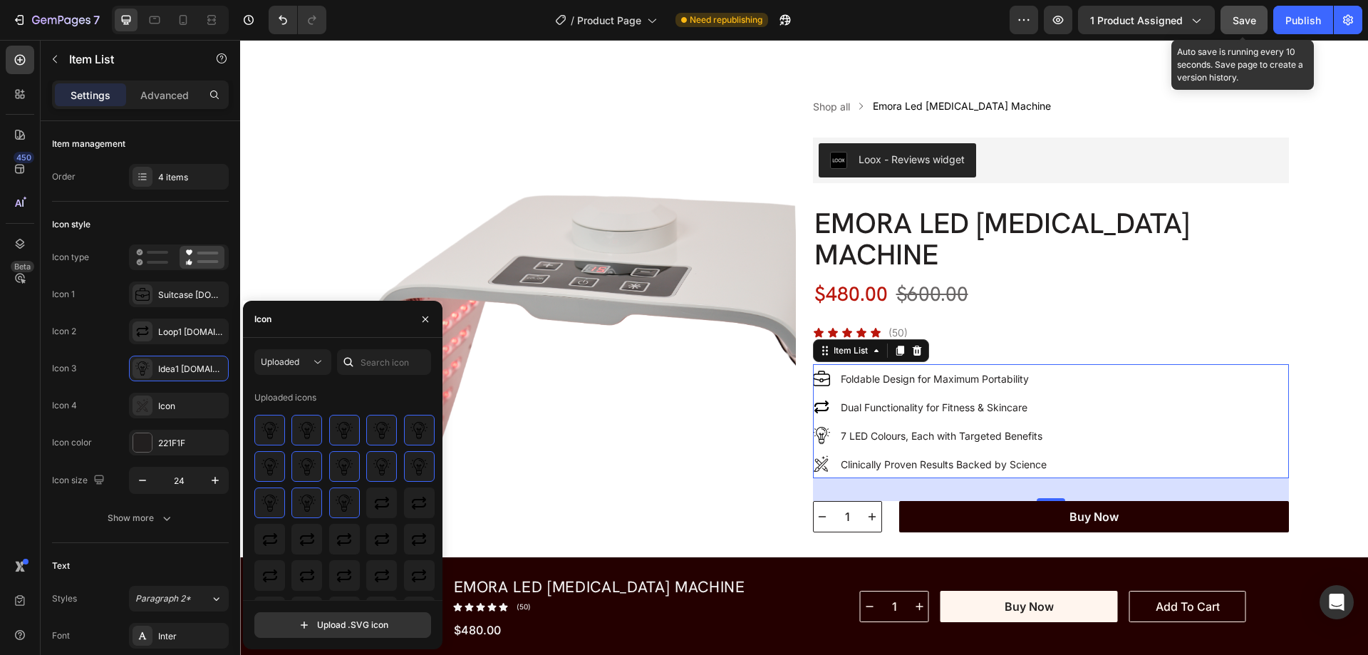
click at [1243, 17] on span "Save" at bounding box center [1245, 20] width 24 height 12
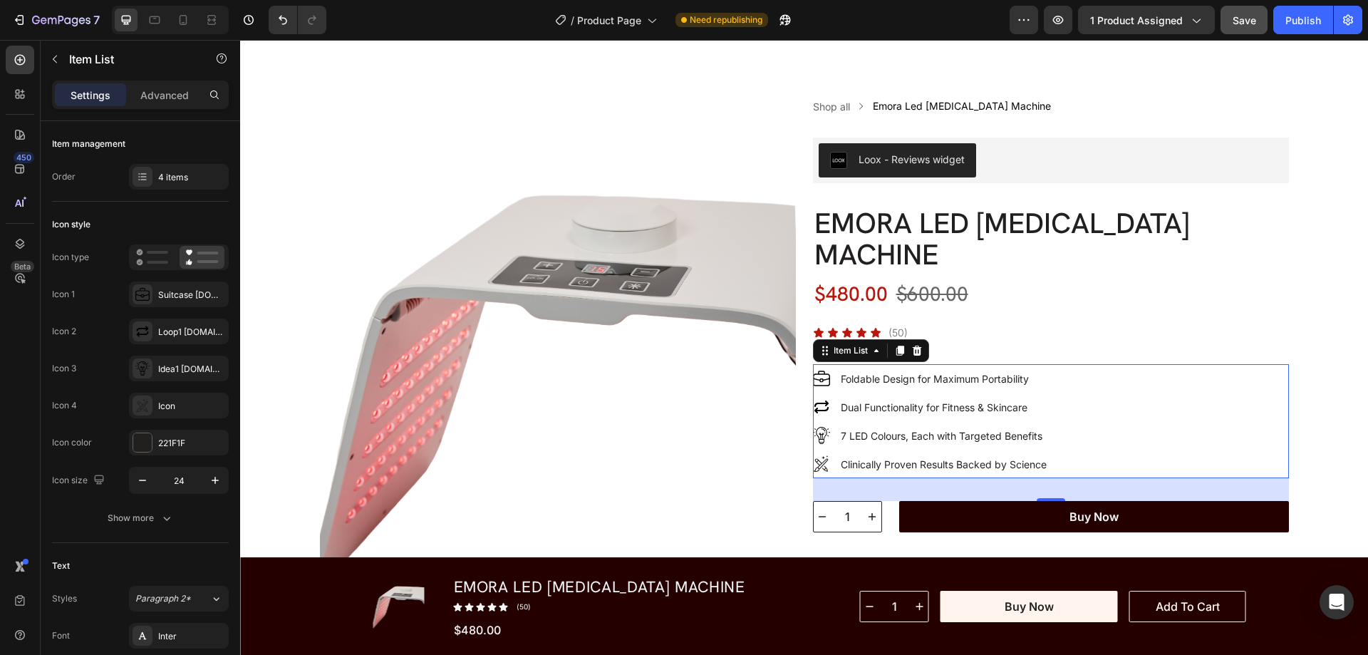
click at [815, 464] on icon at bounding box center [821, 463] width 17 height 17
click at [141, 400] on icon at bounding box center [142, 405] width 14 height 14
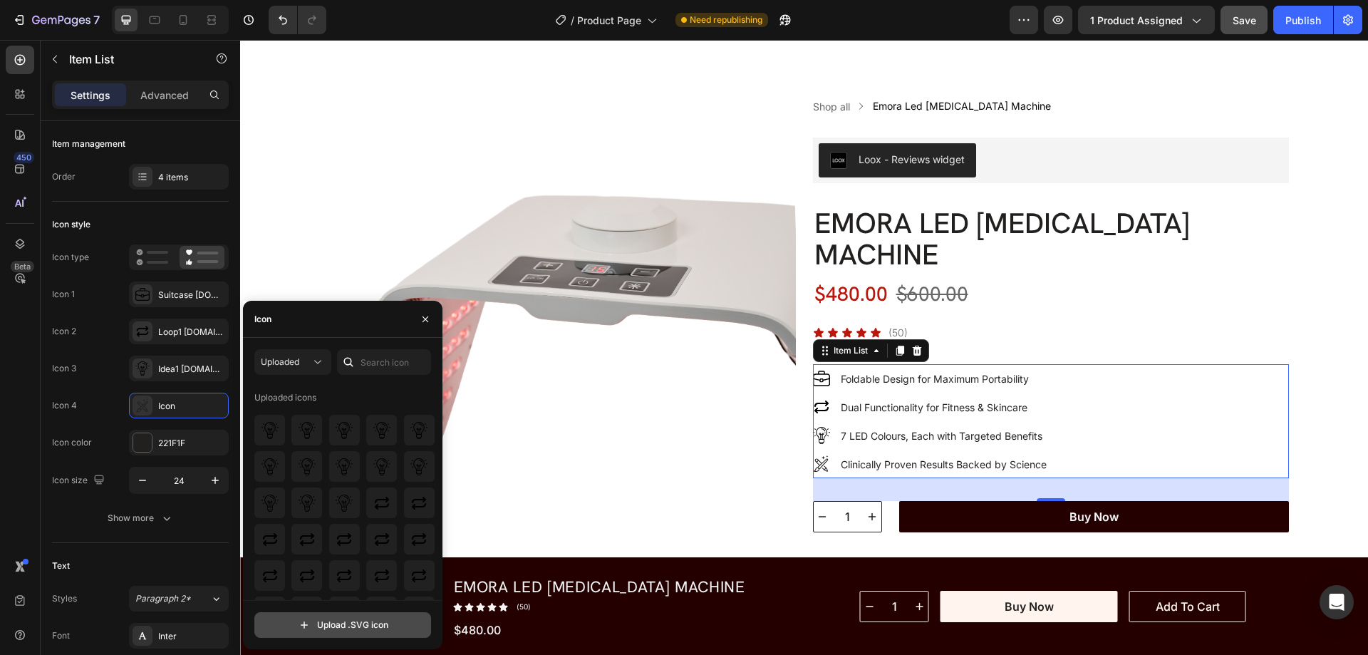
click at [314, 629] on input "file" at bounding box center [342, 625] width 175 height 24
type input "C:\fakepath\microscope2-ezgif.com-gif-maker.svg"
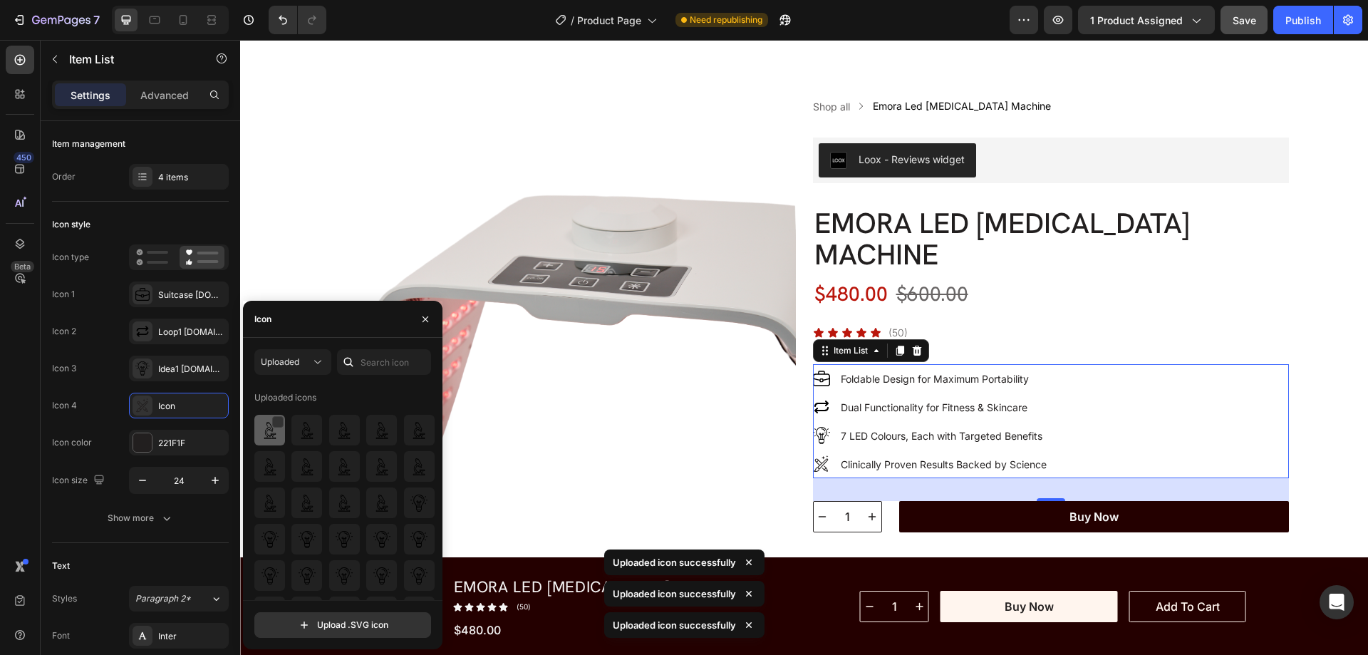
click at [268, 436] on img at bounding box center [270, 430] width 17 height 17
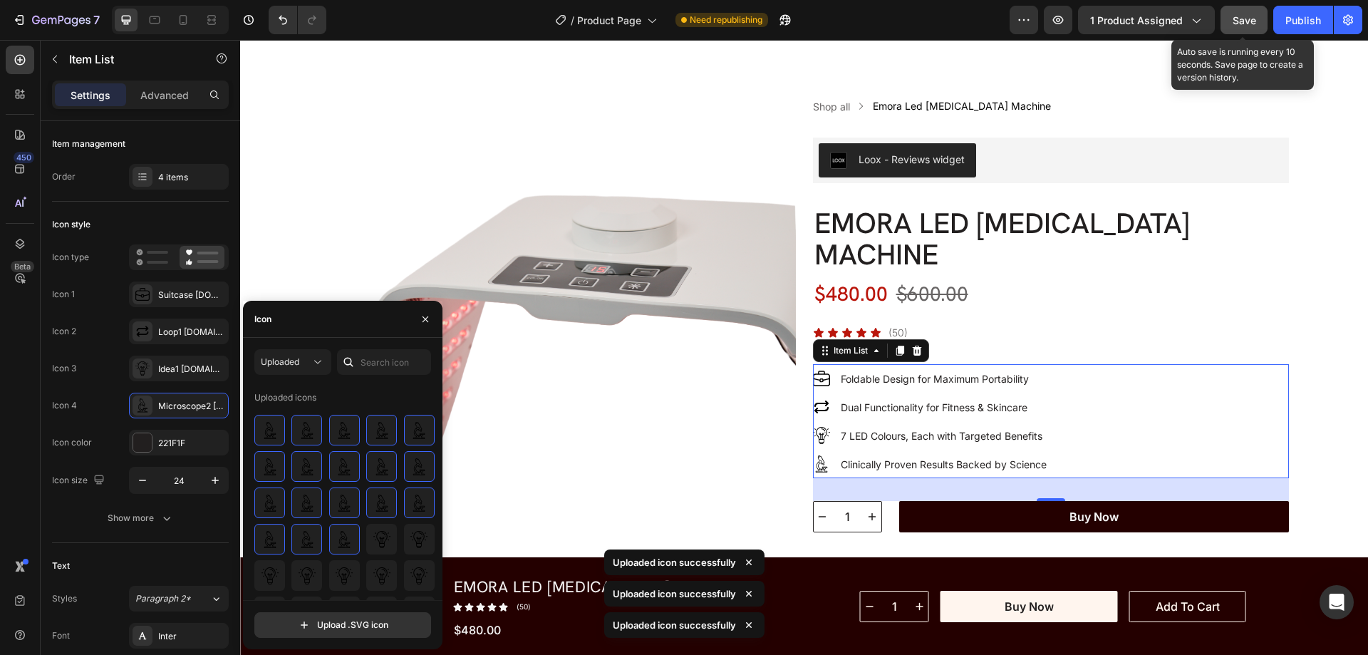
click at [1241, 13] on div "Save" at bounding box center [1245, 20] width 24 height 15
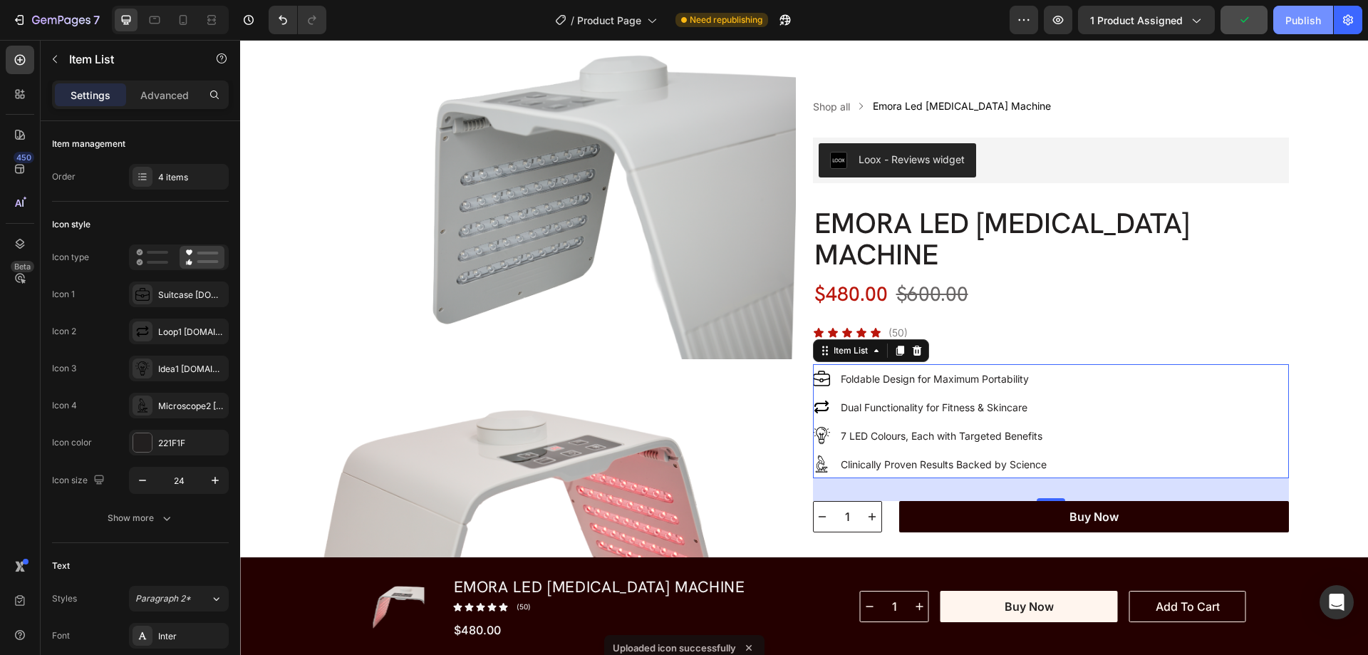
scroll to position [1069, 0]
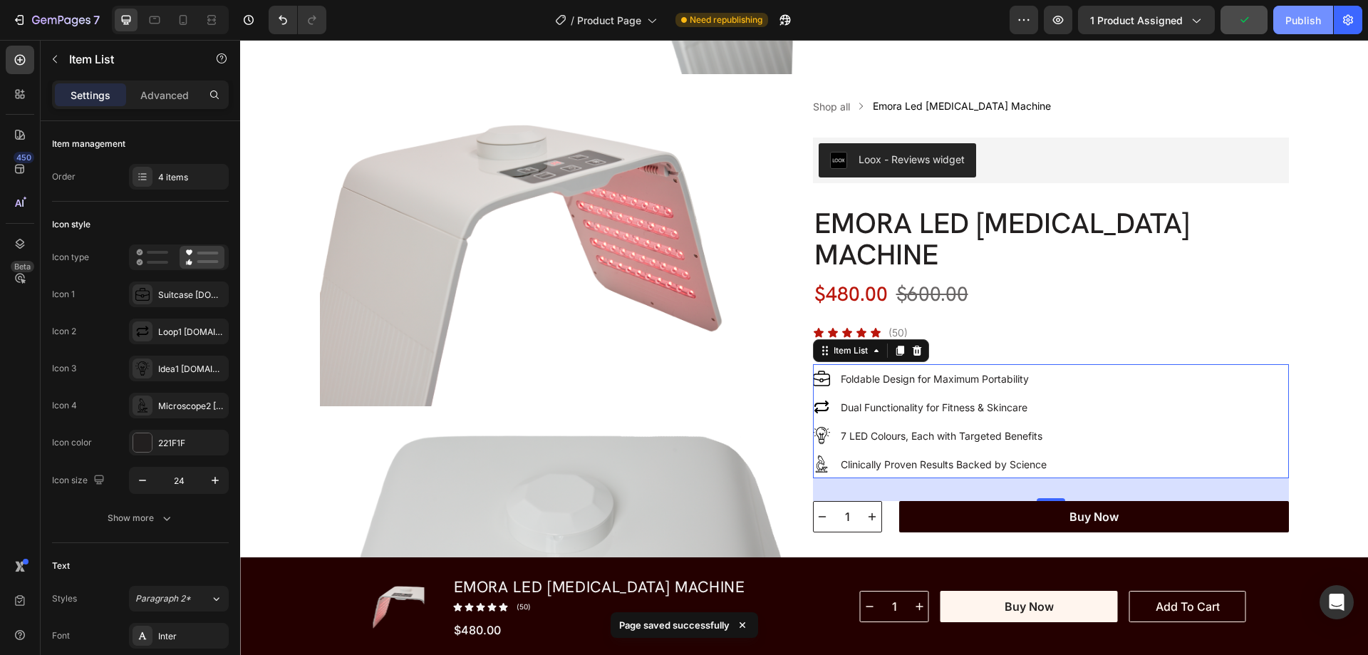
click at [1303, 15] on div "Publish" at bounding box center [1304, 20] width 36 height 15
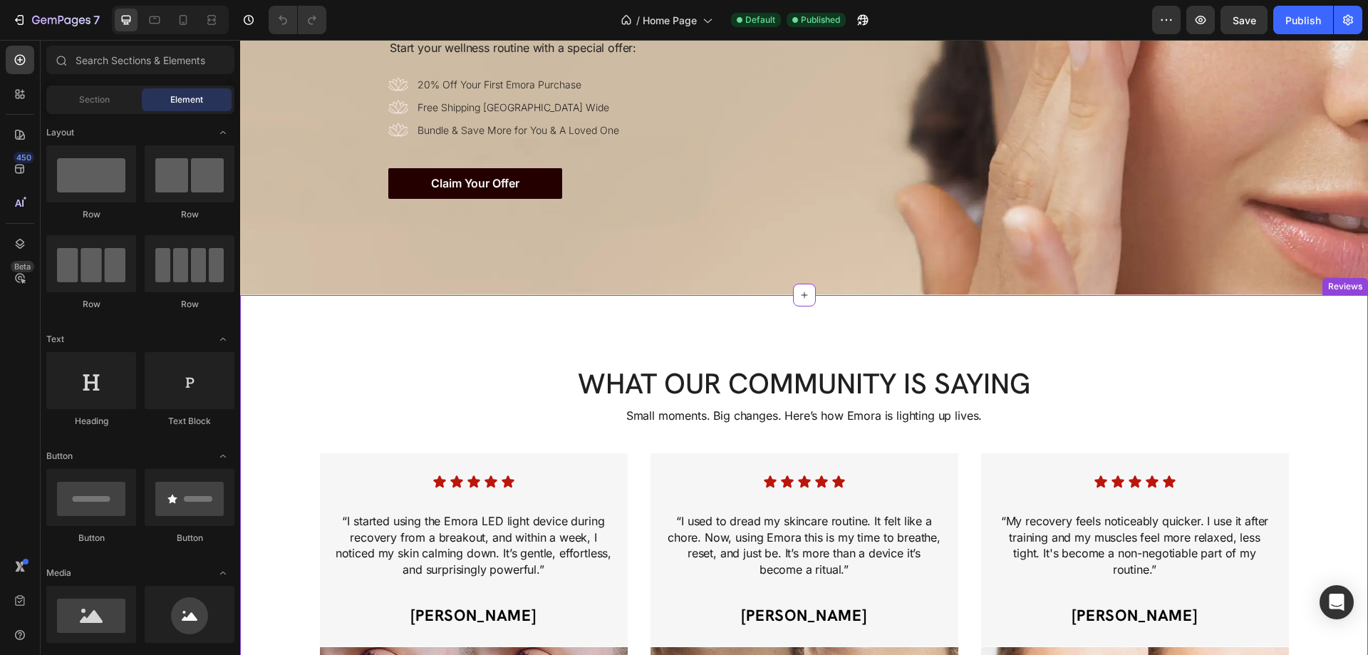
scroll to position [3278, 0]
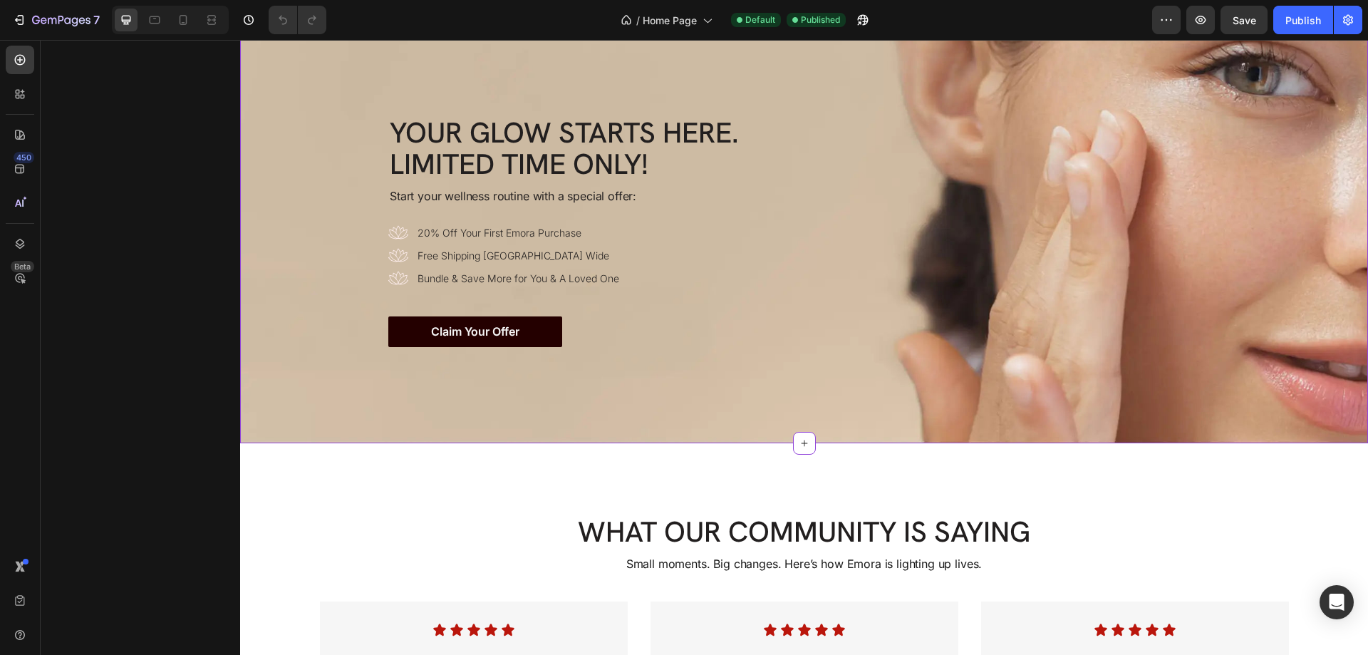
click at [449, 229] on p "20% Off Your First Emora Purchase" at bounding box center [519, 232] width 202 height 15
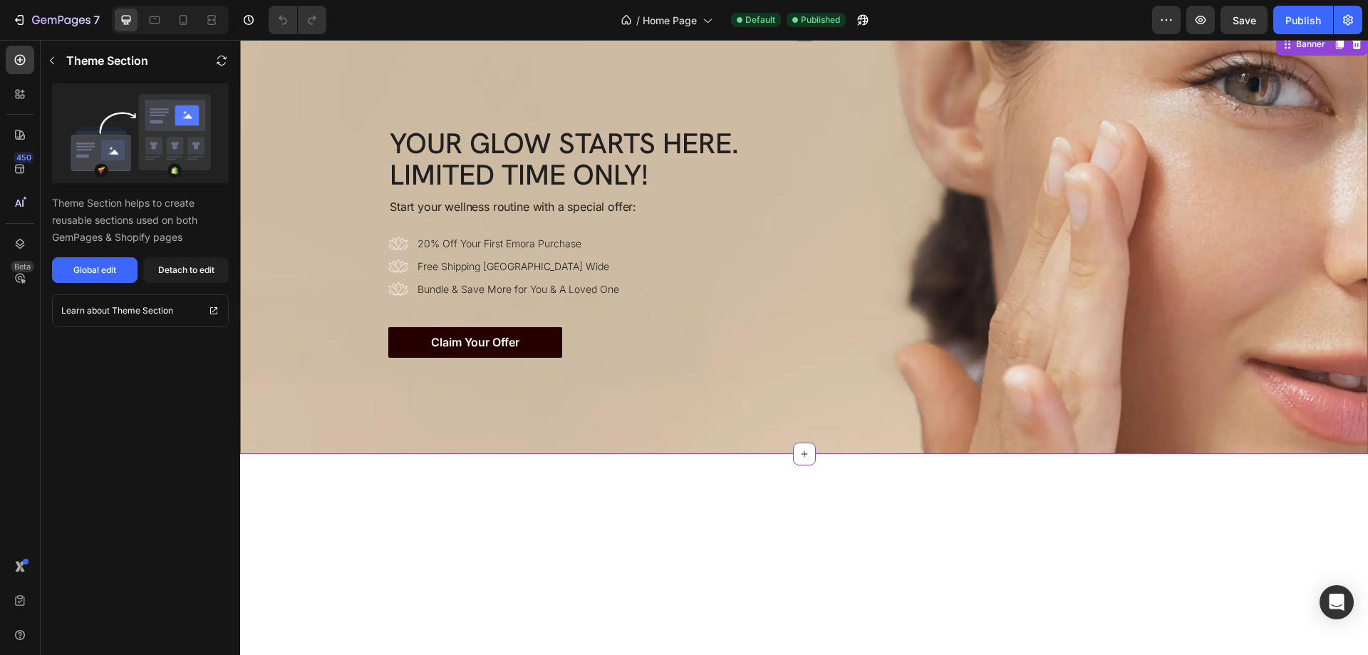
scroll to position [2922, 0]
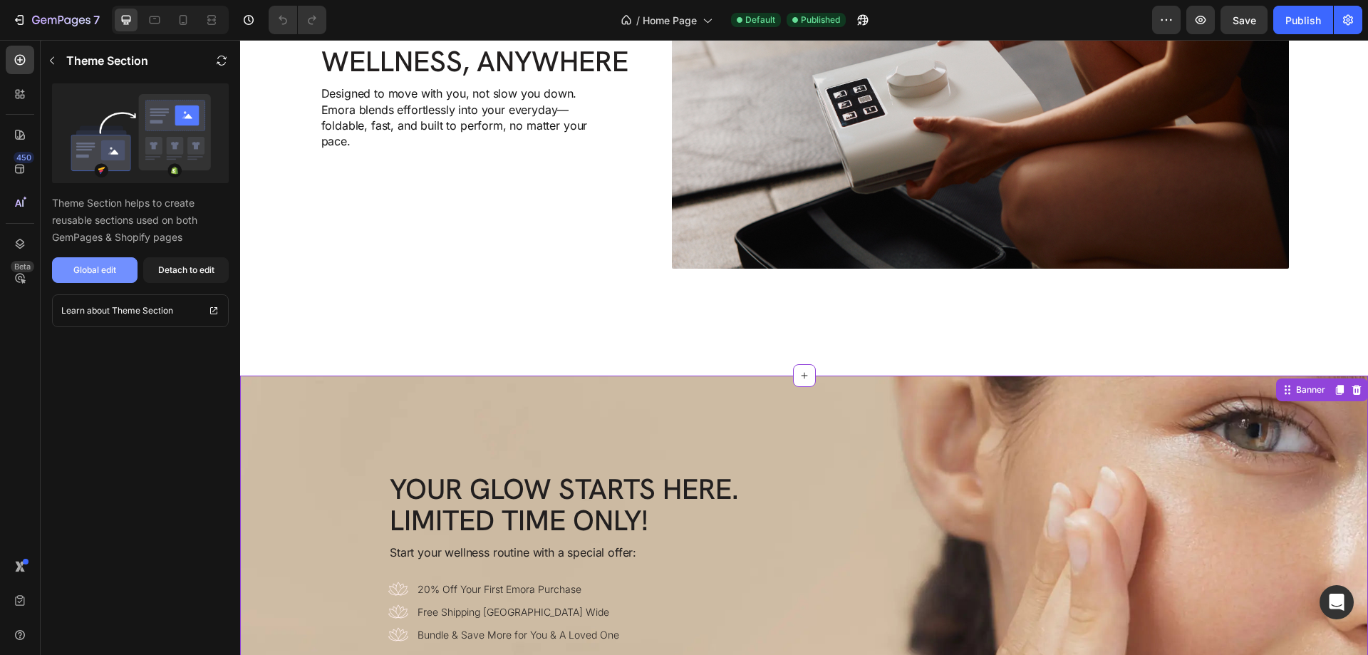
click at [103, 272] on div "Global edit" at bounding box center [94, 270] width 43 height 13
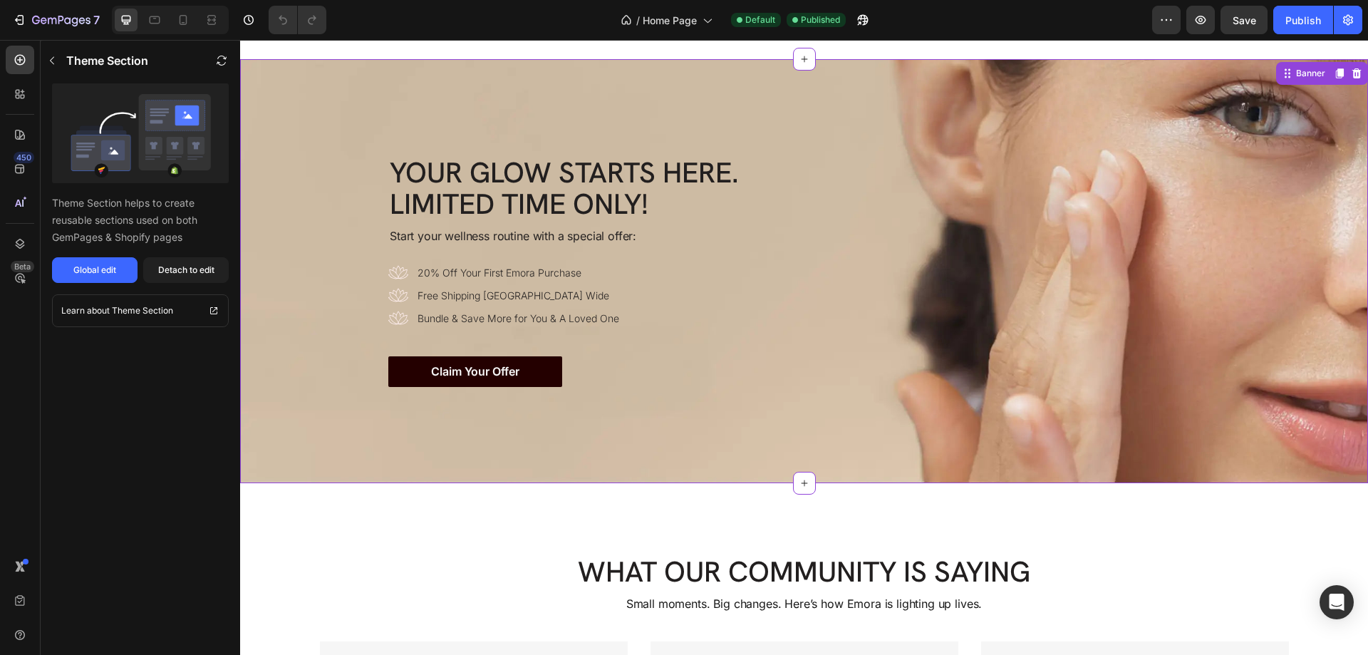
scroll to position [3349, 0]
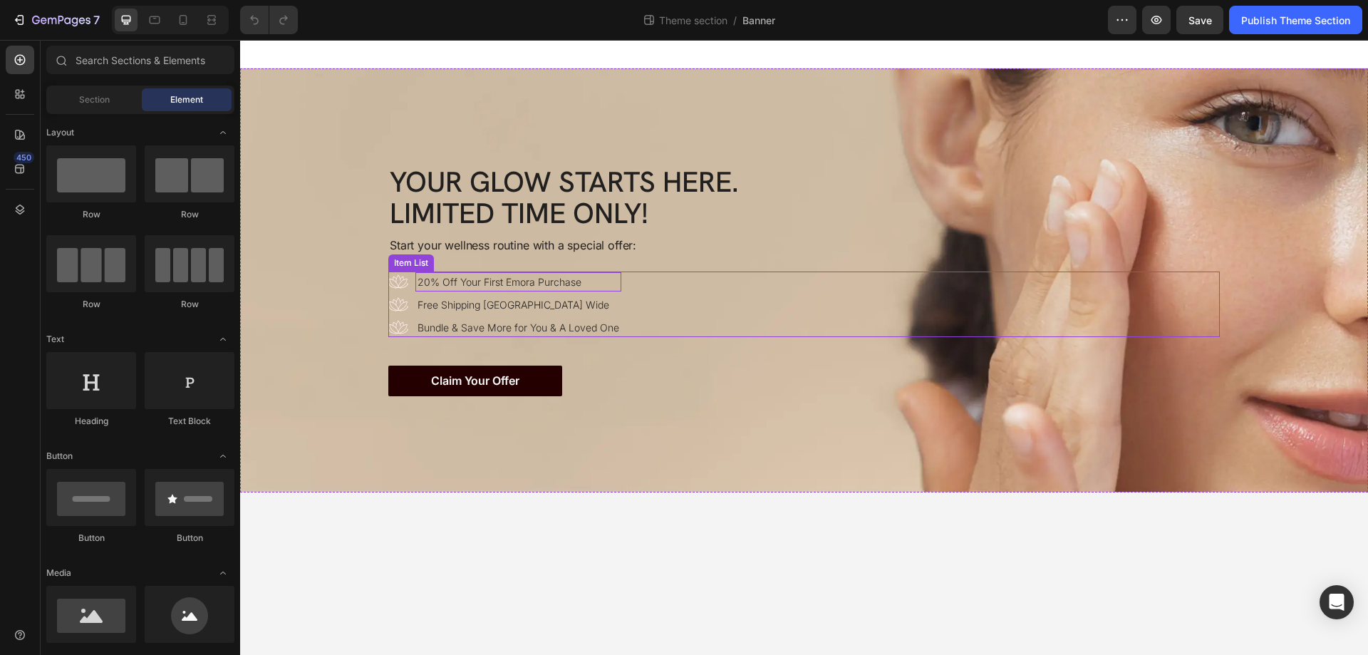
click at [470, 273] on div "20% Off Your First Emora Purchase" at bounding box center [518, 281] width 206 height 19
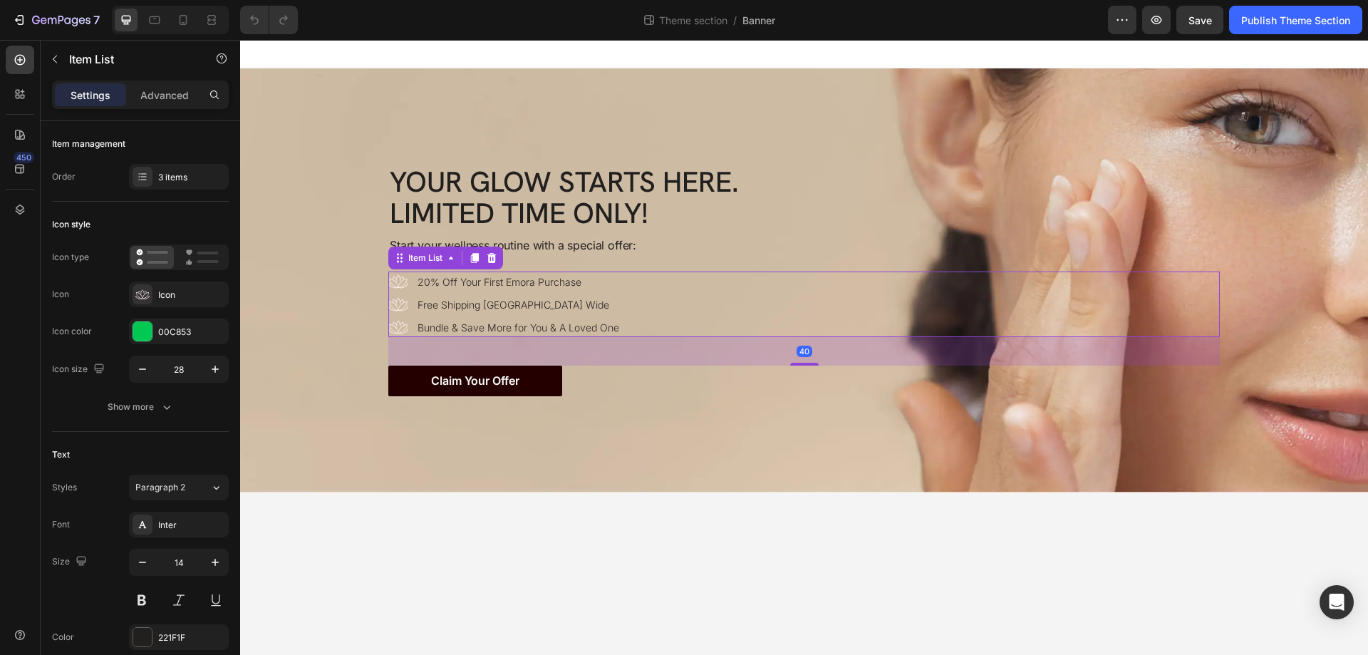
click at [395, 283] on icon at bounding box center [398, 282] width 20 height 20
click at [686, 284] on div "20% Off Your First Emora Purchase Free Shipping [GEOGRAPHIC_DATA] Wide Bundle &…" at bounding box center [804, 305] width 832 height 66
click at [470, 284] on p "20% Off Your First Emora Purchase" at bounding box center [519, 281] width 202 height 15
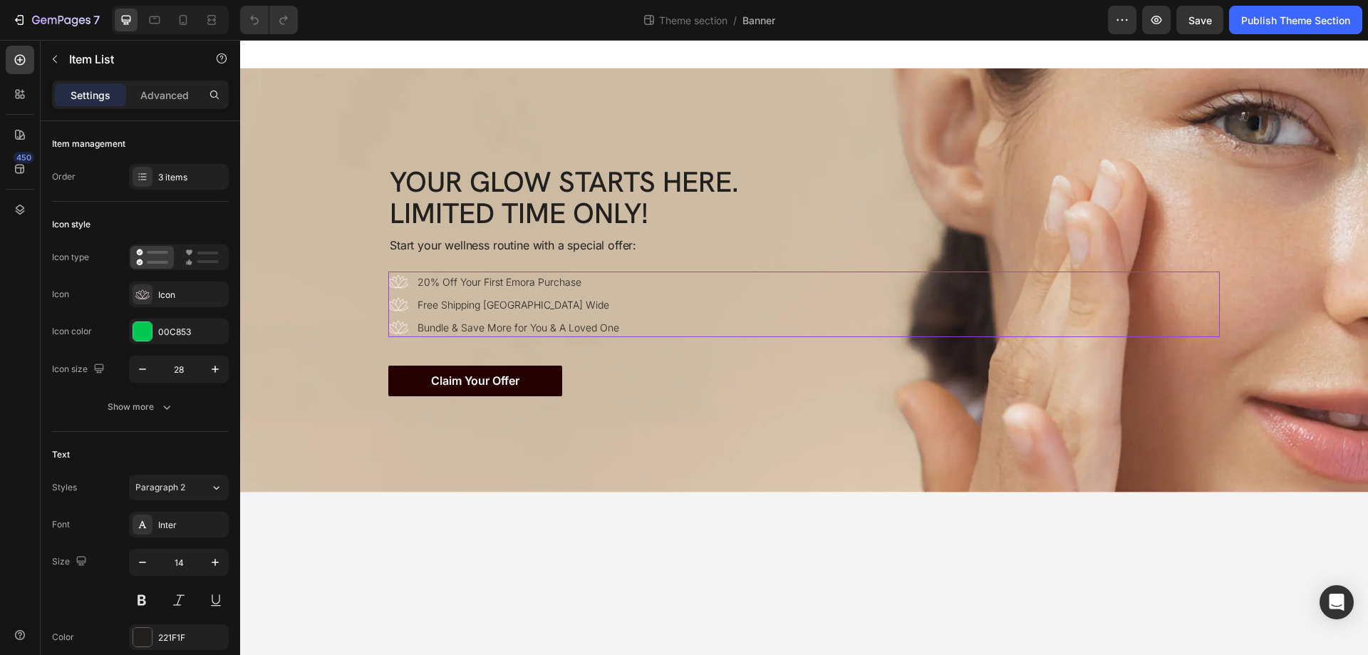
click at [398, 284] on icon at bounding box center [398, 282] width 20 height 20
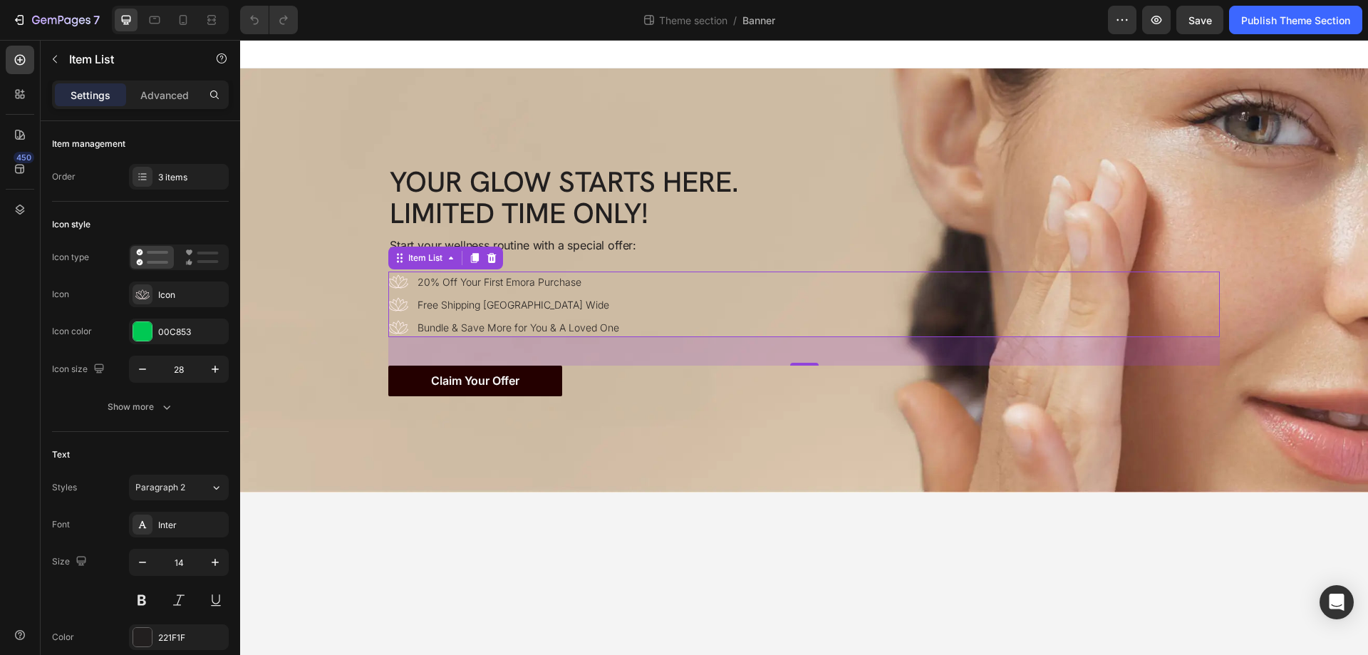
click at [675, 314] on div "20% Off Your First Emora Purchase Free Shipping Australia Wide Bundle & Save Mo…" at bounding box center [804, 305] width 832 height 66
click at [143, 291] on icon at bounding box center [142, 294] width 14 height 14
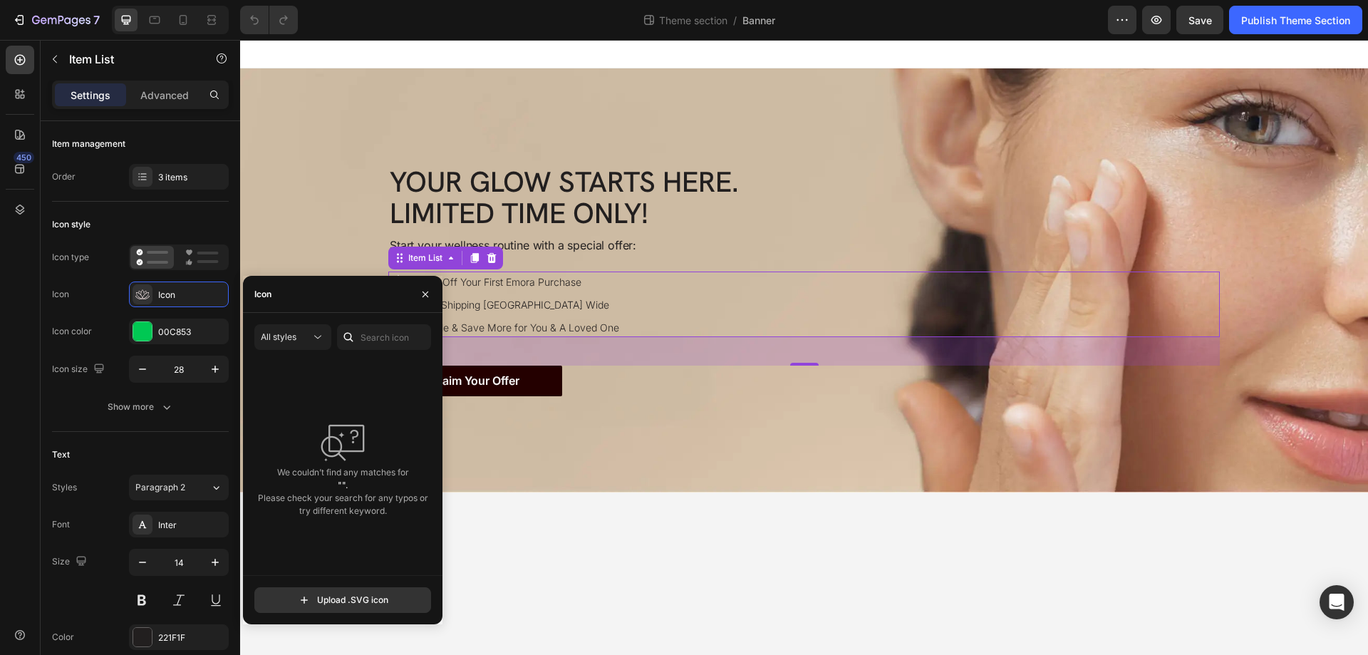
click at [647, 323] on div "20% Off Your First Emora Purchase Free Shipping Australia Wide Bundle & Save Mo…" at bounding box center [804, 305] width 832 height 66
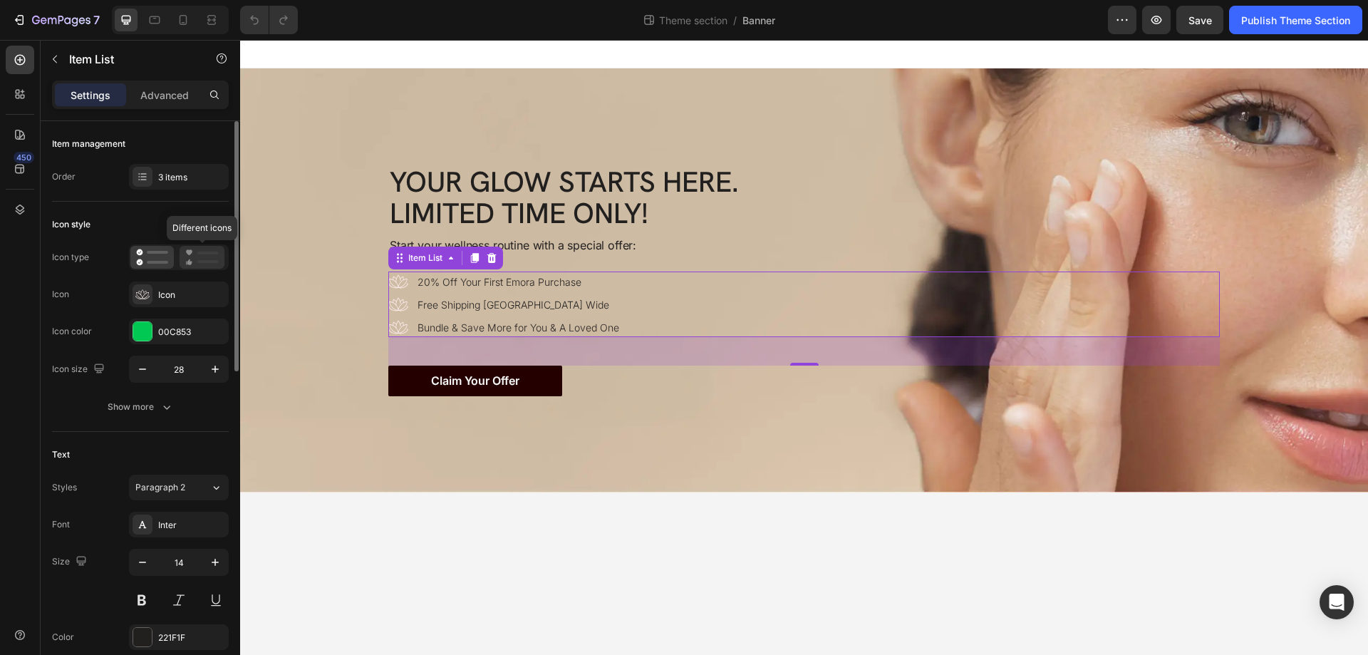
click at [211, 259] on icon at bounding box center [201, 257] width 33 height 17
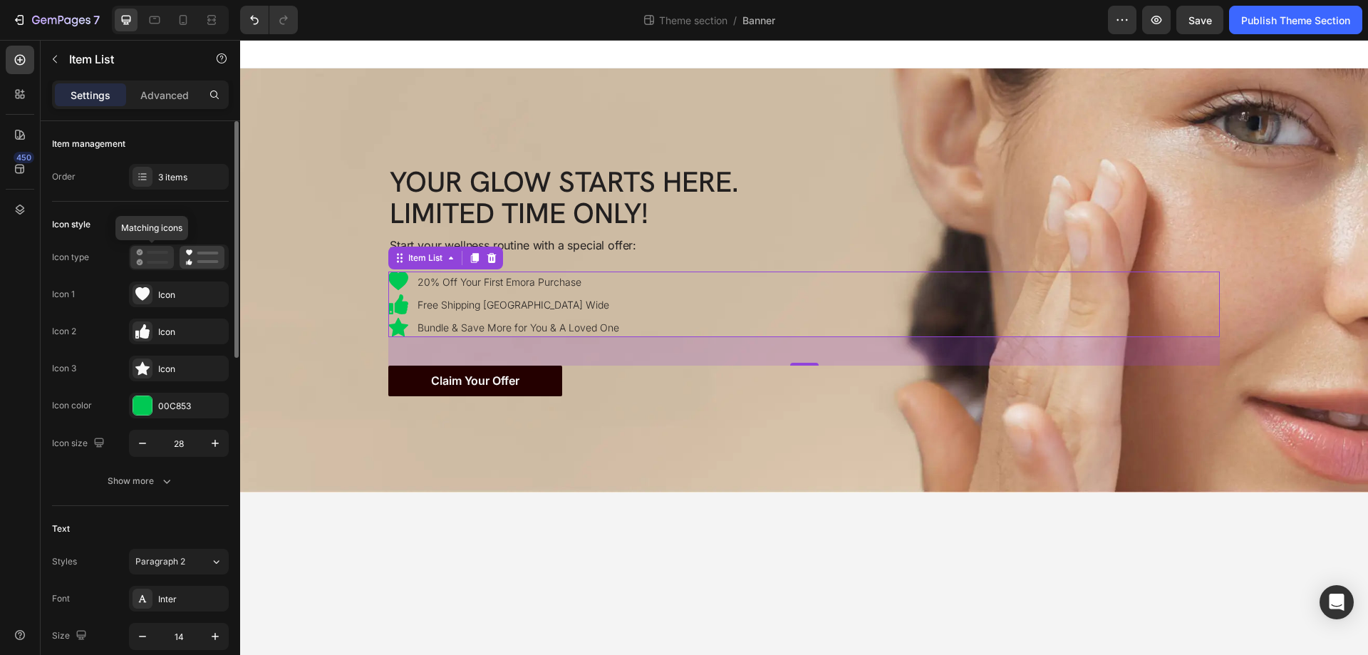
click at [148, 254] on icon at bounding box center [152, 257] width 32 height 17
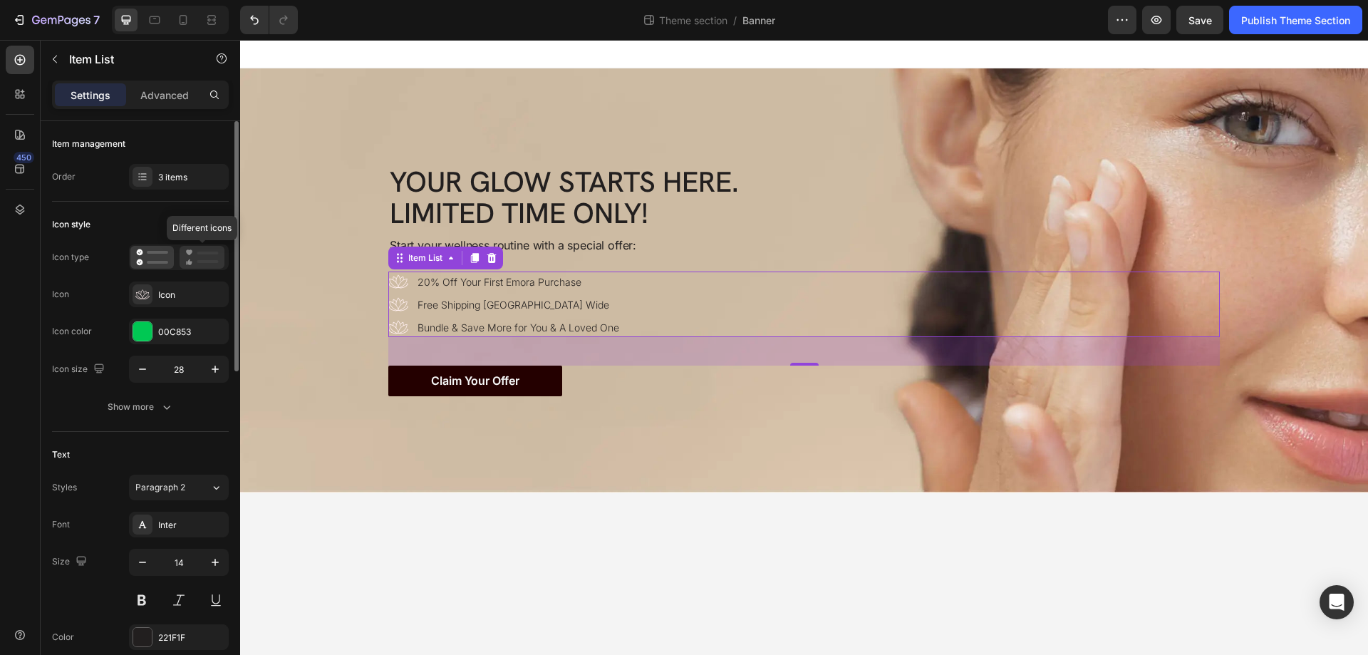
click at [216, 253] on rect at bounding box center [207, 253] width 21 height 3
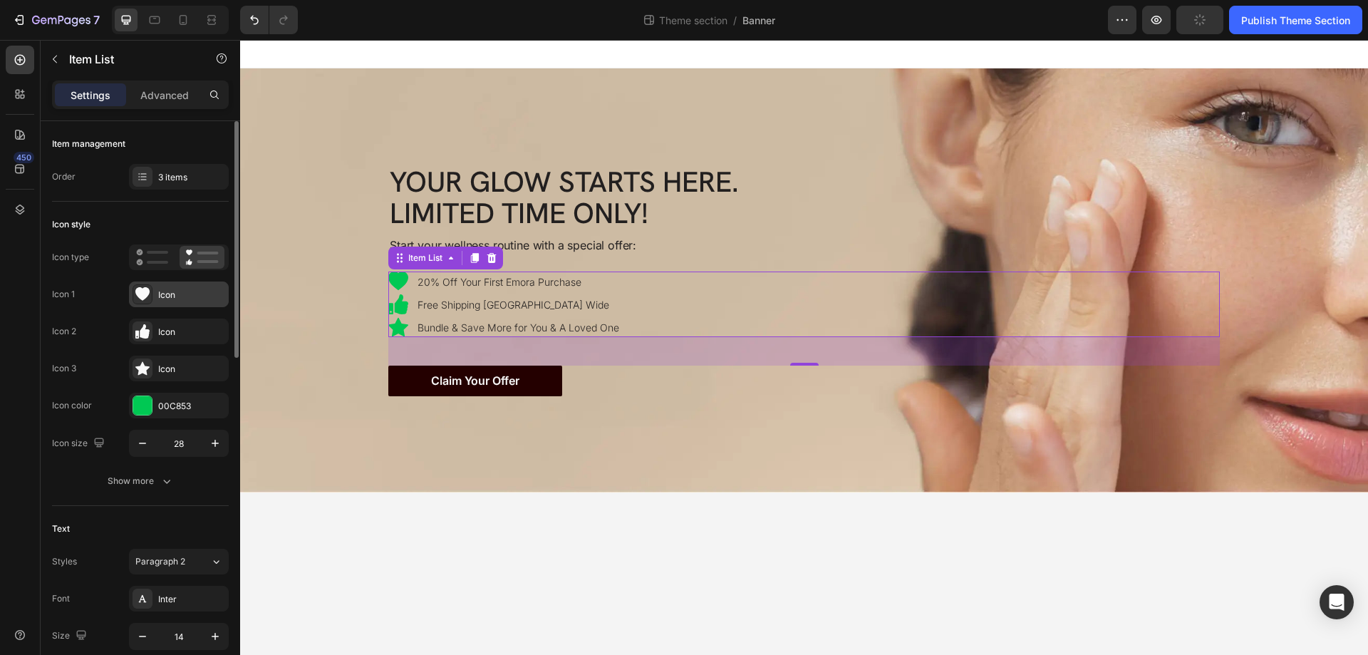
click at [142, 294] on icon at bounding box center [142, 294] width 14 height 14
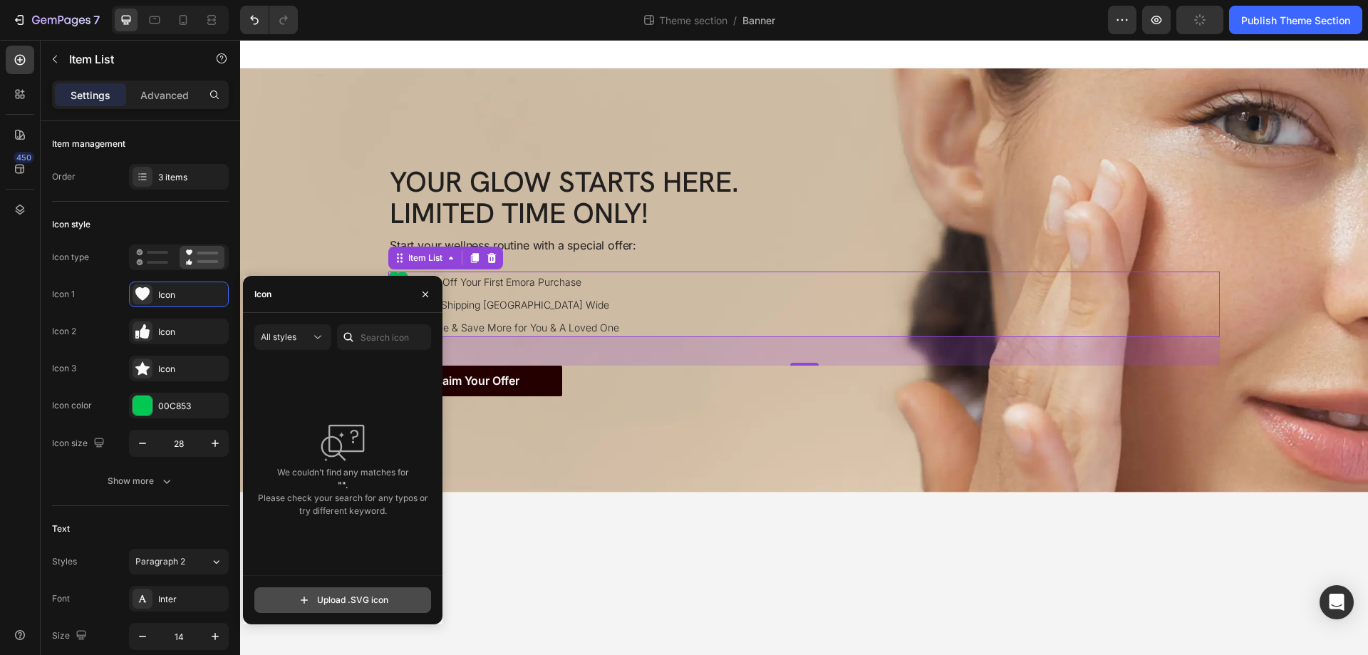
click at [337, 605] on input "file" at bounding box center [342, 600] width 175 height 24
type input "C:\fakepath\price-tag-ezgif.com-gif-maker.svg"
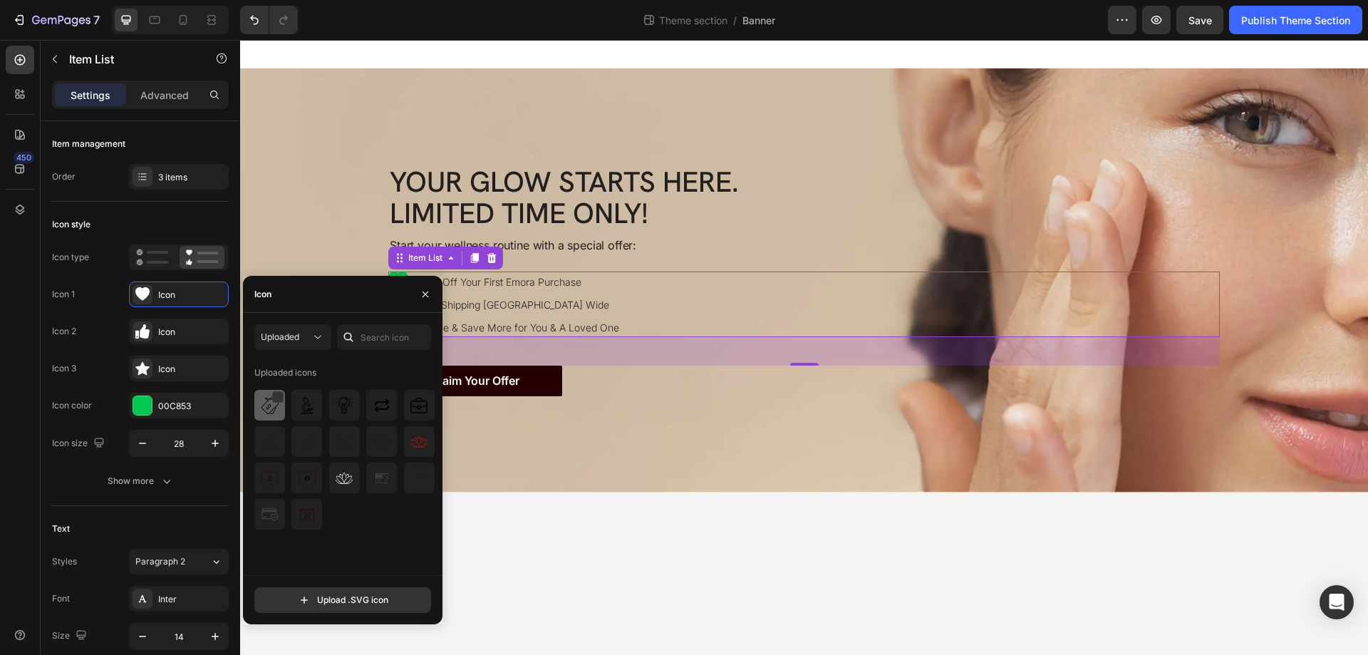
click at [272, 405] on img at bounding box center [270, 405] width 17 height 17
click at [424, 289] on icon "button" at bounding box center [425, 294] width 11 height 11
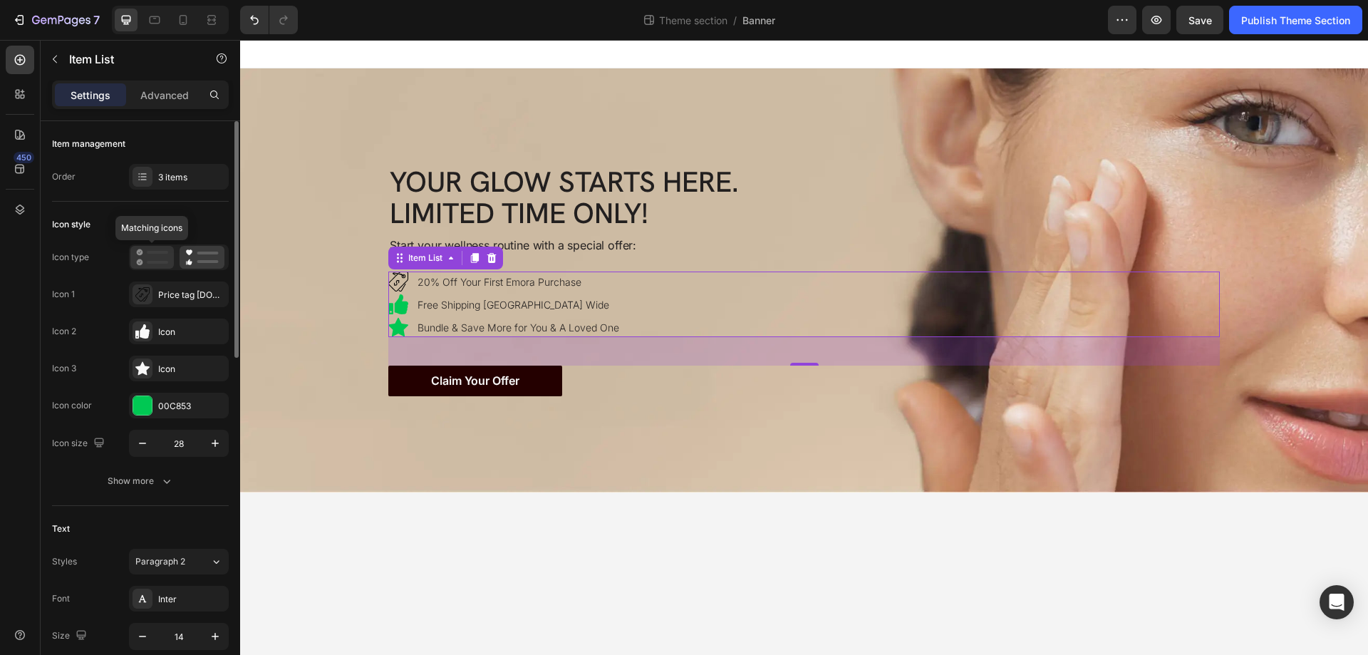
click at [149, 262] on rect at bounding box center [157, 262] width 21 height 3
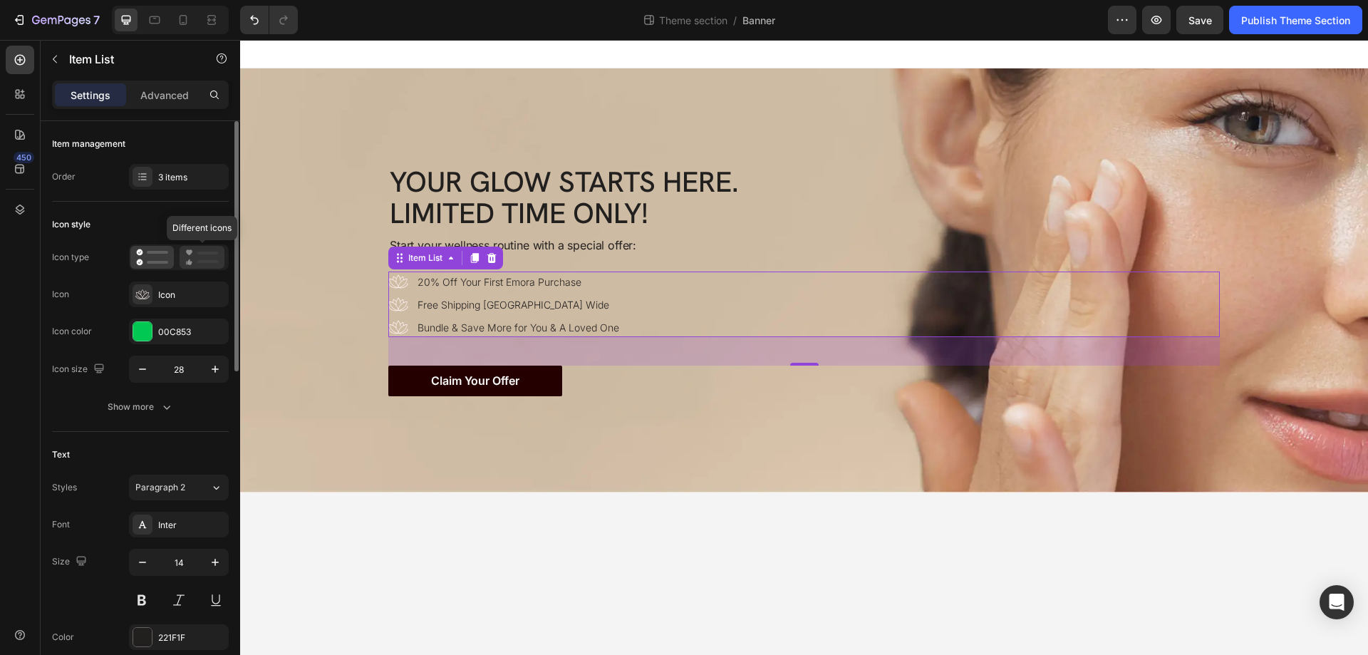
click at [203, 254] on rect at bounding box center [207, 253] width 21 height 3
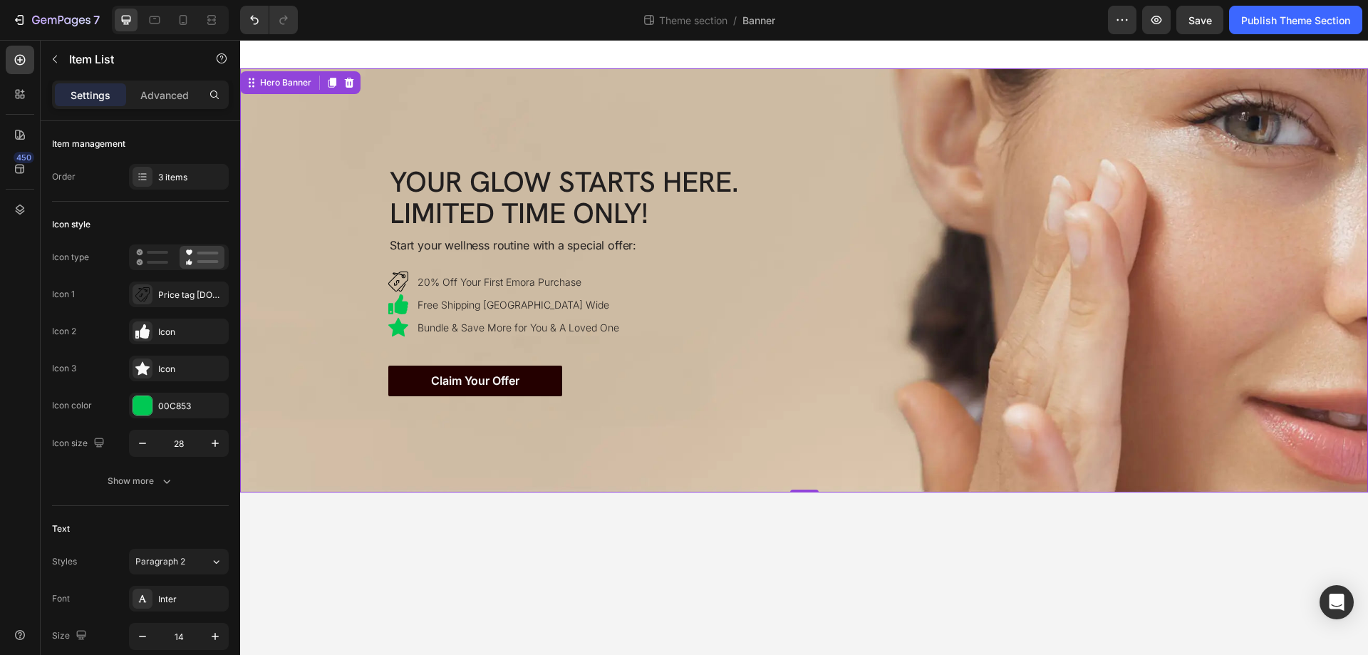
click at [397, 485] on div "Background Image" at bounding box center [804, 280] width 1128 height 424
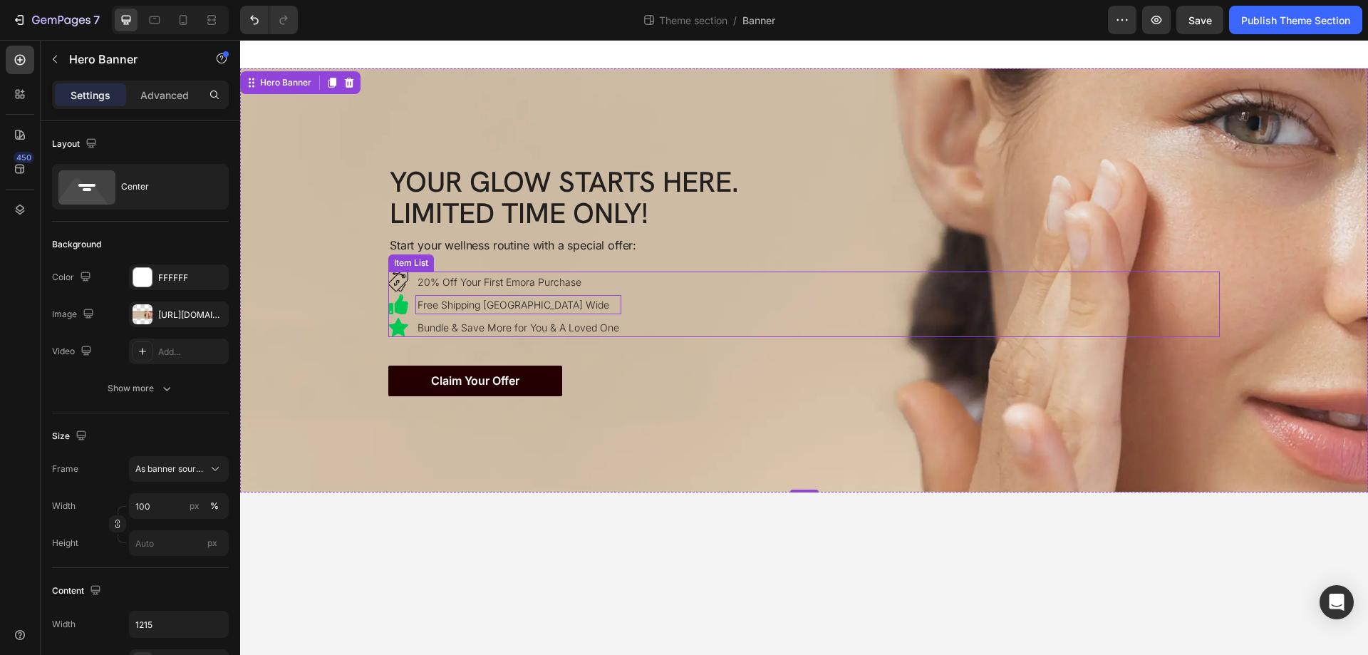
click at [580, 307] on p "Free Shipping [GEOGRAPHIC_DATA] Wide" at bounding box center [519, 304] width 202 height 15
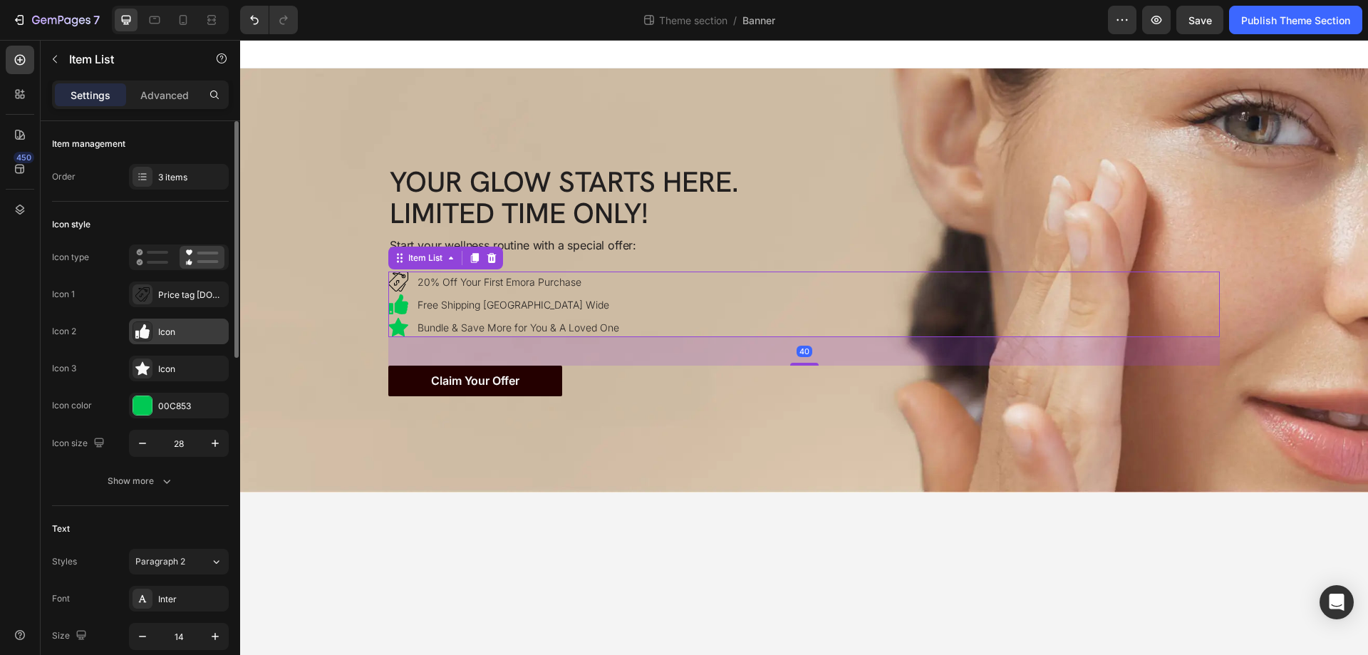
click at [142, 331] on icon at bounding box center [142, 331] width 14 height 14
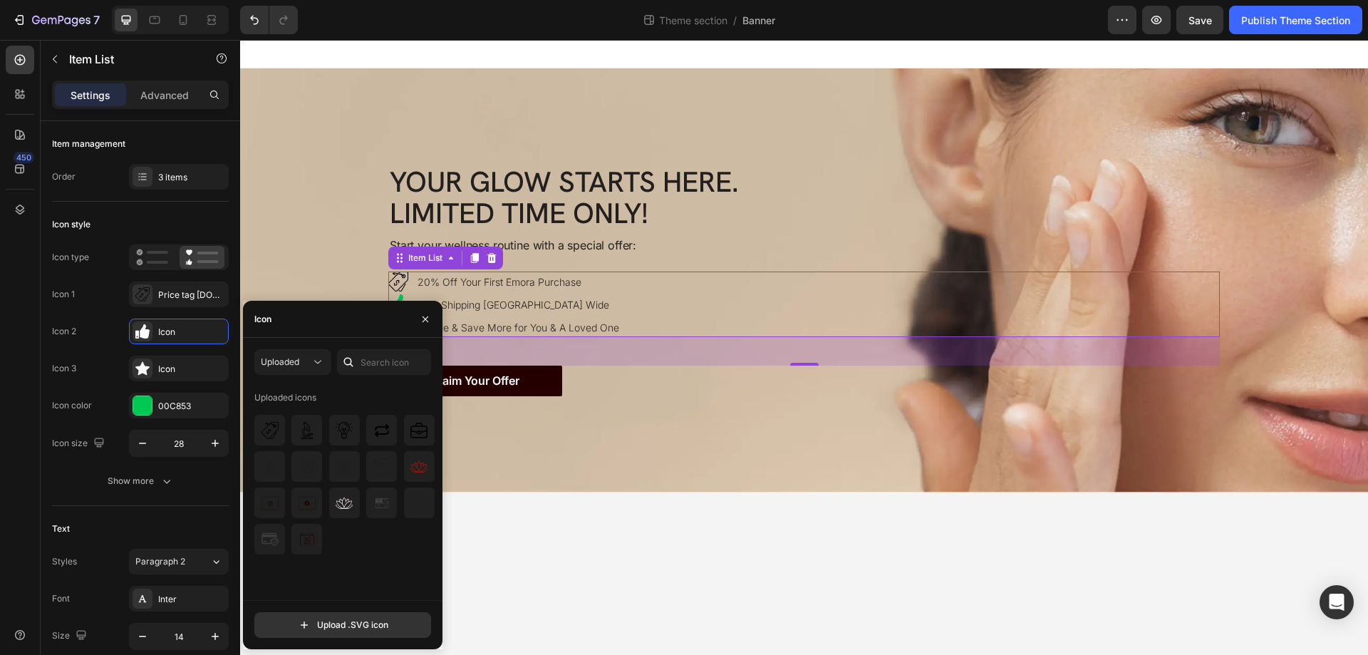
click at [332, 638] on div "Uploaded Uploaded icons Upload .SVG icon" at bounding box center [343, 493] width 200 height 311
click at [333, 623] on input "file" at bounding box center [342, 625] width 175 height 24
click at [304, 626] on input "file" at bounding box center [342, 625] width 175 height 24
type input "C:\fakepath\express-delivery-ezgif.com-gif-maker.svg"
click at [428, 314] on icon "button" at bounding box center [425, 319] width 11 height 11
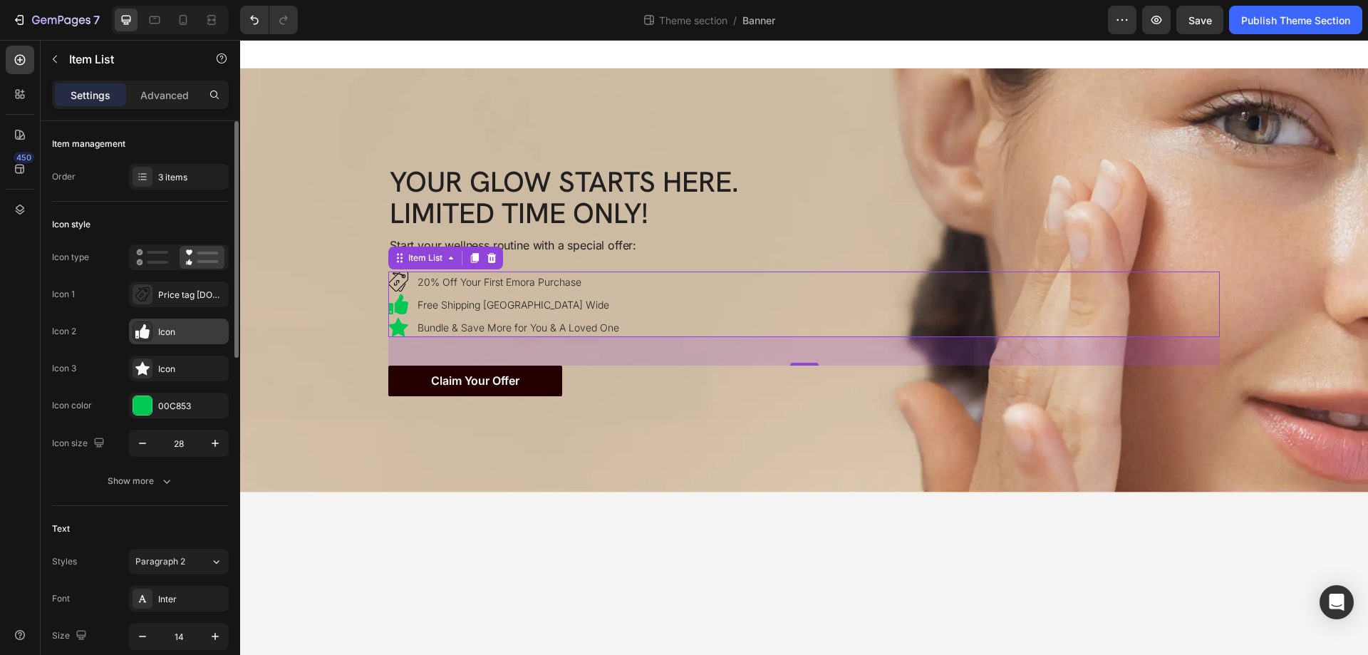
click at [140, 332] on icon at bounding box center [142, 331] width 14 height 14
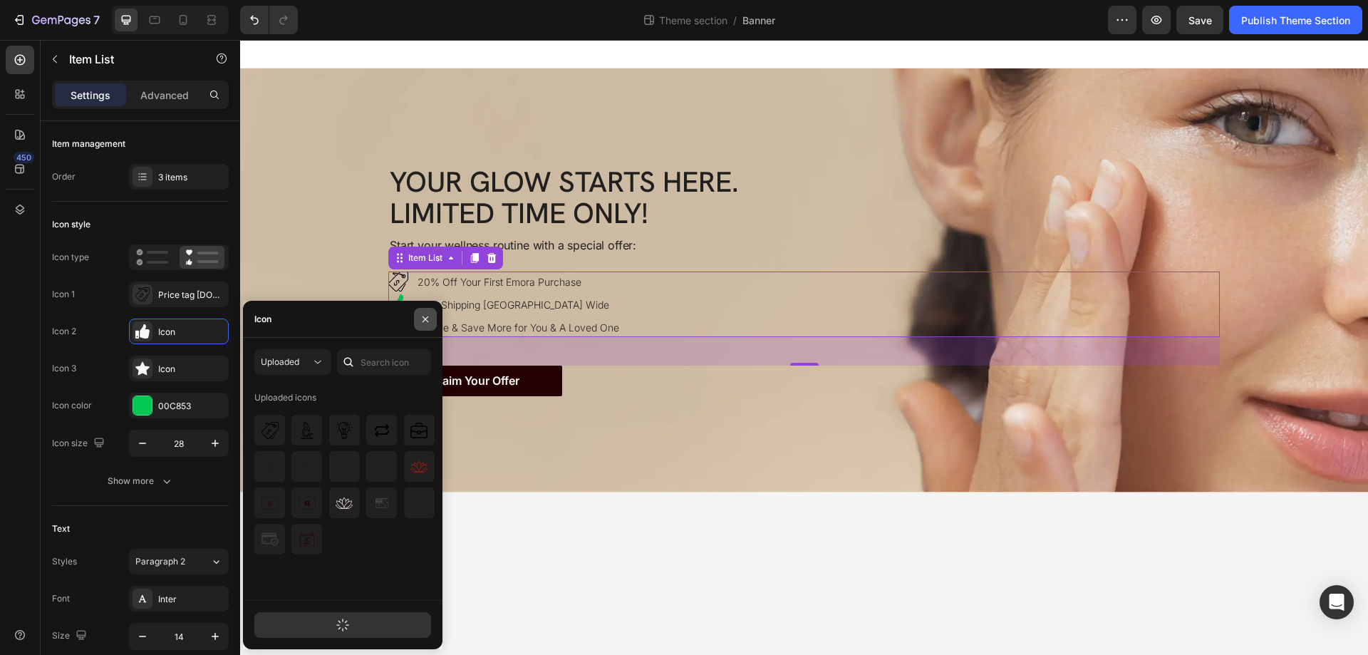
click at [423, 315] on icon "button" at bounding box center [425, 319] width 11 height 11
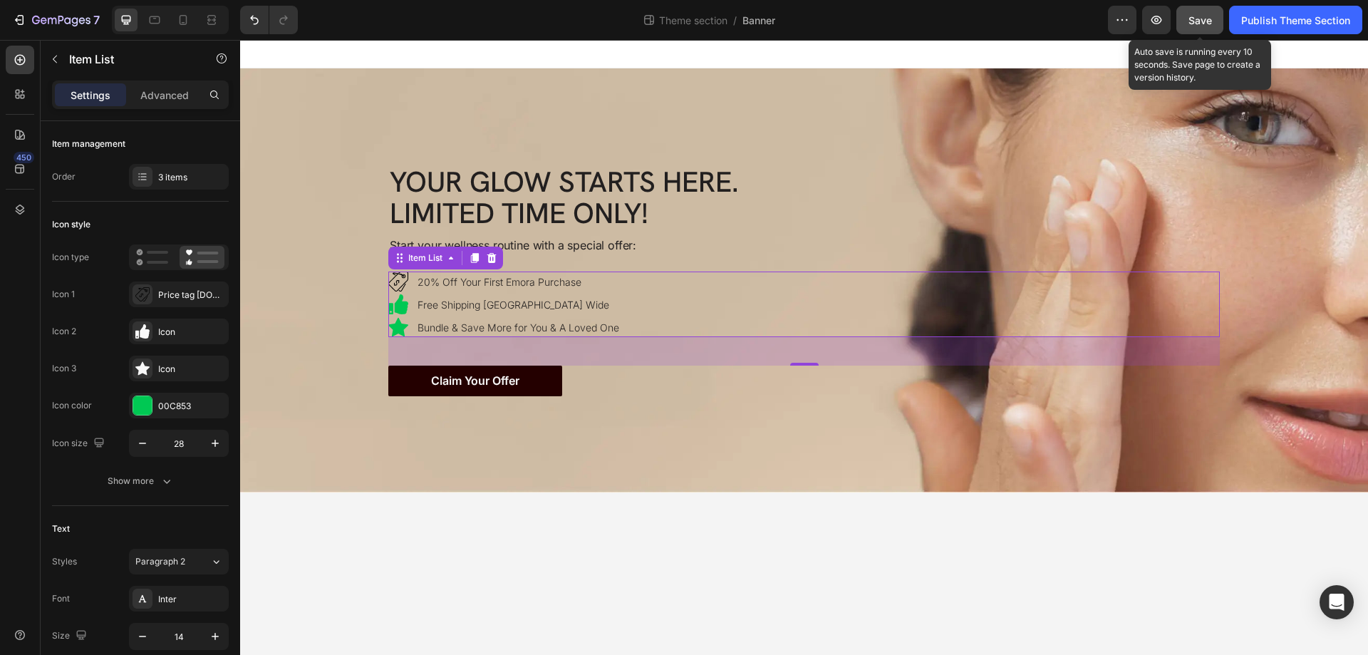
click at [1197, 21] on span "Save" at bounding box center [1201, 20] width 24 height 12
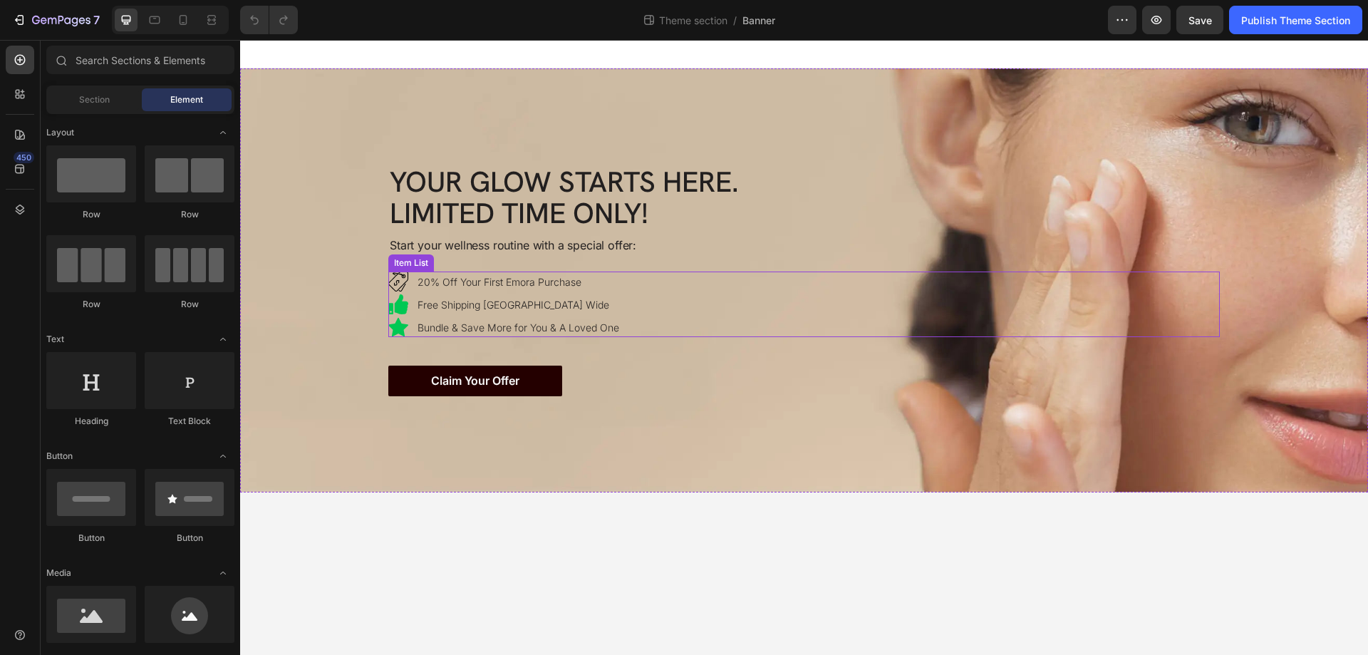
click at [629, 290] on div "20% Off Your First Emora Purchase Free Shipping [GEOGRAPHIC_DATA] Wide Bundle &…" at bounding box center [804, 305] width 832 height 66
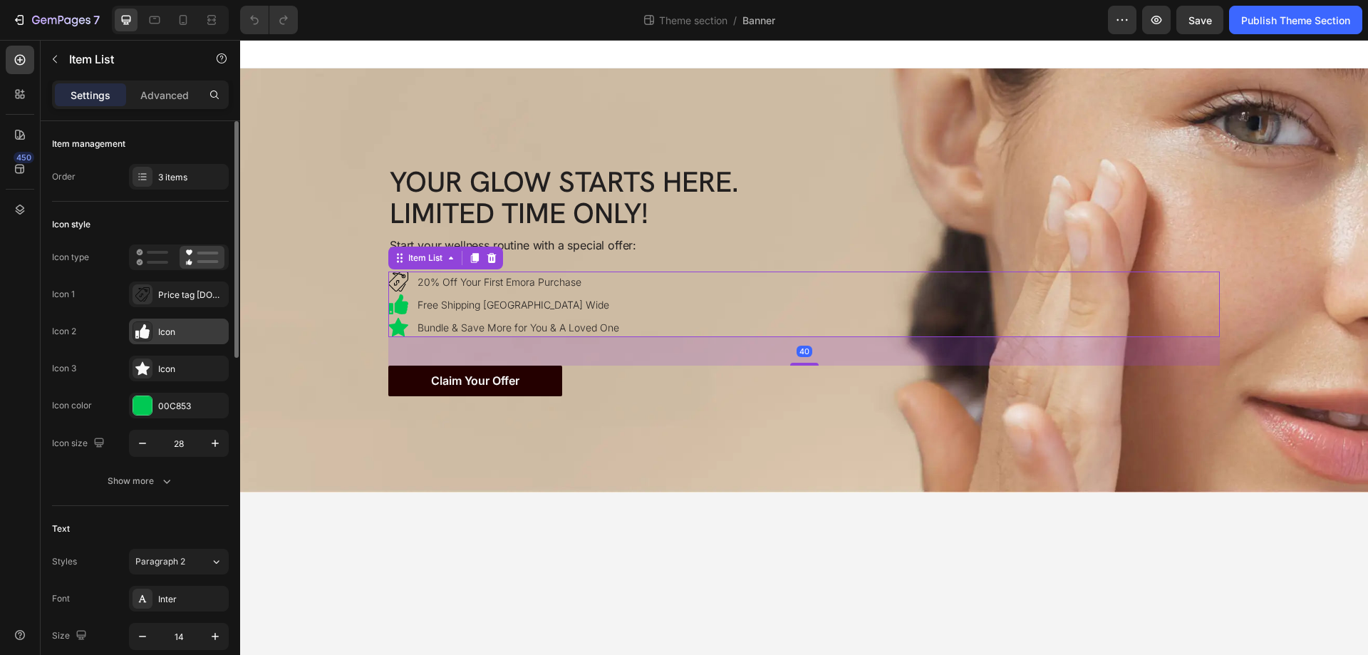
click at [137, 330] on icon at bounding box center [142, 331] width 14 height 14
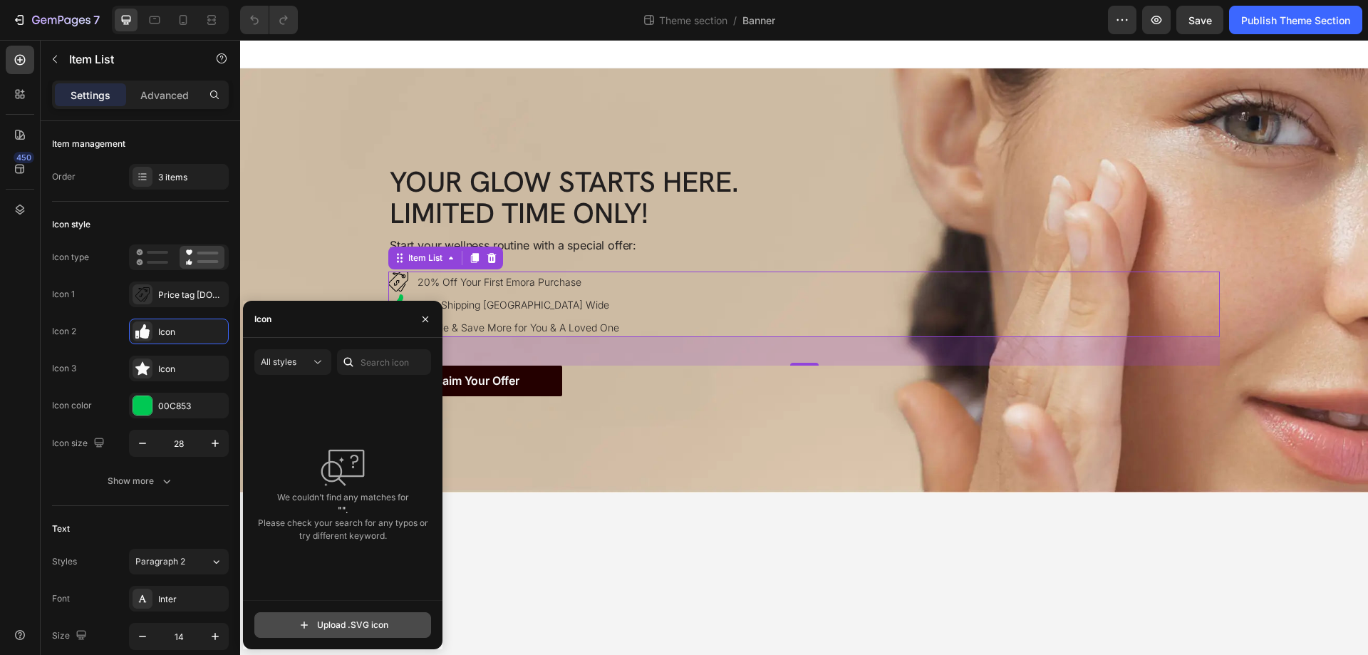
click at [321, 626] on input "file" at bounding box center [342, 625] width 175 height 24
type input "C:\fakepath\express-delivery-ezgif.com-gif-maker.svg"
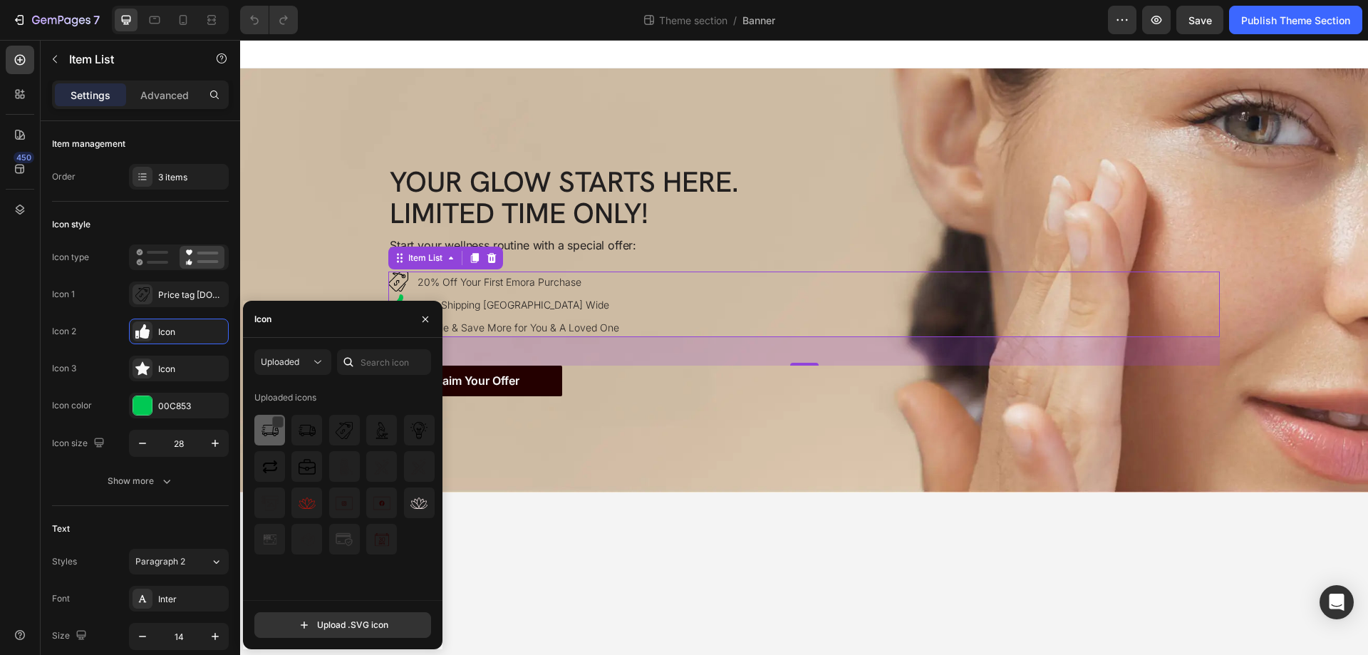
click at [291, 430] on div at bounding box center [306, 430] width 31 height 31
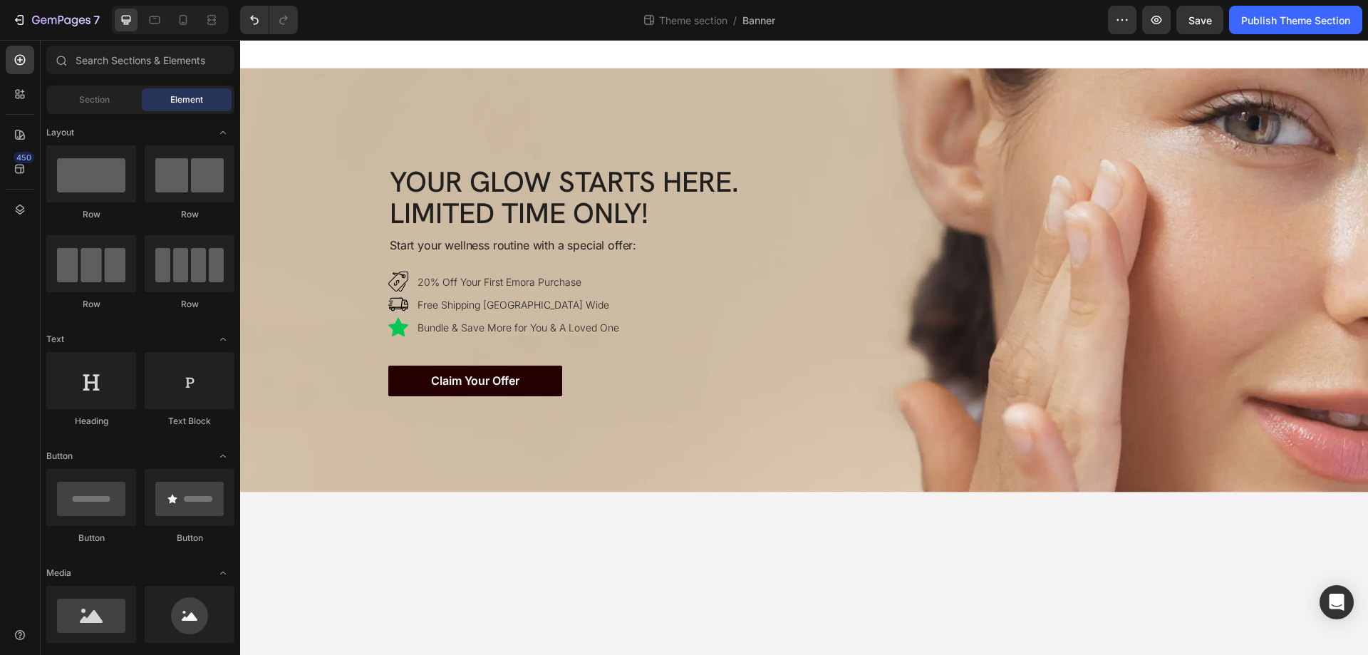
click at [625, 575] on body "Your Glow Starts Here. Limited Time Only! Heading Your Glow Starts Here. Limite…" at bounding box center [804, 347] width 1128 height 615
